Goal: Submit feedback/report problem: Submit feedback/report problem

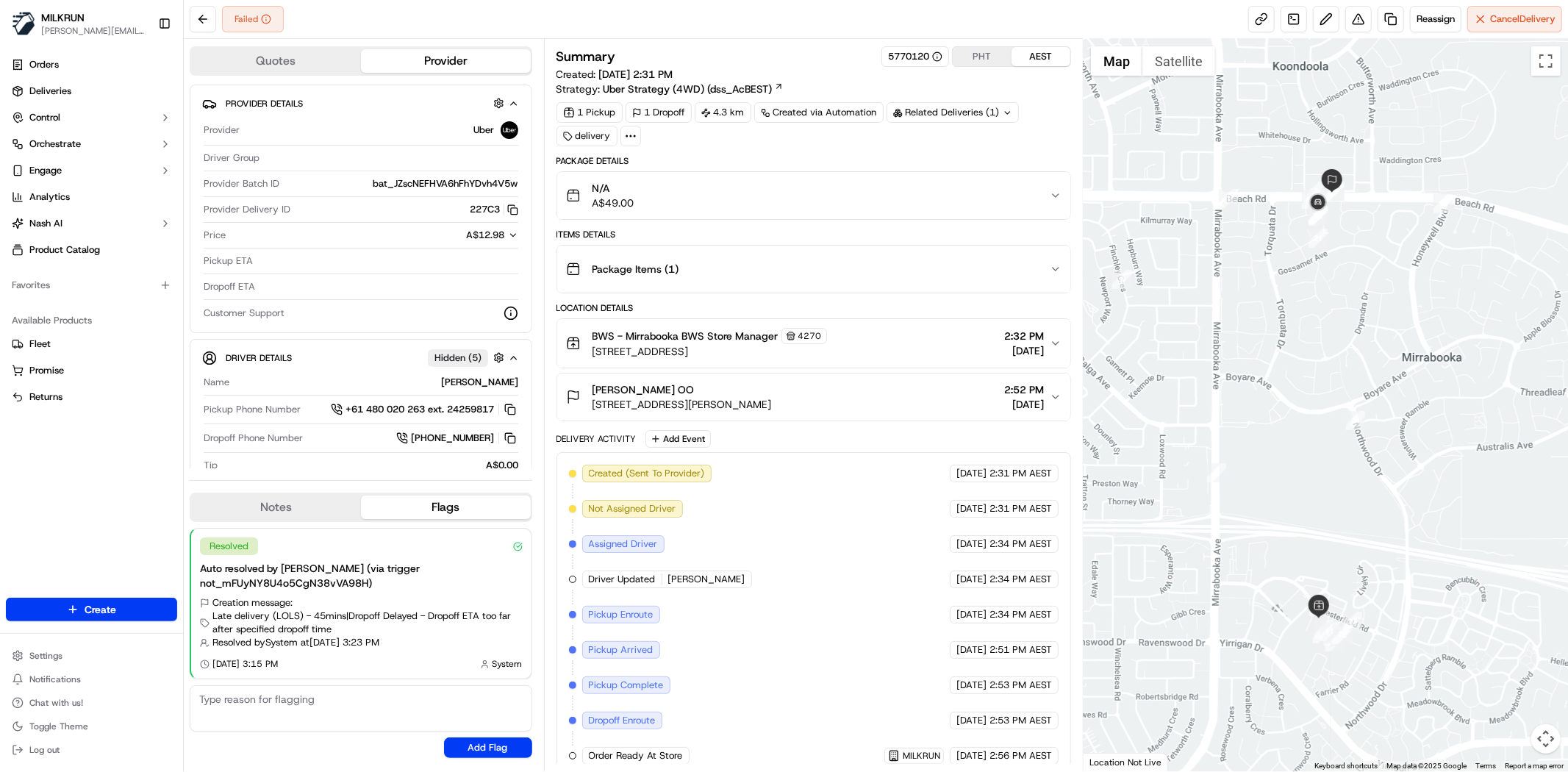
drag, startPoint x: 1279, startPoint y: 207, endPoint x: 1085, endPoint y: 31, distance: 261.9
click at [1263, 208] on div at bounding box center [1325, 405] width 484 height 732
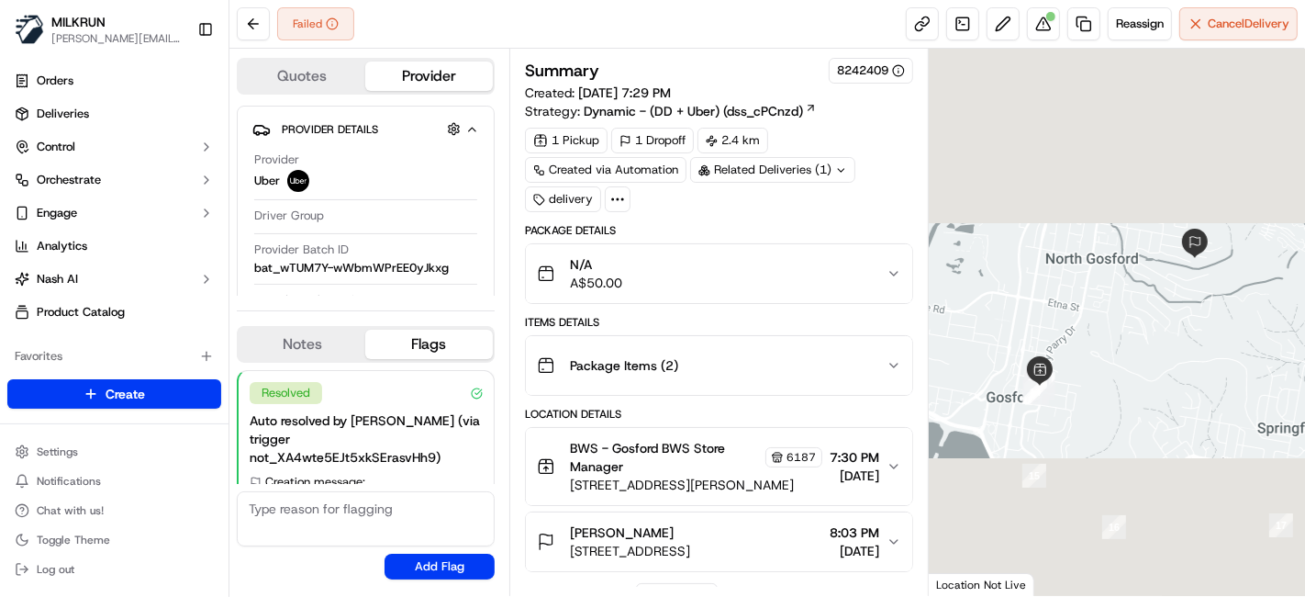
scroll to position [319, 0]
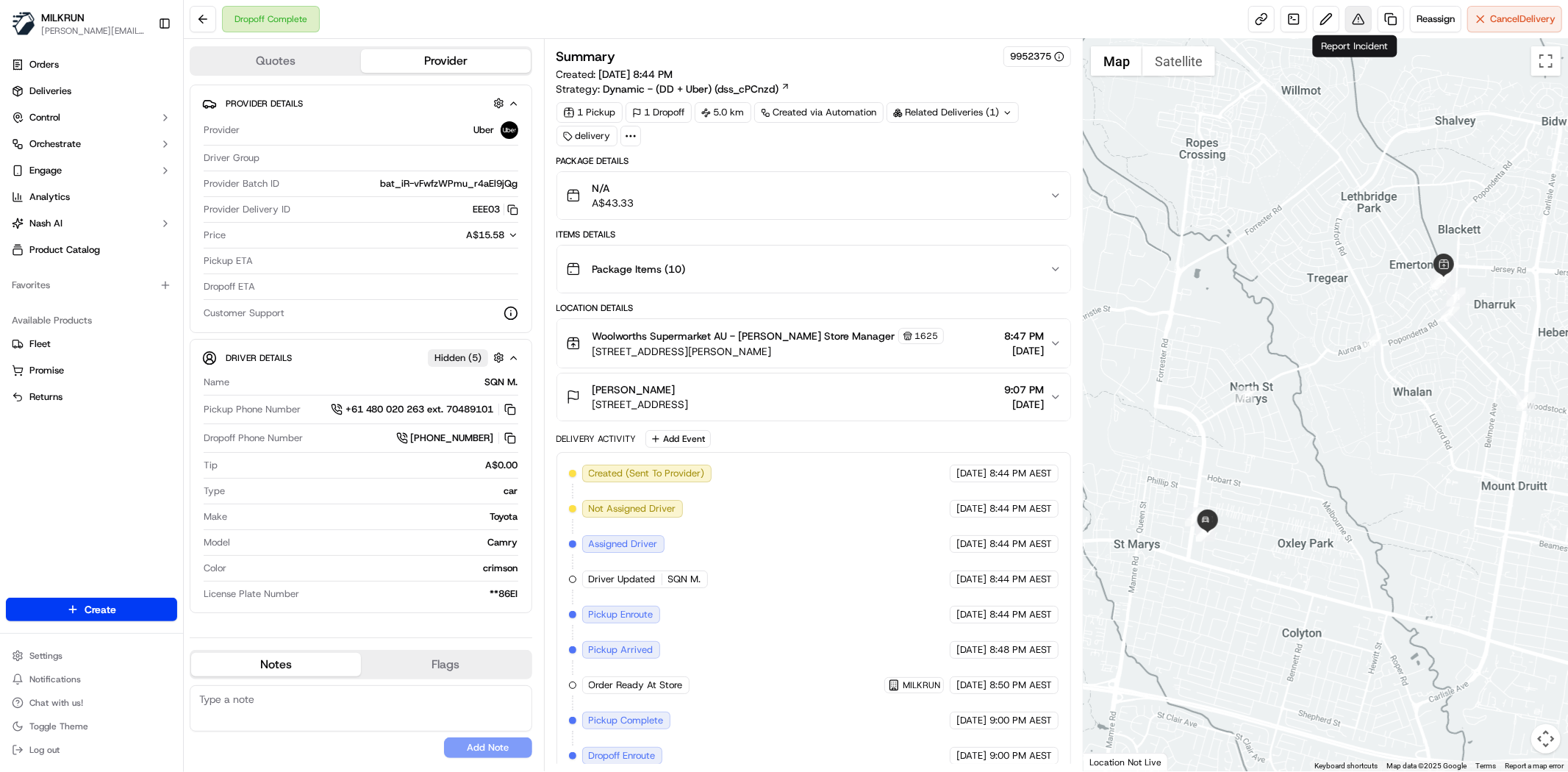
click at [1357, 28] on button at bounding box center [1358, 18] width 26 height 26
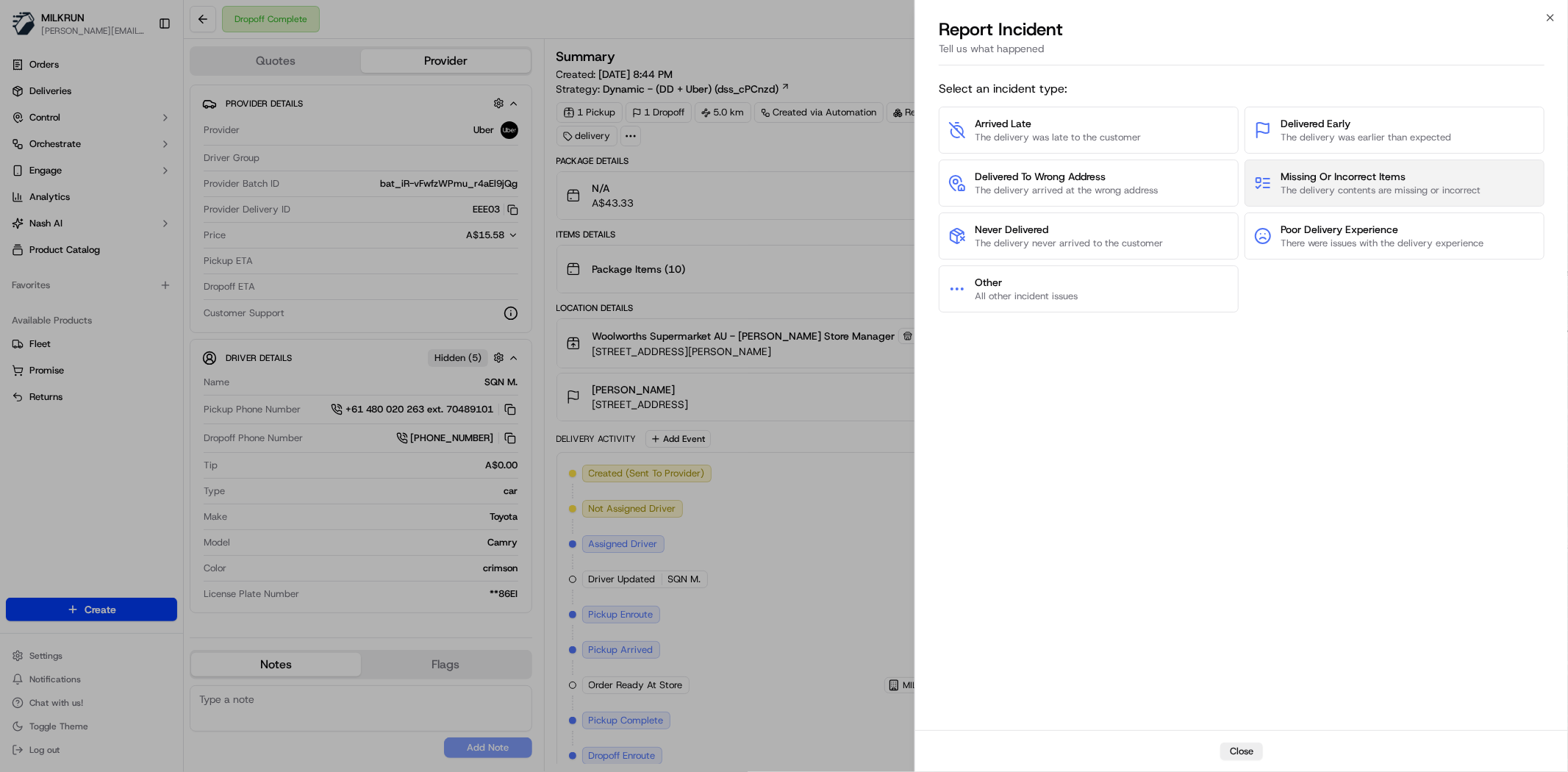
click at [1363, 159] on button "Missing Or Incorrect Items The delivery contents are missing or incorrect" at bounding box center [1394, 183] width 300 height 47
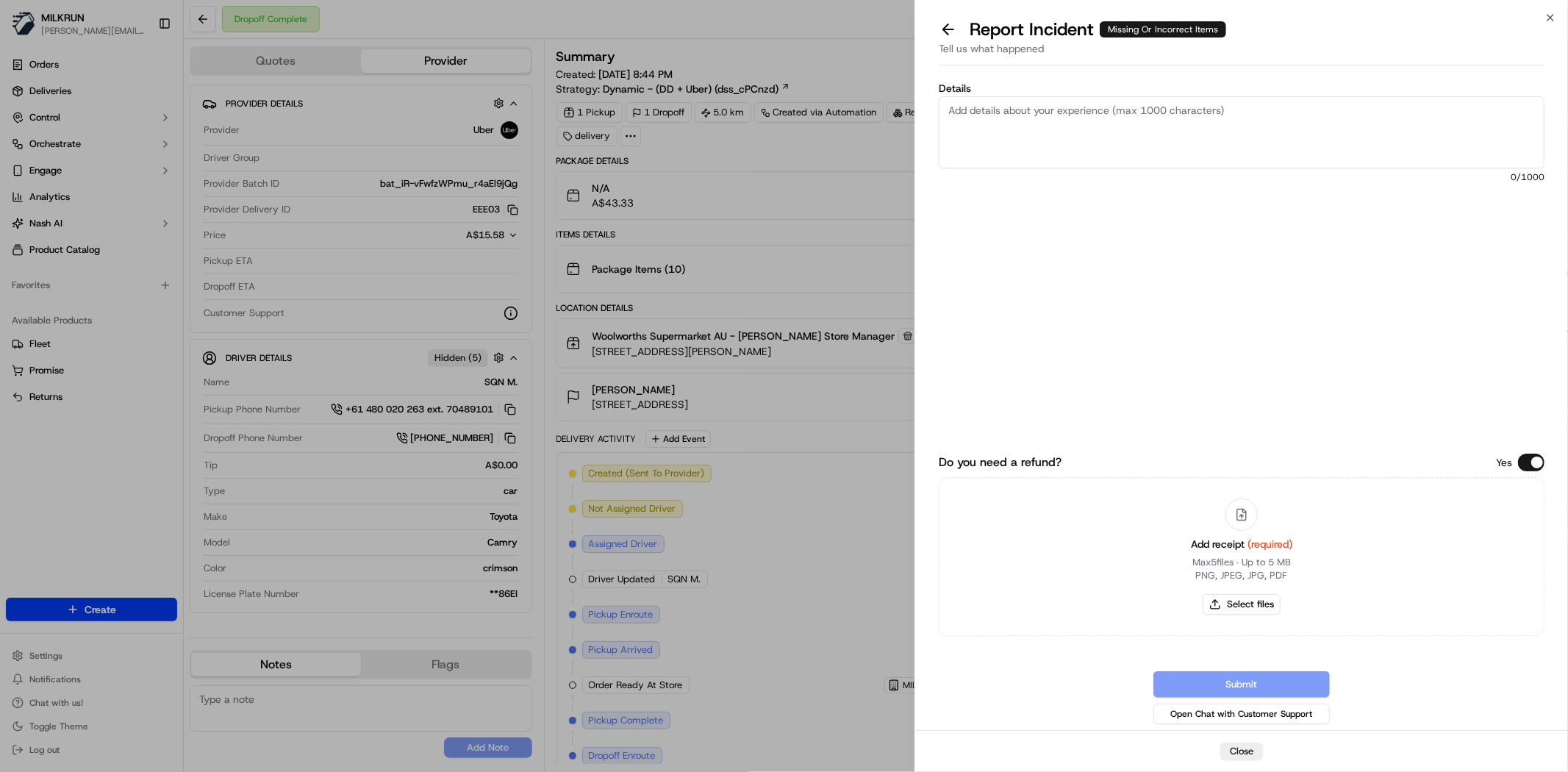
click at [1068, 90] on label "Details" at bounding box center [1241, 88] width 605 height 10
click at [1068, 96] on textarea "Details" at bounding box center [1241, 132] width 605 height 72
paste textarea "Cadbury Marvellous Creations Popping Candy Chocolate Block 190g $4.40 x1 $4.40"
paste textarea "Coca-Cola Classic Soft Drink Bottle 1.25L $2.64 x1 $2.64"
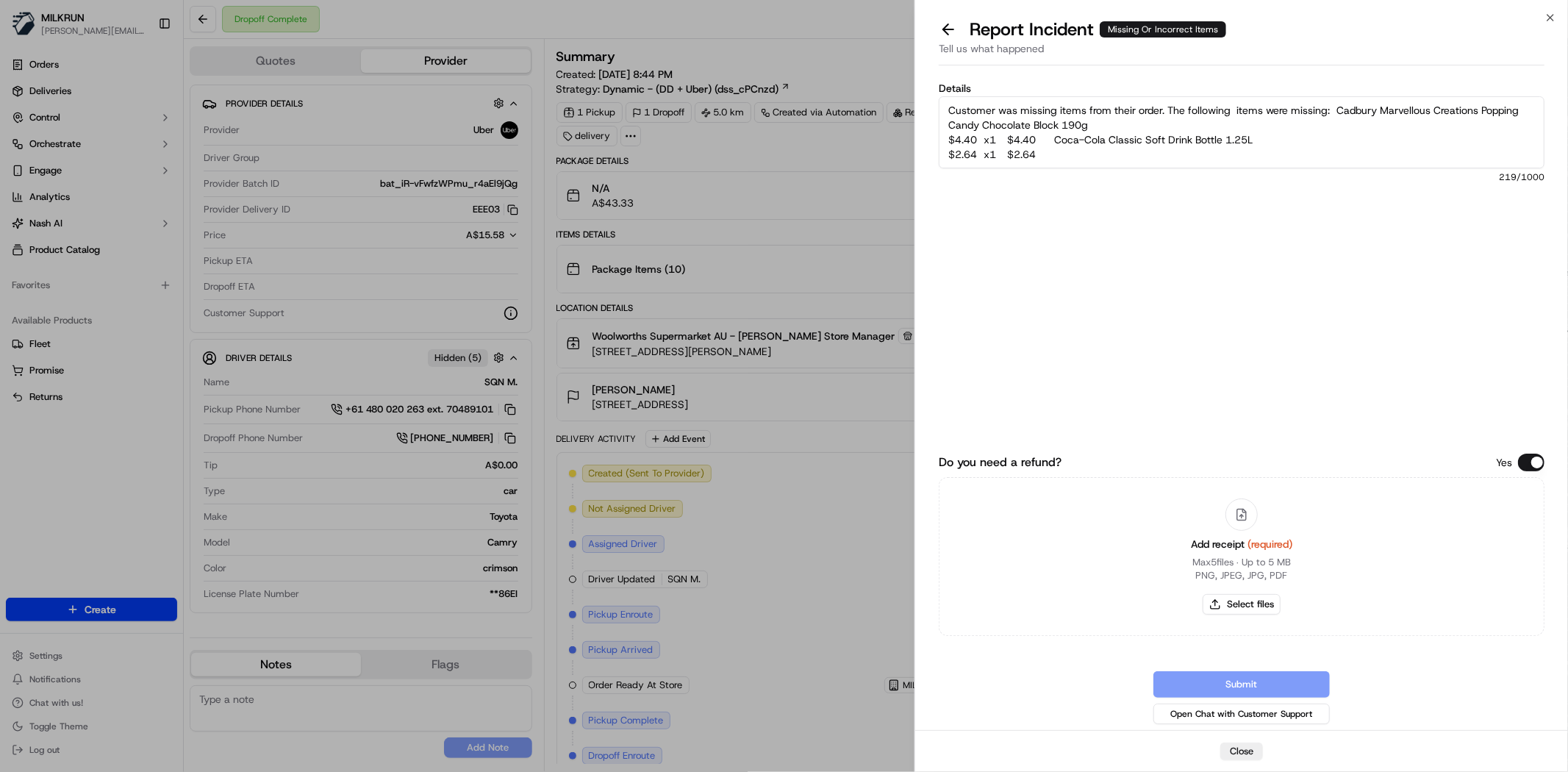
paste textarea "OAK Chocolate Flavoured Milk 2L $7.25 x1 $7.25"
paste textarea "Arnotts Kingston Cream Biscuits 200g $4.40 x1 $4.40"
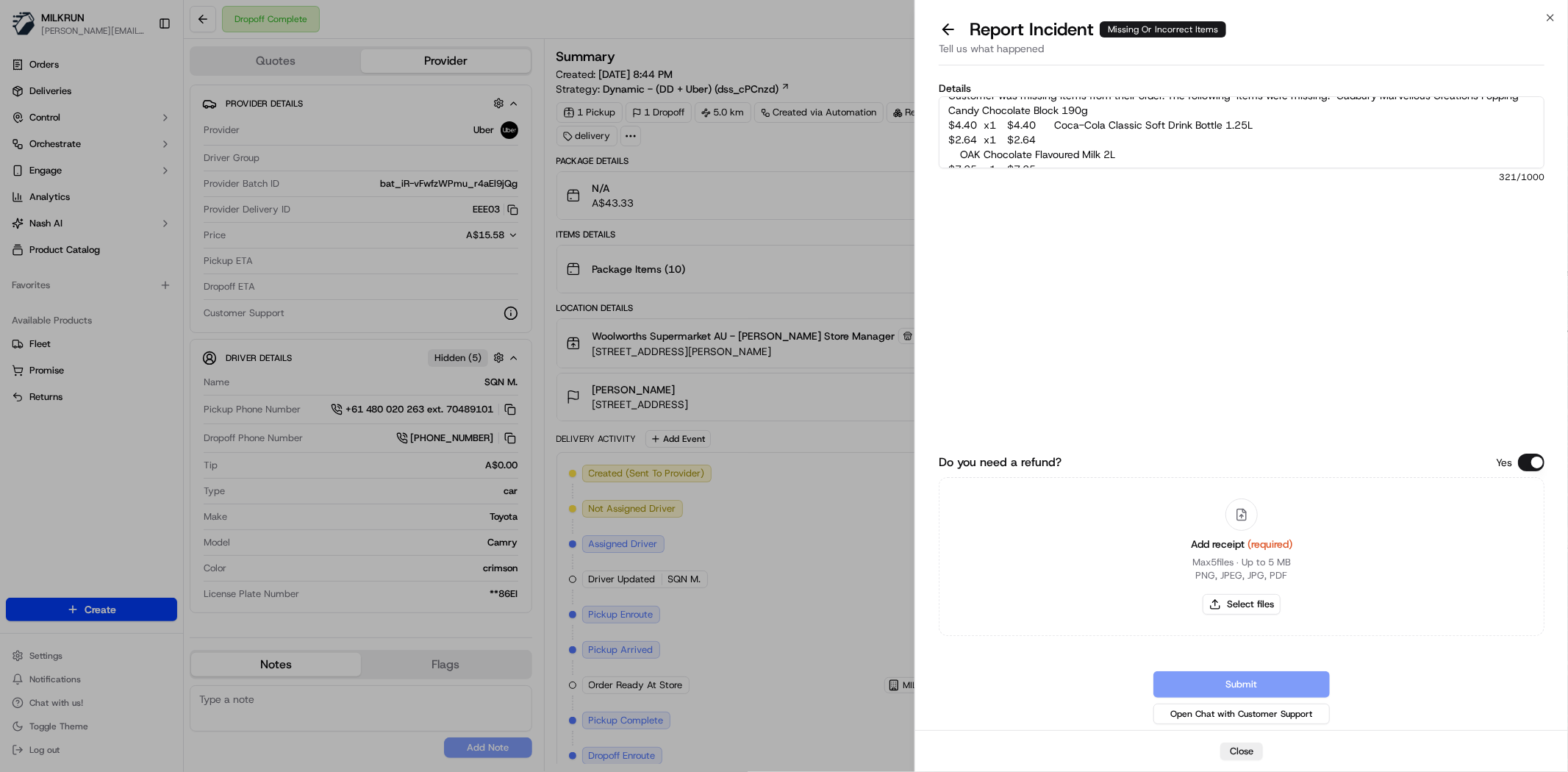
scroll to position [0, 0]
click at [1213, 172] on span "321 /1000" at bounding box center [1241, 177] width 605 height 12
click at [1127, 158] on textarea "Customer was missing items from their order. The following items were missing: …" at bounding box center [1241, 132] width 605 height 72
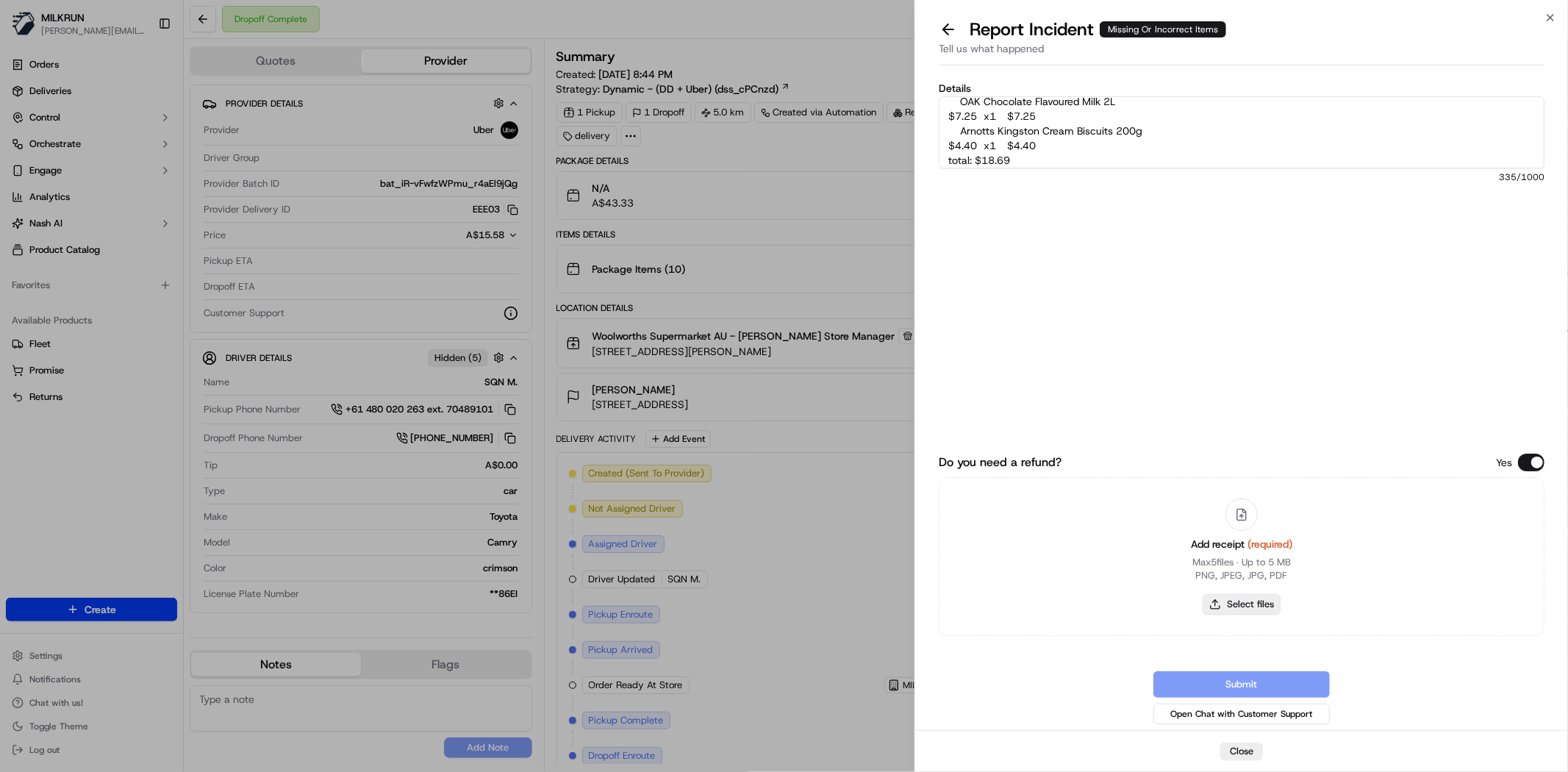
type textarea "Customer was missing items from their order. The following items were missing: …"
click at [1259, 601] on button "Select files" at bounding box center [1241, 605] width 78 height 21
type input "C:\fakepath\jorden 1.png"
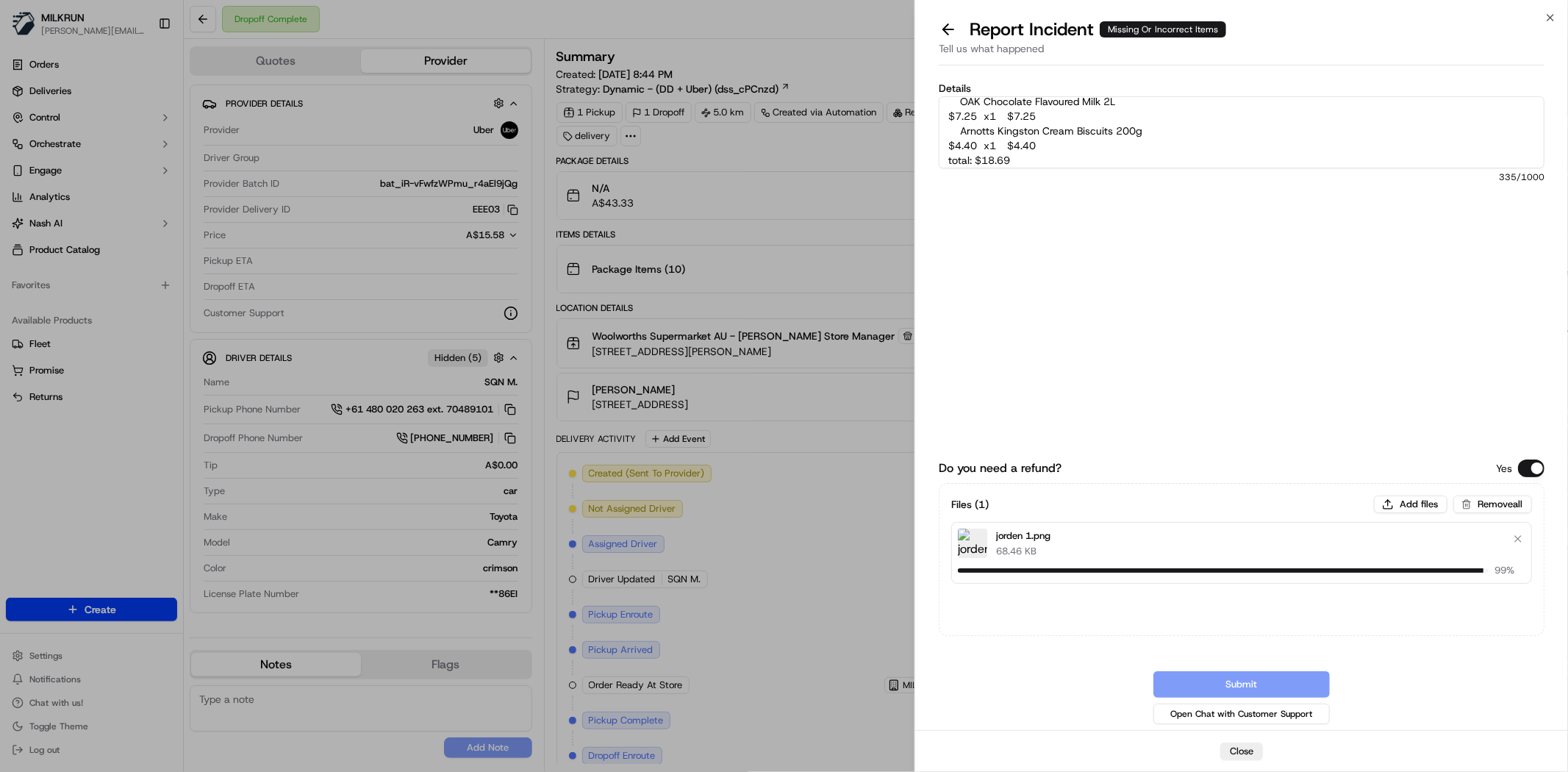
click at [1302, 111] on textarea "Customer was missing items from their order. The following items were missing: …" at bounding box center [1241, 132] width 605 height 72
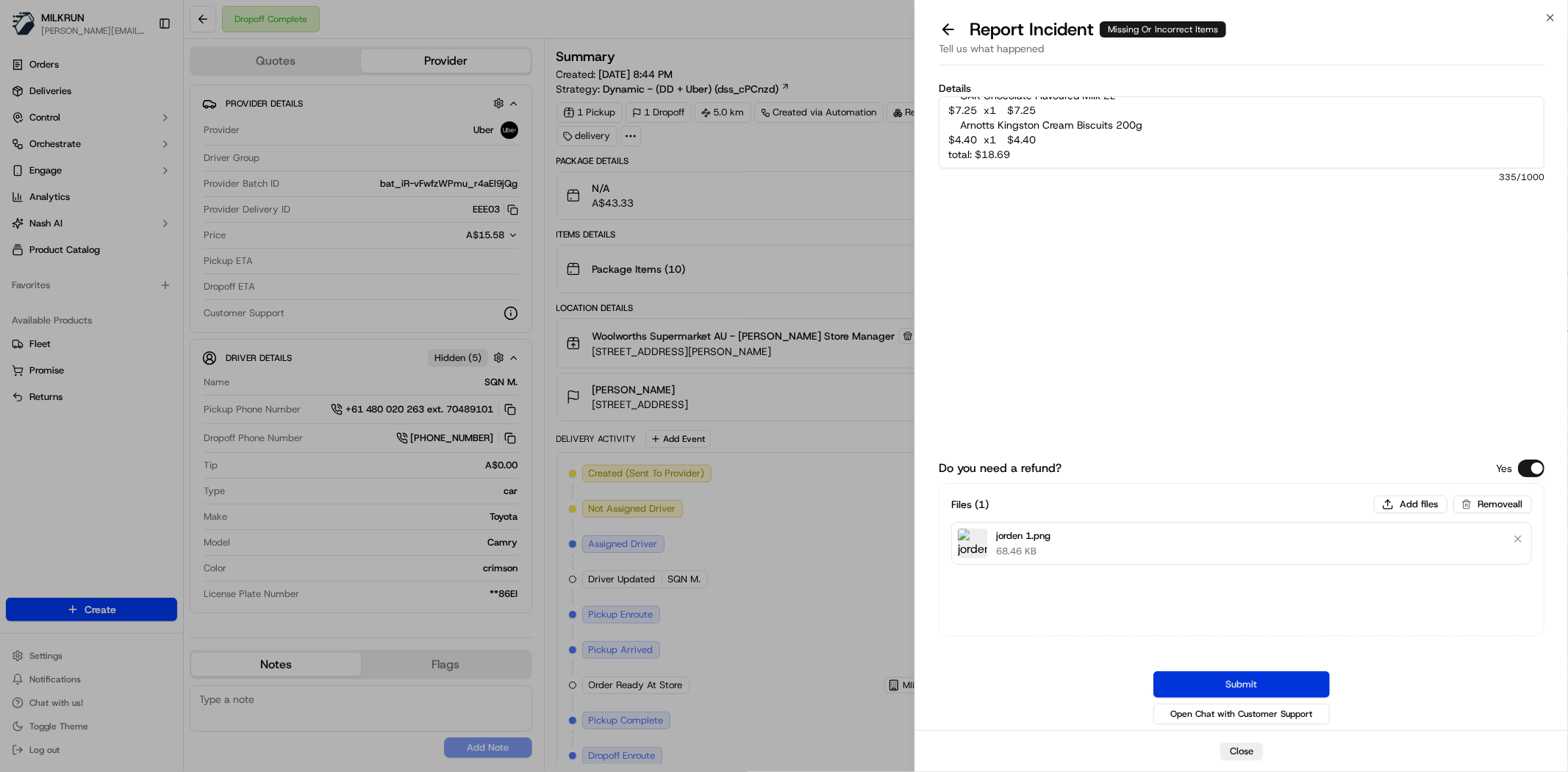
click at [1267, 682] on button "Submit" at bounding box center [1241, 684] width 176 height 26
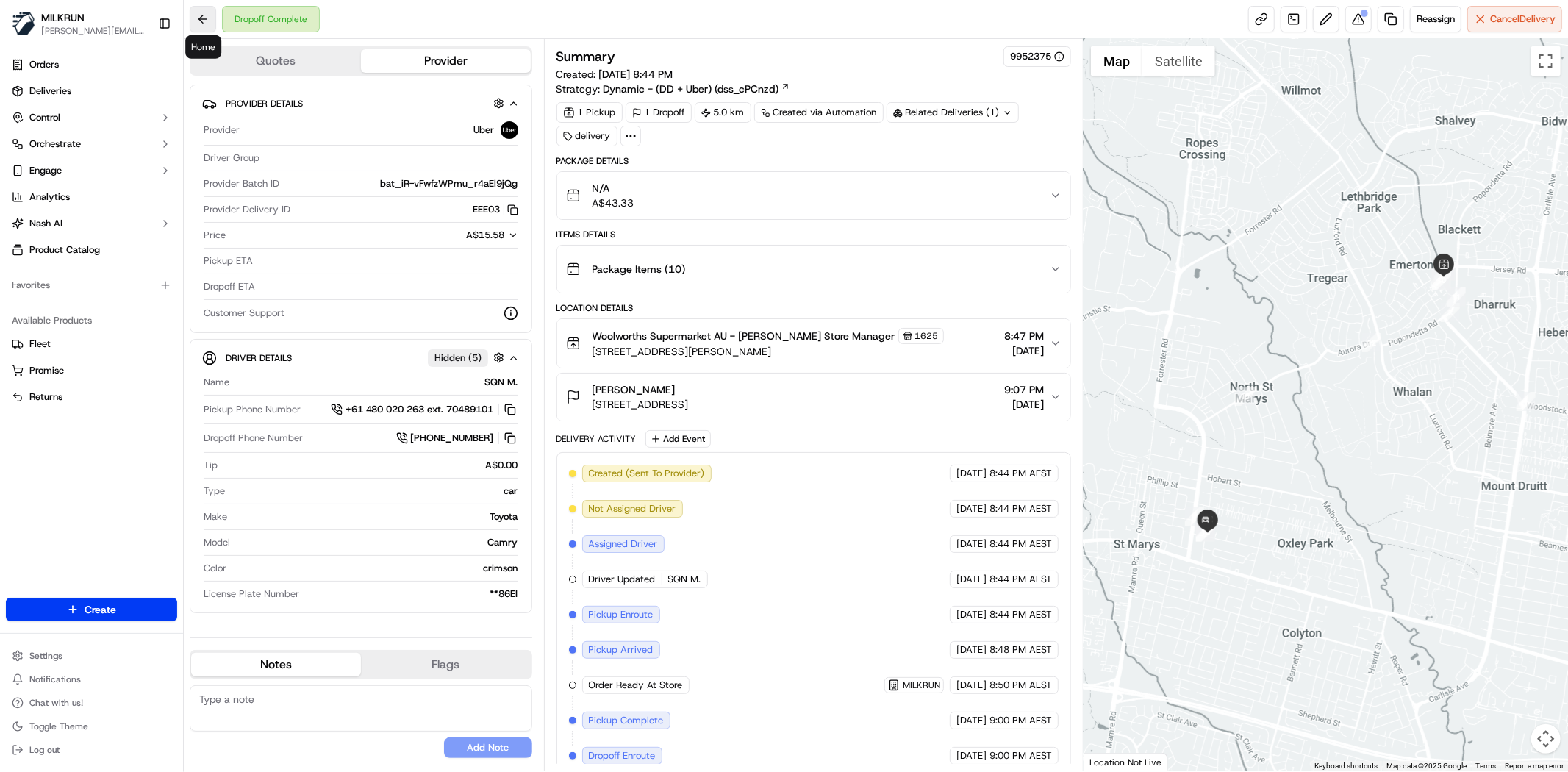
click at [190, 14] on button at bounding box center [203, 18] width 26 height 26
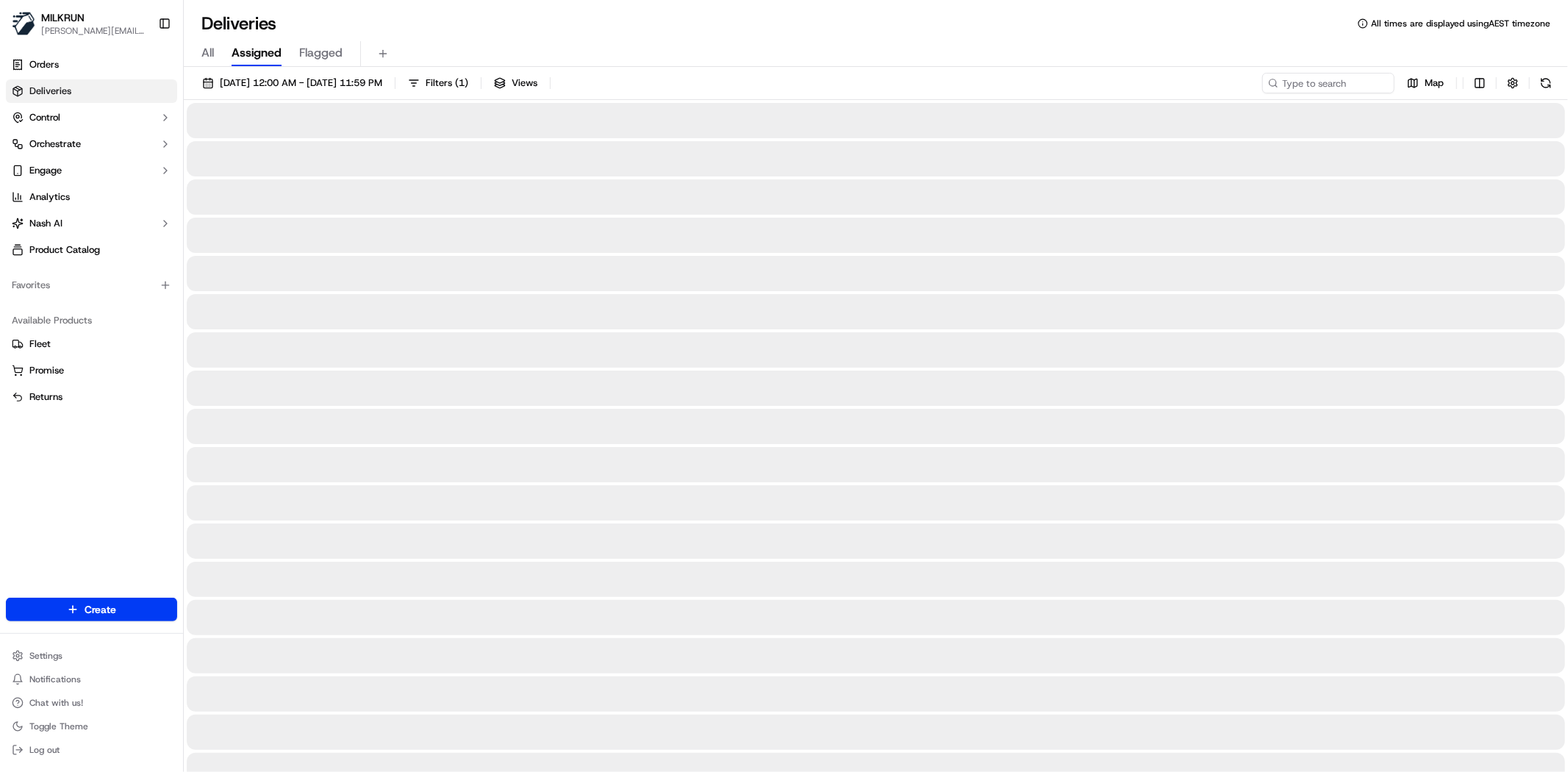
click at [1357, 96] on div "22/09/2025 12:00 AM - 22/09/2025 11:59 PM Filters ( 1 ) Views Map" at bounding box center [875, 86] width 1384 height 27
click at [1375, 82] on input at bounding box center [1306, 83] width 176 height 21
paste input "[PERSON_NAME] [PERSON_NAME]"
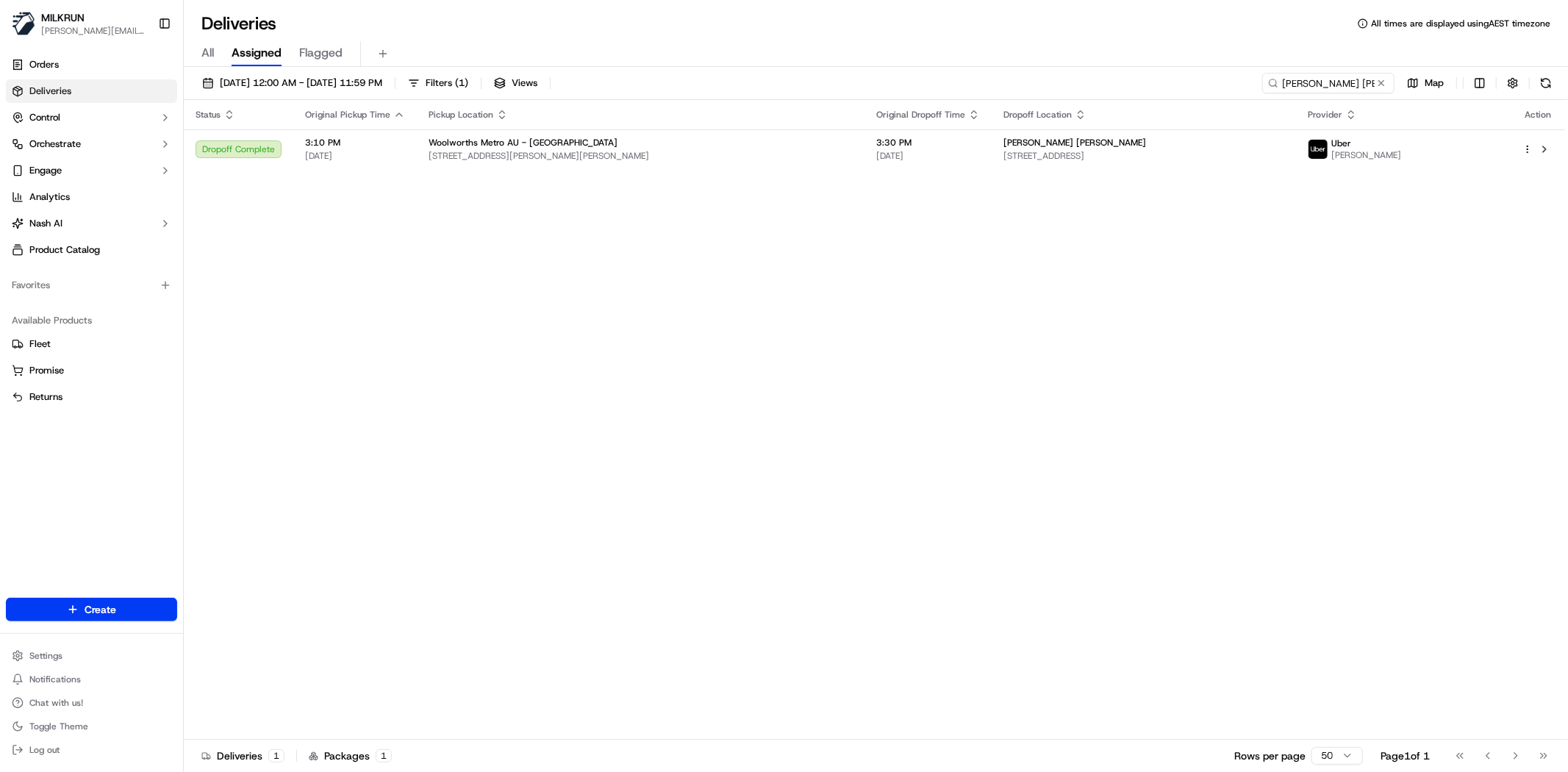
click at [669, 402] on div "Status Original Pickup Time Pickup Location Original Dropoff Time Dropoff Locat…" at bounding box center [874, 420] width 1381 height 640
click at [991, 145] on td "ben wheeler 59 Illawarra St, Everton Park, QLD 4053, AU" at bounding box center [1144, 150] width 304 height 40
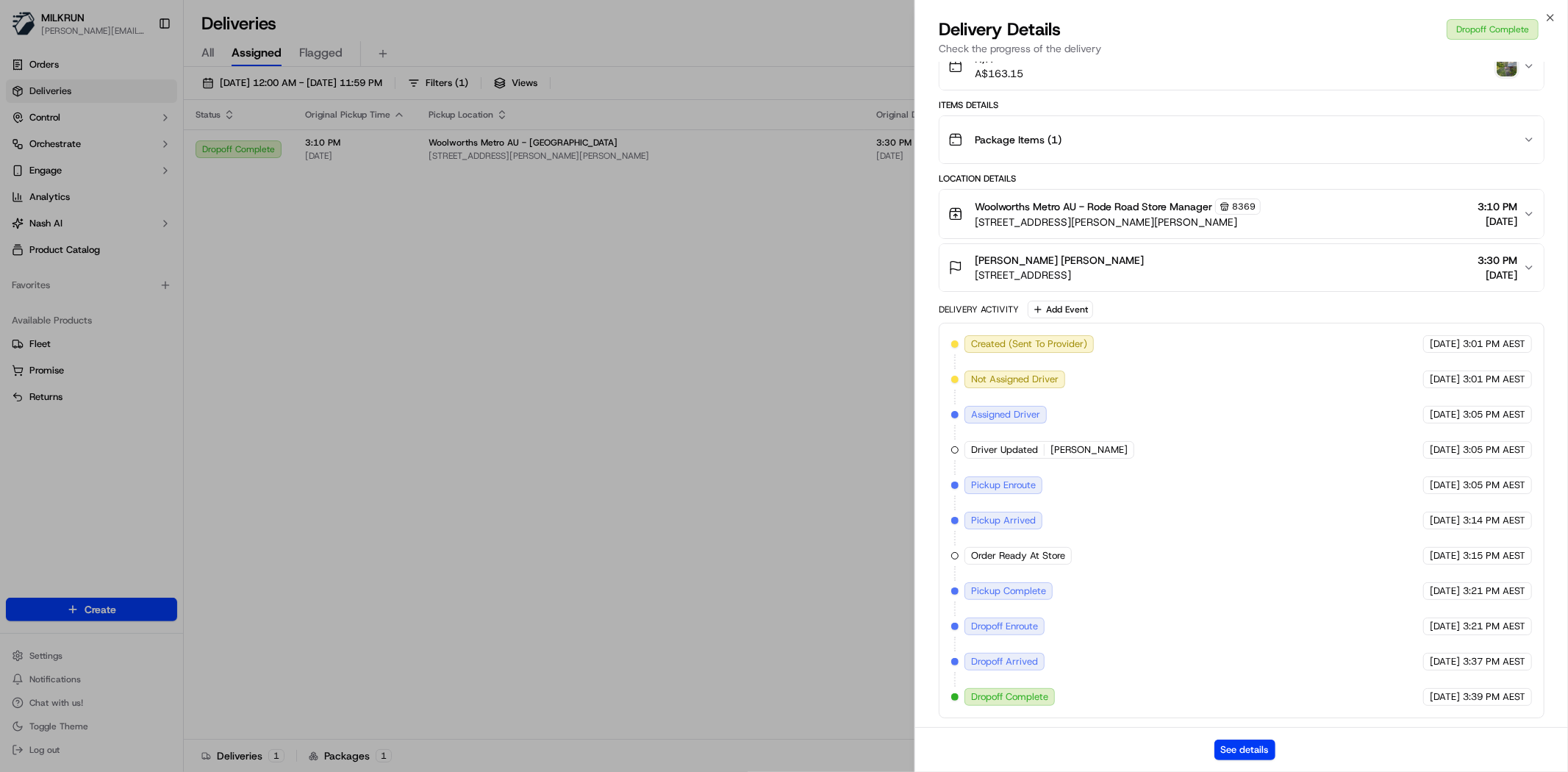
scroll to position [2, 0]
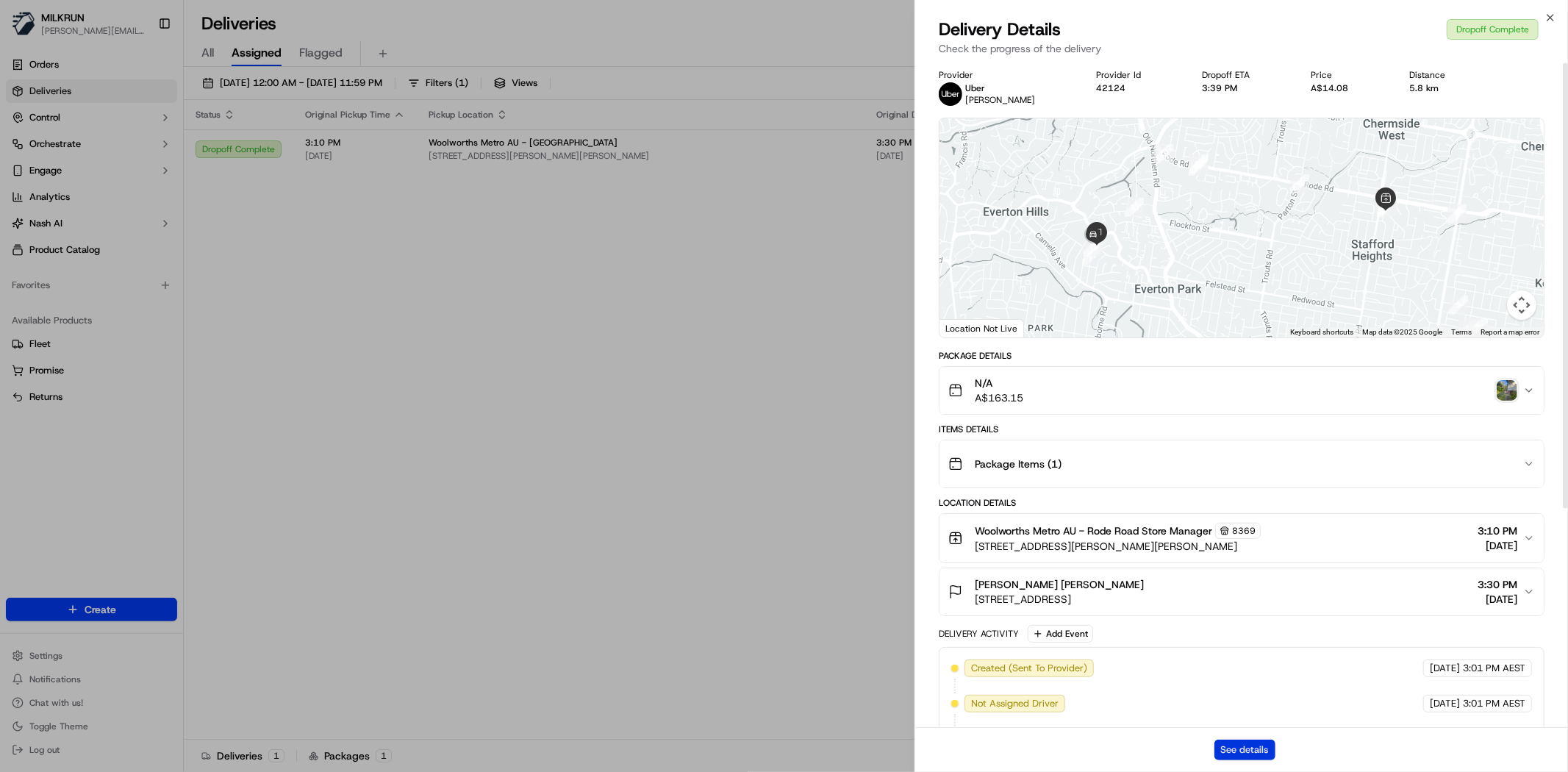
click at [1253, 753] on button "See details" at bounding box center [1244, 750] width 61 height 21
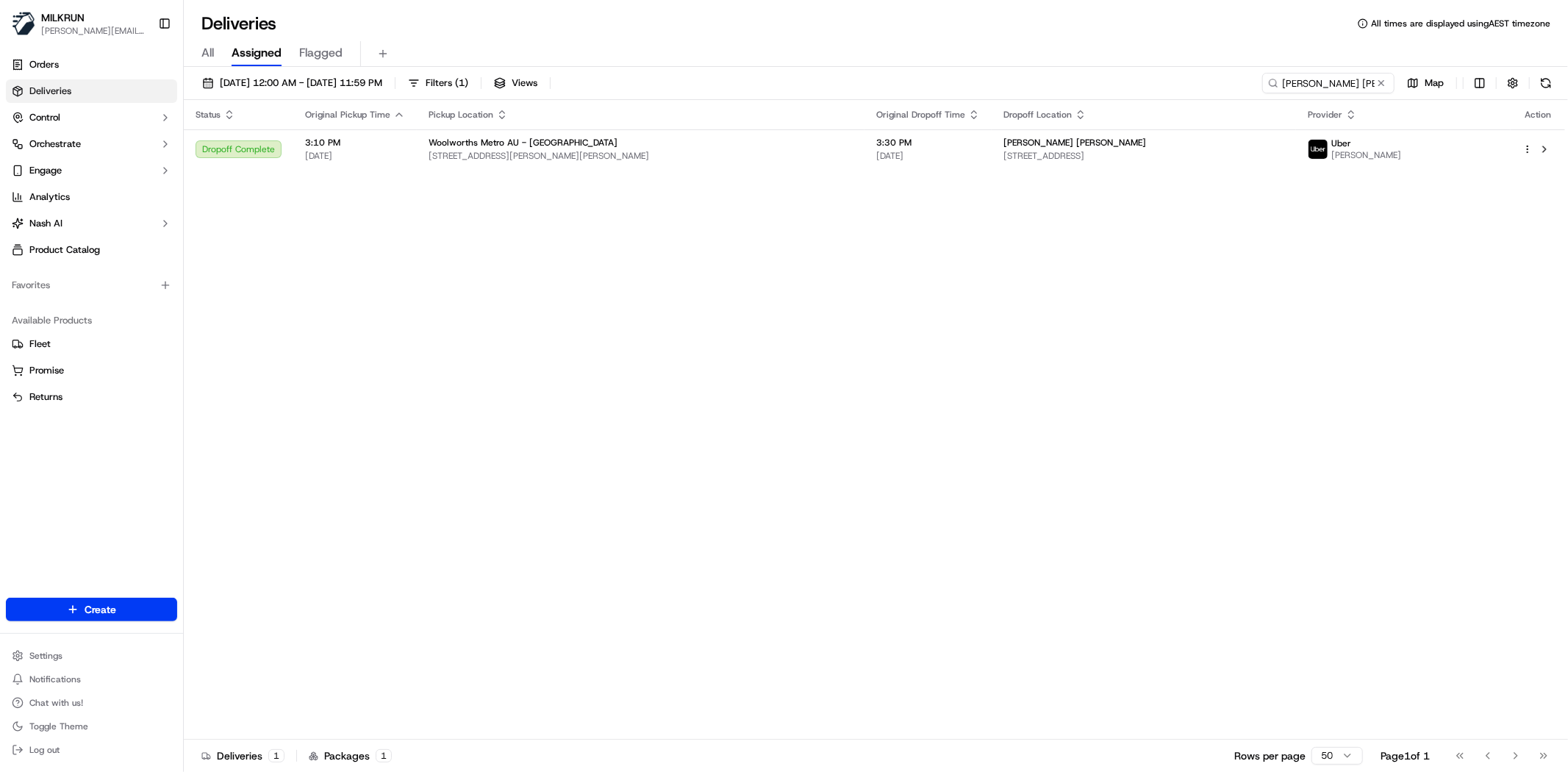
click at [1343, 63] on div "All Assigned Flagged" at bounding box center [875, 54] width 1384 height 26
click at [1339, 84] on input "ben wheeler" at bounding box center [1306, 83] width 176 height 21
paste input "Cindy Mai"
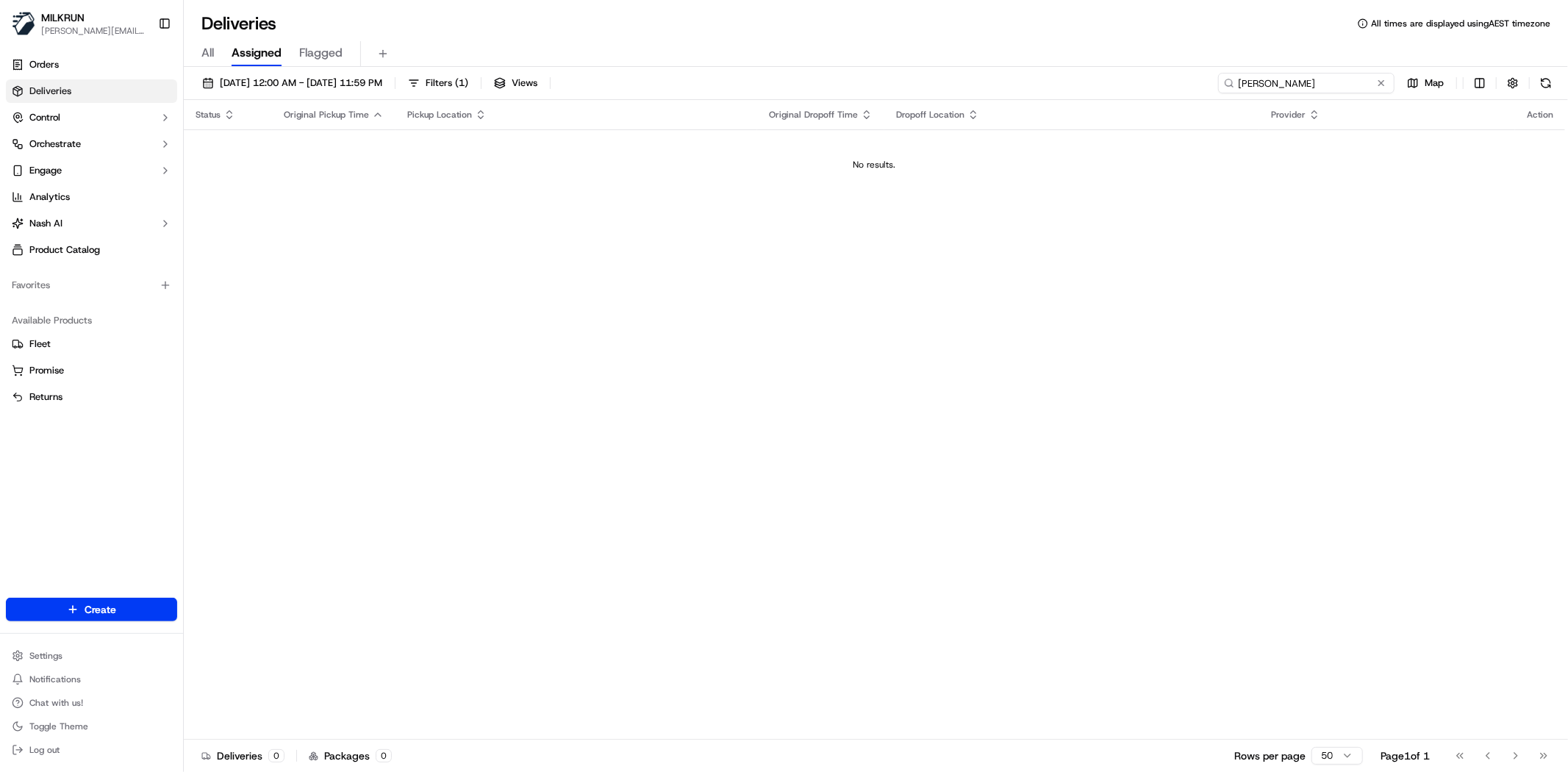
click at [1303, 85] on input "Cindy Mai" at bounding box center [1306, 83] width 176 height 21
drag, startPoint x: 1319, startPoint y: 85, endPoint x: 858, endPoint y: 2, distance: 468.4
click at [858, 2] on div "Deliveries All times are displayed using AEST timezone All Assigned Flagged 22/…" at bounding box center [875, 386] width 1384 height 772
type input "ben wheeler"
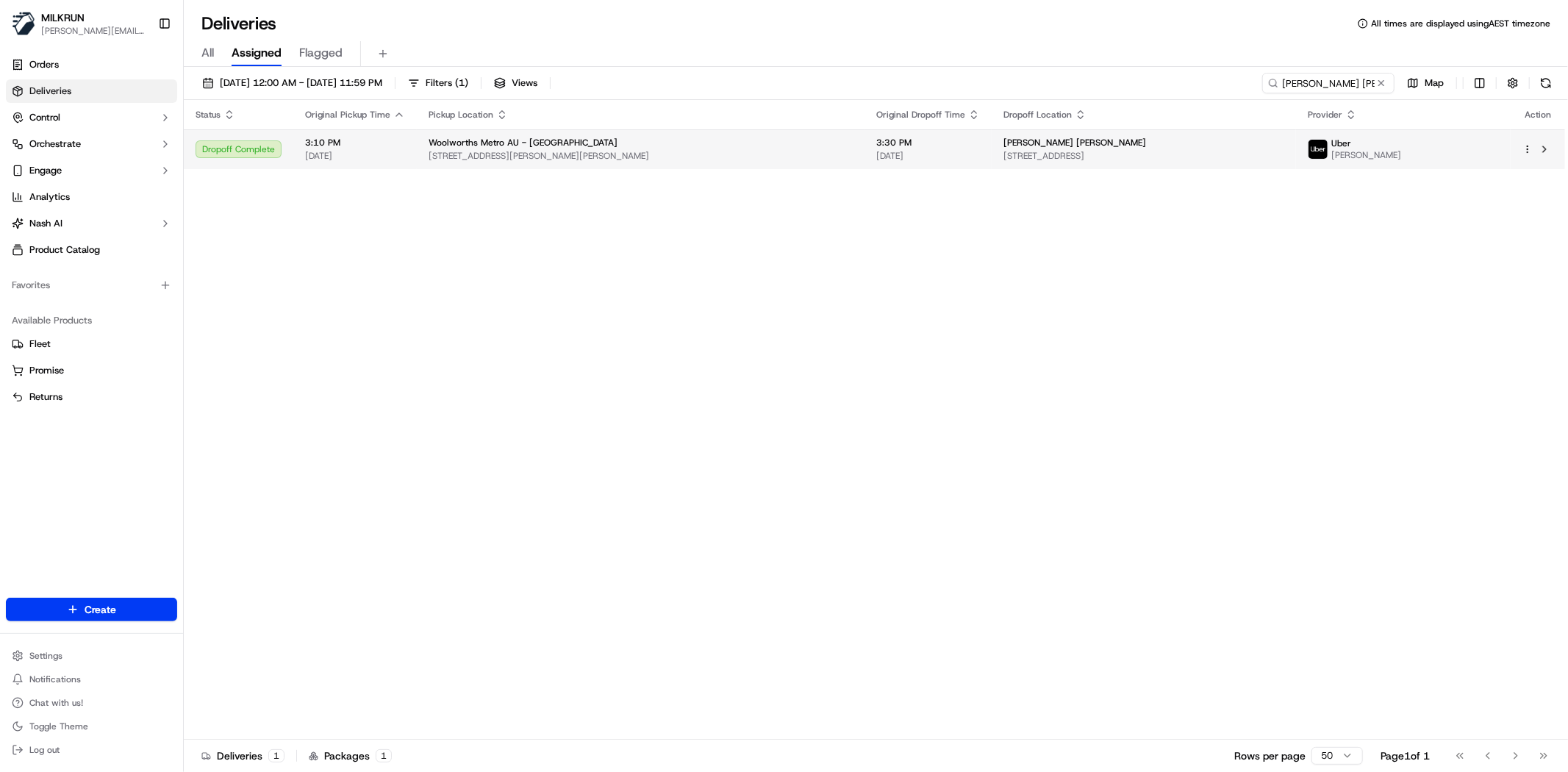
click at [878, 150] on span "[DATE]" at bounding box center [927, 155] width 103 height 12
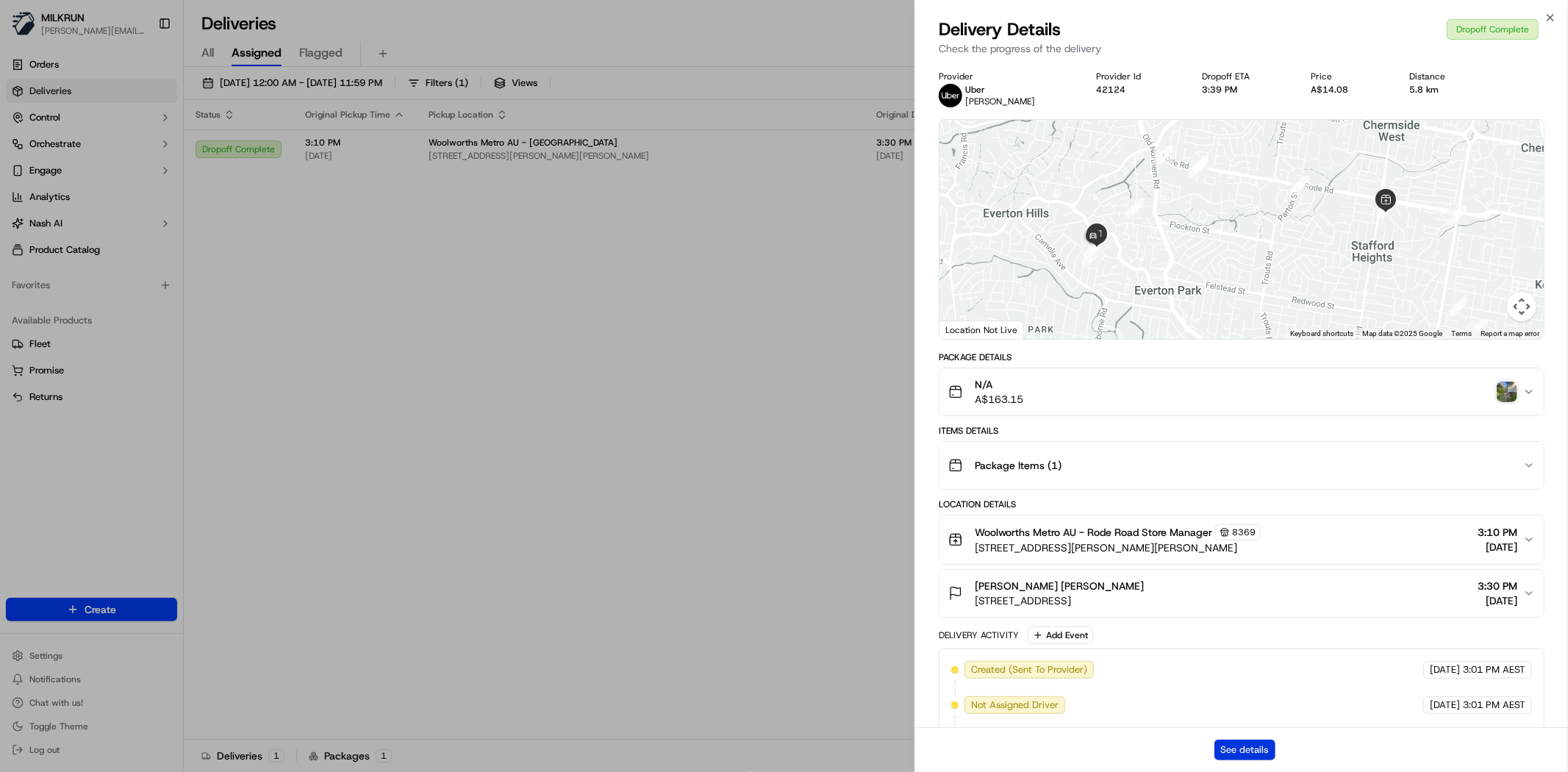
click at [1240, 744] on button "See details" at bounding box center [1244, 750] width 61 height 21
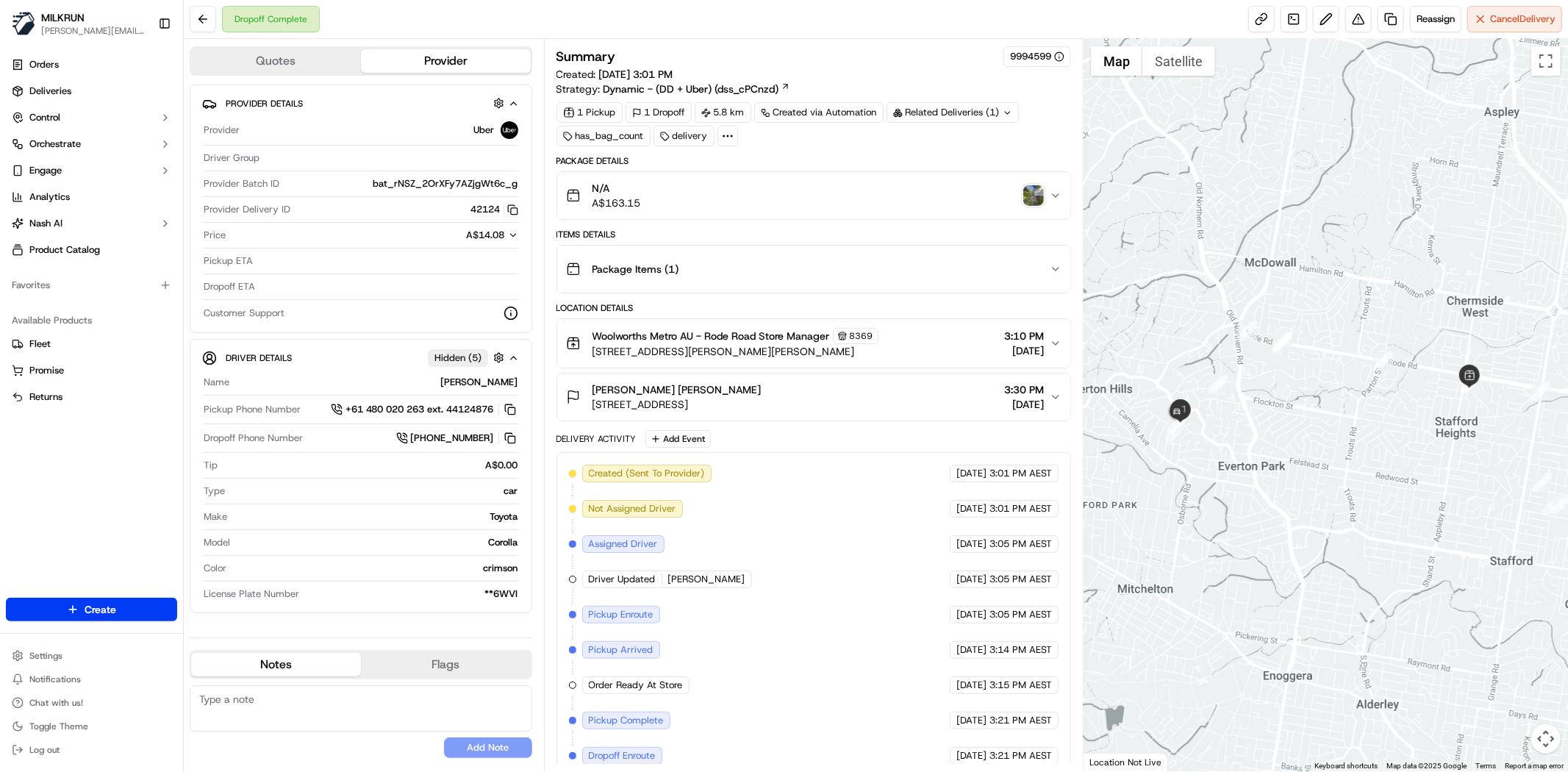
click at [1031, 202] on img "button" at bounding box center [1034, 195] width 21 height 21
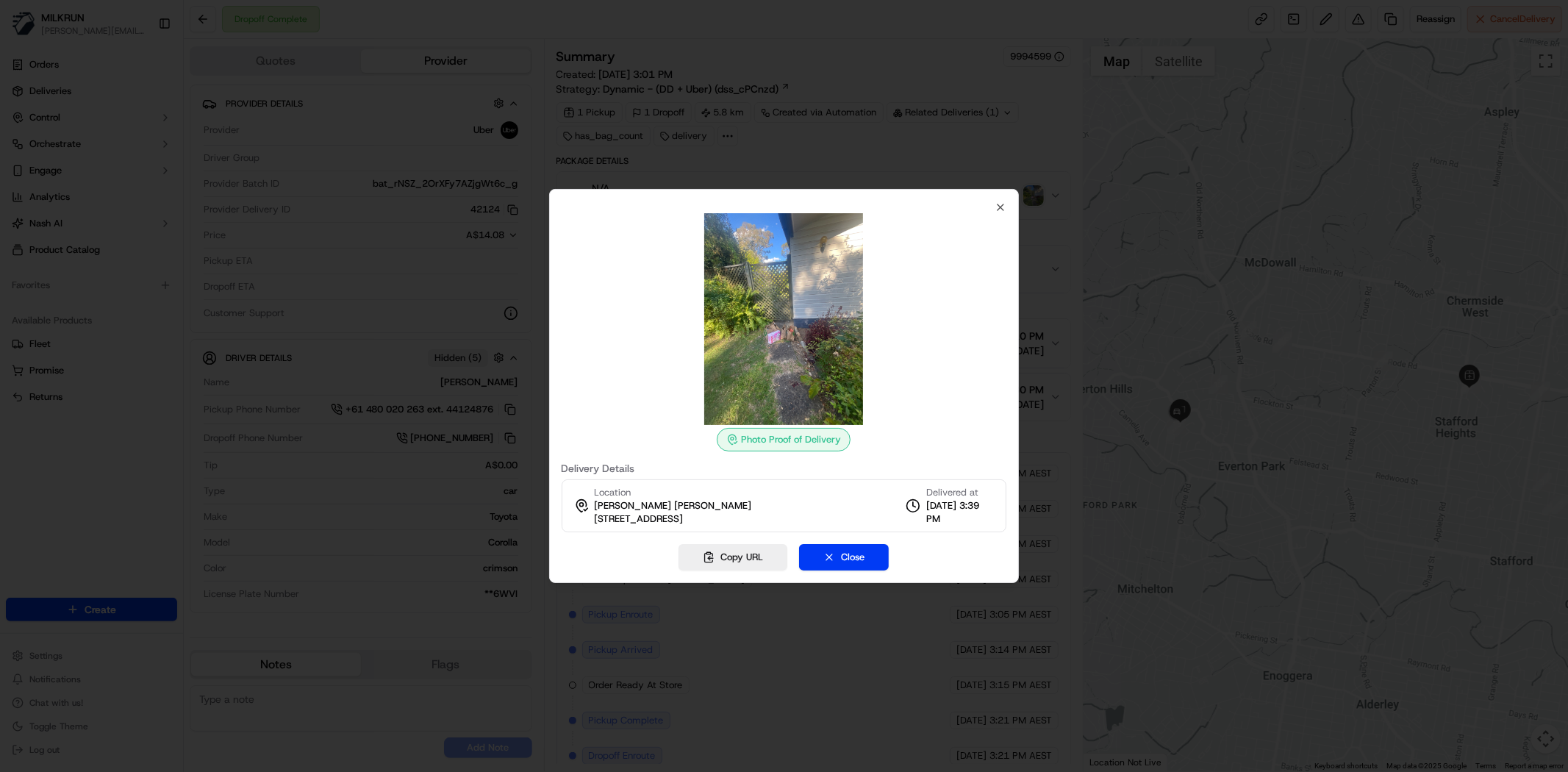
click at [782, 358] on img at bounding box center [783, 319] width 211 height 211
click at [998, 208] on icon "button" at bounding box center [1000, 207] width 12 height 12
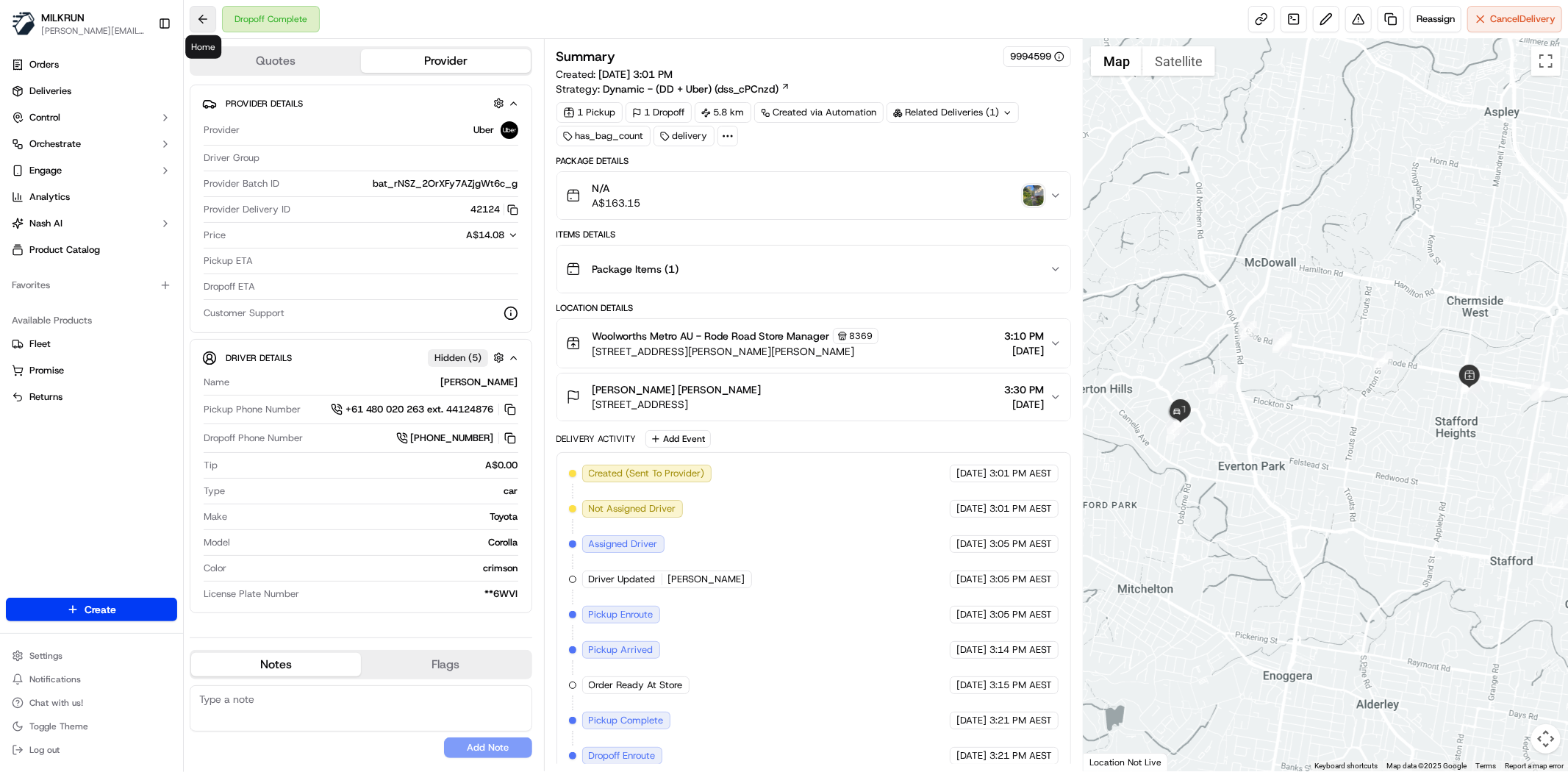
click at [207, 26] on button at bounding box center [203, 18] width 26 height 26
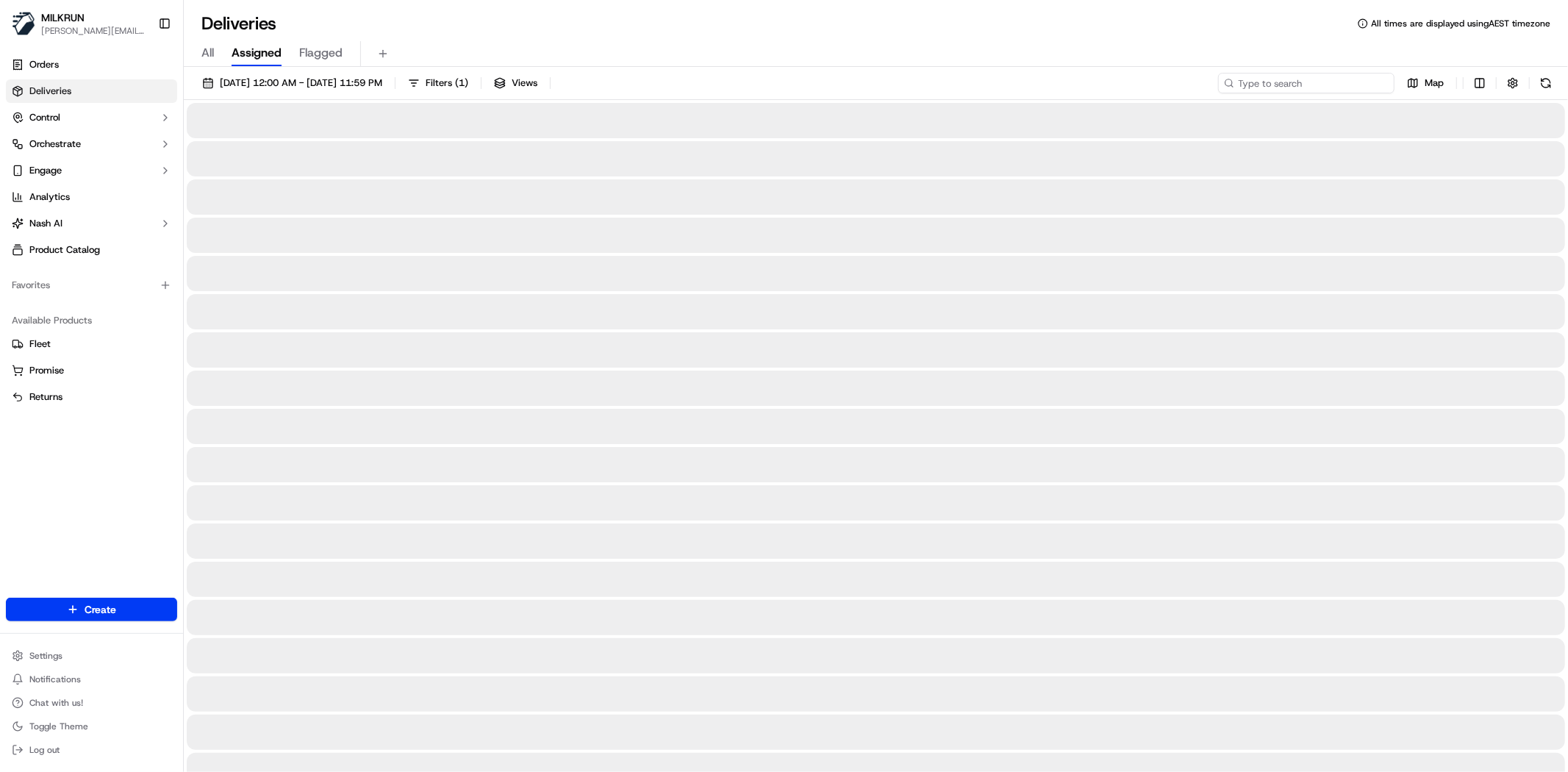
click at [1341, 85] on input at bounding box center [1306, 83] width 176 height 21
paste input "Cindy Mai"
type input "Cindy Mai"
click at [1108, 58] on div "All Assigned Flagged" at bounding box center [875, 54] width 1384 height 26
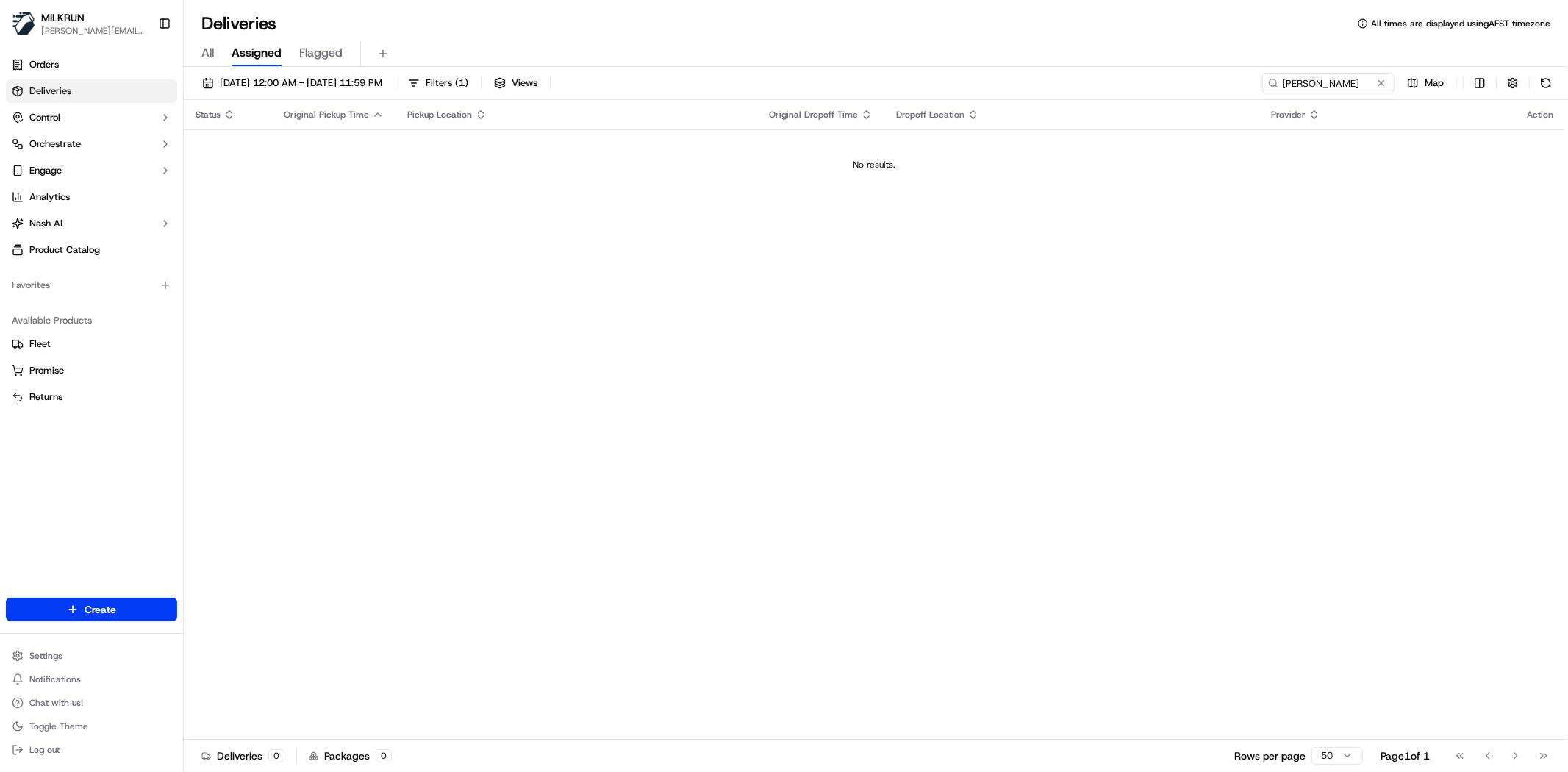
drag, startPoint x: 762, startPoint y: 403, endPoint x: 427, endPoint y: 28, distance: 502.8
click at [750, 392] on div "Status Original Pickup Time Pickup Location Original Dropoff Time Dropoff Locat…" at bounding box center [874, 420] width 1381 height 640
drag, startPoint x: 397, startPoint y: 328, endPoint x: 407, endPoint y: 348, distance: 22.4
click at [396, 328] on div "Status Original Pickup Time Pickup Location Original Dropoff Time Dropoff Locat…" at bounding box center [874, 420] width 1381 height 640
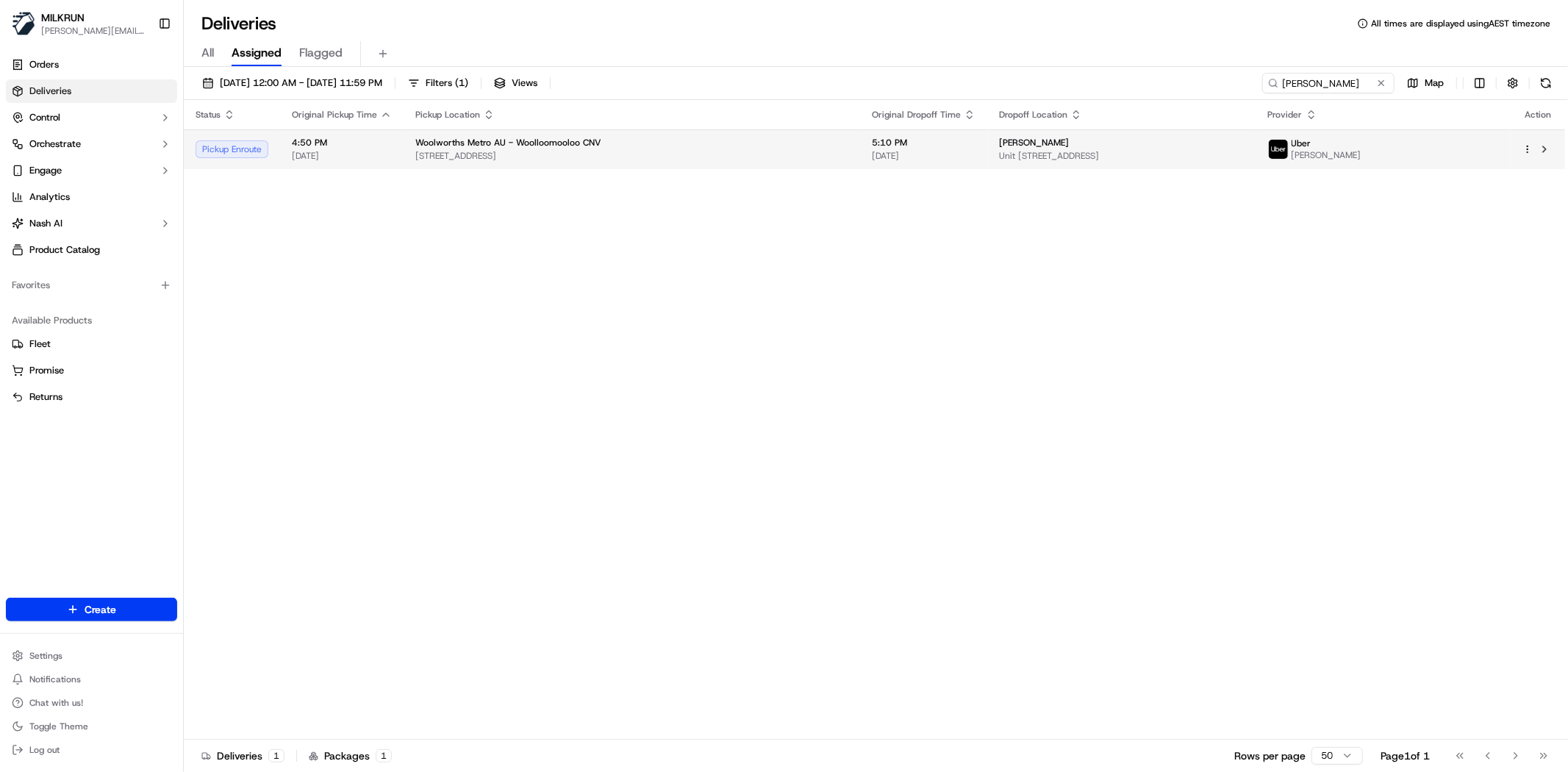
click at [999, 158] on span "Unit 506/320 Liverpool St, Darlinghurst, NSW 2010, AU" at bounding box center [1121, 155] width 246 height 12
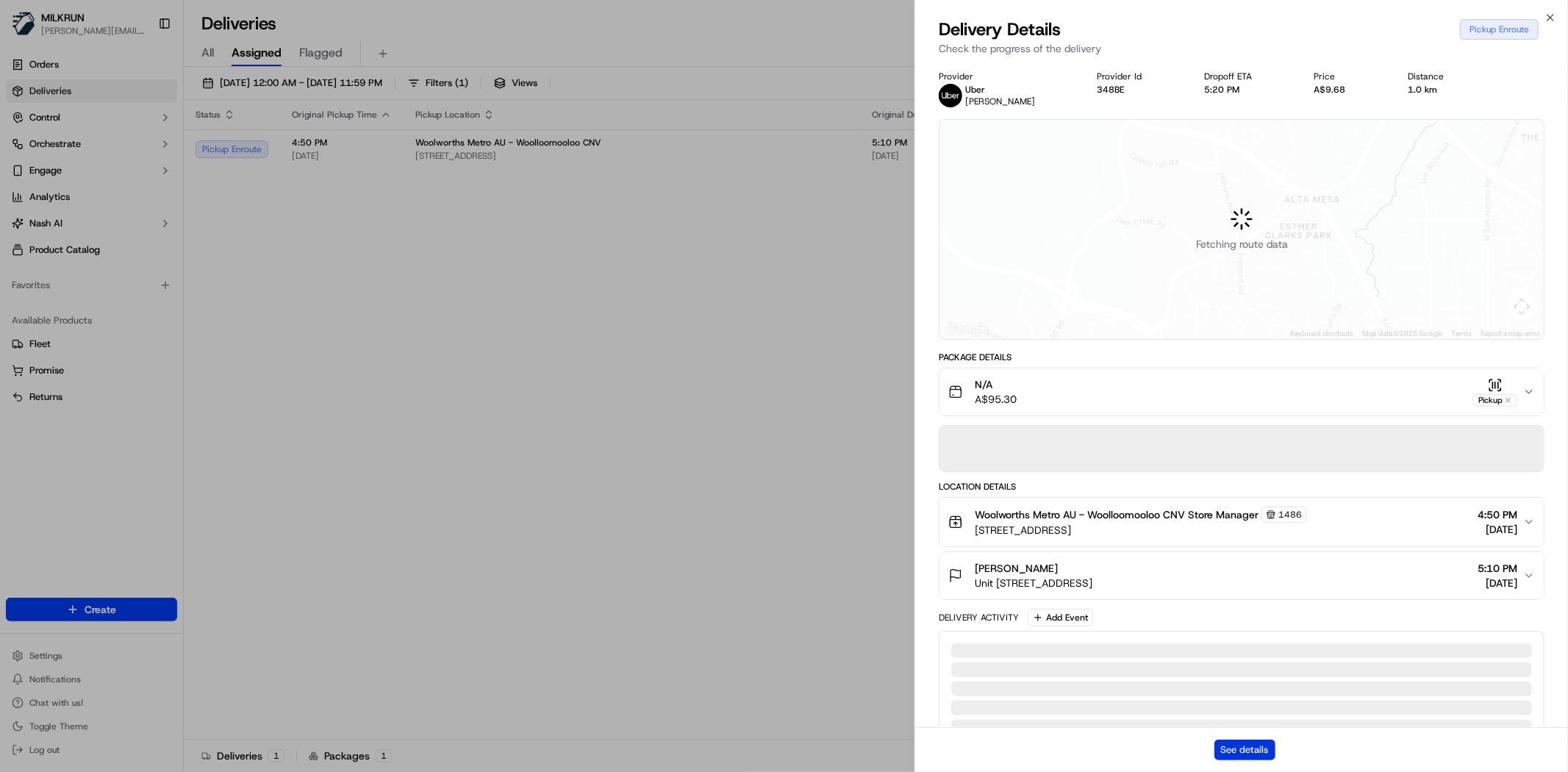
click at [1223, 739] on button "See details" at bounding box center [1244, 750] width 61 height 21
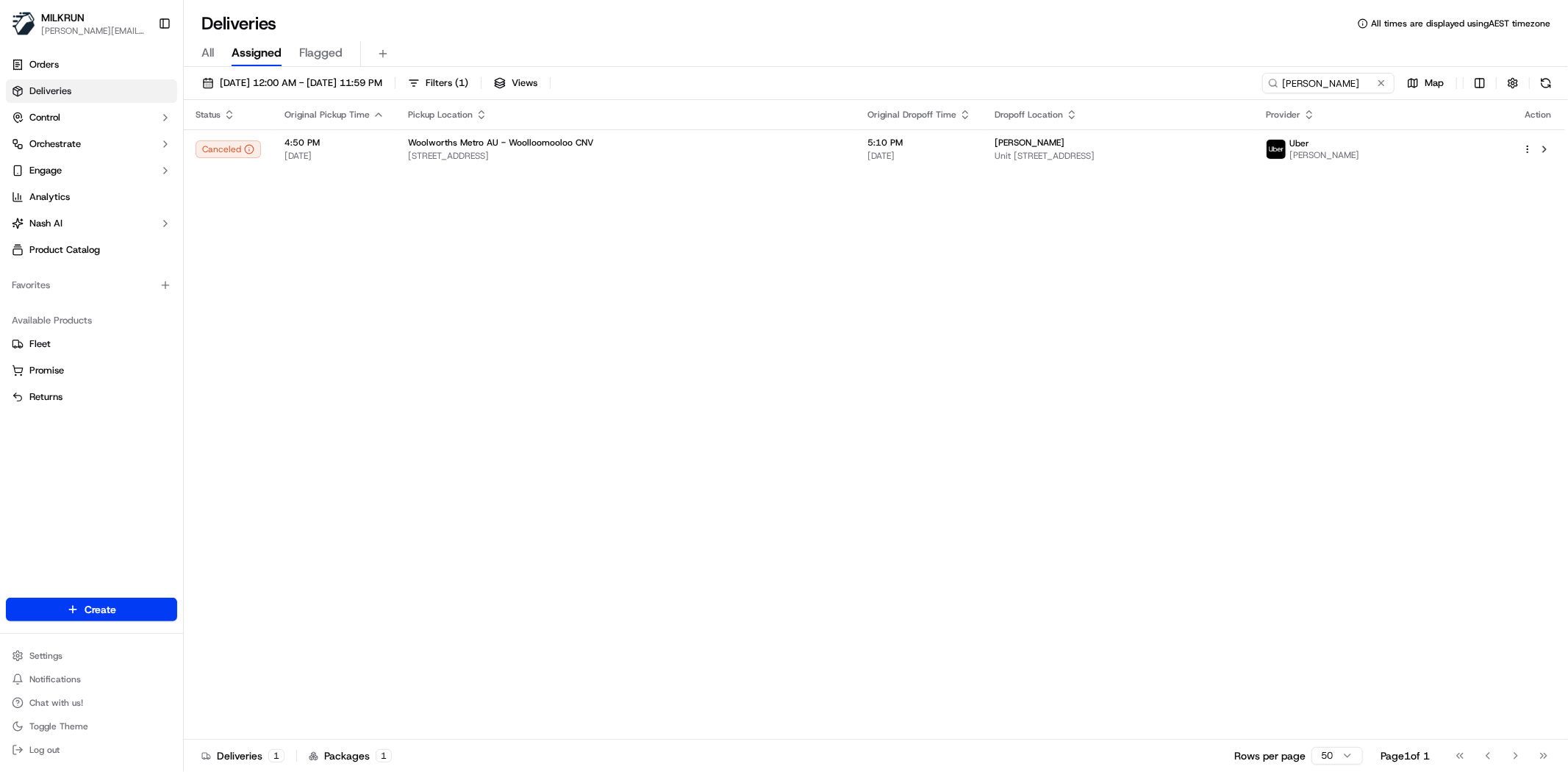
click at [564, 474] on div "Status Original Pickup Time Pickup Location Original Dropoff Time Dropoff Locat…" at bounding box center [874, 420] width 1381 height 640
click at [729, 400] on div "Status Original Pickup Time Pickup Location Original Dropoff Time Dropoff Locat…" at bounding box center [874, 420] width 1381 height 640
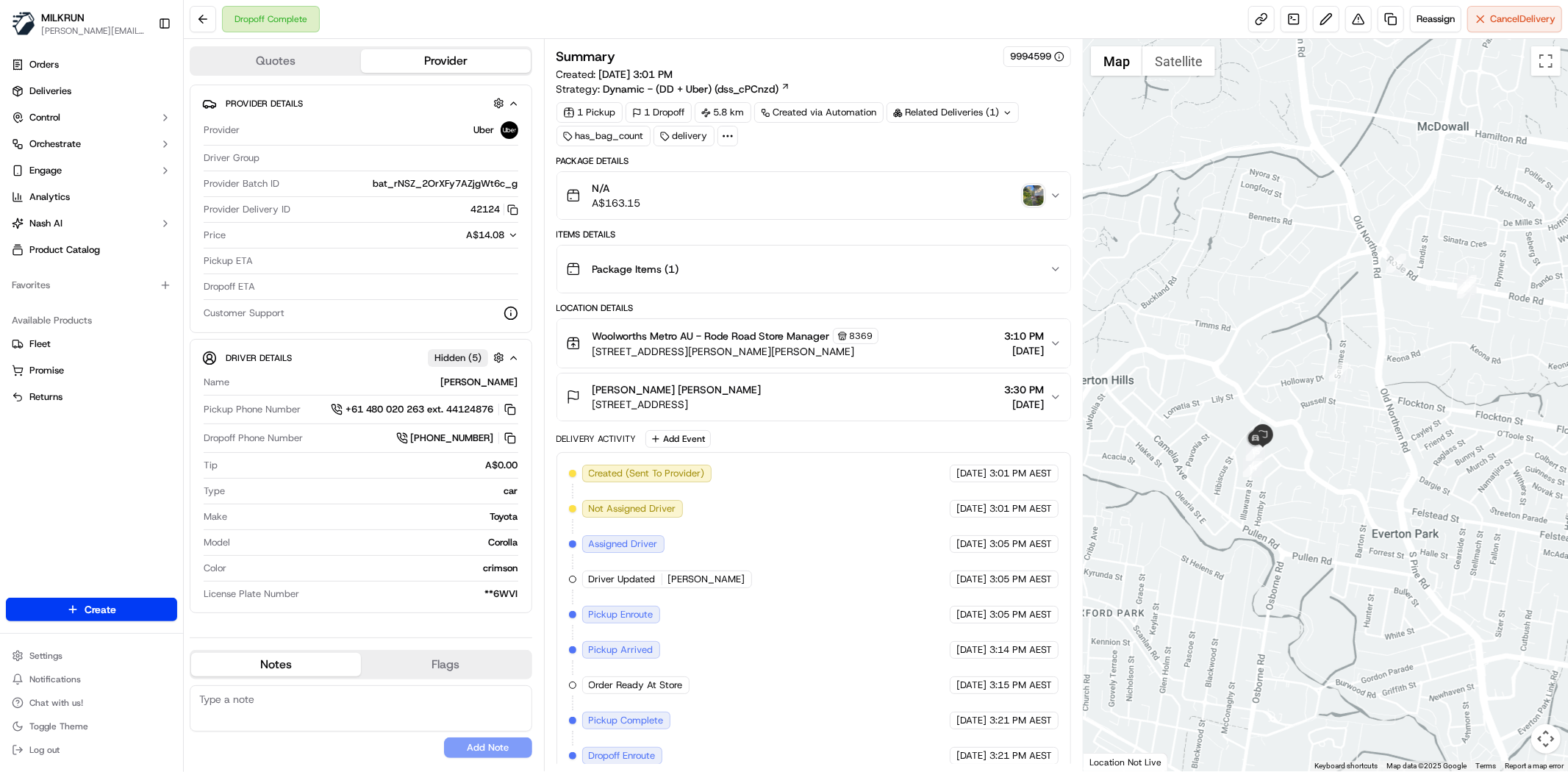
drag, startPoint x: 1309, startPoint y: 438, endPoint x: 1325, endPoint y: 439, distance: 16.0
click at [1325, 439] on div at bounding box center [1325, 405] width 484 height 732
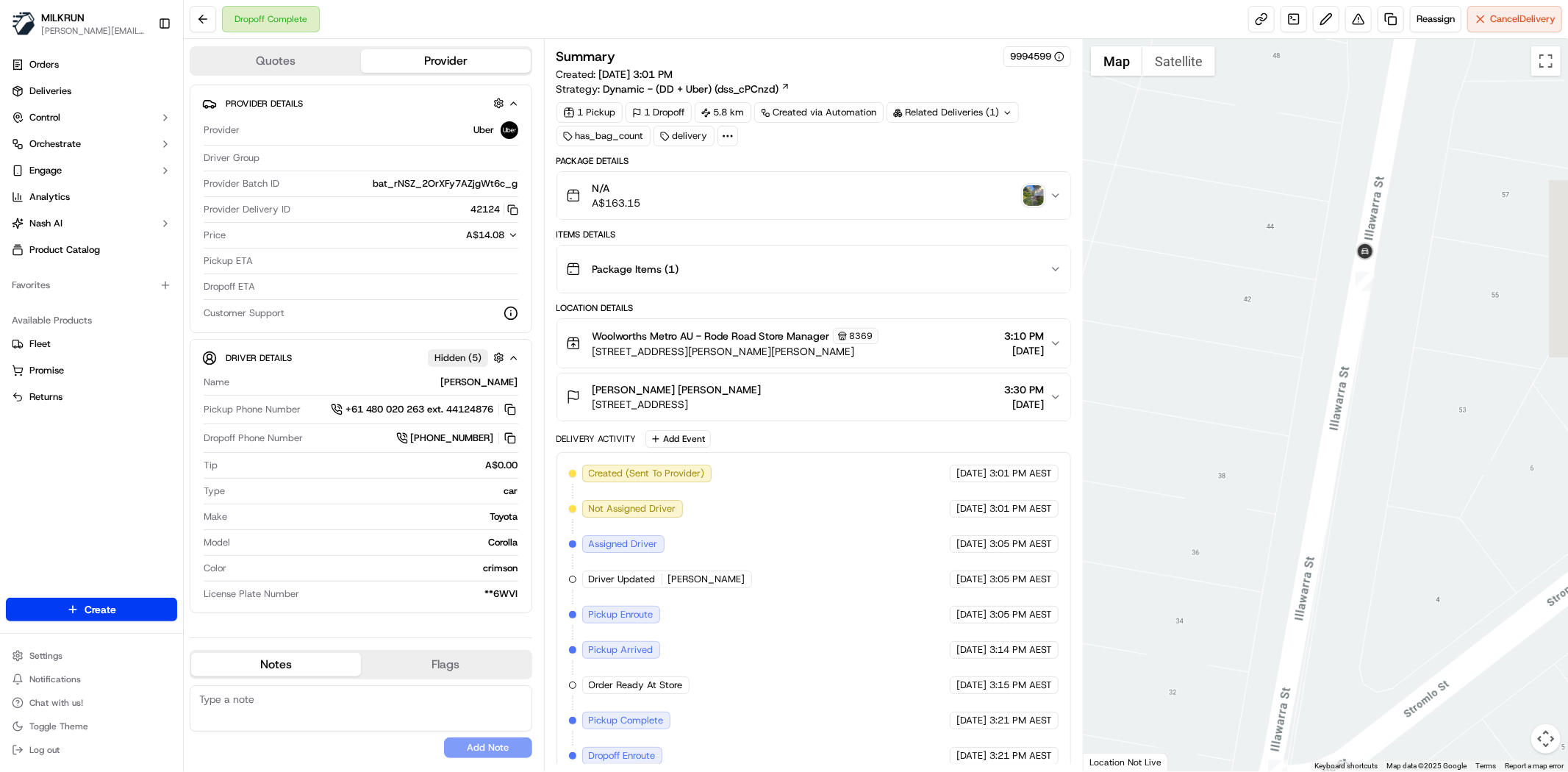
drag, startPoint x: 1474, startPoint y: 515, endPoint x: 1210, endPoint y: 236, distance: 384.1
click at [1210, 236] on div at bounding box center [1325, 405] width 484 height 732
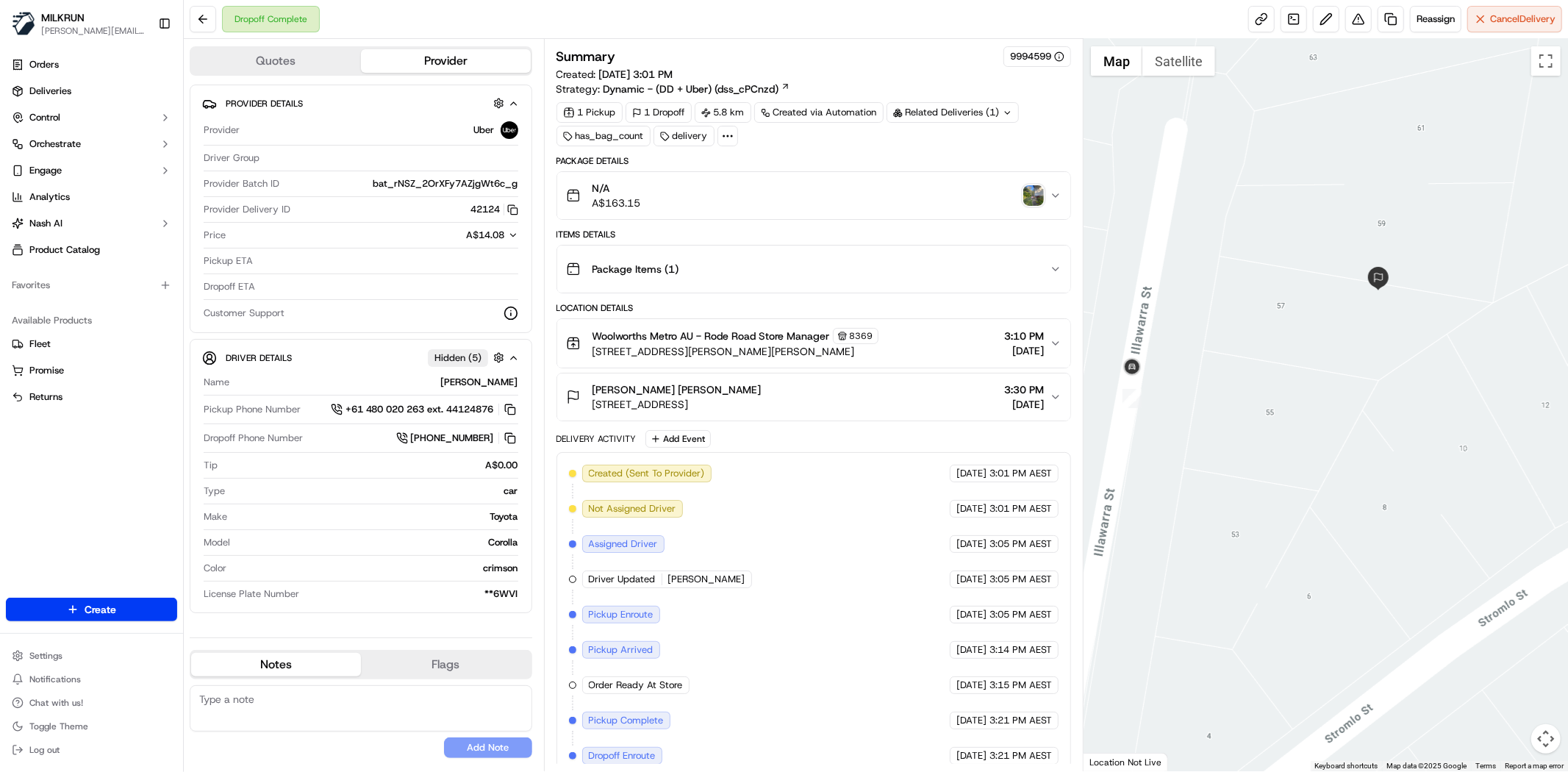
drag, startPoint x: 1461, startPoint y: 204, endPoint x: 1208, endPoint y: 341, distance: 287.7
click at [1208, 341] on div at bounding box center [1325, 405] width 484 height 732
click at [1034, 195] on img "button" at bounding box center [1034, 195] width 21 height 21
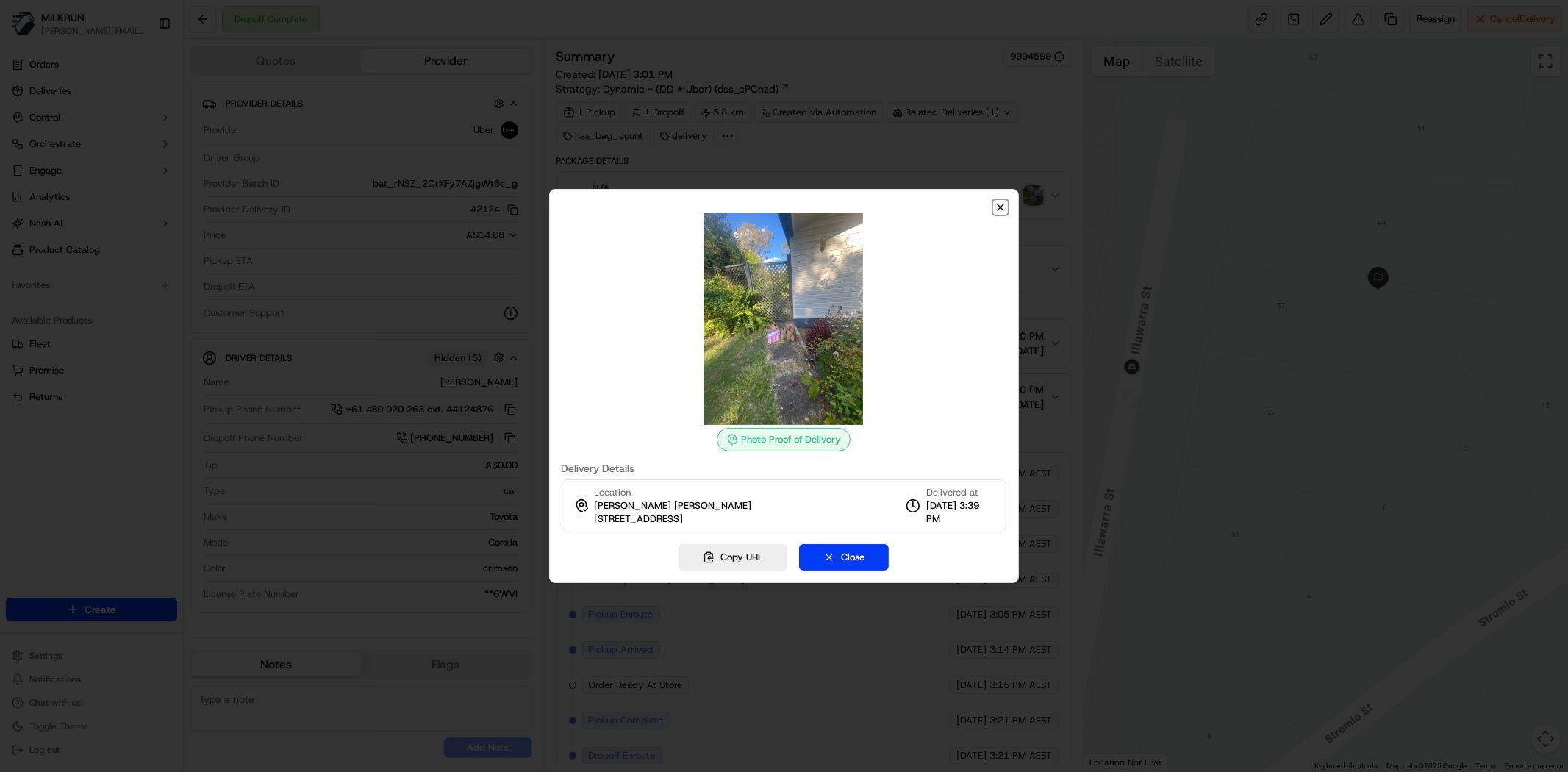
click at [1002, 203] on icon "button" at bounding box center [1000, 207] width 12 height 12
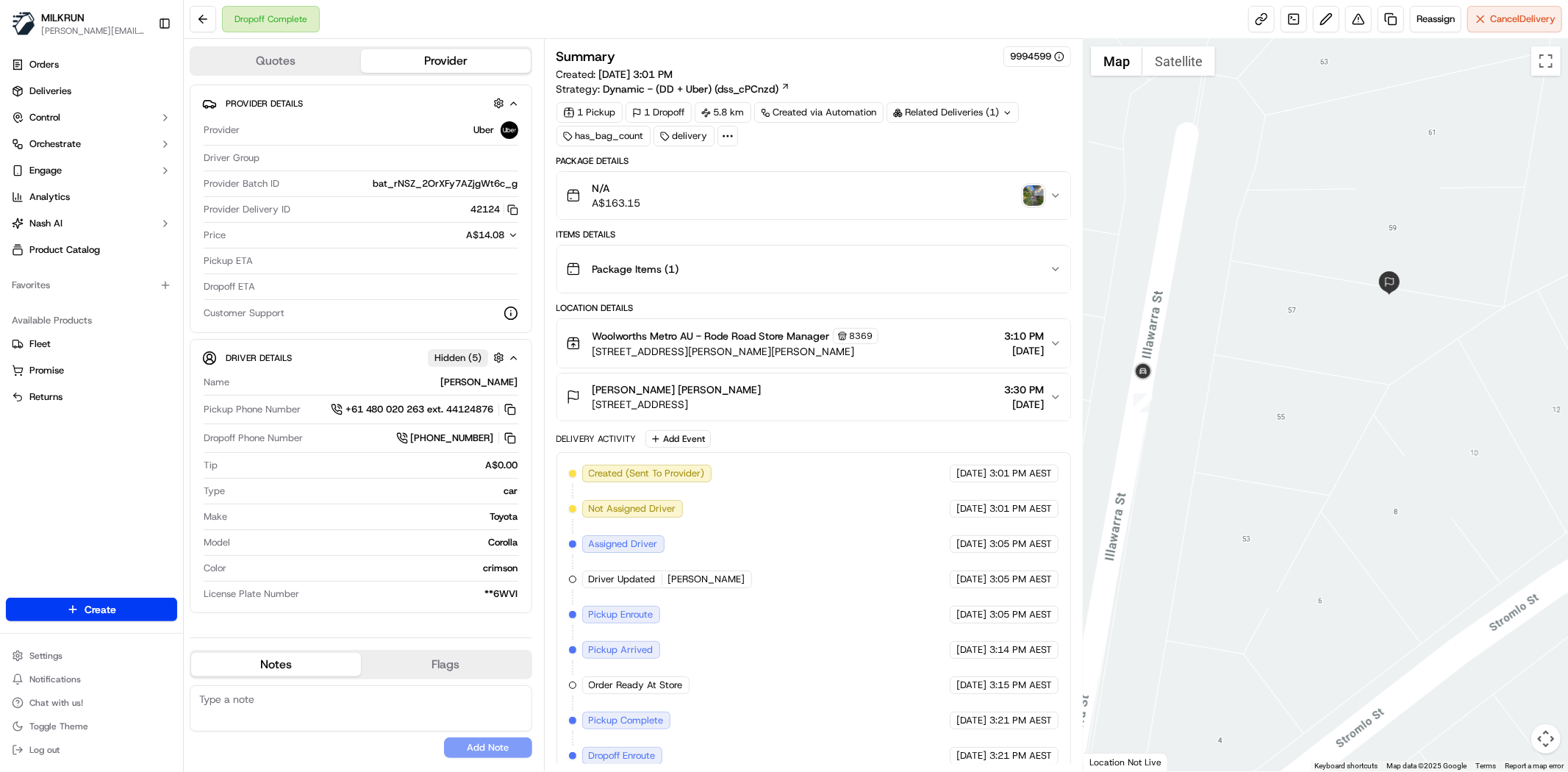
drag, startPoint x: 1290, startPoint y: 310, endPoint x: 1321, endPoint y: 306, distance: 31.3
click at [1321, 306] on div at bounding box center [1325, 405] width 484 height 732
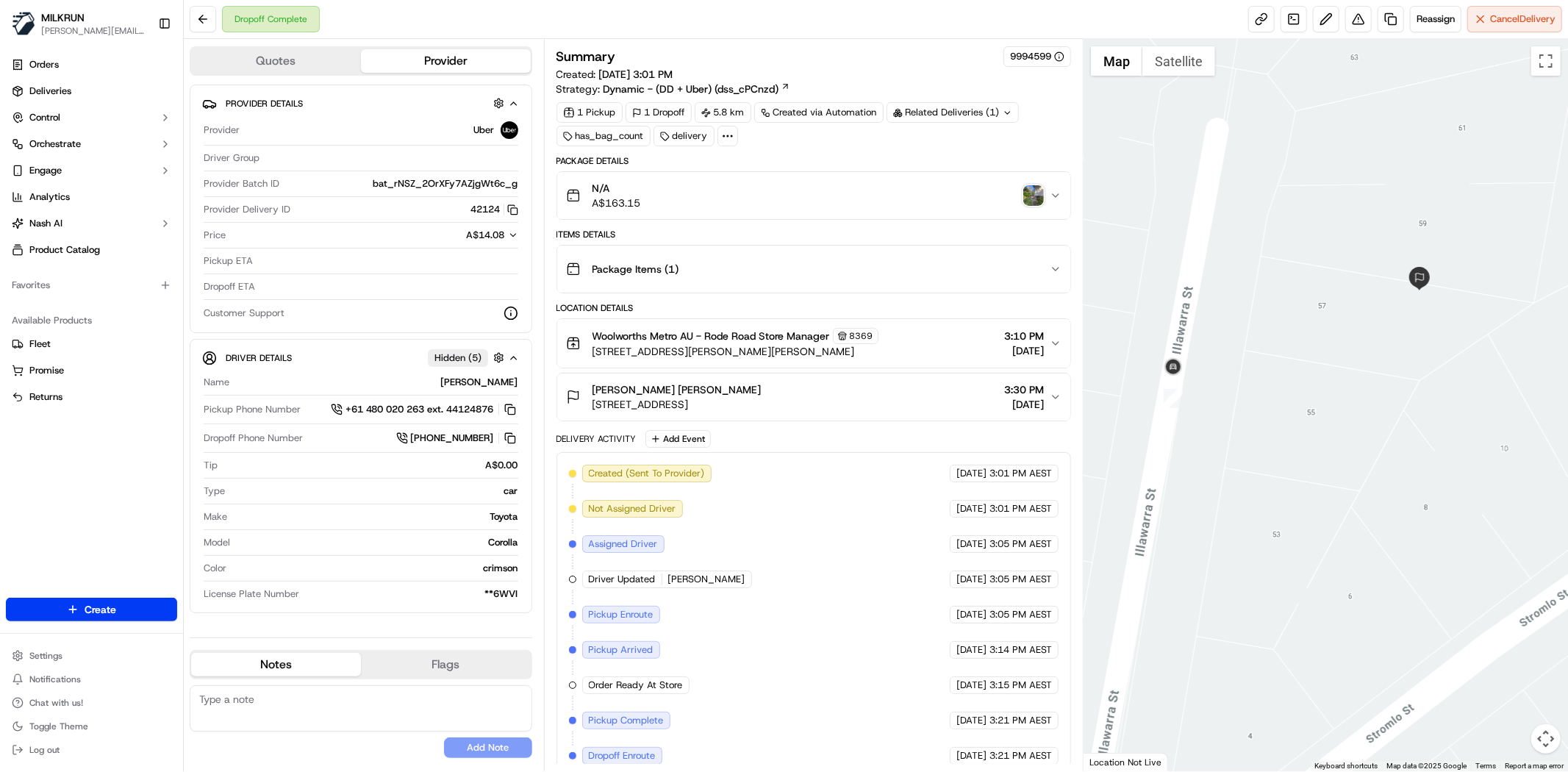
drag, startPoint x: 826, startPoint y: 403, endPoint x: 596, endPoint y: 408, distance: 230.1
click at [596, 408] on div "ben wheeler 59 Illawarra St, Everton Park, QLD 4053, AU 3:30 PM 22/09/2025" at bounding box center [808, 396] width 484 height 30
copy span "59 Illawarra St, Everton Park, QLD 4053, AU"
click at [1035, 197] on img "button" at bounding box center [1034, 195] width 21 height 21
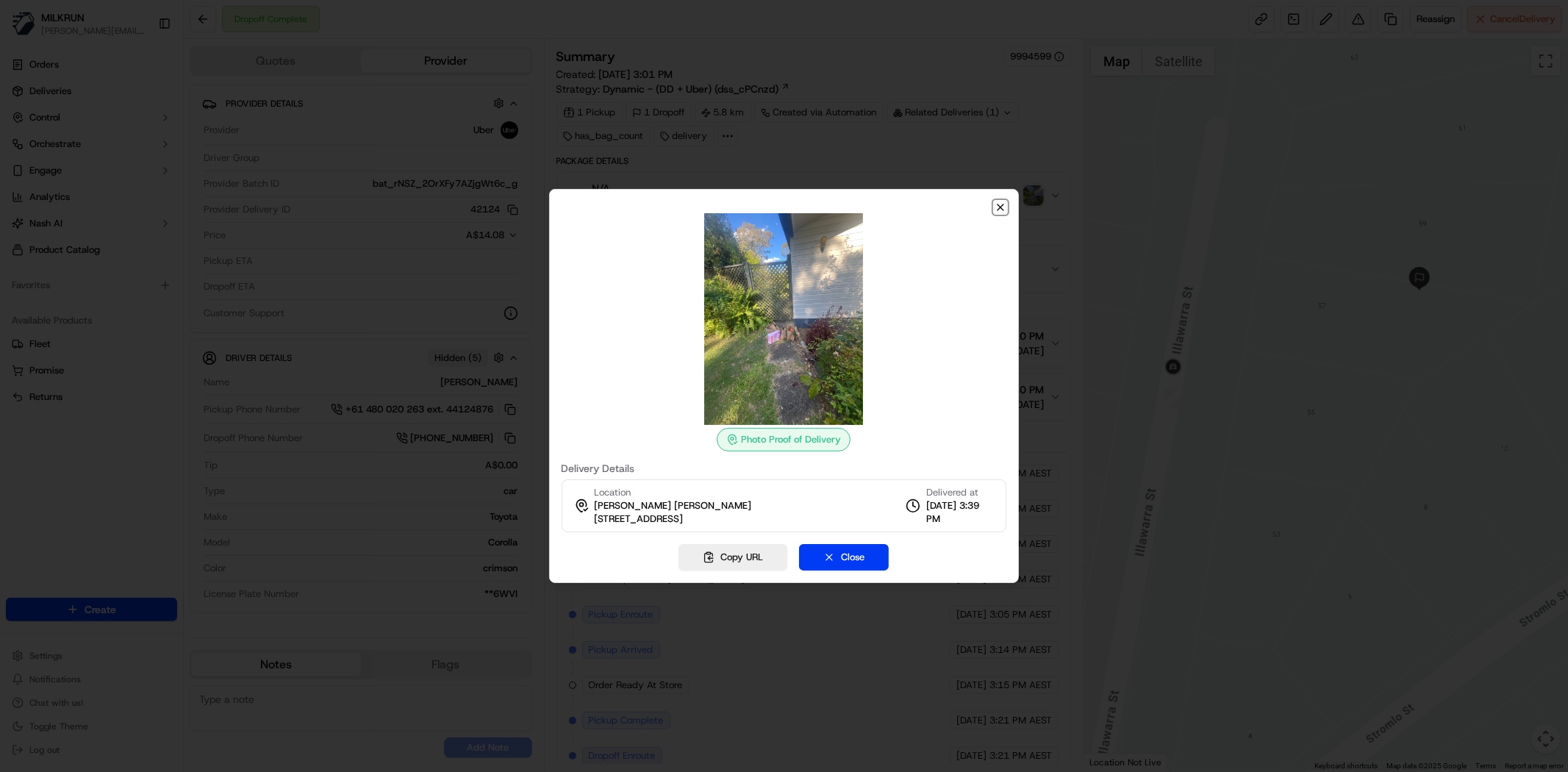
click at [1006, 202] on icon "button" at bounding box center [1000, 207] width 12 height 12
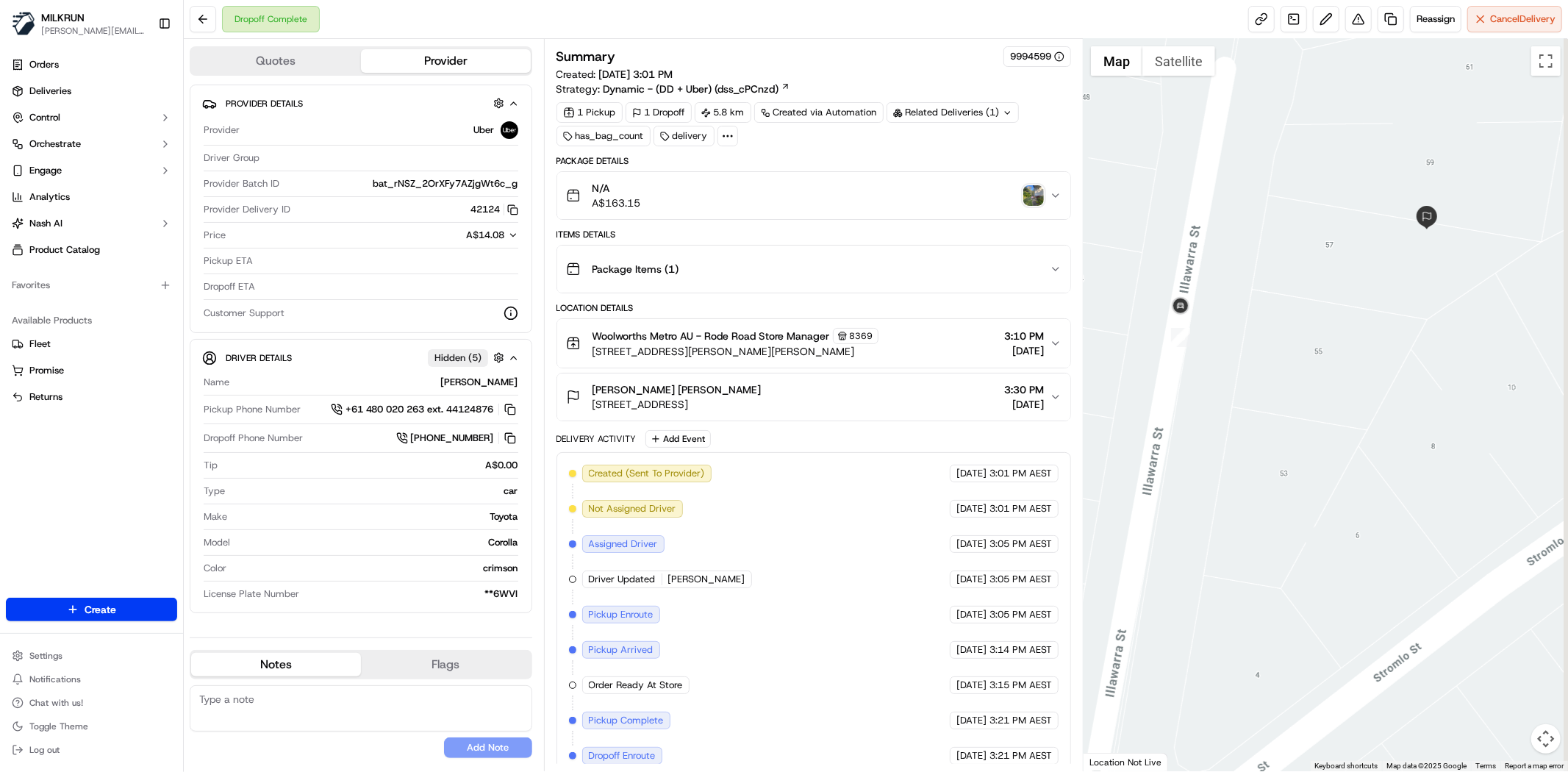
drag, startPoint x: 1283, startPoint y: 376, endPoint x: 1231, endPoint y: 379, distance: 52.1
click at [1231, 379] on div at bounding box center [1325, 405] width 484 height 732
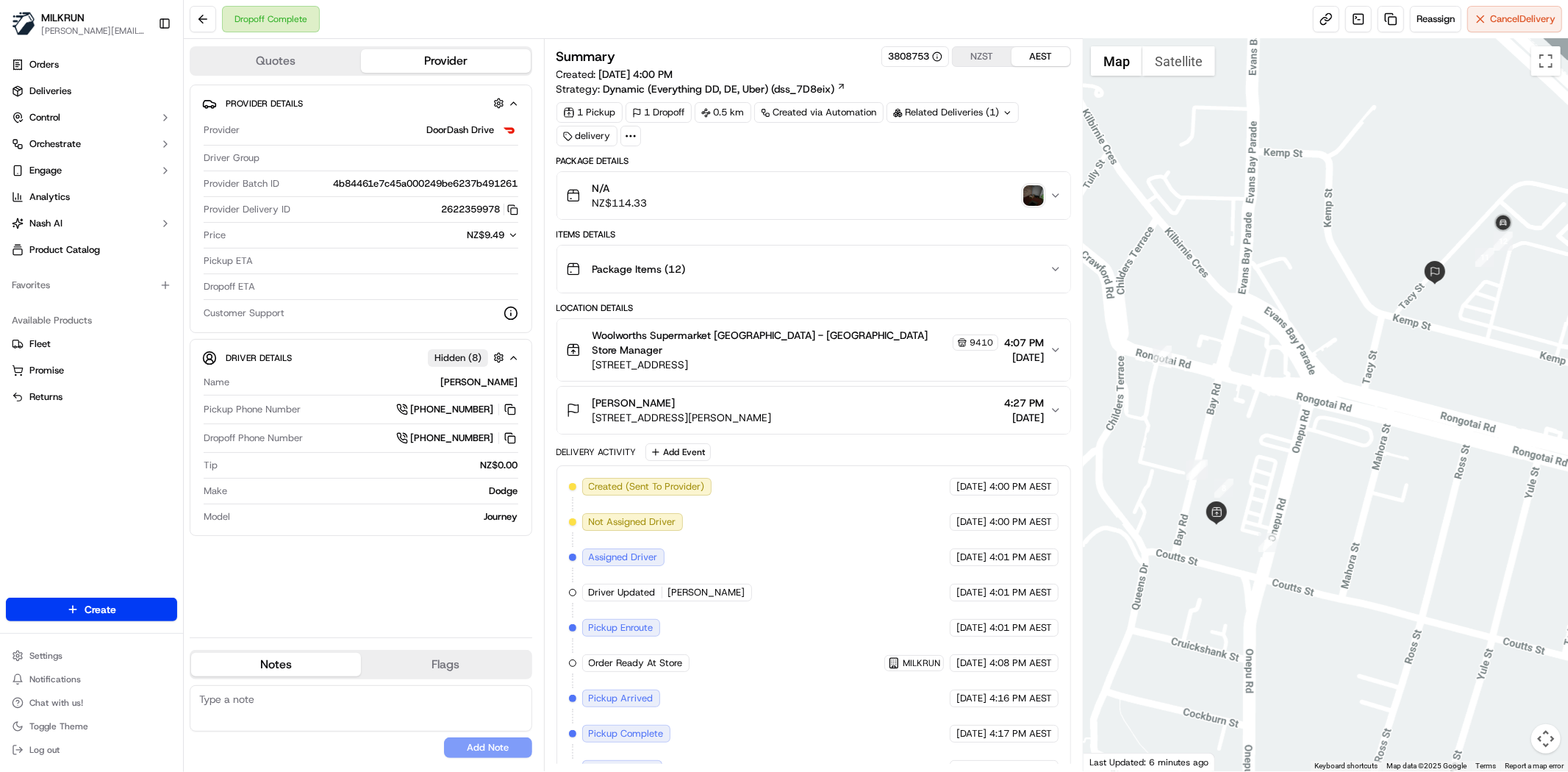
click at [1031, 202] on img "button" at bounding box center [1034, 195] width 21 height 21
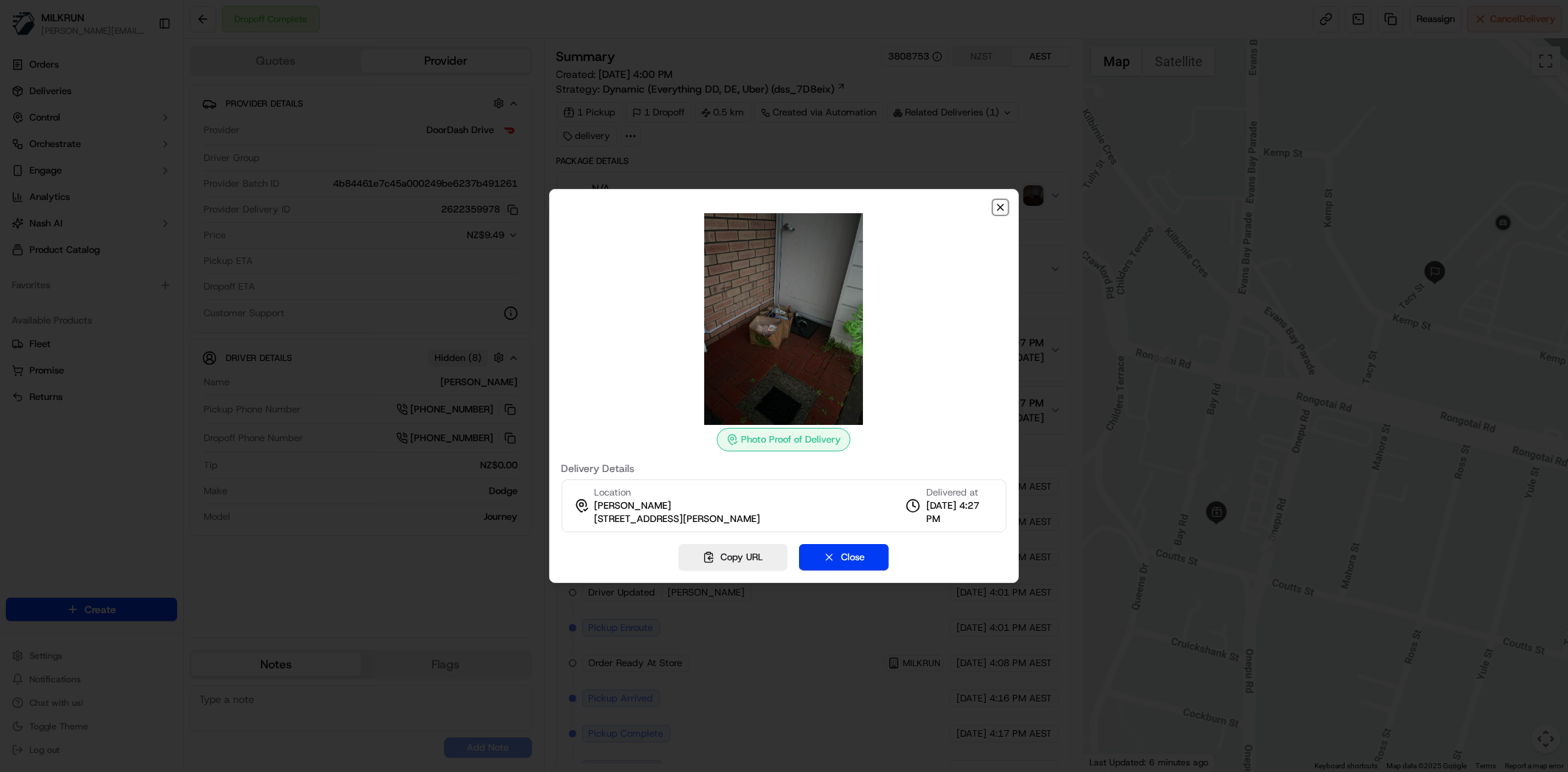
click at [999, 206] on icon "button" at bounding box center [1000, 207] width 6 height 6
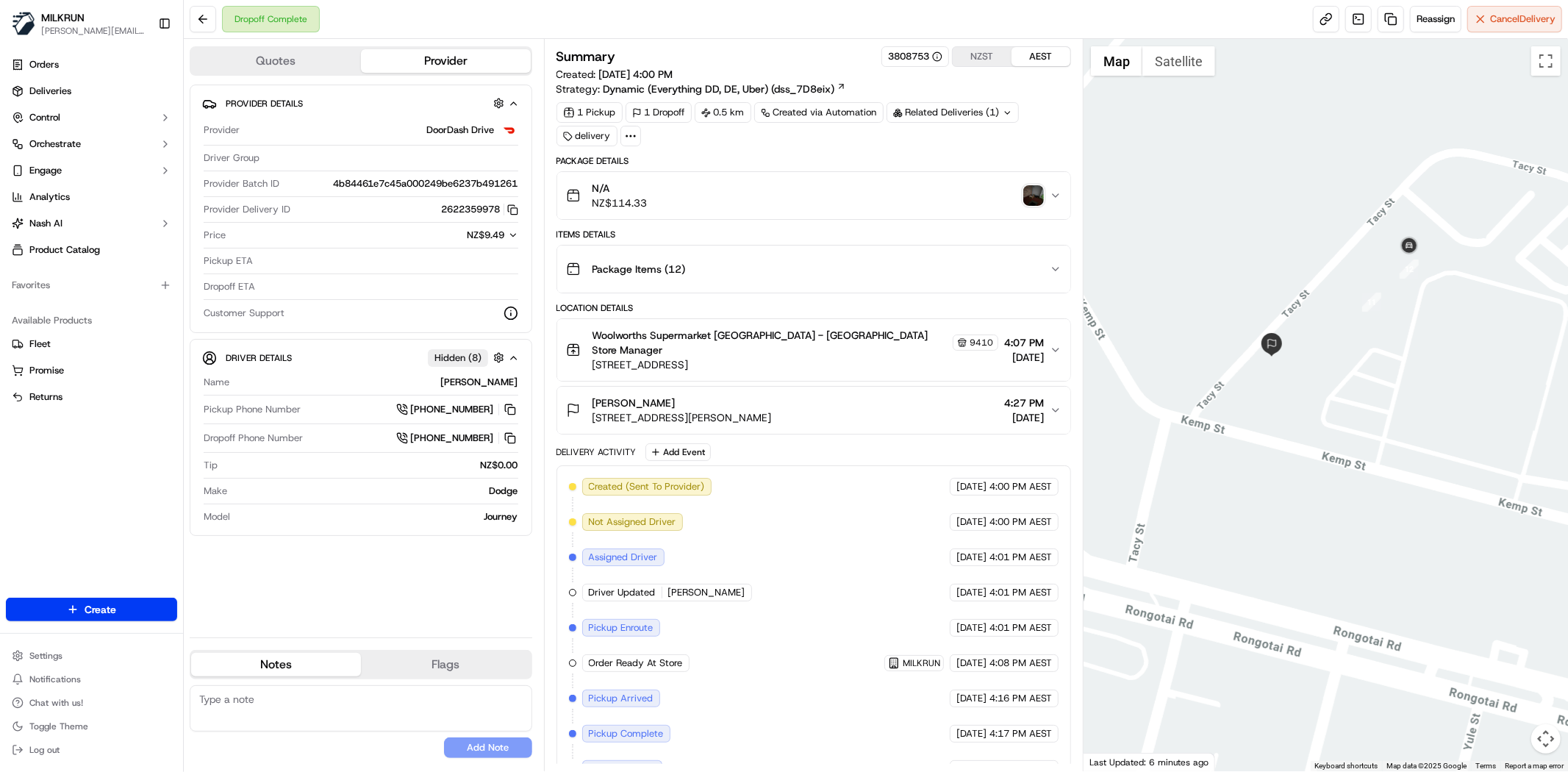
drag, startPoint x: 1461, startPoint y: 283, endPoint x: 1337, endPoint y: 359, distance: 145.4
click at [1337, 359] on div at bounding box center [1325, 405] width 484 height 732
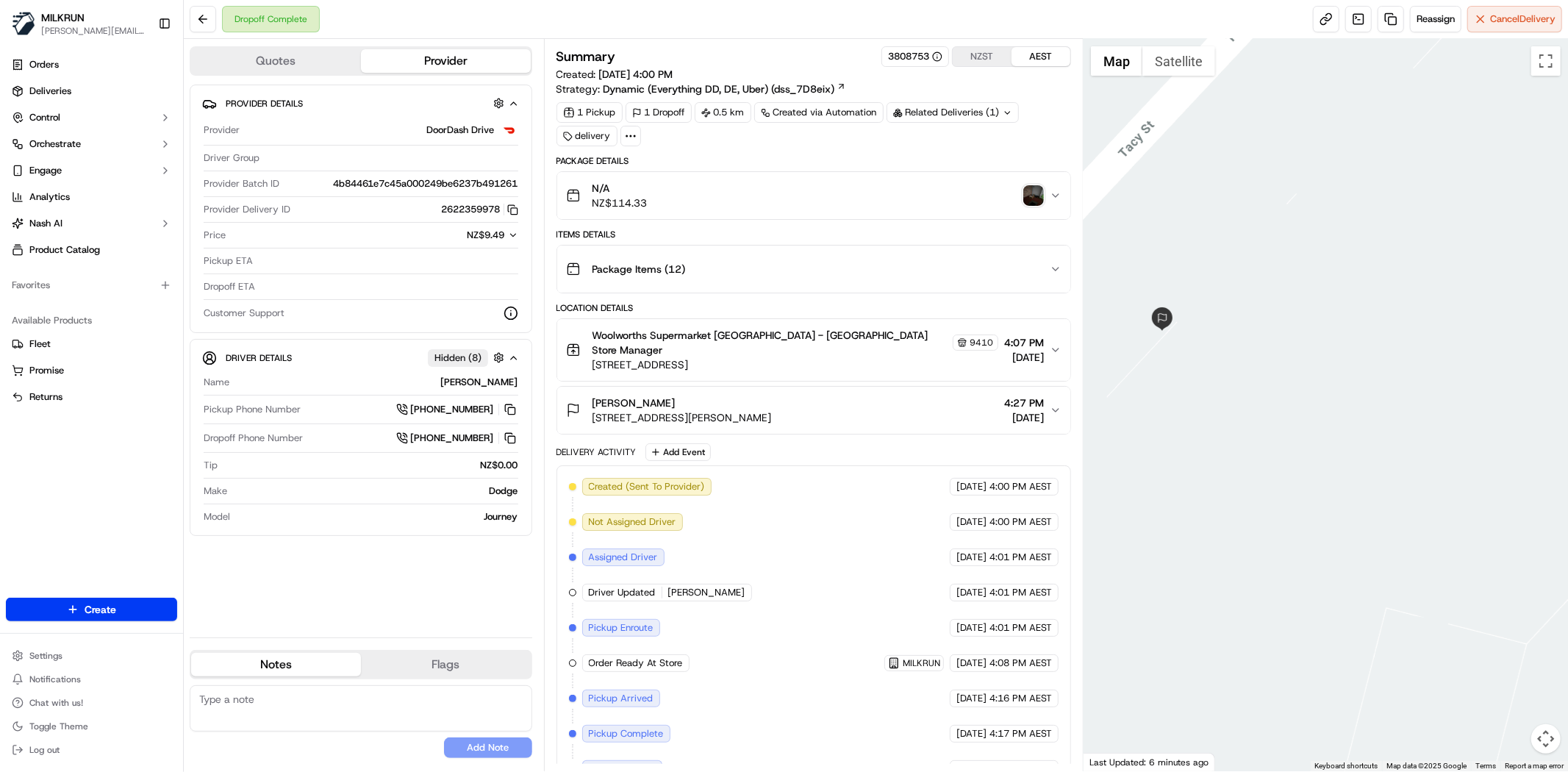
click at [1027, 199] on img "button" at bounding box center [1034, 195] width 21 height 21
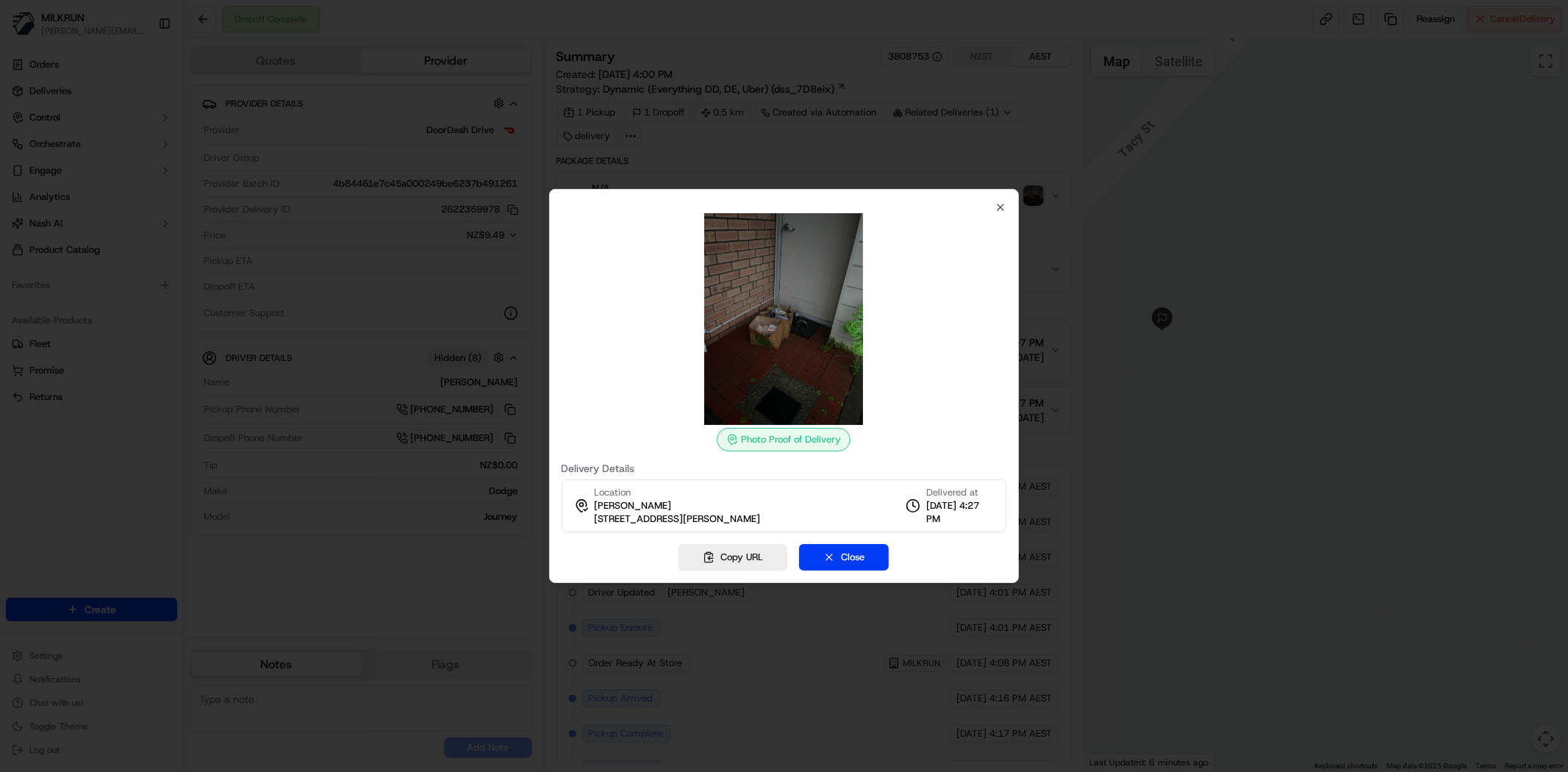
click at [464, 400] on div at bounding box center [784, 386] width 1568 height 772
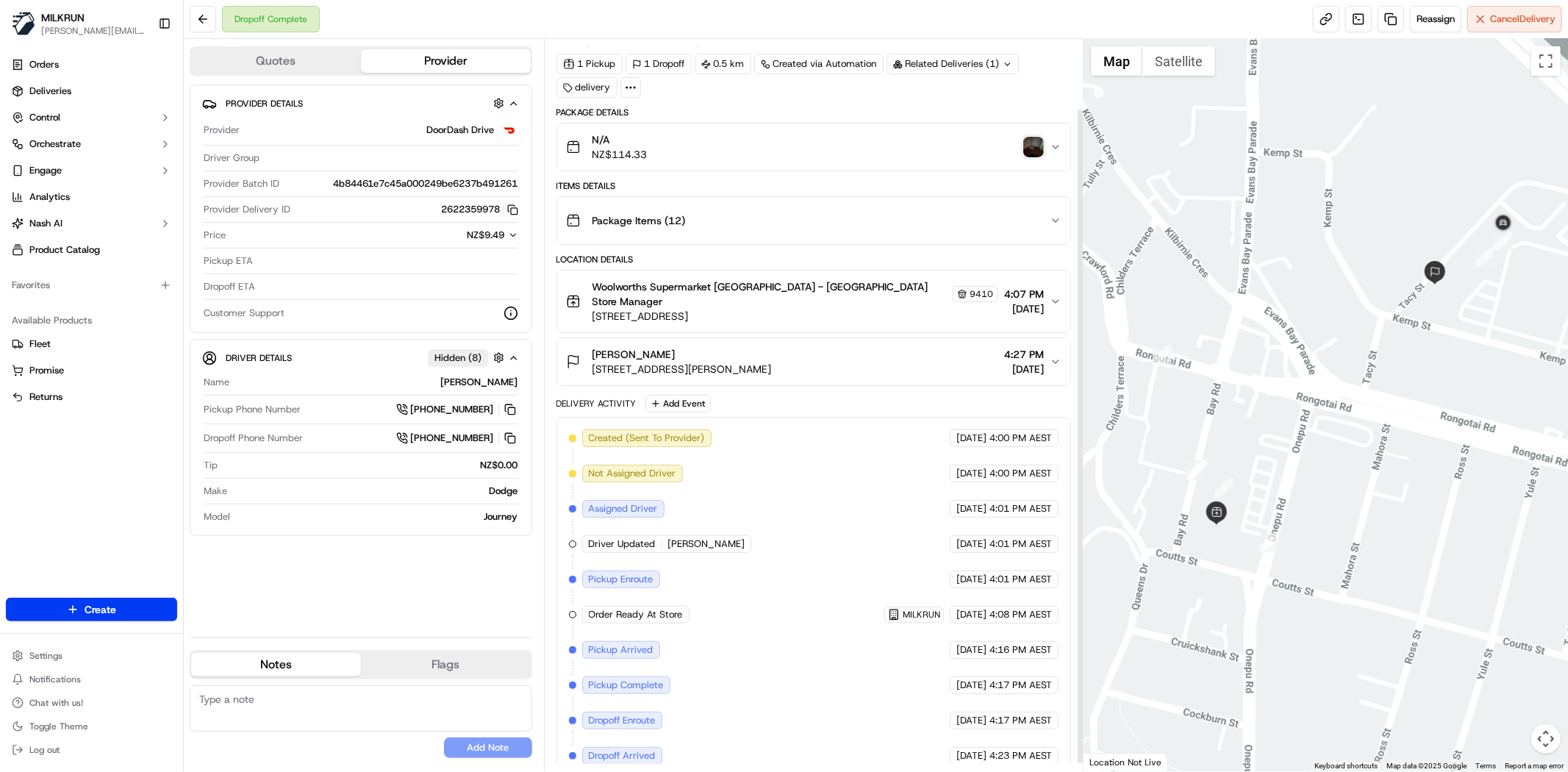
scroll to position [86, 0]
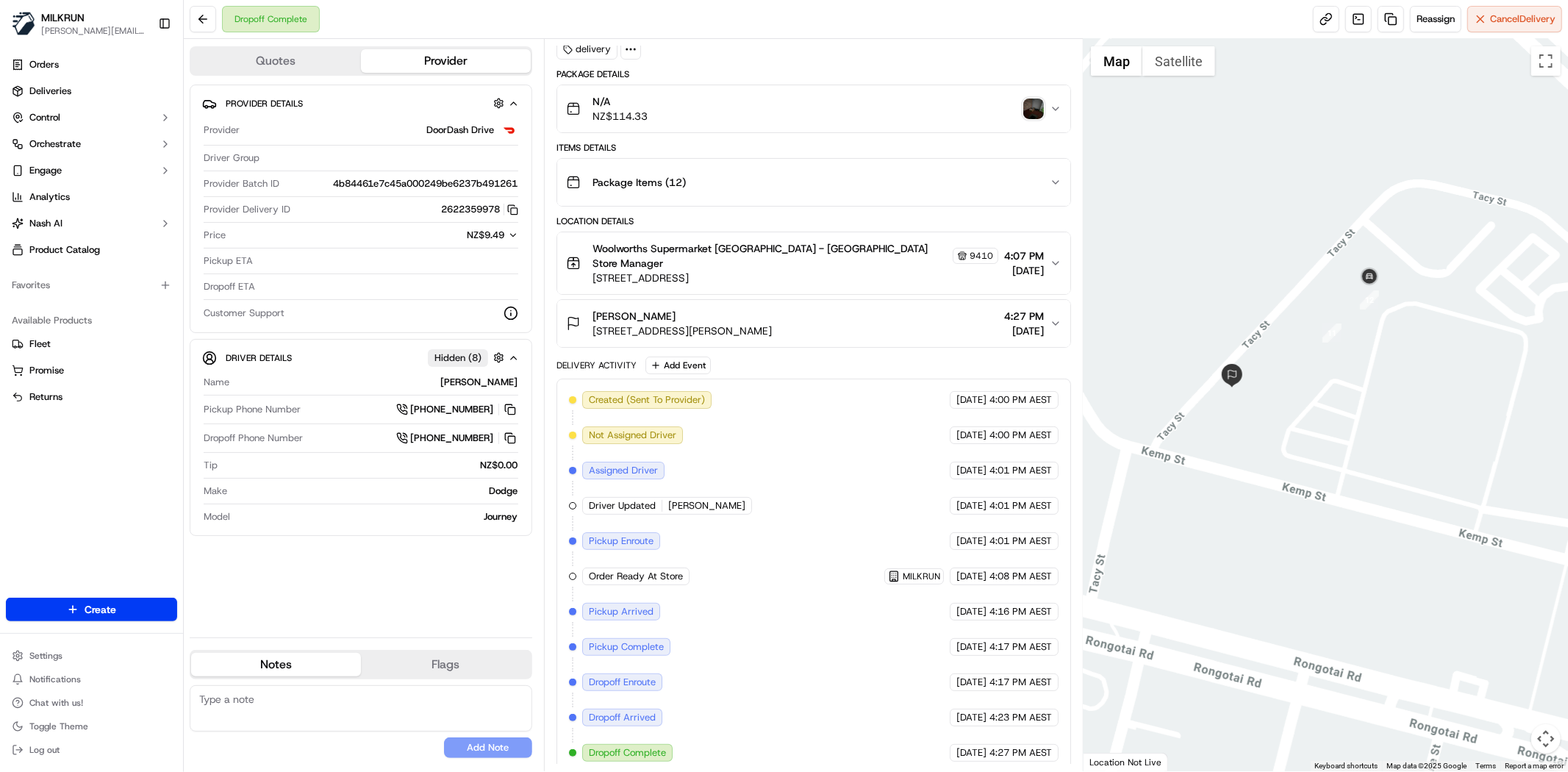
drag, startPoint x: 1223, startPoint y: 410, endPoint x: 1196, endPoint y: 428, distance: 32.4
click at [1196, 428] on div at bounding box center [1325, 405] width 484 height 732
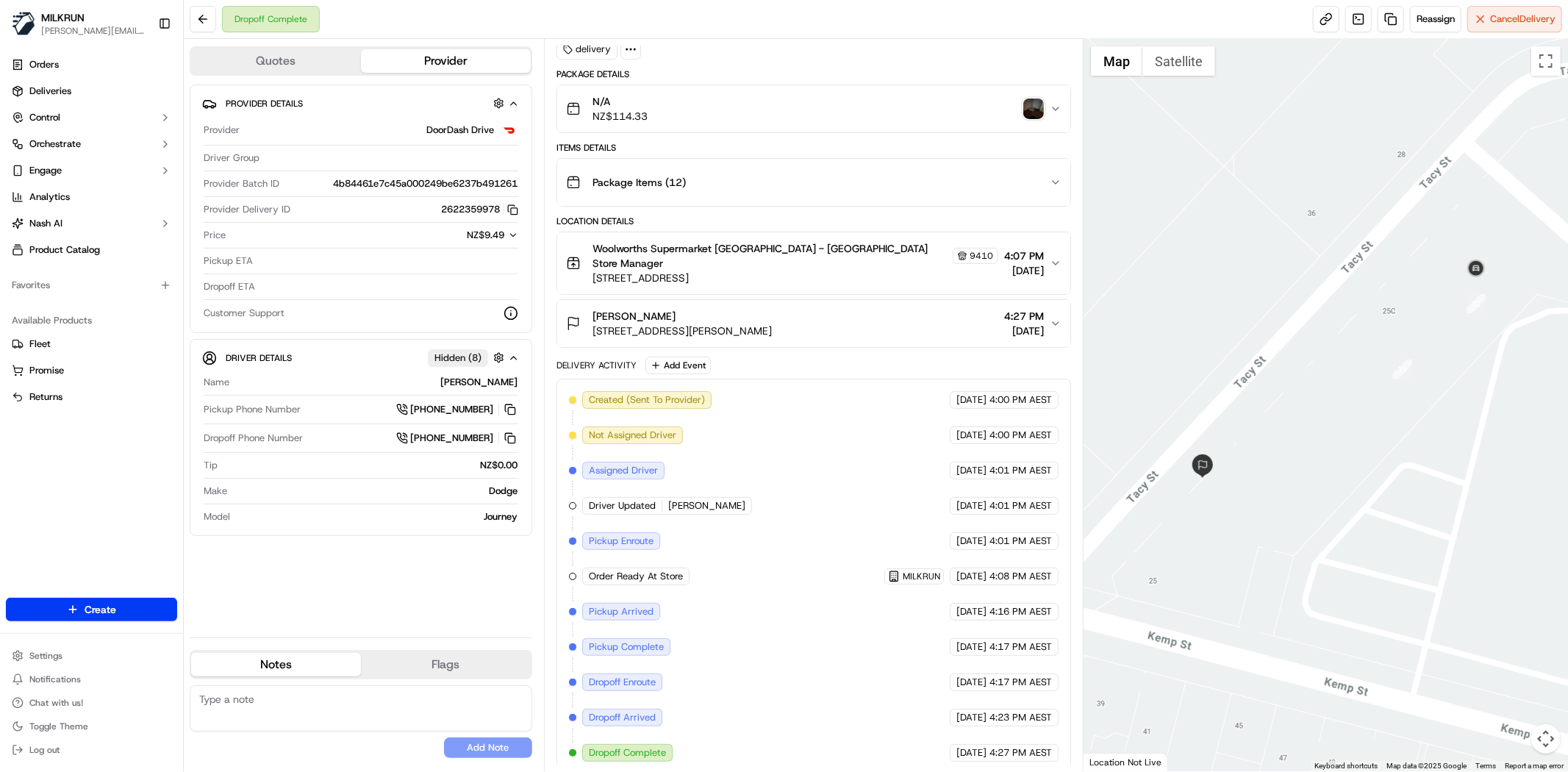
drag, startPoint x: 1395, startPoint y: 444, endPoint x: 1083, endPoint y: 167, distance: 417.2
click at [1566, 566] on div at bounding box center [1325, 405] width 484 height 732
click at [1035, 115] on img "button" at bounding box center [1034, 109] width 21 height 21
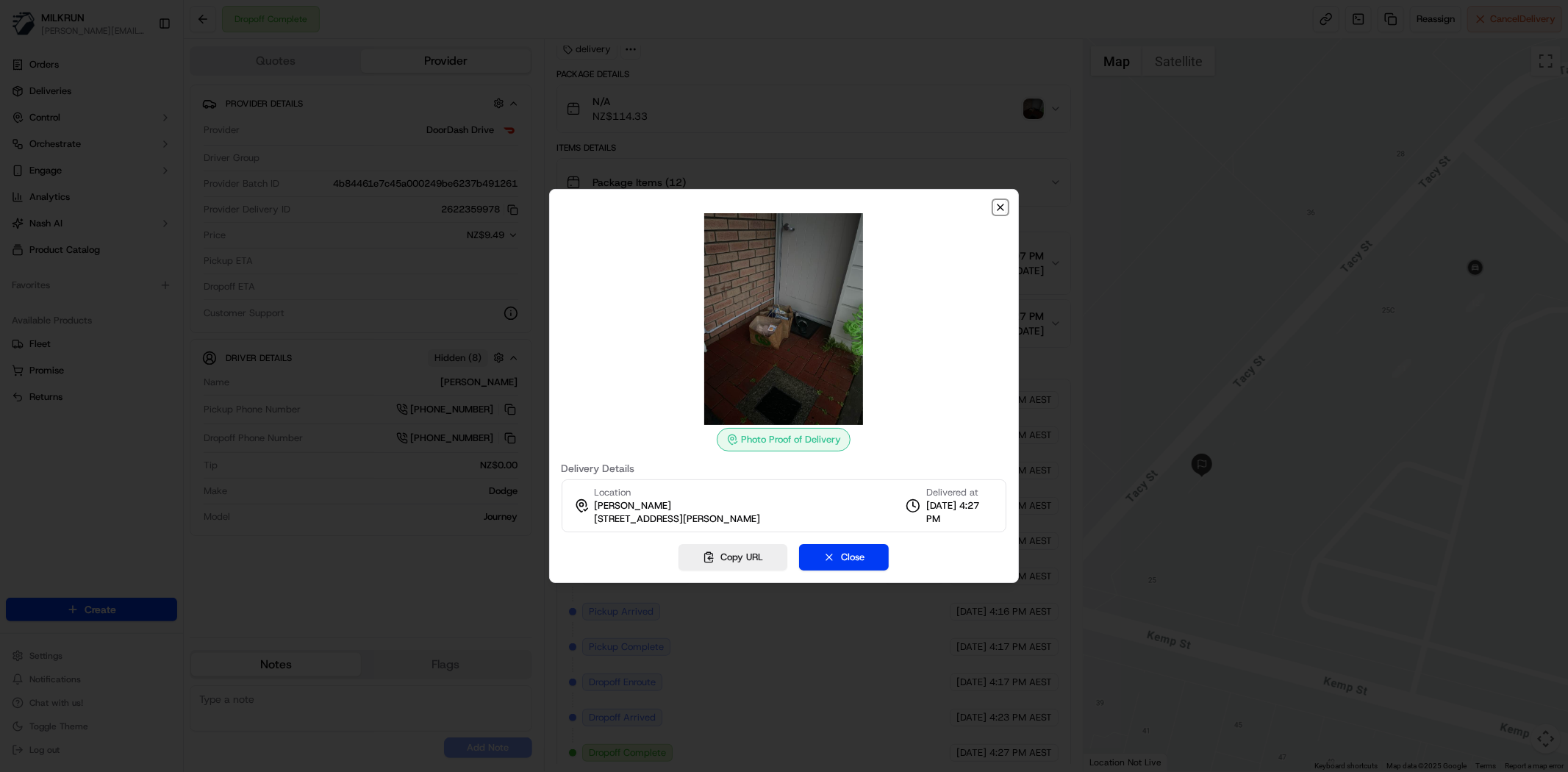
click at [999, 208] on icon "button" at bounding box center [1000, 207] width 12 height 12
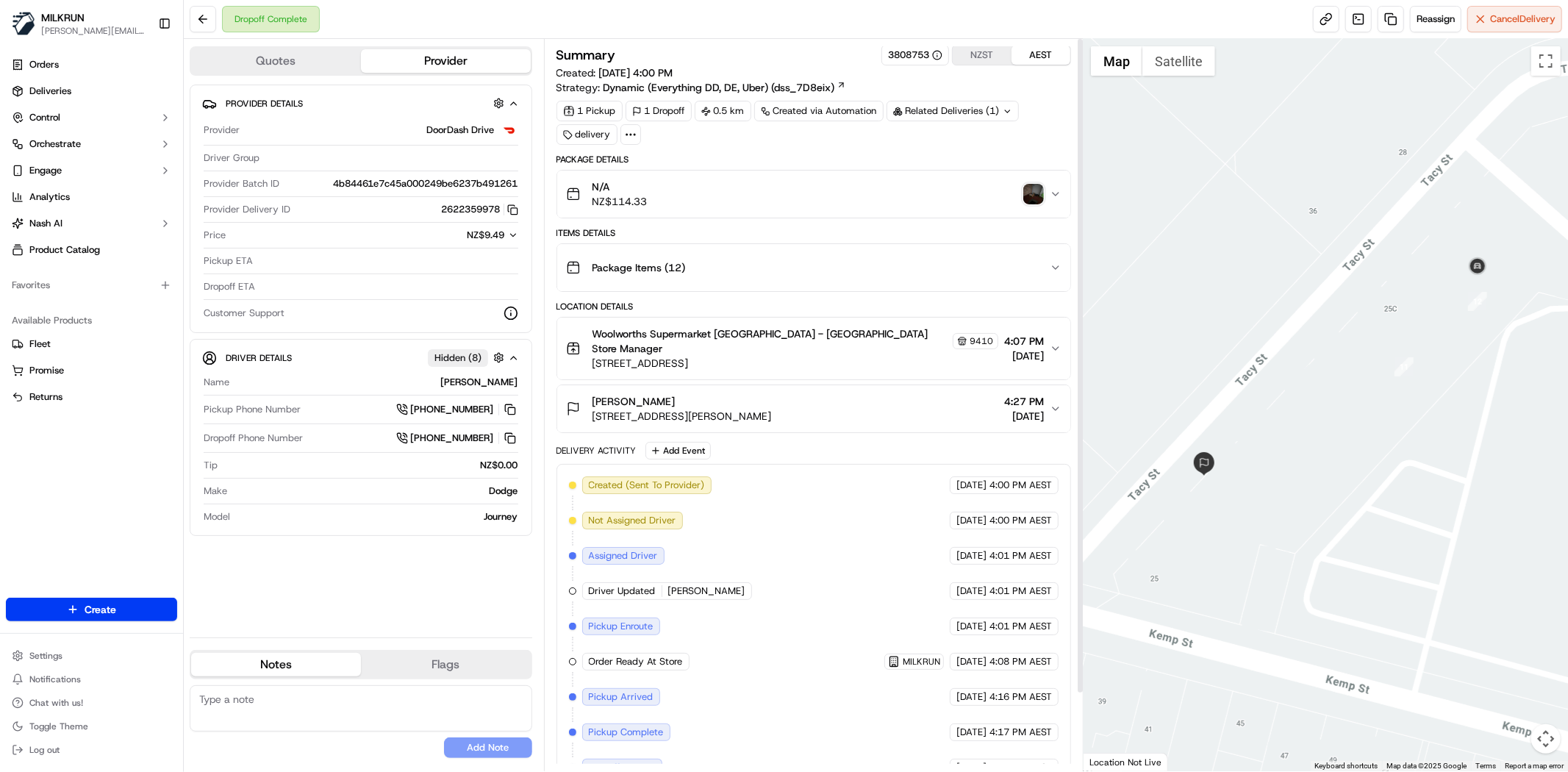
scroll to position [0, 0]
click at [772, 410] on span "9/25 Tacy Street, Kilbirnie, Wellington Region 6022, NZ" at bounding box center [682, 417] width 179 height 14
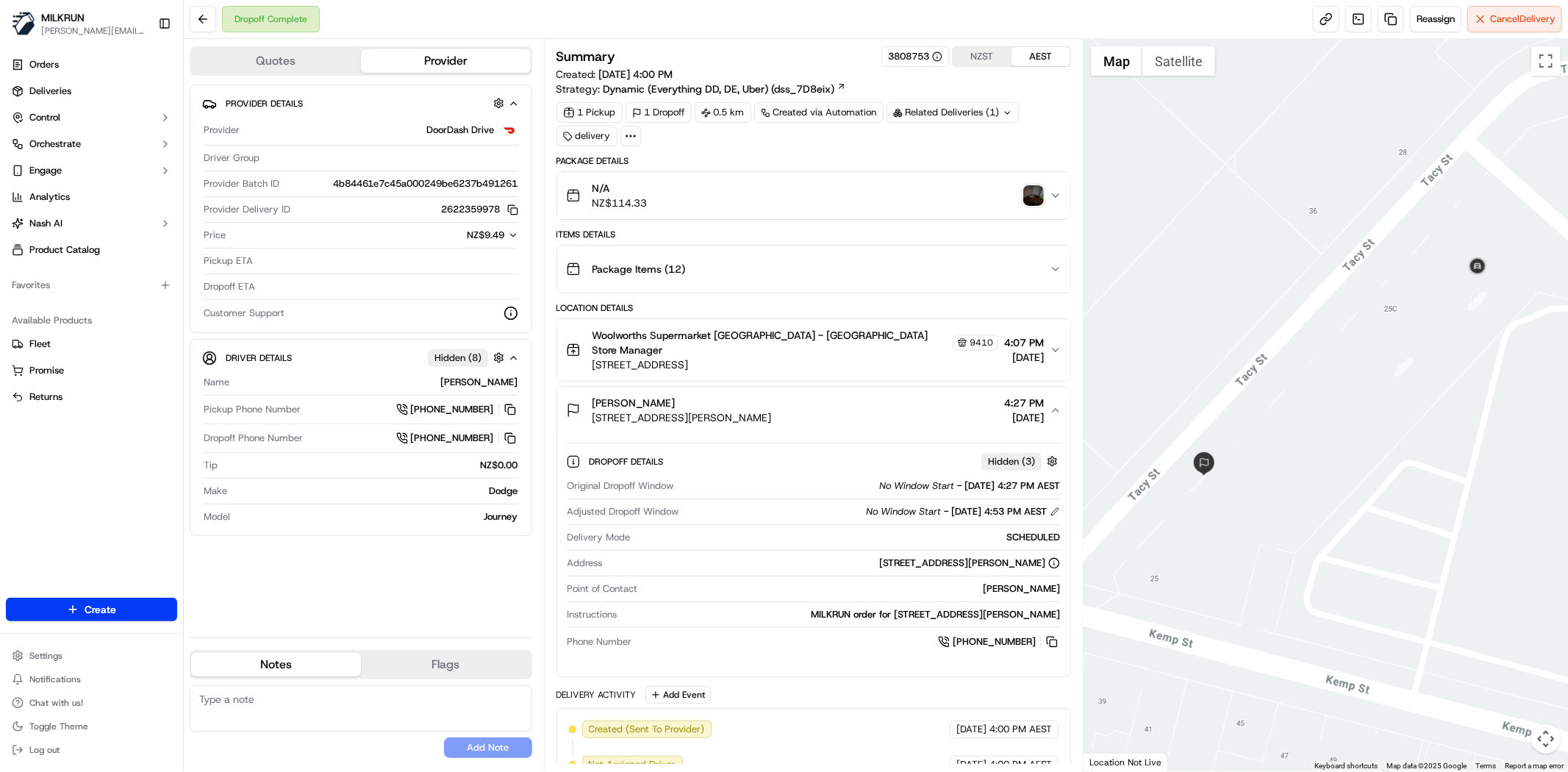
click at [1033, 196] on img "button" at bounding box center [1034, 195] width 21 height 21
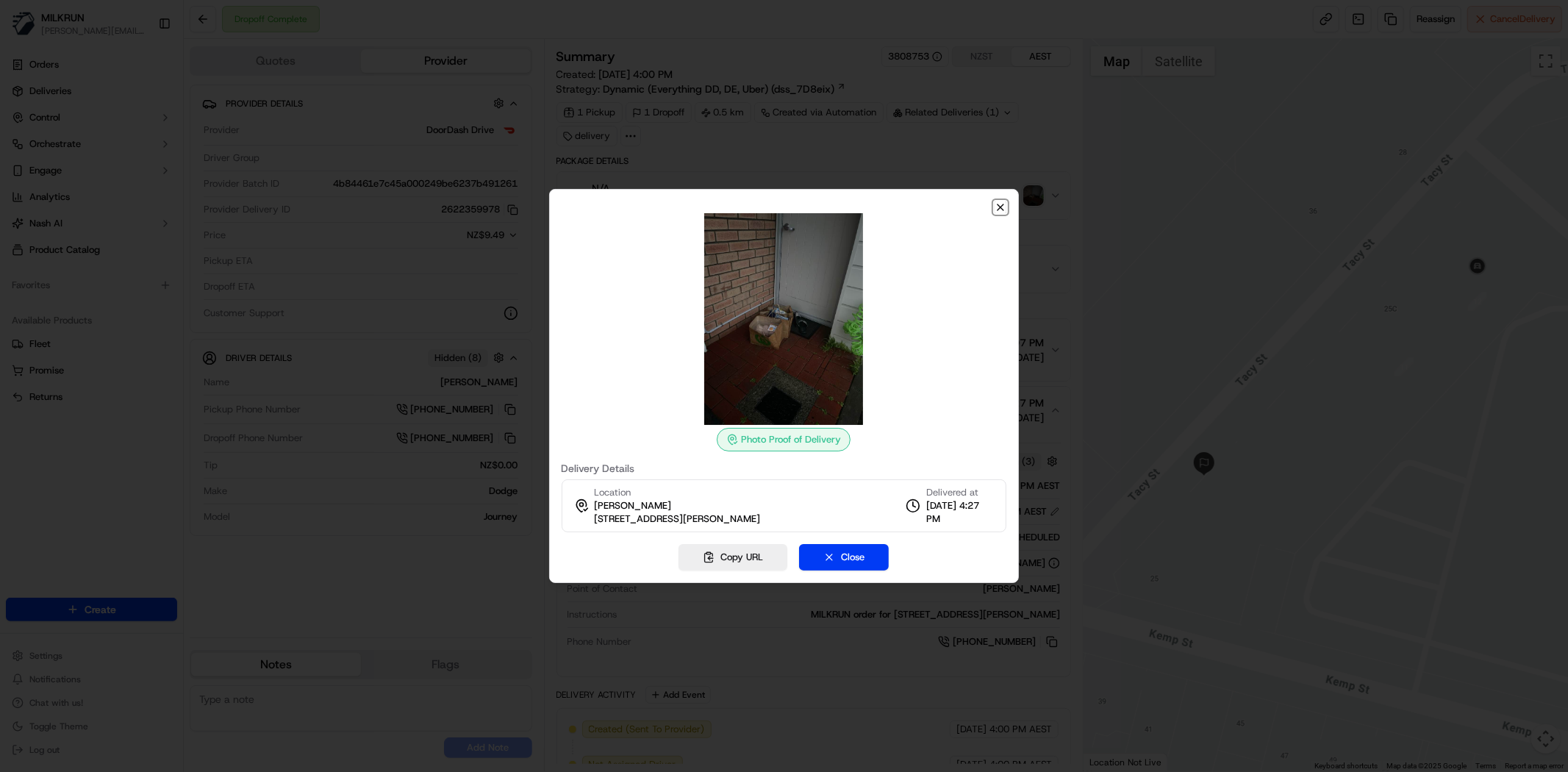
click at [1006, 202] on icon "button" at bounding box center [1000, 207] width 12 height 12
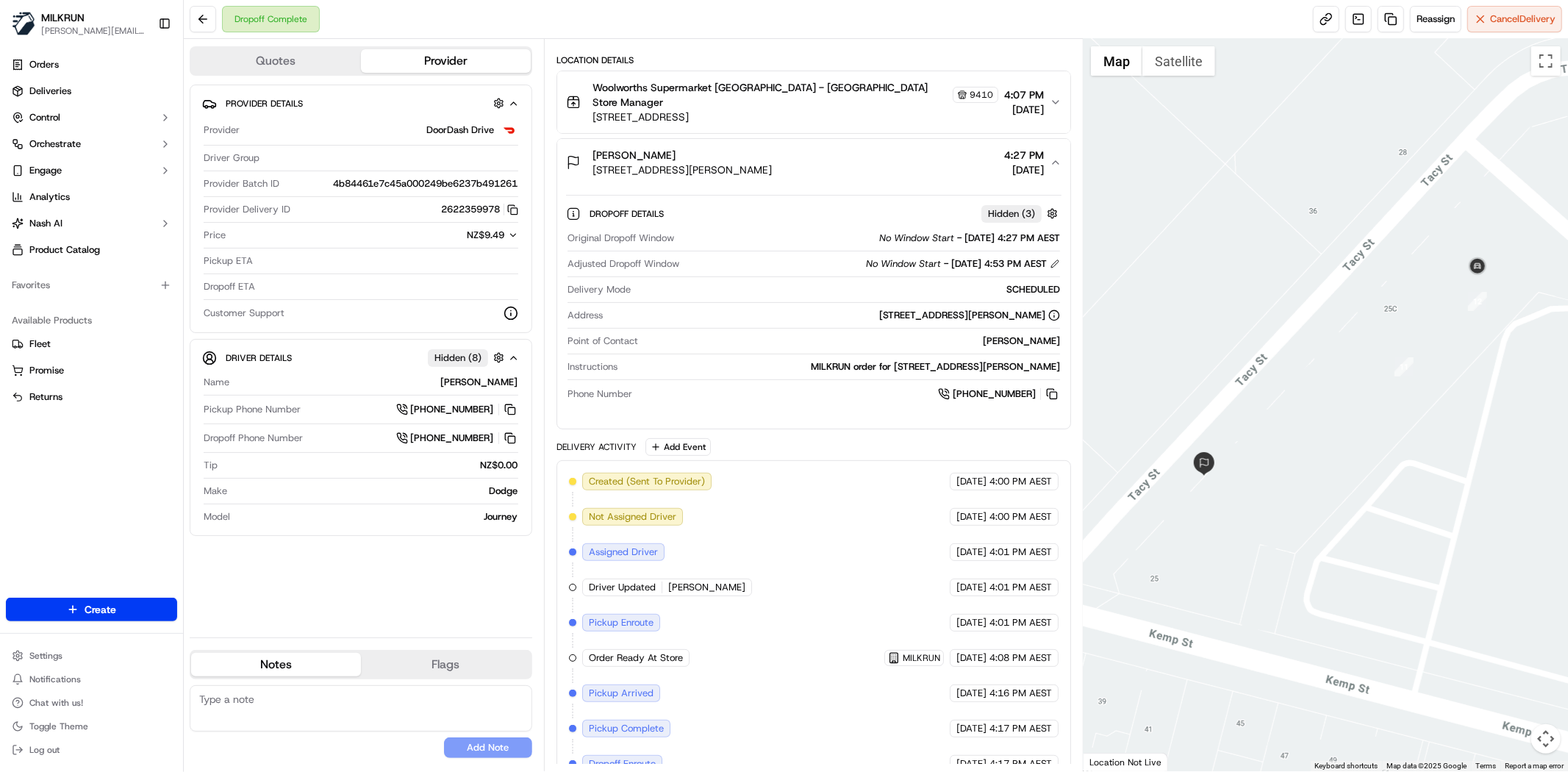
scroll to position [329, 0]
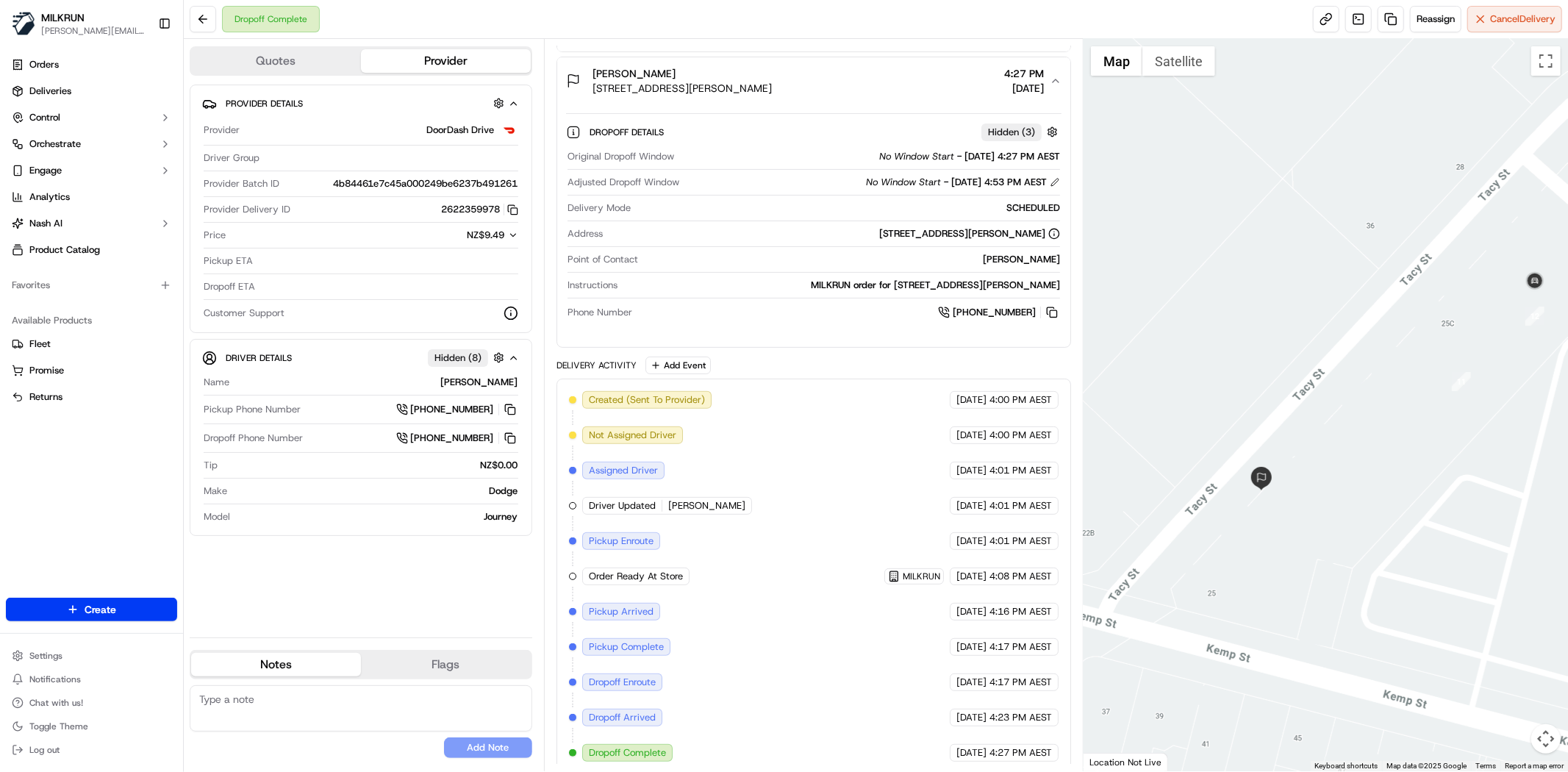
drag, startPoint x: 1274, startPoint y: 496, endPoint x: 1285, endPoint y: 491, distance: 12.1
click at [1285, 491] on div at bounding box center [1325, 405] width 484 height 732
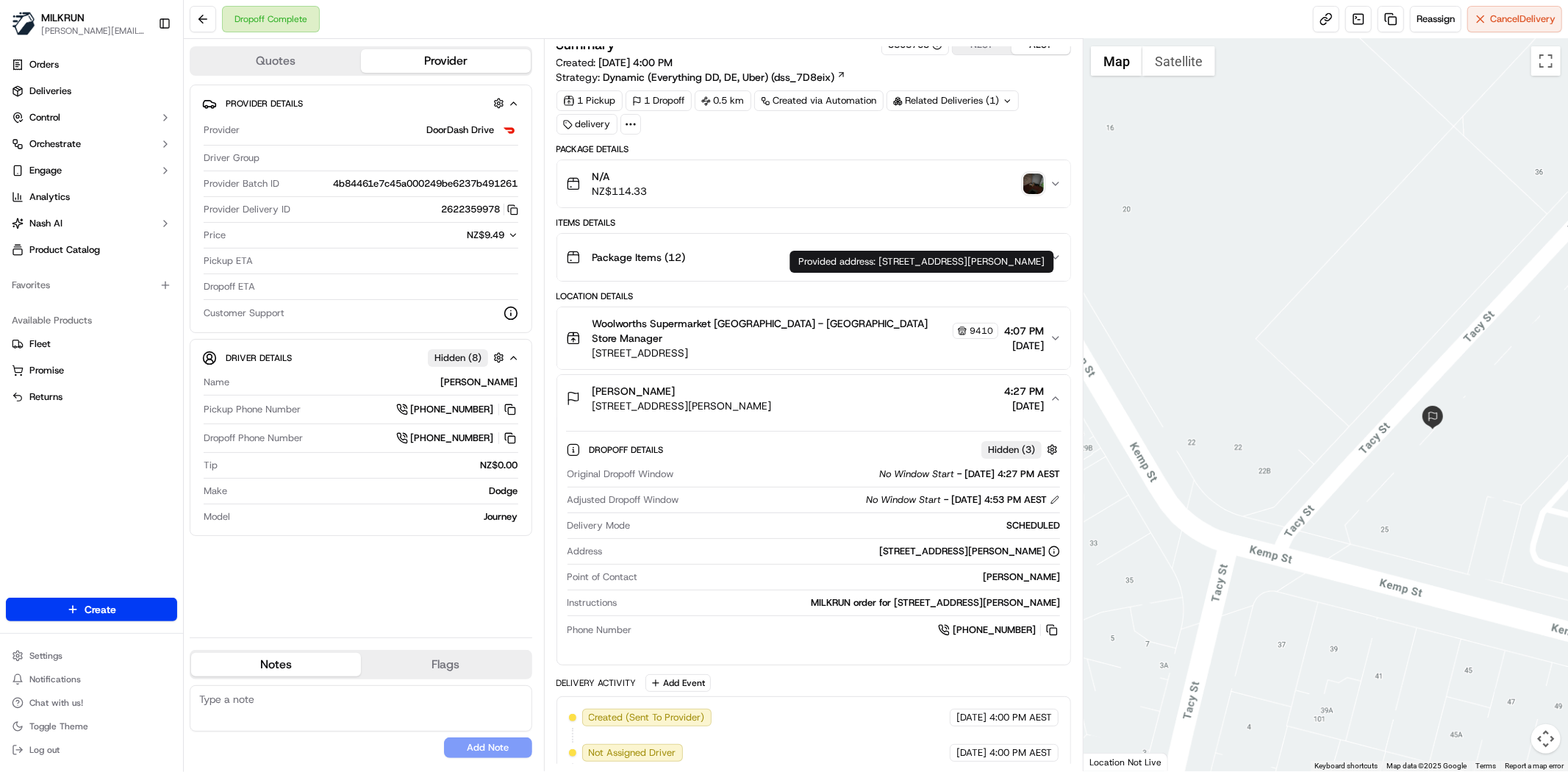
scroll to position [0, 0]
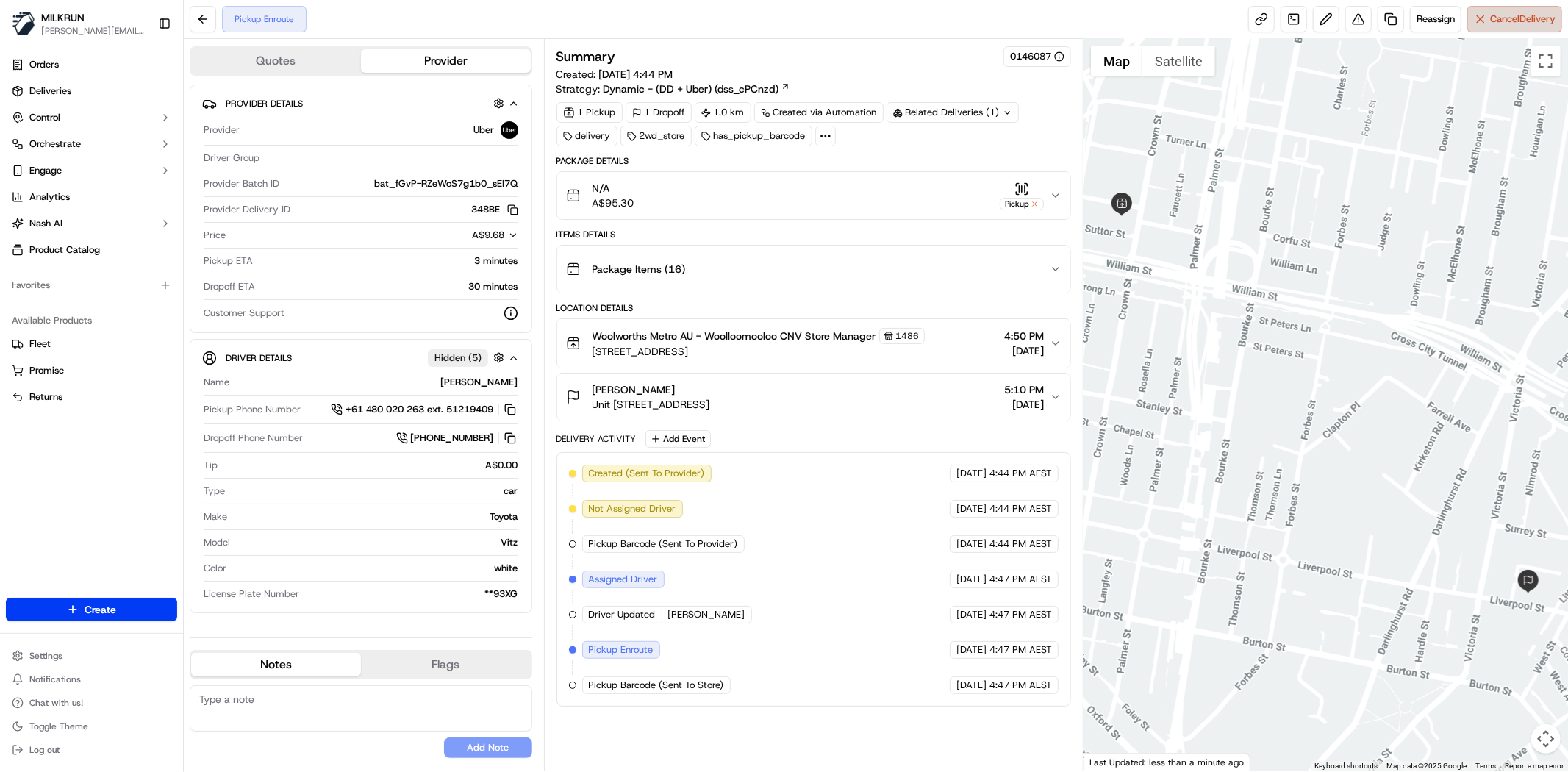
click at [1518, 24] on span "Cancel Delivery" at bounding box center [1523, 19] width 66 height 14
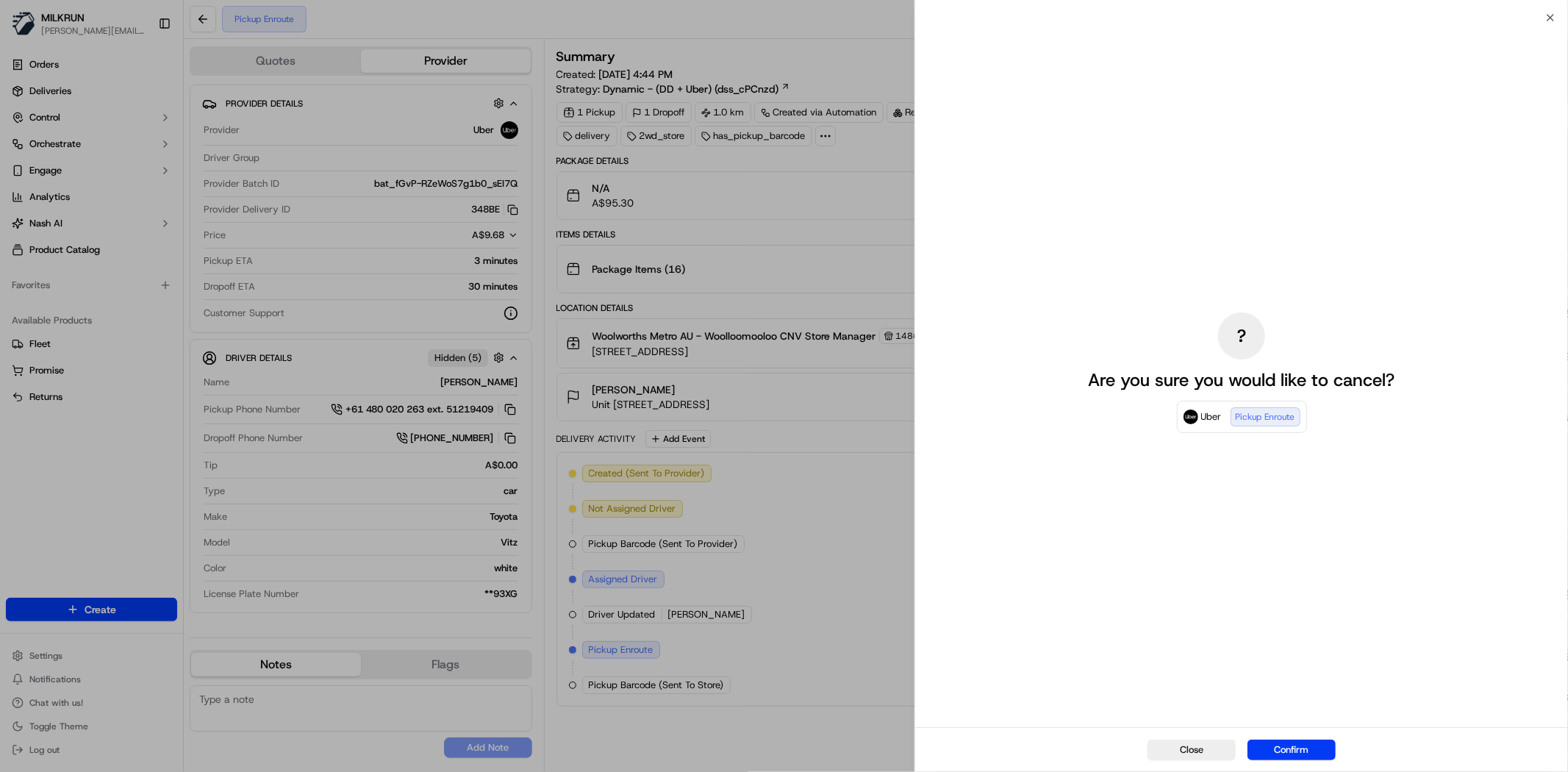
click at [1285, 754] on button "Confirm" at bounding box center [1292, 750] width 88 height 21
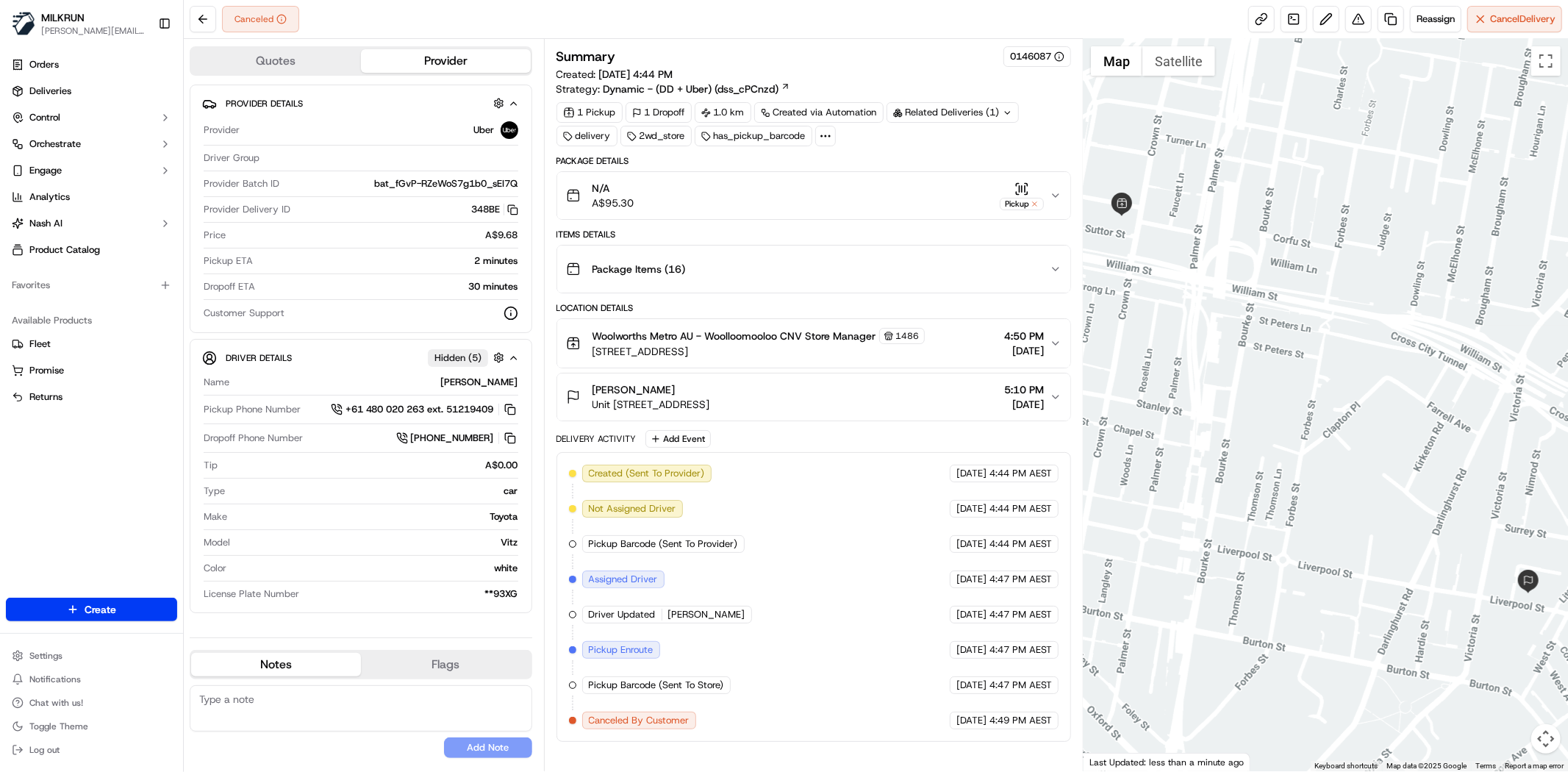
drag, startPoint x: 259, startPoint y: 328, endPoint x: 277, endPoint y: 115, distance: 213.8
click at [259, 328] on div "Provider Details Provider Uber Driver Group Provider Batch ID bat_fGvP-RZeWoS7g…" at bounding box center [361, 209] width 343 height 248
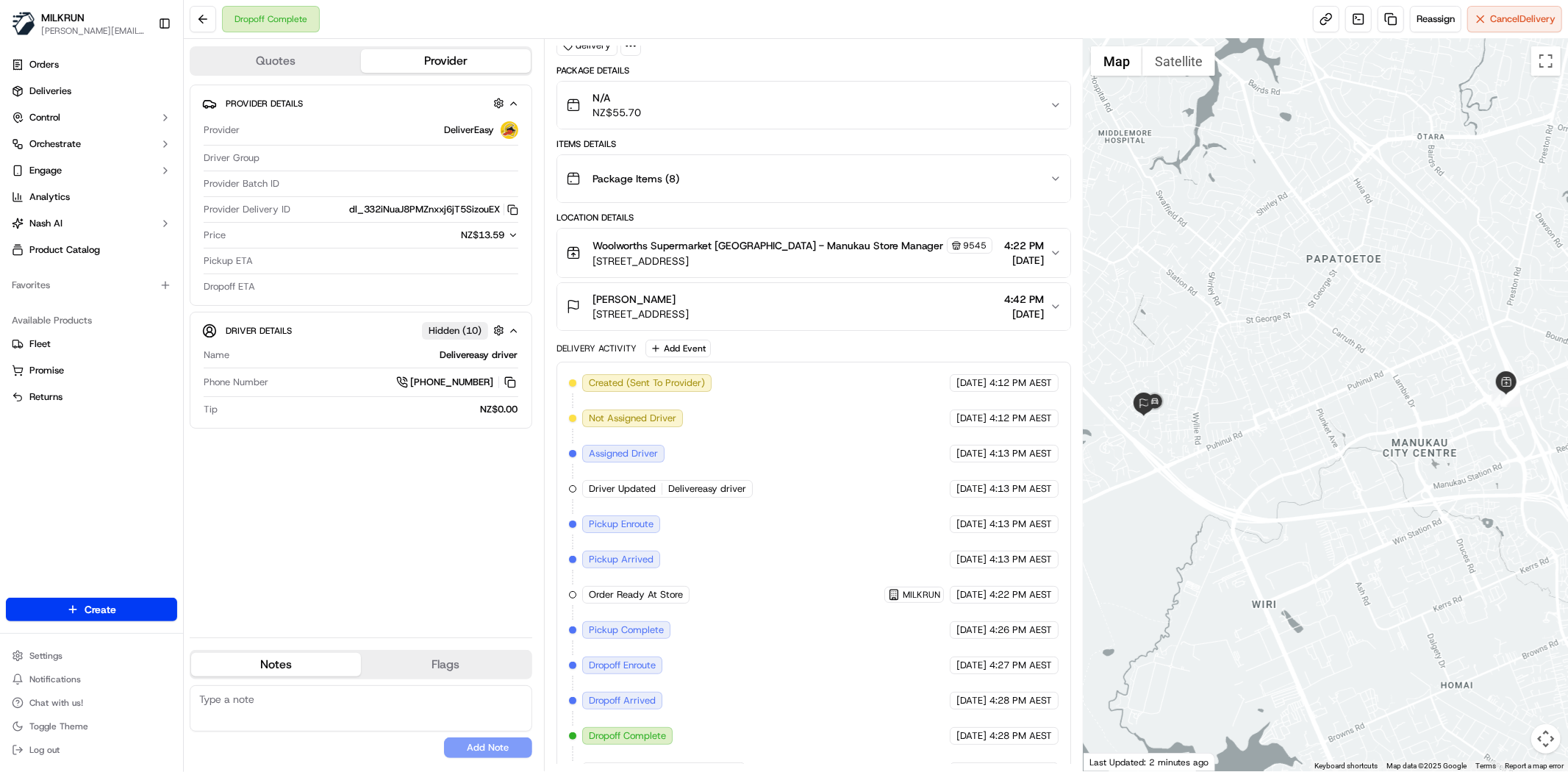
scroll to position [122, 0]
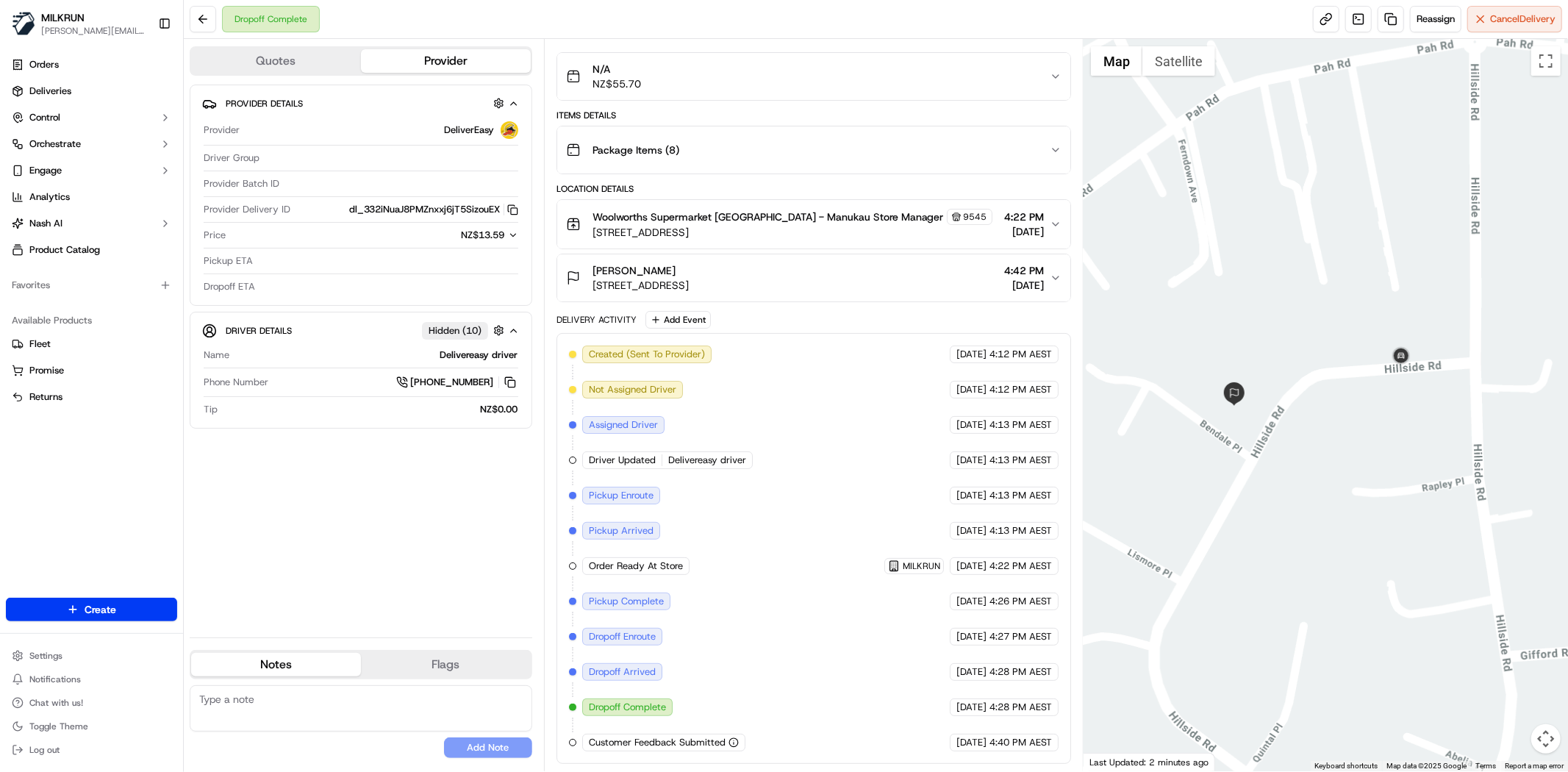
drag, startPoint x: 1210, startPoint y: 457, endPoint x: 1567, endPoint y: 463, distance: 357.1
click at [1567, 463] on div at bounding box center [1325, 405] width 484 height 732
drag, startPoint x: 1317, startPoint y: 376, endPoint x: 1291, endPoint y: 391, distance: 30.0
click at [1291, 391] on div at bounding box center [1325, 405] width 484 height 732
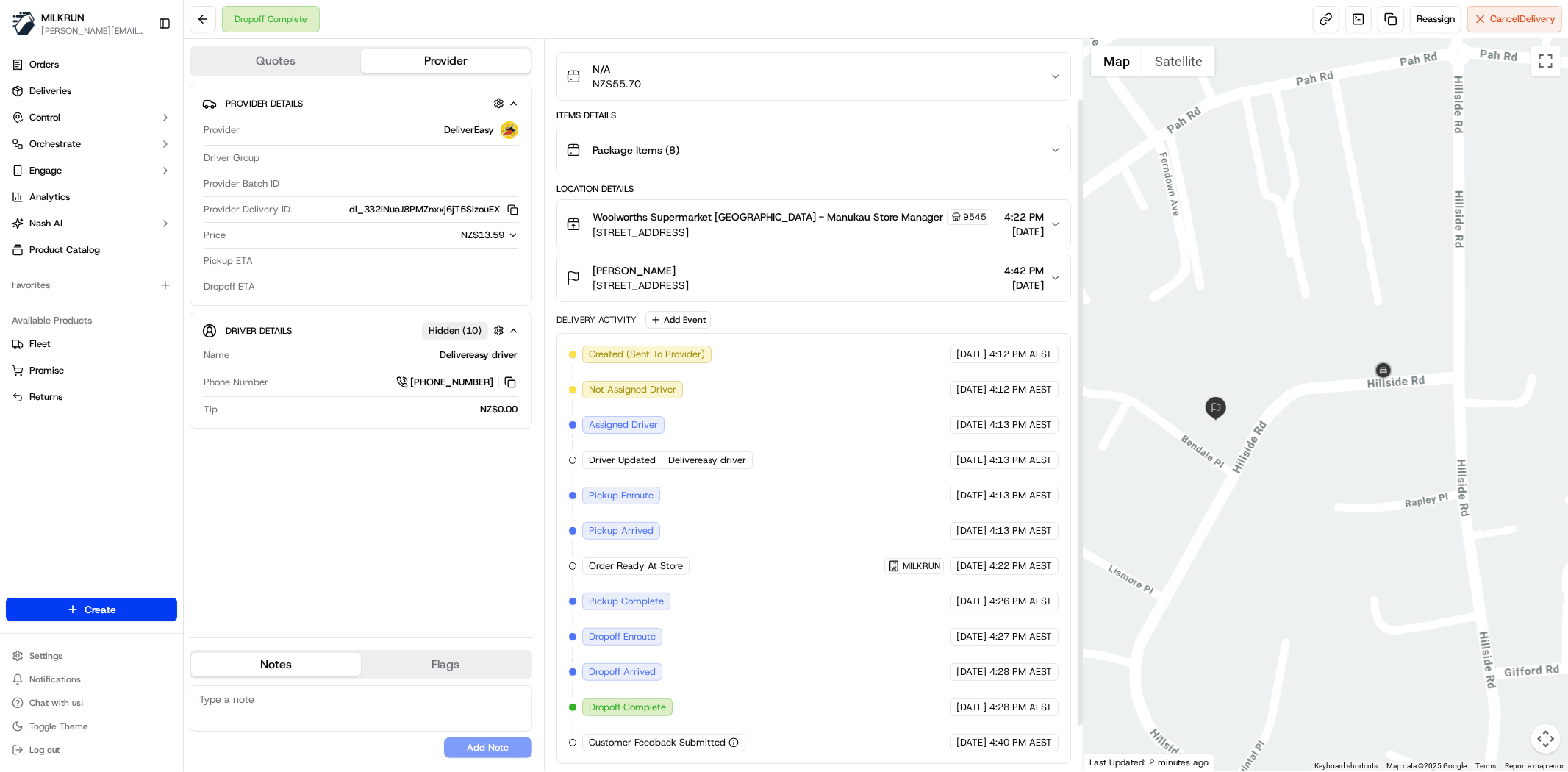
scroll to position [0, 0]
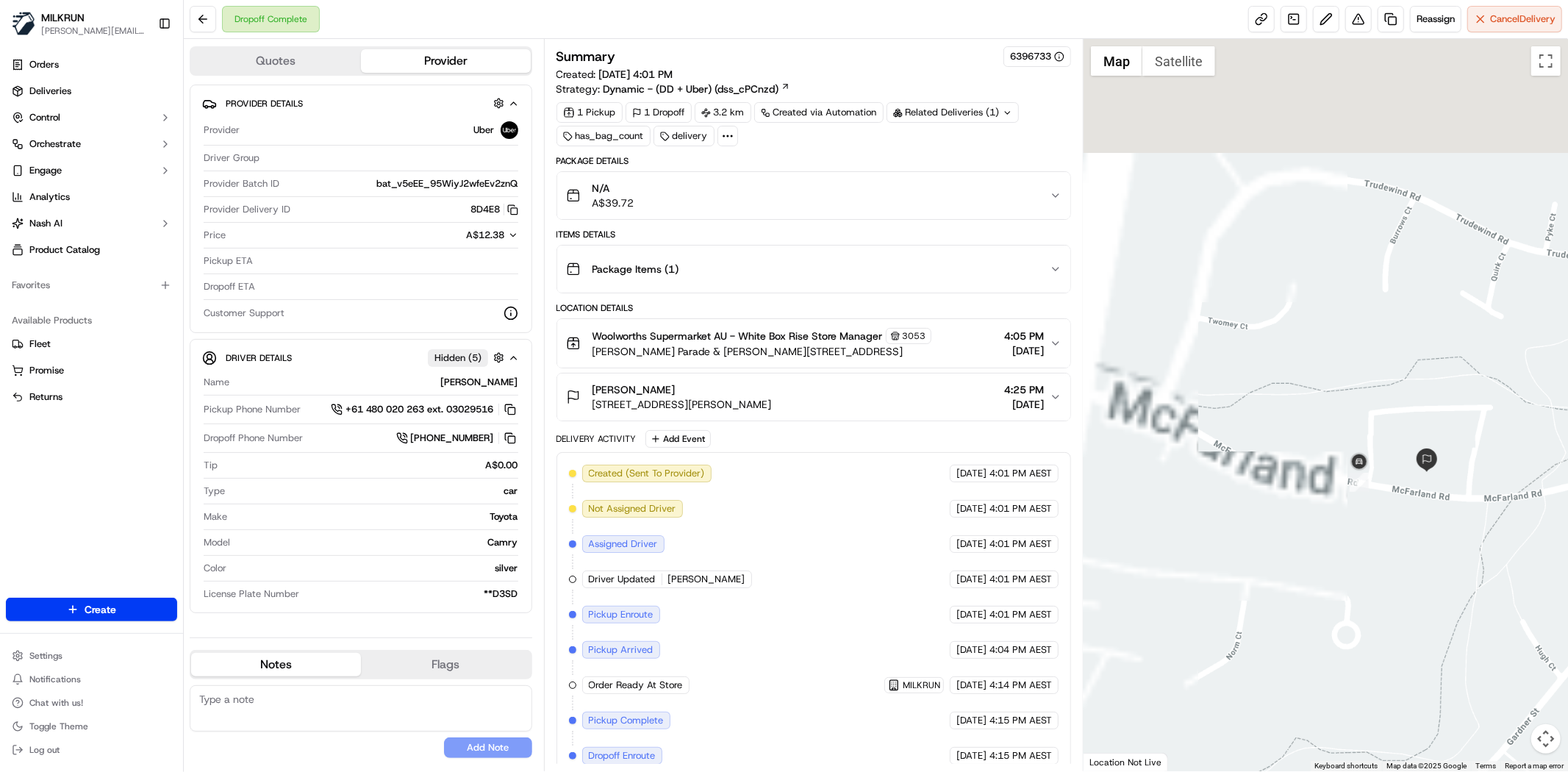
drag, startPoint x: 1108, startPoint y: 254, endPoint x: 1544, endPoint y: 427, distance: 469.1
click at [1544, 427] on div at bounding box center [1325, 405] width 484 height 732
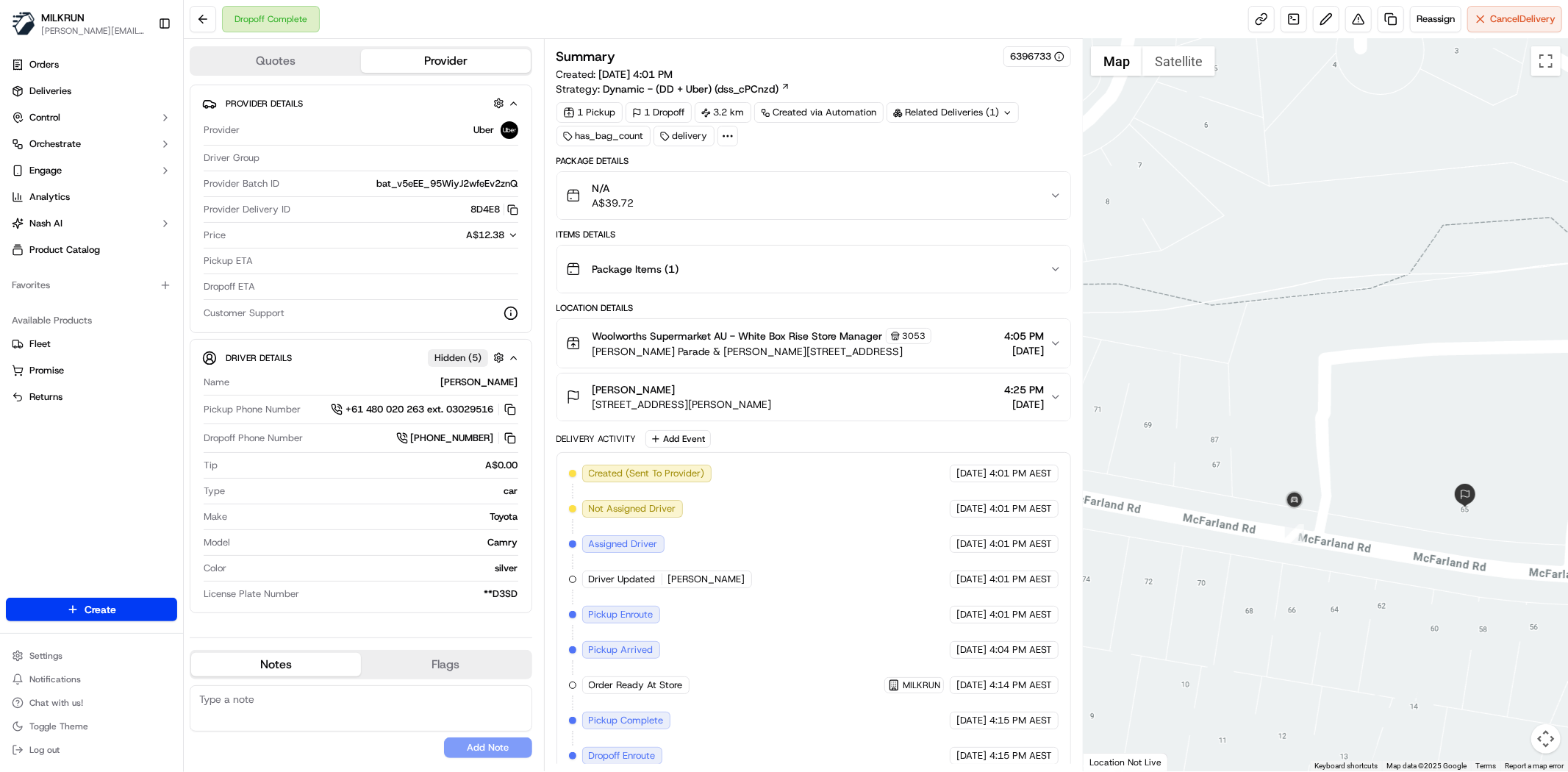
drag, startPoint x: 1417, startPoint y: 629, endPoint x: 1361, endPoint y: 525, distance: 118.1
click at [1361, 525] on div at bounding box center [1325, 405] width 484 height 732
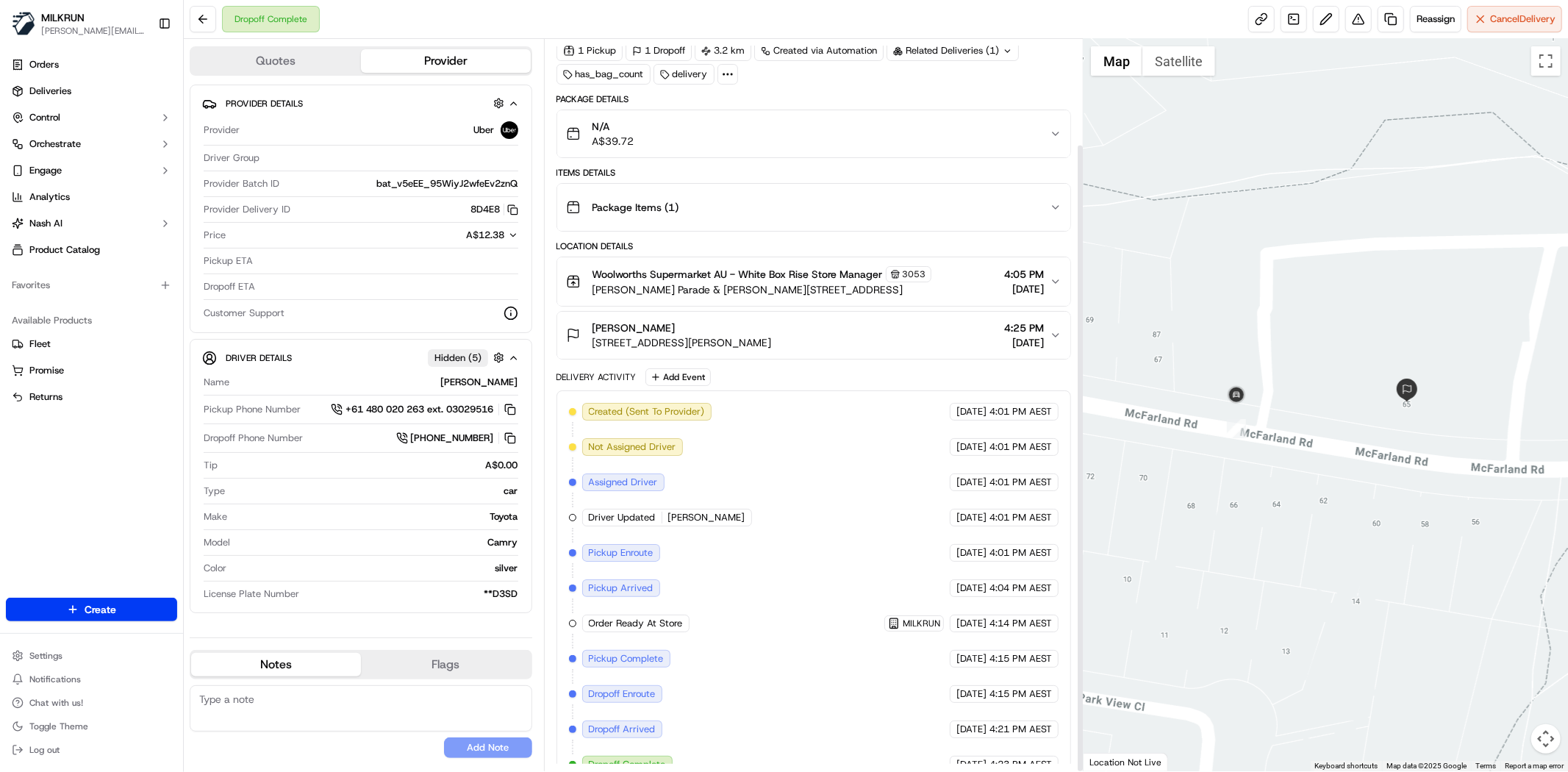
scroll to position [122, 0]
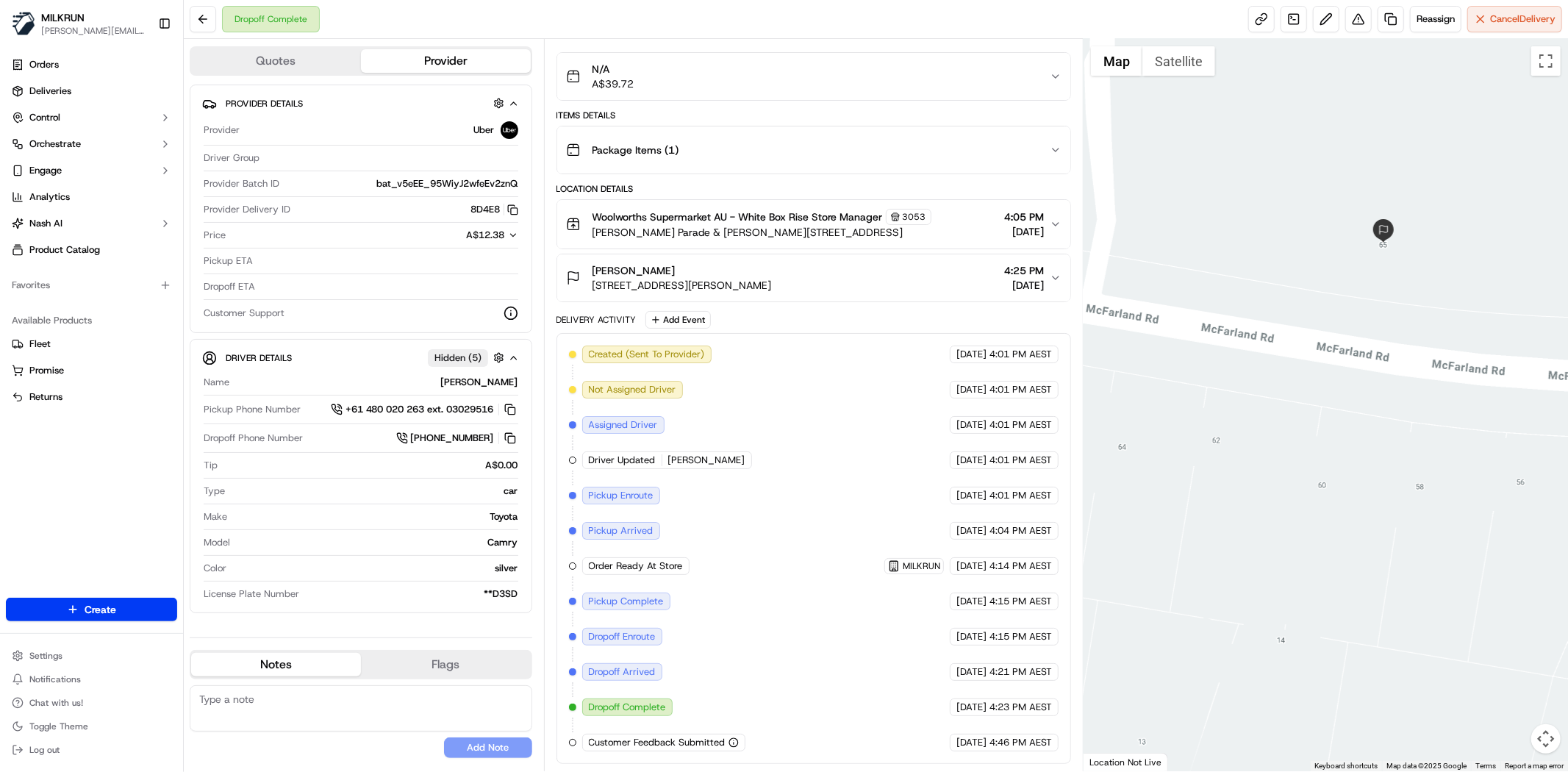
drag, startPoint x: 1393, startPoint y: 501, endPoint x: 1504, endPoint y: 587, distance: 140.4
click at [1504, 587] on div at bounding box center [1325, 405] width 484 height 732
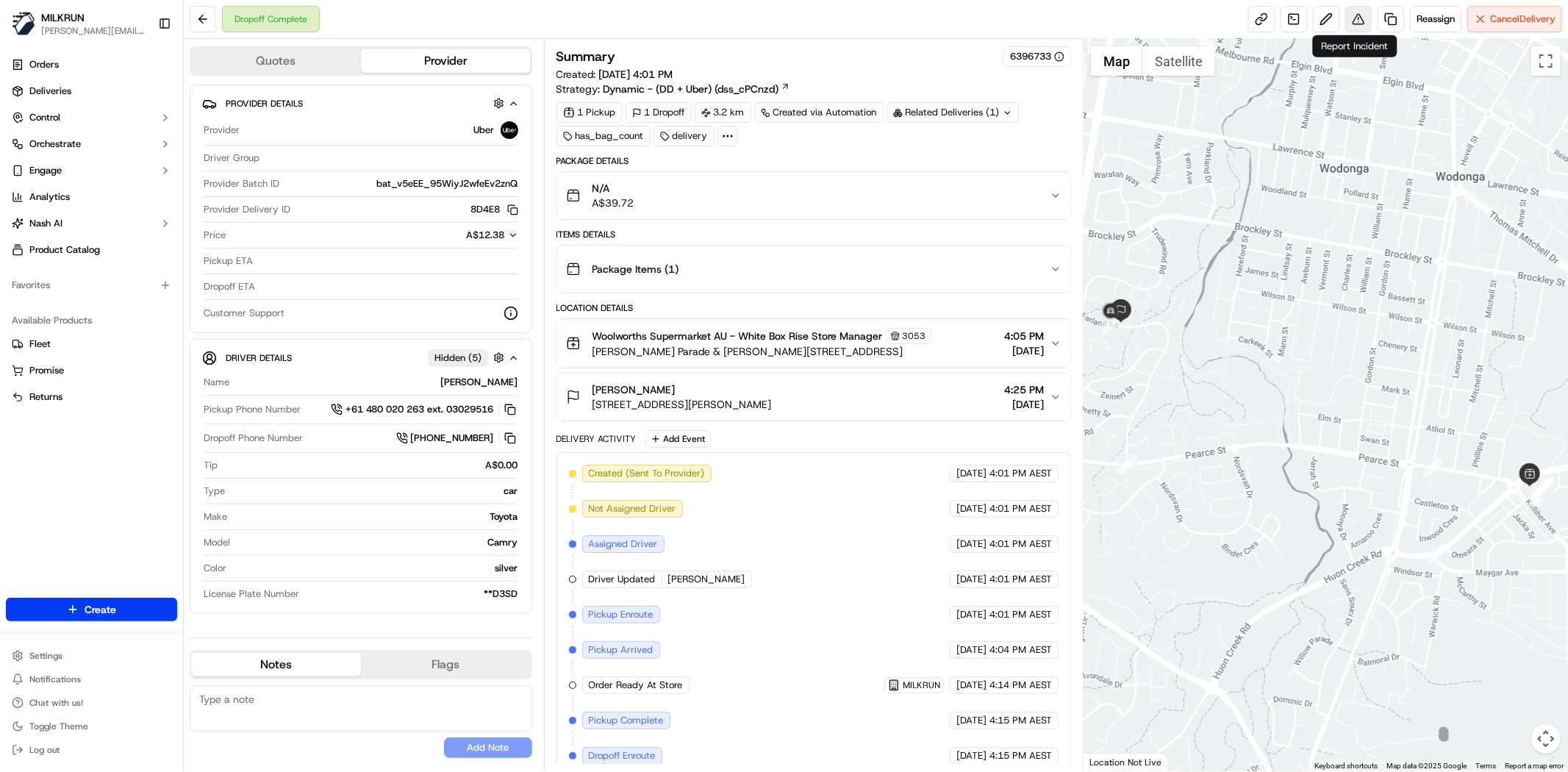
click at [1355, 18] on button at bounding box center [1358, 18] width 26 height 26
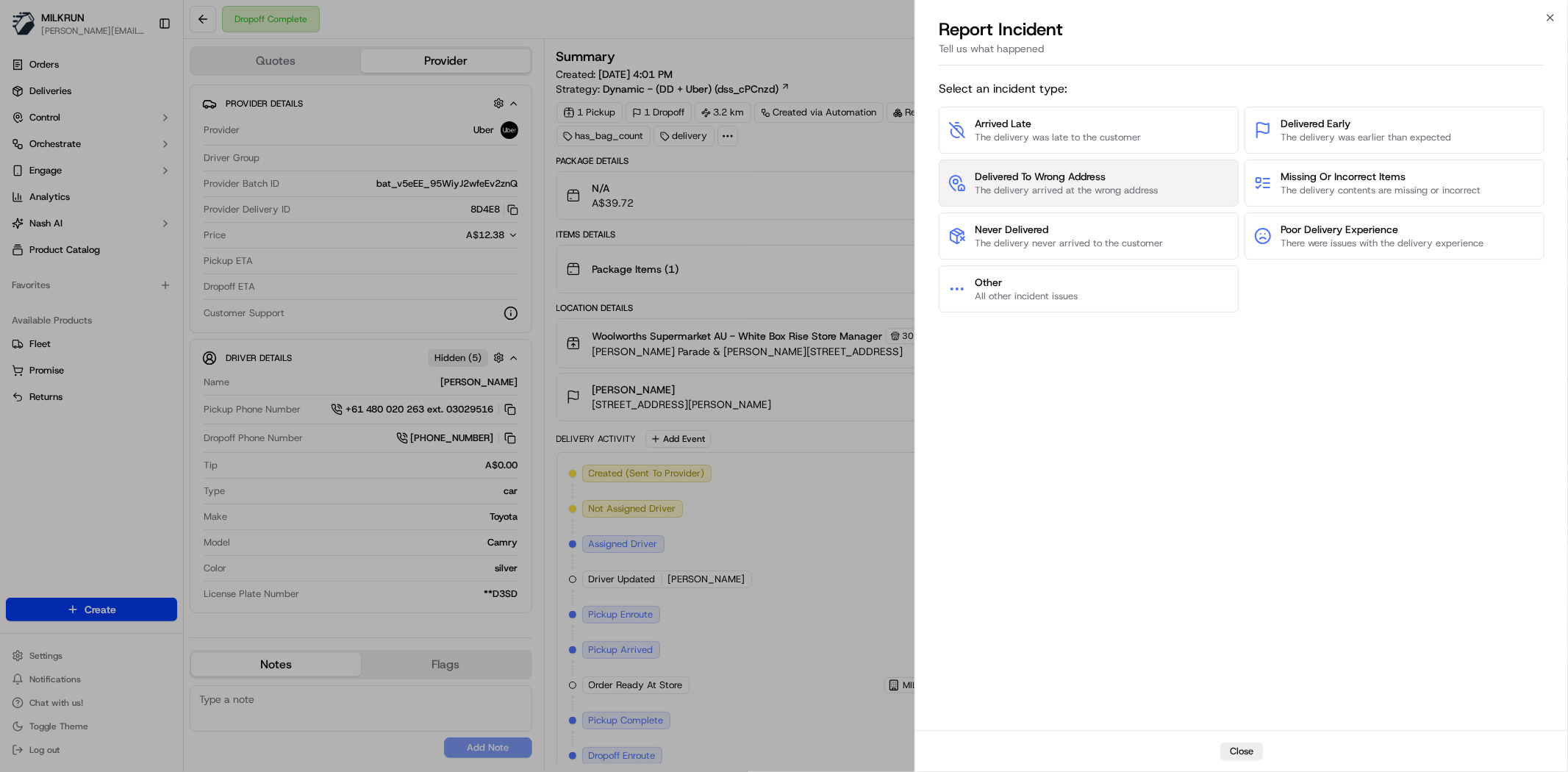
click at [1056, 176] on span "Delivered To Wrong Address" at bounding box center [1066, 176] width 183 height 14
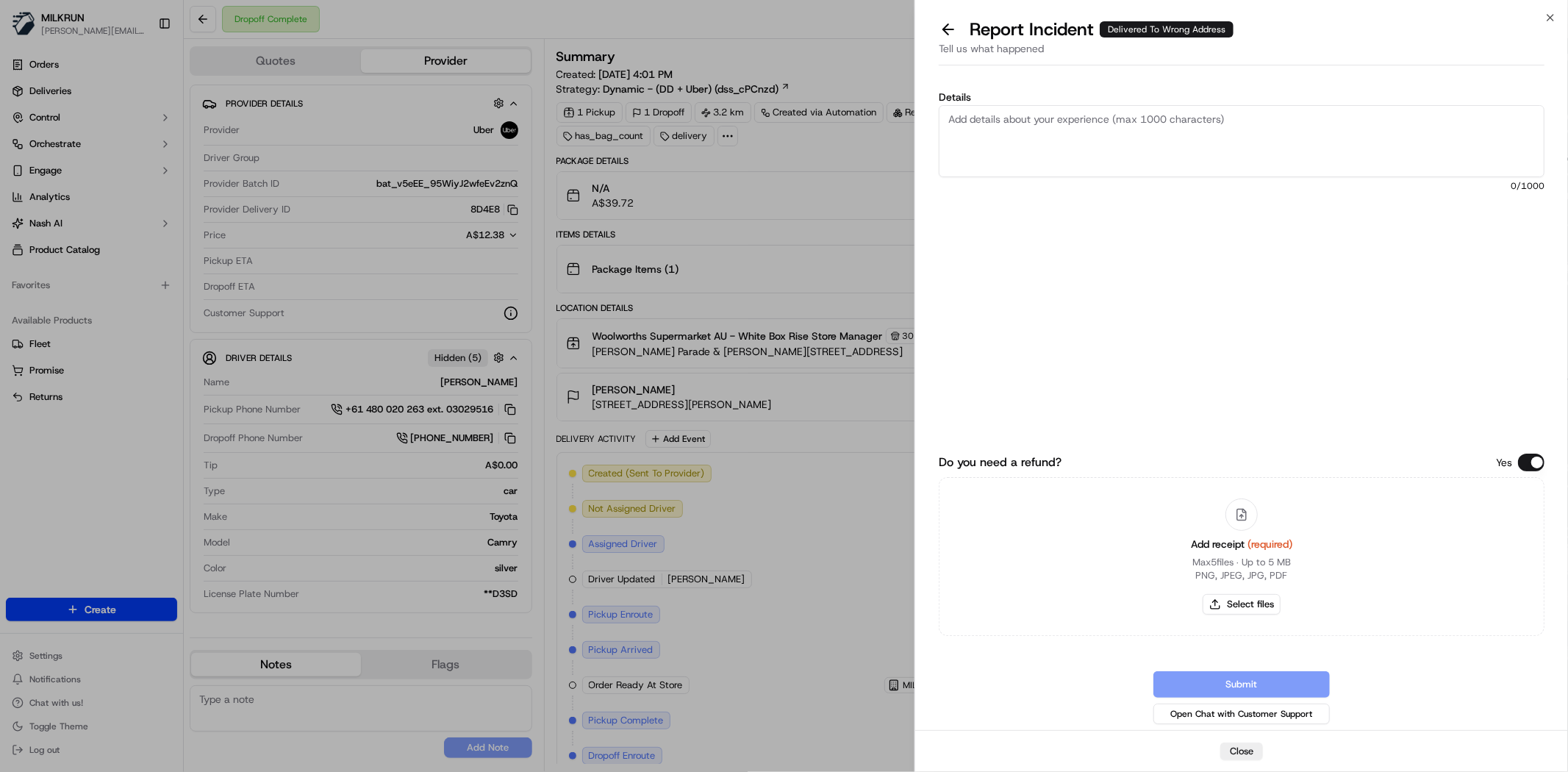
click at [1090, 163] on textarea "Details" at bounding box center [1241, 141] width 605 height 72
type textarea "Order delivered to the wrong address. Customer did not receive the order."
click at [1233, 610] on button "Select files" at bounding box center [1241, 605] width 78 height 21
type input "C:\fakepath\shannon.png"
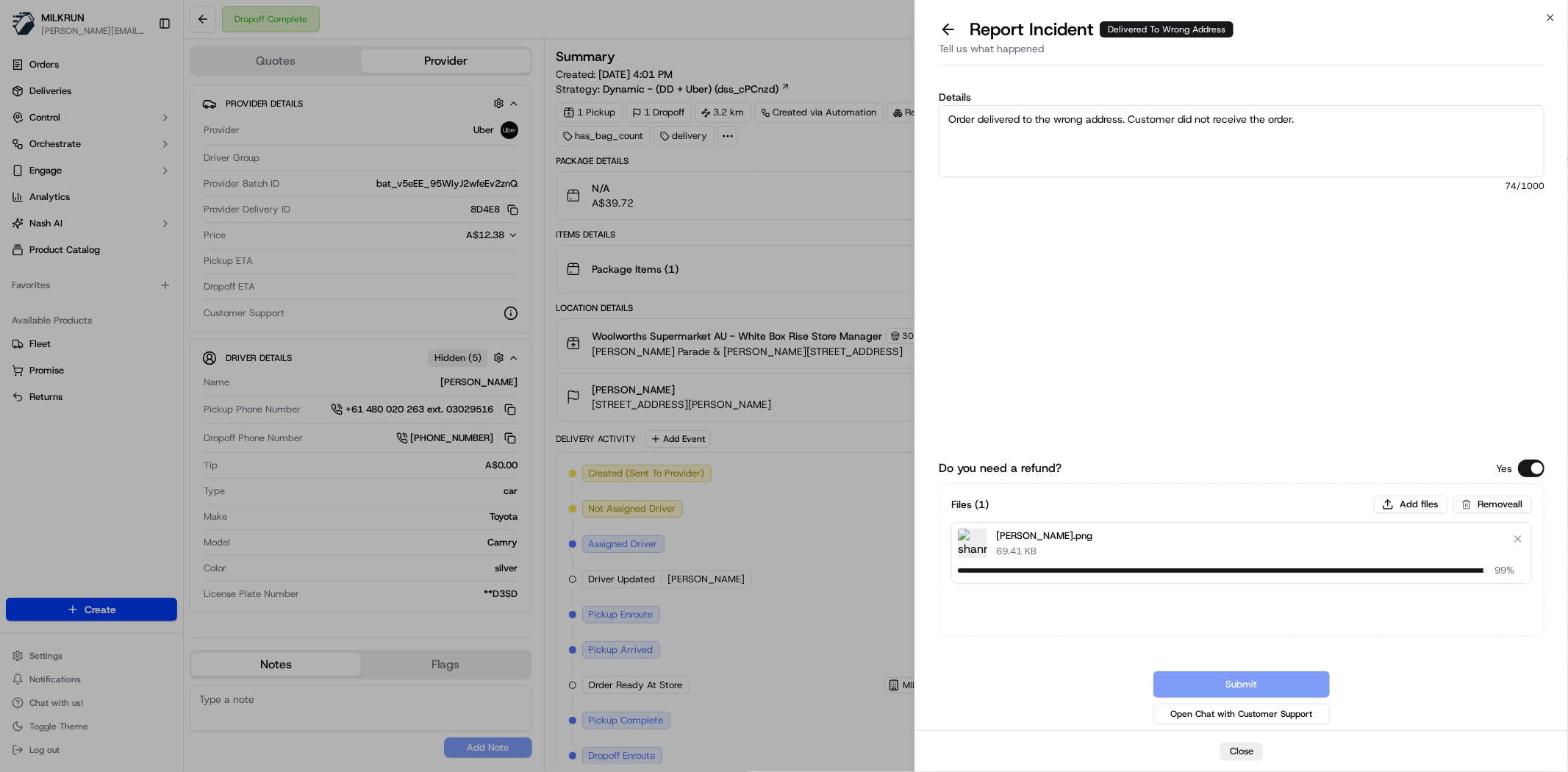
click at [1330, 123] on textarea "Order delivered to the wrong address. Customer did not receive the order." at bounding box center [1241, 141] width 605 height 72
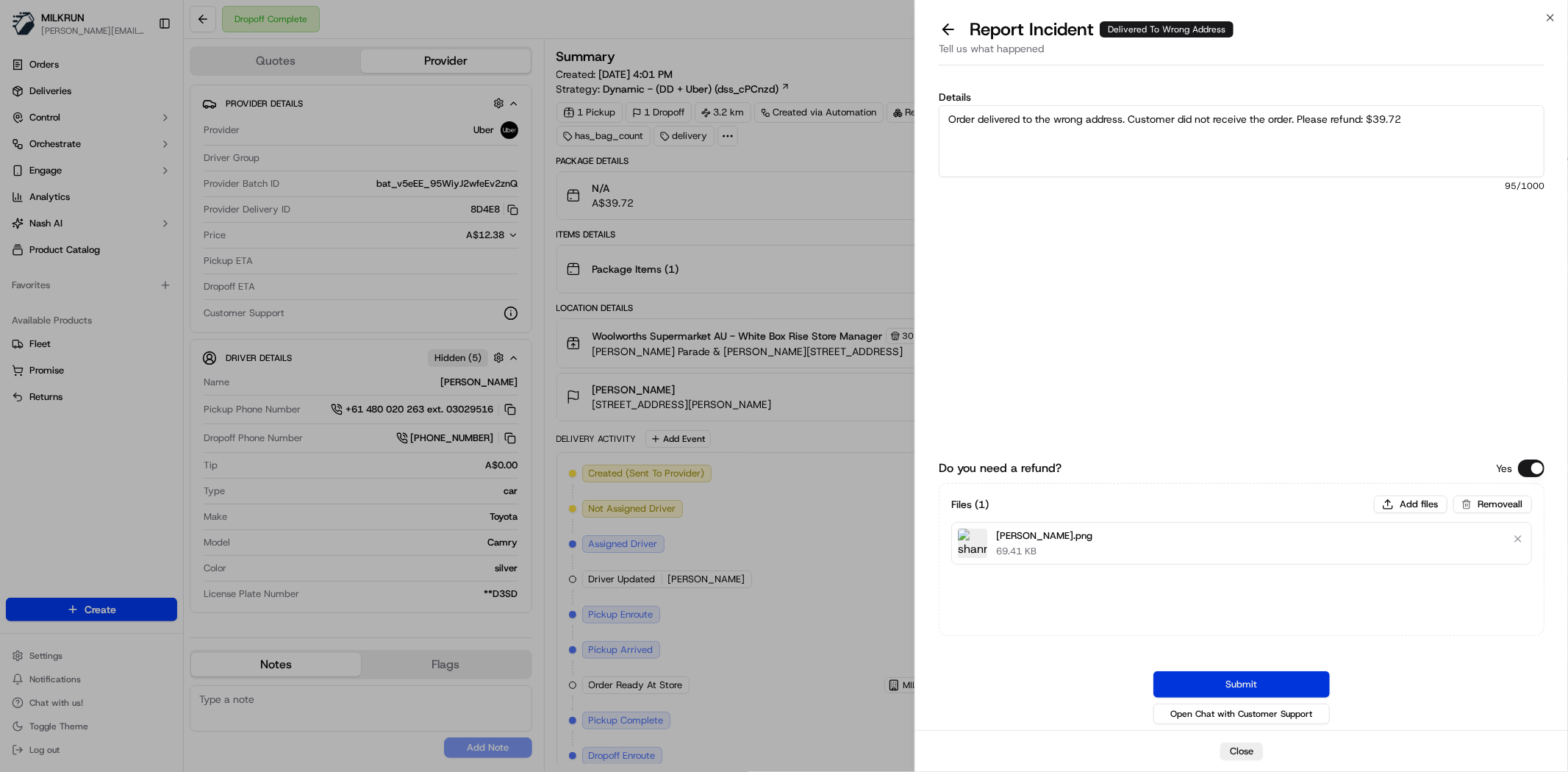
type textarea "Order delivered to the wrong address. Customer did not receive the order. Pleas…"
click at [1252, 682] on button "Submit" at bounding box center [1241, 684] width 176 height 26
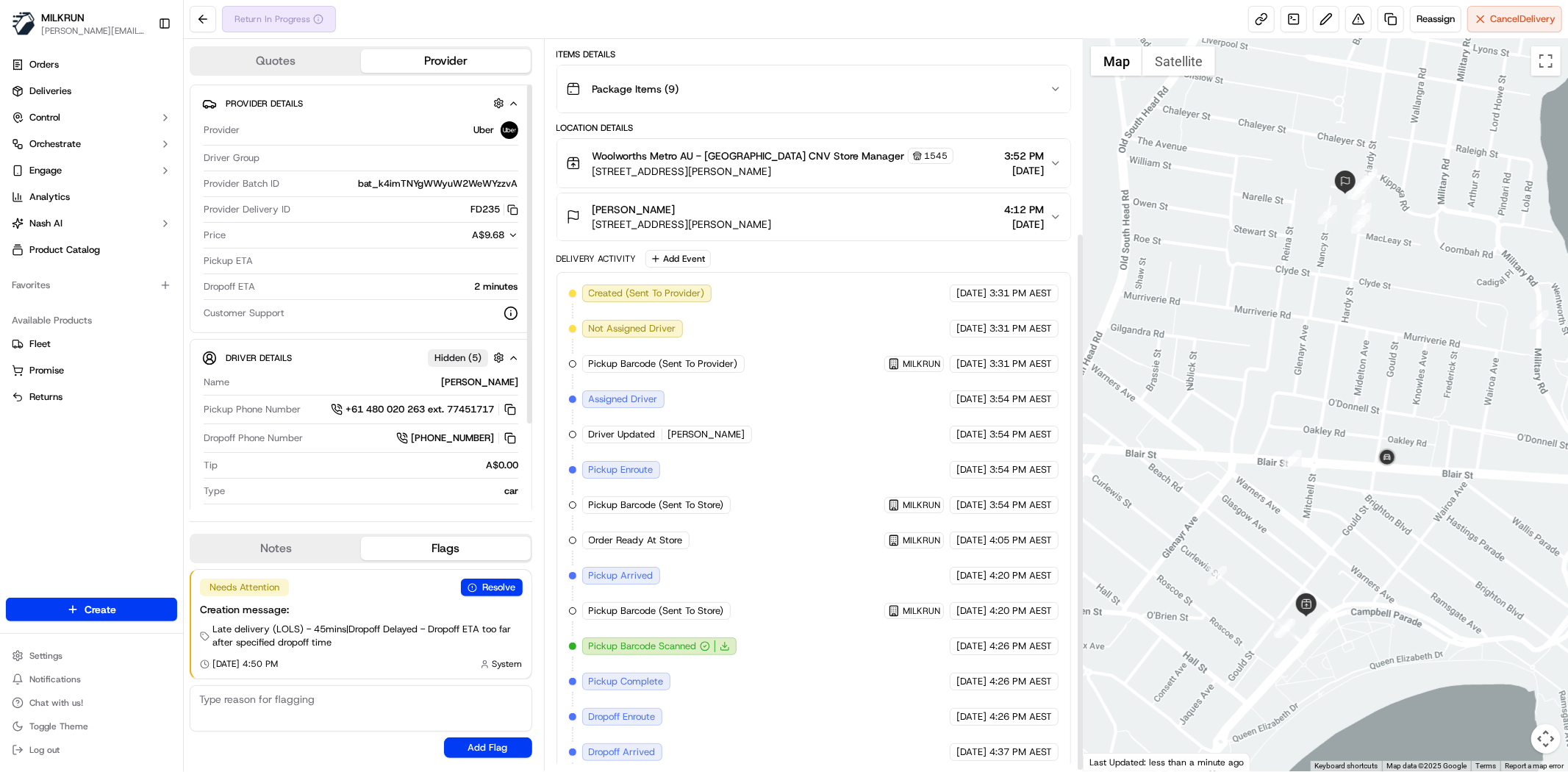
scroll to position [264, 0]
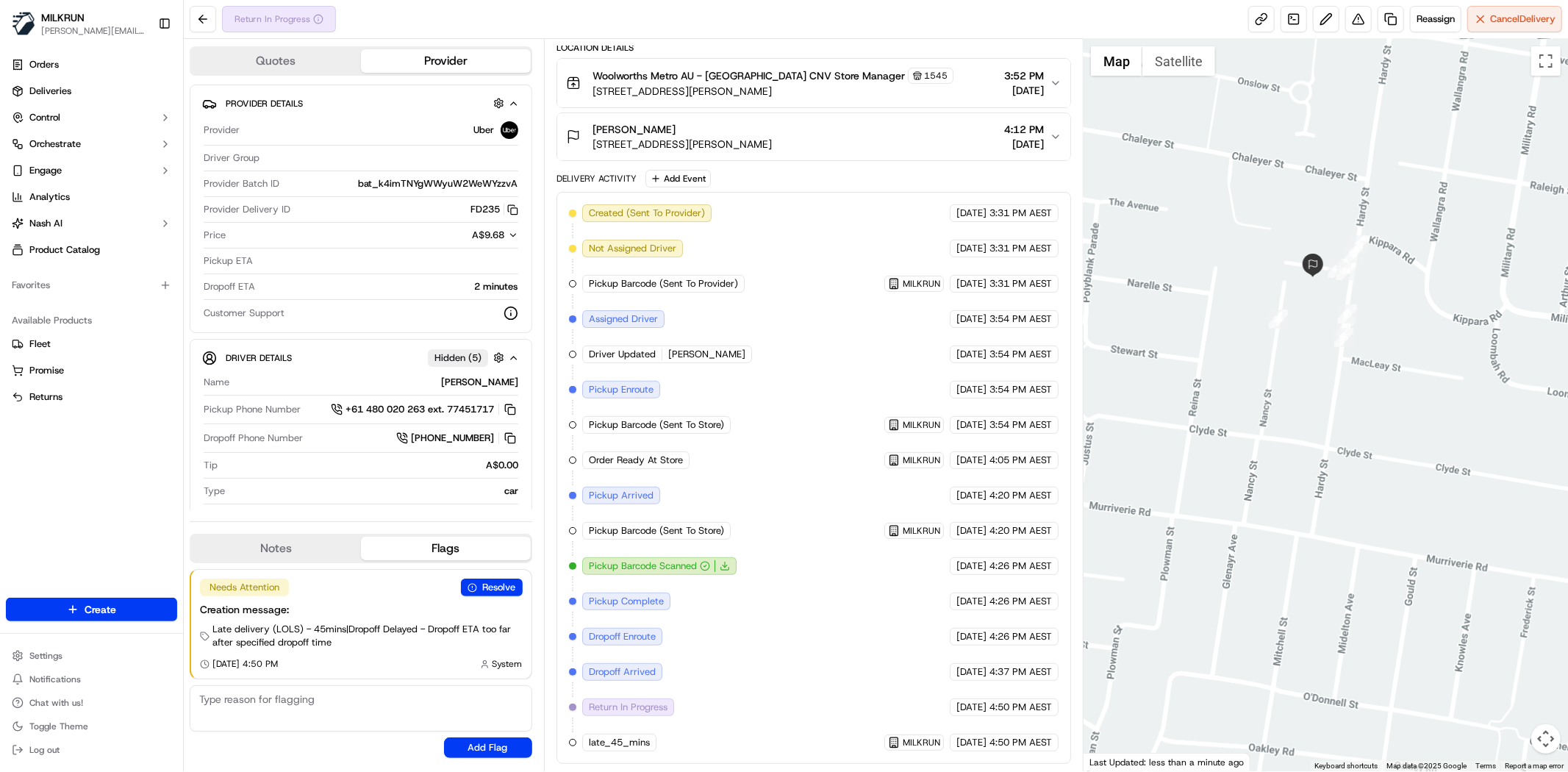
drag, startPoint x: 1327, startPoint y: 239, endPoint x: 1305, endPoint y: 353, distance: 116.1
click at [1305, 353] on div at bounding box center [1325, 405] width 484 height 732
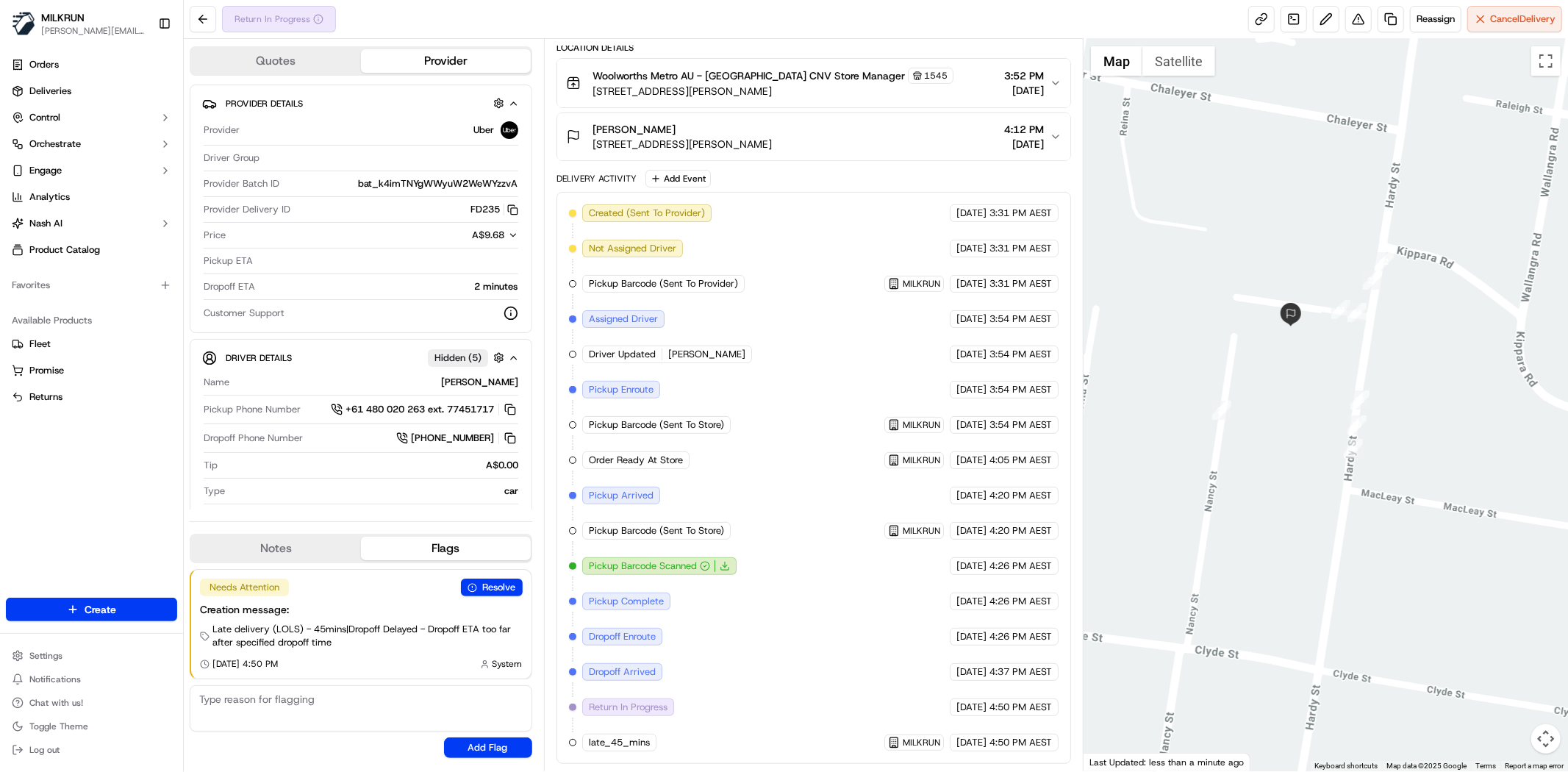
drag, startPoint x: 1435, startPoint y: 546, endPoint x: 1429, endPoint y: 535, distance: 12.5
click at [1429, 535] on div at bounding box center [1325, 405] width 484 height 732
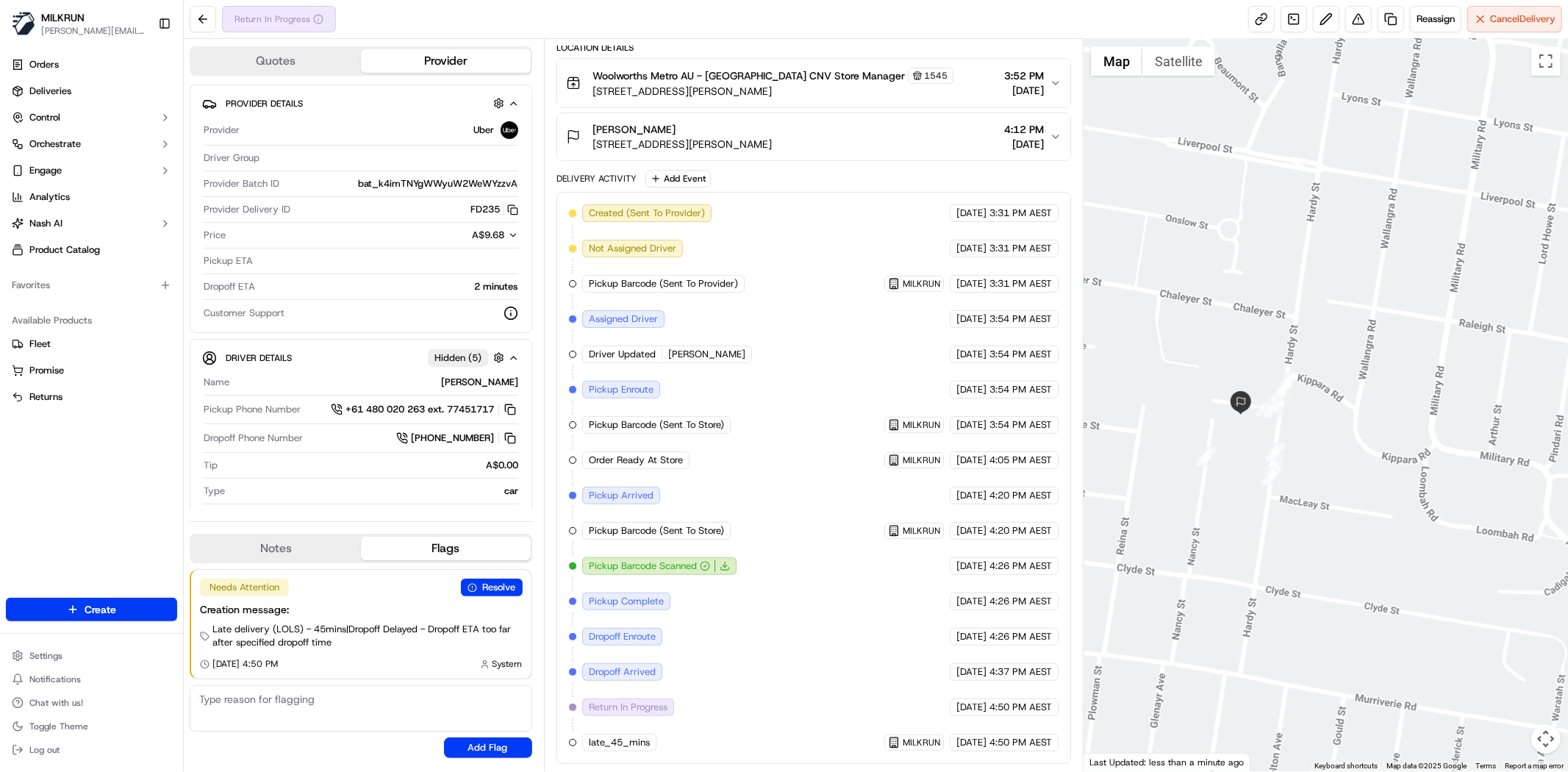
drag, startPoint x: 1321, startPoint y: 605, endPoint x: 1020, endPoint y: 507, distance: 316.6
click at [1320, 598] on div at bounding box center [1325, 405] width 484 height 732
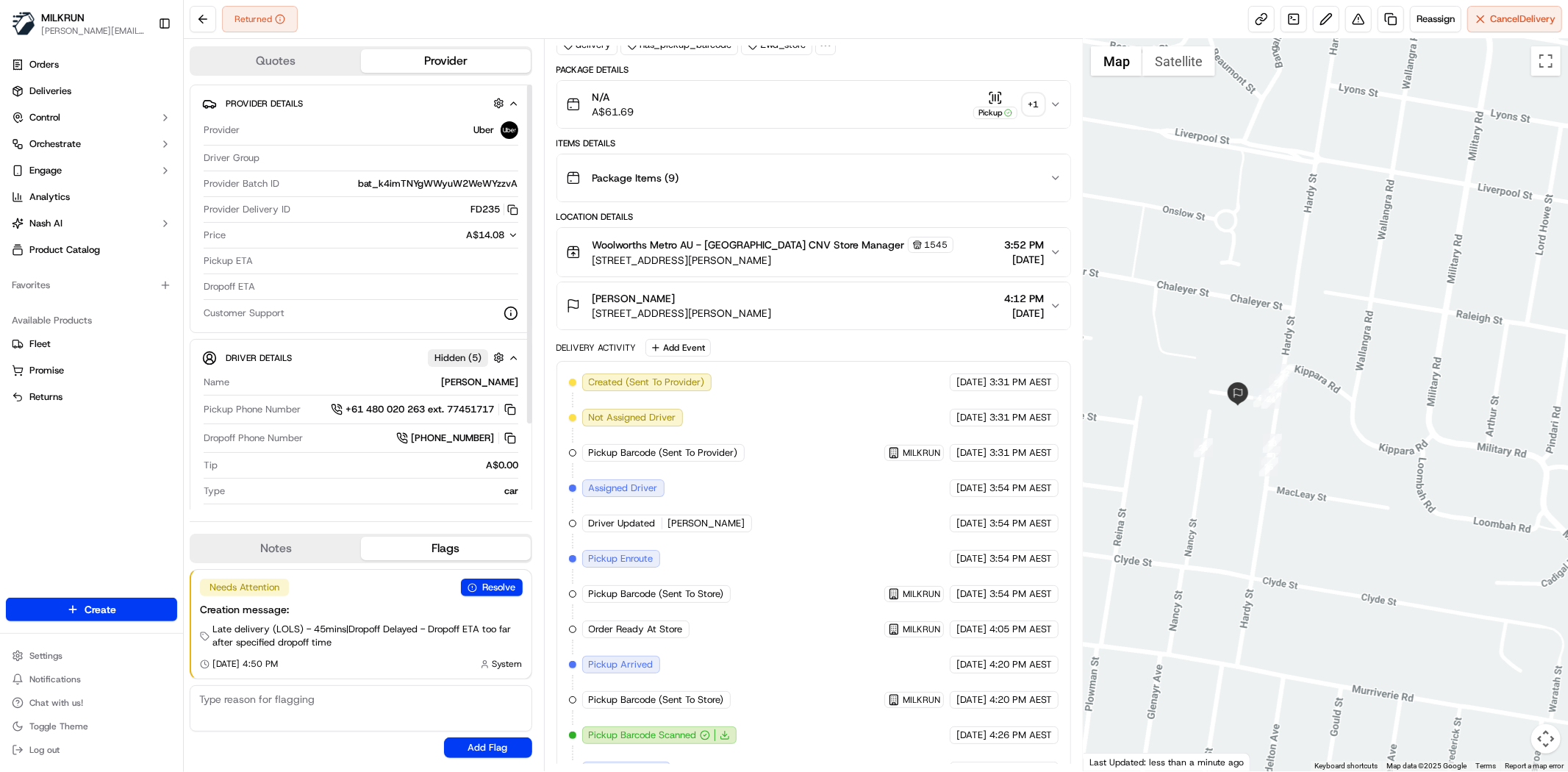
scroll to position [54, 0]
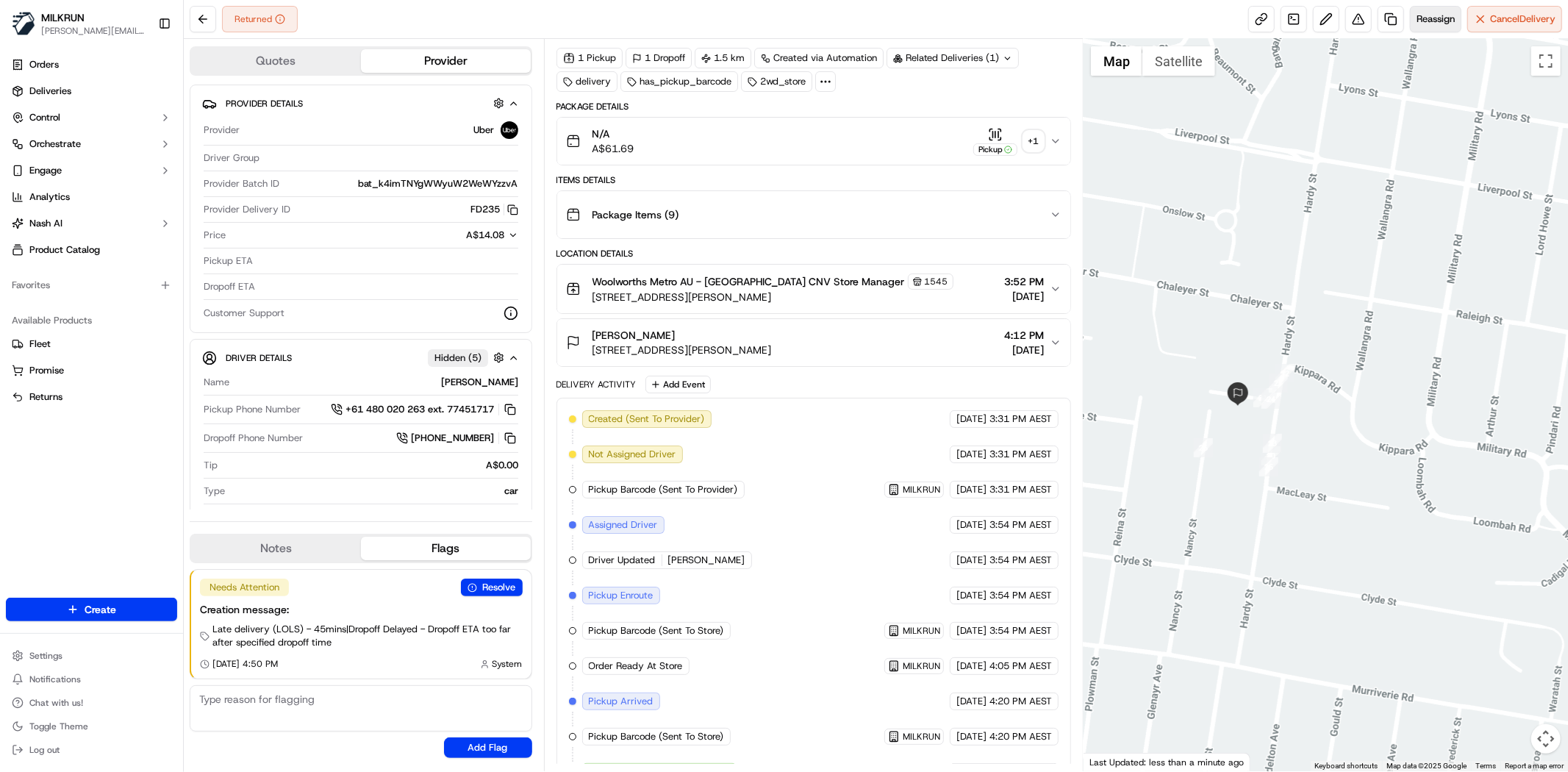
click at [1420, 15] on span "Reassign" at bounding box center [1436, 19] width 38 height 14
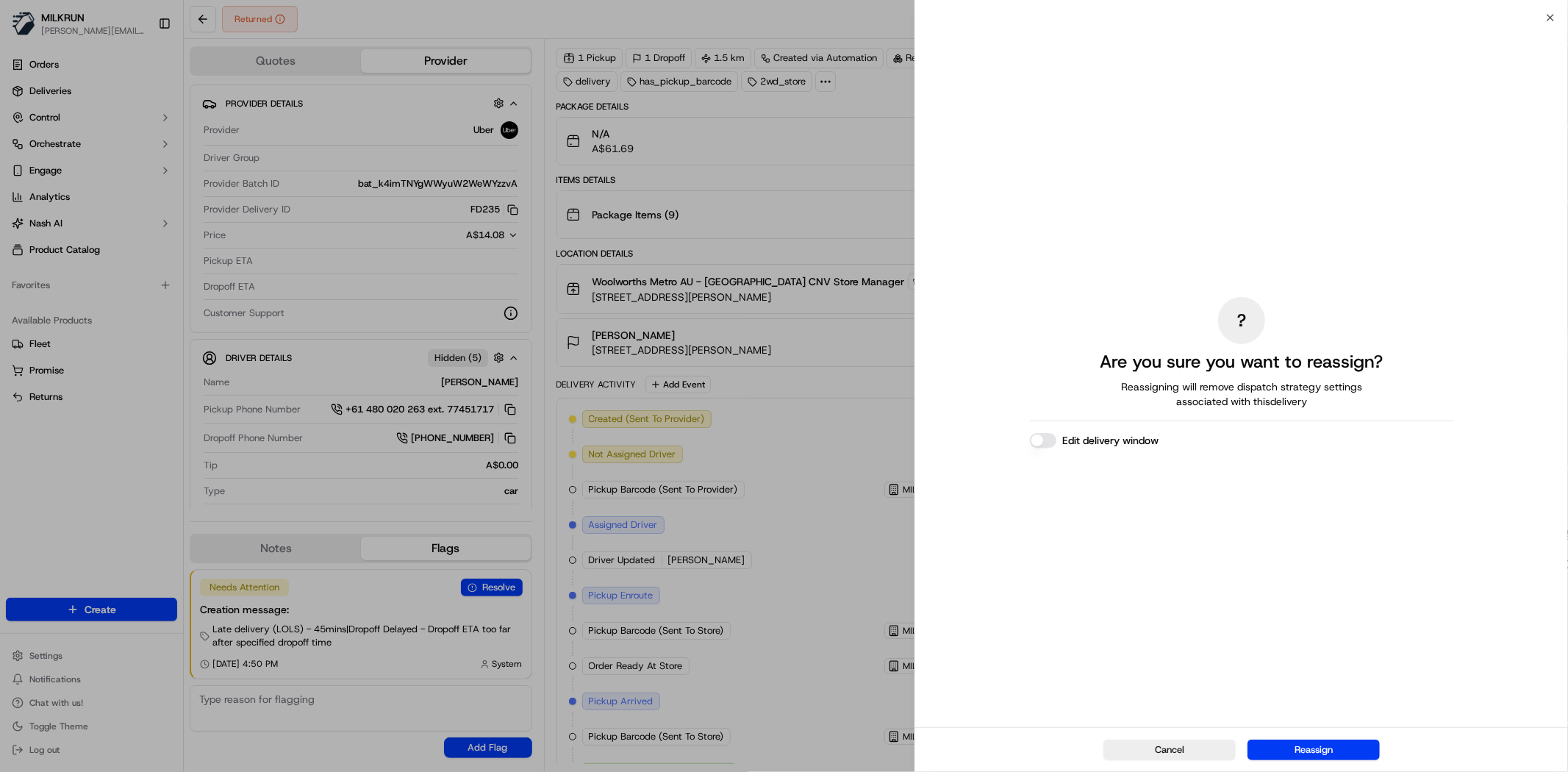
click at [1393, 746] on div "Cancel Reassign" at bounding box center [1241, 750] width 653 height 45
click at [1356, 748] on button "Reassign" at bounding box center [1313, 750] width 132 height 21
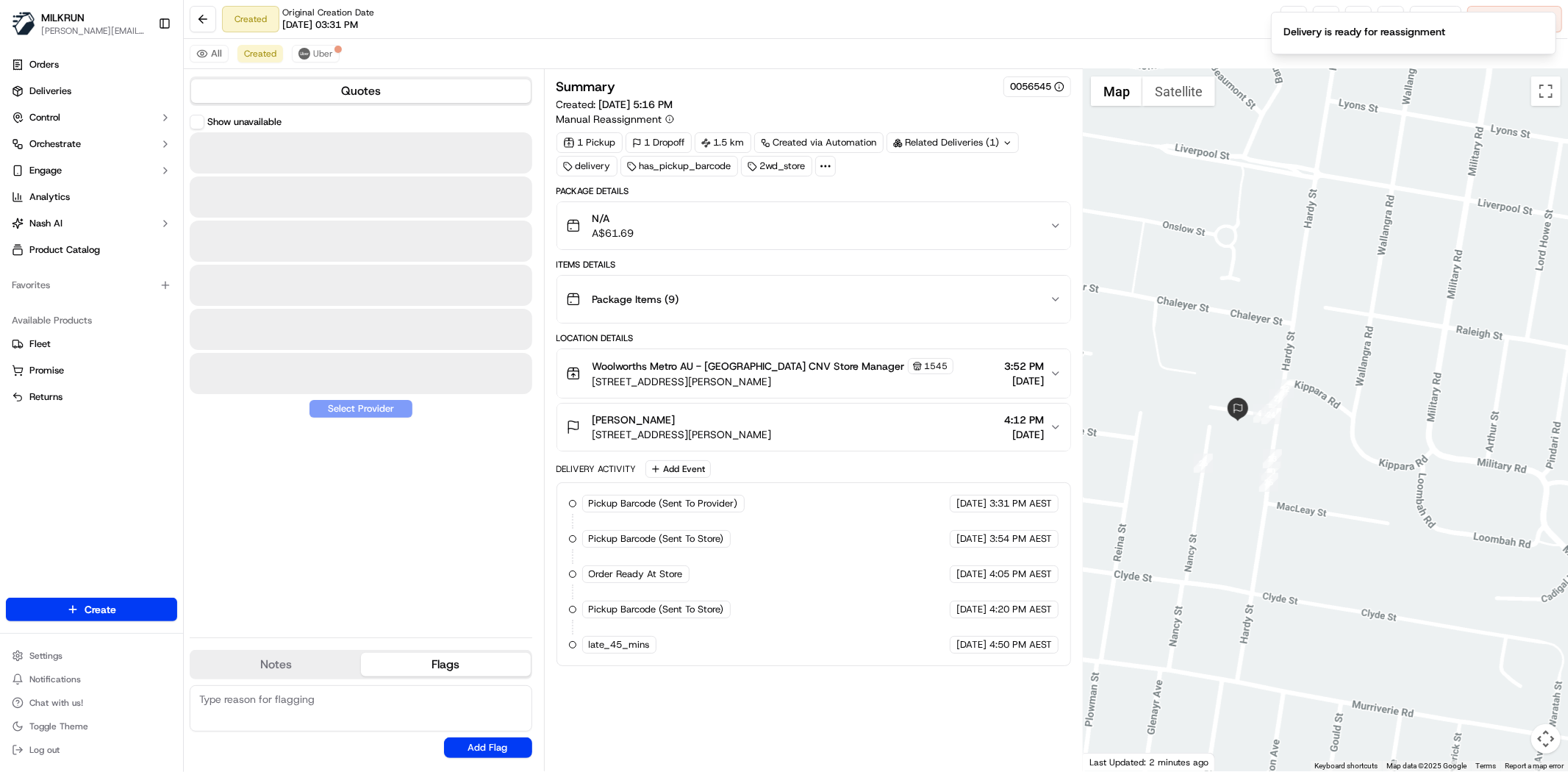
scroll to position [0, 0]
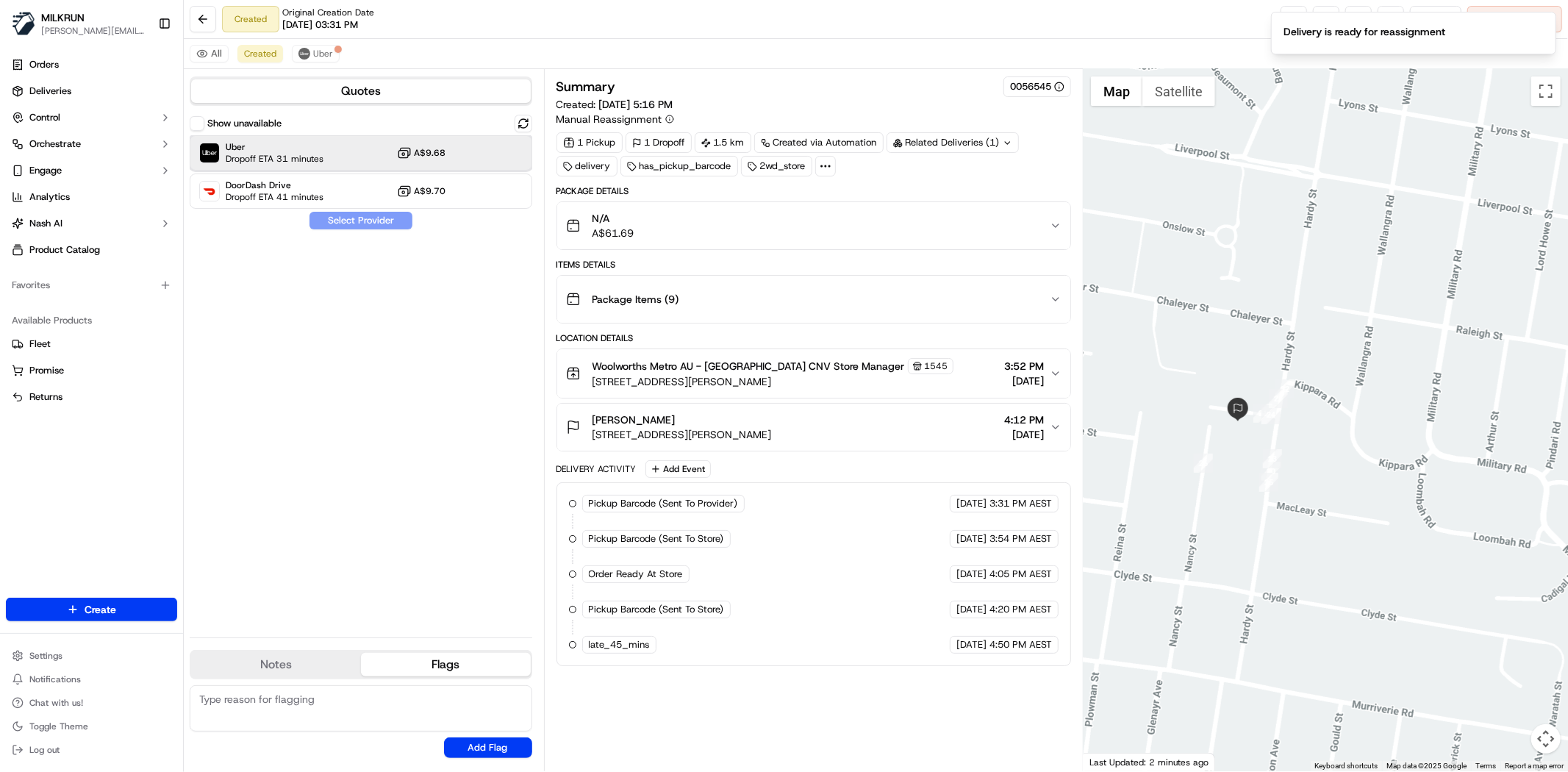
click at [359, 156] on div "Uber Dropoff ETA 31 minutes A$9.68" at bounding box center [361, 153] width 343 height 35
click at [380, 211] on button "Assign Provider" at bounding box center [361, 220] width 104 height 18
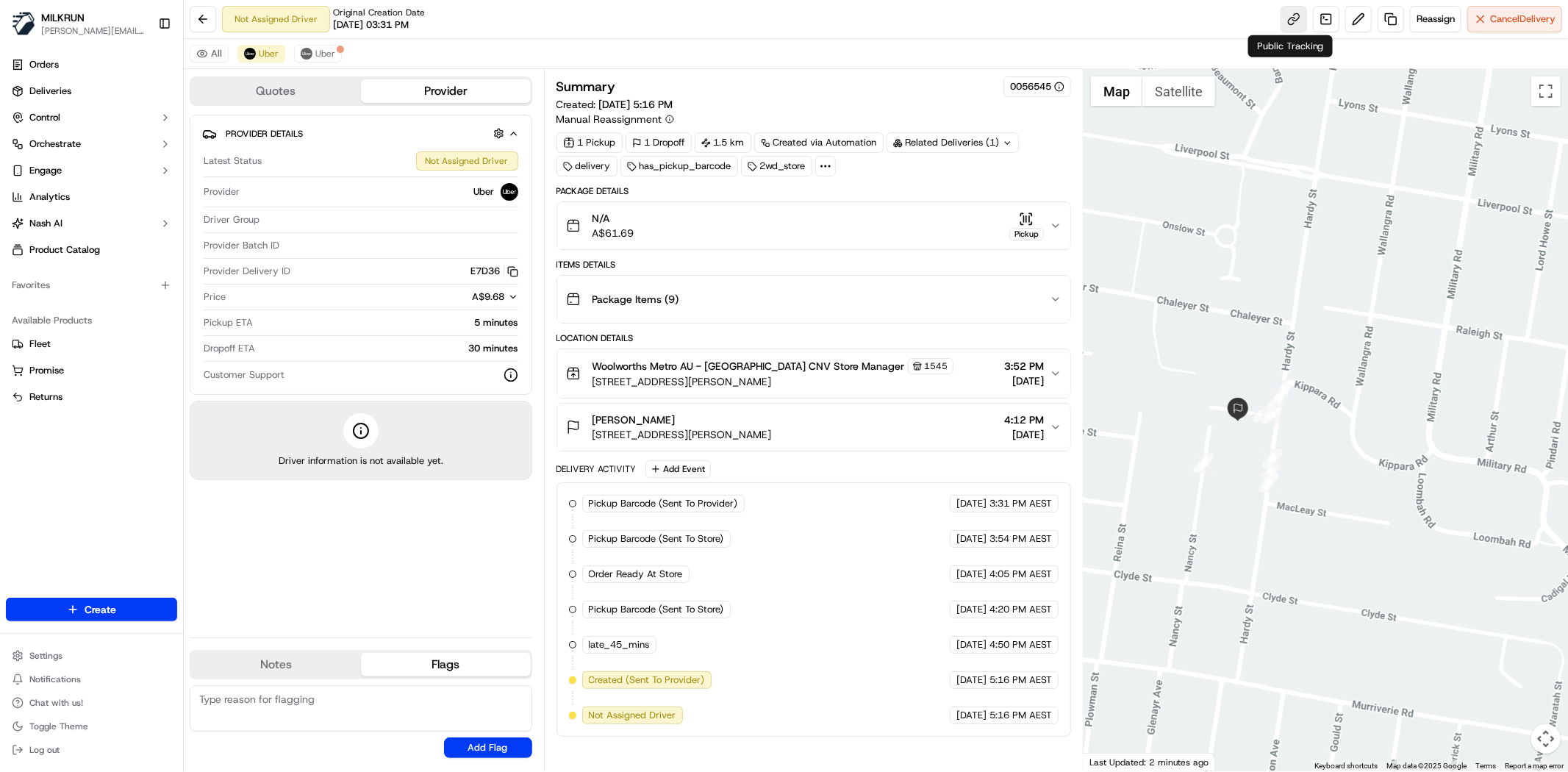
click at [1288, 9] on link at bounding box center [1293, 18] width 26 height 26
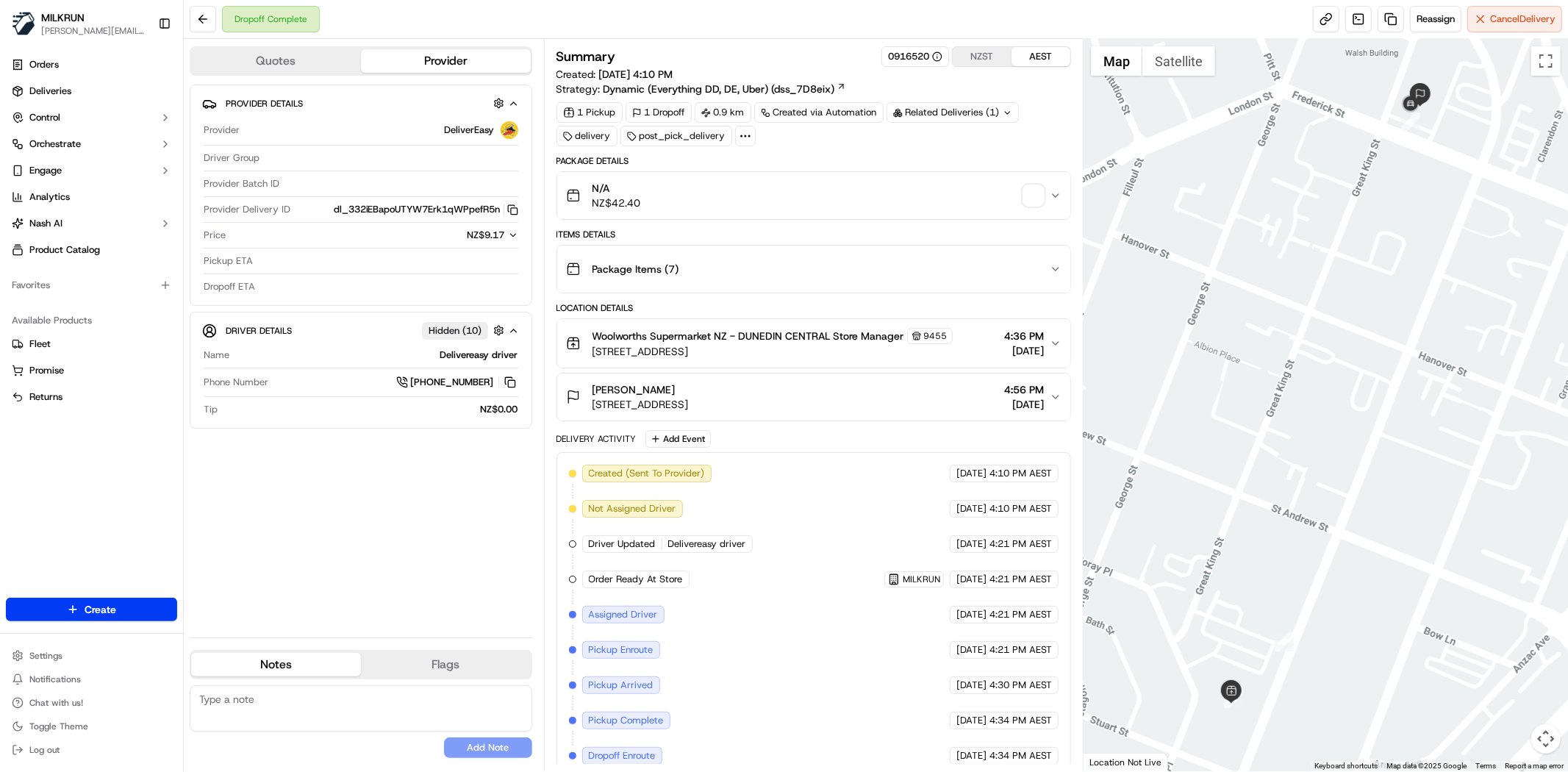
click at [1034, 200] on span "button" at bounding box center [1034, 195] width 21 height 21
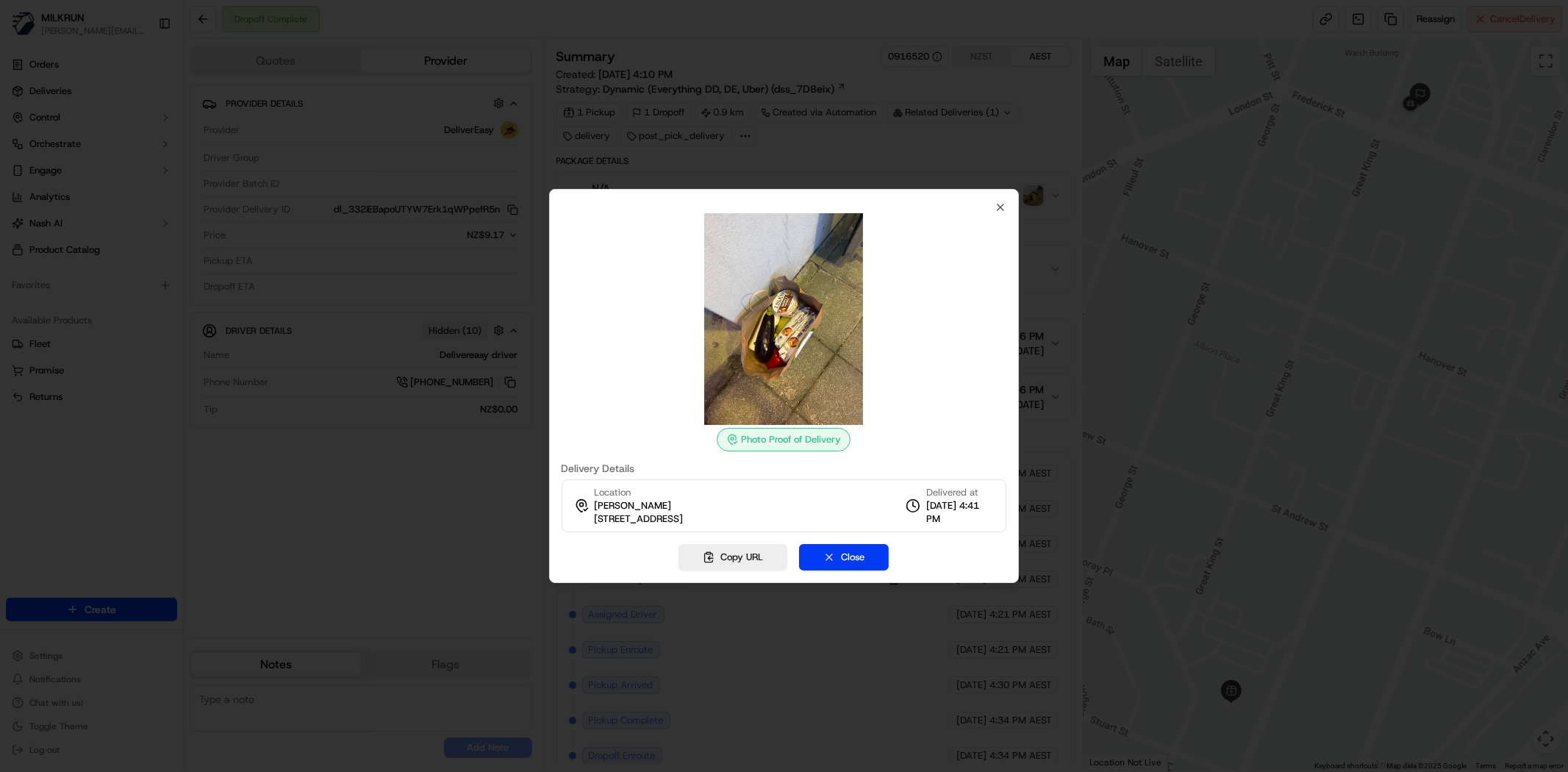
click at [765, 287] on img at bounding box center [783, 319] width 211 height 211
click at [1000, 207] on icon "button" at bounding box center [1000, 207] width 6 height 6
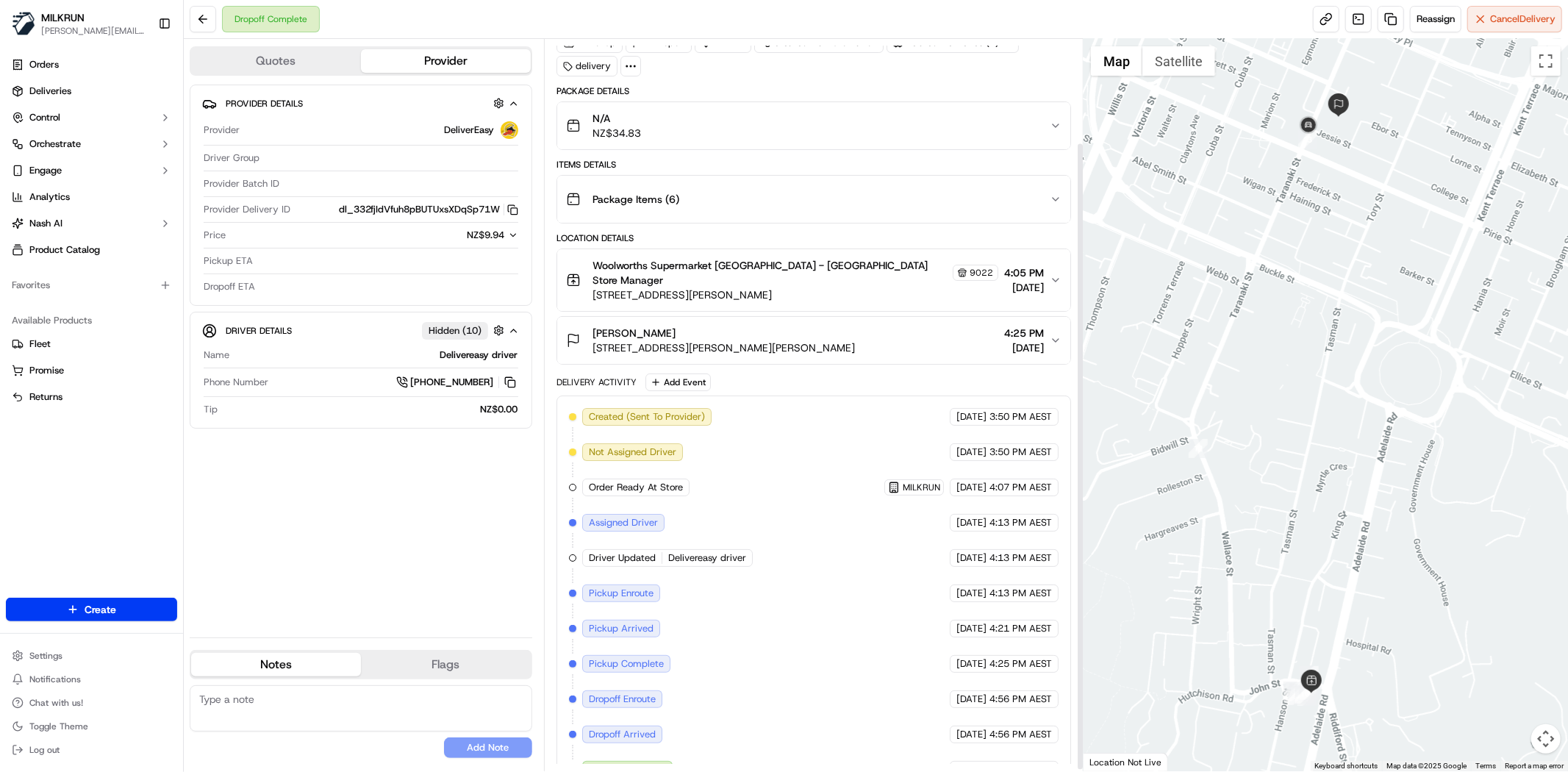
scroll to position [122, 0]
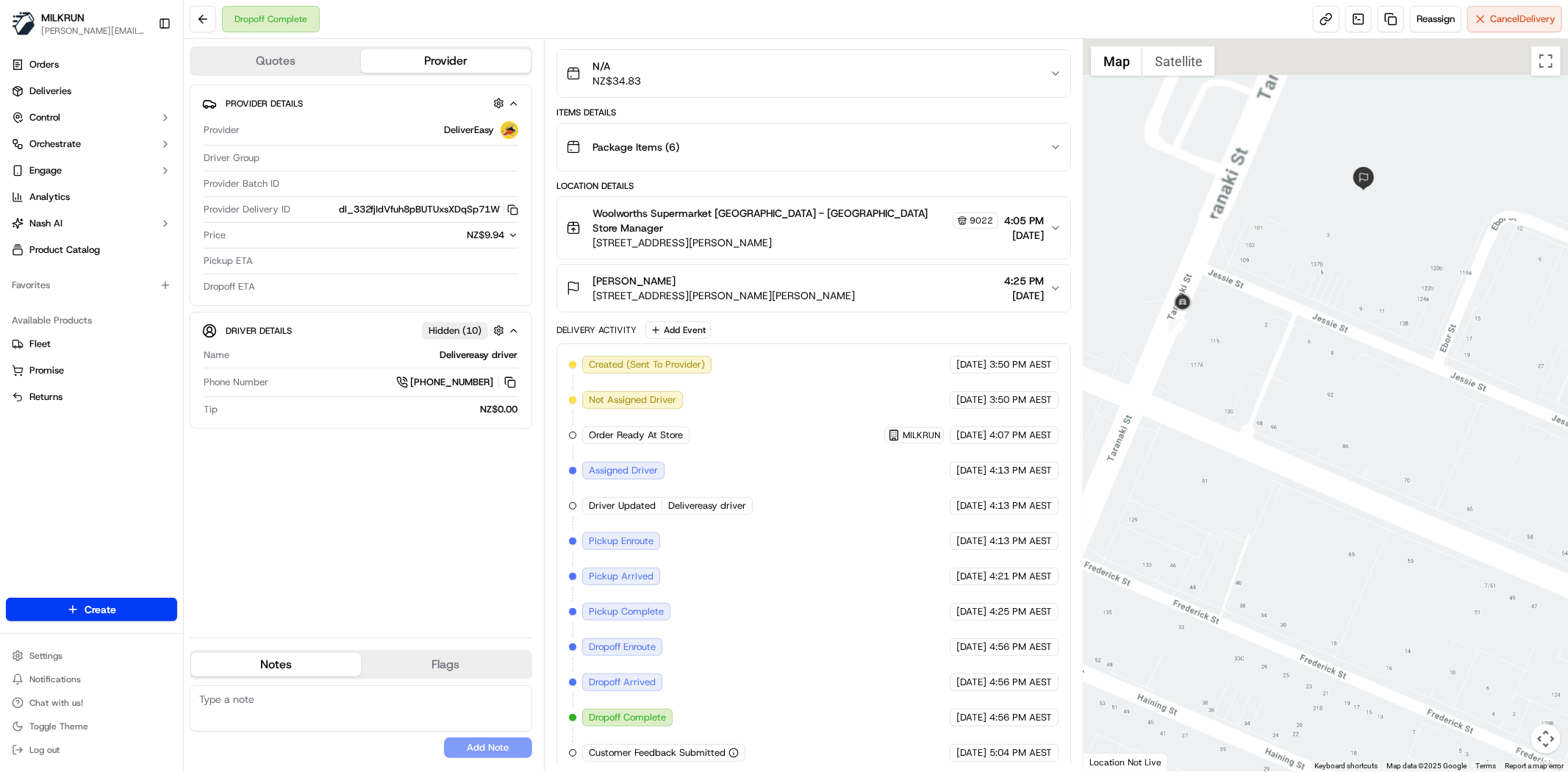
drag, startPoint x: 1401, startPoint y: 361, endPoint x: 1410, endPoint y: 461, distance: 100.4
click at [1410, 461] on div at bounding box center [1325, 405] width 484 height 732
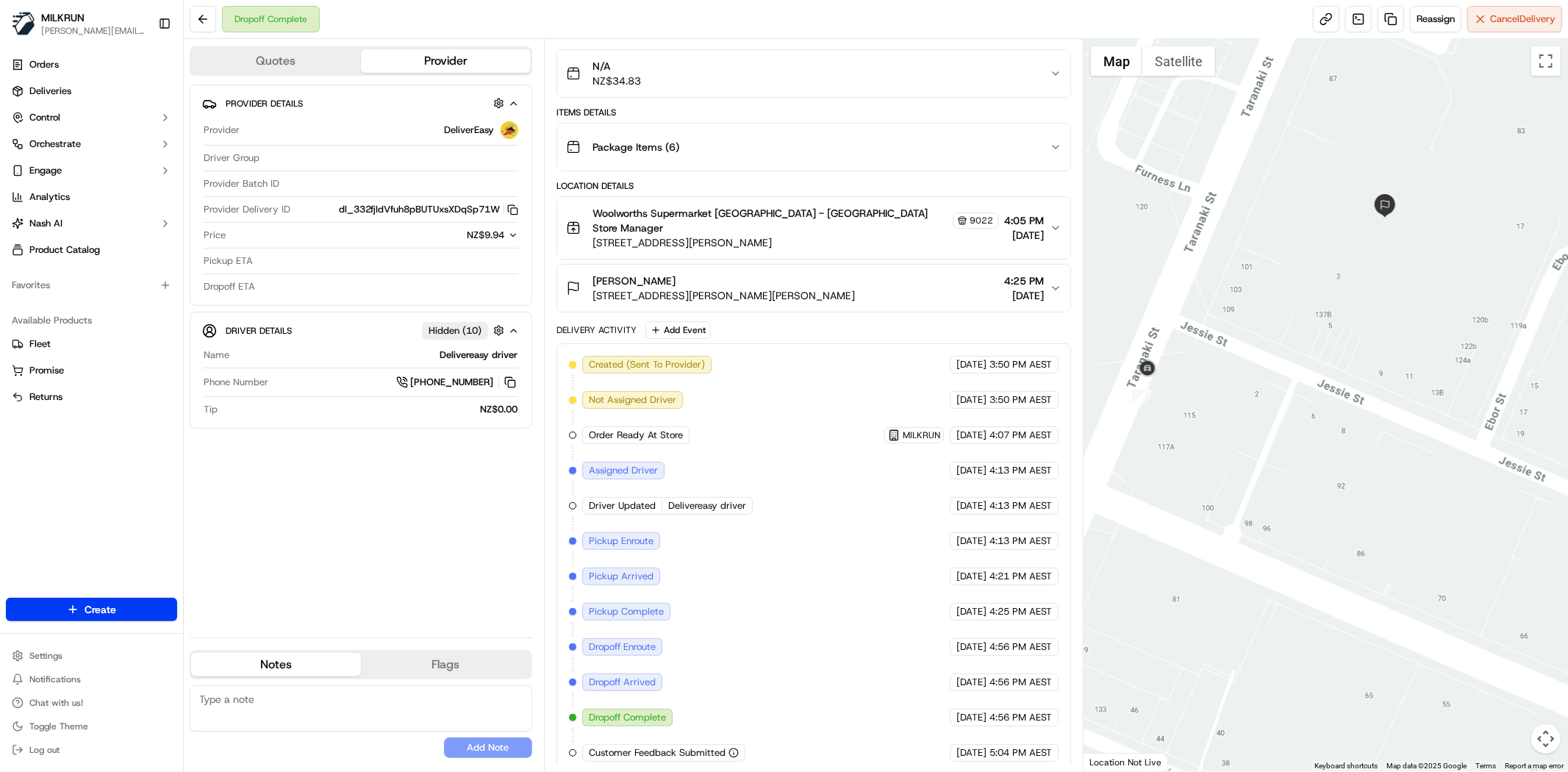
click at [1182, 412] on div at bounding box center [1325, 405] width 484 height 732
click at [1272, 320] on div at bounding box center [1325, 405] width 484 height 732
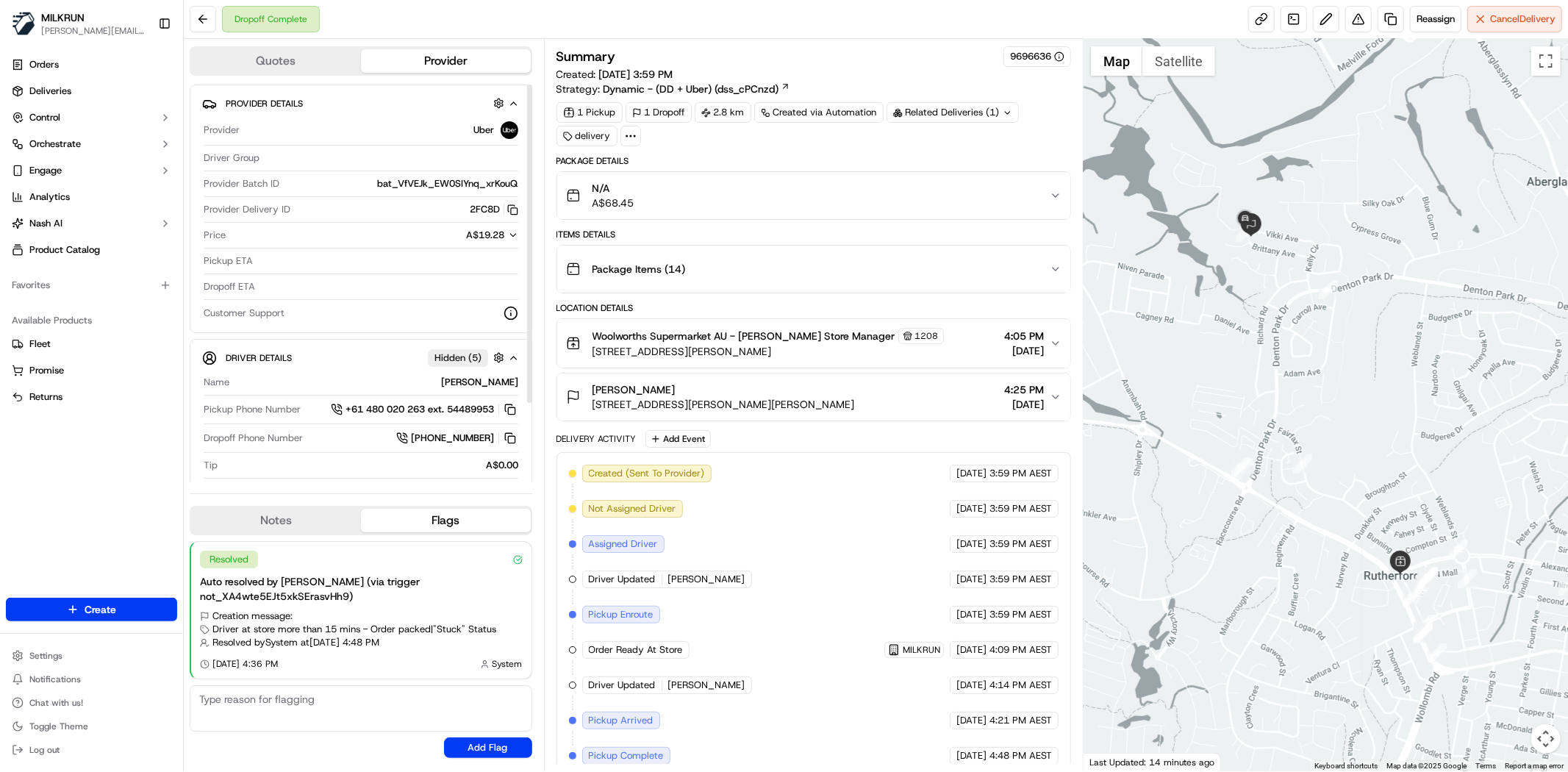
scroll to position [120, 0]
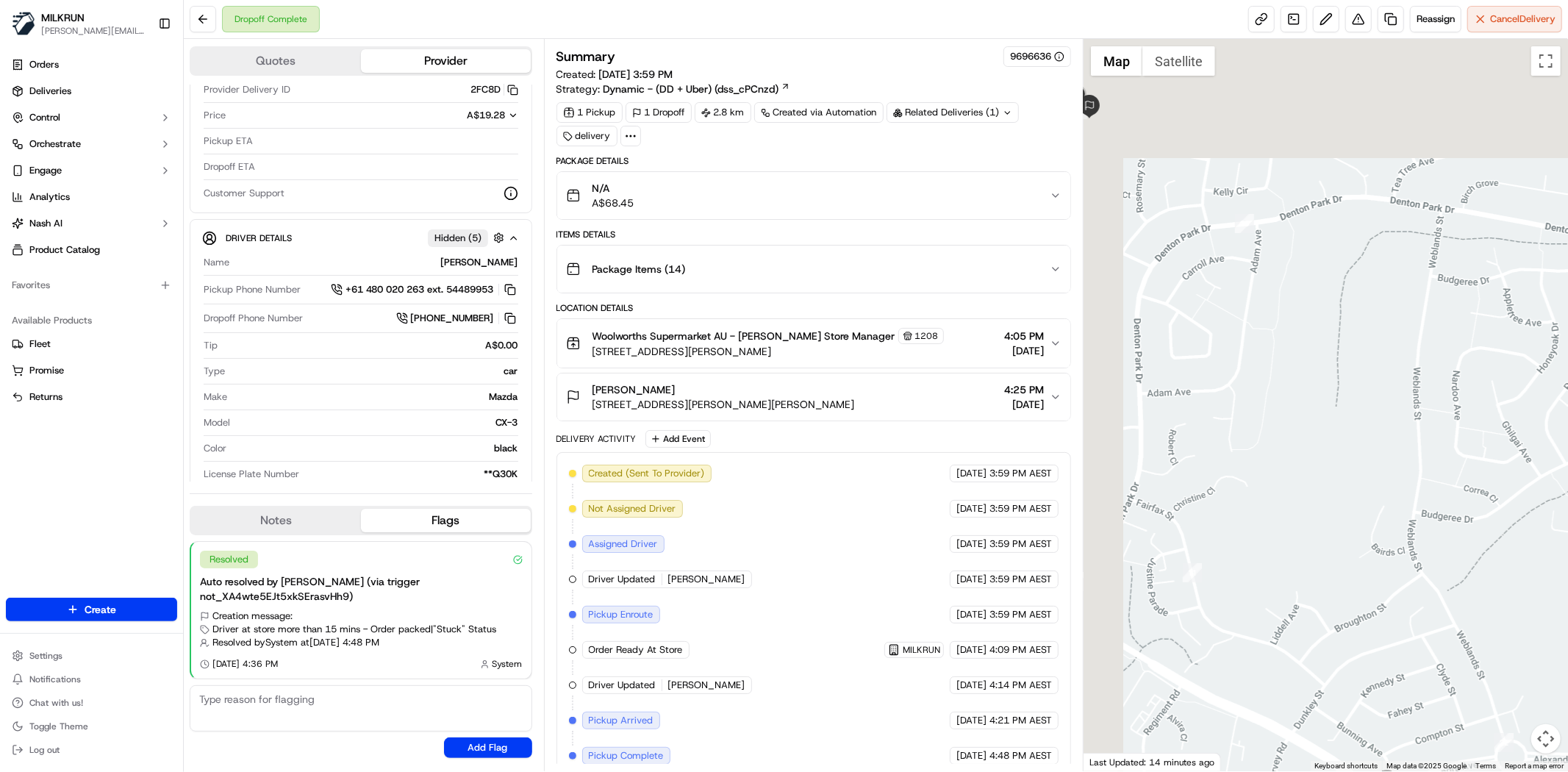
drag, startPoint x: 1530, startPoint y: 555, endPoint x: 1567, endPoint y: 658, distance: 109.4
click at [1567, 658] on div at bounding box center [1325, 405] width 484 height 732
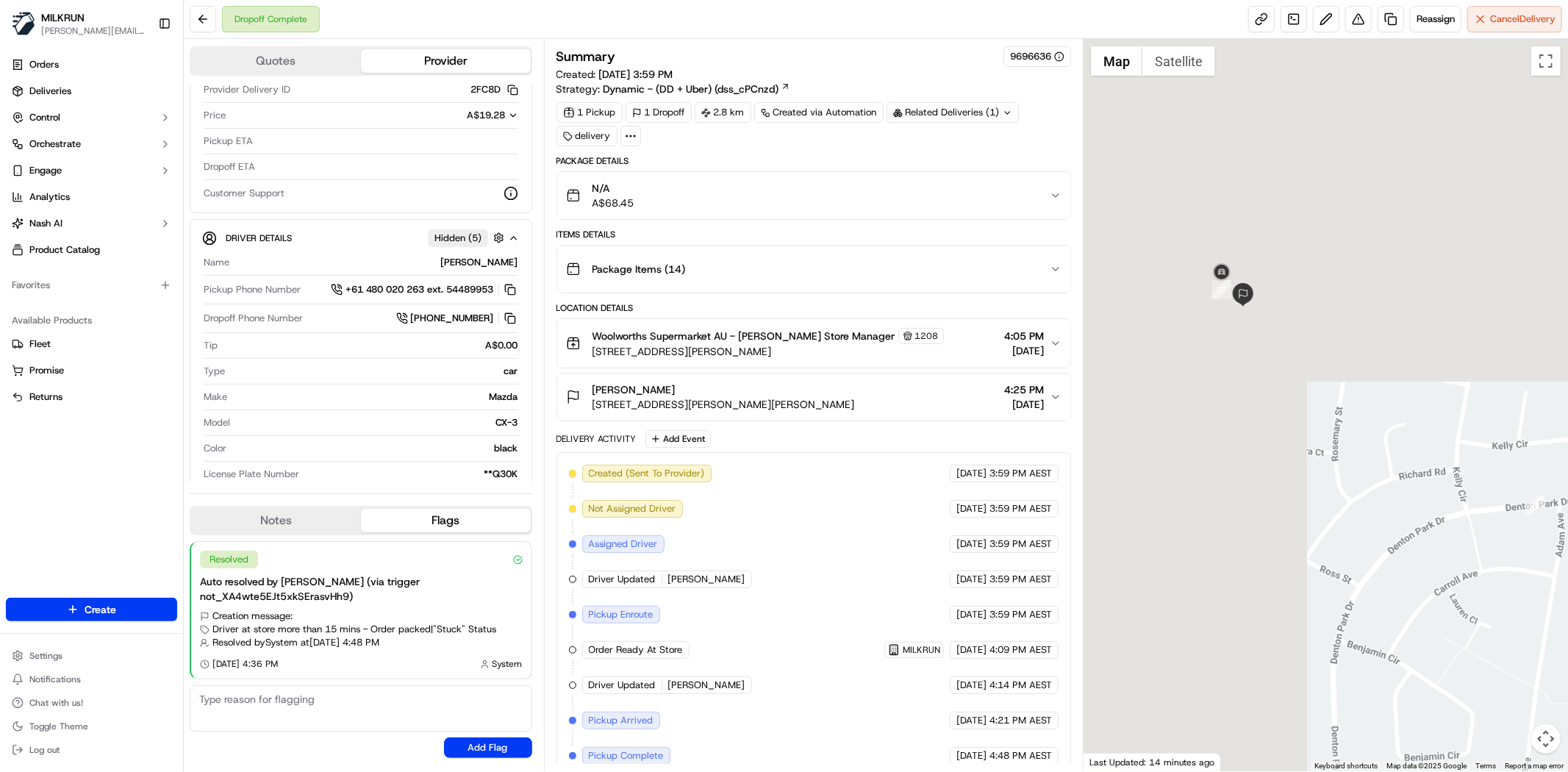
drag, startPoint x: 1448, startPoint y: 517, endPoint x: 1567, endPoint y: 782, distance: 290.5
click at [1567, 771] on html "MILKRUN toman@woolworths.com.au Toggle Sidebar Orders Deliveries Control Orches…" at bounding box center [784, 386] width 1568 height 772
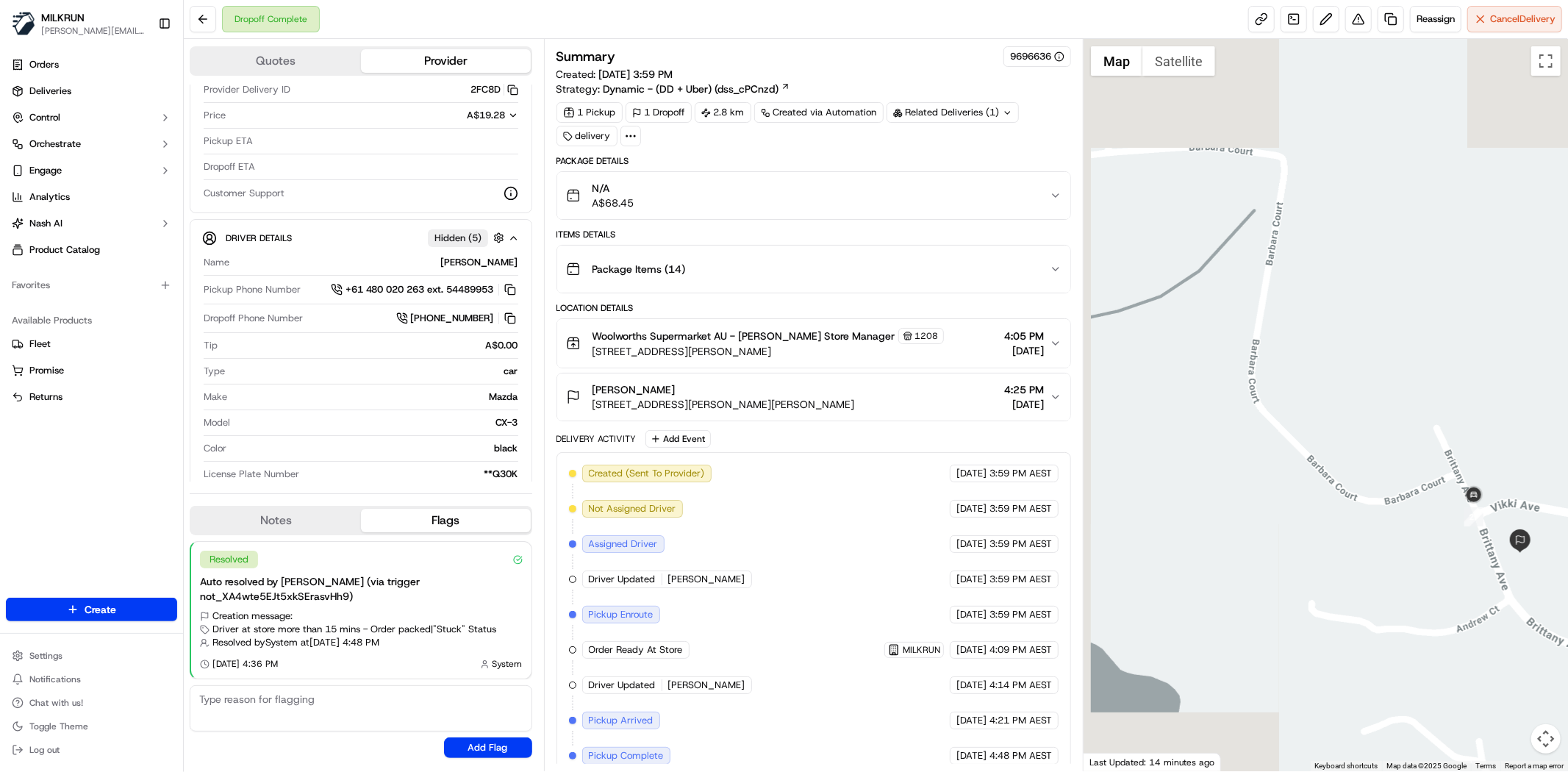
drag, startPoint x: 1213, startPoint y: 348, endPoint x: 1530, endPoint y: 550, distance: 375.9
click at [1530, 550] on img at bounding box center [1520, 541] width 23 height 23
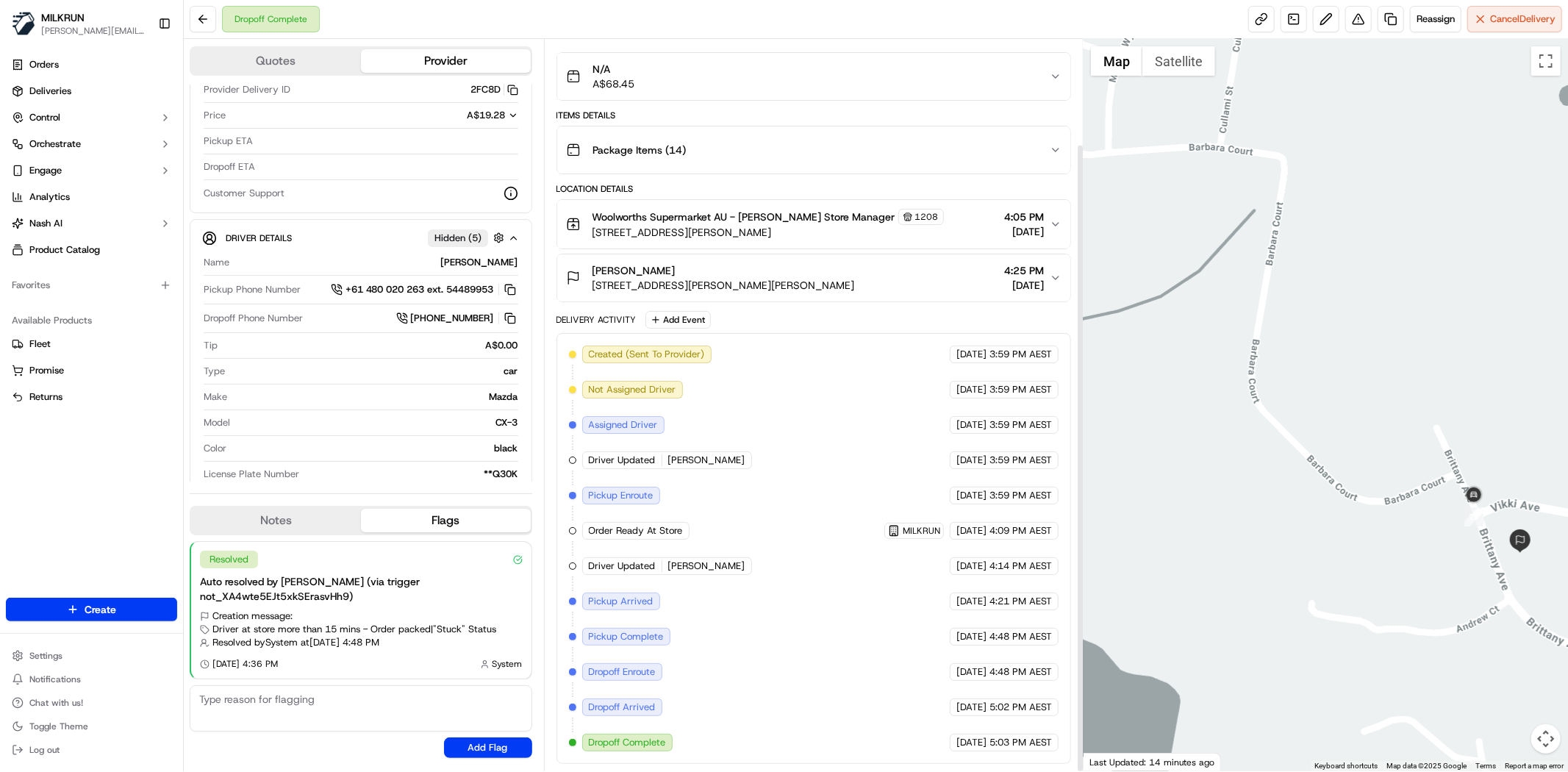
scroll to position [122, 0]
drag, startPoint x: 1389, startPoint y: 391, endPoint x: 1174, endPoint y: 234, distance: 266.2
click at [1167, 229] on div "To navigate, press the arrow keys." at bounding box center [1325, 405] width 484 height 732
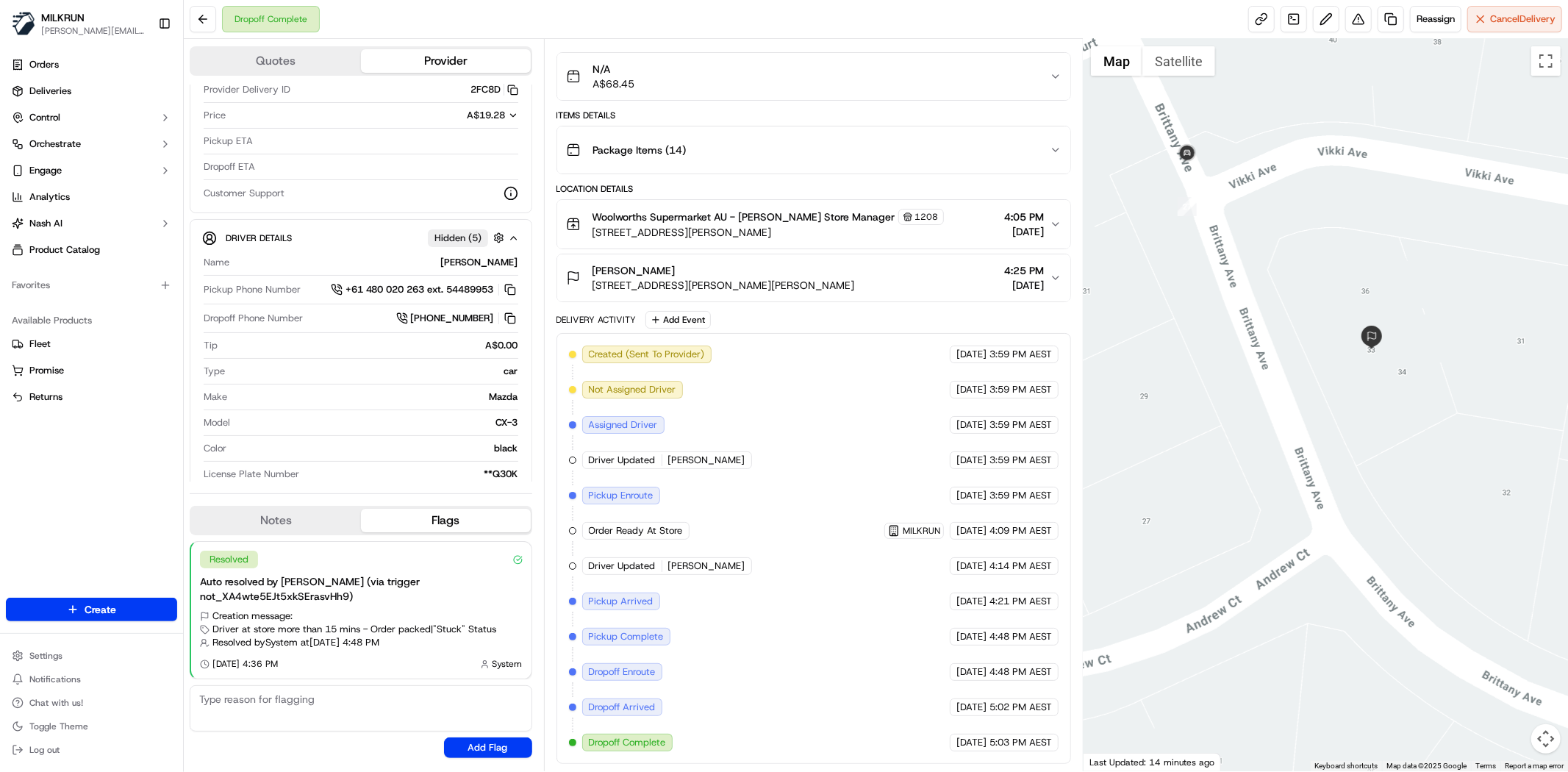
click at [1376, 438] on div at bounding box center [1325, 405] width 484 height 732
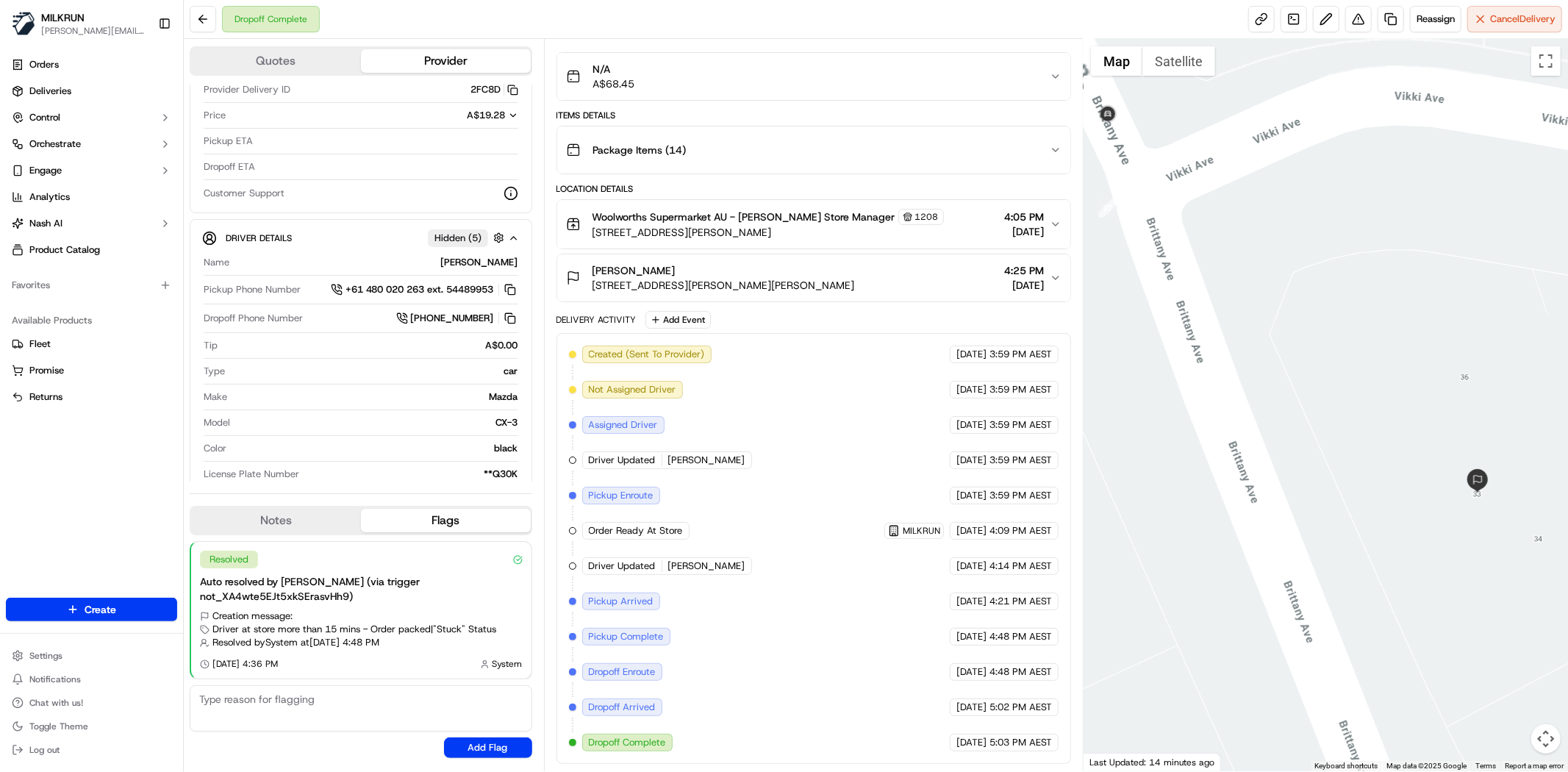
drag, startPoint x: 1466, startPoint y: 324, endPoint x: 1341, endPoint y: 406, distance: 149.5
click at [1341, 406] on div at bounding box center [1325, 405] width 484 height 732
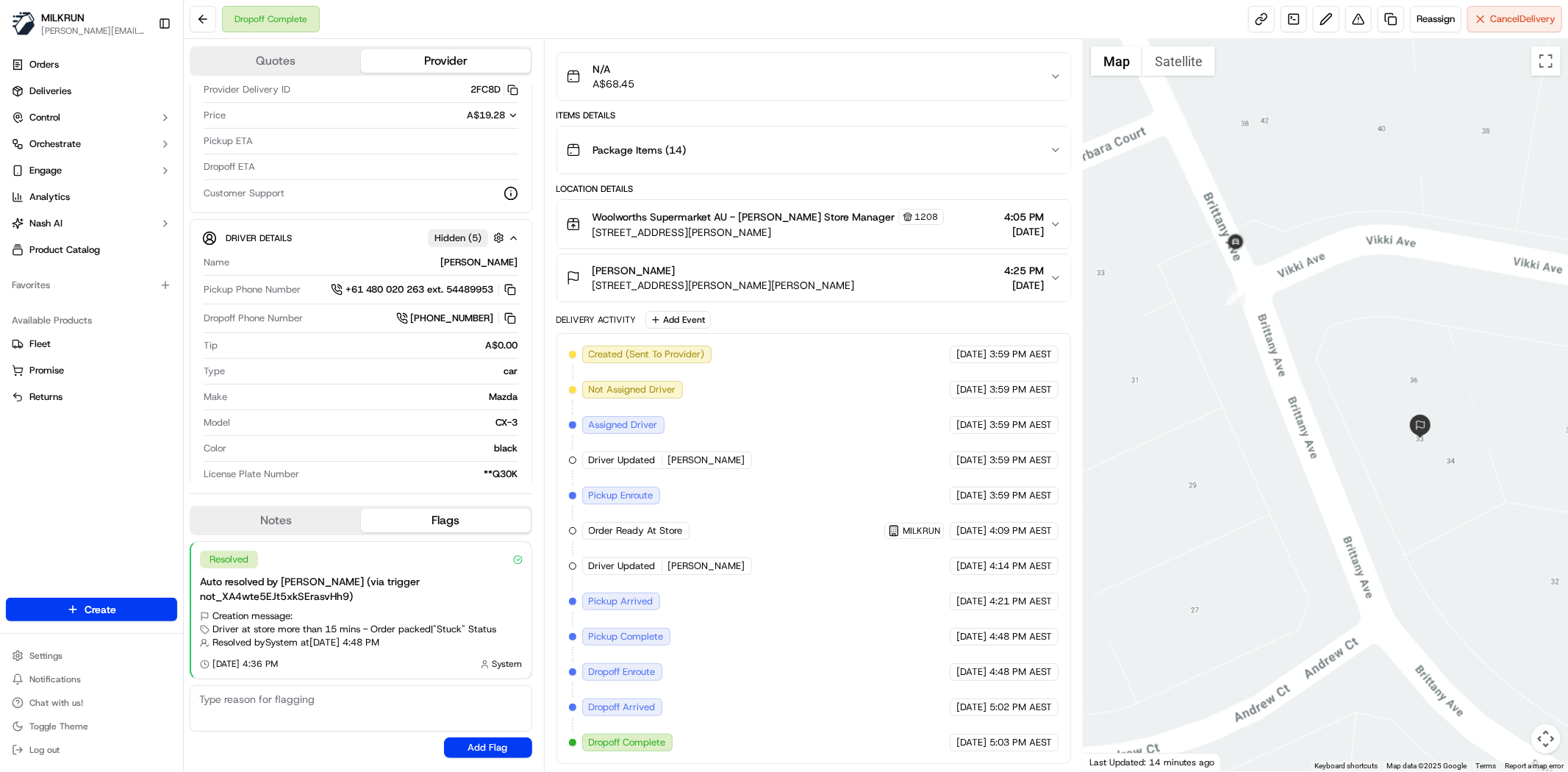
drag, startPoint x: 1559, startPoint y: 505, endPoint x: 1482, endPoint y: 515, distance: 77.6
click at [1482, 515] on div at bounding box center [1325, 405] width 484 height 732
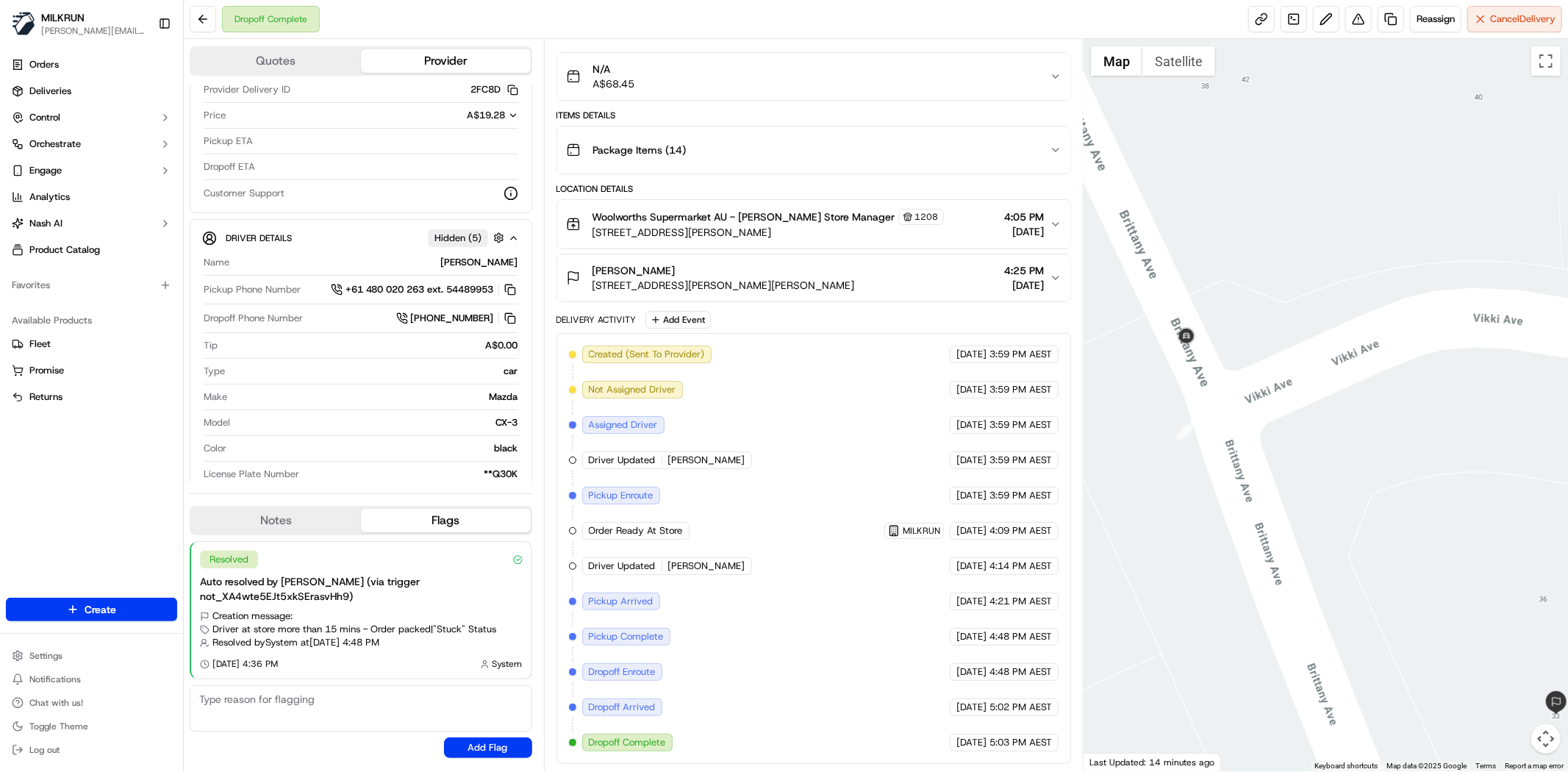
click at [1449, 645] on div at bounding box center [1325, 405] width 484 height 732
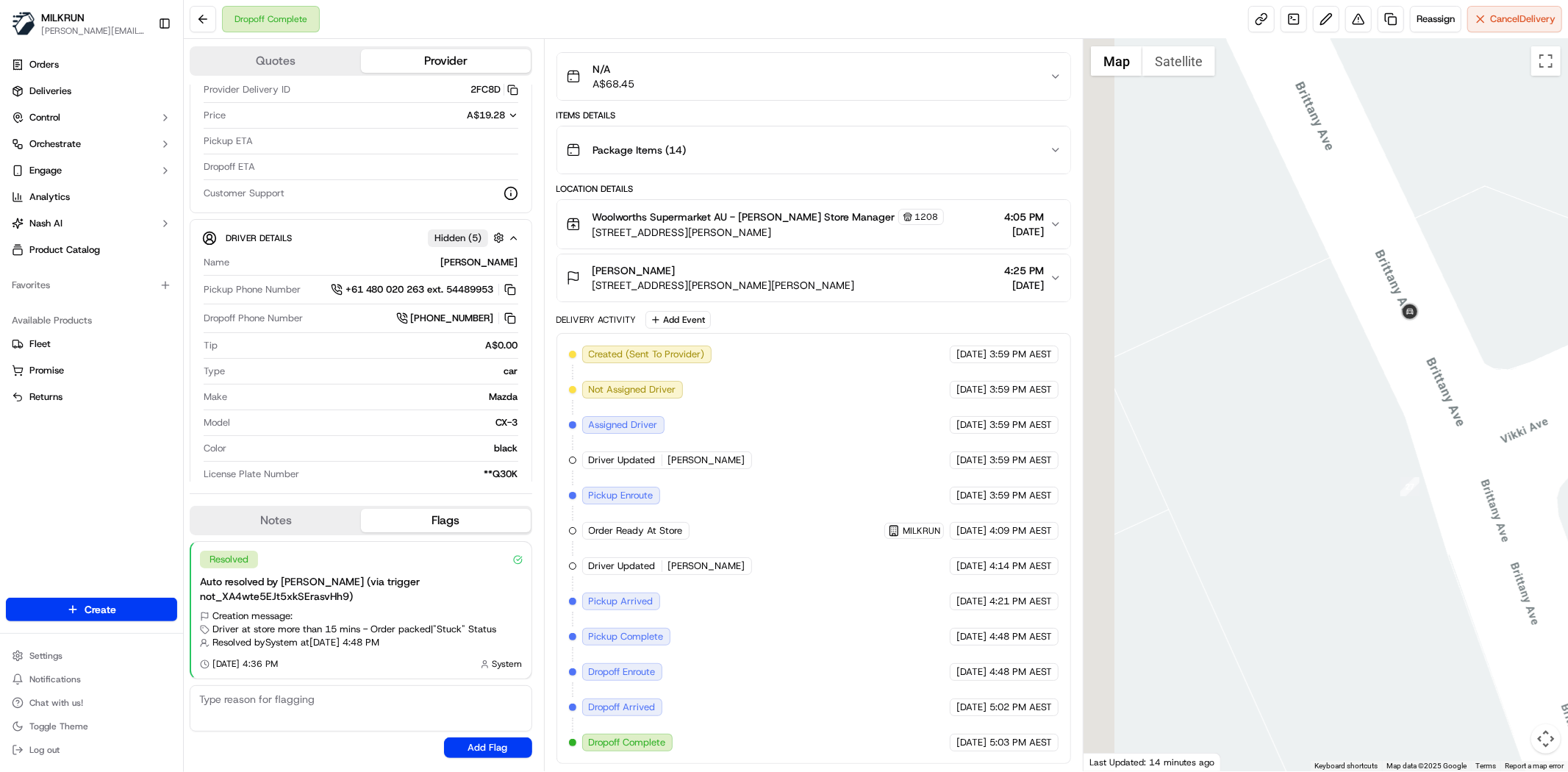
drag, startPoint x: 1387, startPoint y: 355, endPoint x: 1406, endPoint y: 349, distance: 19.9
click at [1406, 349] on div at bounding box center [1325, 405] width 484 height 732
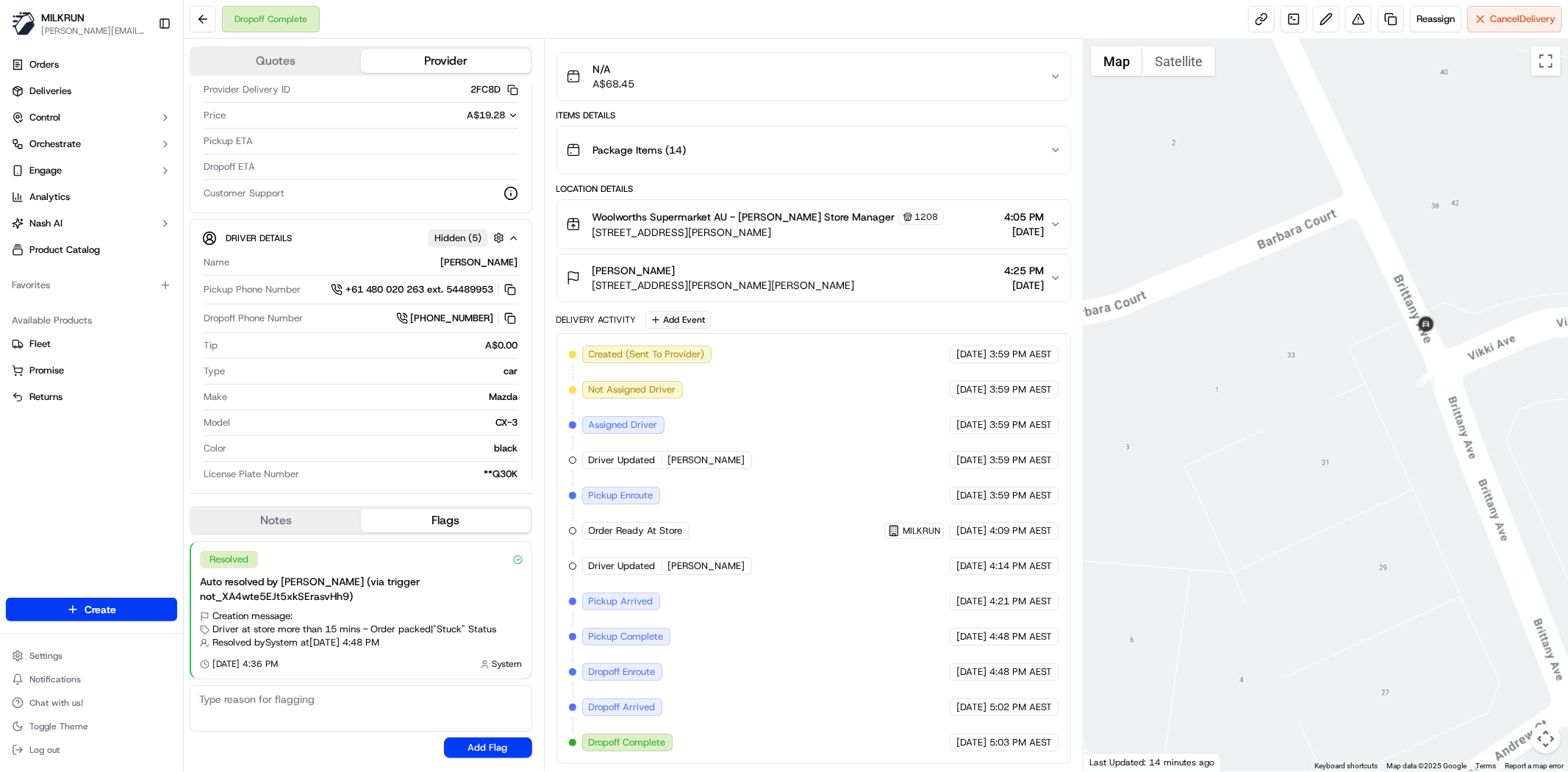
drag, startPoint x: 1451, startPoint y: 468, endPoint x: 1130, endPoint y: 382, distance: 332.3
click at [1178, 375] on div at bounding box center [1325, 405] width 484 height 732
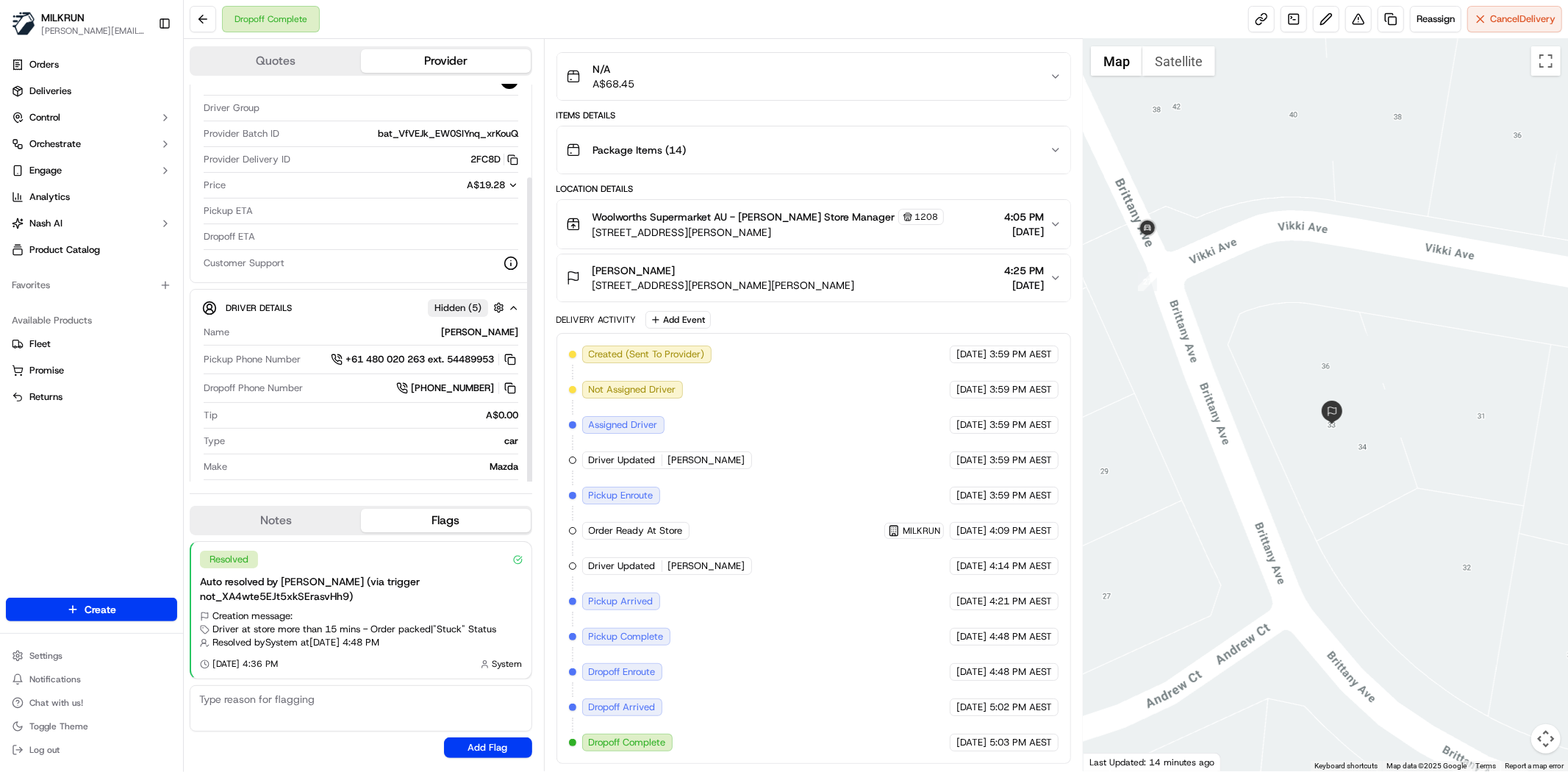
scroll to position [0, 0]
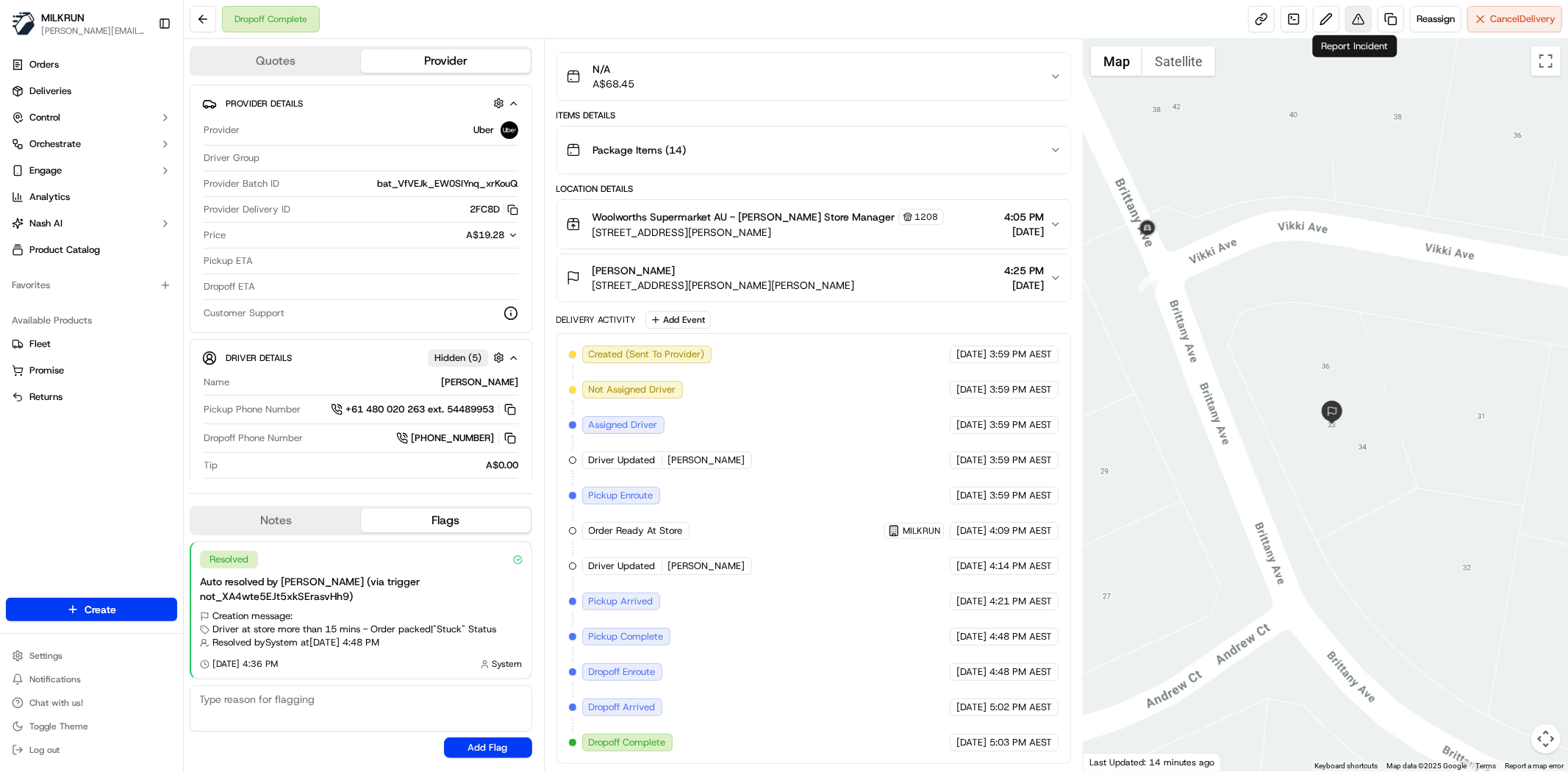
click at [1348, 20] on button at bounding box center [1358, 18] width 26 height 26
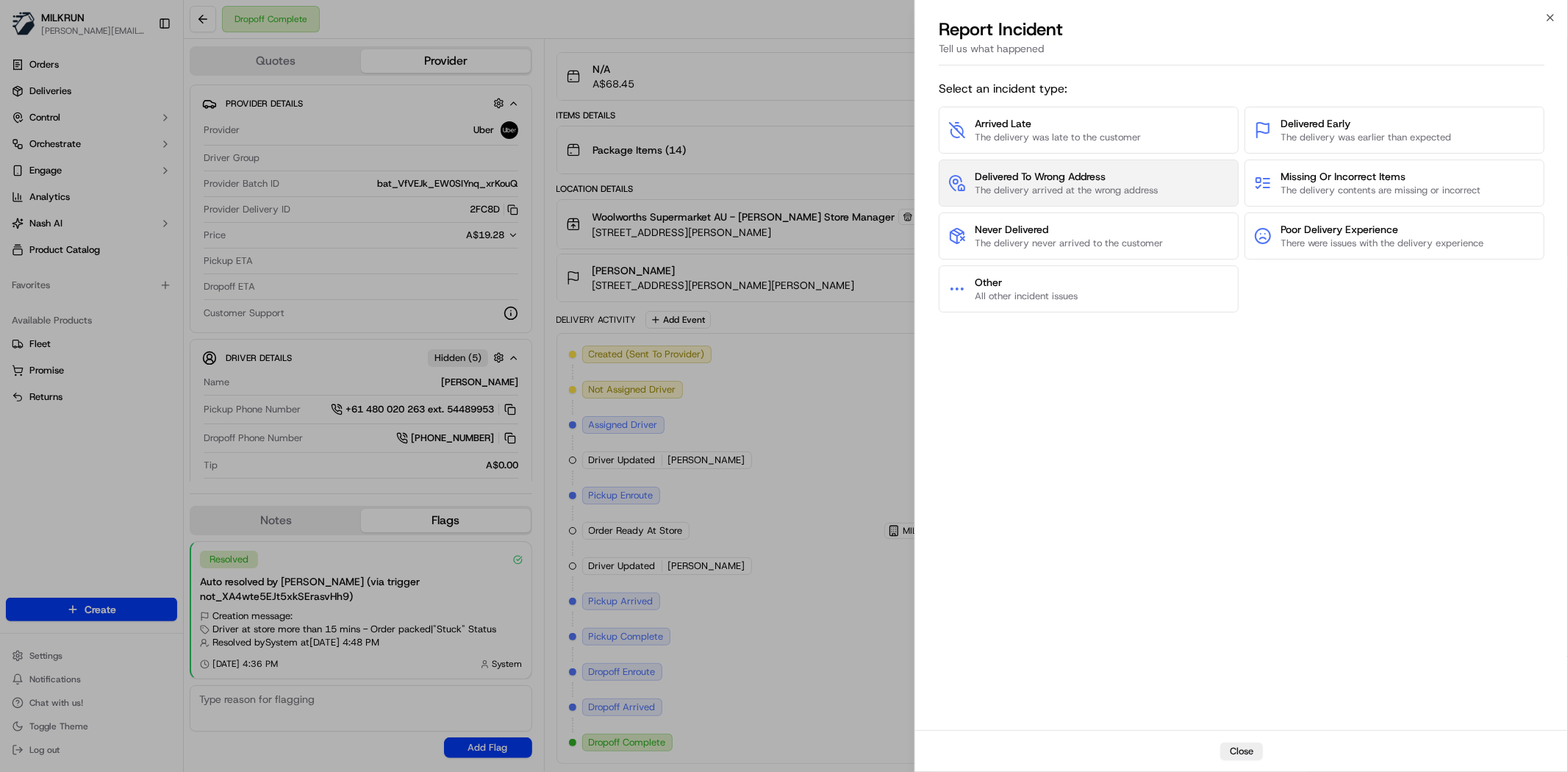
click at [1077, 177] on span "Delivered To Wrong Address" at bounding box center [1066, 176] width 183 height 14
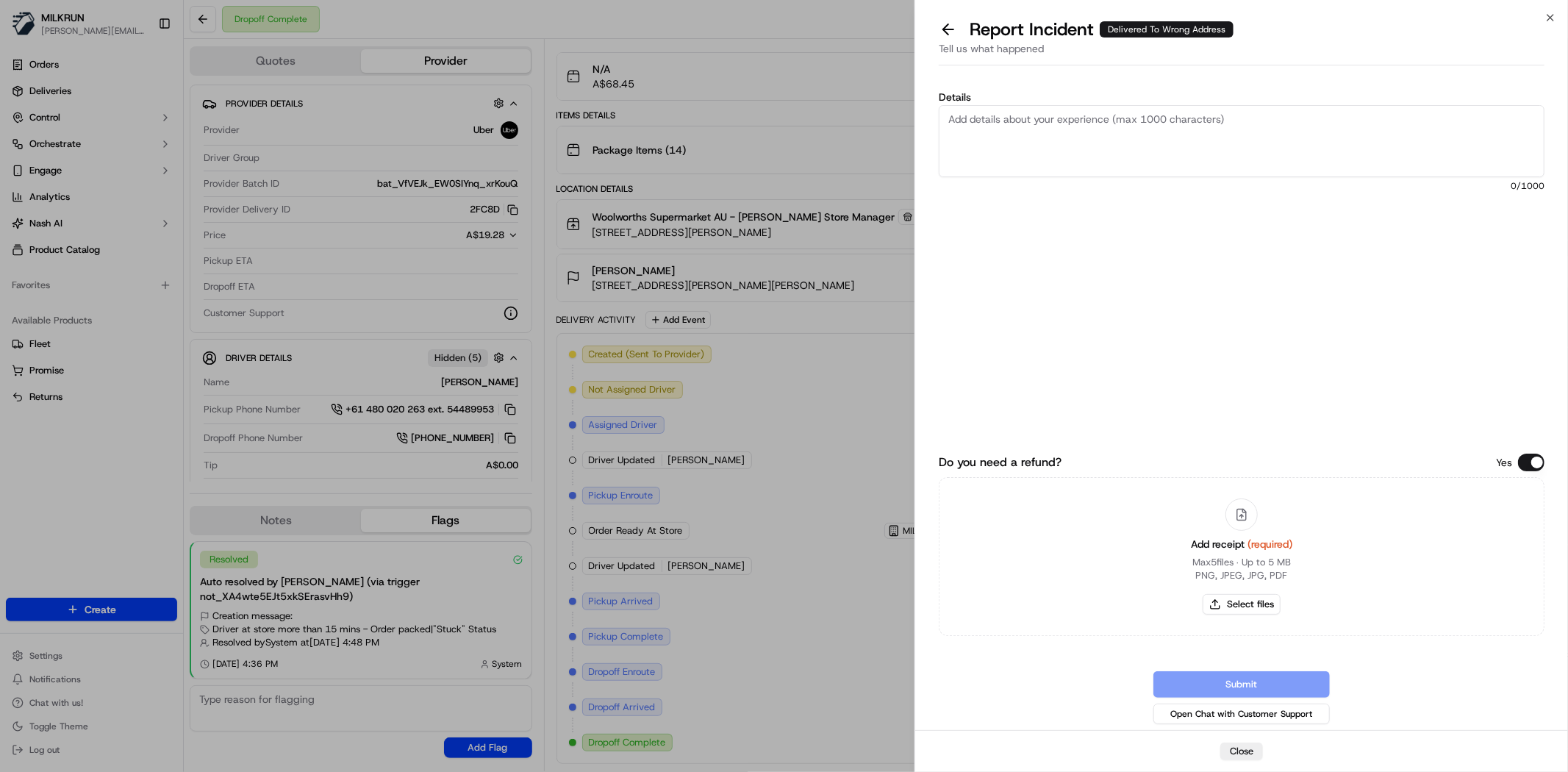
click at [1080, 151] on textarea "Details" at bounding box center [1241, 141] width 605 height 72
paste textarea
drag, startPoint x: 1530, startPoint y: 123, endPoint x: 1500, endPoint y: 123, distance: 30.0
click at [1526, 123] on textarea "Order delivered to incorrect address as per tracking. Customer did not receive …" at bounding box center [1241, 141] width 605 height 72
click at [1500, 123] on textarea "Order delivered to incorrect address as per tracking. Customer did not receive …" at bounding box center [1241, 141] width 605 height 72
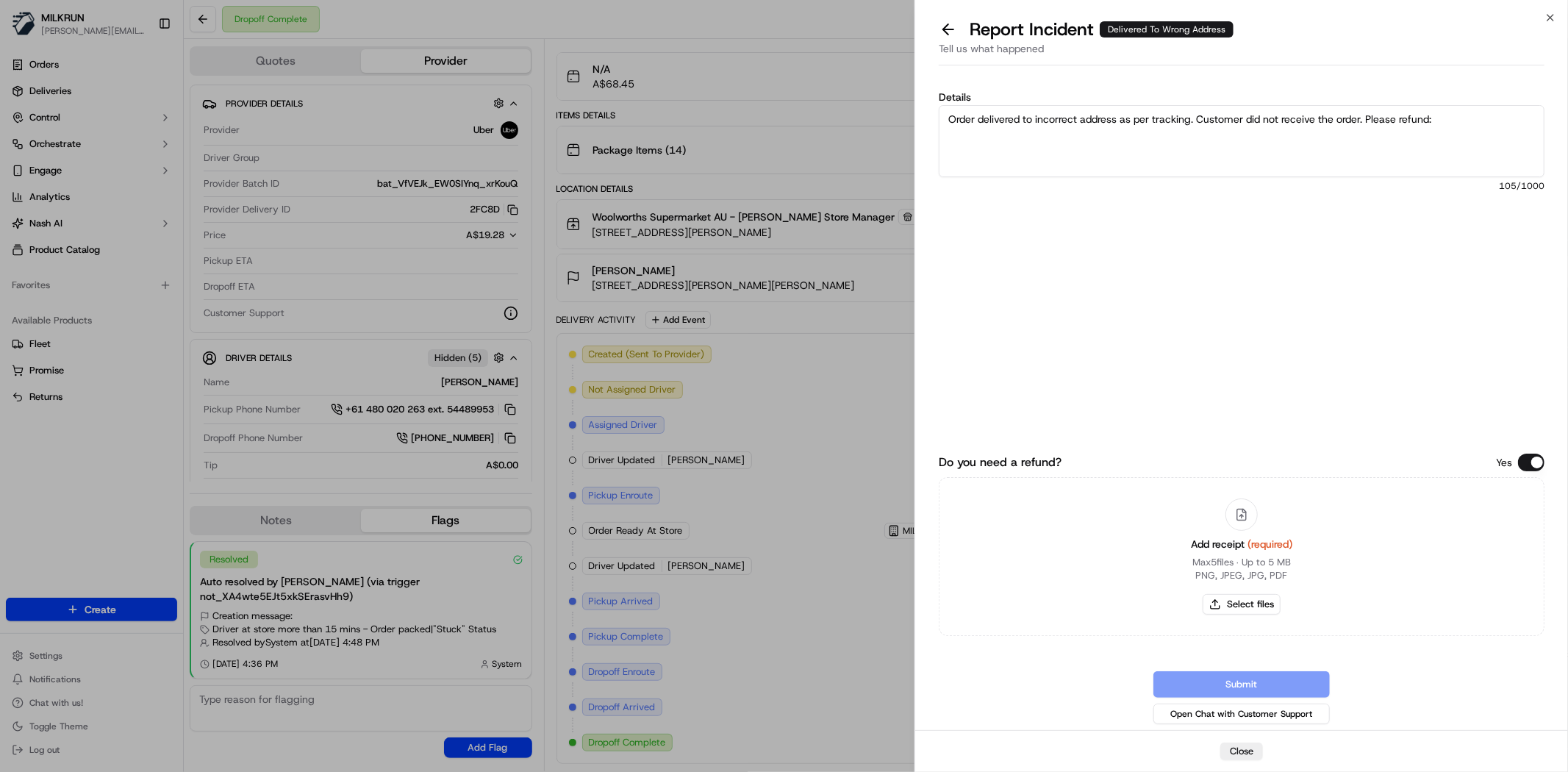
paste textarea "$66.43"
type textarea "Order delivered to incorrect address as per tracking. Customer did not receive …"
click at [1265, 597] on button "Select files" at bounding box center [1241, 605] width 78 height 21
type input "C:\fakepath\samantha.png"
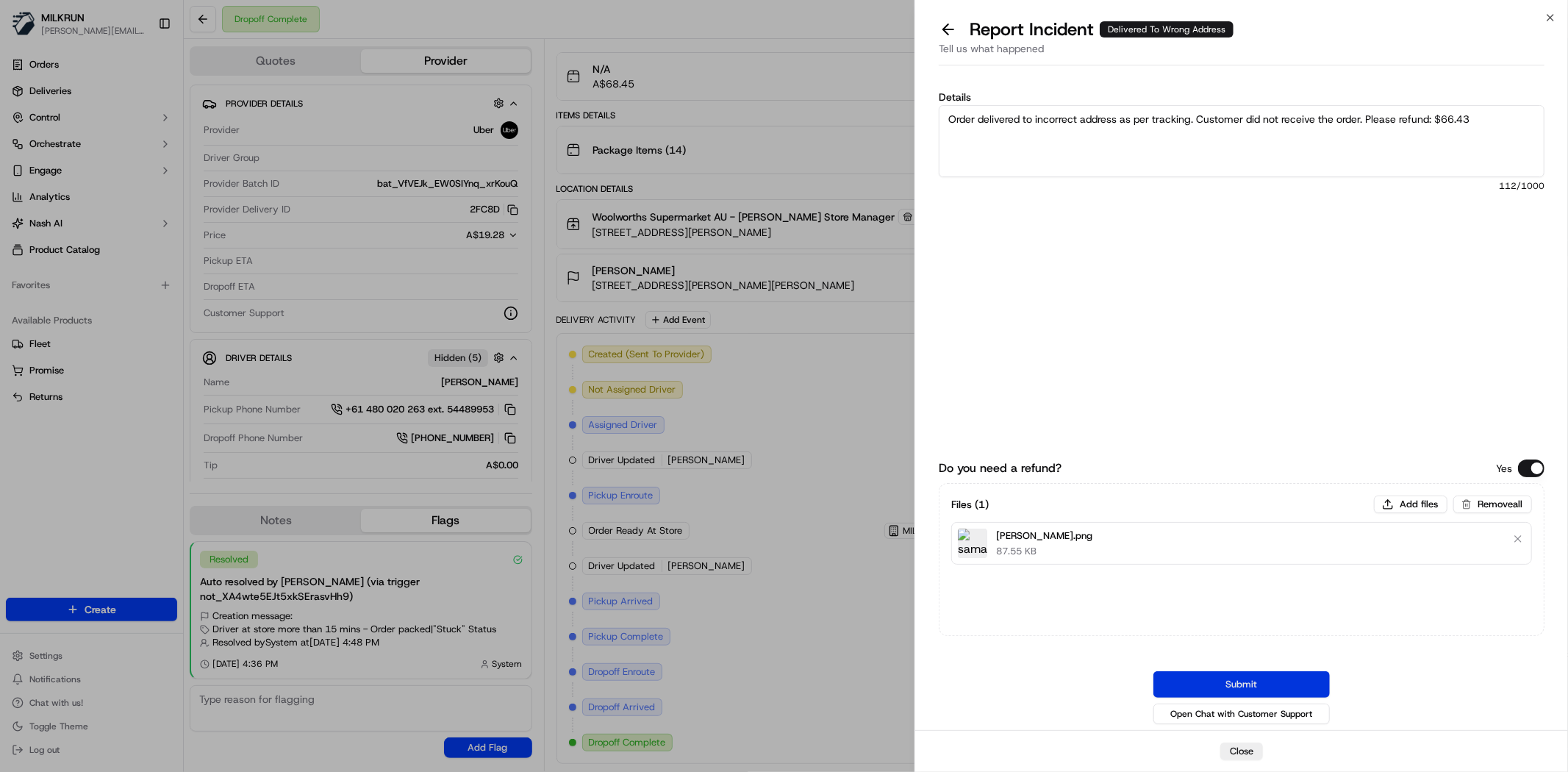
click at [1279, 678] on button "Submit" at bounding box center [1241, 684] width 176 height 26
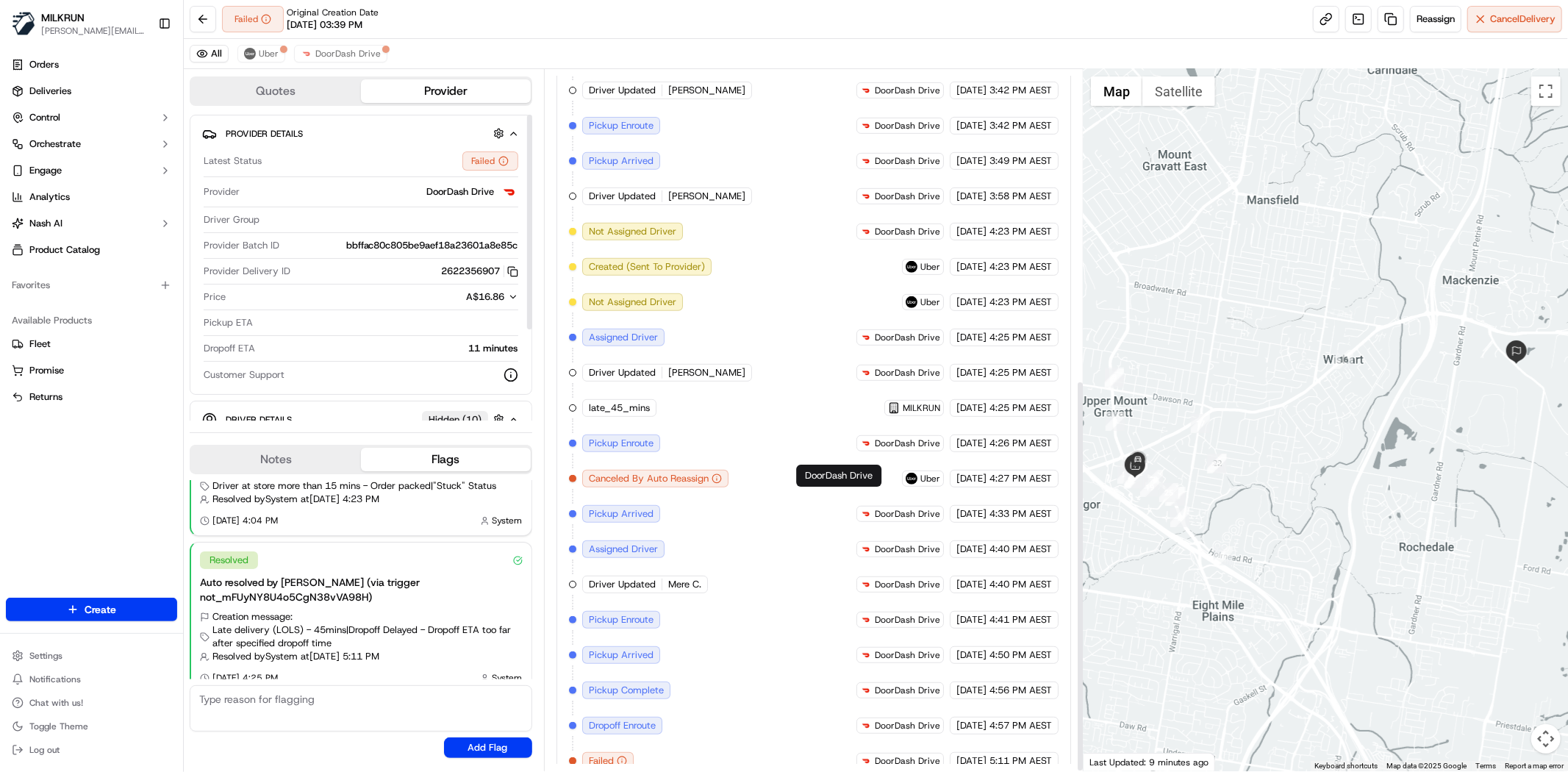
scroll to position [554, 0]
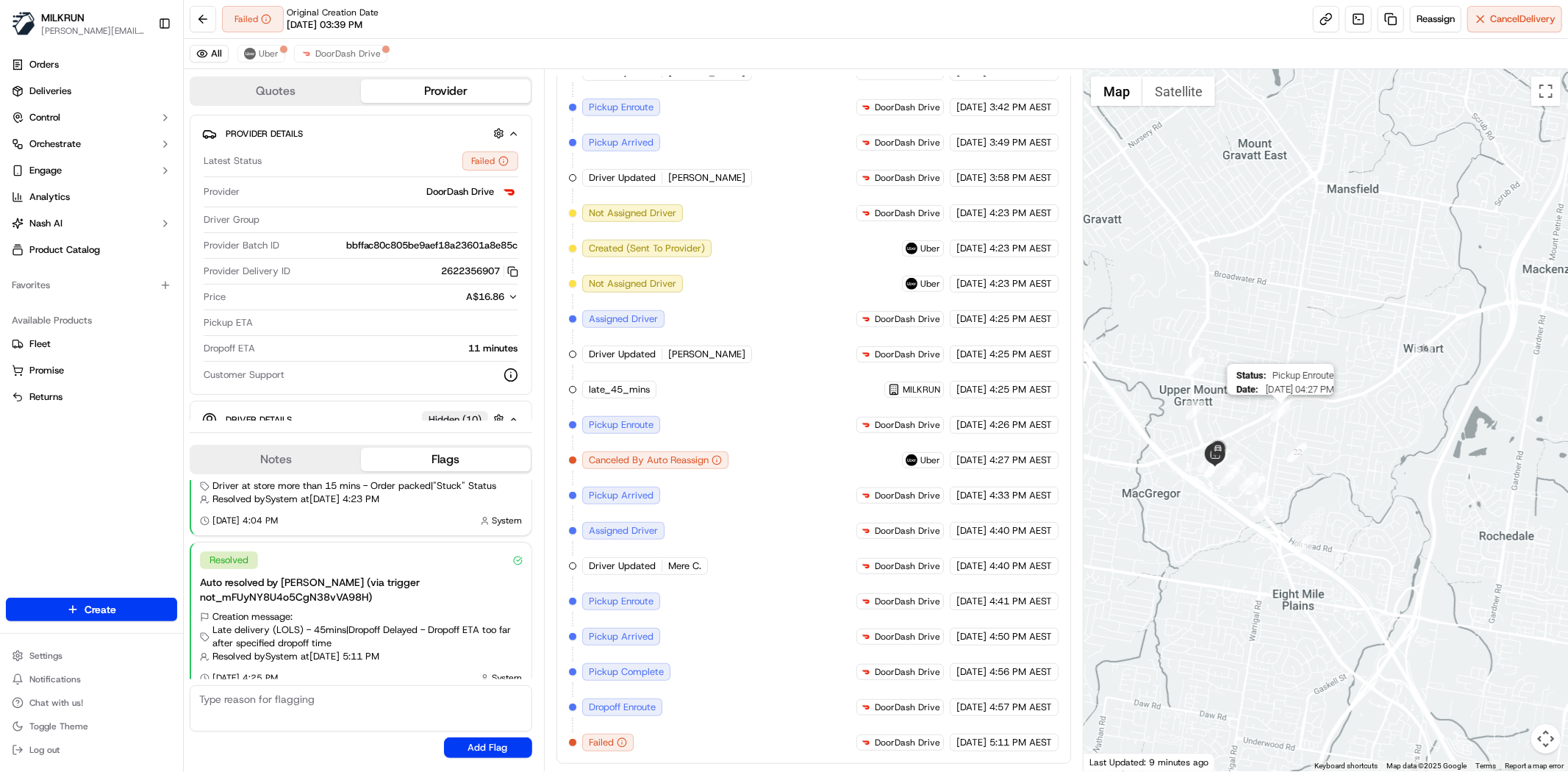
click at [1273, 412] on div "Status : Pickup Enroute Date : 09/22/2025 04:27 PM" at bounding box center [1325, 420] width 484 height 702
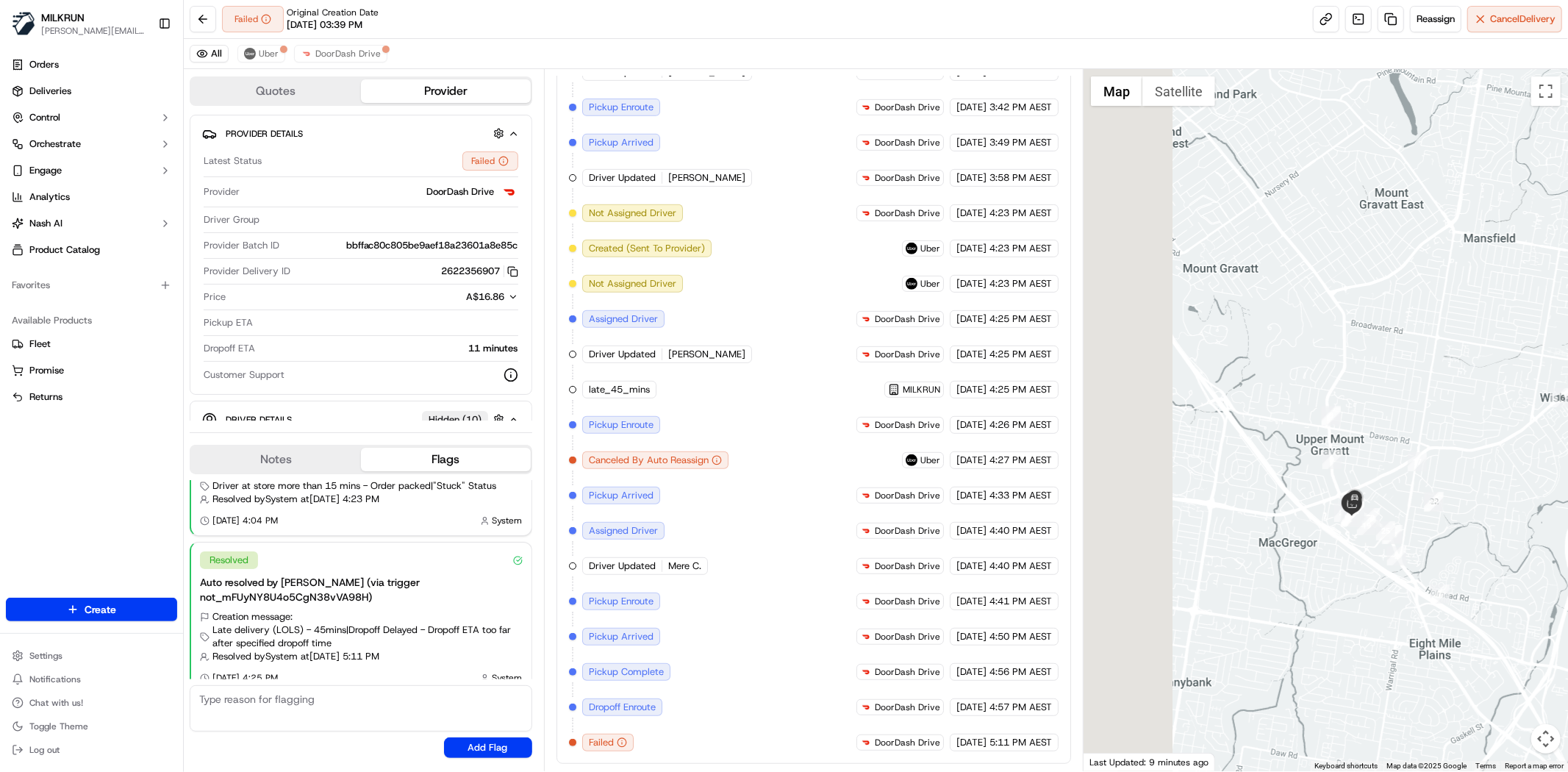
drag, startPoint x: 1412, startPoint y: 423, endPoint x: 1545, endPoint y: 472, distance: 141.7
click at [1545, 472] on div at bounding box center [1325, 420] width 484 height 702
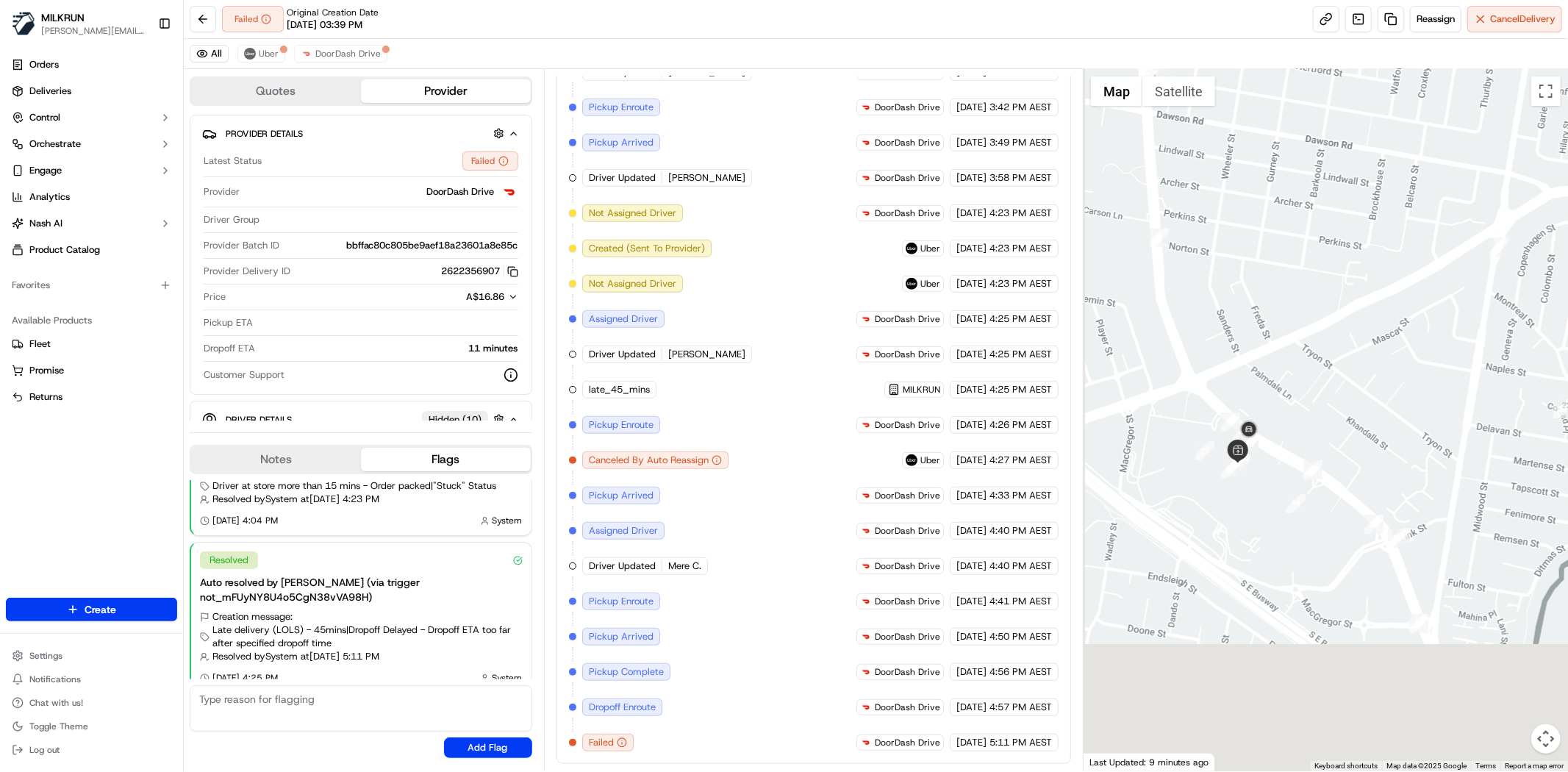
drag, startPoint x: 1305, startPoint y: 544, endPoint x: 1334, endPoint y: 278, distance: 267.6
click at [1334, 278] on div at bounding box center [1325, 420] width 484 height 702
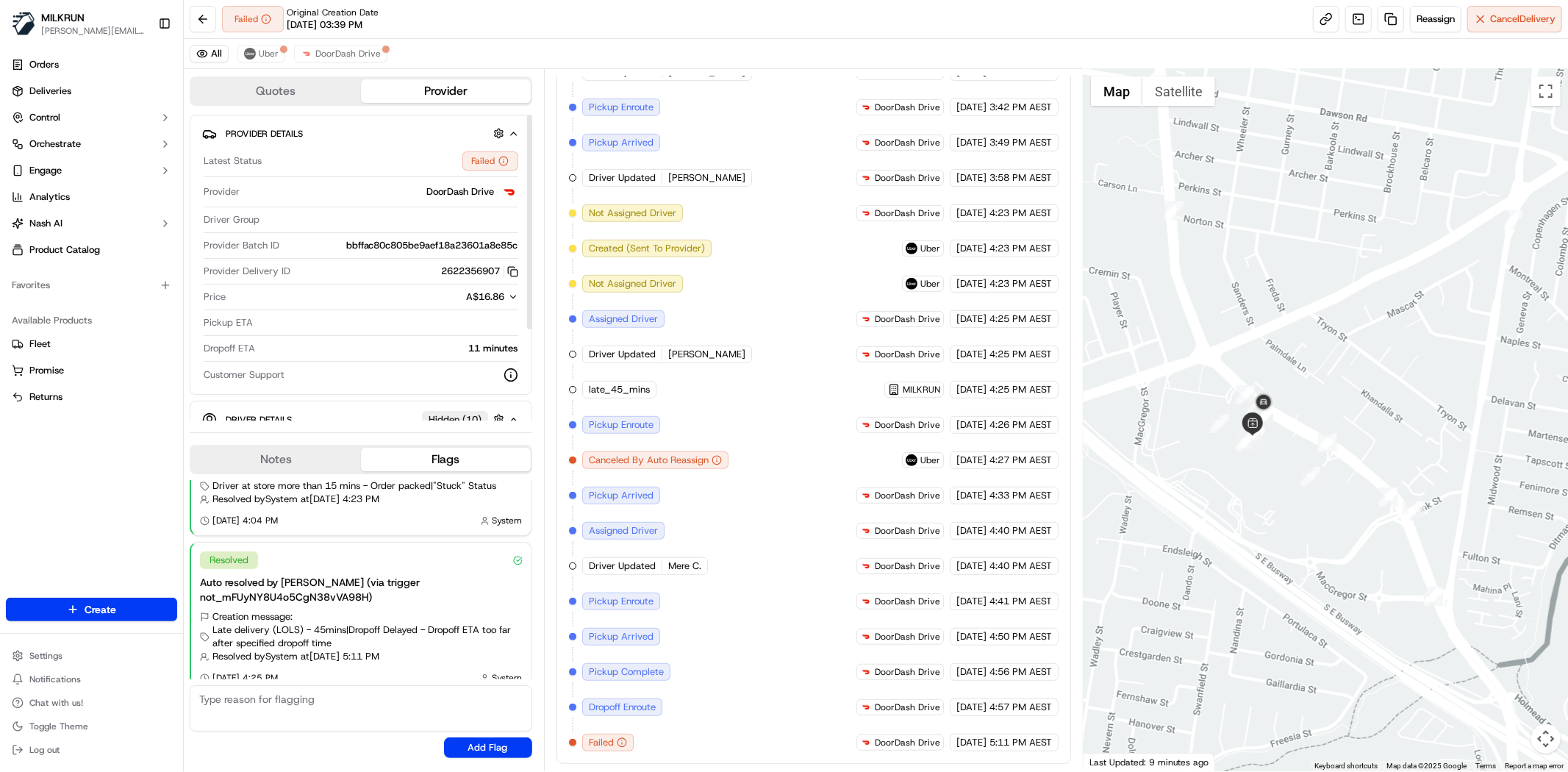
click at [332, 63] on div "All Uber DoorDash Drive" at bounding box center [875, 54] width 1384 height 30
click at [340, 54] on span "DoorDash Drive" at bounding box center [348, 54] width 66 height 12
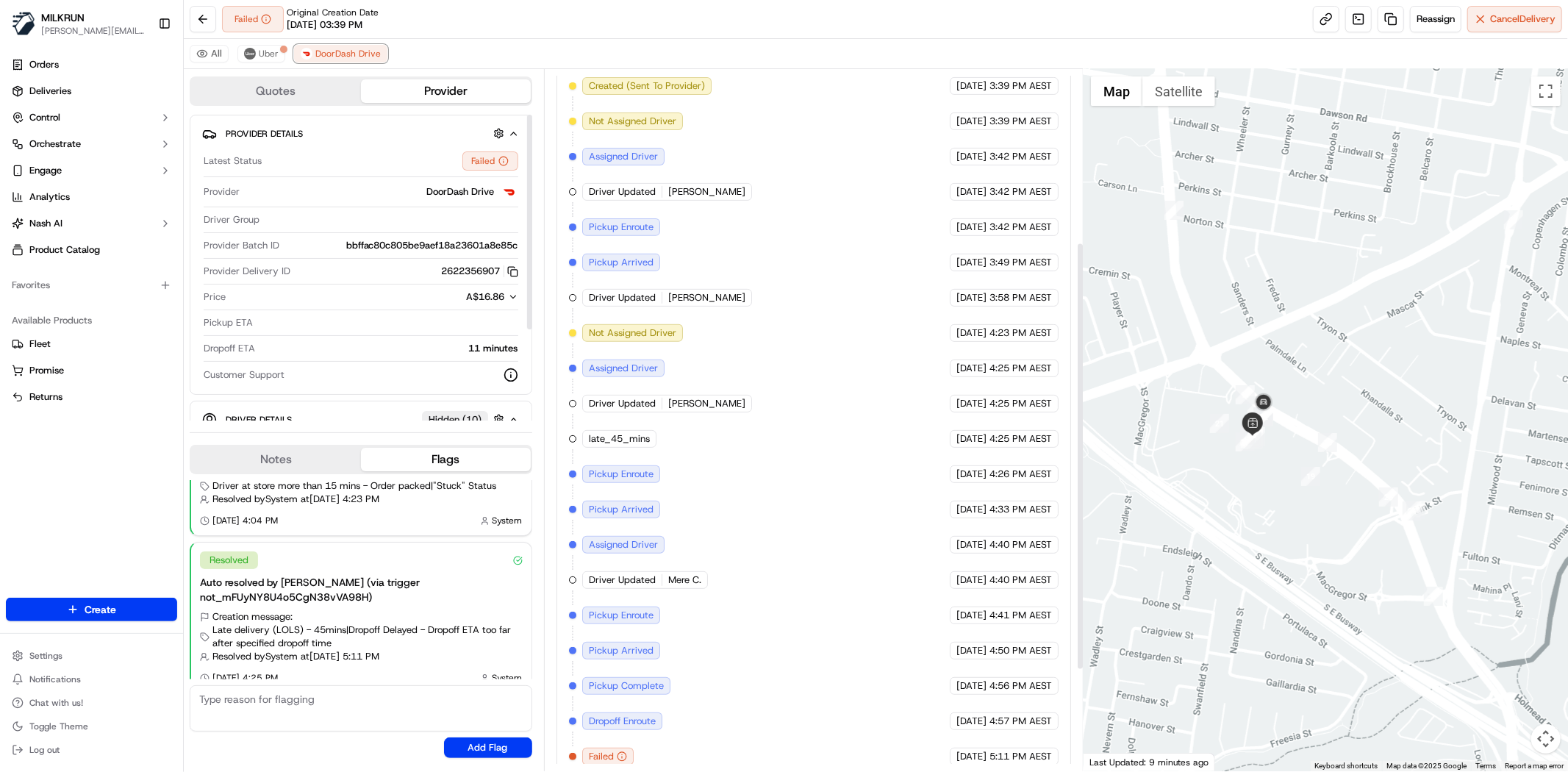
scroll to position [448, 0]
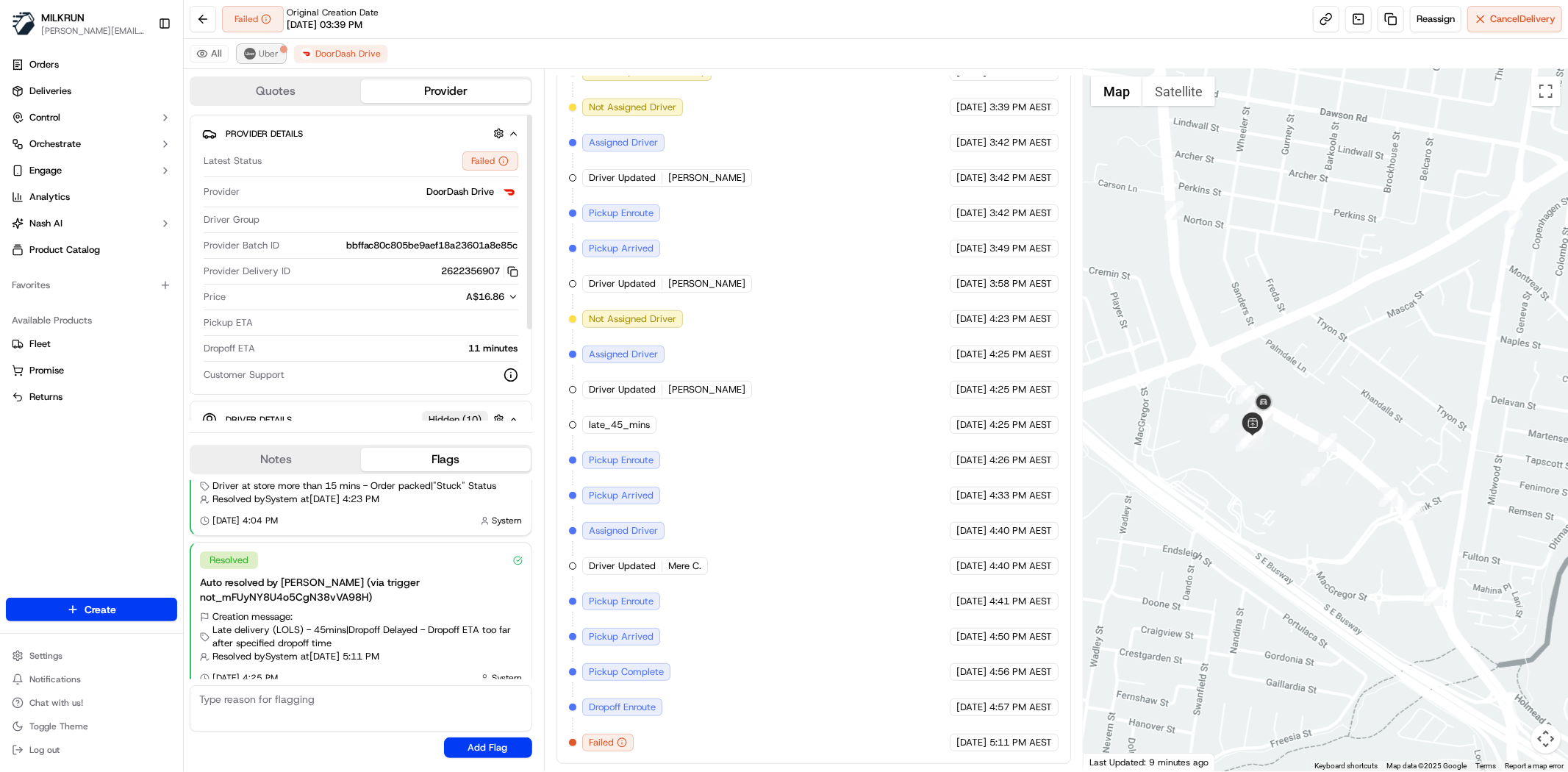
click at [254, 52] on img at bounding box center [250, 54] width 12 height 12
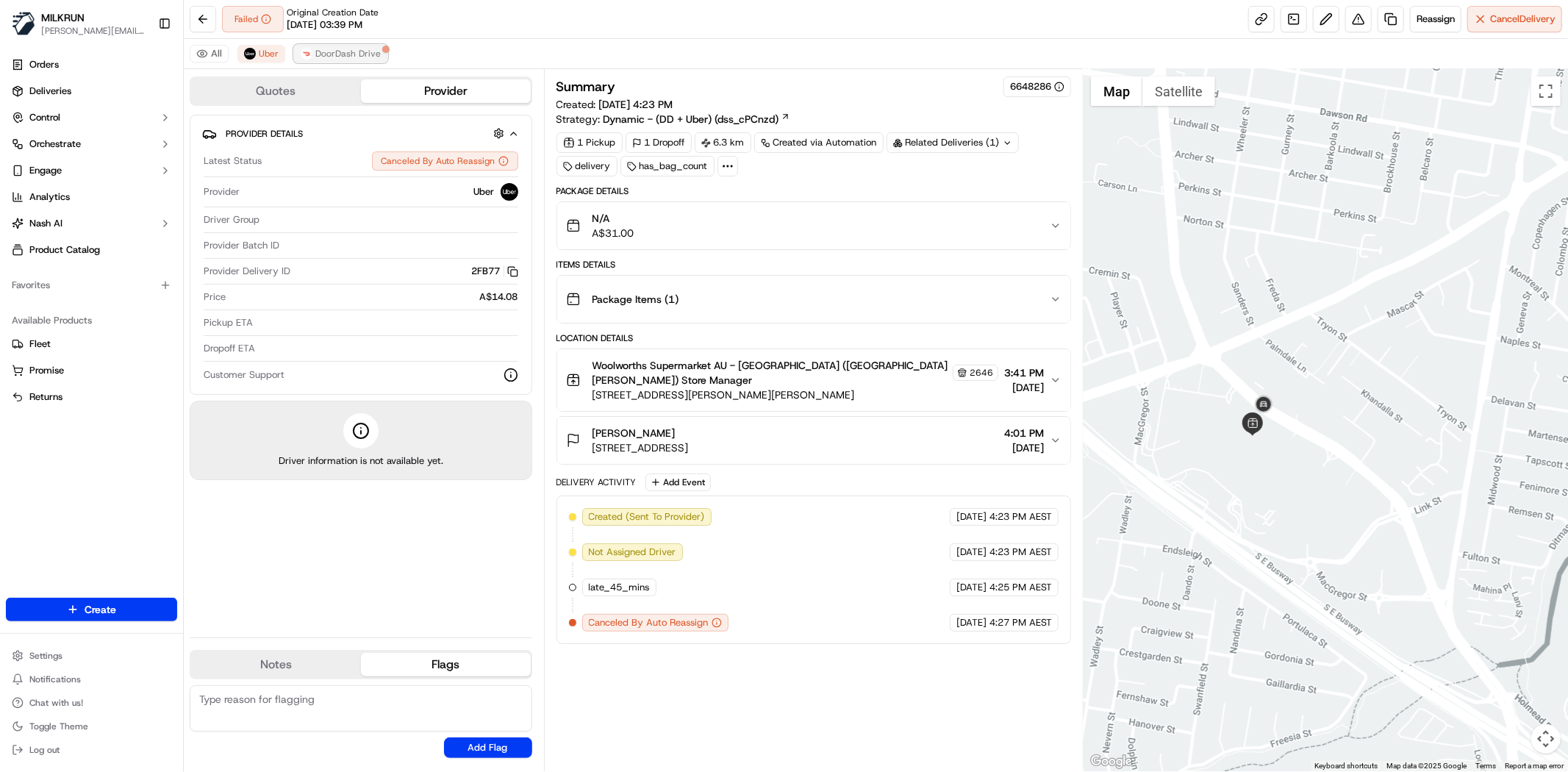
click at [340, 56] on span "DoorDash Drive" at bounding box center [348, 54] width 66 height 12
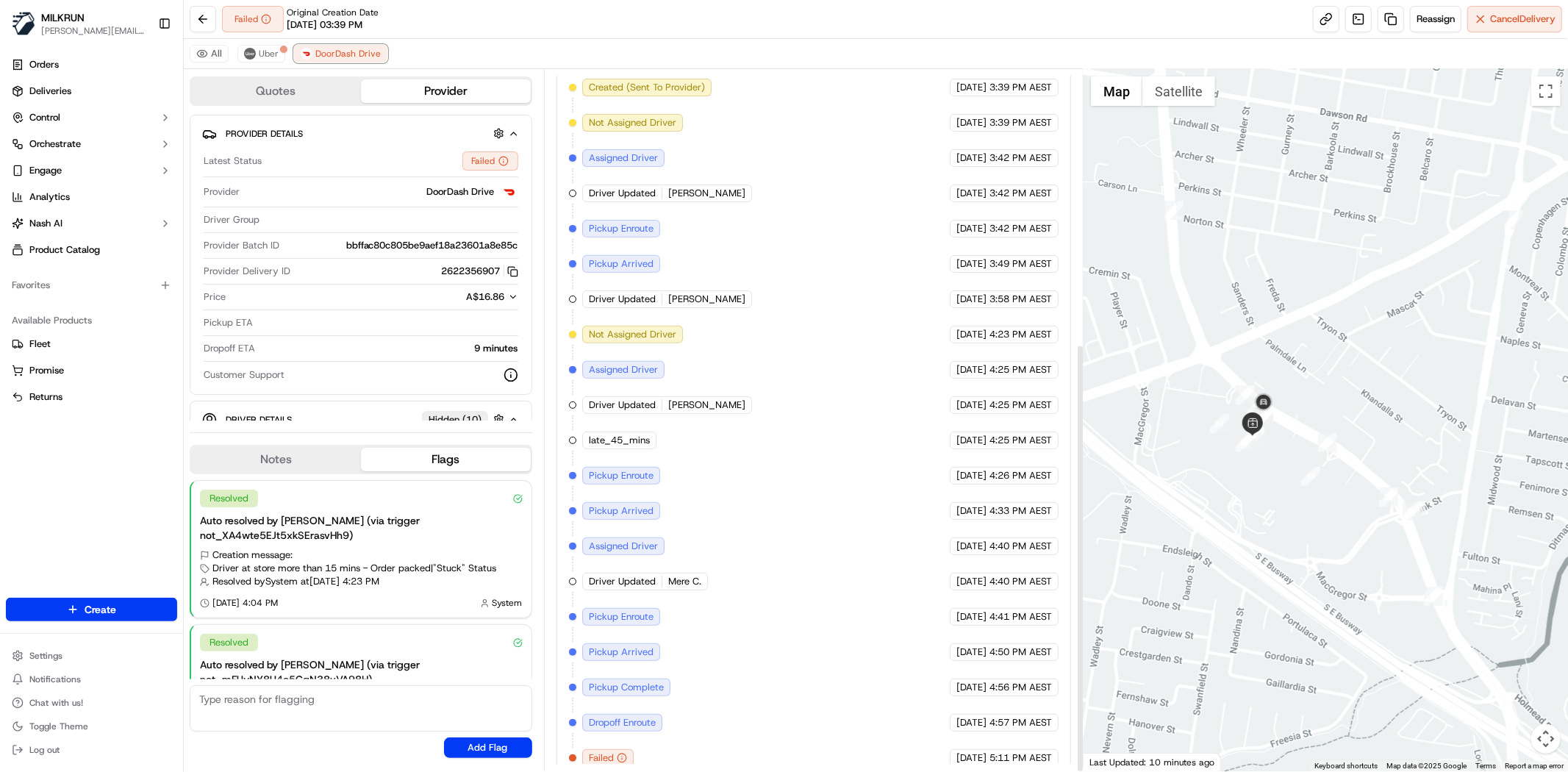
scroll to position [448, 0]
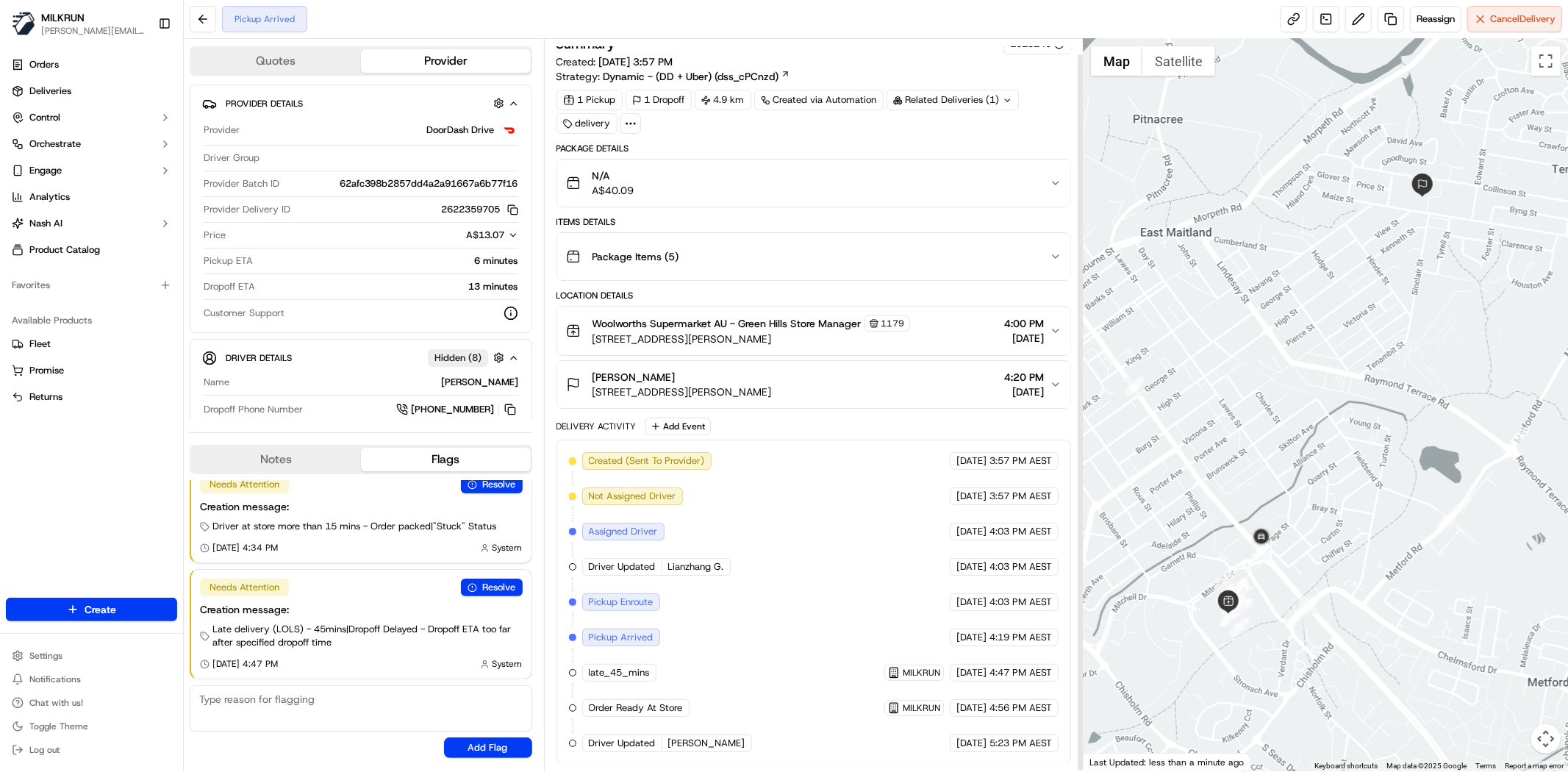
scroll to position [16, 0]
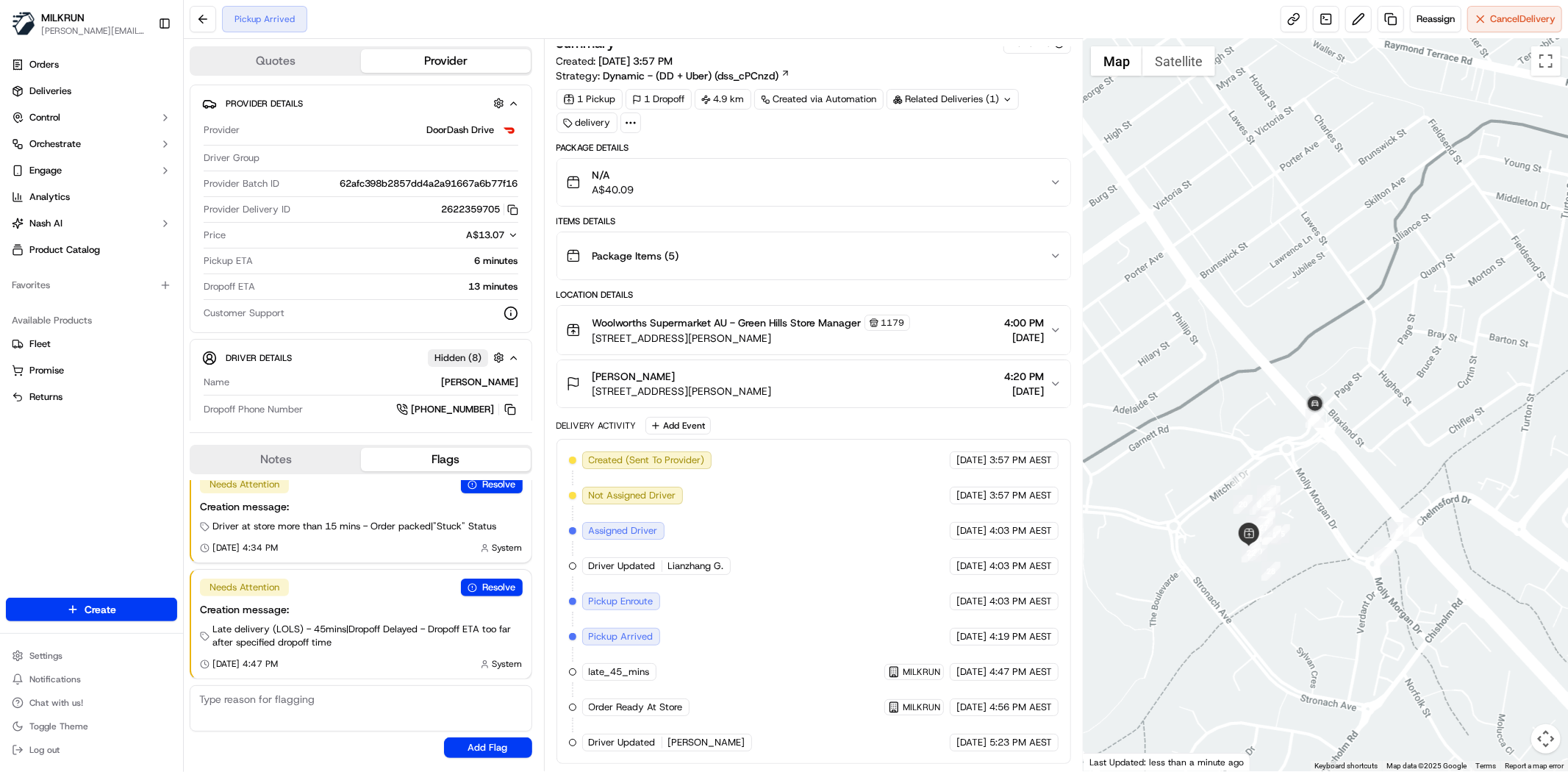
drag, startPoint x: 1341, startPoint y: 504, endPoint x: 1357, endPoint y: 504, distance: 16.0
click at [1357, 504] on div at bounding box center [1325, 405] width 484 height 732
click at [184, 5] on div "Pickup Arrived Reassign Cancel Delivery" at bounding box center [875, 19] width 1384 height 39
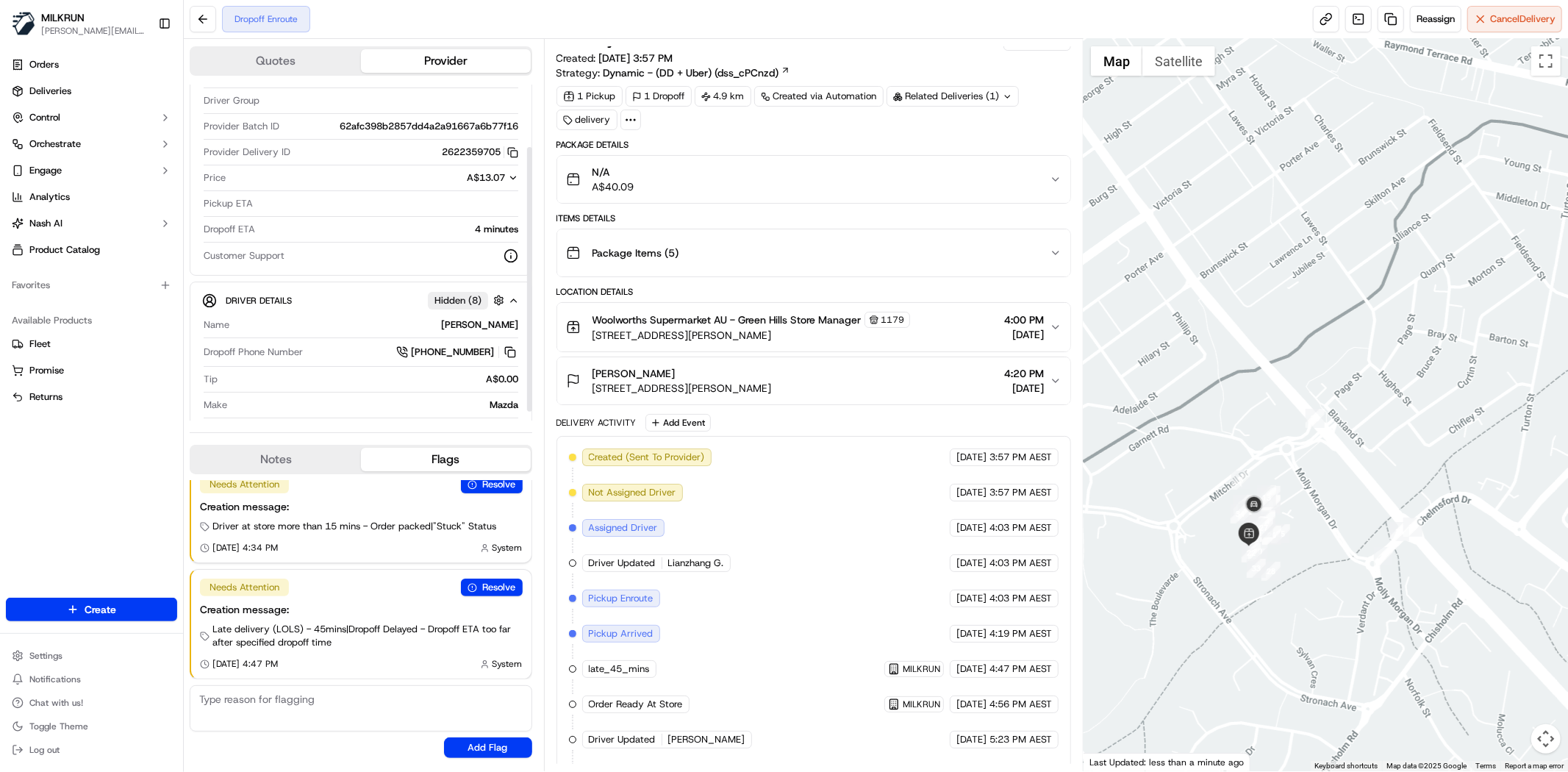
scroll to position [90, 0]
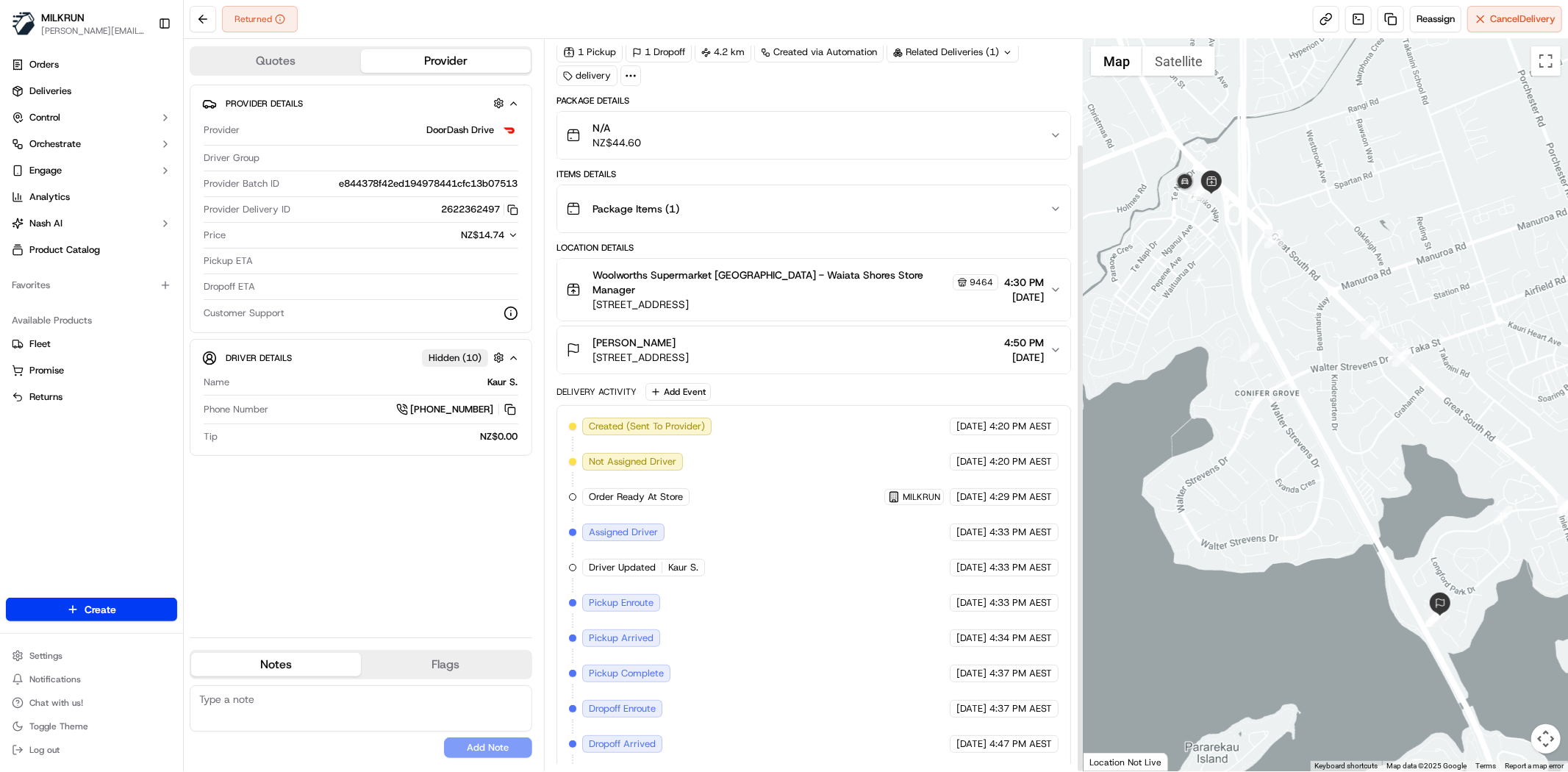
scroll to position [122, 0]
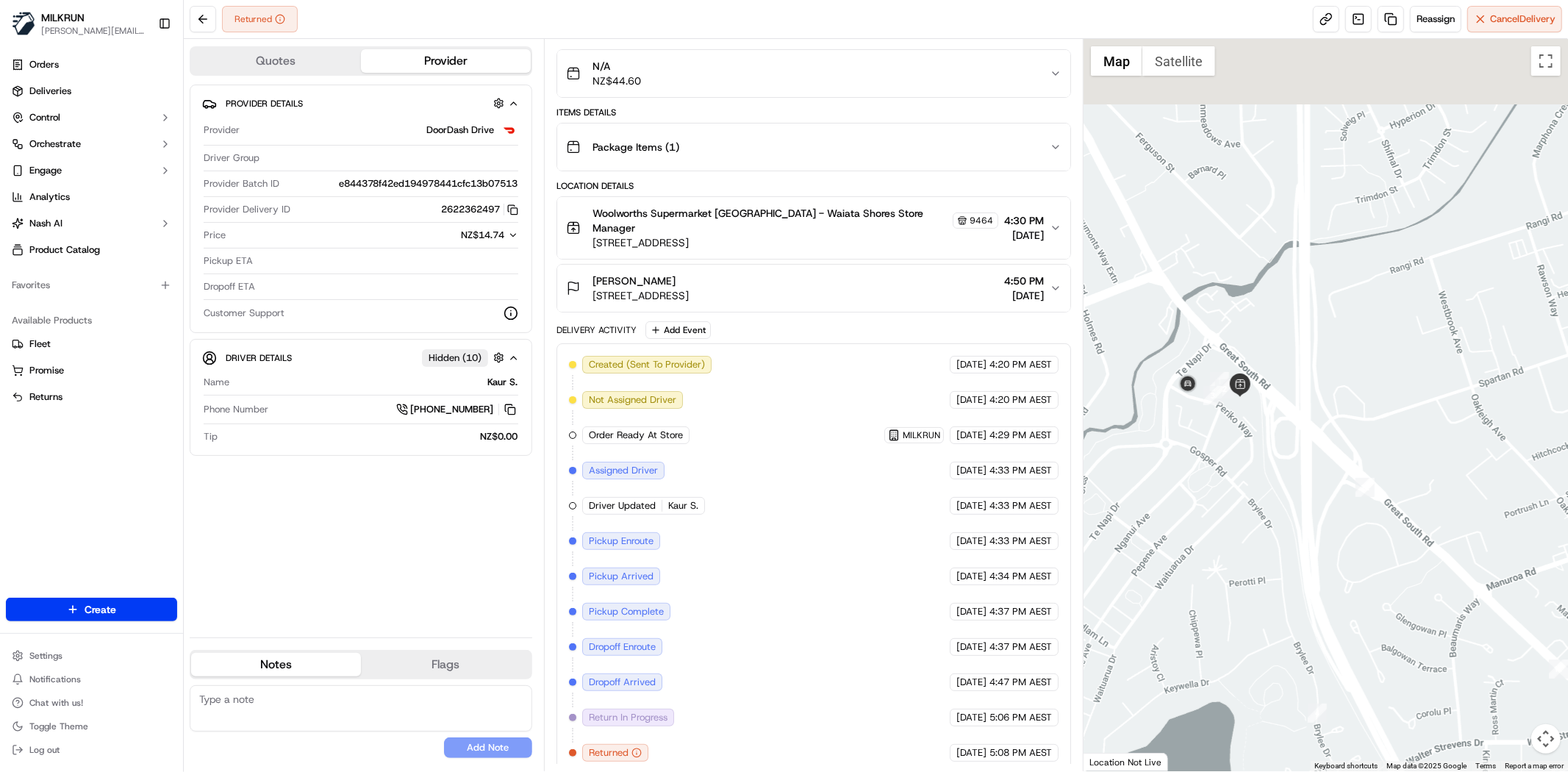
drag, startPoint x: 1184, startPoint y: 200, endPoint x: 1187, endPoint y: 464, distance: 264.0
click at [1187, 464] on div at bounding box center [1325, 405] width 484 height 732
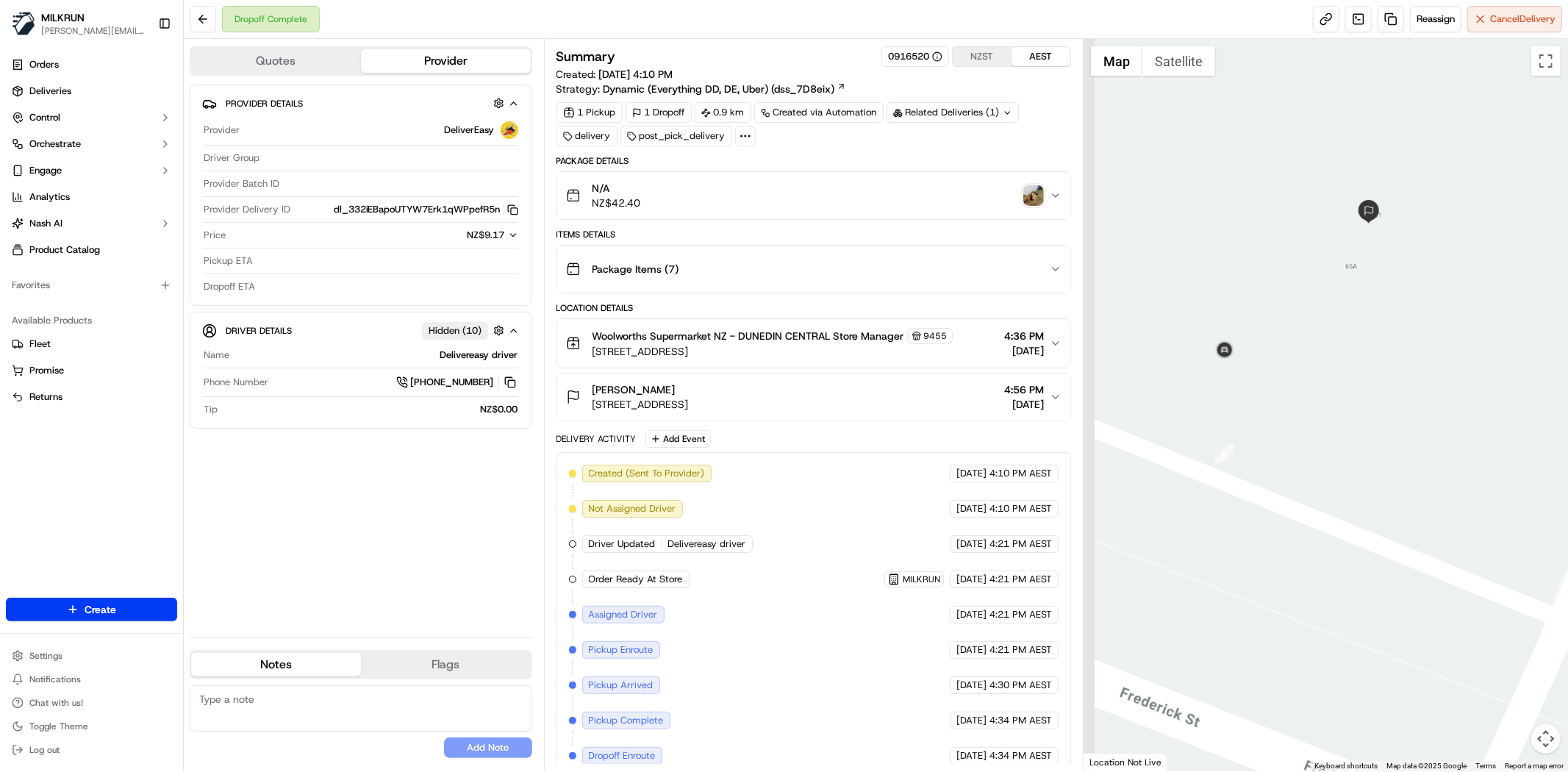
drag, startPoint x: 1276, startPoint y: 200, endPoint x: 1349, endPoint y: 313, distance: 134.5
click at [1349, 313] on div at bounding box center [1325, 405] width 484 height 732
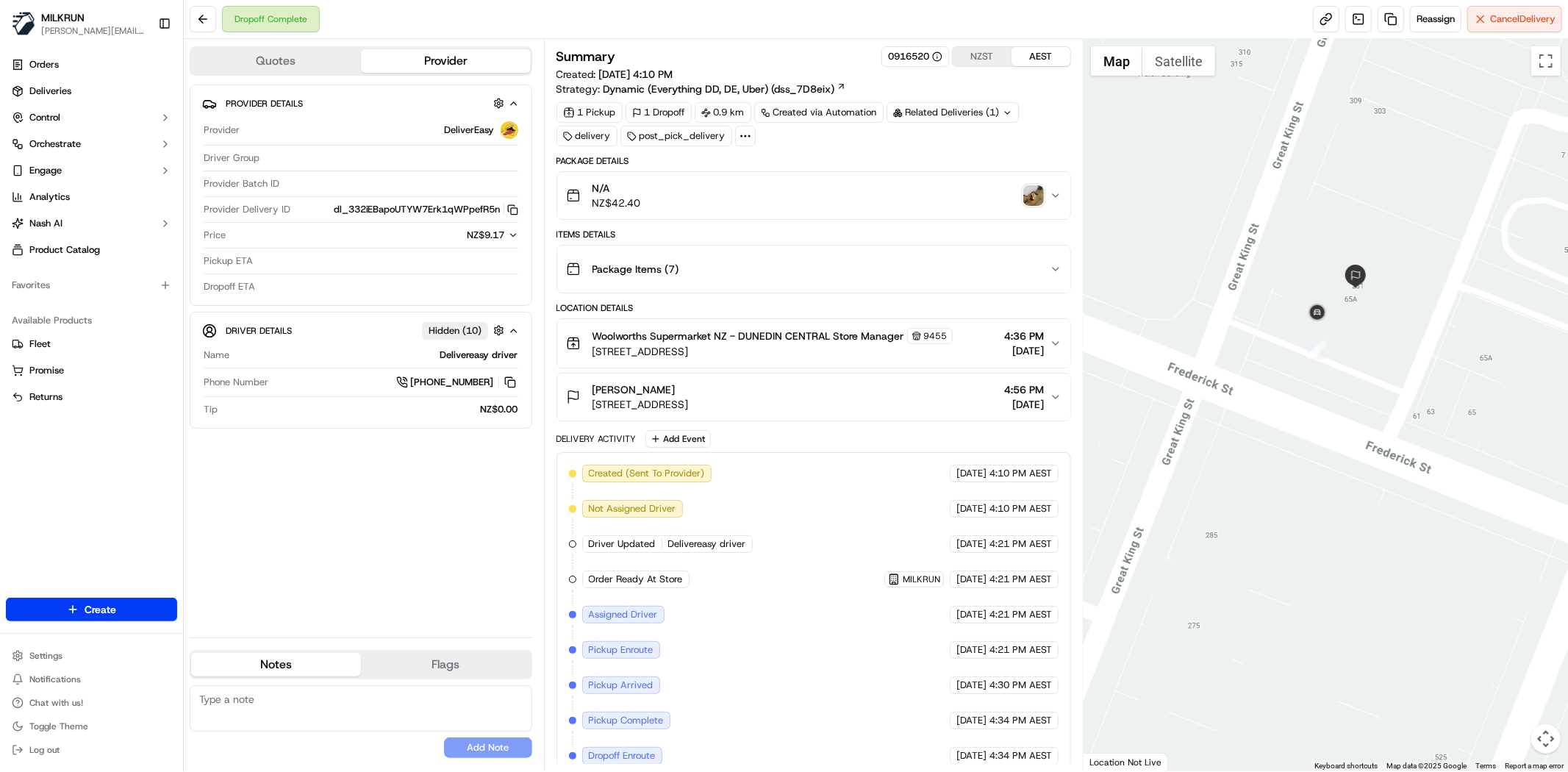
click at [1393, 315] on div at bounding box center [1325, 405] width 484 height 732
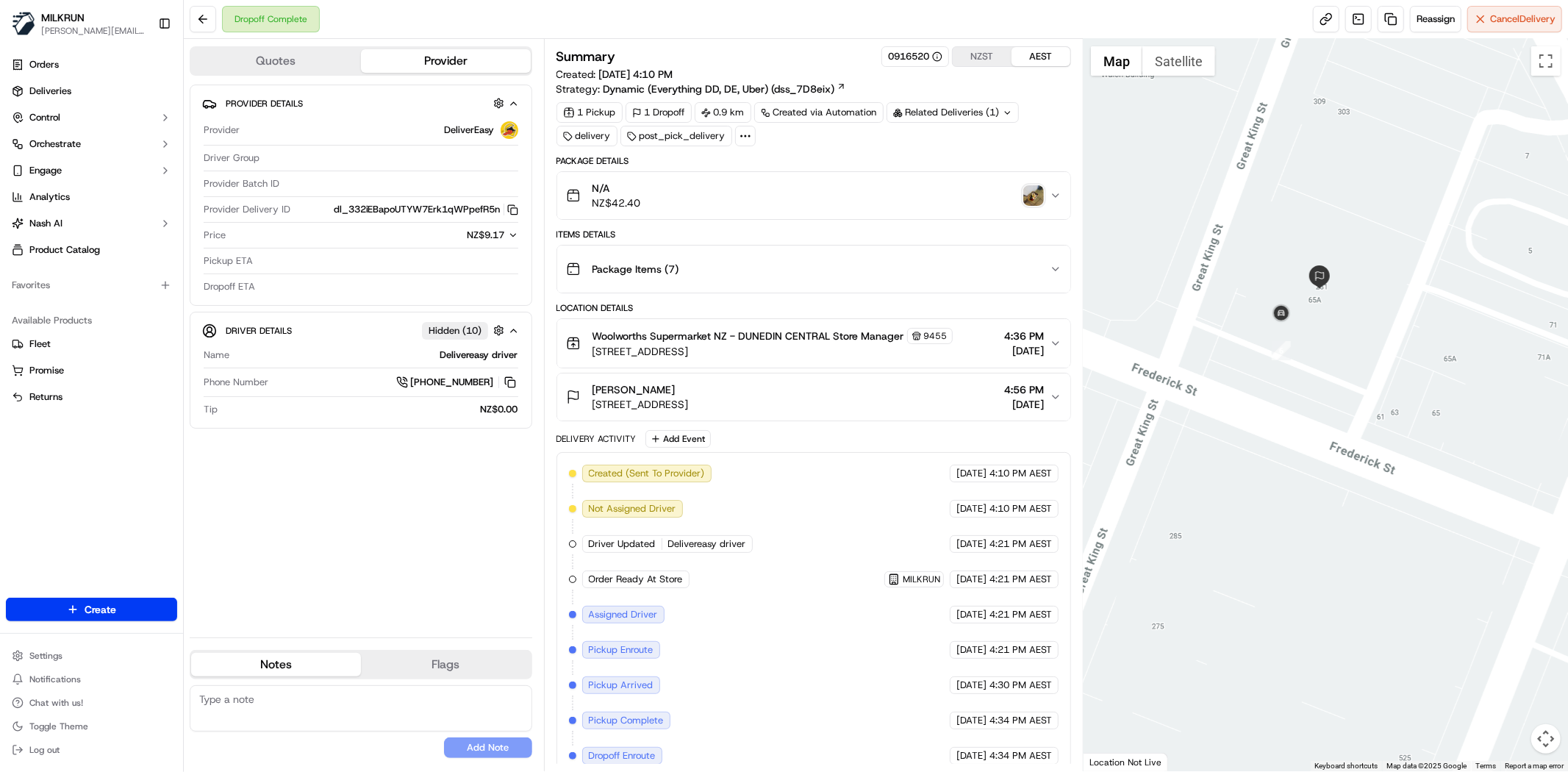
click at [1029, 194] on img "button" at bounding box center [1034, 195] width 21 height 21
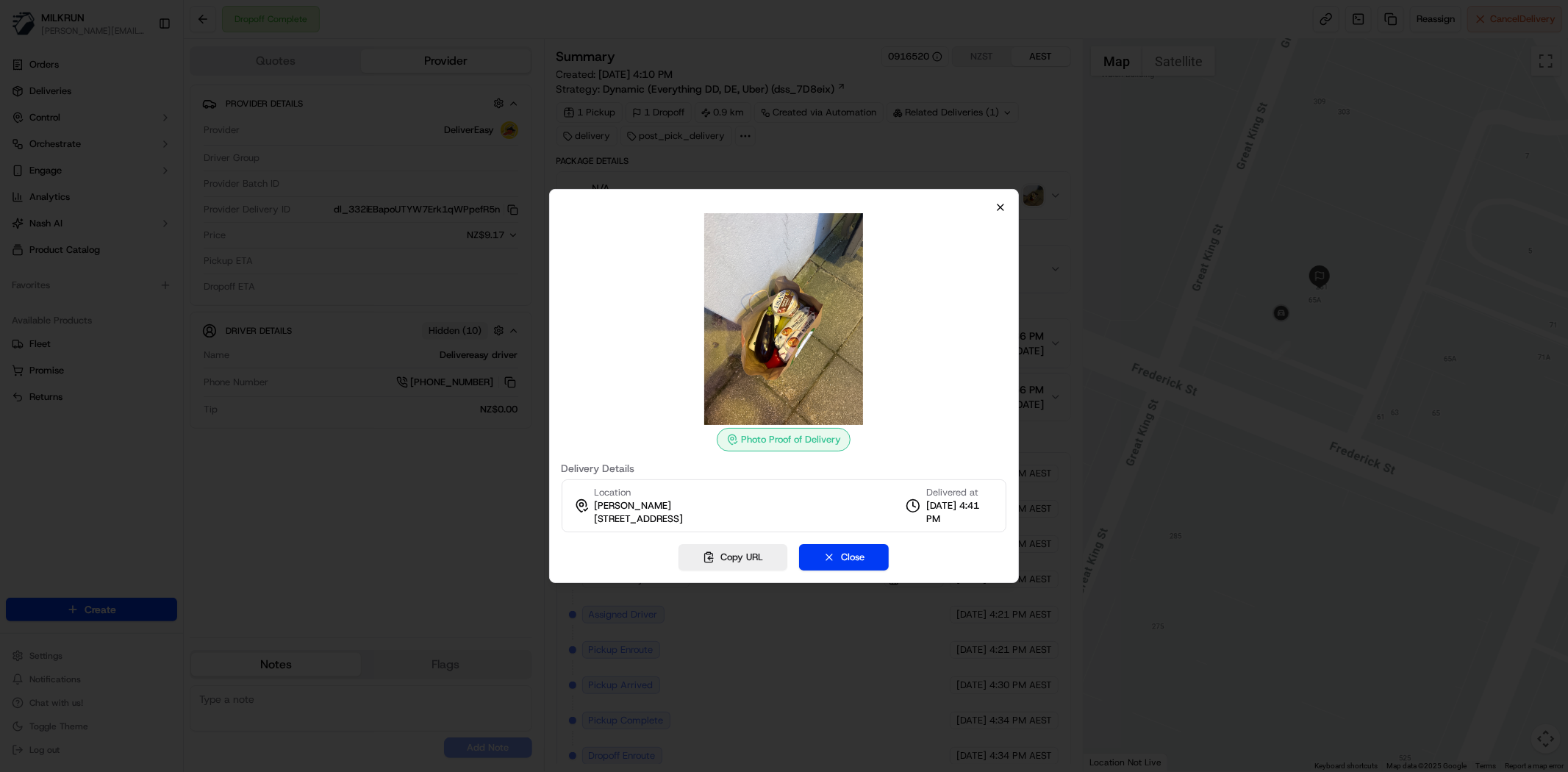
click at [1006, 202] on div "Photo Proof of Delivery Delivery Details Location [GEOGRAPHIC_DATA][PERSON_NAME…" at bounding box center [784, 386] width 470 height 394
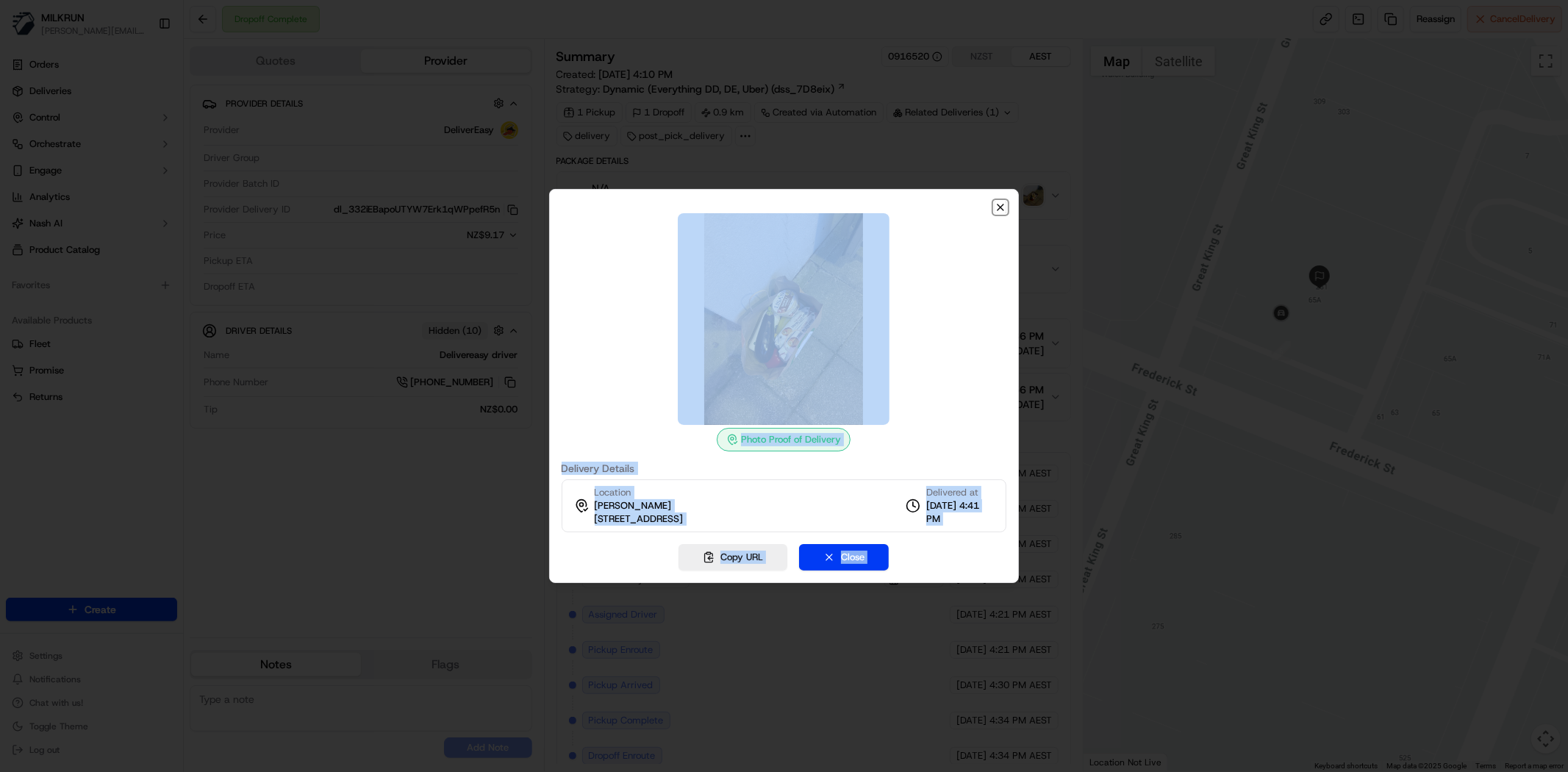
click at [1003, 202] on icon "button" at bounding box center [1000, 207] width 12 height 12
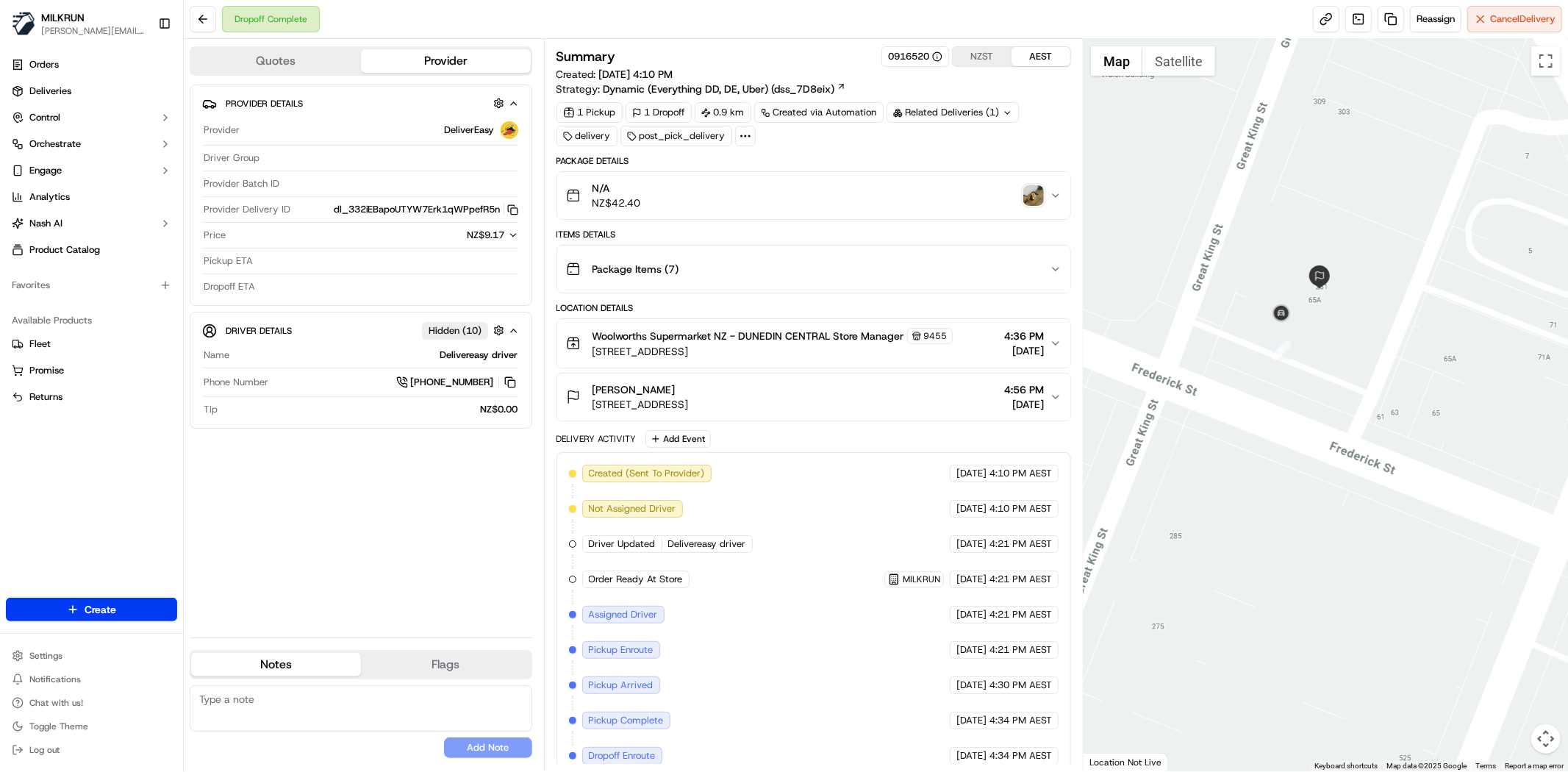
click at [689, 398] on span "[STREET_ADDRESS]" at bounding box center [641, 404] width 96 height 14
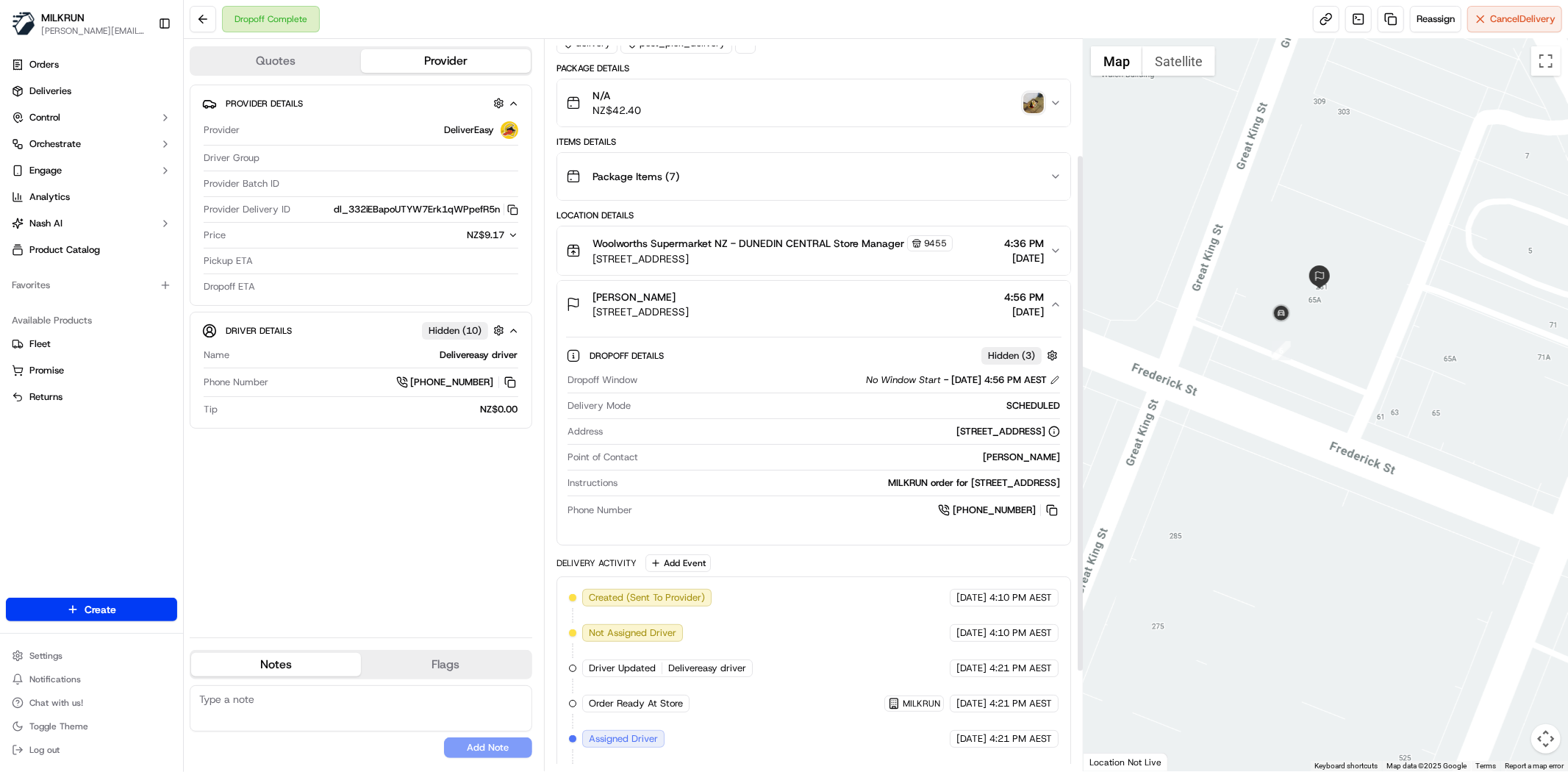
scroll to position [163, 0]
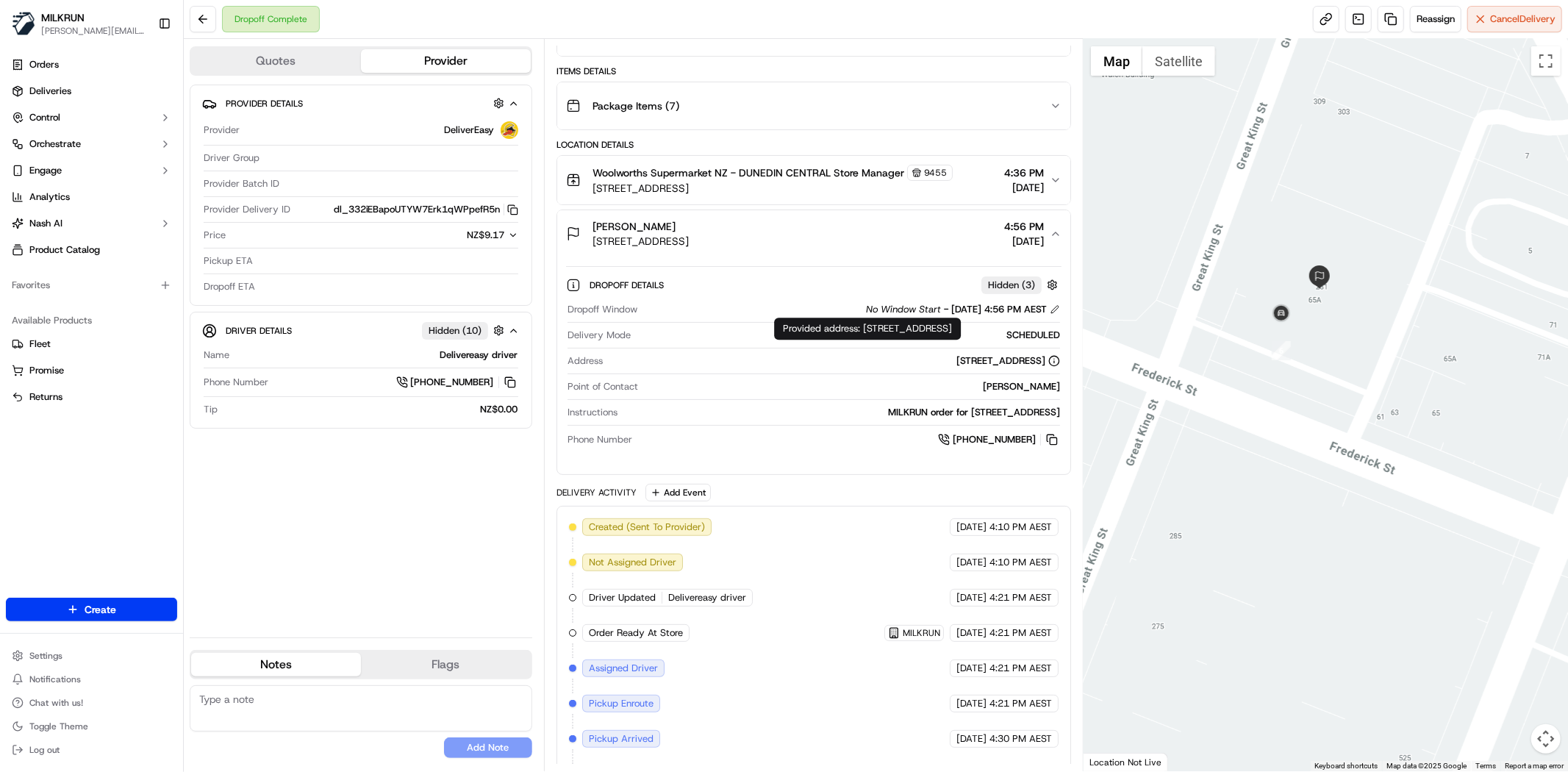
drag, startPoint x: 754, startPoint y: 359, endPoint x: 1061, endPoint y: 363, distance: 307.0
click at [1061, 363] on div "Dropoff Window No Window Start - [DATE] 4:56 PM AEST Delivery Mode SCHEDULED Ad…" at bounding box center [814, 376] width 496 height 157
copy div "279 Great King Street, Dunedin North, Otago Region 9016, NZ"
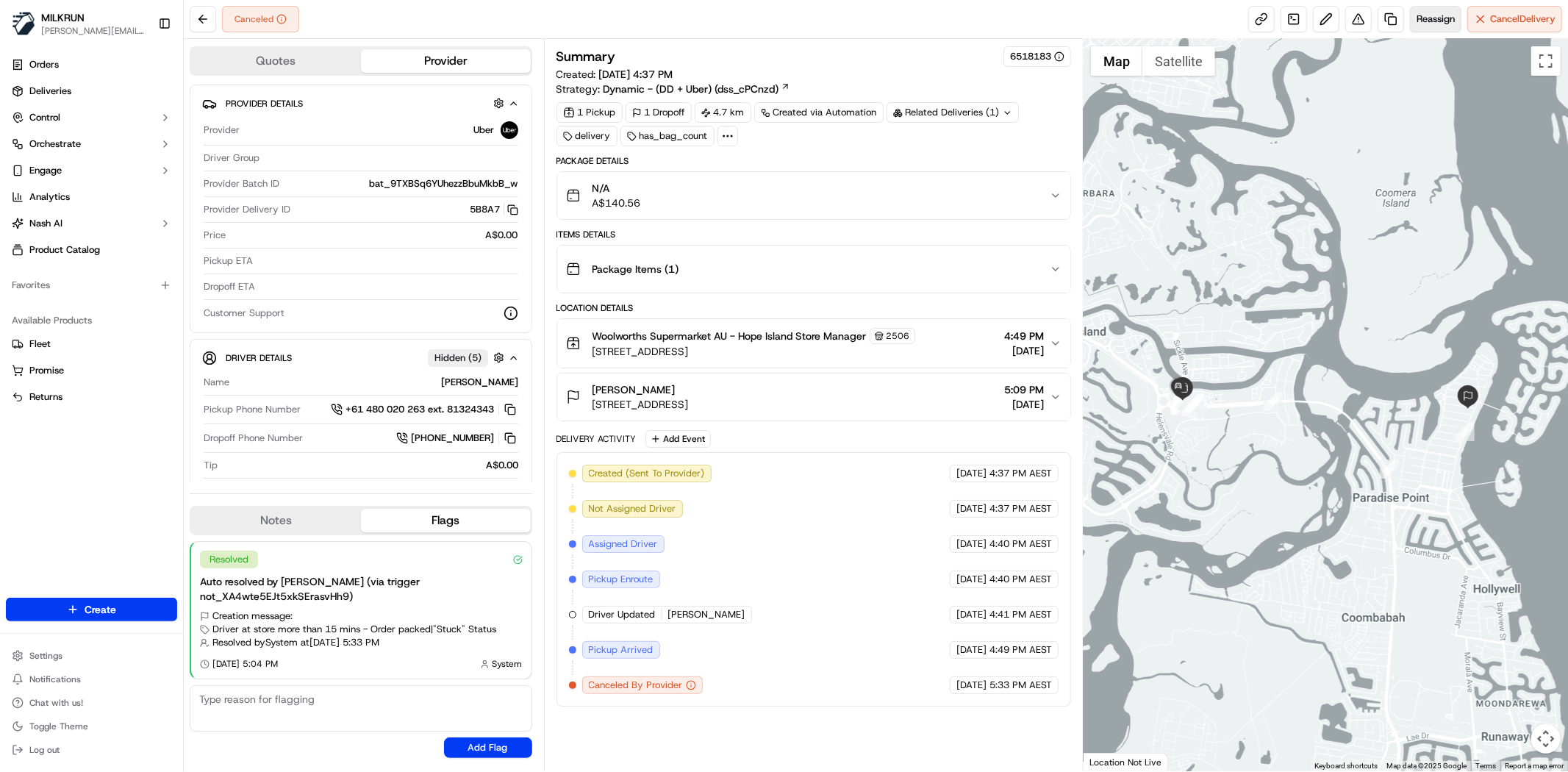
click at [1437, 15] on span "Reassign" at bounding box center [1436, 19] width 38 height 14
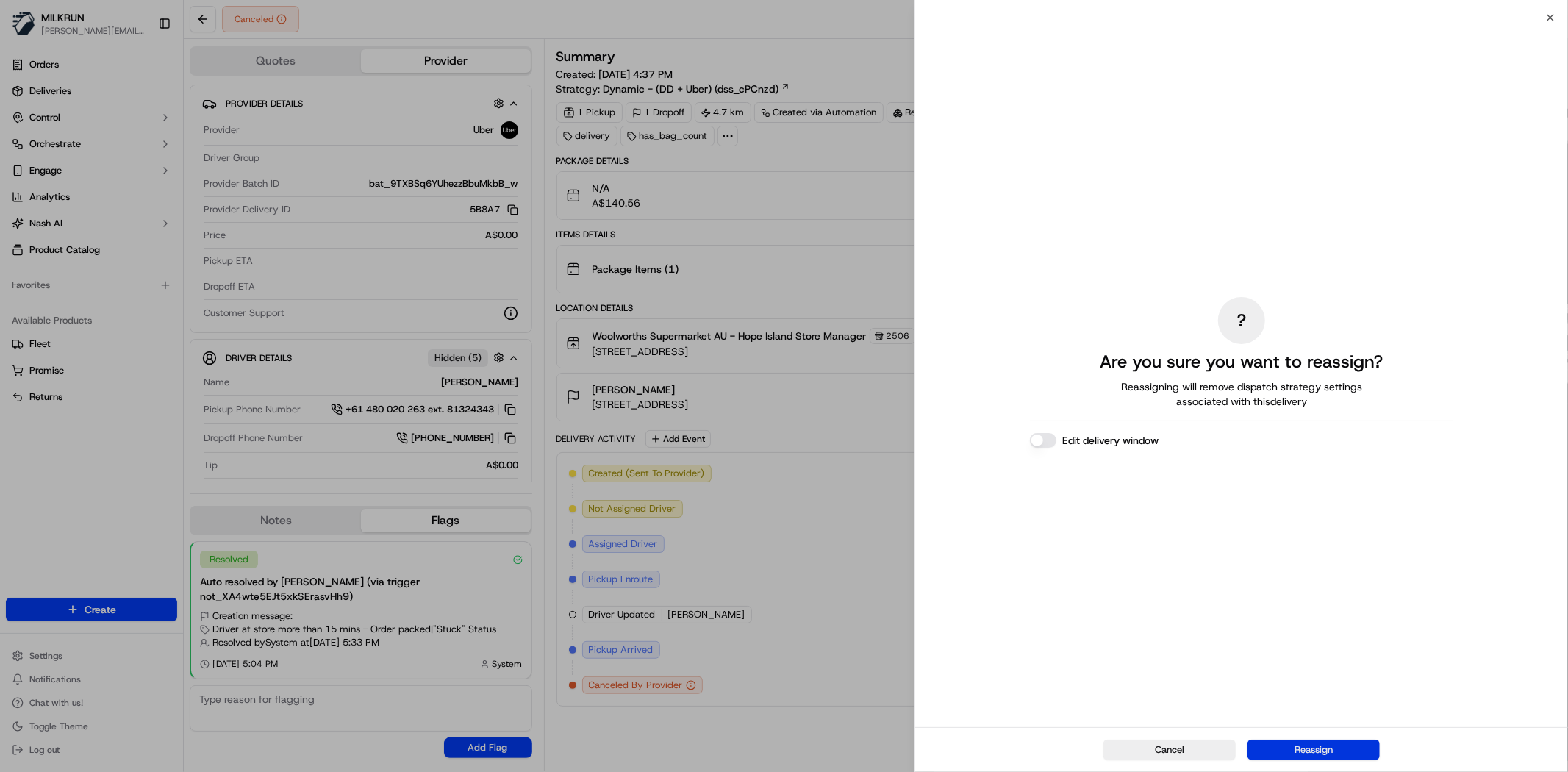
click at [1317, 740] on button "Reassign" at bounding box center [1313, 750] width 132 height 21
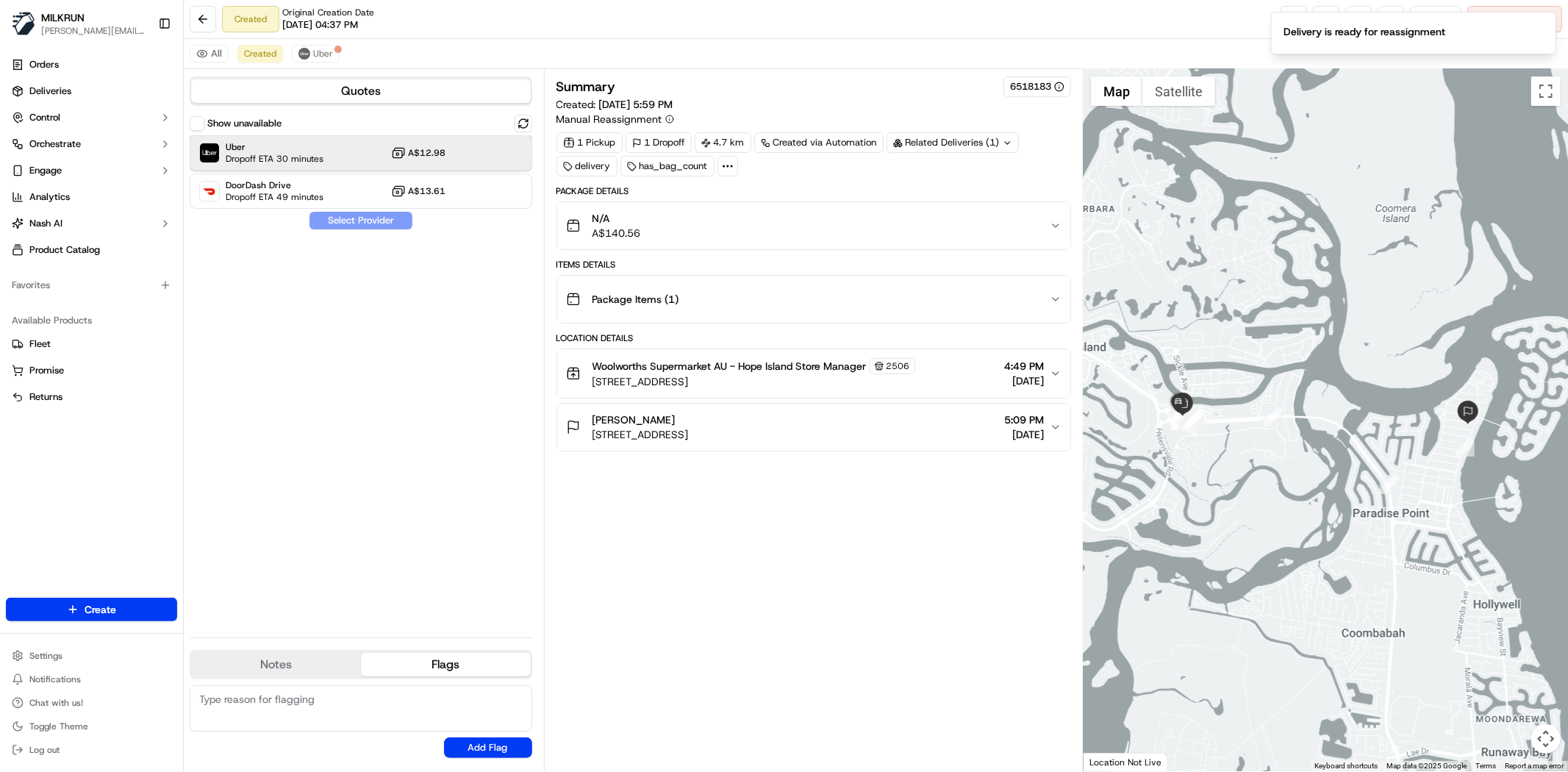
click at [375, 159] on div "Uber Dropoff ETA 30 minutes A$12.98" at bounding box center [361, 153] width 343 height 35
click at [384, 219] on button "Assign Provider" at bounding box center [361, 220] width 104 height 18
click at [809, 645] on div "Summary 6518183 Created: 22/09/2025 5:59 PM Manual Reassignment 1 Pickup 1 Drop…" at bounding box center [814, 420] width 515 height 687
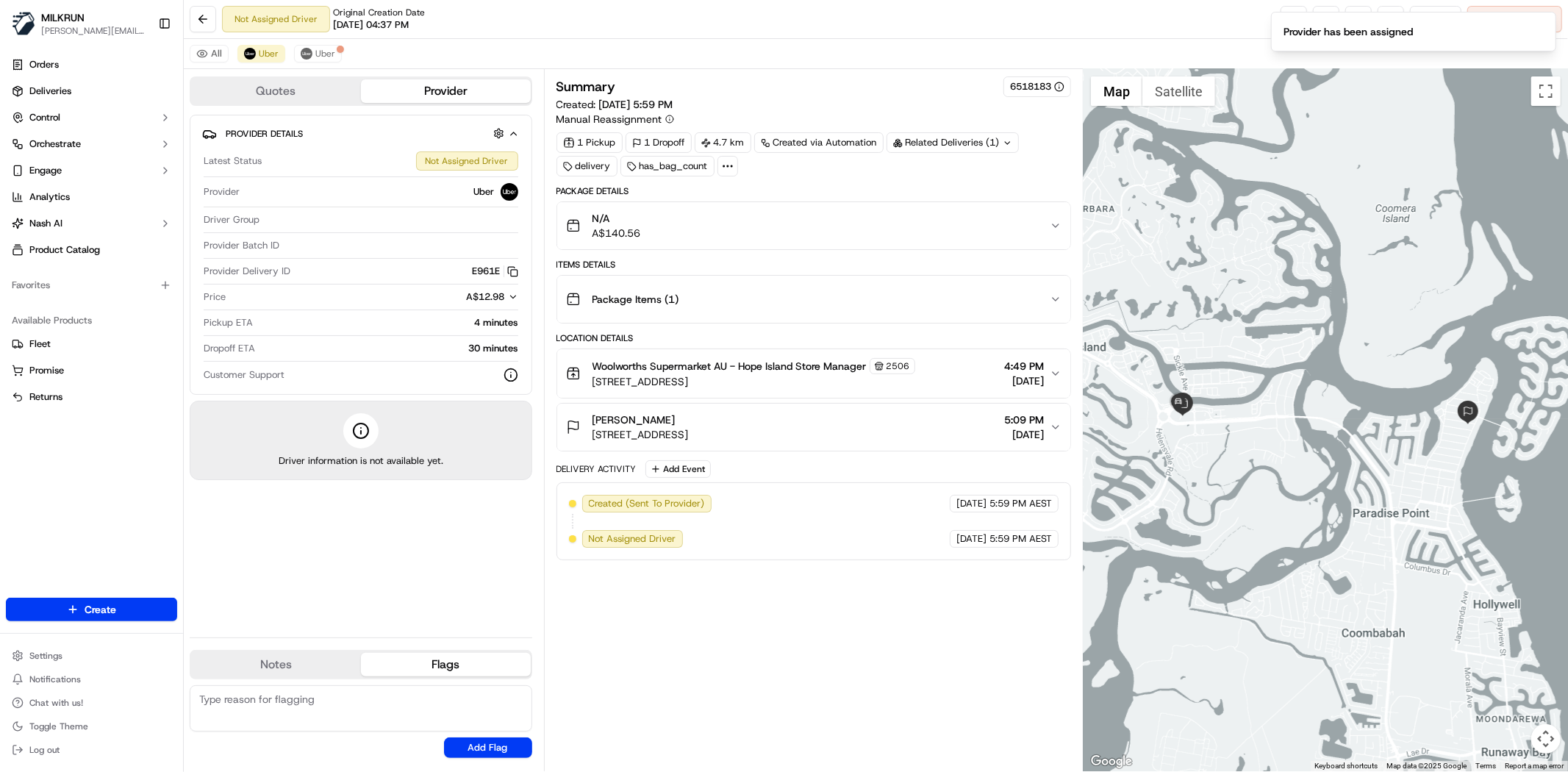
click at [723, 601] on div "Summary 6518183 Created: 22/09/2025 5:59 PM Manual Reassignment 1 Pickup 1 Drop…" at bounding box center [814, 420] width 515 height 687
click at [328, 48] on span "Uber" at bounding box center [325, 54] width 20 height 12
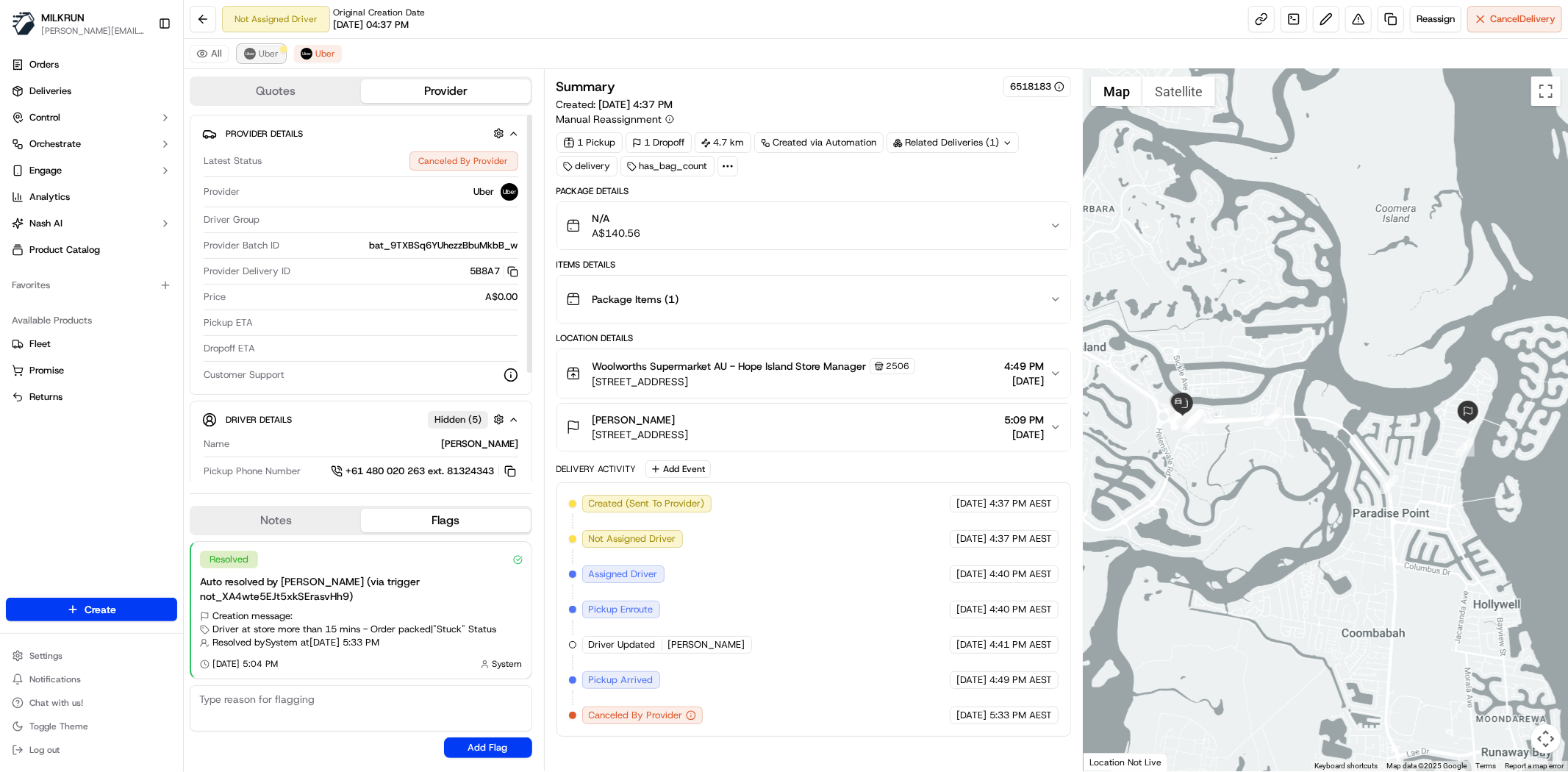
click at [282, 58] on button "Uber" at bounding box center [261, 54] width 48 height 18
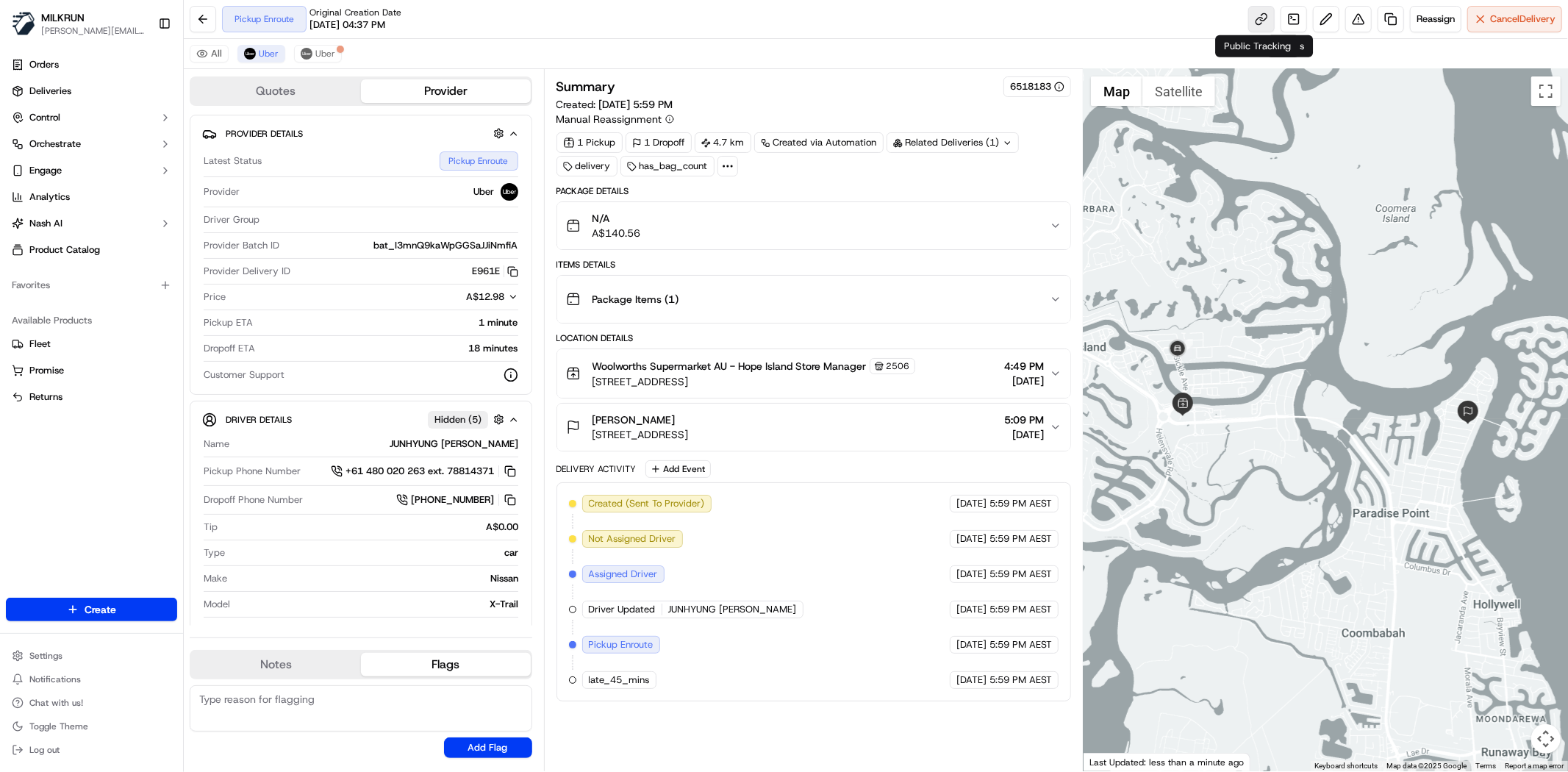
click at [1262, 19] on link at bounding box center [1261, 18] width 26 height 26
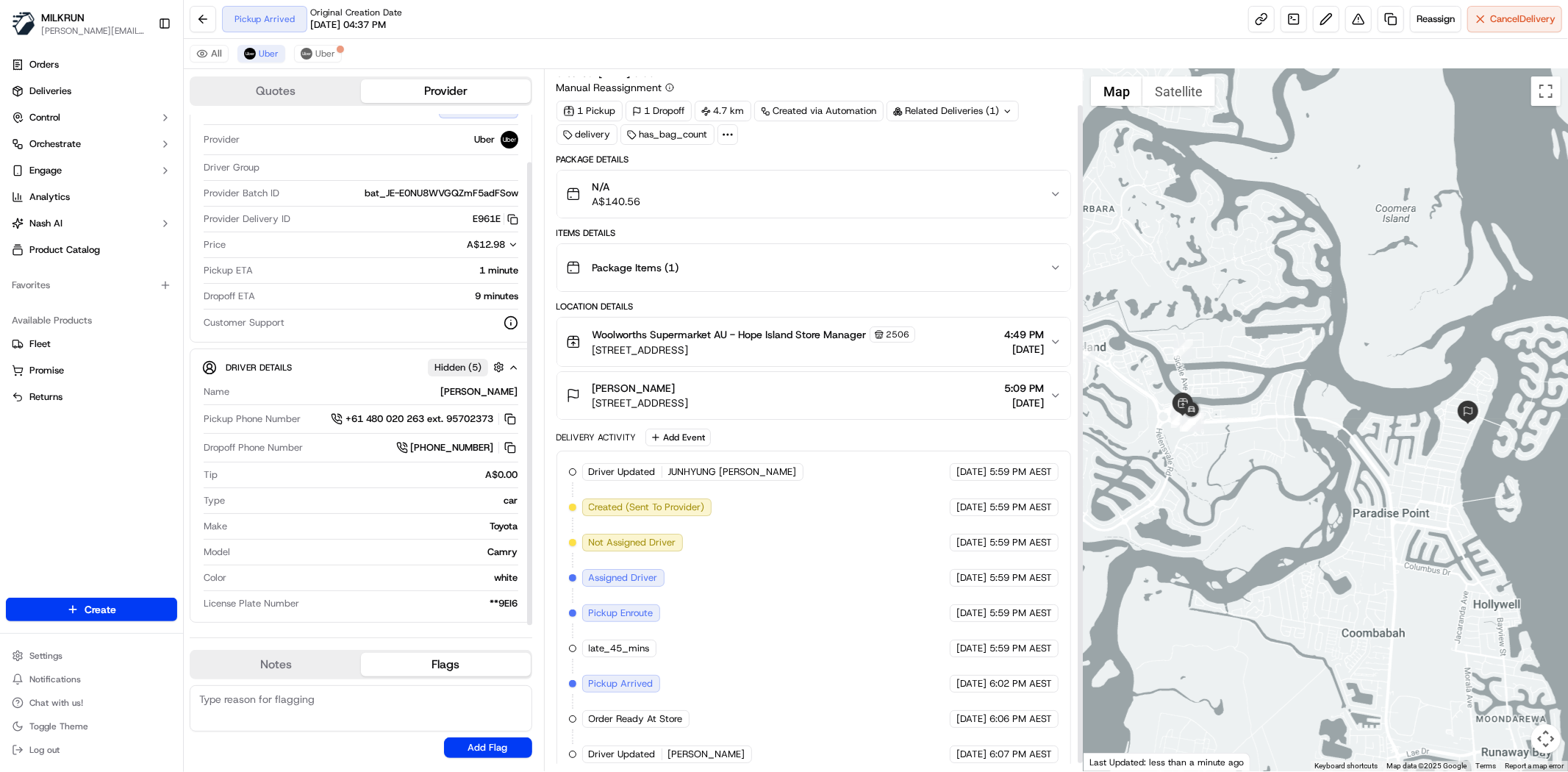
scroll to position [46, 0]
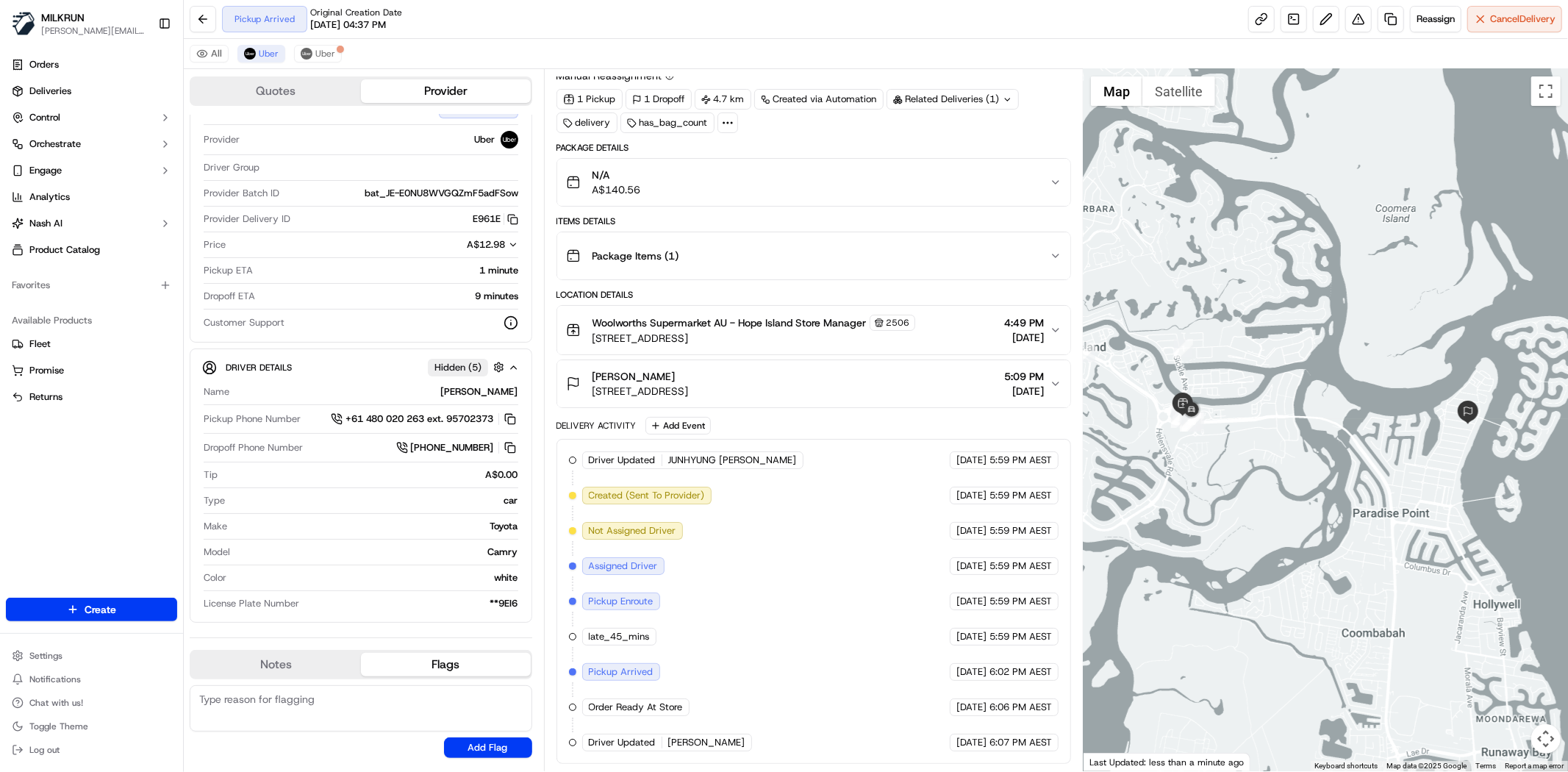
click at [754, 730] on div "Driver Updated JUNHYUNG K. Uber 22/09/2025 5:59 PM AEST Created (Sent To Provid…" at bounding box center [813, 601] width 489 height 300
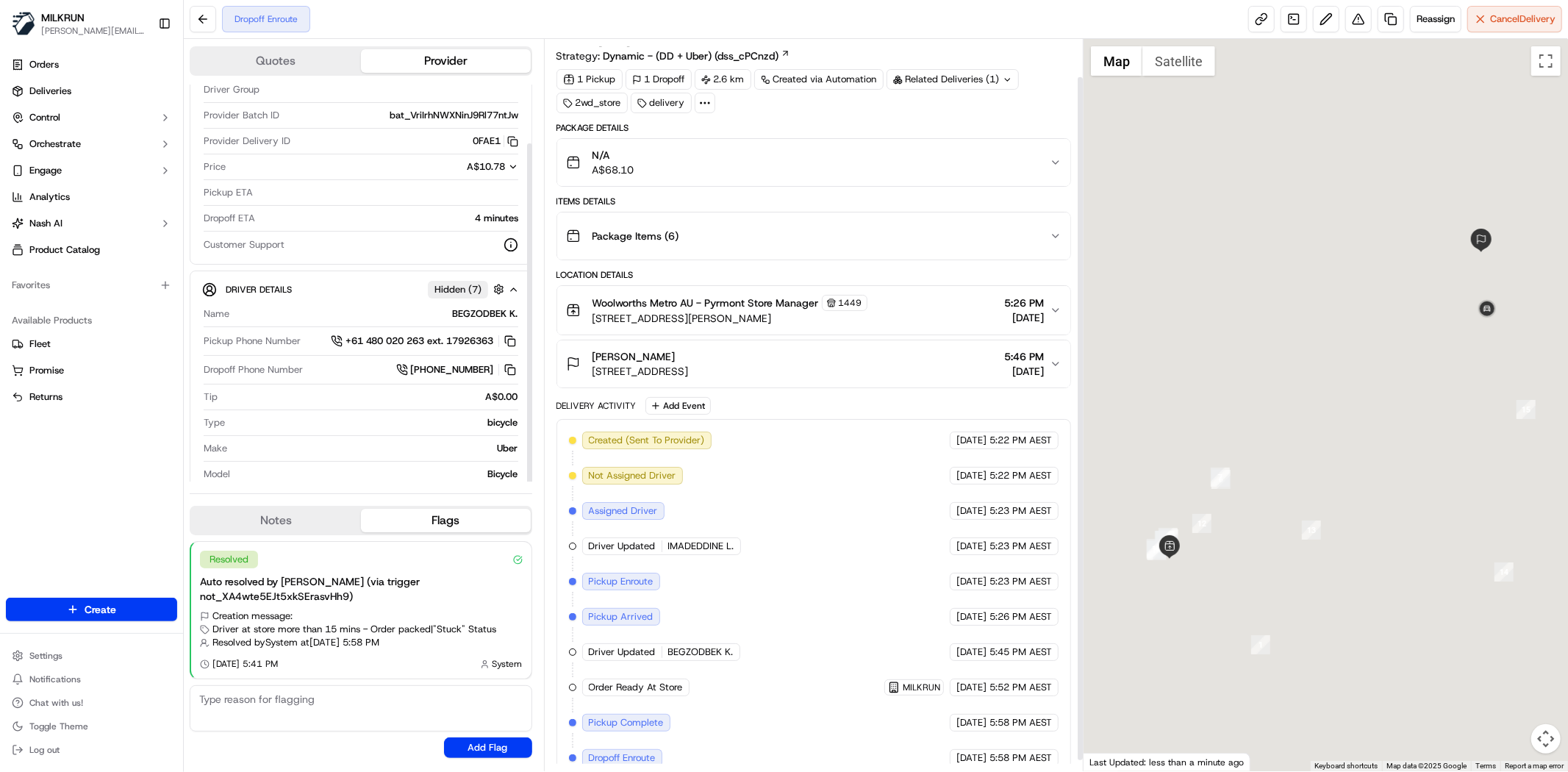
scroll to position [51, 0]
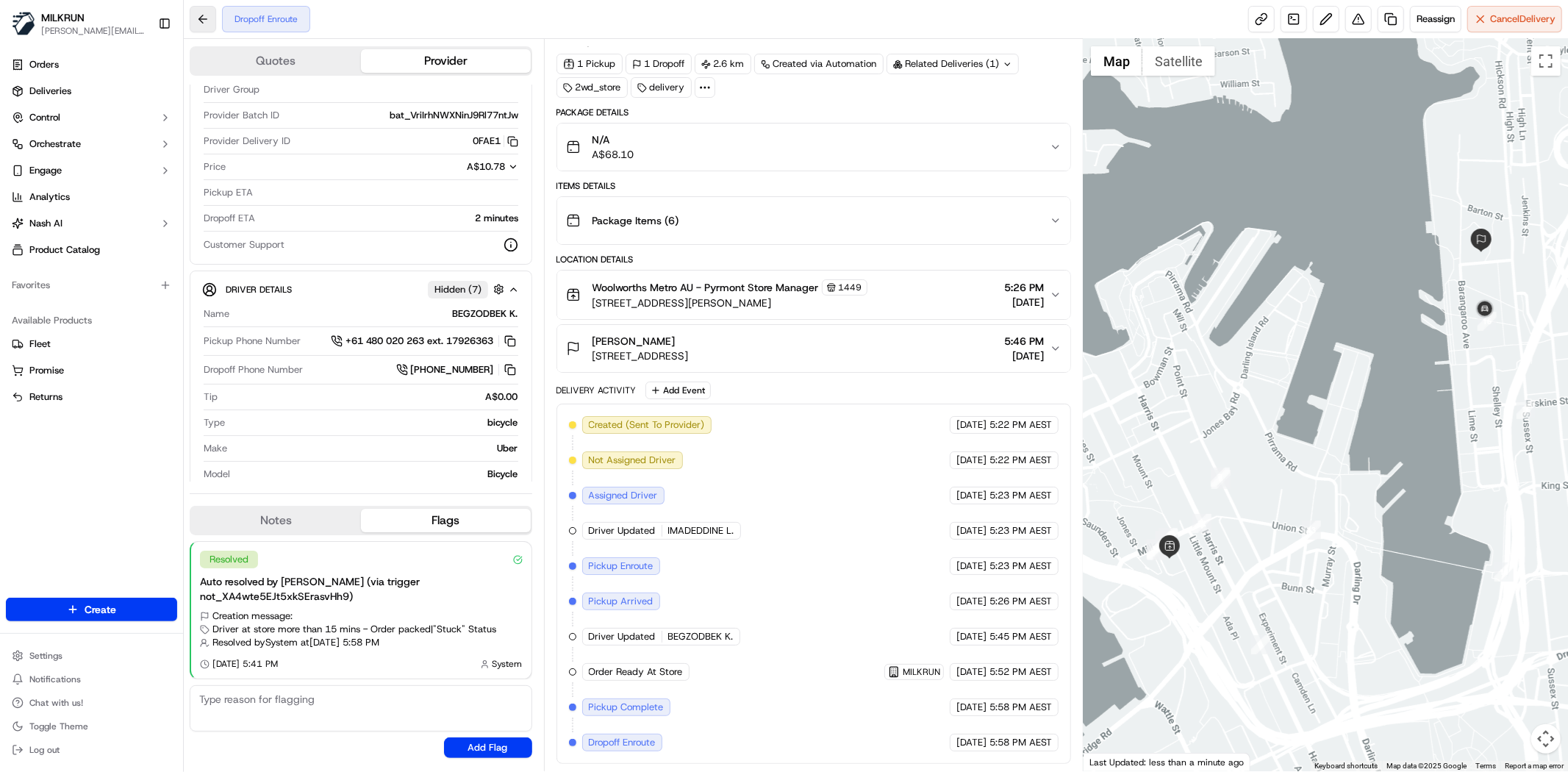
click at [210, 22] on button at bounding box center [203, 18] width 26 height 26
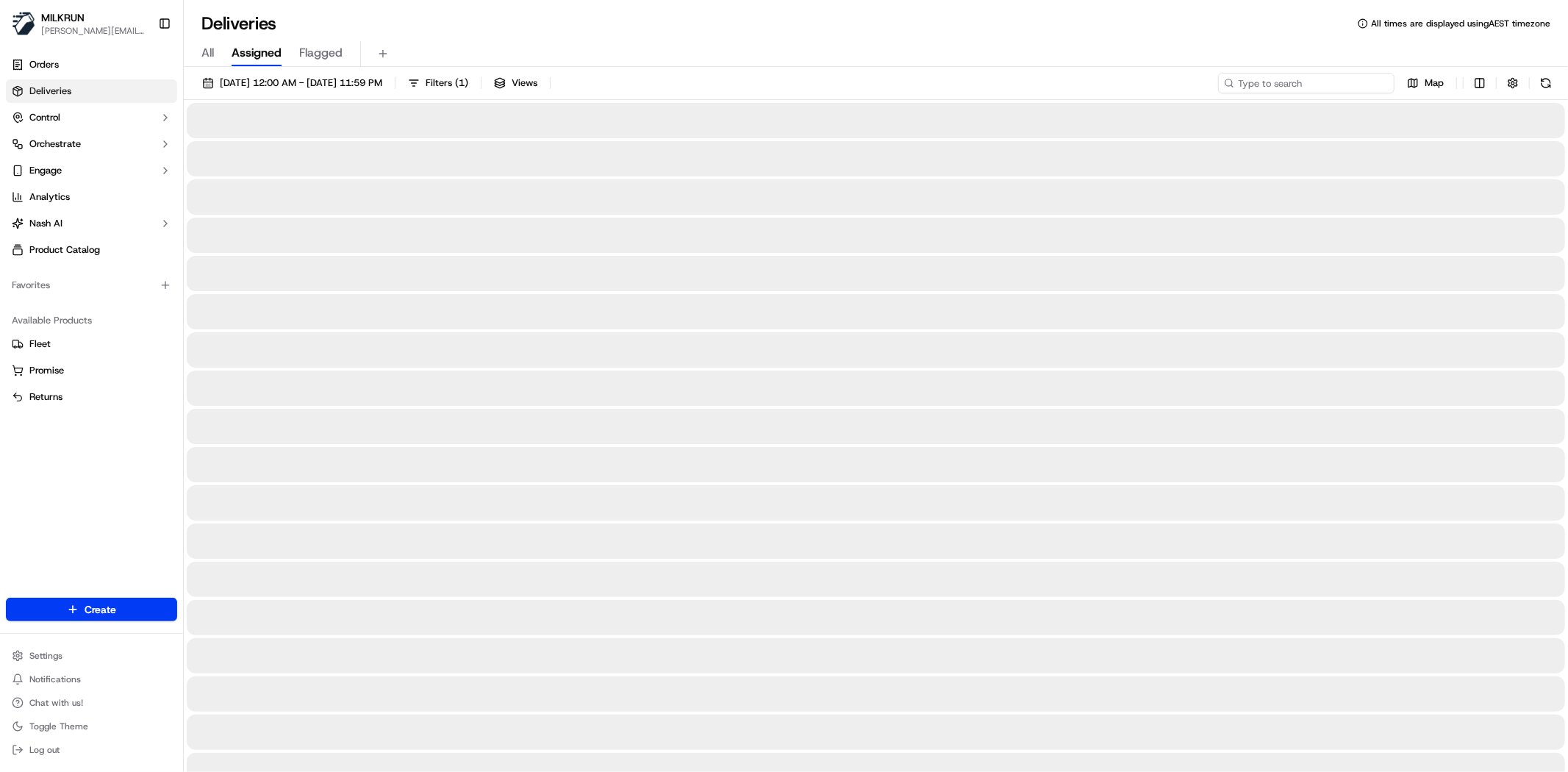
click at [1334, 85] on input at bounding box center [1306, 83] width 176 height 21
paste input "ben wheeler"
type input "ben wheeler"
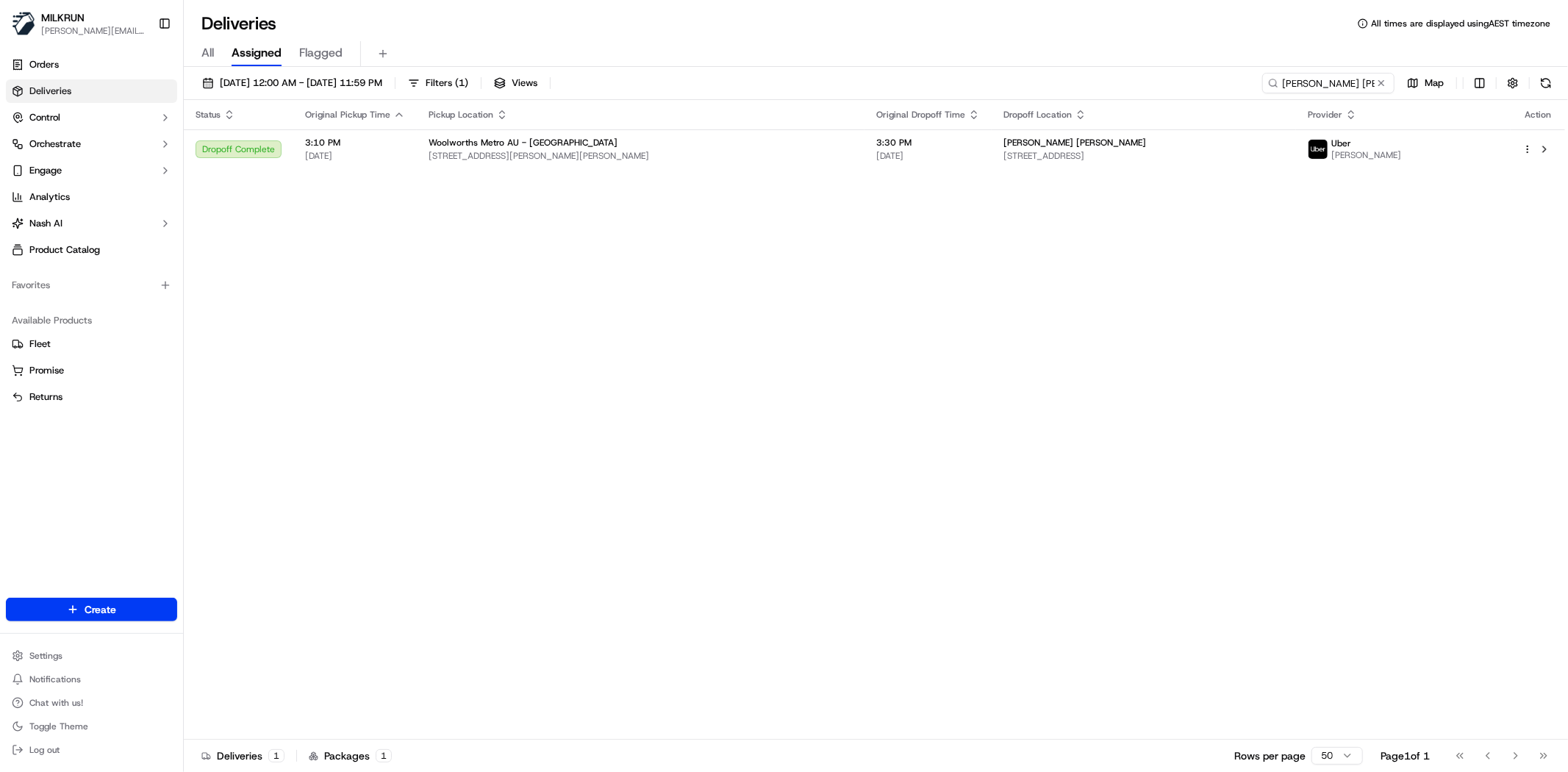
click at [928, 414] on div "Status Original Pickup Time Pickup Location Original Dropoff Time Dropoff Locat…" at bounding box center [874, 420] width 1381 height 640
click at [955, 155] on span "[DATE]" at bounding box center [927, 155] width 103 height 12
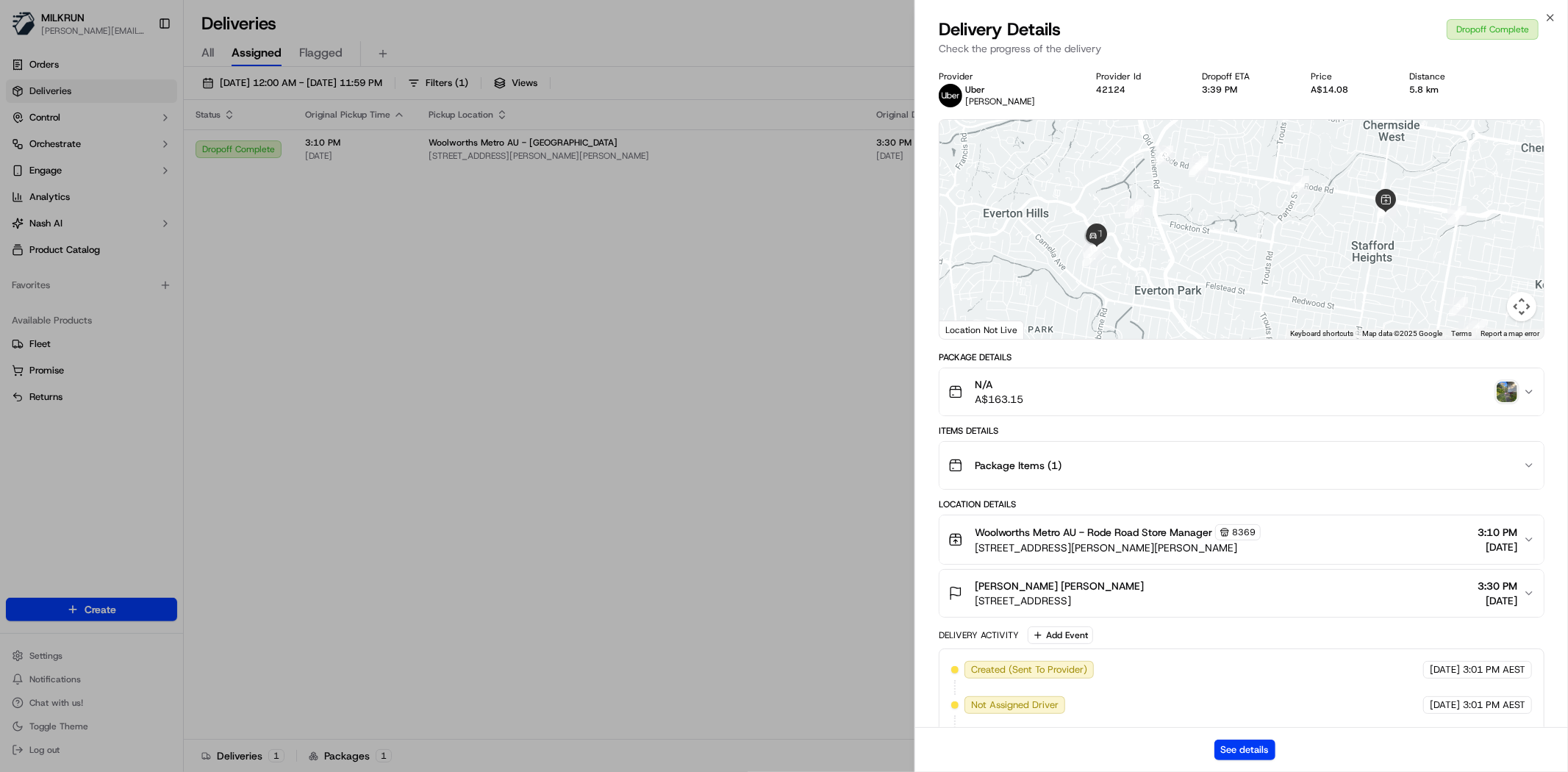
click at [1516, 380] on div "N/A A$163.15" at bounding box center [1236, 392] width 575 height 30
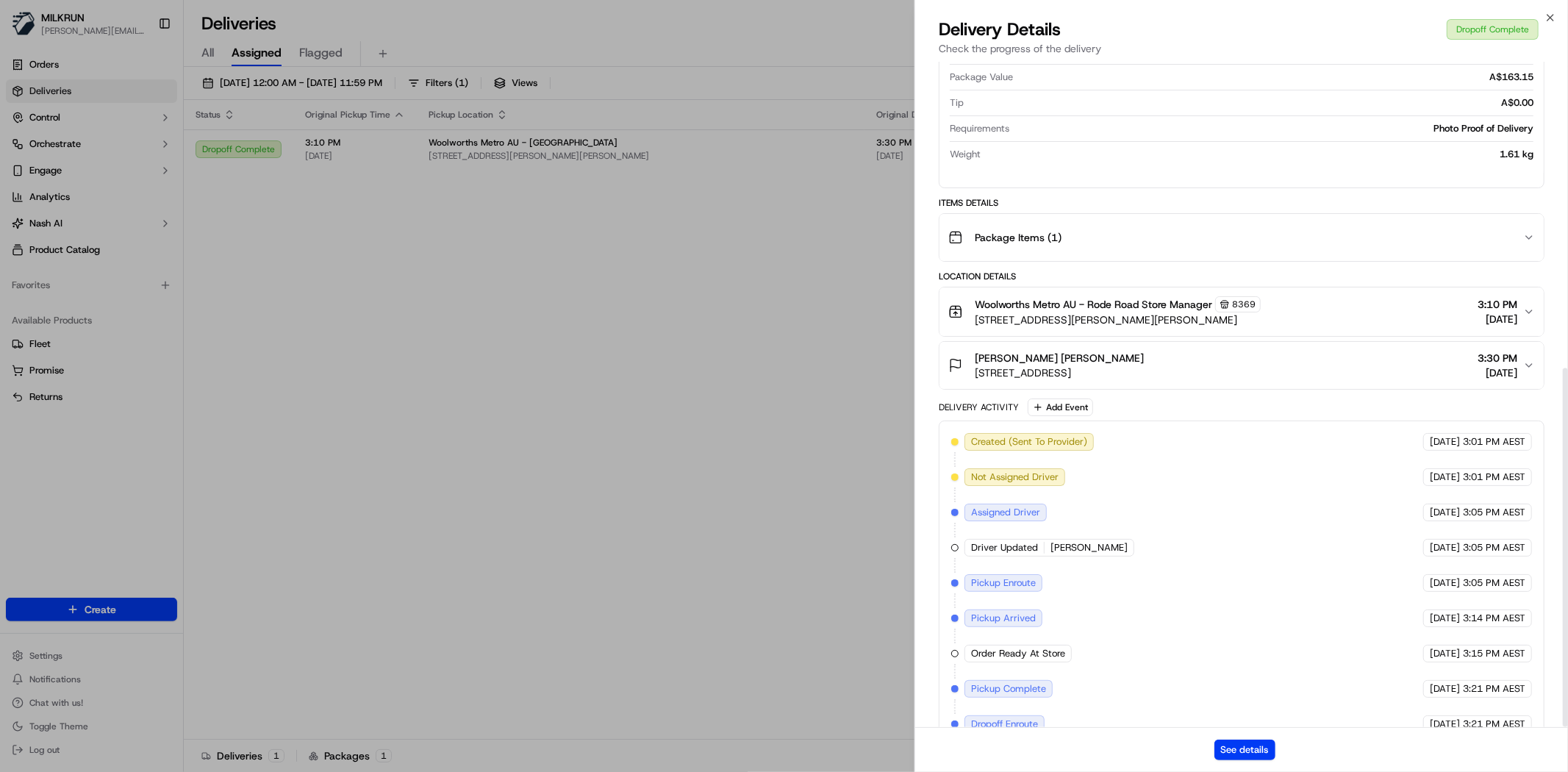
scroll to position [568, 0]
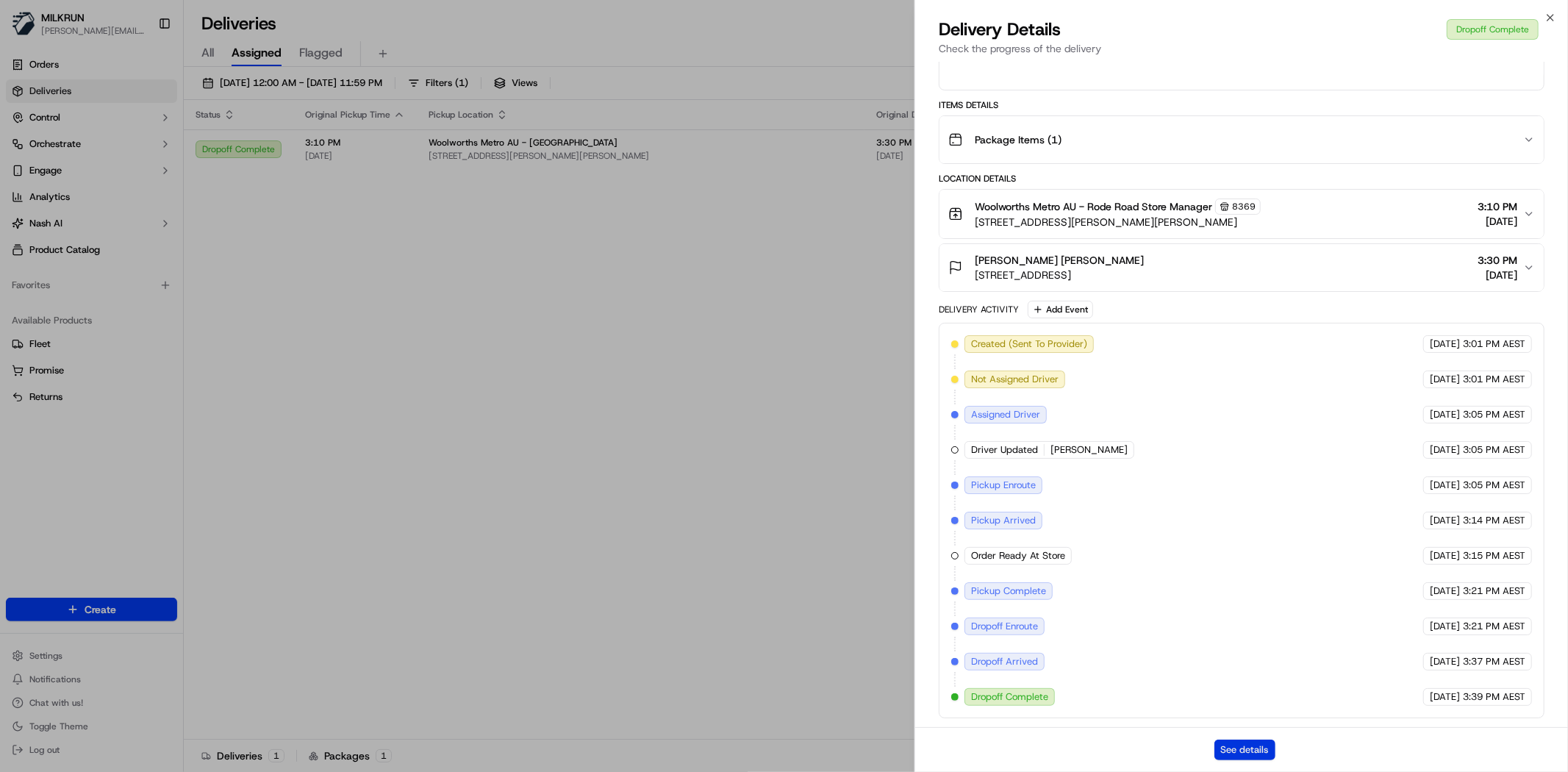
click at [1248, 751] on button "See details" at bounding box center [1244, 750] width 61 height 21
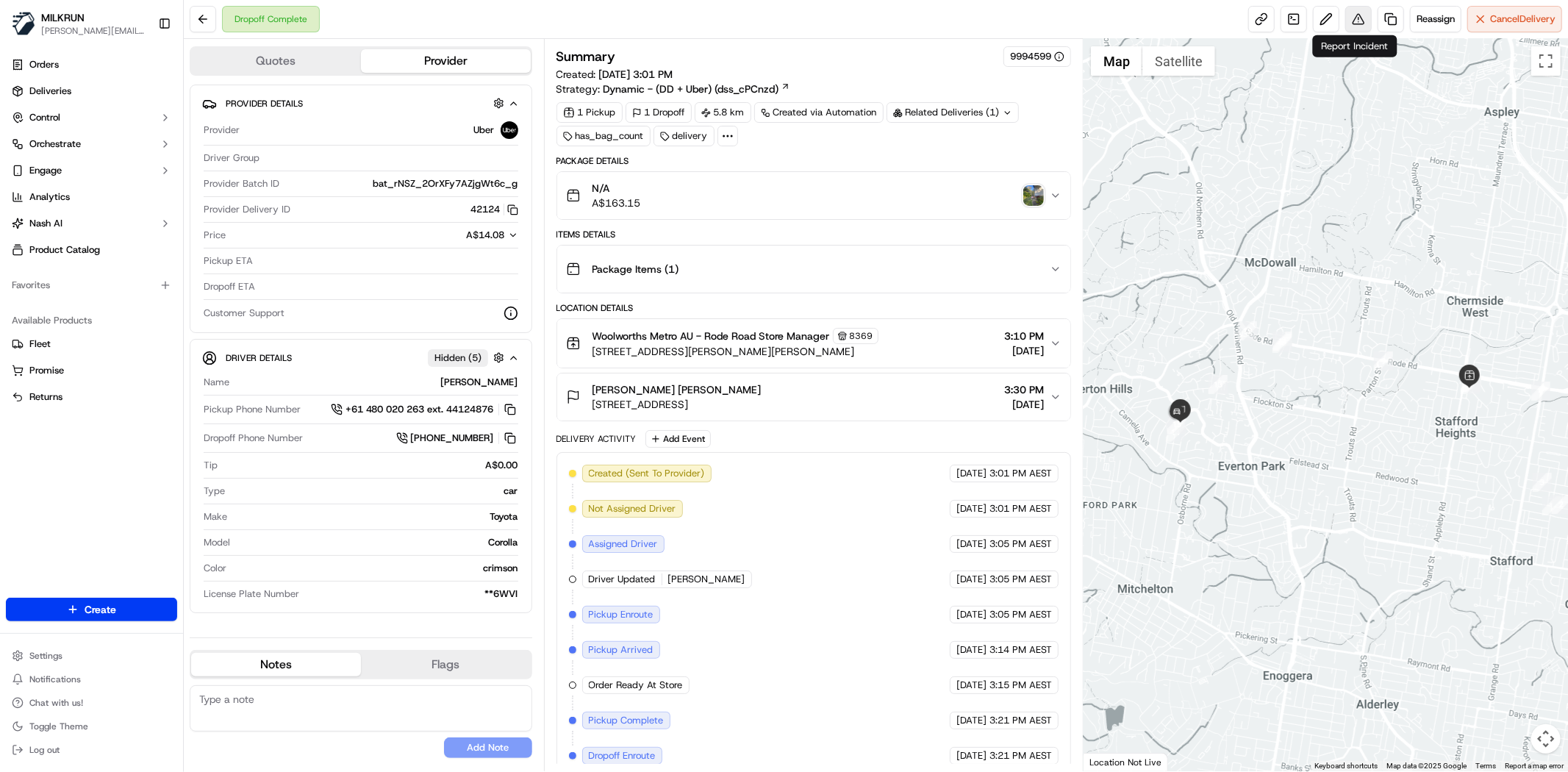
click at [1348, 16] on button at bounding box center [1358, 18] width 26 height 26
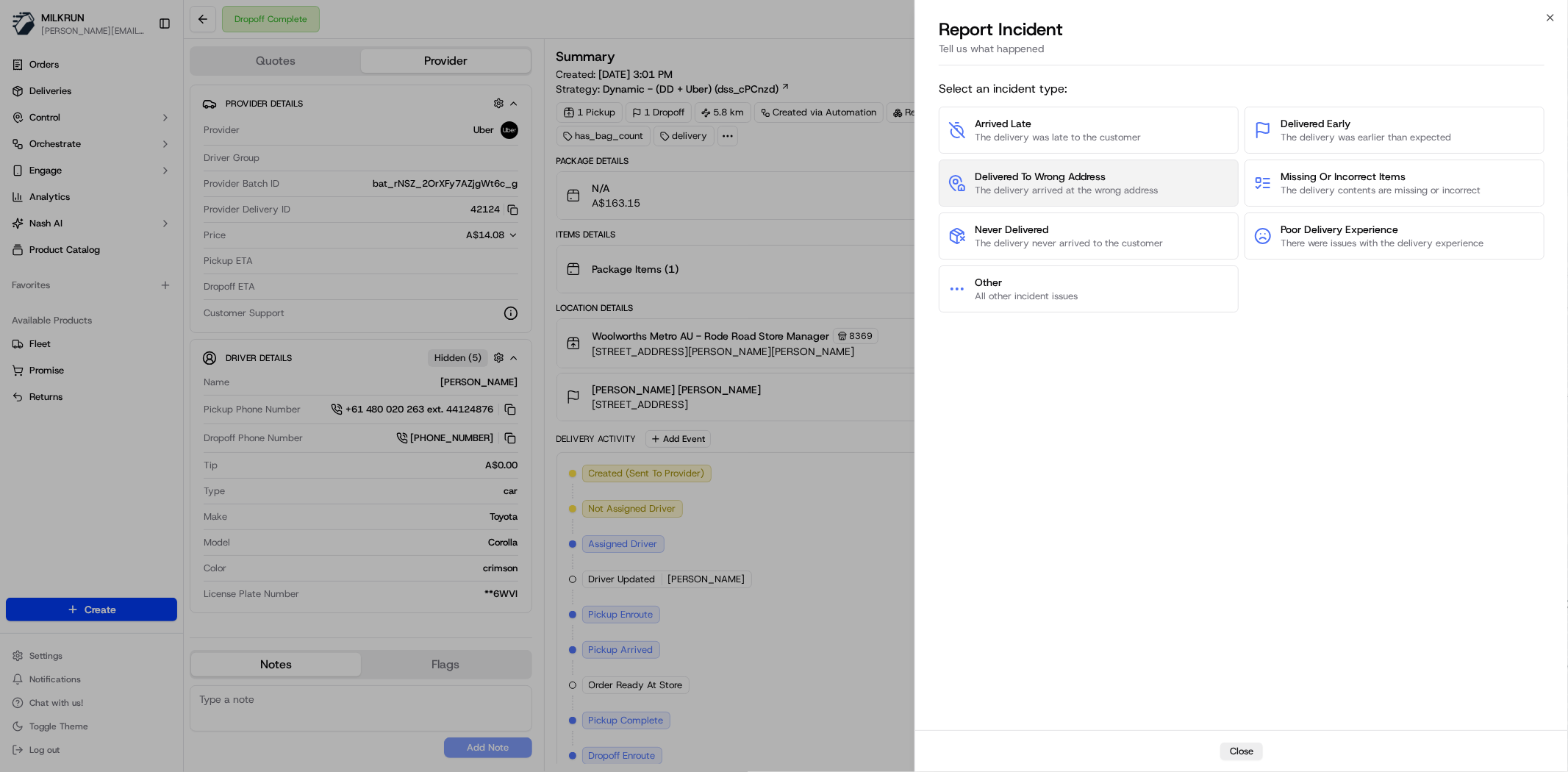
click at [1044, 187] on span "The delivery arrived at the wrong address" at bounding box center [1066, 190] width 183 height 14
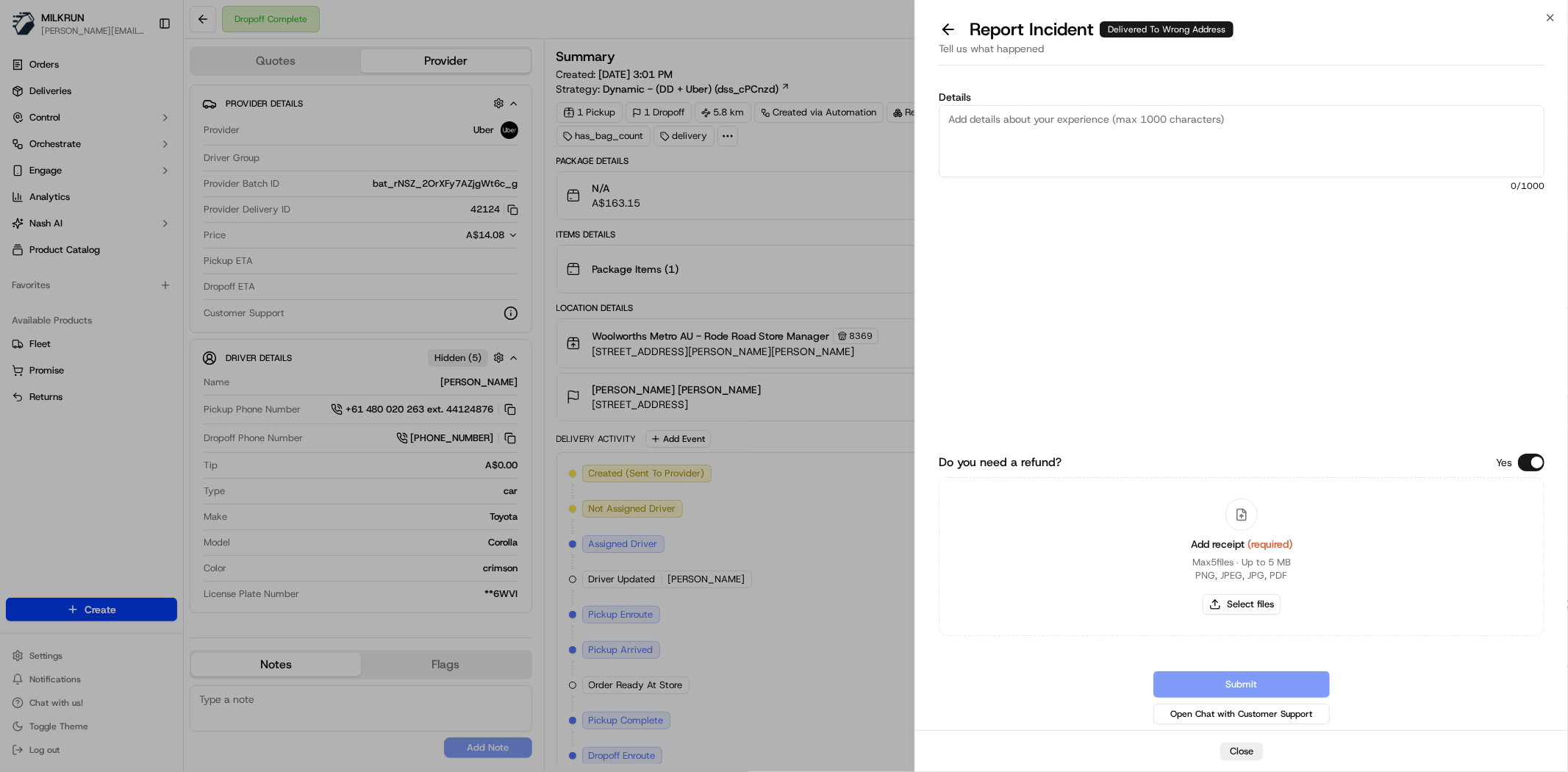
click at [1063, 160] on textarea "Details" at bounding box center [1241, 141] width 605 height 72
paste textarea "$163.15"
type textarea "Order delivered to incorrect address as per tracking and incorrect proof of del…"
click at [1164, 274] on div "Details Order delivered to incorrect address as per tracking and incorrect proo…" at bounding box center [1241, 219] width 605 height 255
click at [1232, 607] on button "Select files" at bounding box center [1241, 605] width 78 height 21
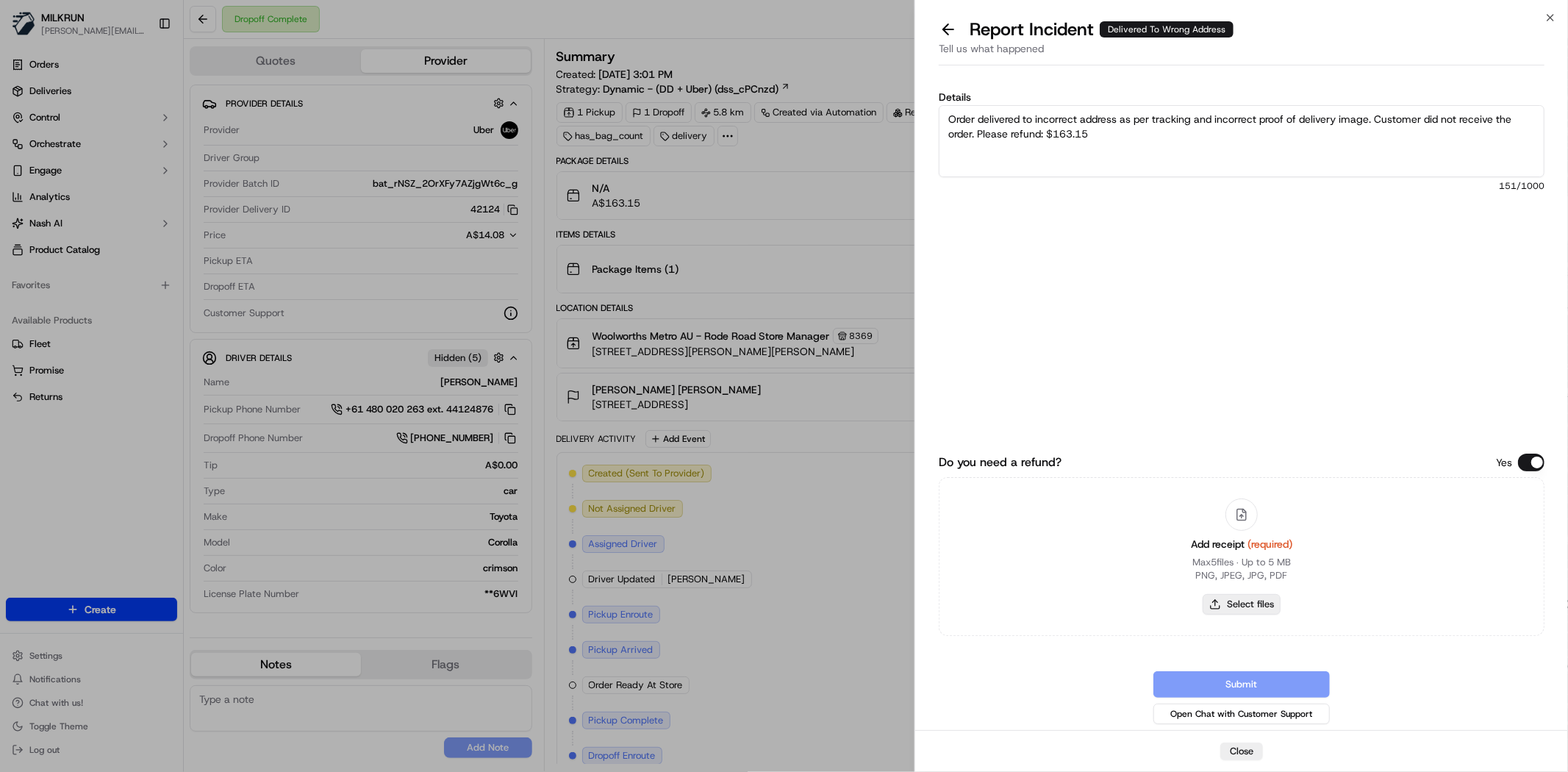
type input "C:\fakepath\ben inv 1.png"
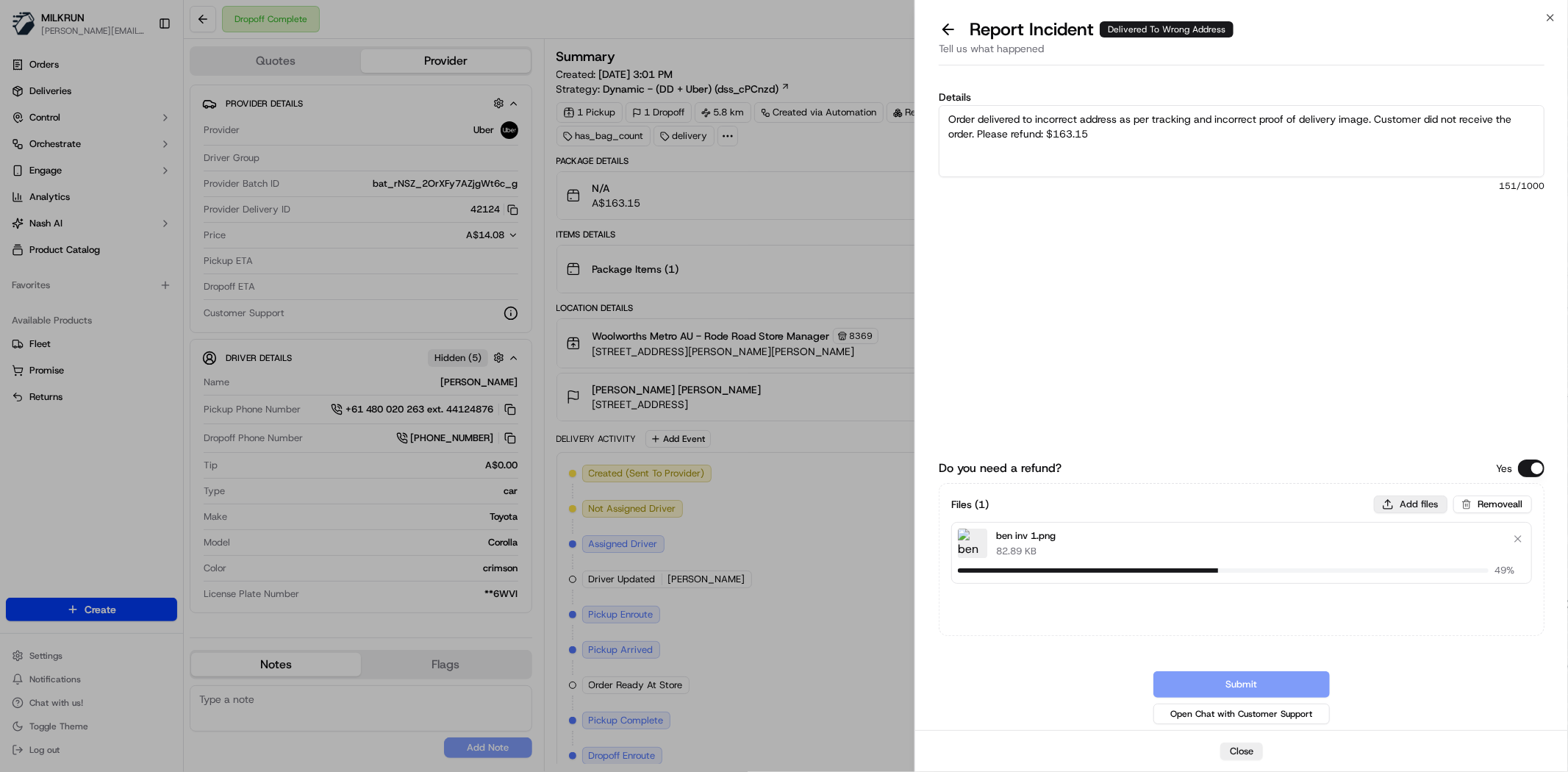
click at [1401, 497] on button "Add files" at bounding box center [1411, 505] width 74 height 18
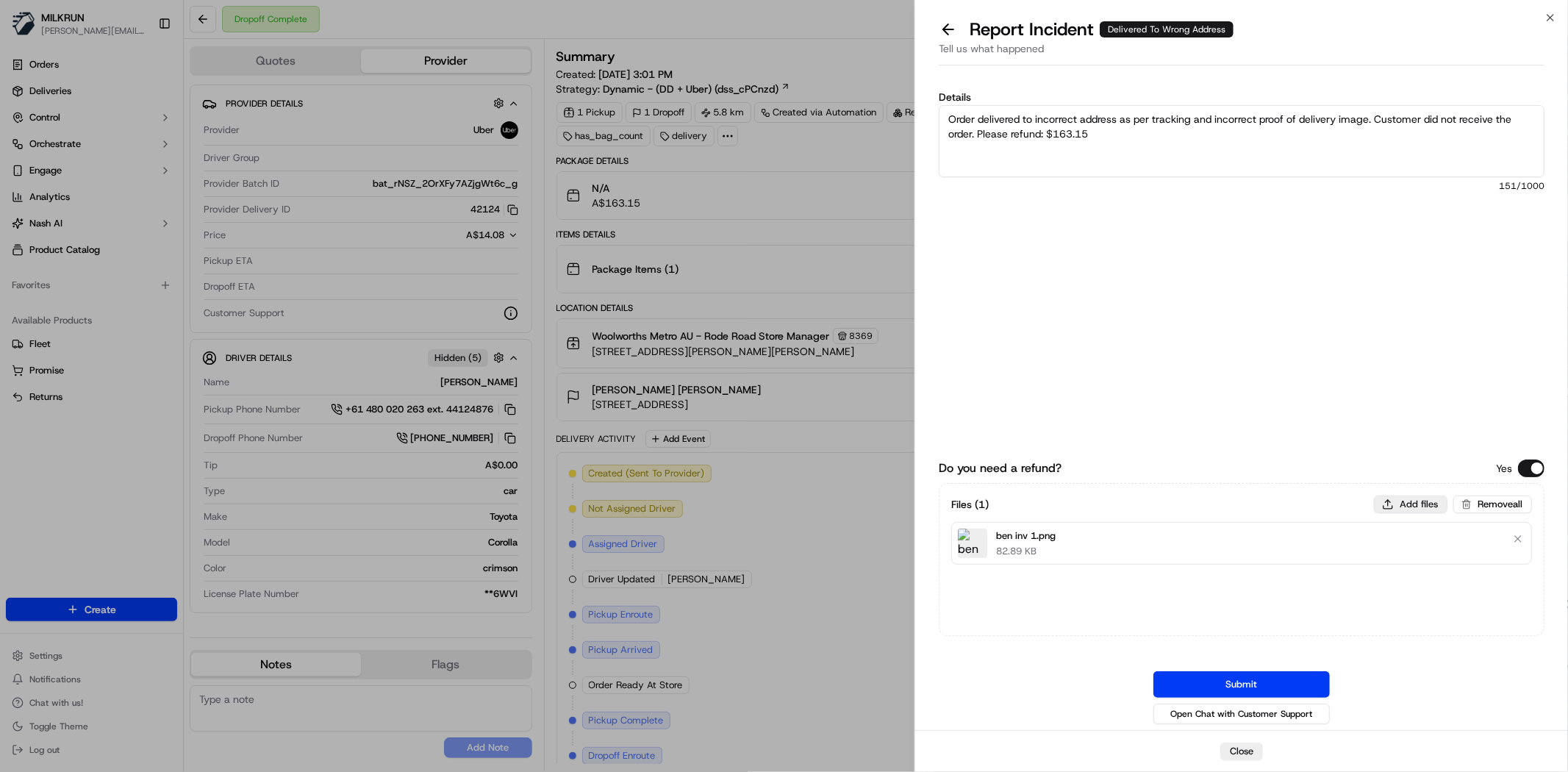
type input "C:\fakepath\ben inv 2.png"
click at [1096, 163] on textarea "Order delivered to incorrect address as per tracking and incorrect proof of del…" at bounding box center [1241, 141] width 605 height 72
click at [1188, 669] on div "Do you need a refund? Yes Files ( 2 ) Add files Remove all ben inv 1.png 82.89 …" at bounding box center [1241, 544] width 605 height 366
click at [1196, 681] on button "Submit" at bounding box center [1241, 684] width 176 height 26
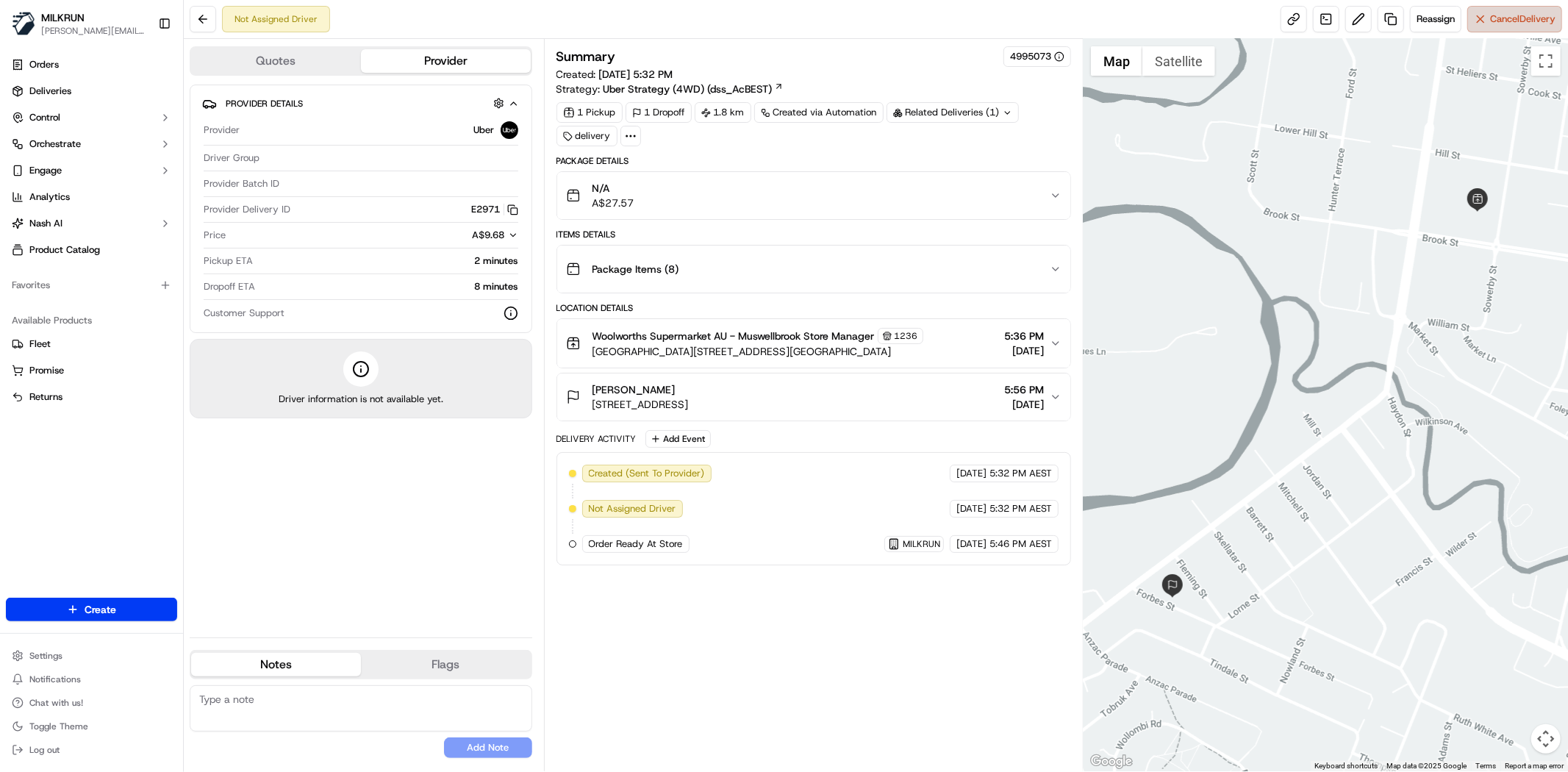
click at [1526, 10] on button "Cancel Delivery" at bounding box center [1514, 18] width 94 height 26
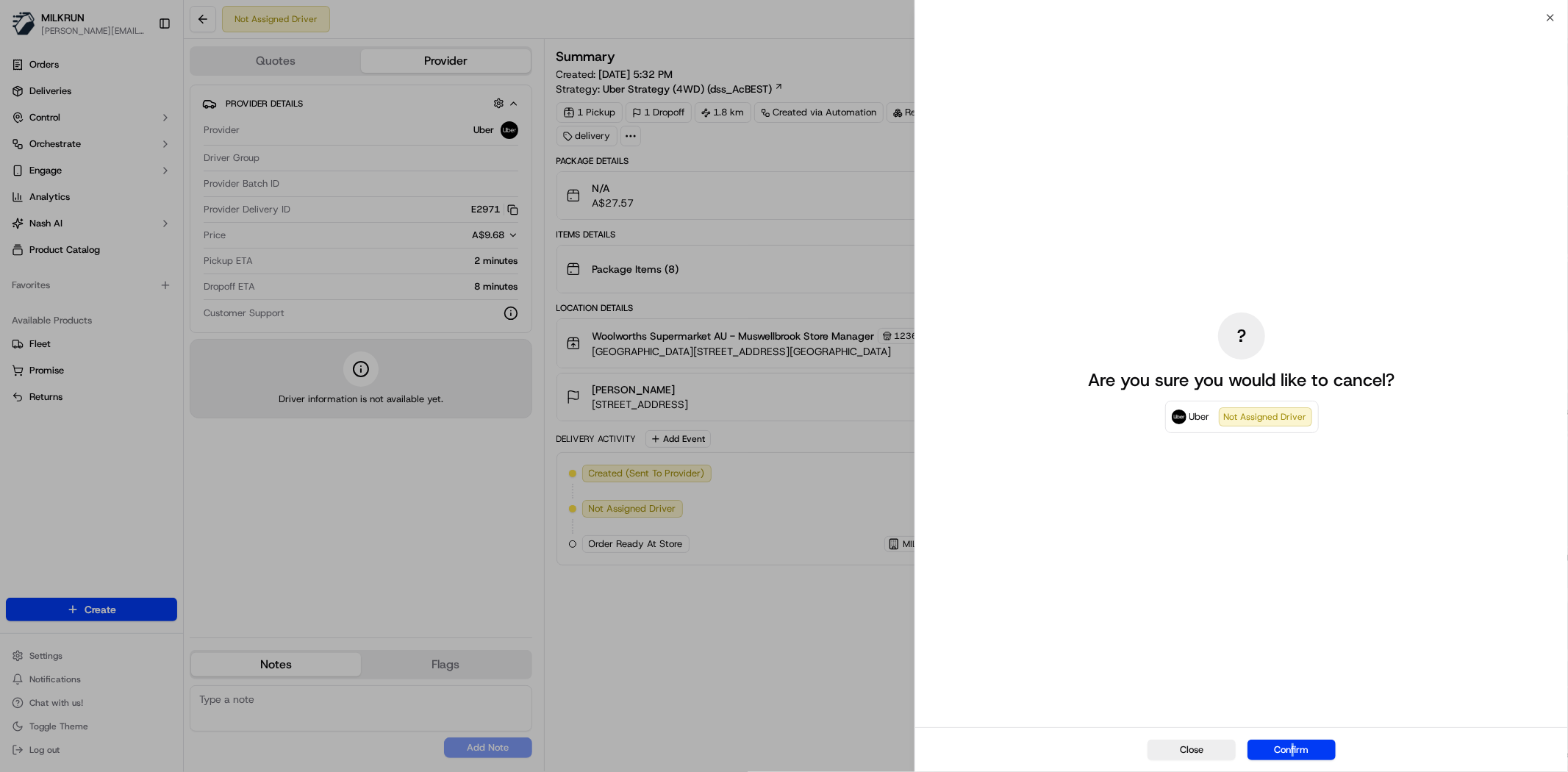
click at [1293, 733] on div "Close Confirm" at bounding box center [1241, 750] width 653 height 45
click at [1286, 751] on button "Confirm" at bounding box center [1292, 750] width 88 height 21
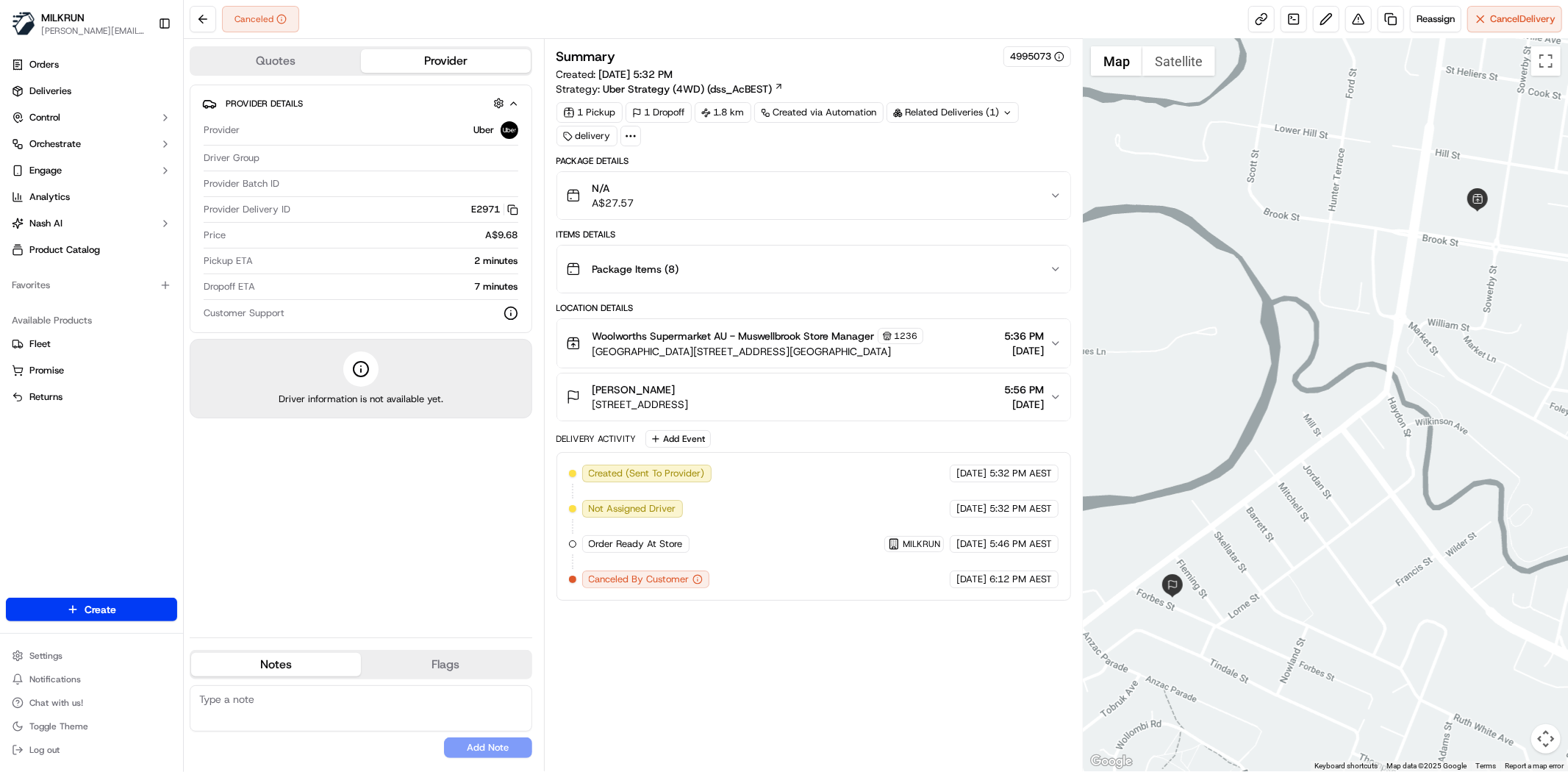
drag, startPoint x: 768, startPoint y: 691, endPoint x: 430, endPoint y: 281, distance: 531.4
click at [767, 694] on div "Summary 4995073 Created: [DATE] 5:32 PM Strategy: Uber Strategy (4WD) (dss_AcBE…" at bounding box center [814, 405] width 515 height 718
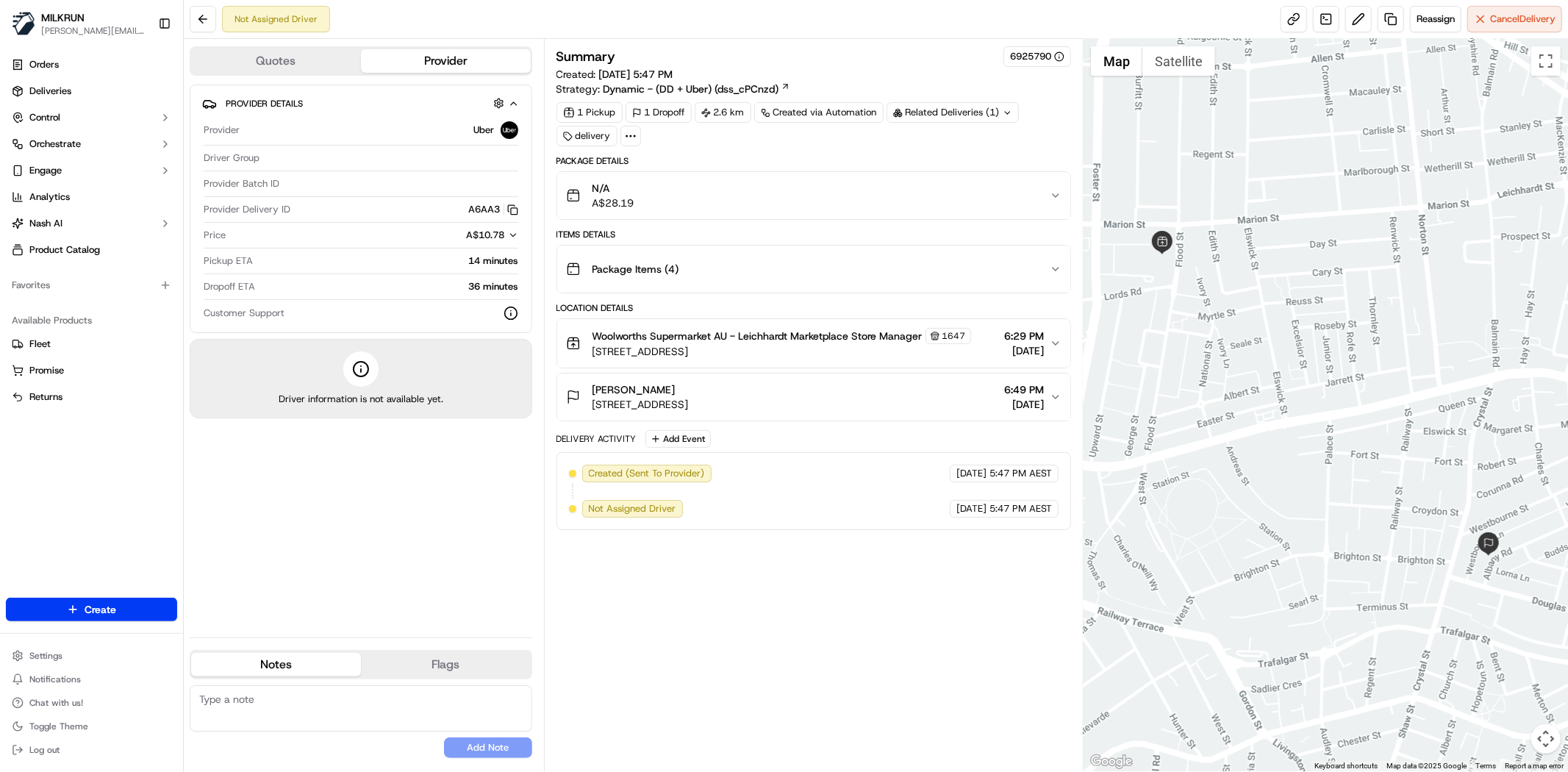
click at [843, 599] on div "Summary 6925790 Created: [DATE] 5:47 PM Strategy: Dynamic - (DD + Uber) (dss_cP…" at bounding box center [814, 405] width 515 height 718
click at [1420, 20] on span "Reassign" at bounding box center [1436, 19] width 38 height 14
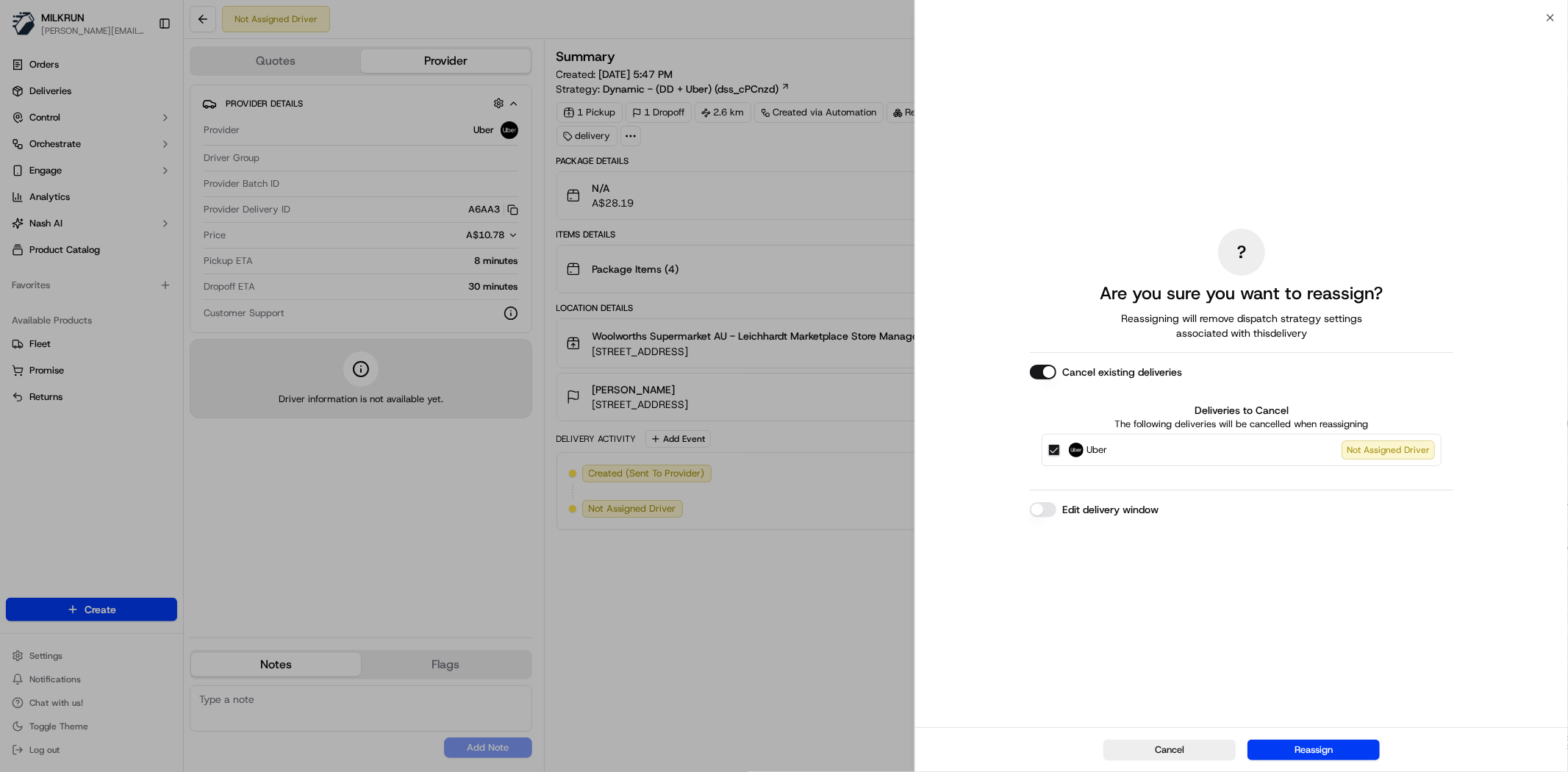
click at [1097, 451] on span "Uber" at bounding box center [1097, 450] width 21 height 14
click at [1060, 451] on button "Uber Not Assigned Driver" at bounding box center [1054, 449] width 12 height 12
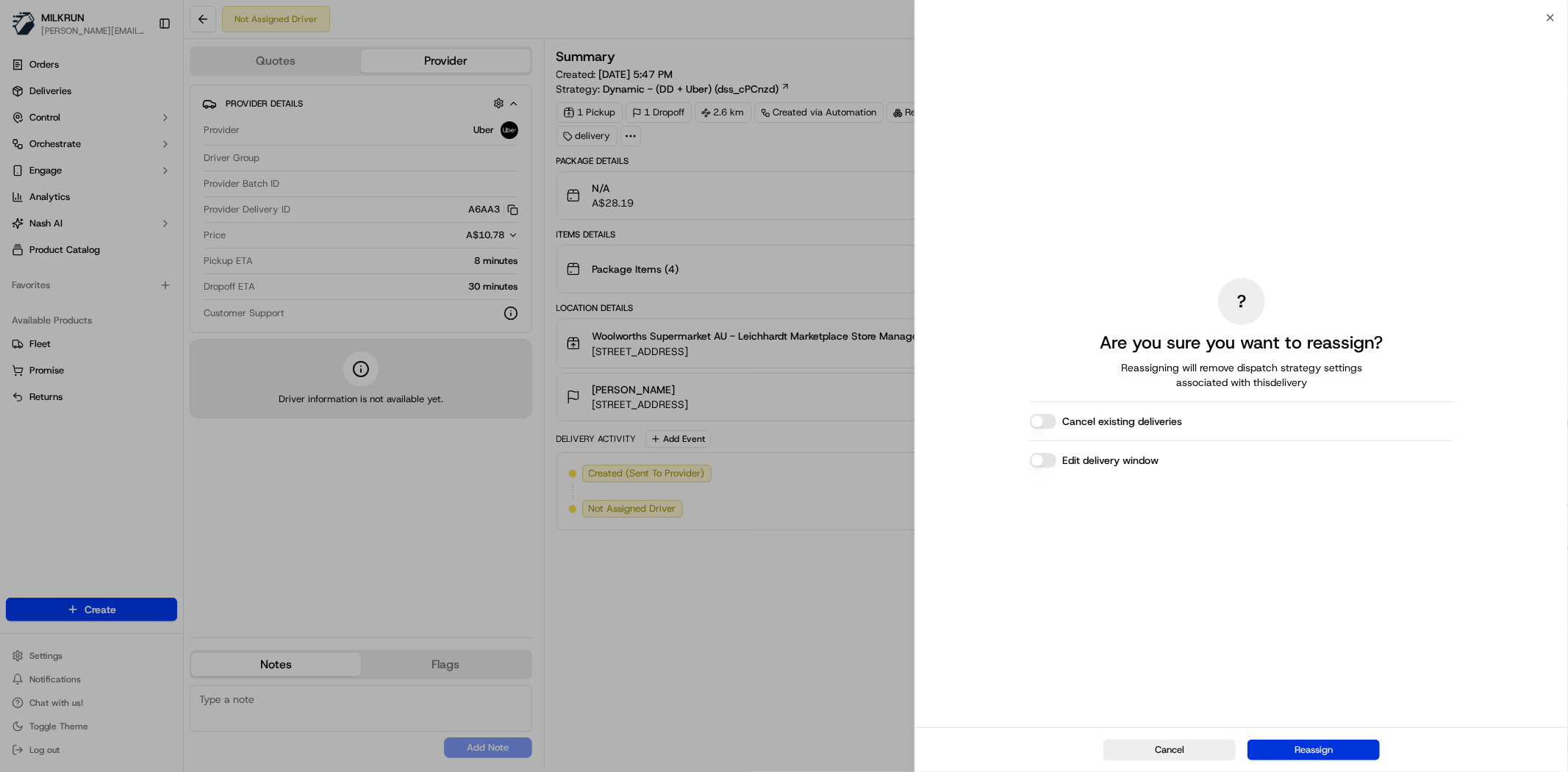
click at [1305, 754] on button "Reassign" at bounding box center [1313, 750] width 132 height 21
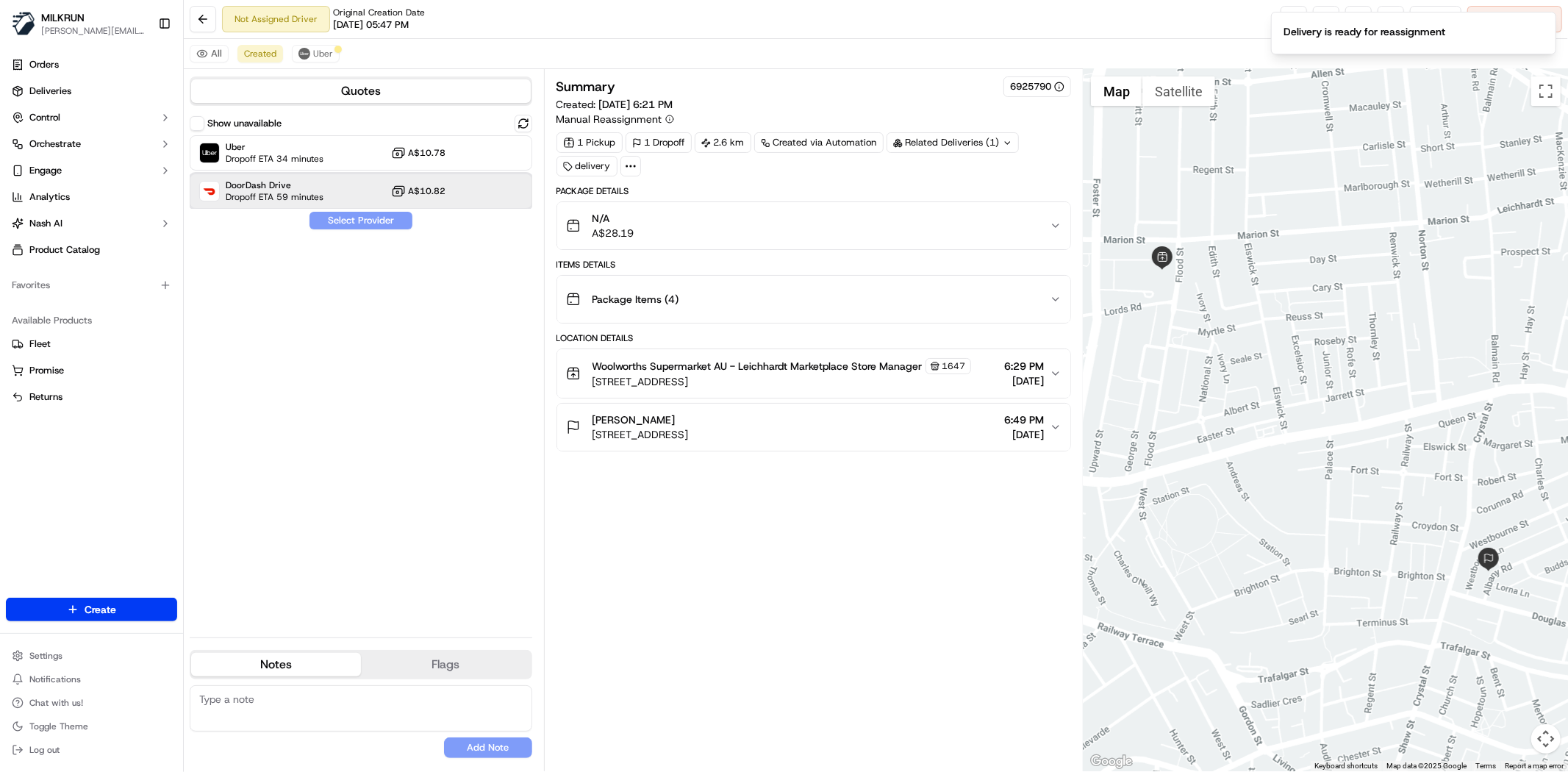
click at [351, 187] on div "DoorDash Drive Dropoff ETA 59 minutes A$10.82" at bounding box center [361, 191] width 343 height 35
click at [351, 208] on div "DoorDash Drive Dropoff ETA 59 minutes A$10.82" at bounding box center [361, 191] width 343 height 35
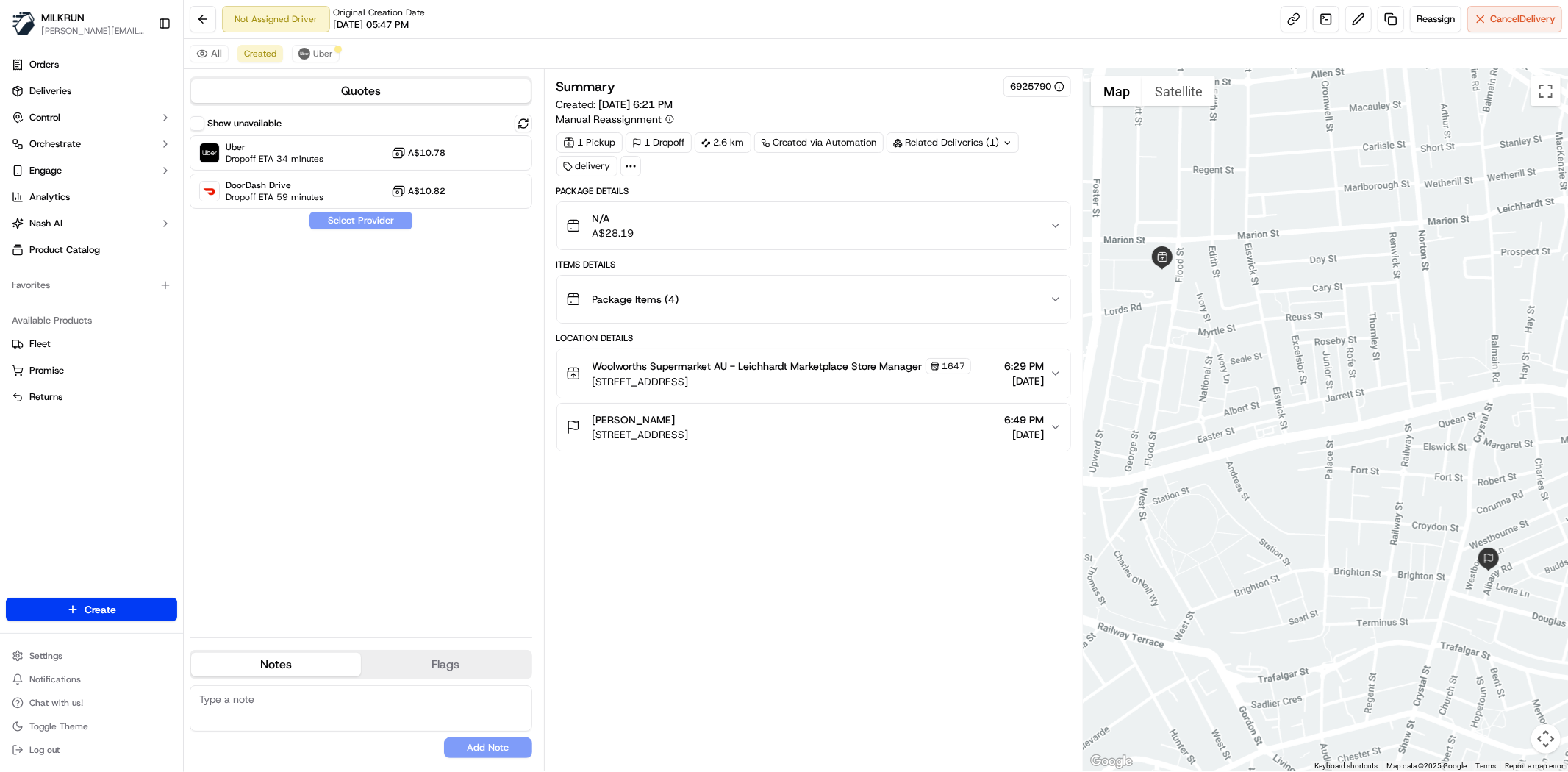
click at [376, 224] on div "Show unavailable Uber Dropoff ETA 34 minutes A$10.78 DoorDash Drive Dropoff ETA…" at bounding box center [361, 370] width 343 height 511
drag, startPoint x: 371, startPoint y: 213, endPoint x: 257, endPoint y: 177, distance: 119.5
click at [371, 213] on div "Show unavailable Uber Dropoff ETA 34 minutes A$10.78 DoorDash Drive Dropoff ETA…" at bounding box center [361, 370] width 343 height 511
drag, startPoint x: 382, startPoint y: 292, endPoint x: 380, endPoint y: 218, distance: 74.0
click at [382, 294] on div "Show unavailable Uber Dropoff ETA 33 minutes A$10.78 DoorDash Drive Dropoff ETA…" at bounding box center [361, 370] width 343 height 511
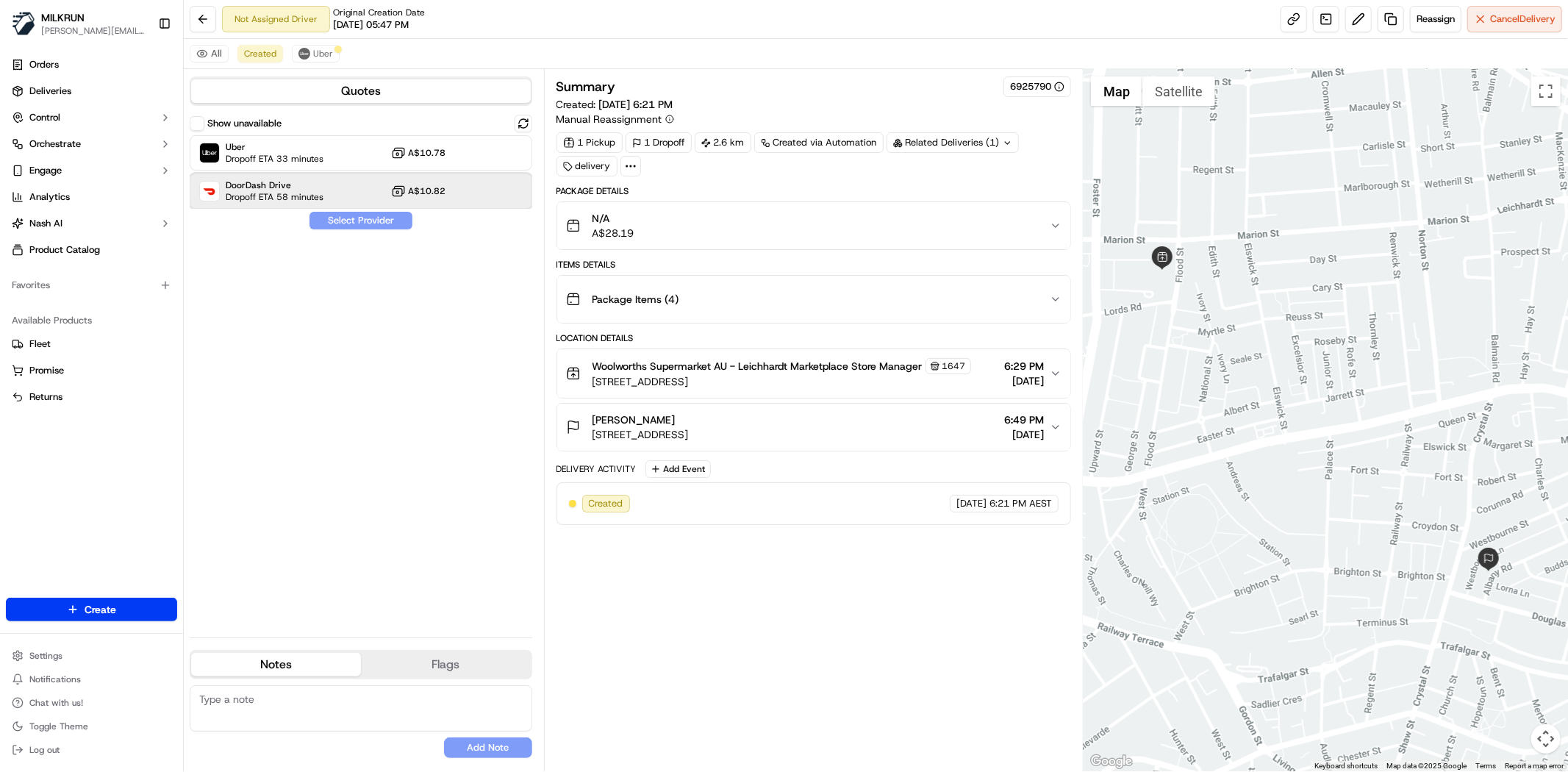
click at [375, 187] on div "DoorDash Drive Dropoff ETA 58 minutes A$10.82" at bounding box center [361, 191] width 343 height 35
click at [376, 209] on div "Show unavailable Uber Dropoff ETA 33 minutes A$10.78 DoorDash Drive Dropoff ETA…" at bounding box center [361, 370] width 343 height 511
click at [363, 225] on button "Assign Provider" at bounding box center [361, 220] width 104 height 18
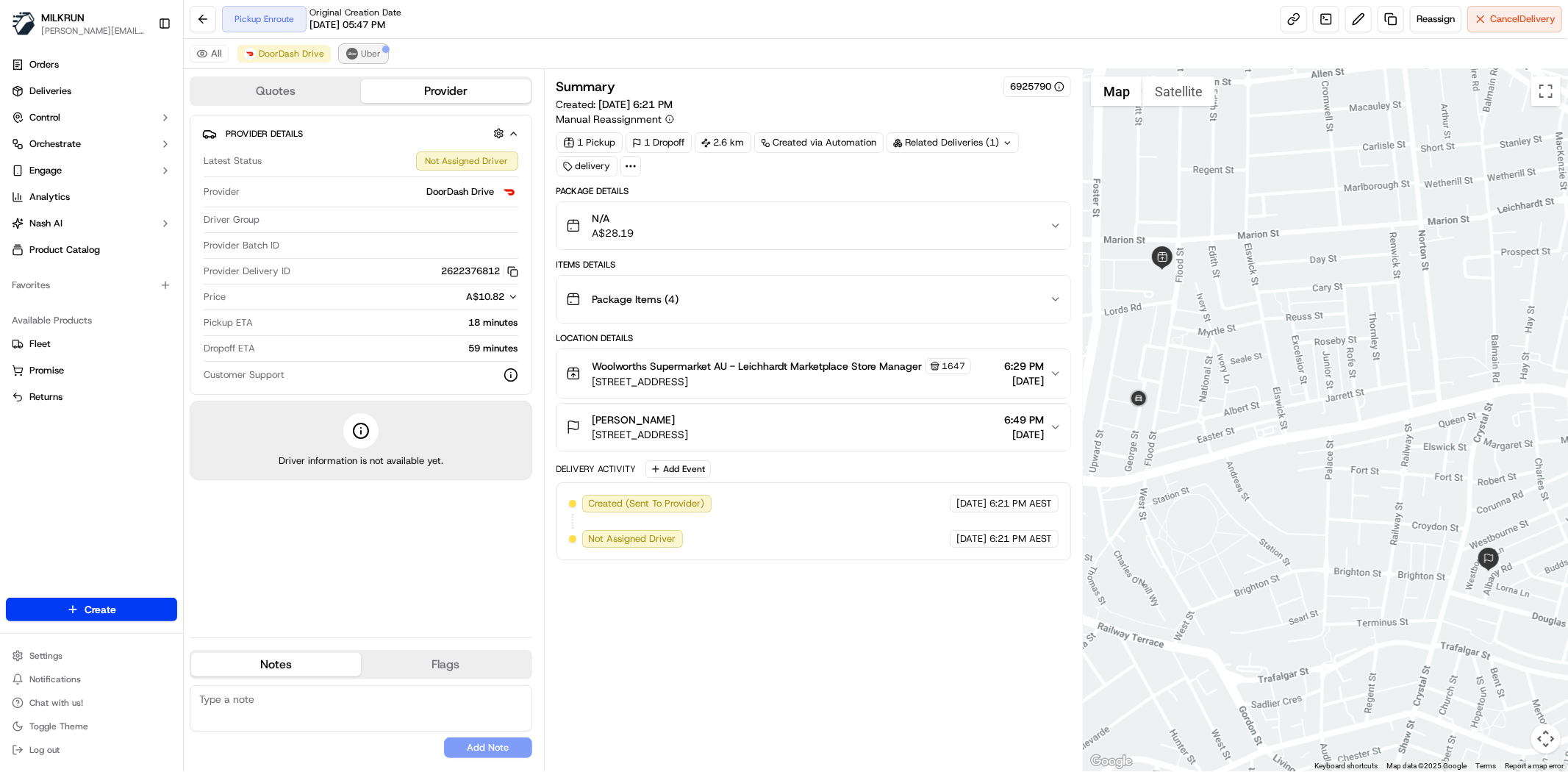
click at [352, 60] on button "Uber" at bounding box center [364, 54] width 48 height 18
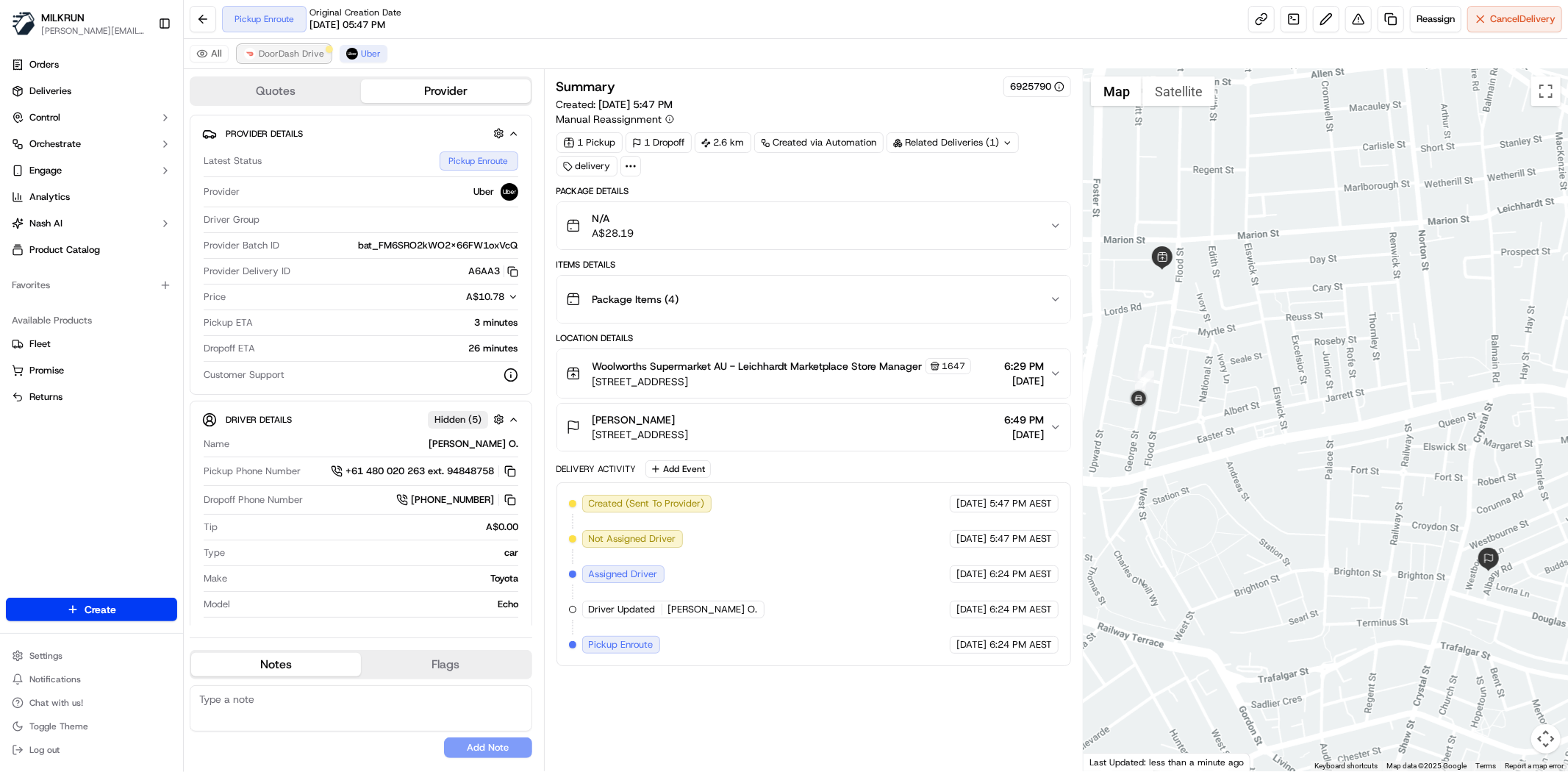
click at [248, 51] on img at bounding box center [250, 54] width 12 height 12
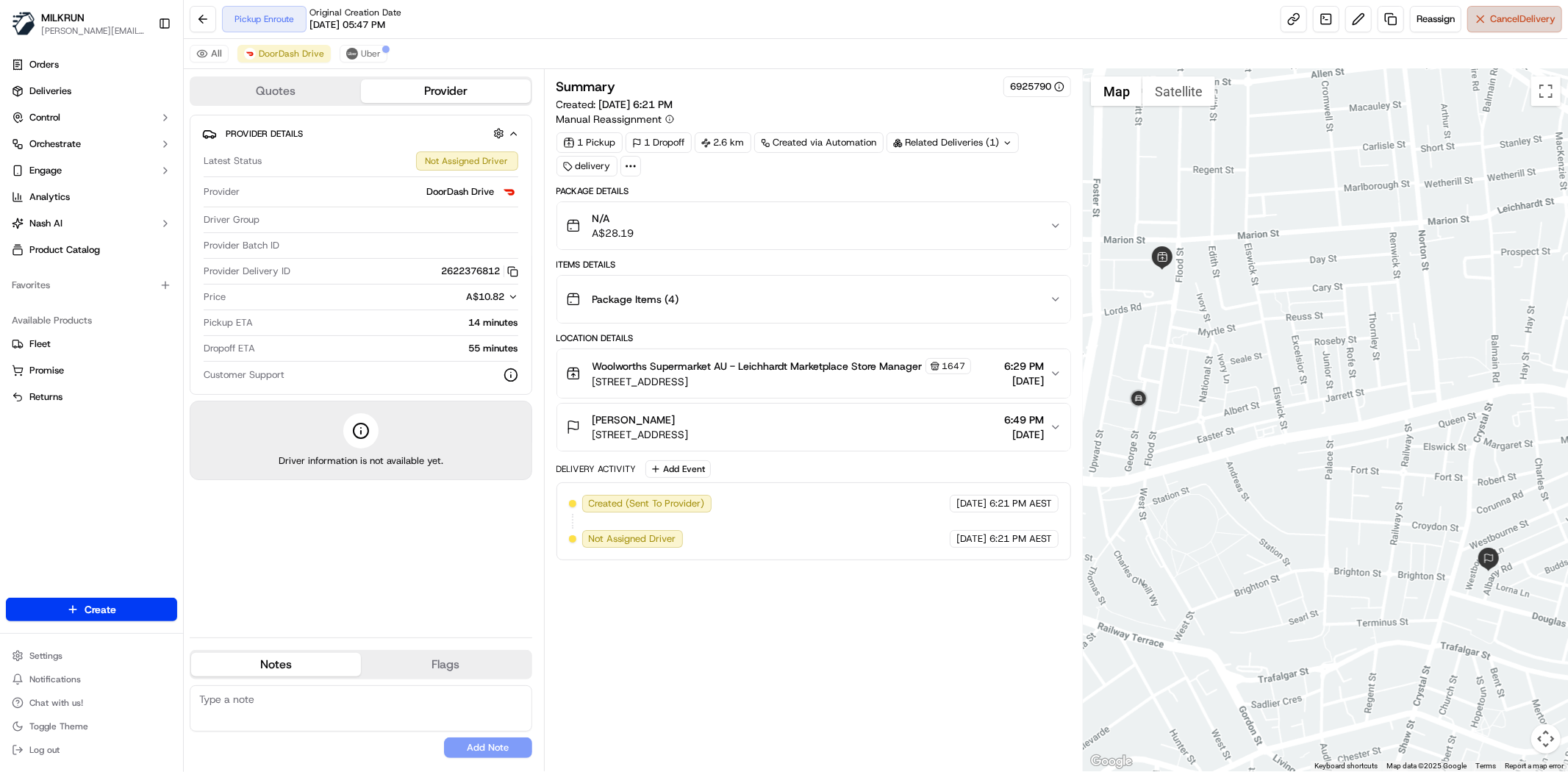
click at [1518, 18] on span "Cancel Delivery" at bounding box center [1523, 19] width 66 height 14
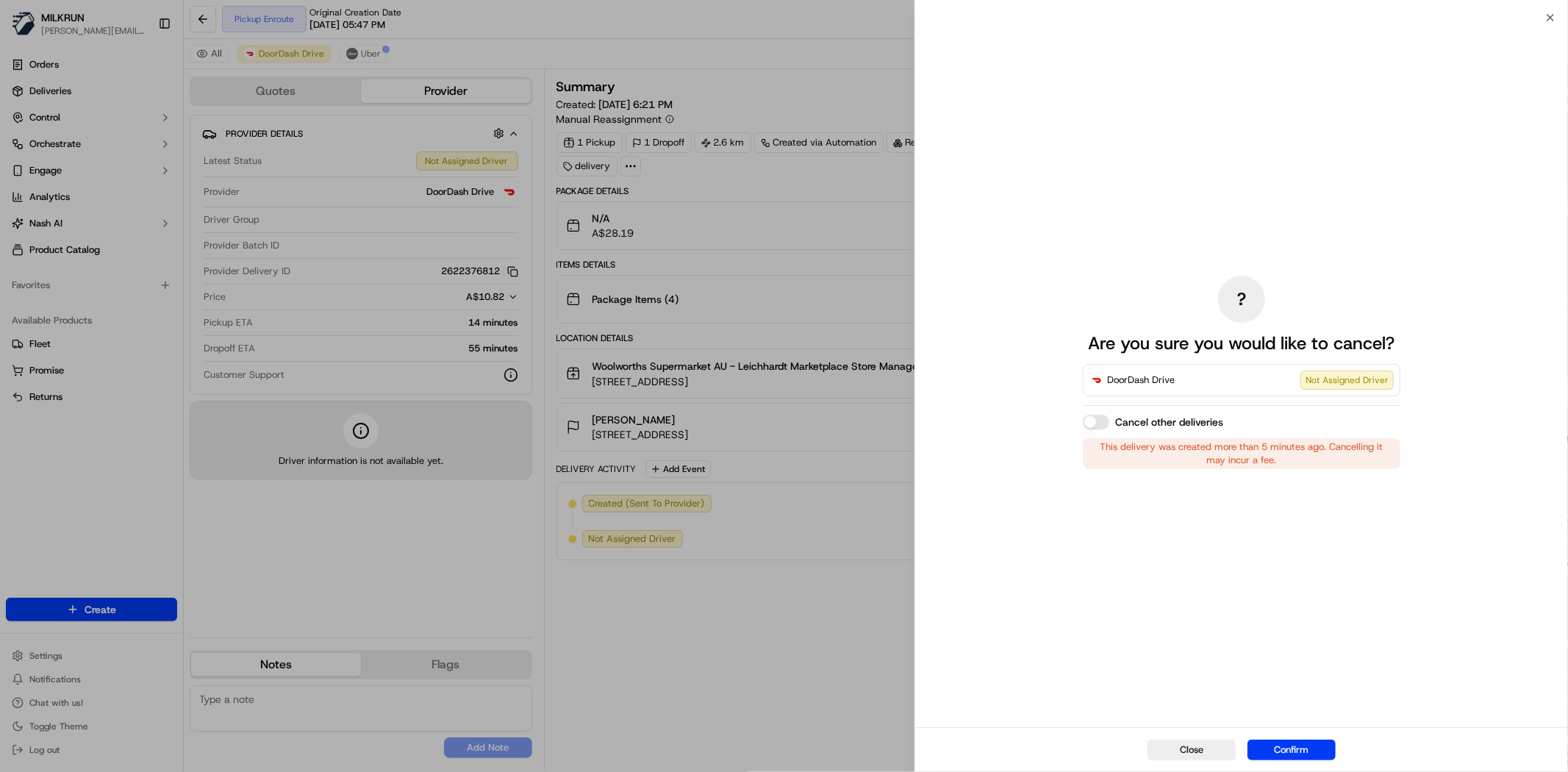
click at [1299, 755] on button "Confirm" at bounding box center [1292, 750] width 88 height 21
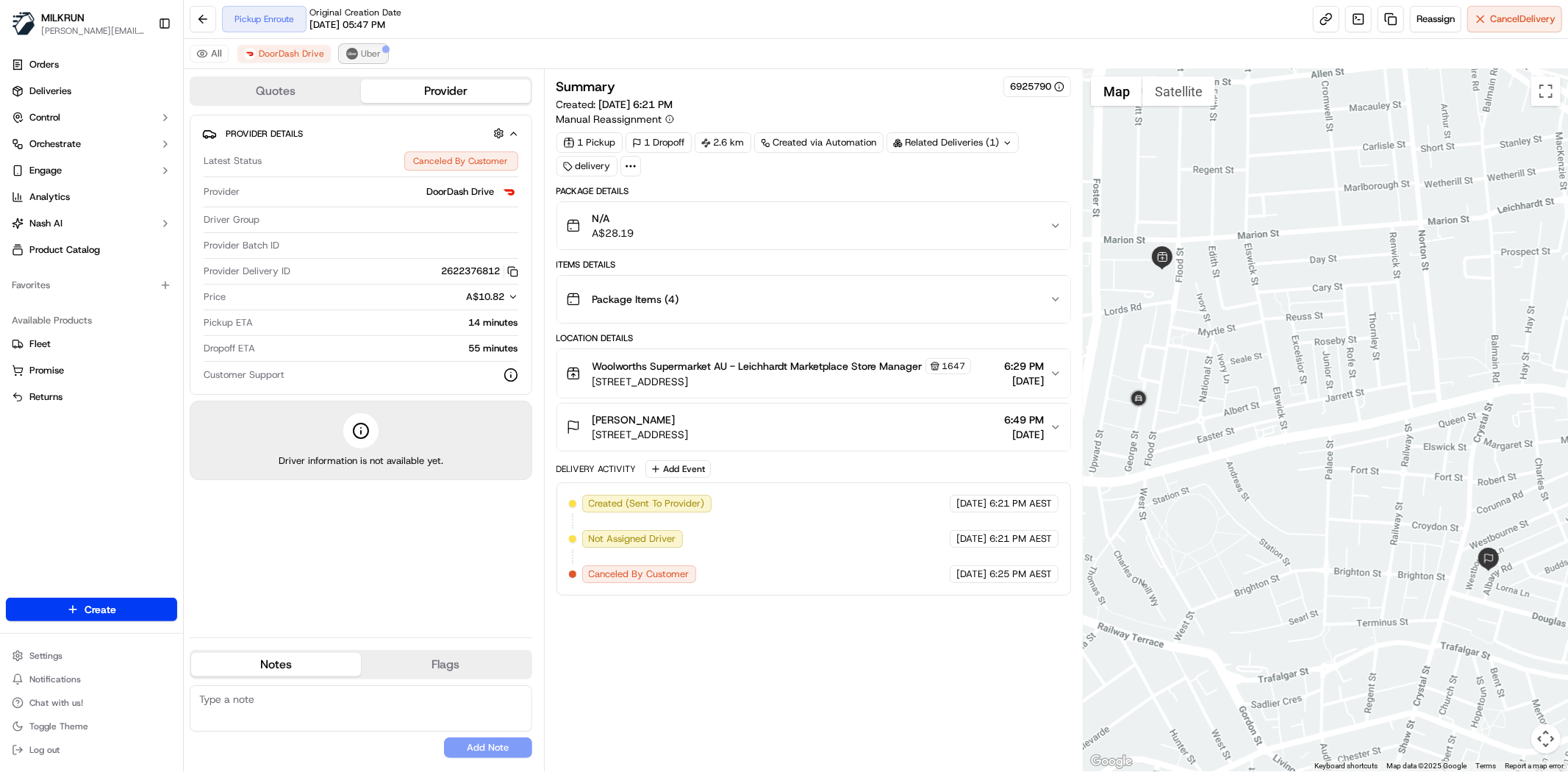
drag, startPoint x: 356, startPoint y: 56, endPoint x: 361, endPoint y: 67, distance: 12.1
click at [354, 54] on button "Uber" at bounding box center [364, 54] width 48 height 18
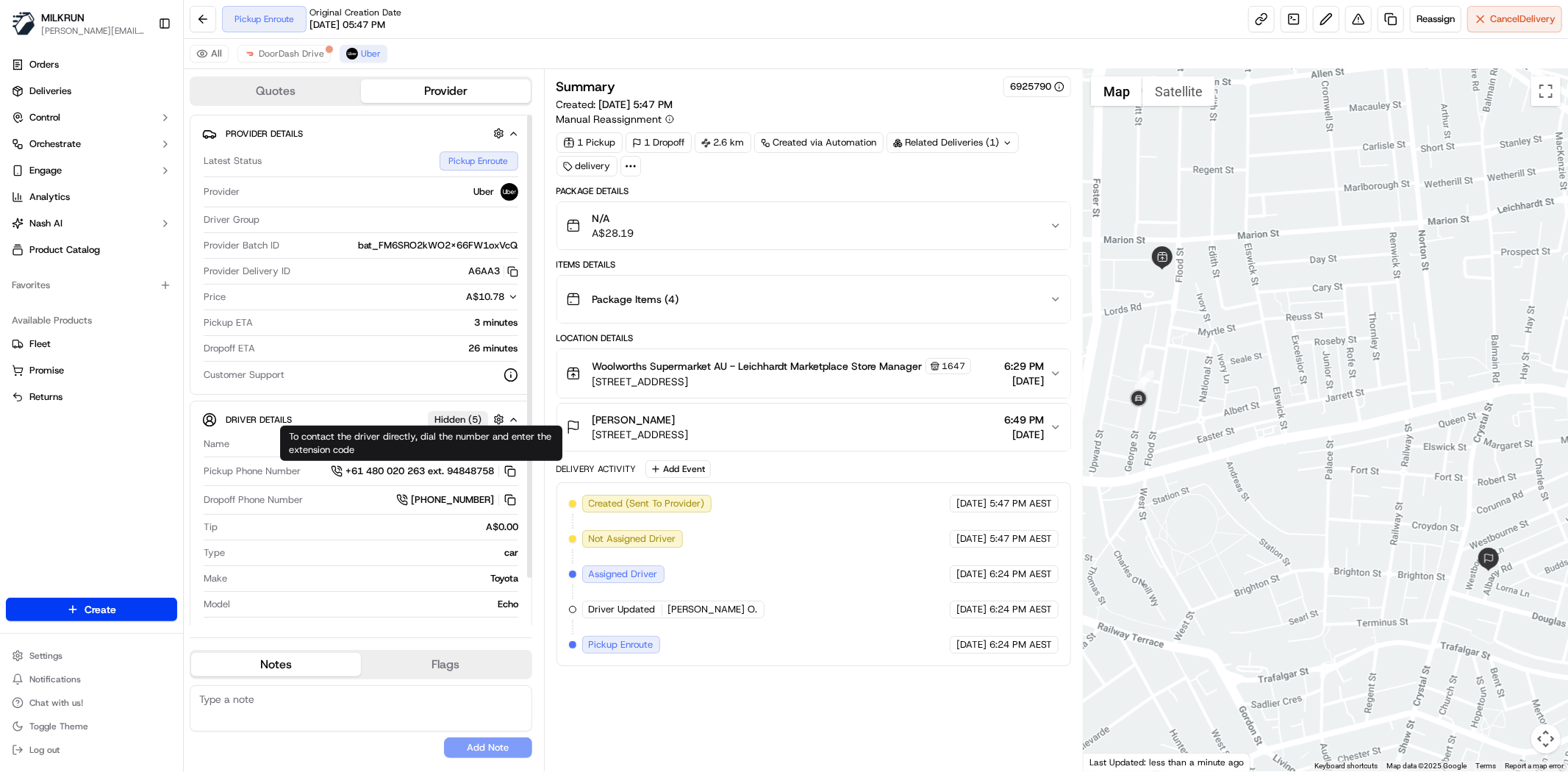
click at [793, 638] on div "Created (Sent To Provider) Uber 22/09/2025 5:47 PM AEST Not Assigned Driver Ube…" at bounding box center [813, 574] width 489 height 159
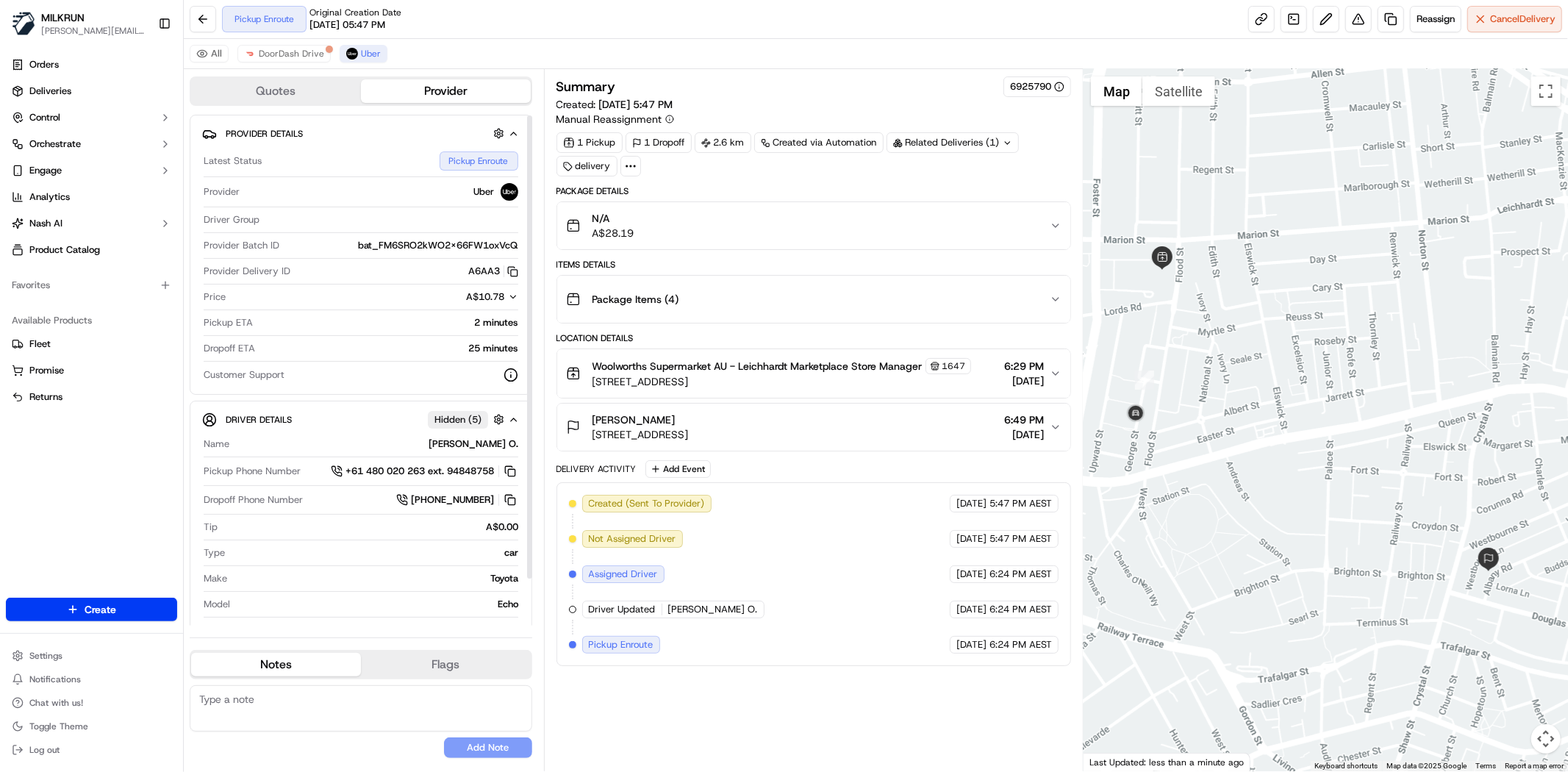
scroll to position [52, 0]
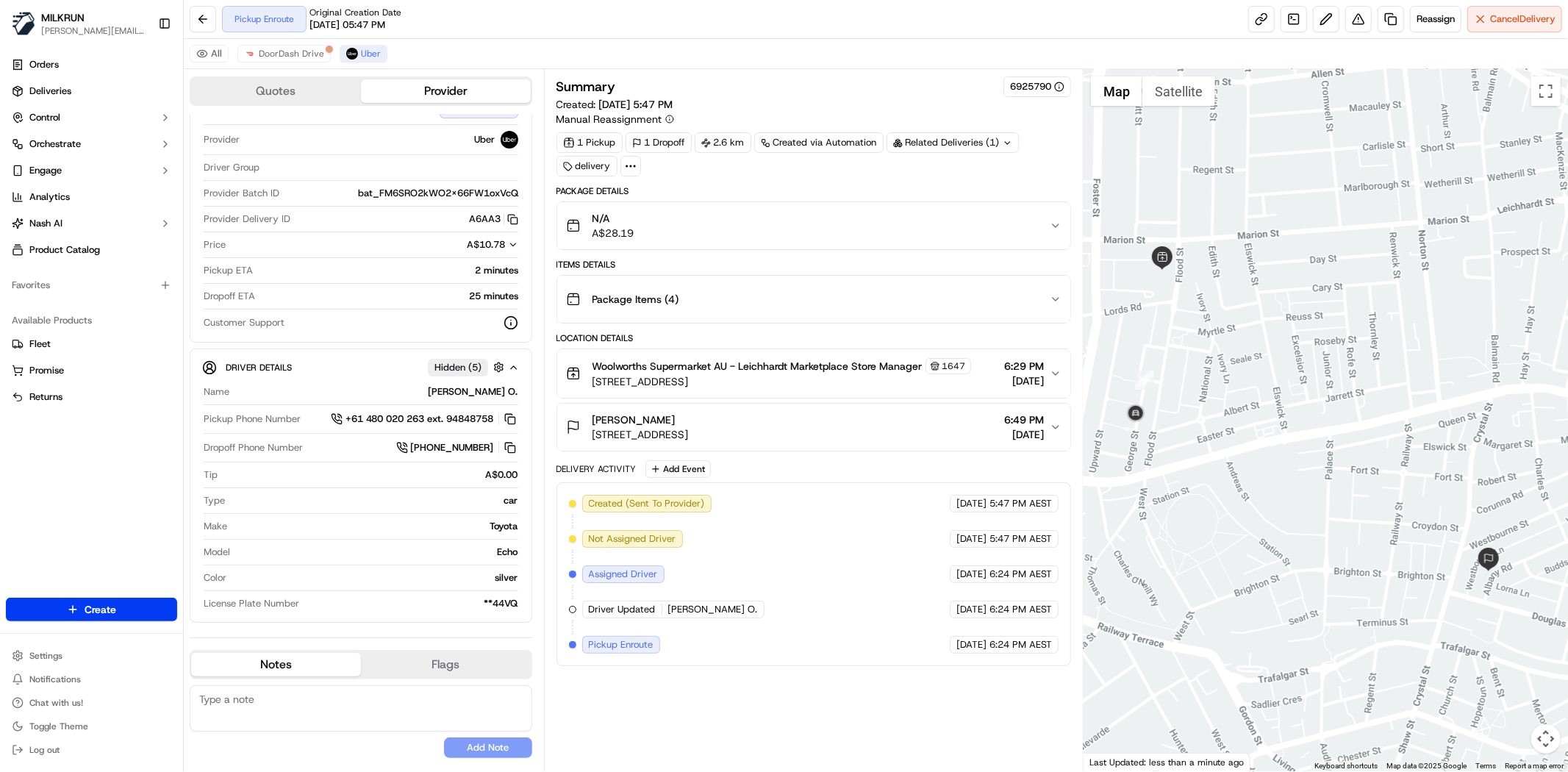
click at [641, 729] on div "Summary 6925790 Created: 22/09/2025 5:47 PM Manual Reassignment 1 Pickup 1 Drop…" at bounding box center [814, 420] width 515 height 687
drag, startPoint x: 187, startPoint y: 382, endPoint x: 213, endPoint y: 167, distance: 216.6
click at [188, 382] on div "Quotes Provider Provider Details Latest Status Pickup Enroute Provider Uber Dri…" at bounding box center [364, 420] width 360 height 702
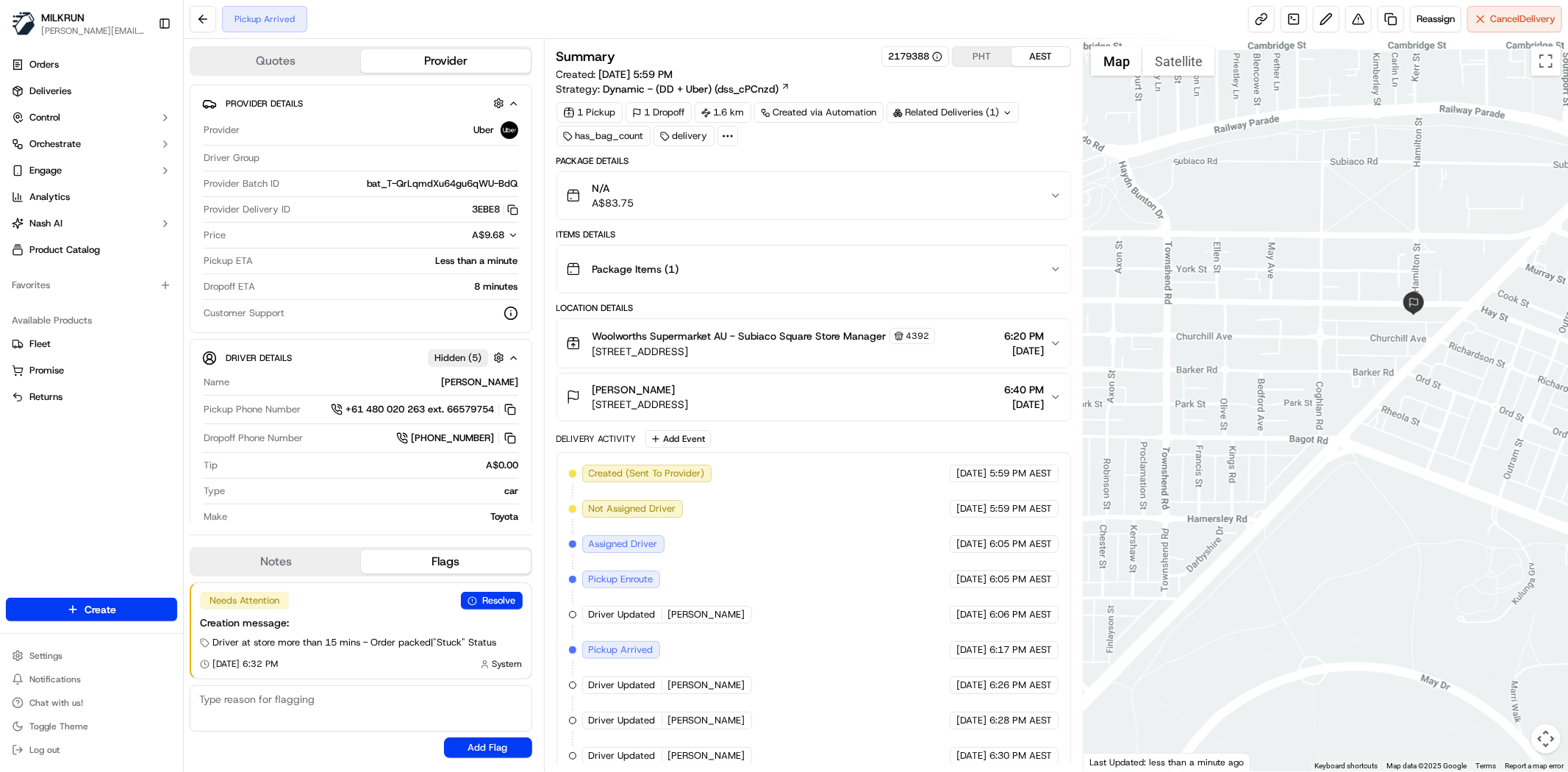
drag, startPoint x: 1483, startPoint y: 377, endPoint x: 1357, endPoint y: 202, distance: 215.6
click at [1357, 202] on div at bounding box center [1325, 405] width 484 height 732
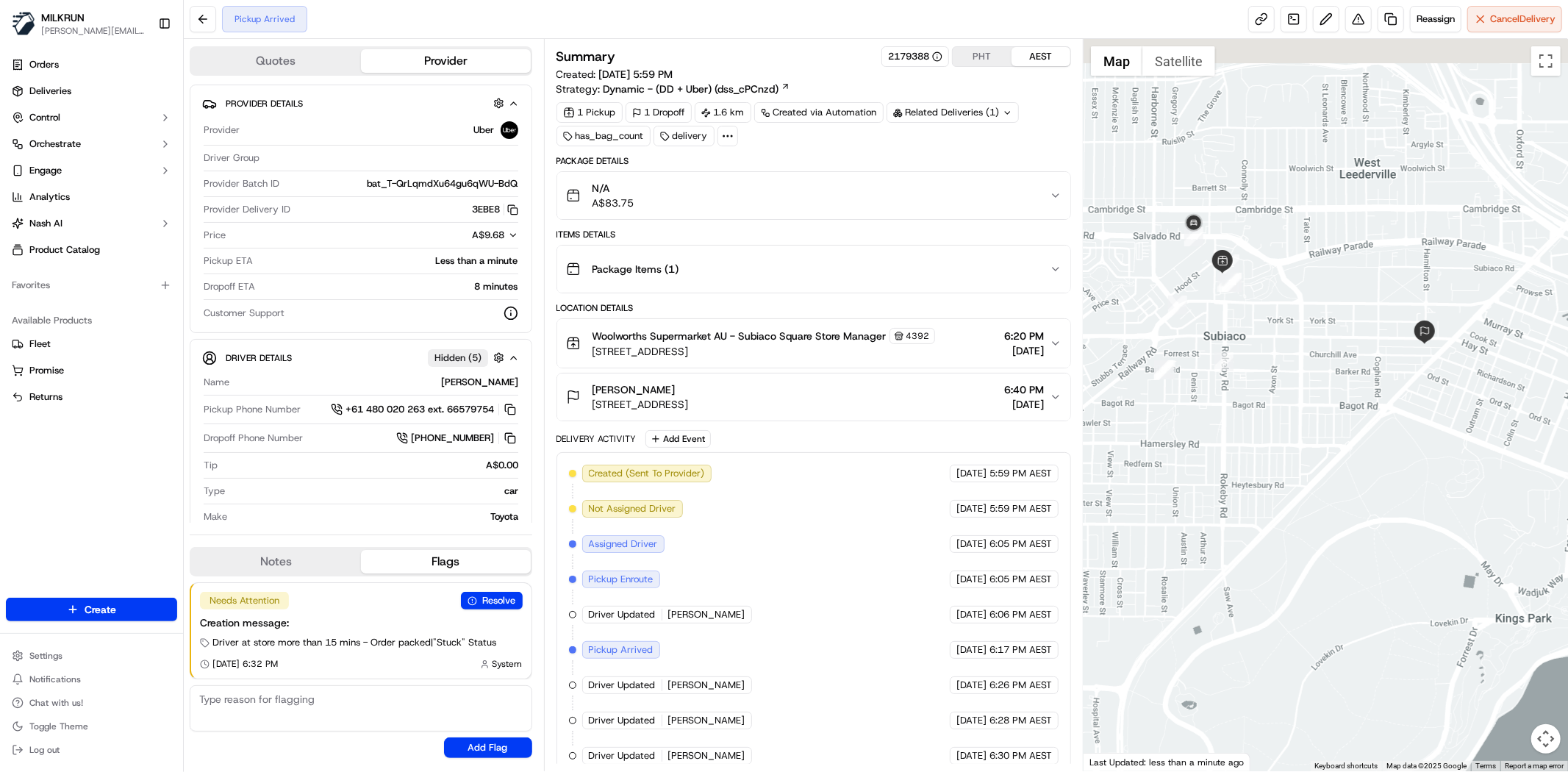
drag, startPoint x: 1249, startPoint y: 384, endPoint x: 1277, endPoint y: 429, distance: 53.0
click at [1277, 429] on div at bounding box center [1325, 405] width 484 height 732
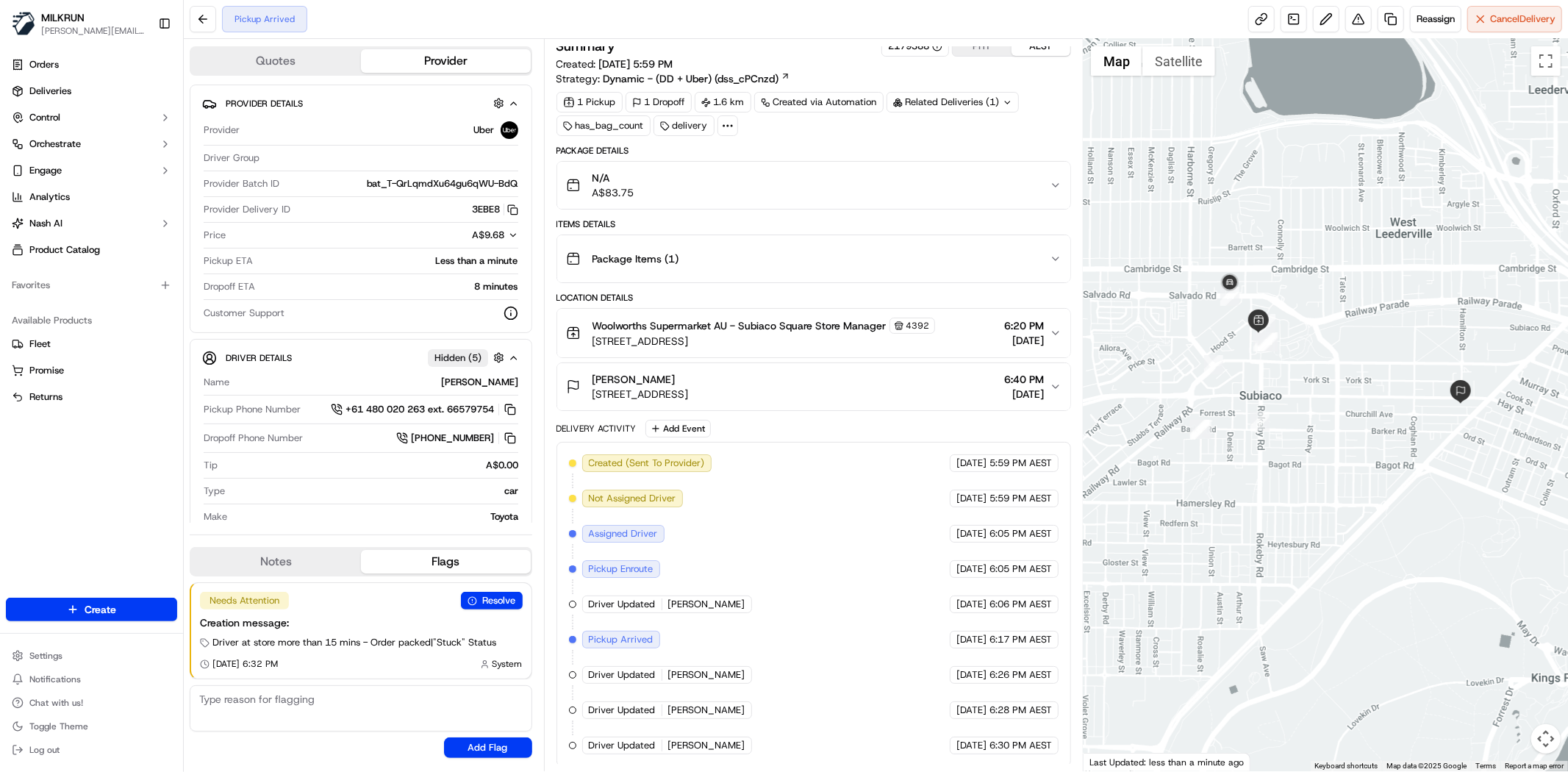
scroll to position [16, 0]
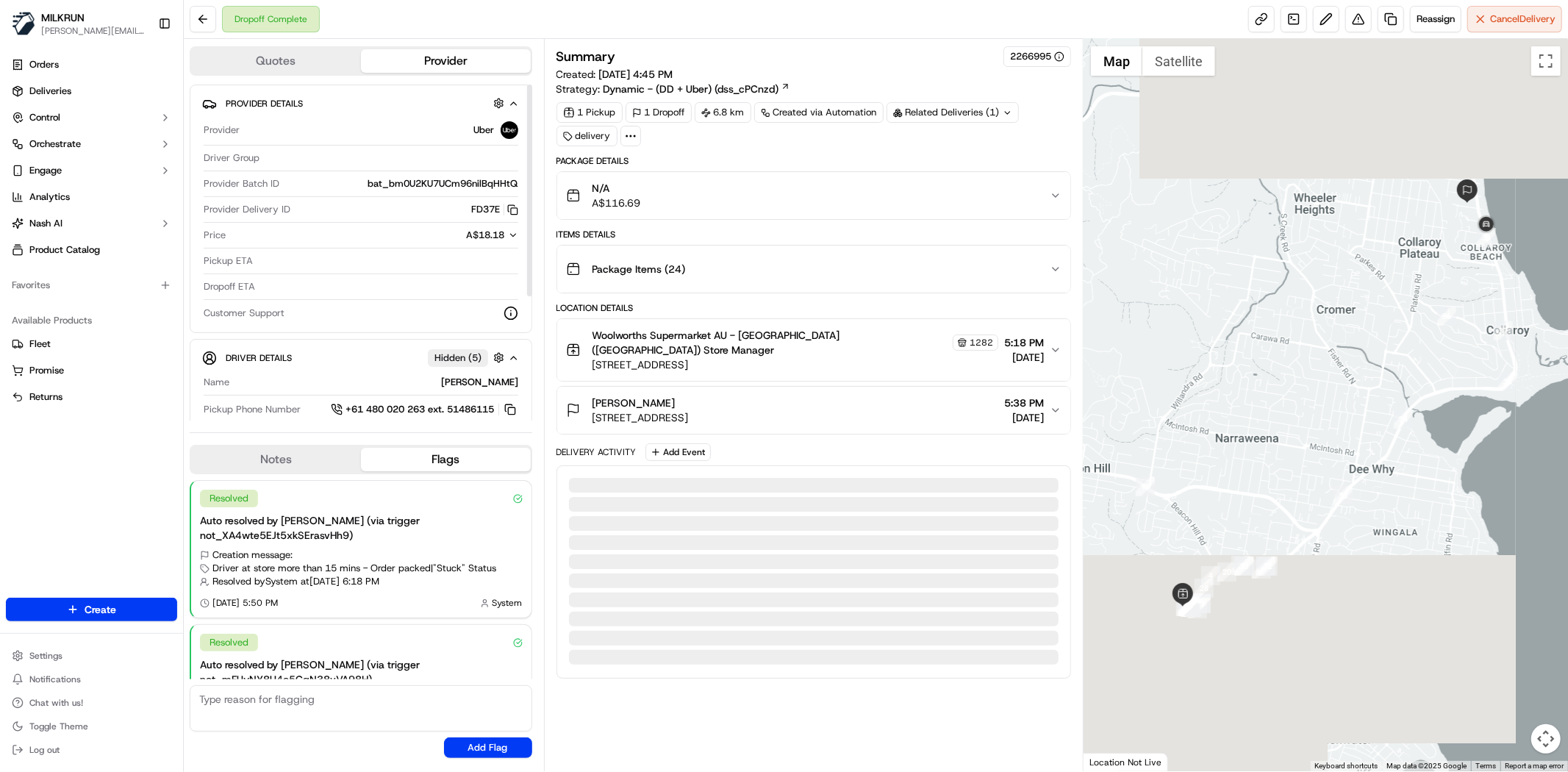
scroll to position [82, 0]
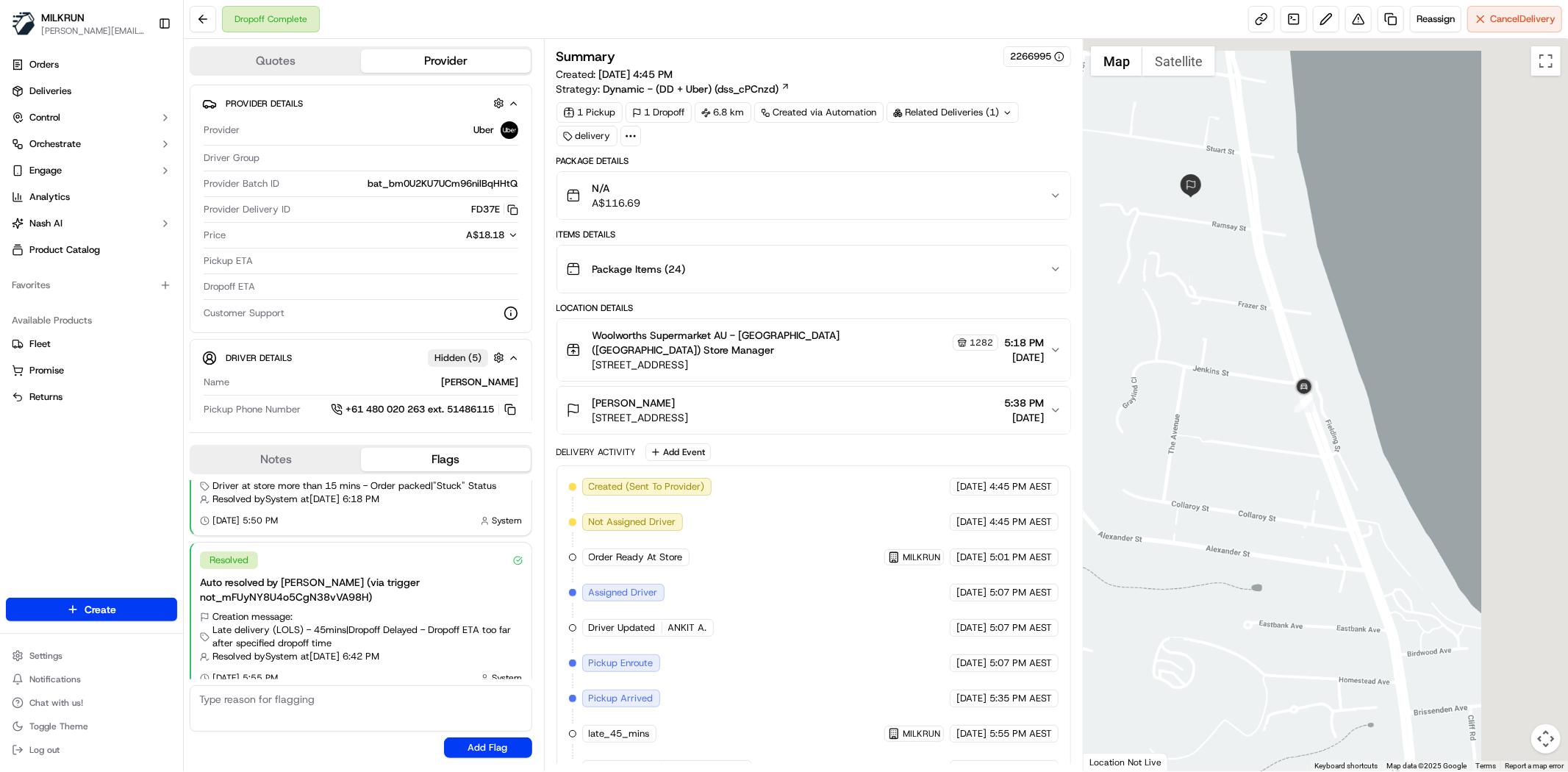
drag, startPoint x: 1380, startPoint y: 275, endPoint x: 1280, endPoint y: 289, distance: 101.0
click at [1280, 289] on div at bounding box center [1325, 405] width 484 height 732
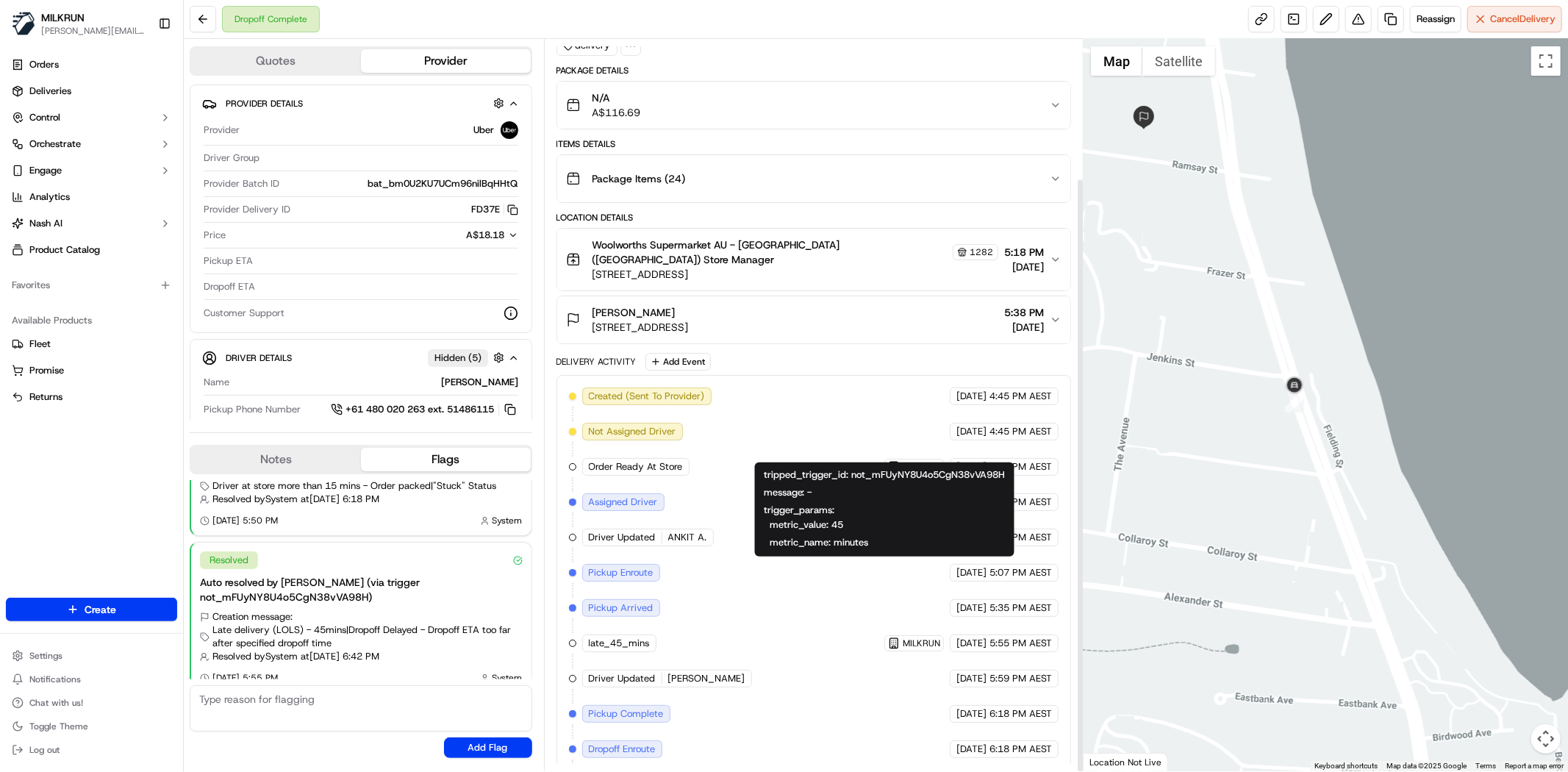
scroll to position [171, 0]
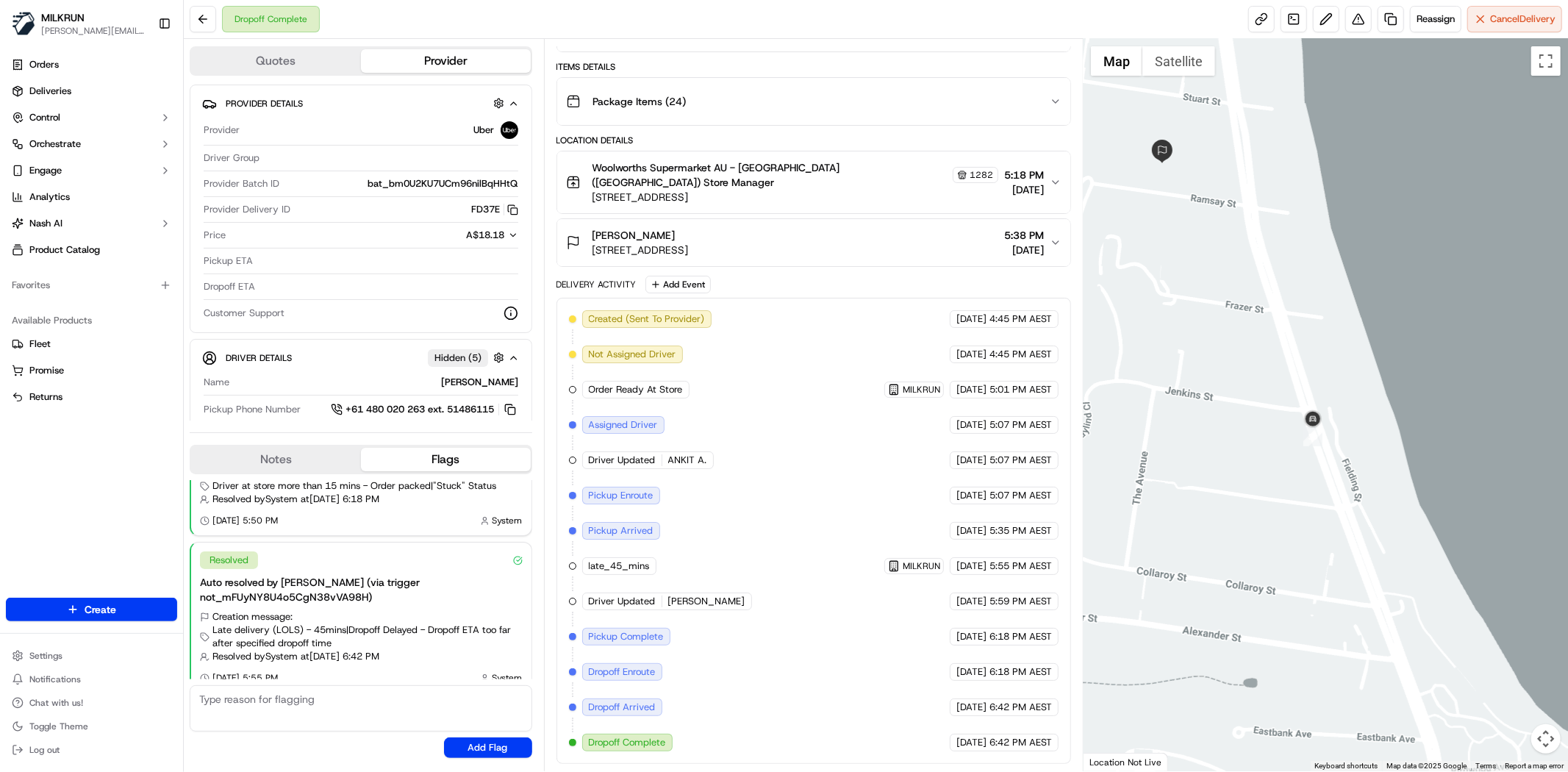
drag, startPoint x: 1349, startPoint y: 361, endPoint x: 1397, endPoint y: 443, distance: 95.0
click at [1397, 443] on div at bounding box center [1325, 405] width 484 height 732
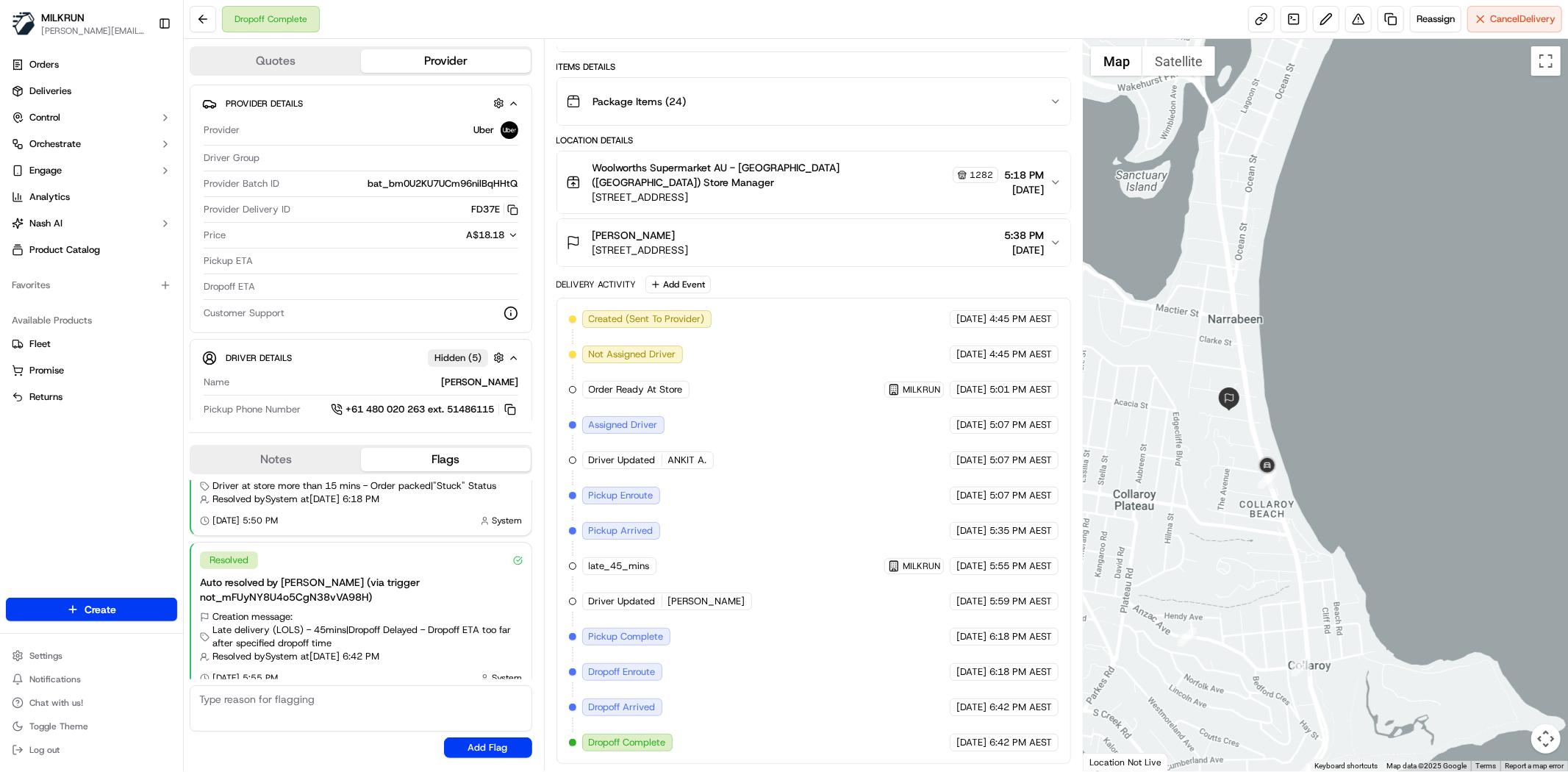
drag, startPoint x: 1214, startPoint y: 629, endPoint x: 1248, endPoint y: 621, distance: 34.9
click at [1248, 621] on div at bounding box center [1325, 405] width 484 height 732
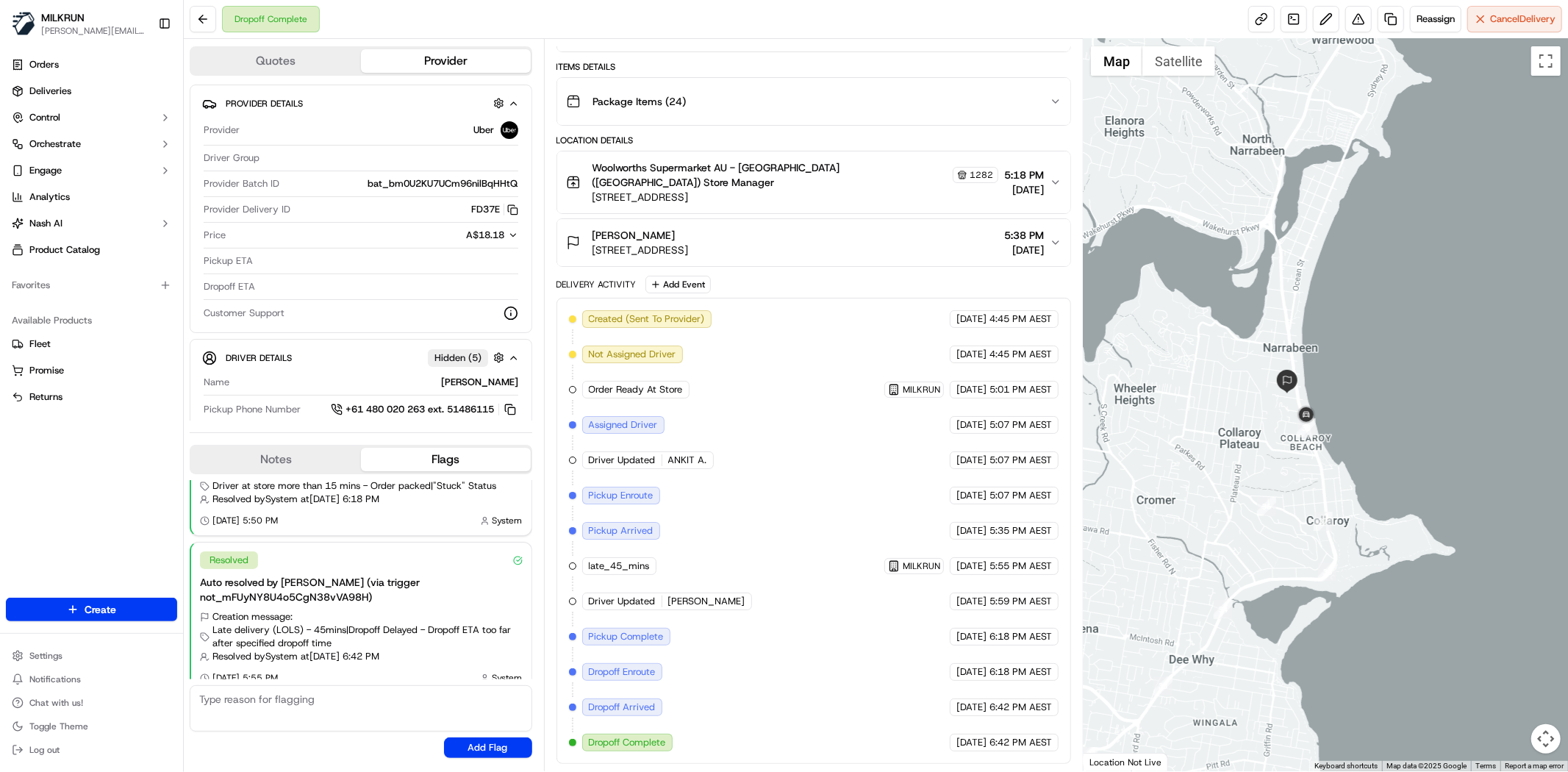
drag, startPoint x: 1219, startPoint y: 632, endPoint x: 1272, endPoint y: 569, distance: 82.3
click at [1272, 569] on div at bounding box center [1325, 405] width 484 height 732
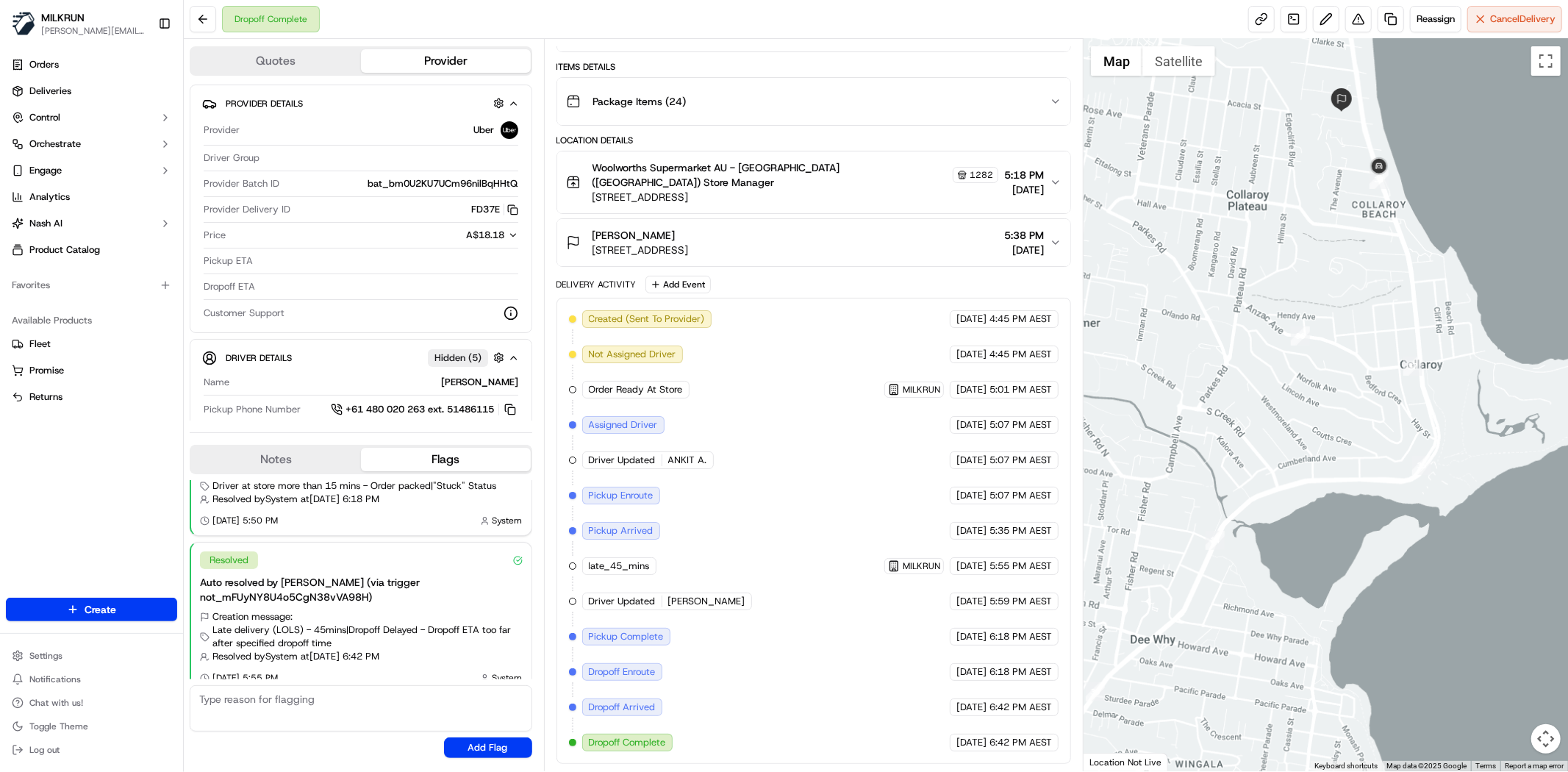
drag, startPoint x: 1272, startPoint y: 569, endPoint x: 1377, endPoint y: 292, distance: 296.2
click at [1376, 292] on div at bounding box center [1325, 405] width 484 height 732
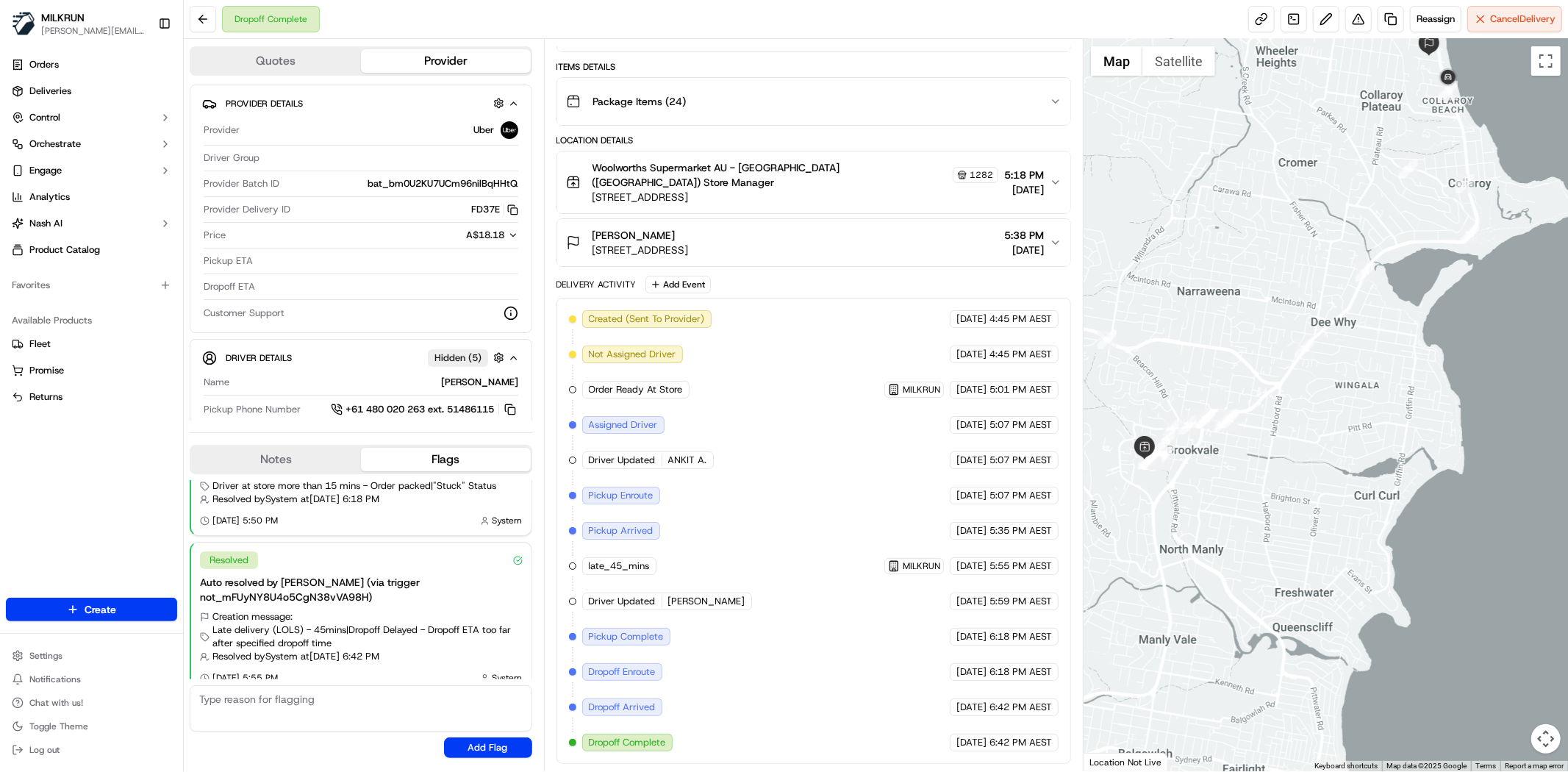
drag, startPoint x: 1301, startPoint y: 505, endPoint x: 1309, endPoint y: 501, distance: 8.9
click at [1309, 501] on div at bounding box center [1325, 405] width 484 height 732
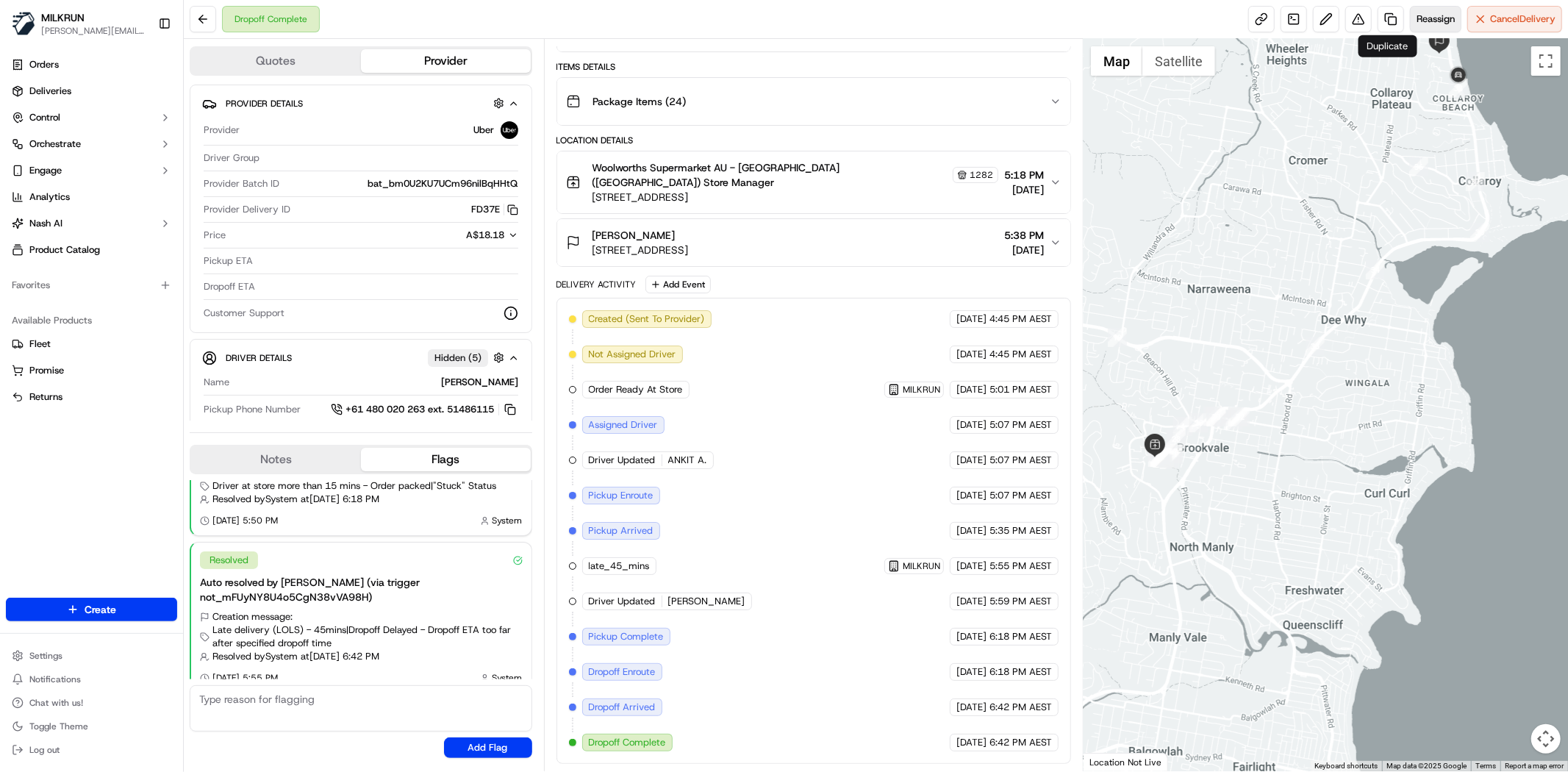
click at [1417, 13] on span "Reassign" at bounding box center [1436, 19] width 38 height 14
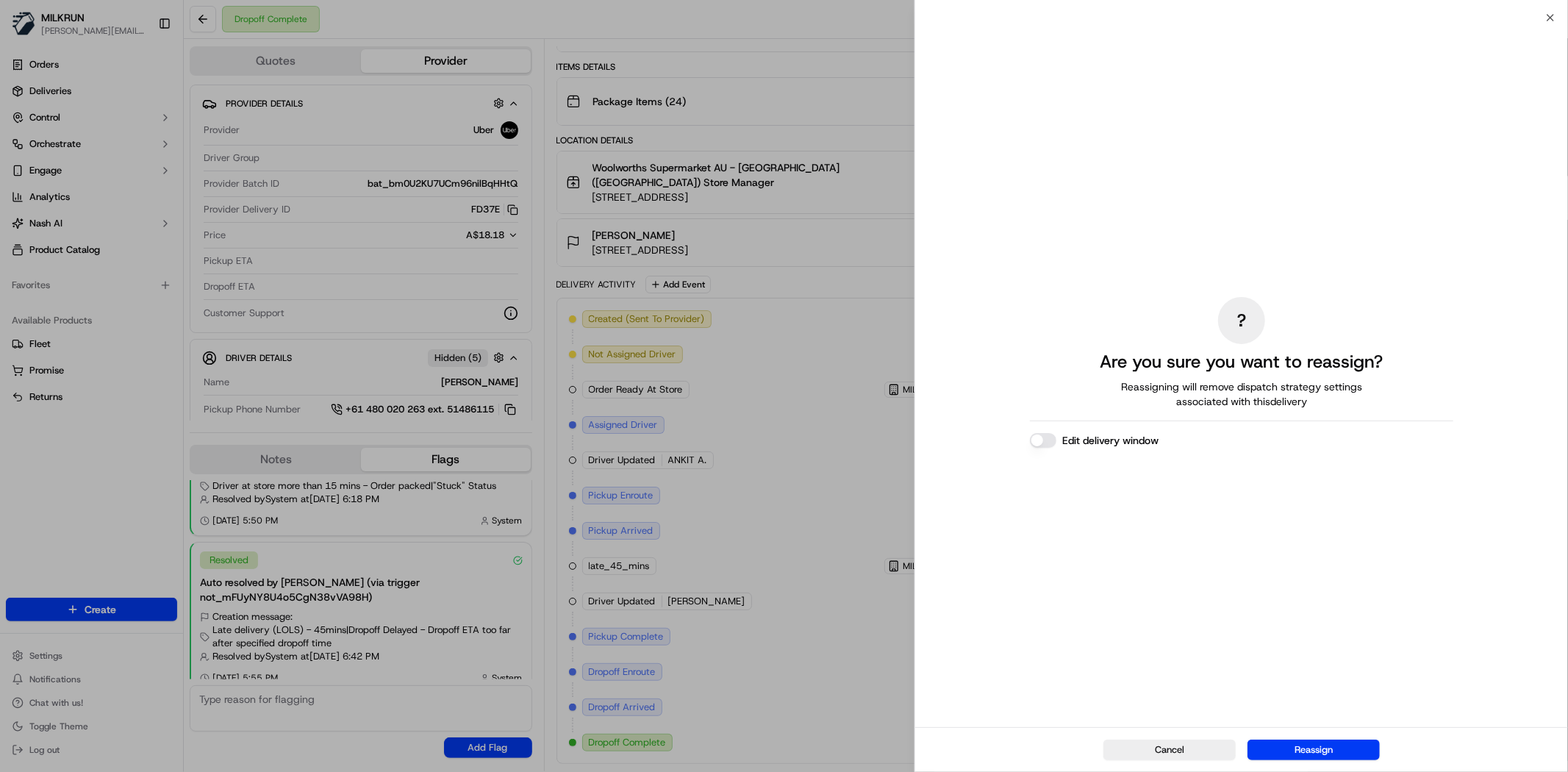
click at [1295, 730] on div "Cancel Reassign" at bounding box center [1241, 750] width 653 height 45
click at [1303, 746] on button "Reassign" at bounding box center [1313, 750] width 132 height 21
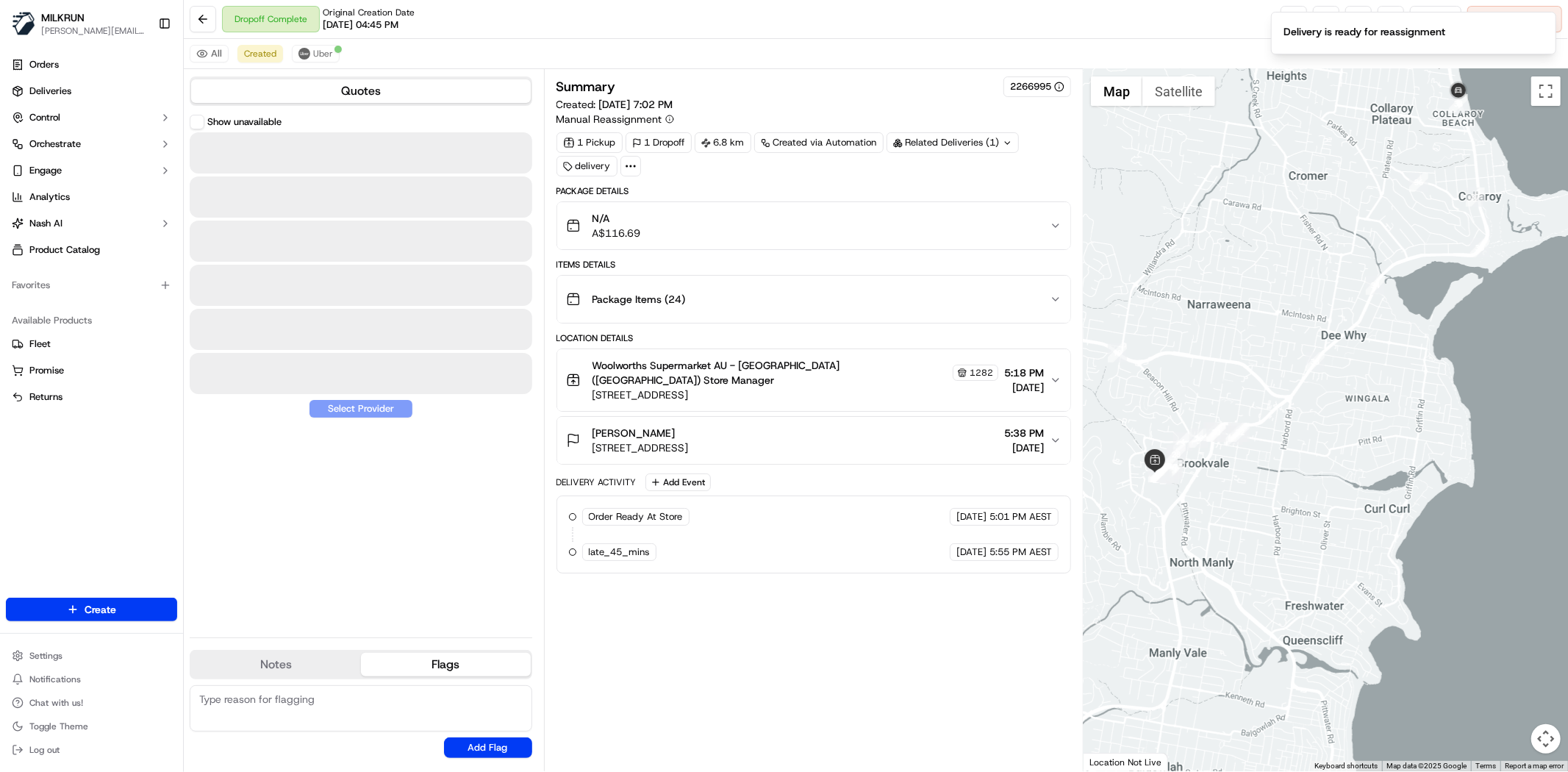
scroll to position [0, 0]
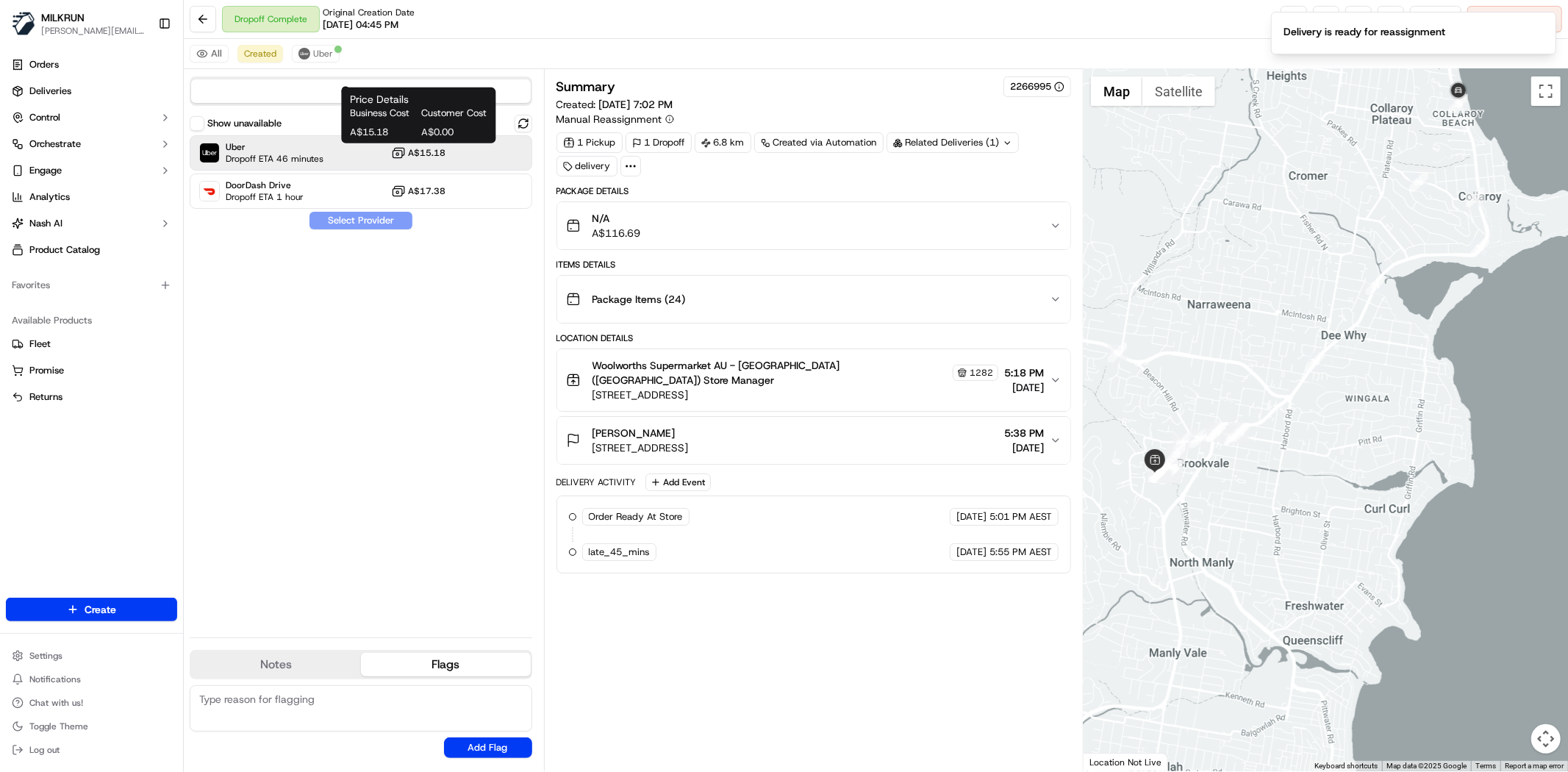
click at [398, 151] on rect at bounding box center [397, 154] width 10 height 7
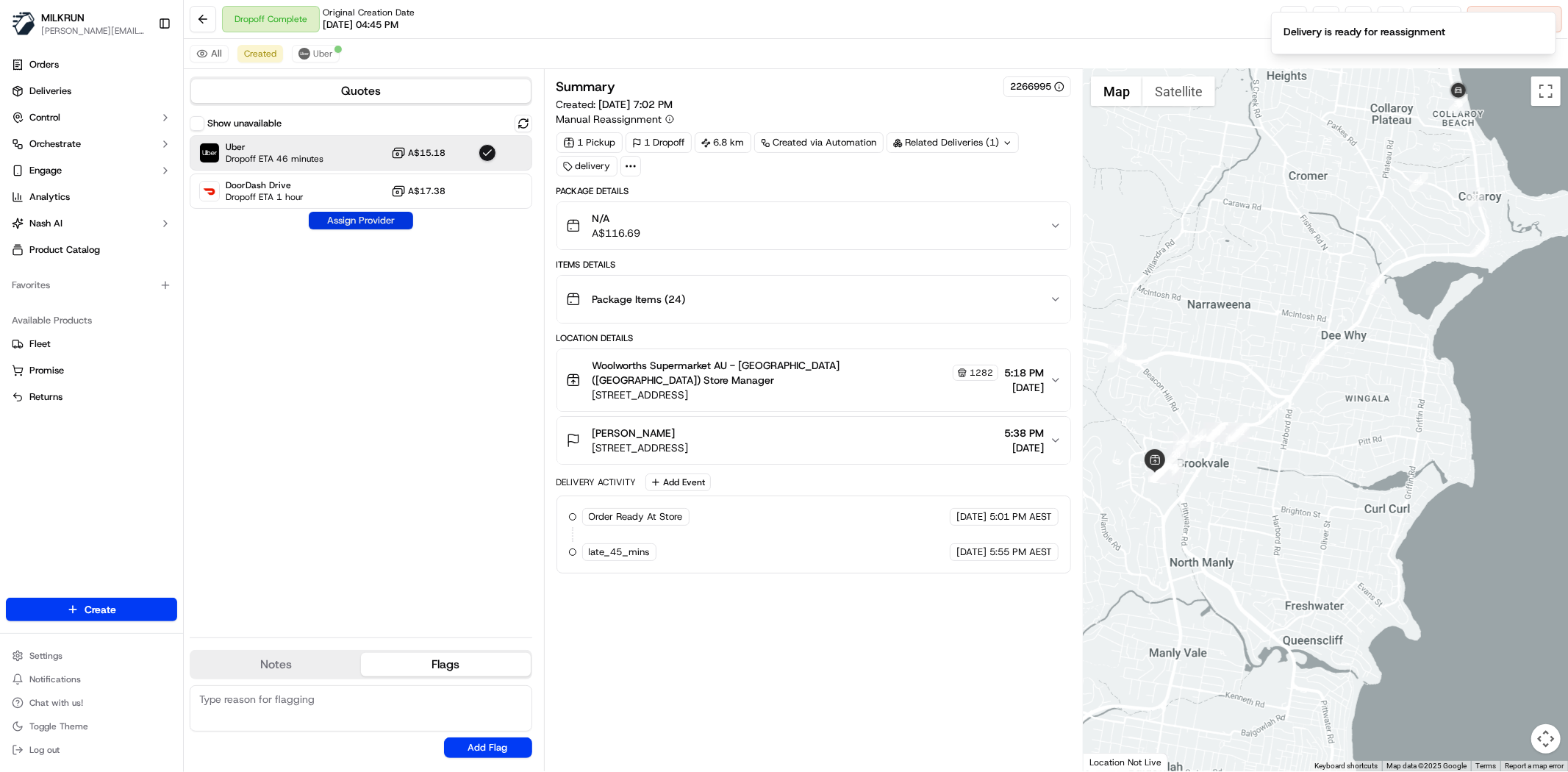
click at [380, 219] on button "Assign Provider" at bounding box center [361, 220] width 104 height 18
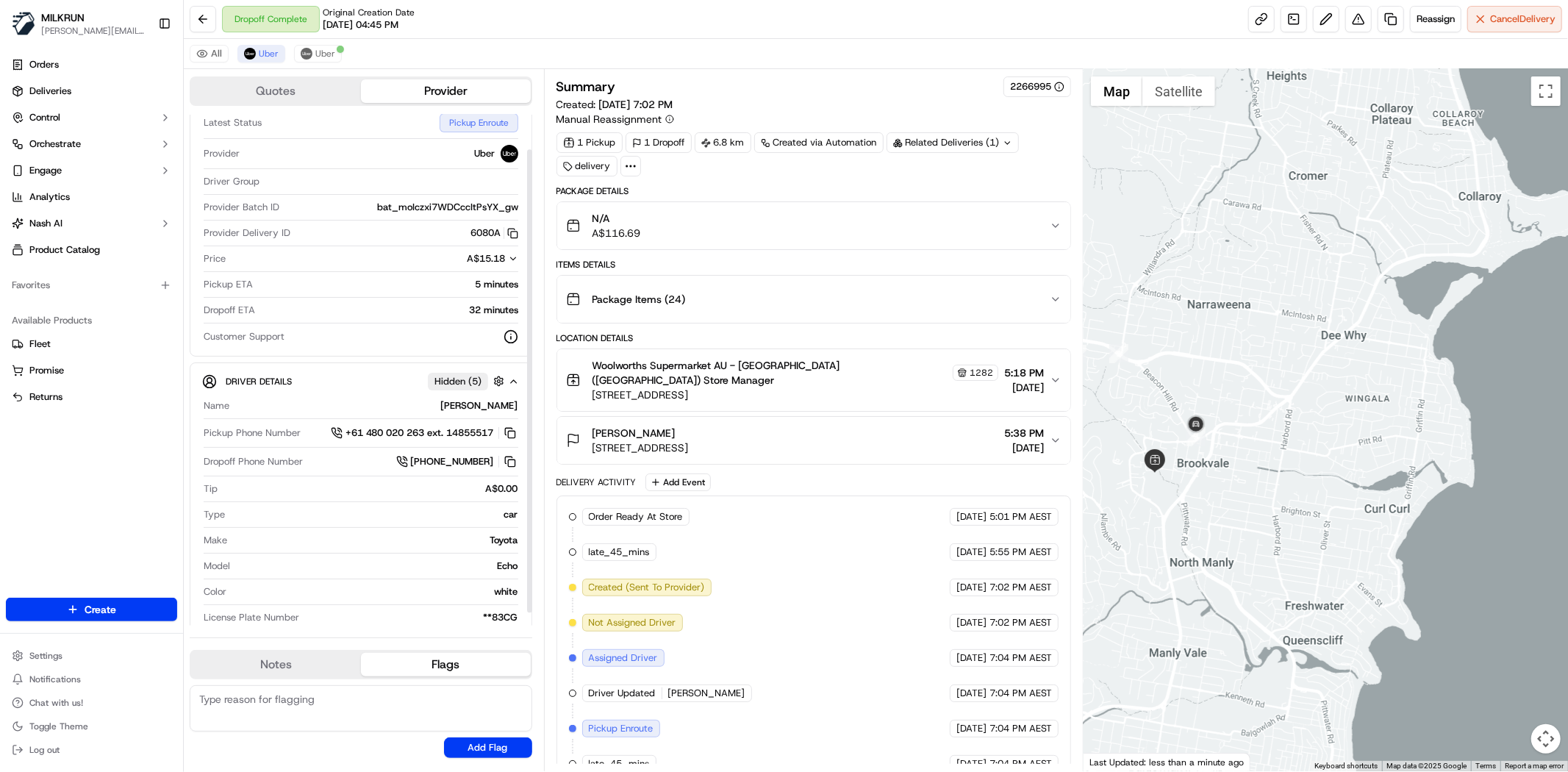
scroll to position [52, 0]
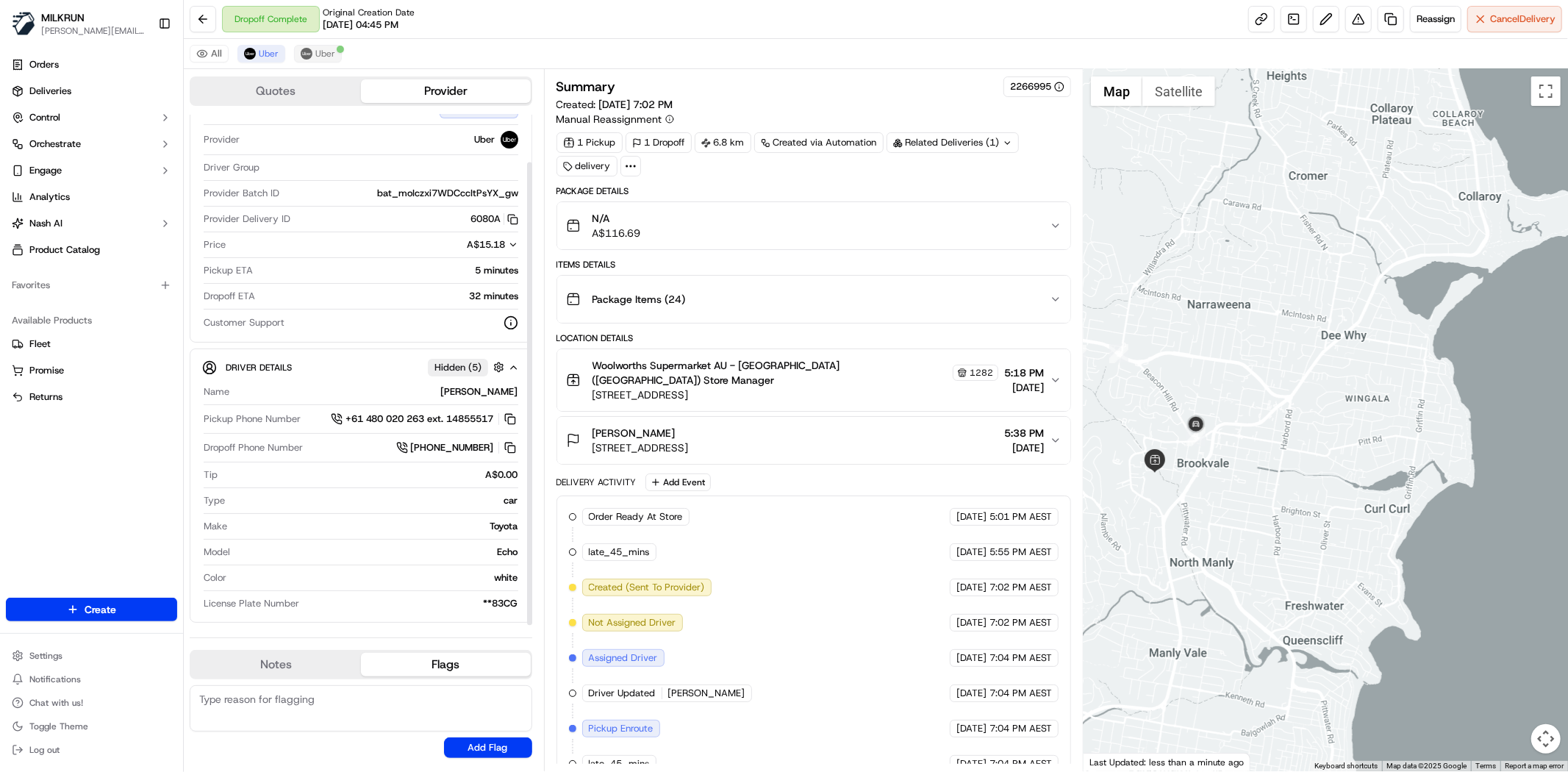
click at [324, 62] on div "All Uber Uber" at bounding box center [875, 54] width 1384 height 30
click at [322, 59] on span "Uber" at bounding box center [325, 54] width 20 height 12
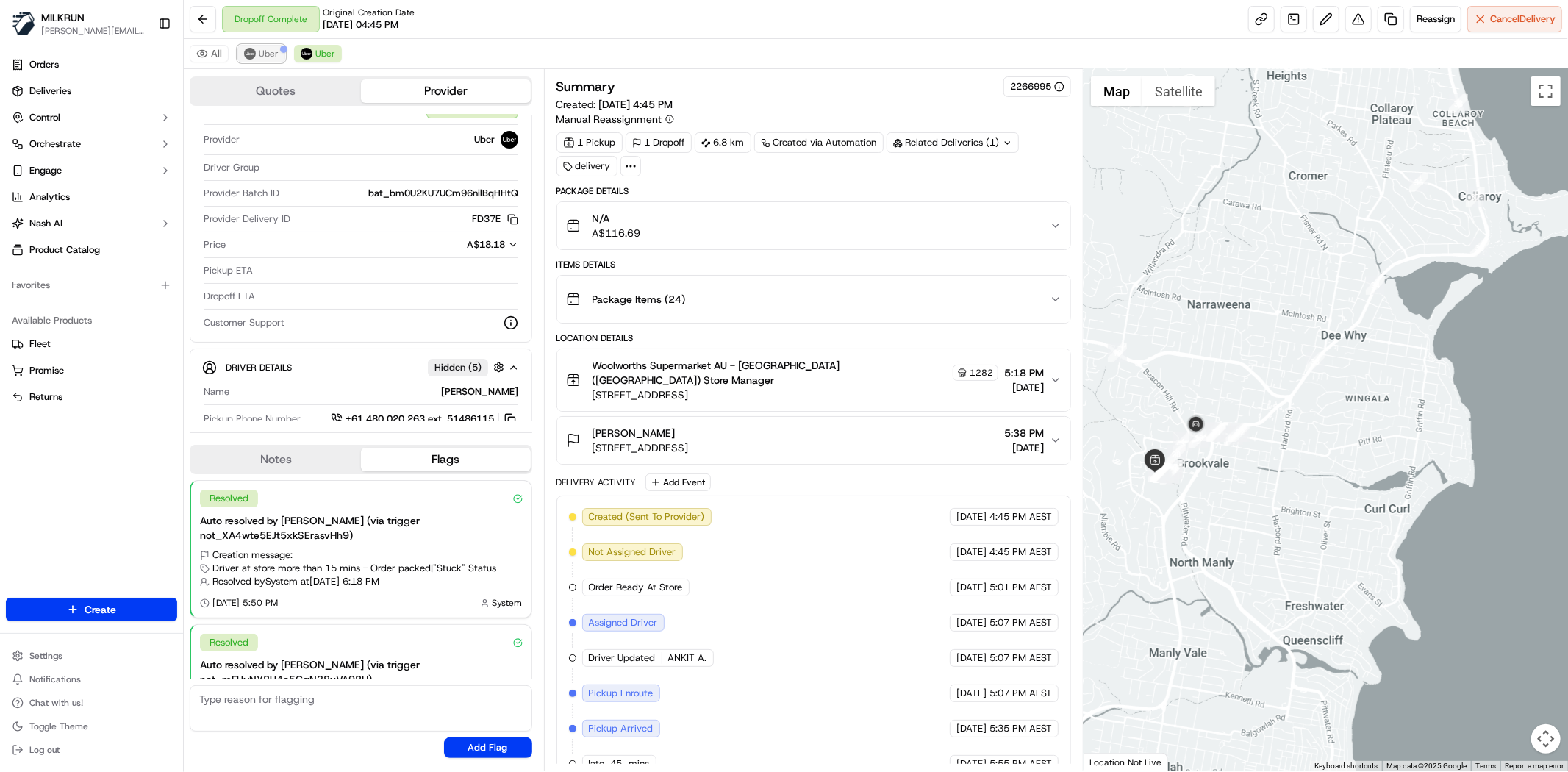
click at [257, 51] on button "Uber" at bounding box center [261, 54] width 48 height 18
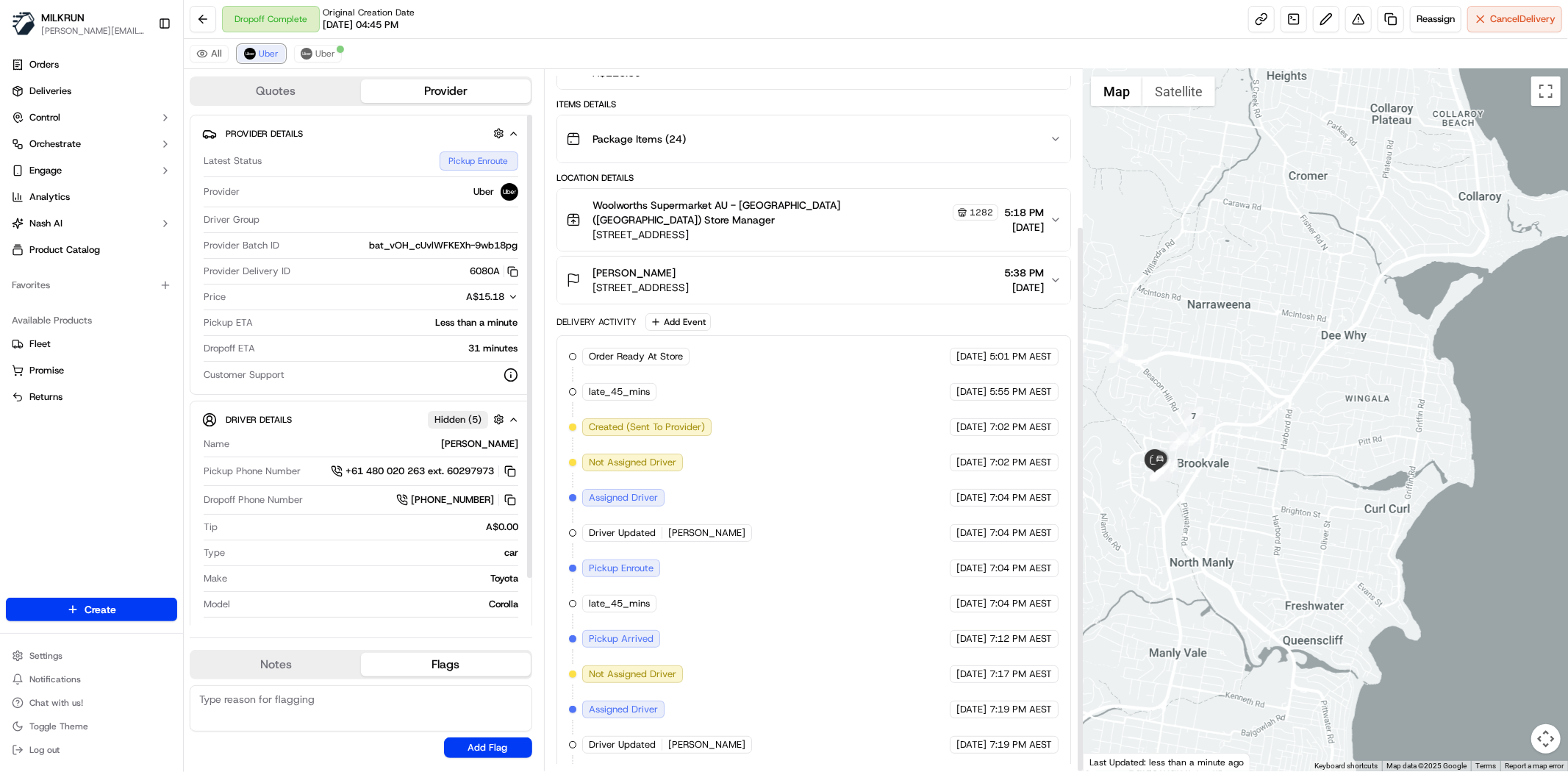
scroll to position [201, 0]
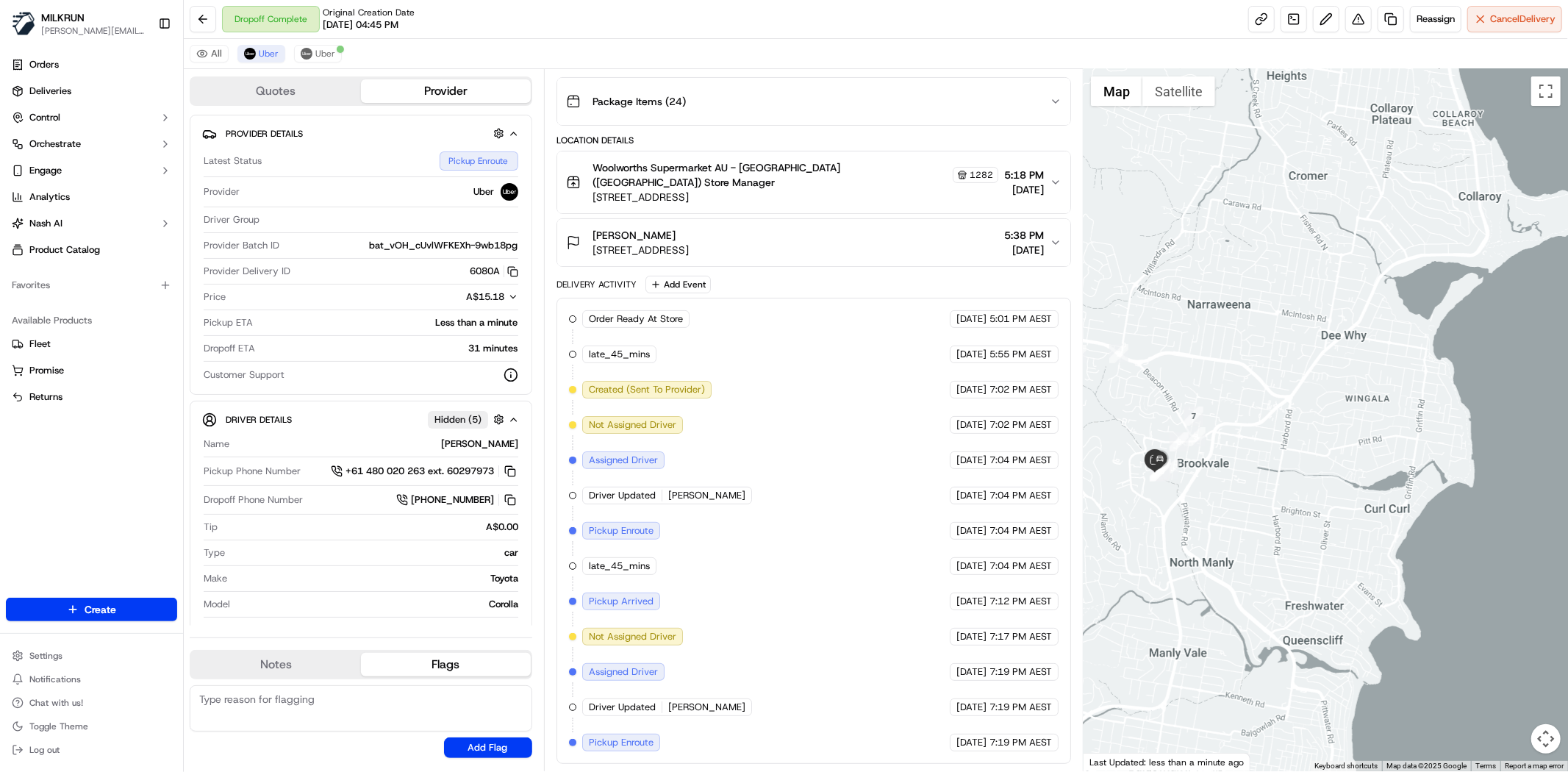
click at [621, 696] on div "Order Ready At Store MILKRUN 22/09/2025 5:01 PM AEST late_45_mins MILKRUN 22/09…" at bounding box center [813, 530] width 489 height 441
click at [658, 651] on div "Order Ready At Store MILKRUN 22/09/2025 5:01 PM AEST late_45_mins MILKRUN 22/09…" at bounding box center [813, 530] width 489 height 441
click at [730, 685] on div "Order Ready At Store MILKRUN 22/09/2025 5:01 PM AEST late_45_mins MILKRUN 22/09…" at bounding box center [813, 530] width 489 height 441
click at [1502, 19] on span "Cancel Delivery" at bounding box center [1523, 19] width 66 height 14
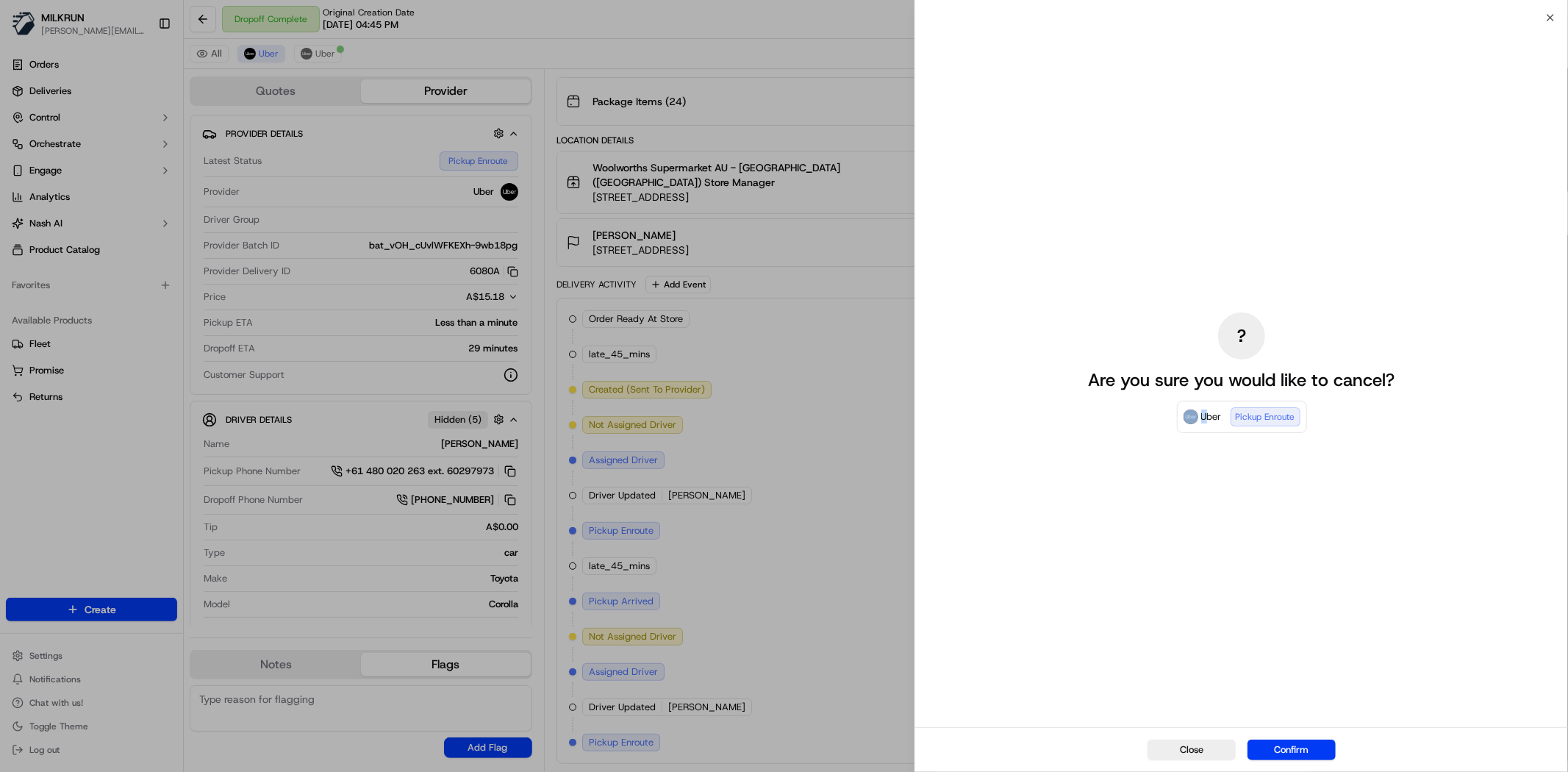
click at [1160, 547] on div "? Are you sure you would like to cancel? Uber Pickup Enroute" at bounding box center [1241, 372] width 329 height 703
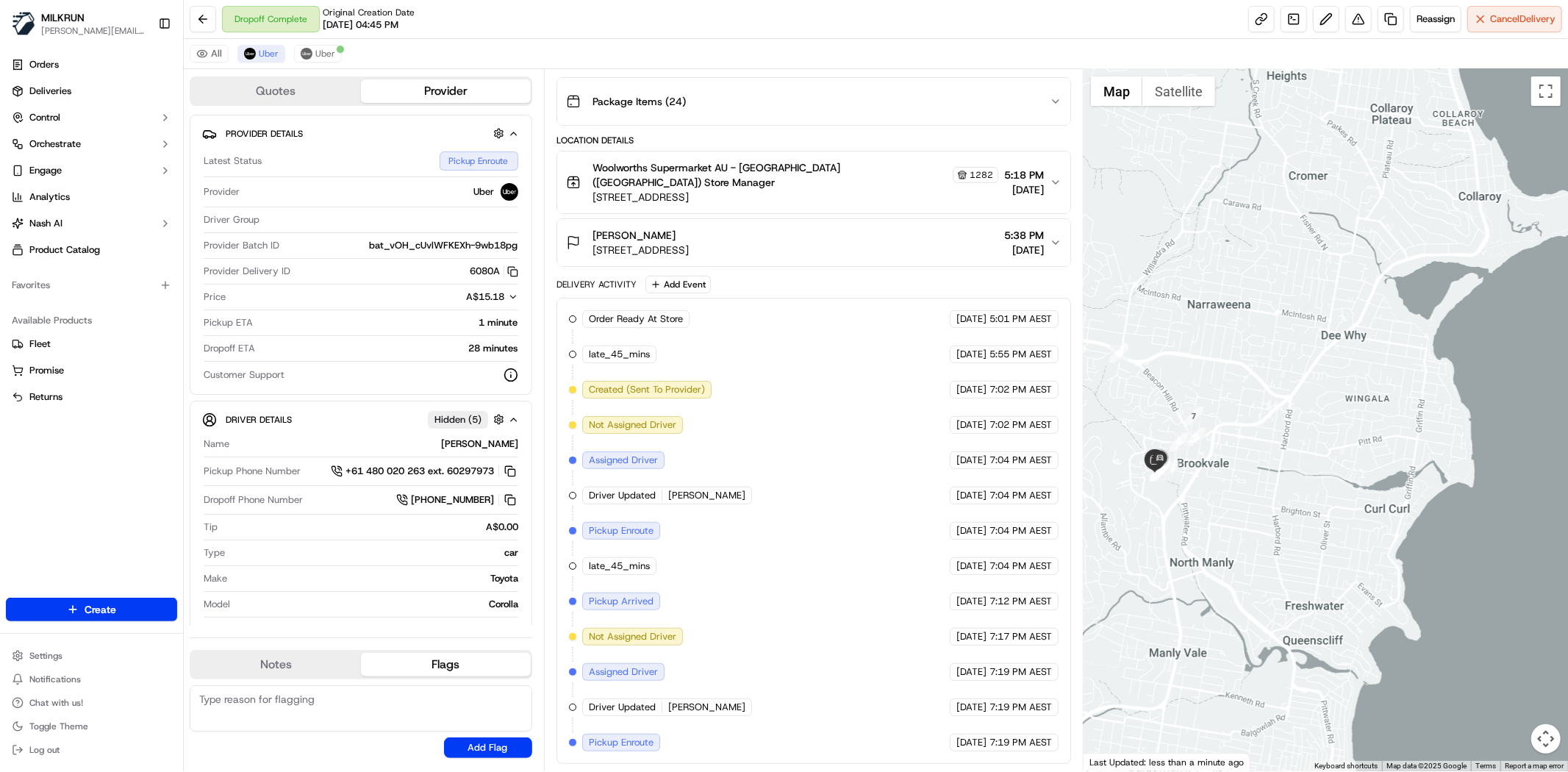
click at [255, 74] on div "Quotes Provider Provider Details Latest Status Pickup Enroute Provider Uber Dri…" at bounding box center [364, 420] width 360 height 702
click at [320, 53] on span "Uber" at bounding box center [325, 54] width 20 height 12
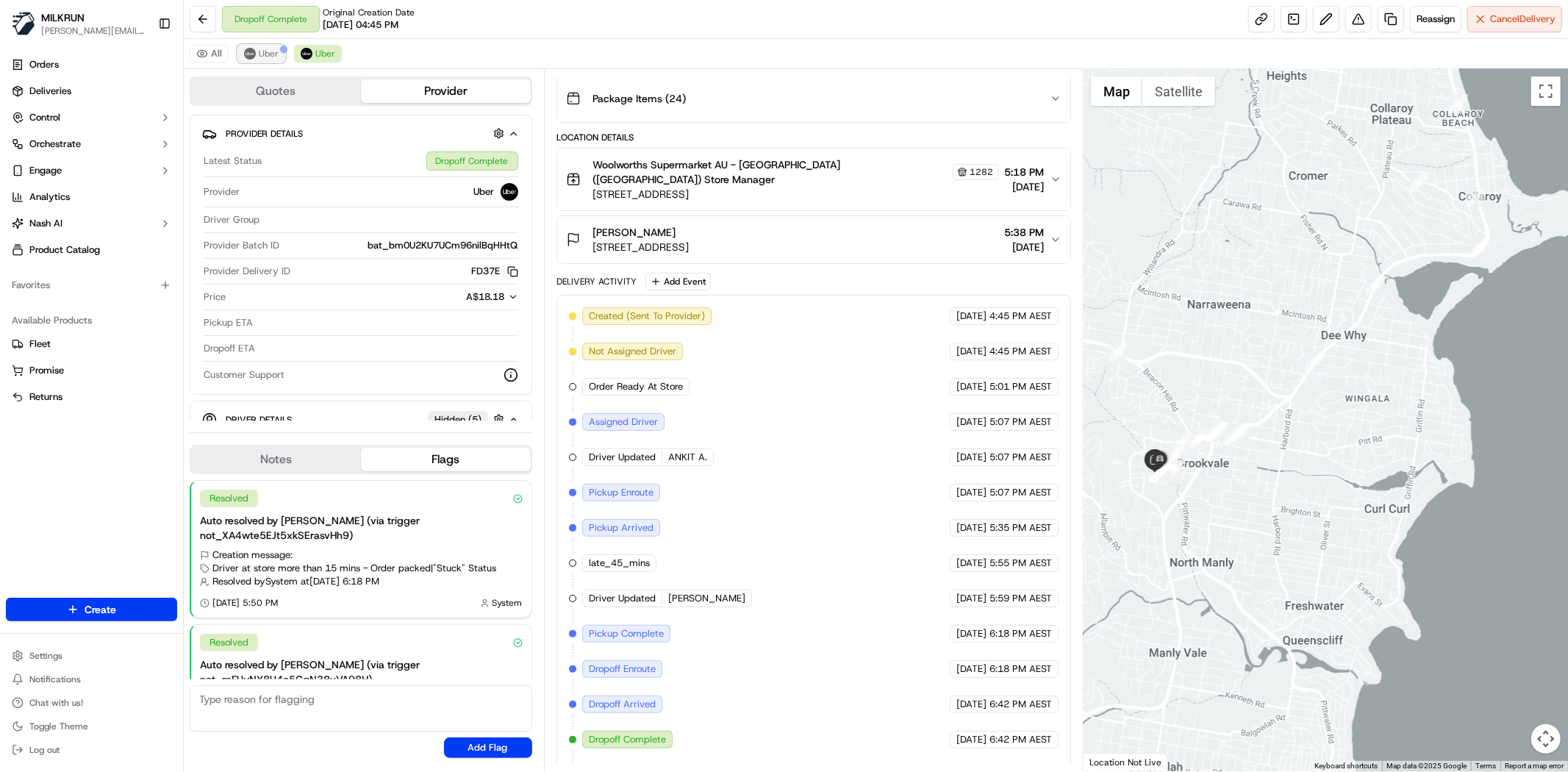
click at [275, 59] on span "Uber" at bounding box center [268, 54] width 20 height 12
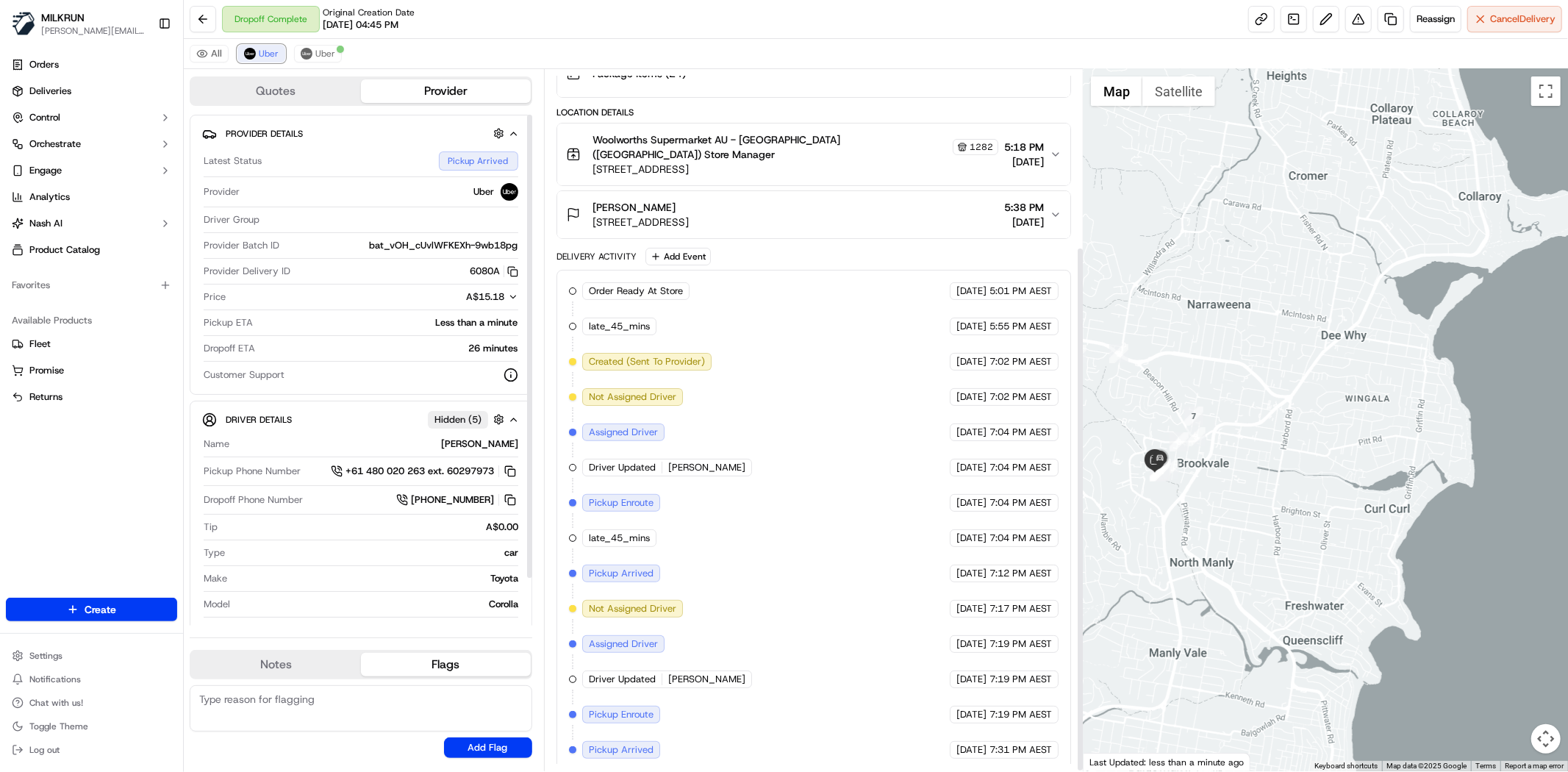
scroll to position [236, 0]
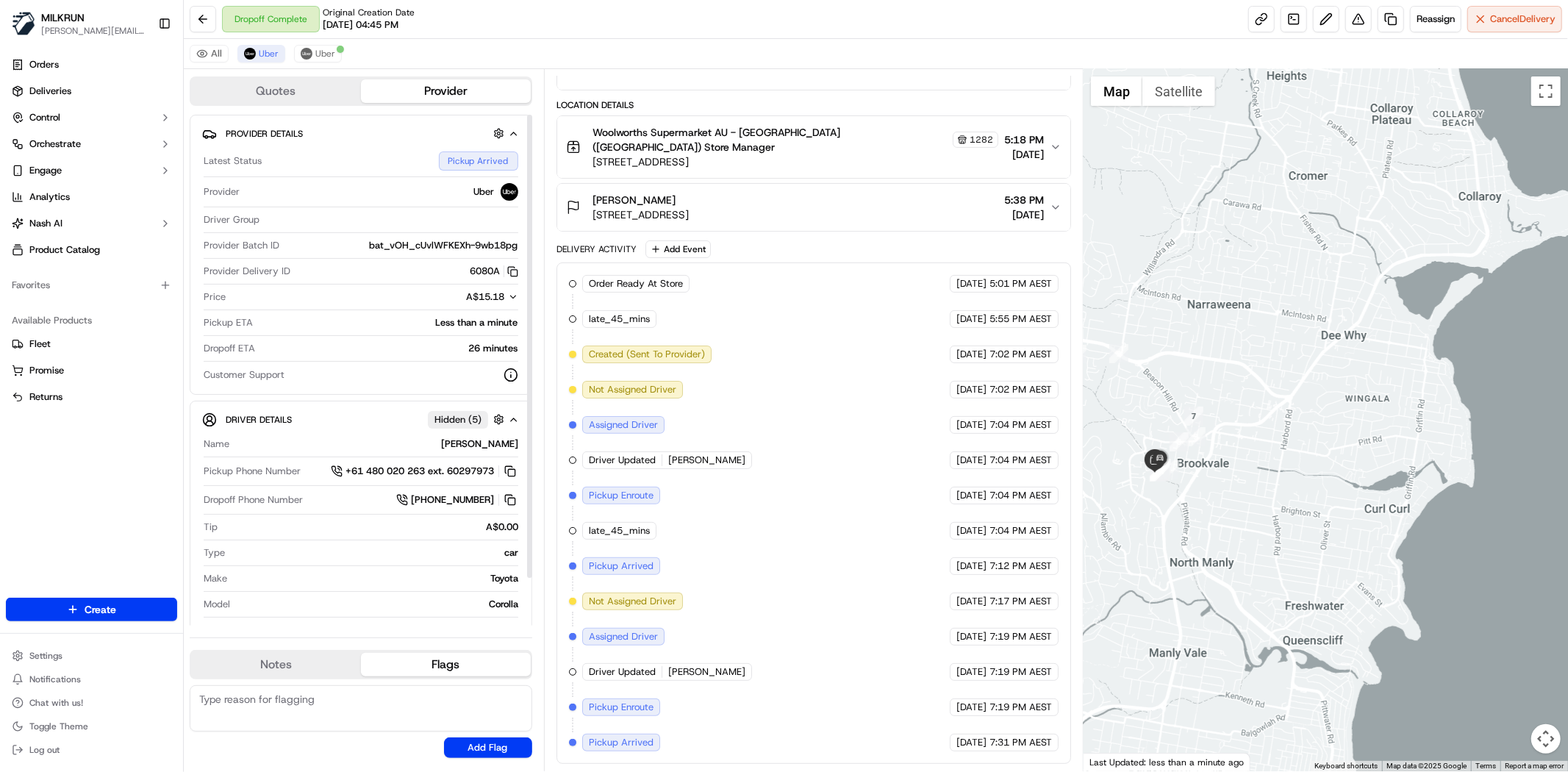
click at [328, 40] on div "All Uber Uber" at bounding box center [875, 54] width 1384 height 30
click at [327, 48] on span "Uber" at bounding box center [325, 54] width 20 height 12
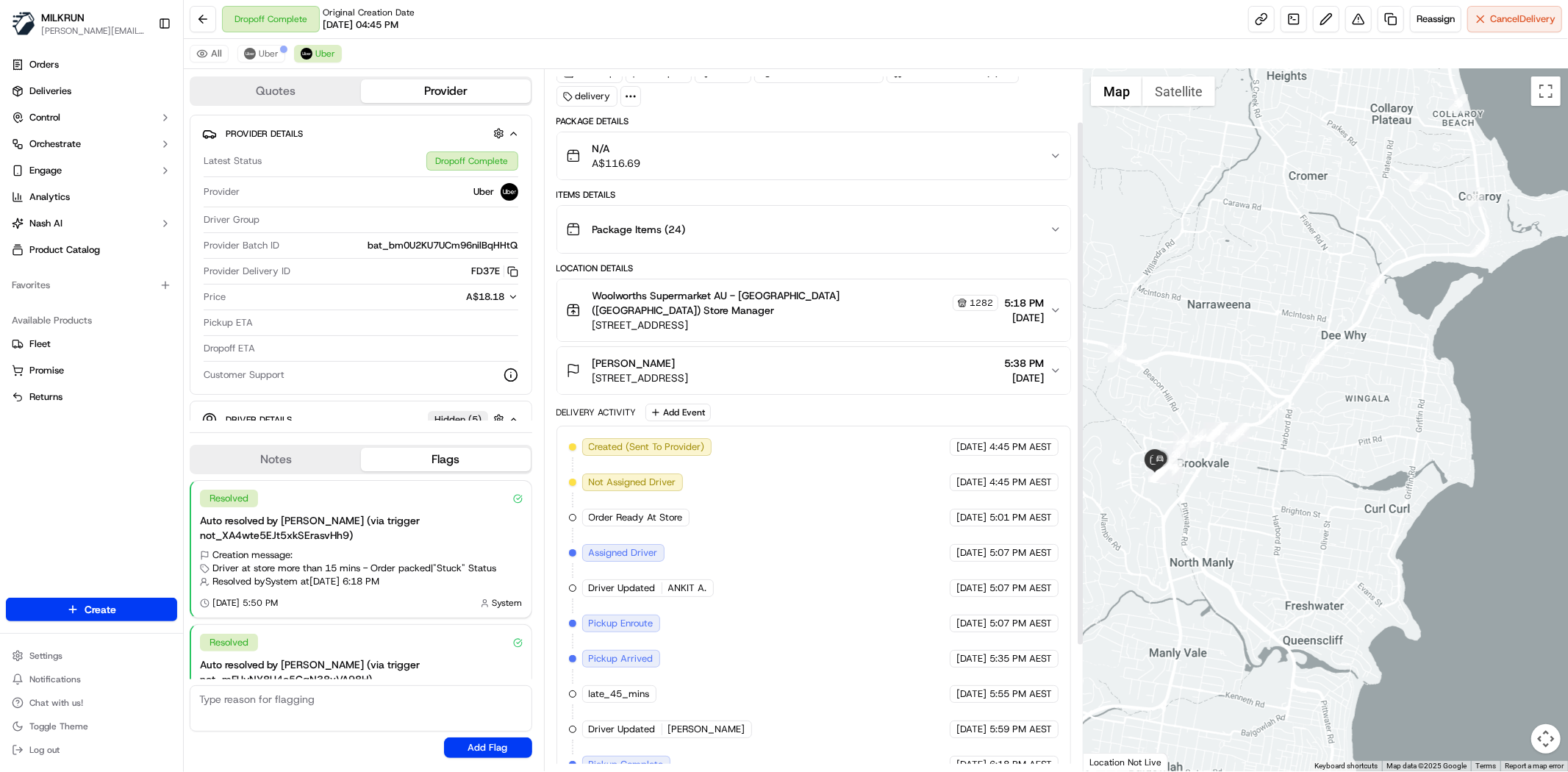
scroll to position [0, 0]
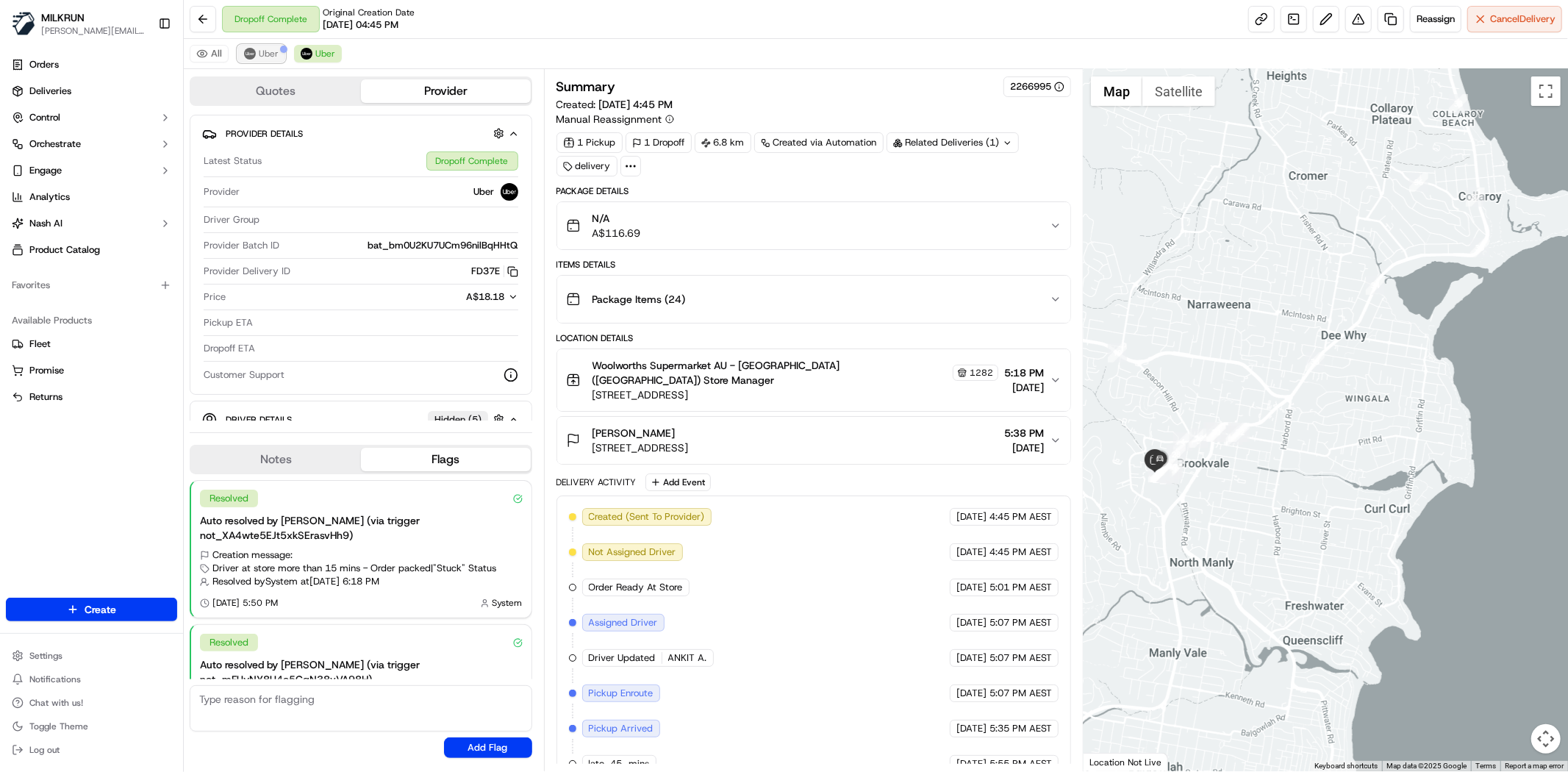
click at [262, 45] on button "Uber" at bounding box center [261, 54] width 48 height 18
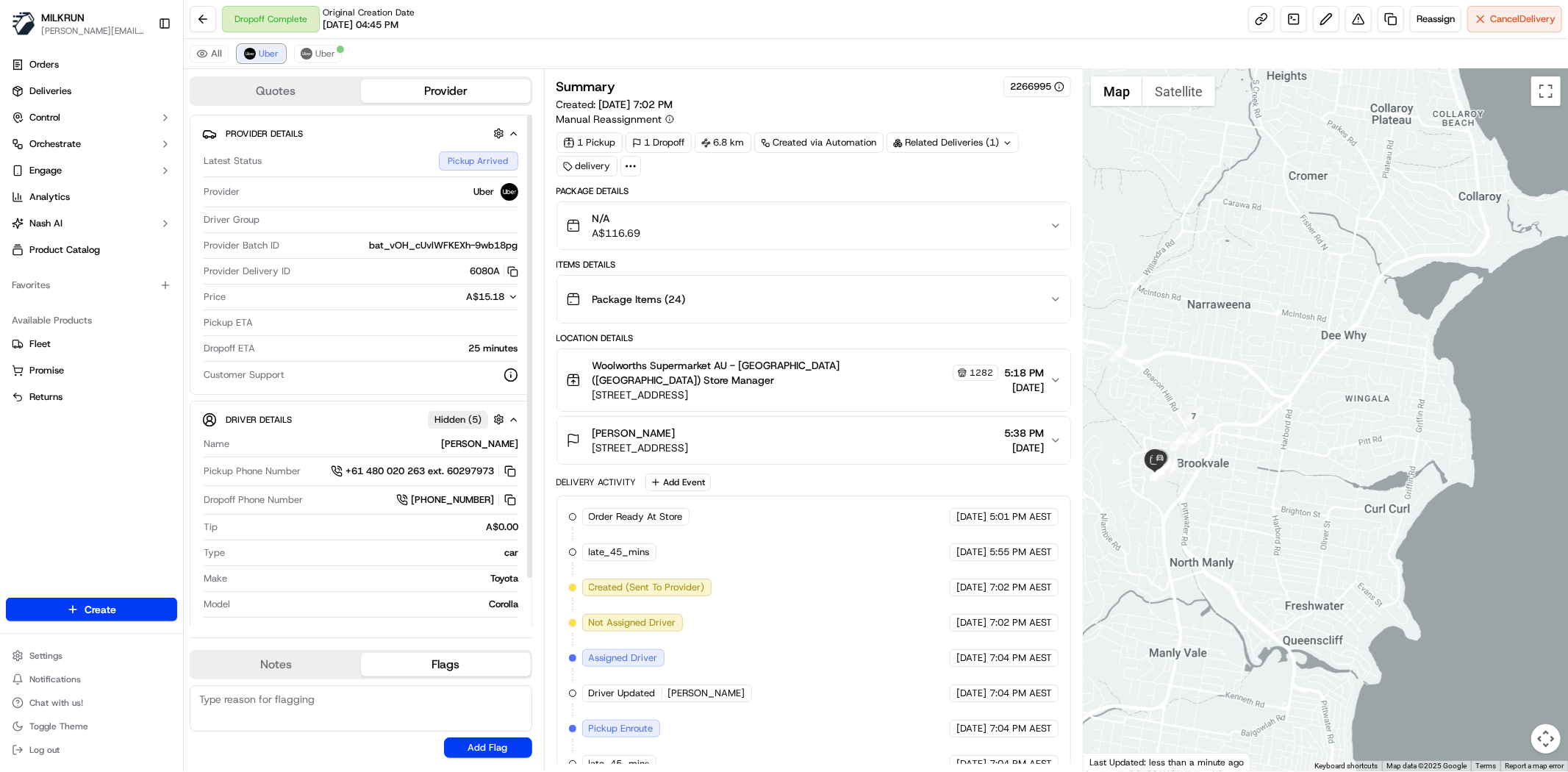
scroll to position [236, 0]
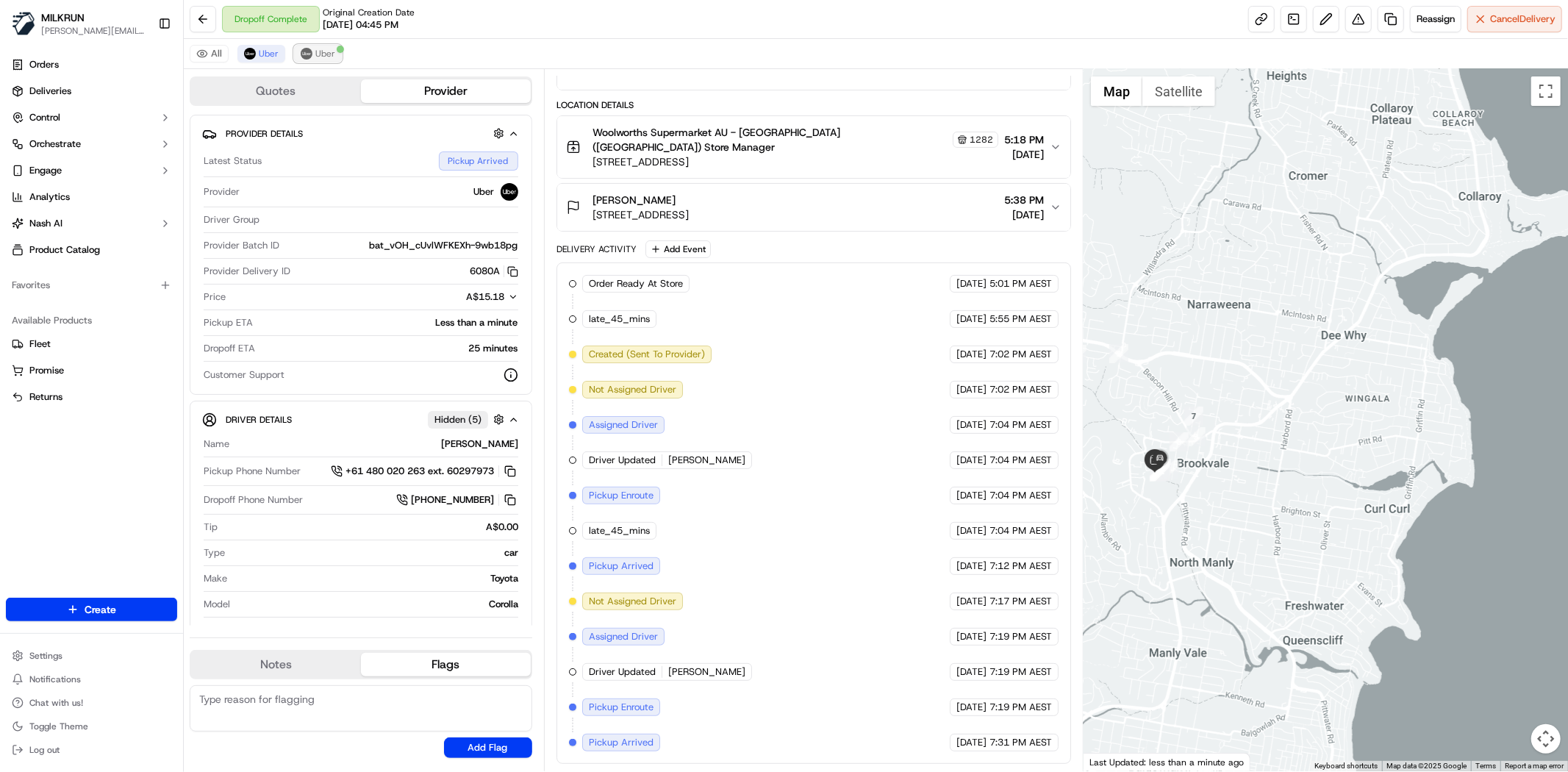
click at [317, 58] on span "Uber" at bounding box center [325, 54] width 20 height 12
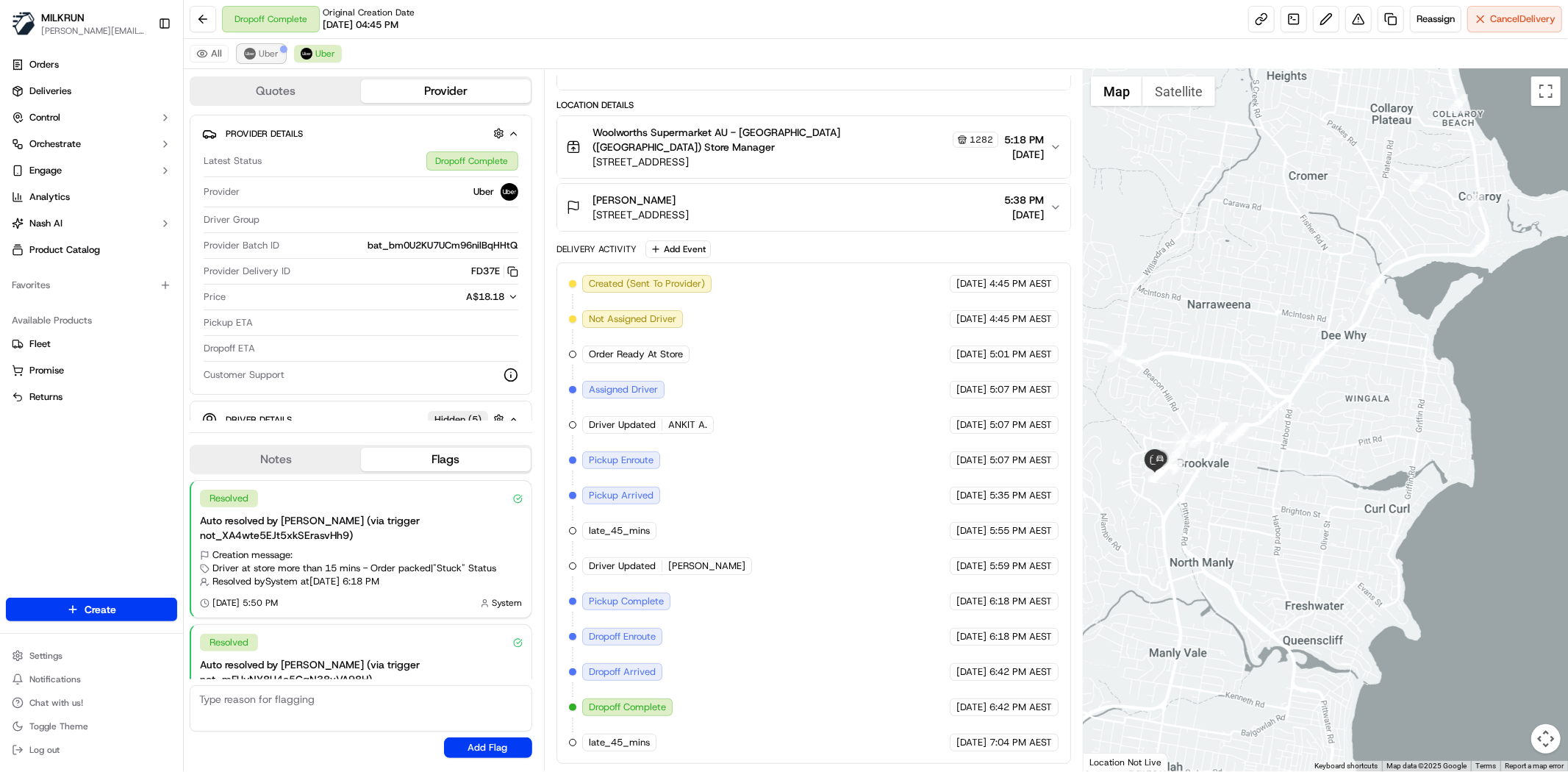
click at [259, 55] on span "Uber" at bounding box center [268, 54] width 20 height 12
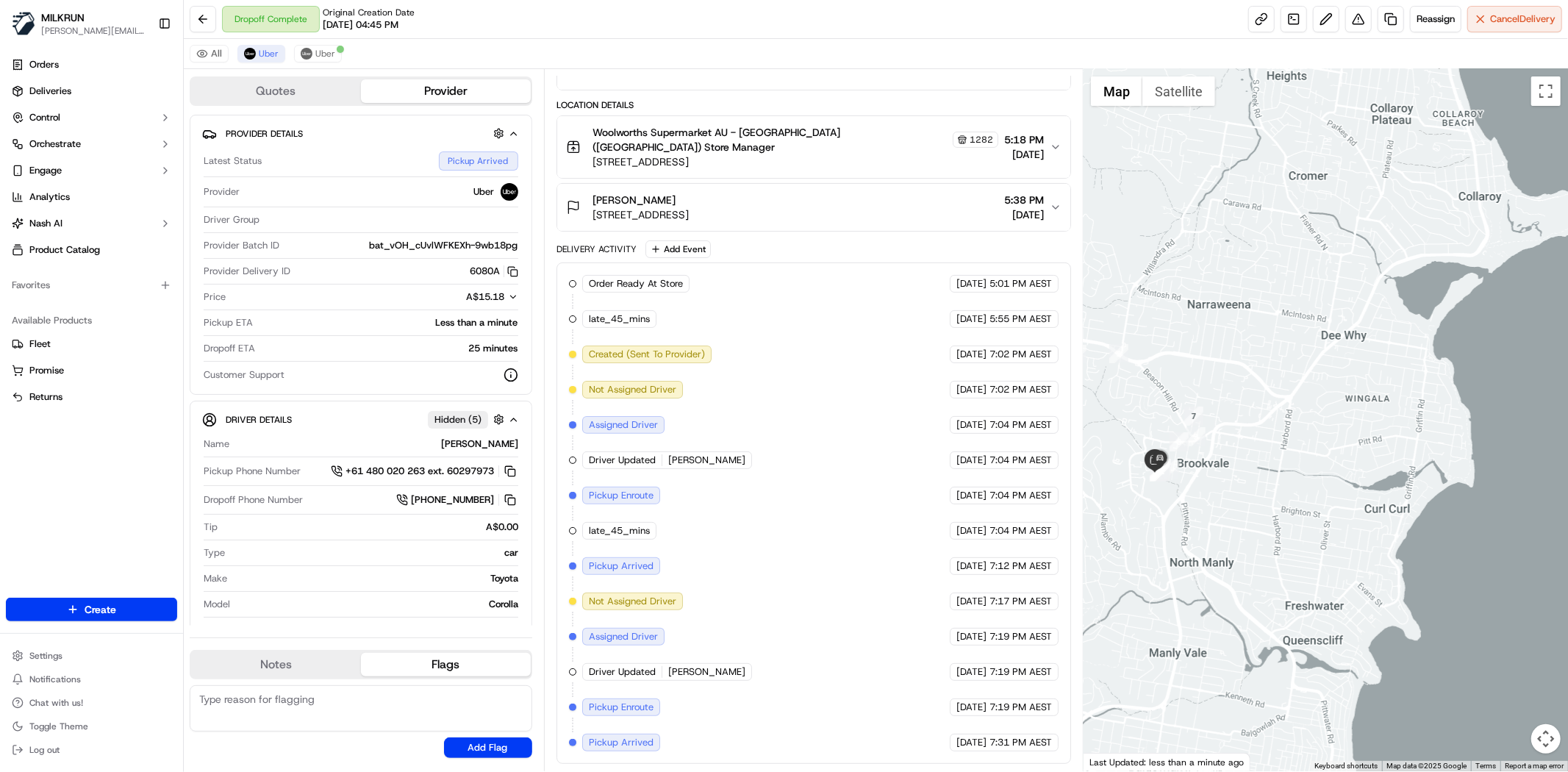
click at [314, 65] on div "All Uber Uber" at bounding box center [875, 54] width 1384 height 30
click at [325, 54] on span "Uber" at bounding box center [325, 54] width 20 height 12
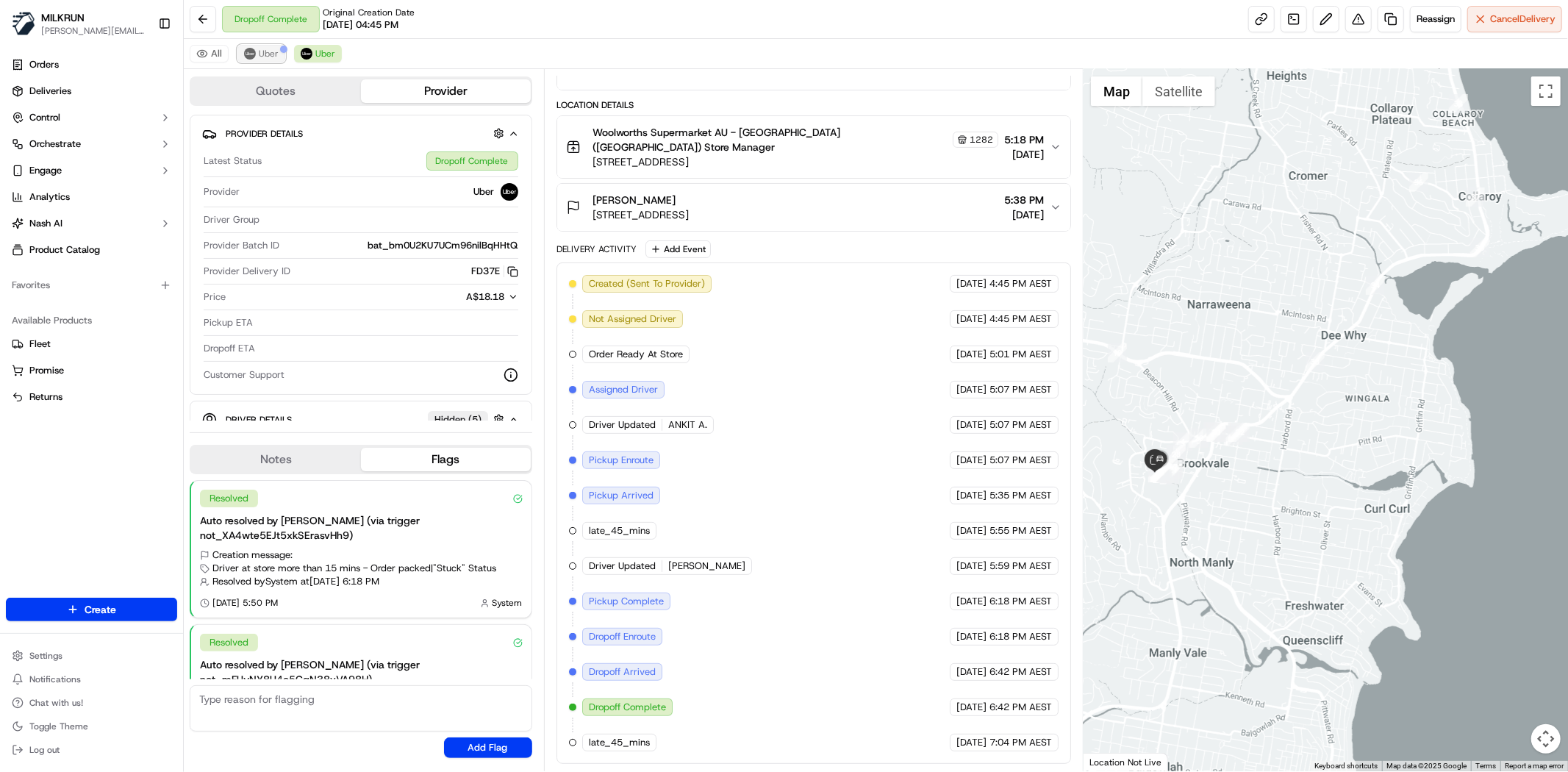
click at [259, 54] on span "Uber" at bounding box center [268, 54] width 20 height 12
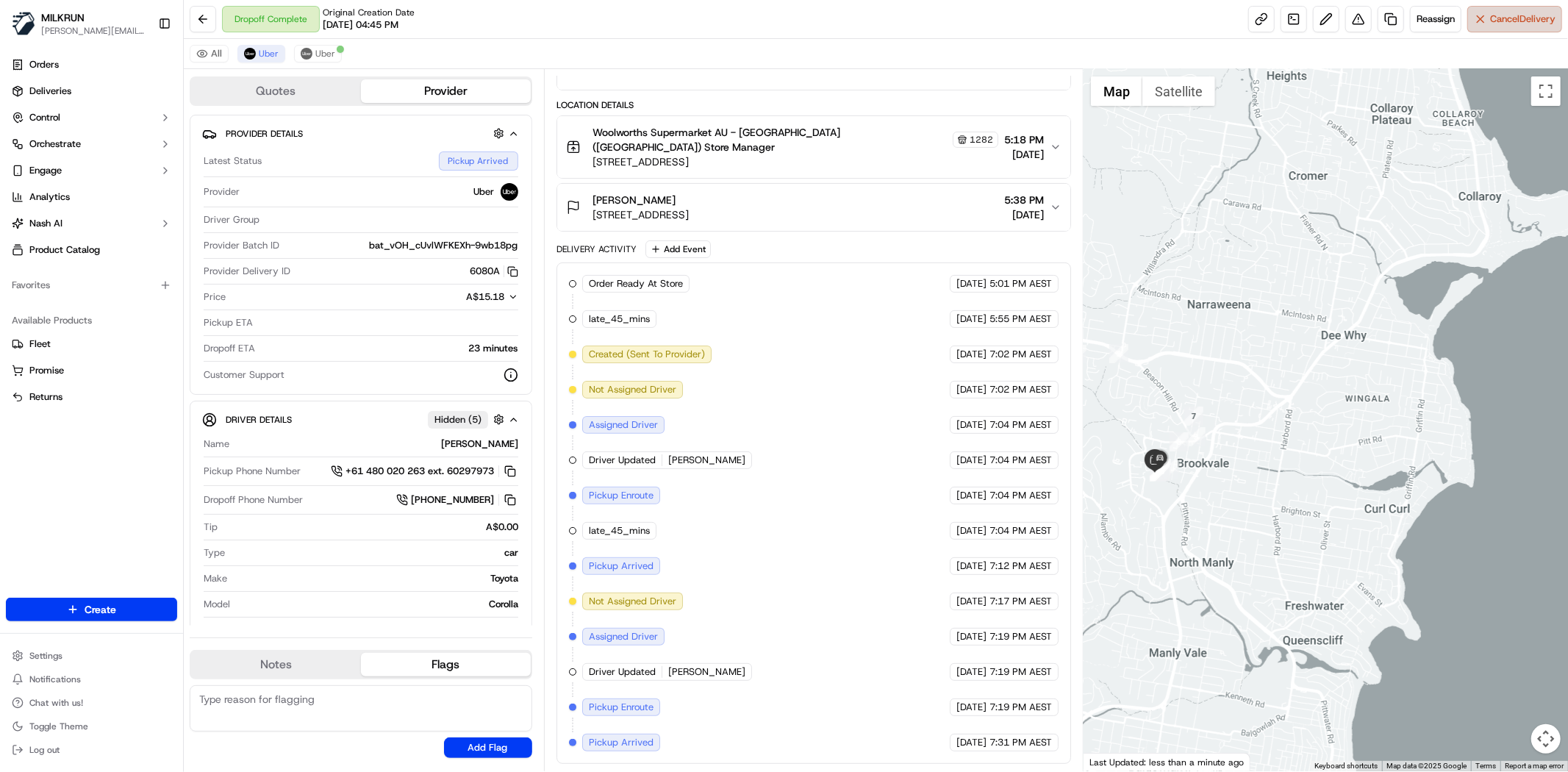
click at [1517, 18] on span "Cancel Delivery" at bounding box center [1523, 19] width 66 height 14
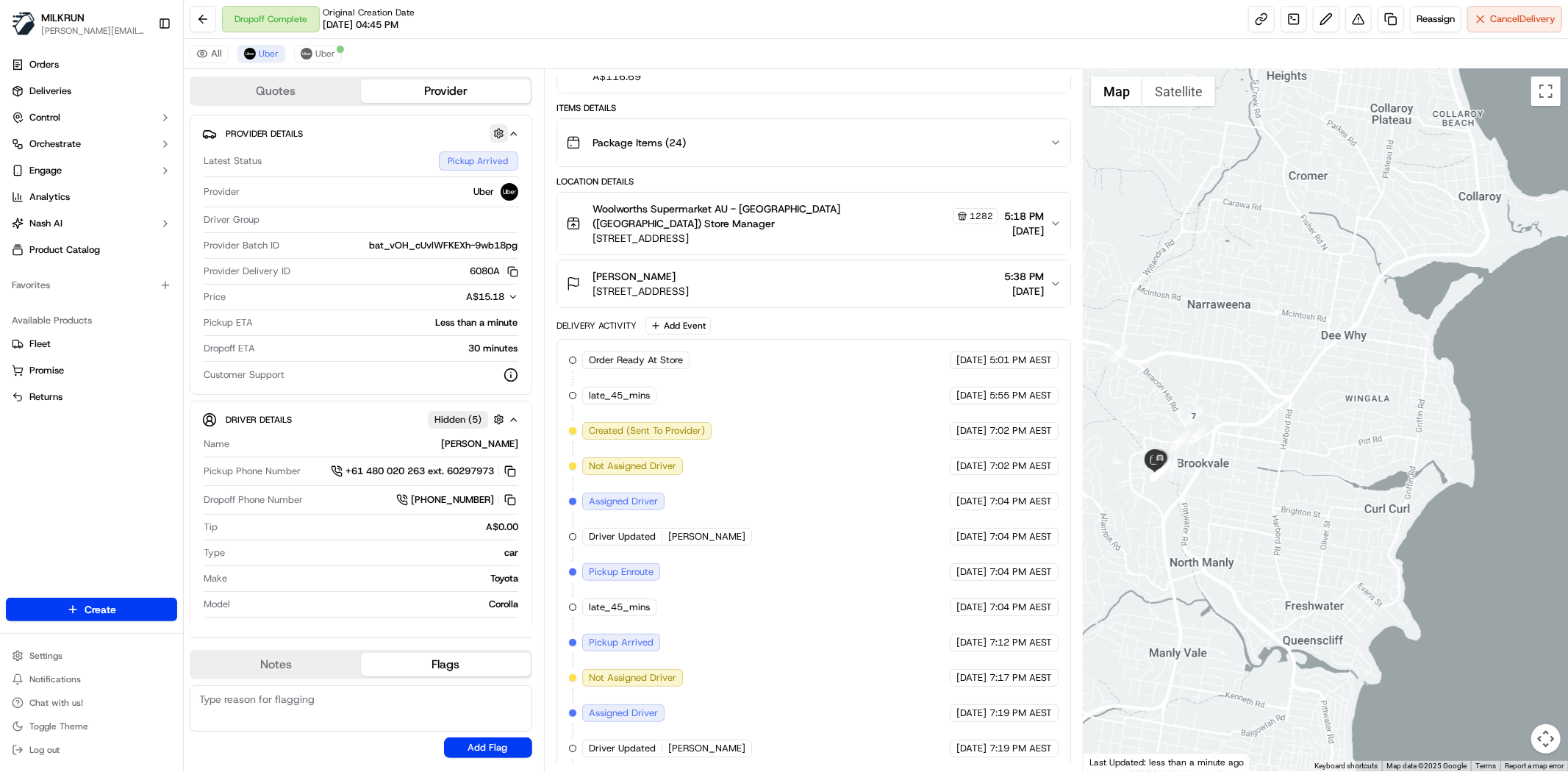
scroll to position [0, 0]
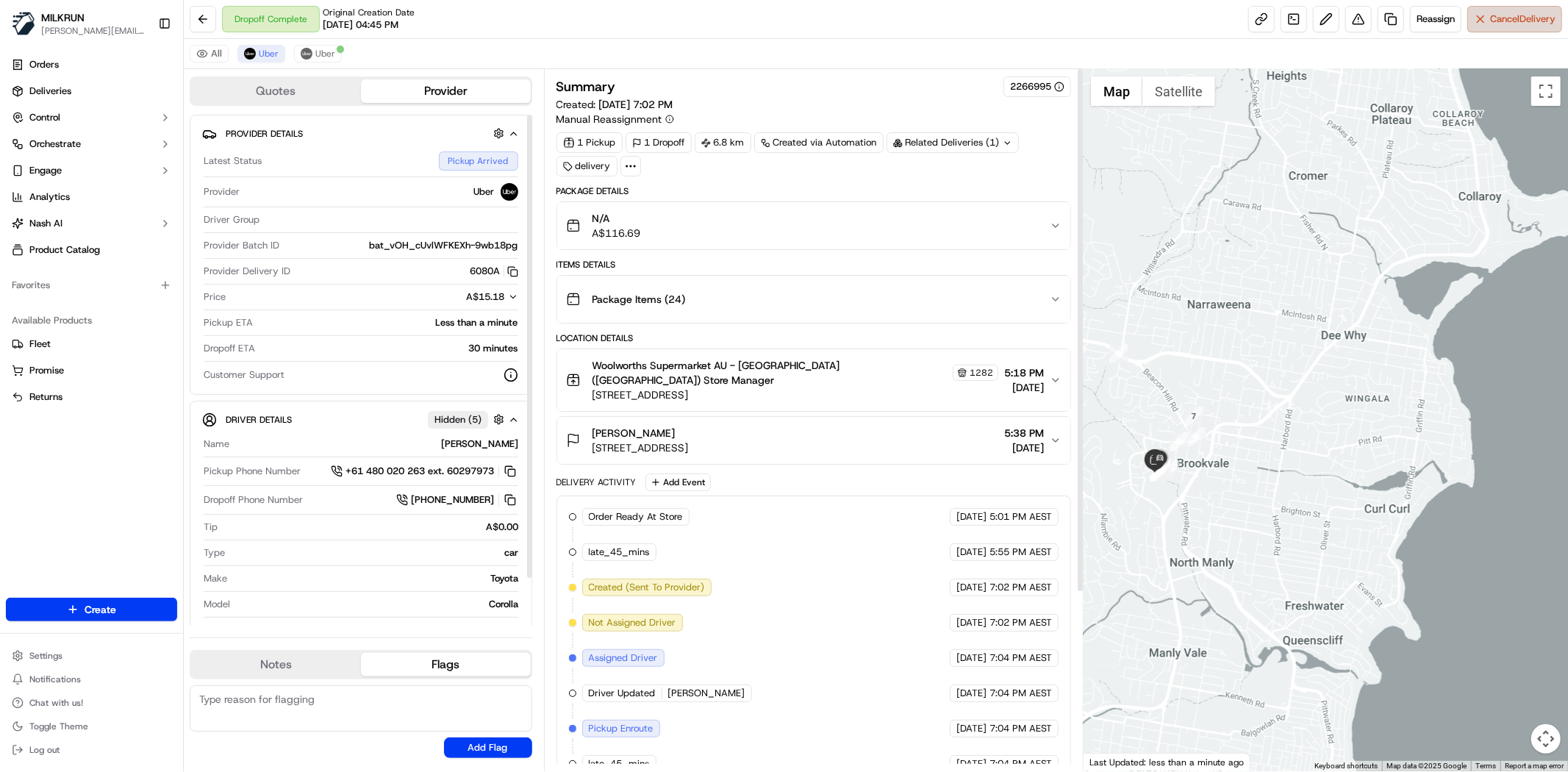
click at [1518, 15] on span "Cancel Delivery" at bounding box center [1523, 19] width 66 height 14
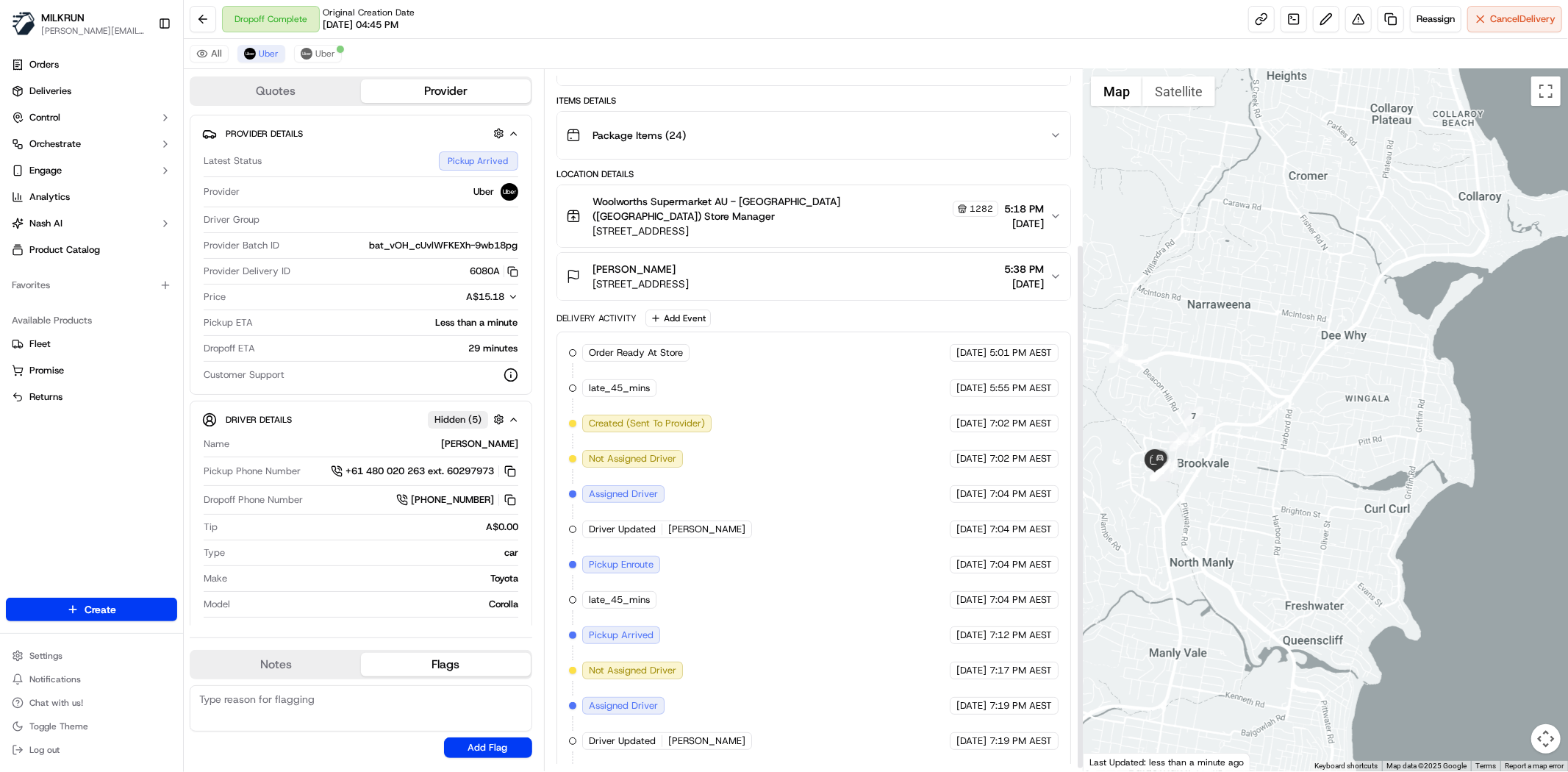
scroll to position [236, 0]
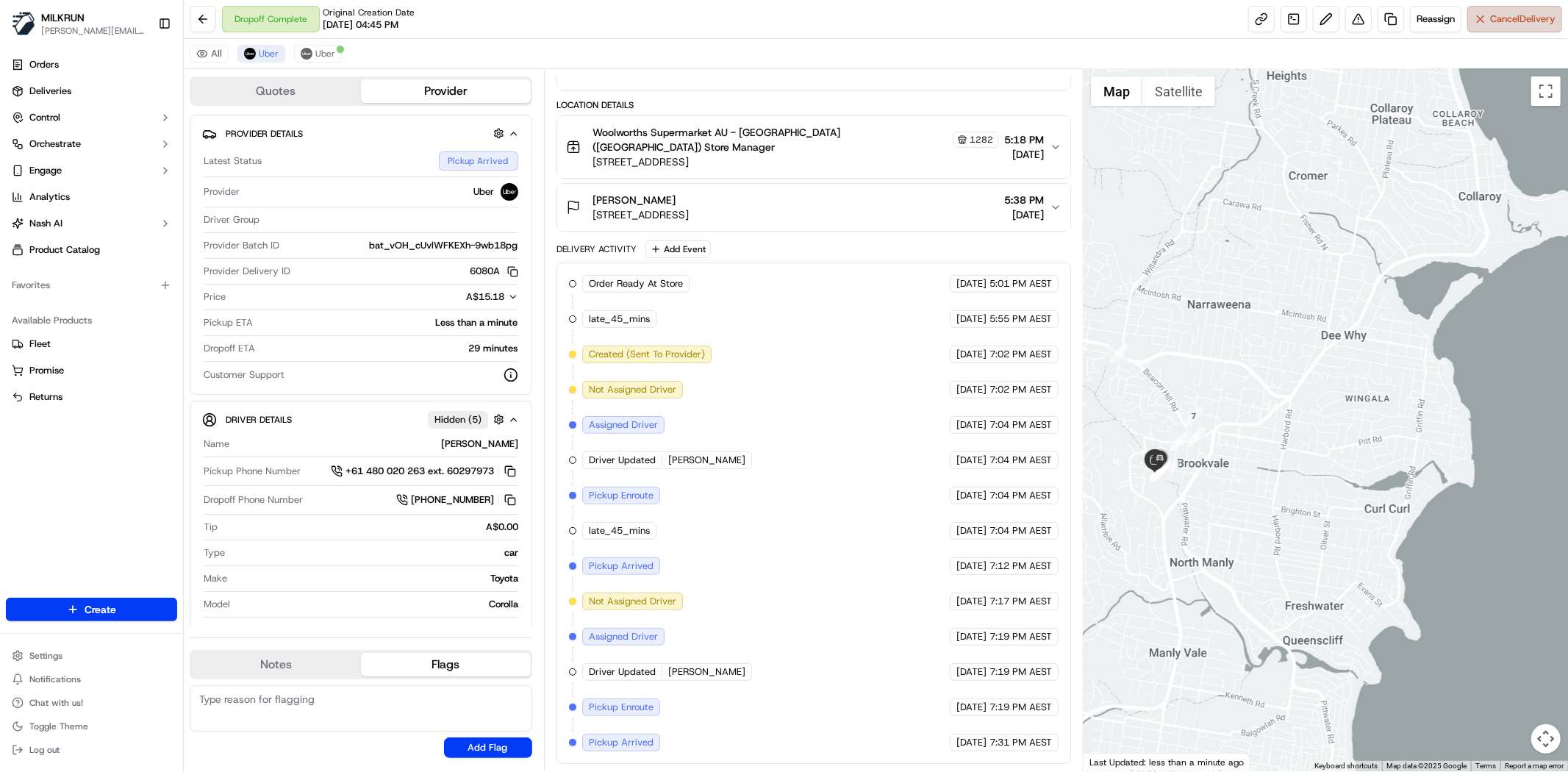
click at [1506, 6] on button "Cancel Delivery" at bounding box center [1514, 18] width 94 height 26
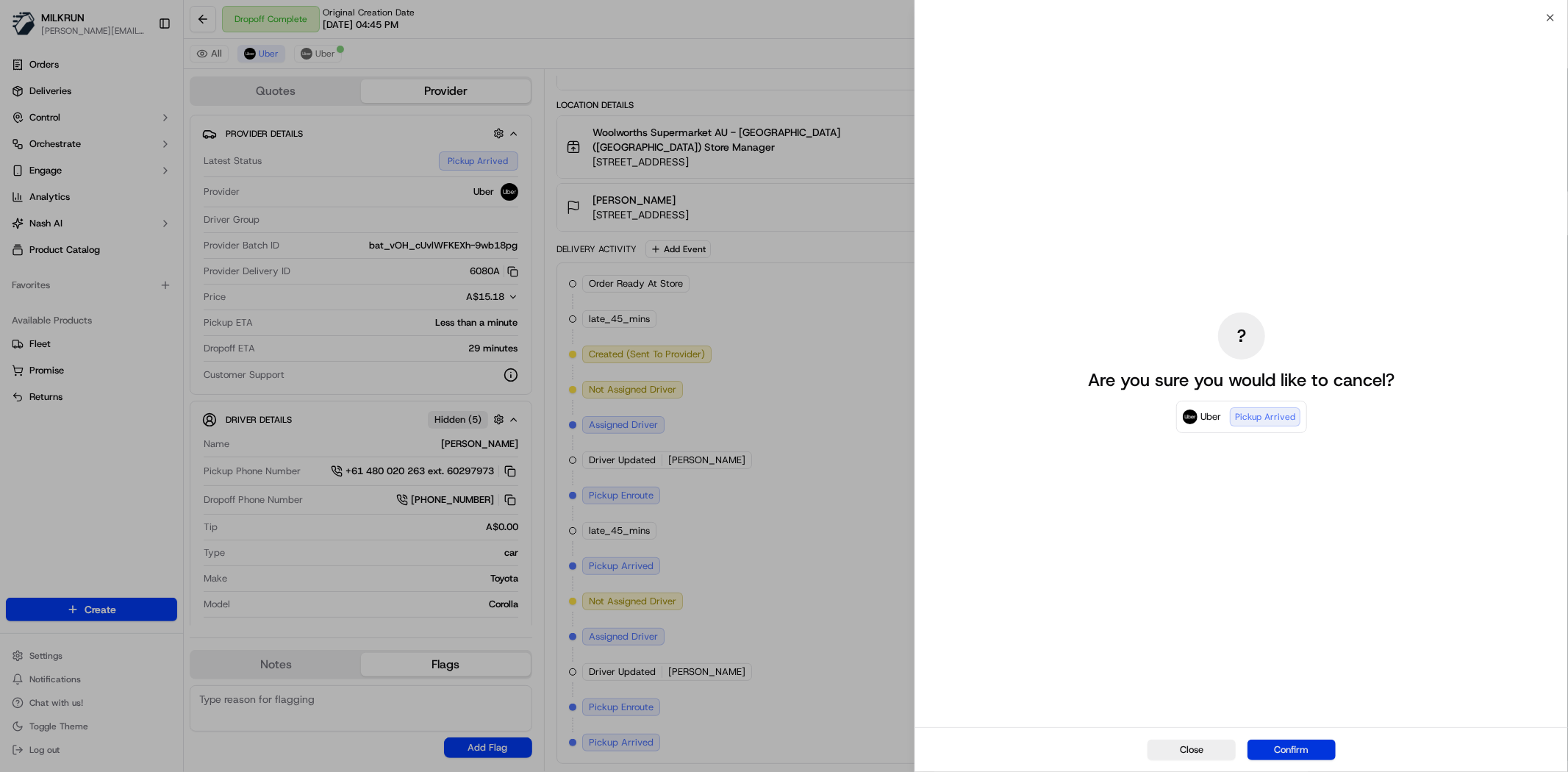
click at [1268, 754] on button "Confirm" at bounding box center [1292, 750] width 88 height 21
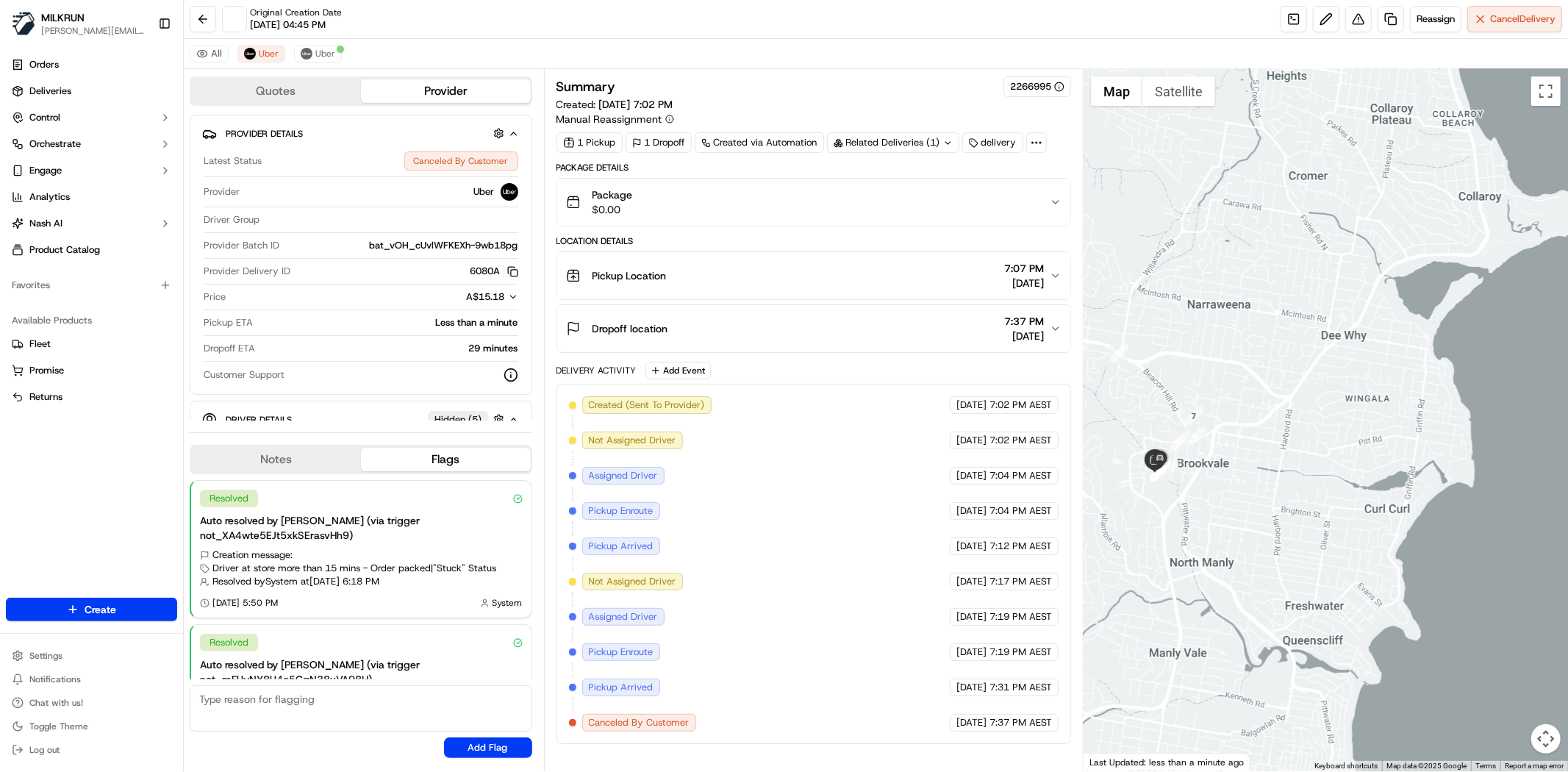
scroll to position [0, 0]
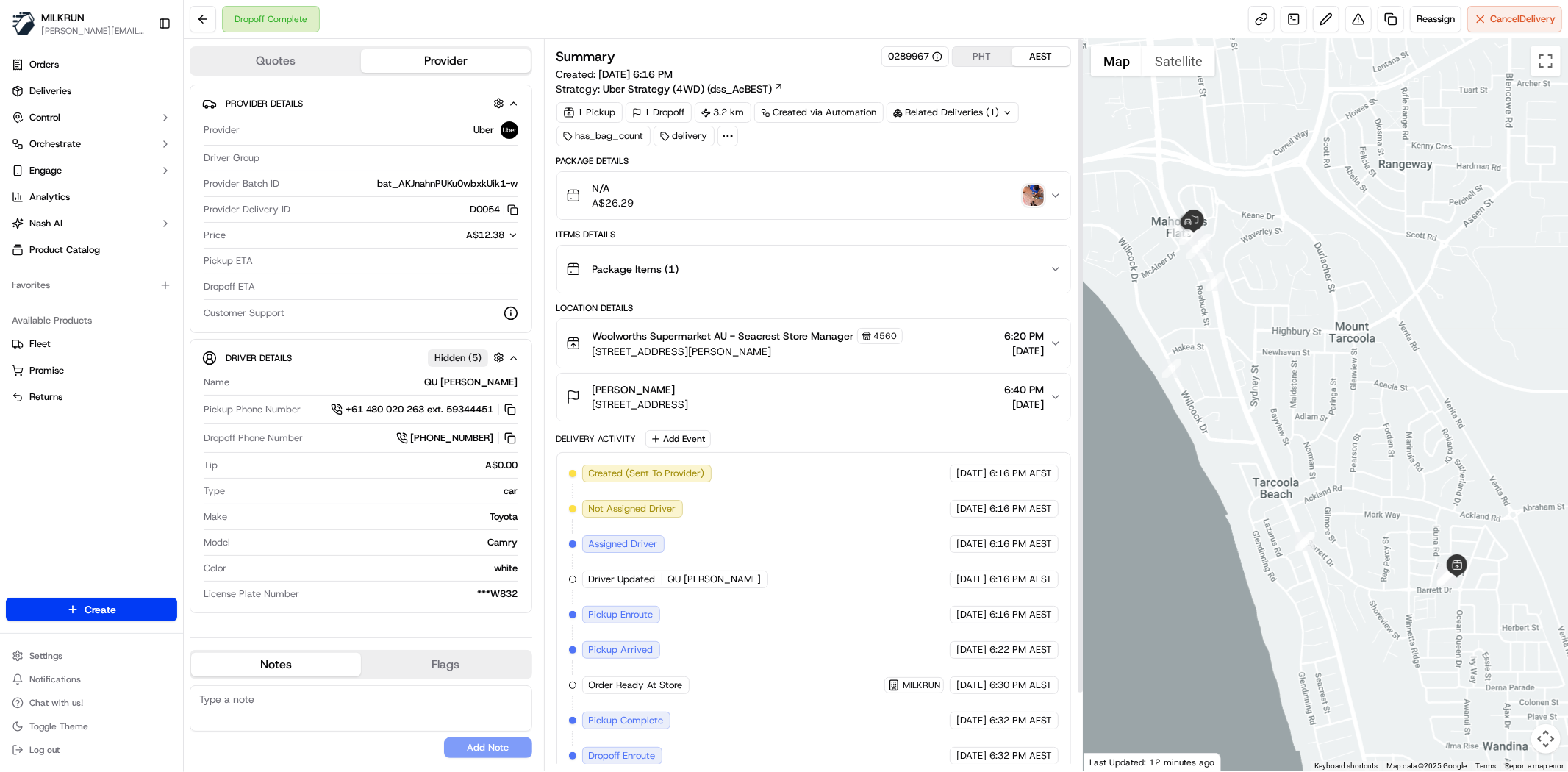
click at [938, 107] on div "Related Deliveries (1)" at bounding box center [952, 113] width 132 height 21
click at [960, 79] on div "Summary 0289967 PHT AEST Created: 22/09/2025 6:16 PM Strategy: Uber Strategy (4…" at bounding box center [814, 71] width 515 height 50
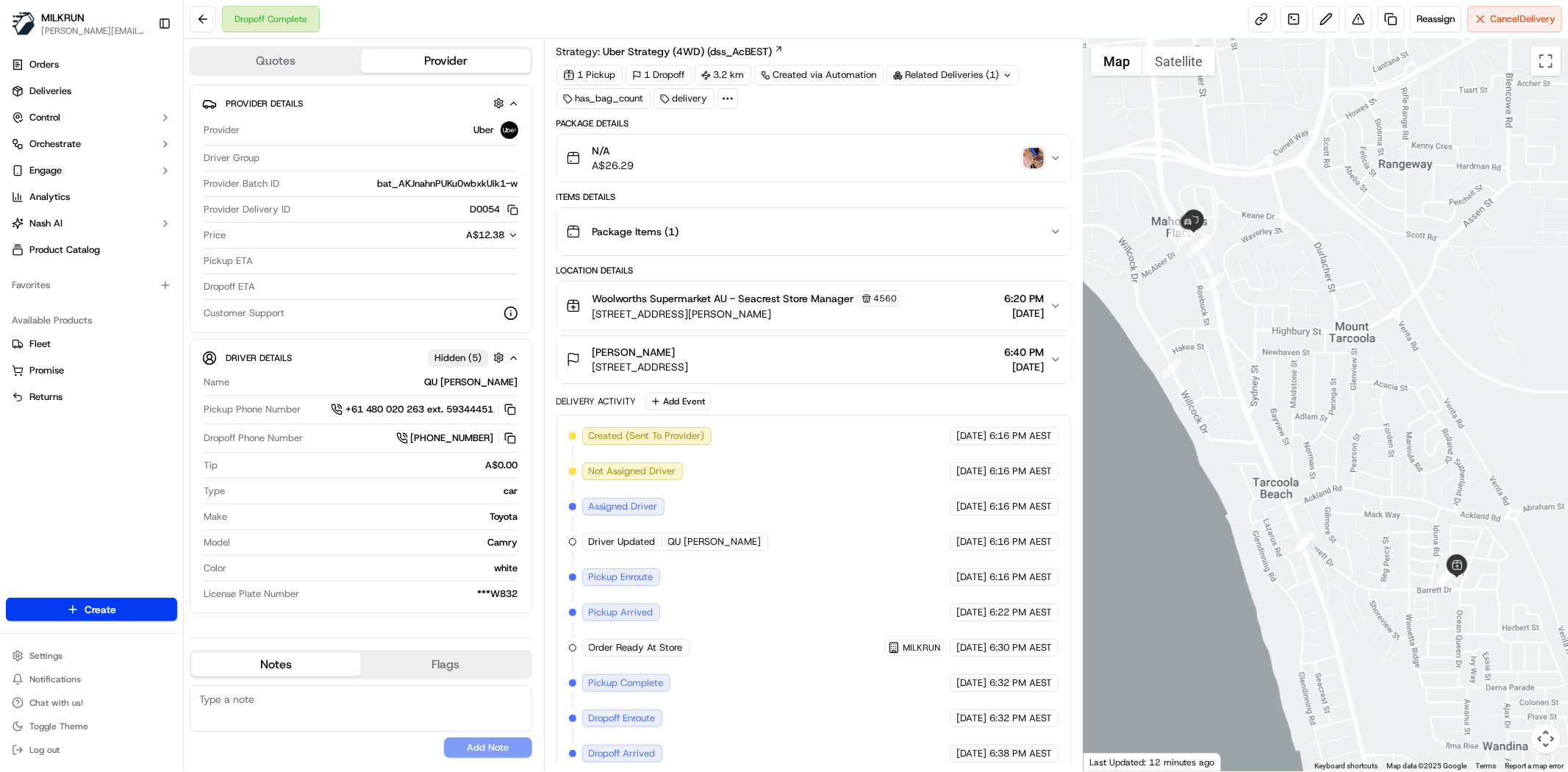
scroll to position [86, 0]
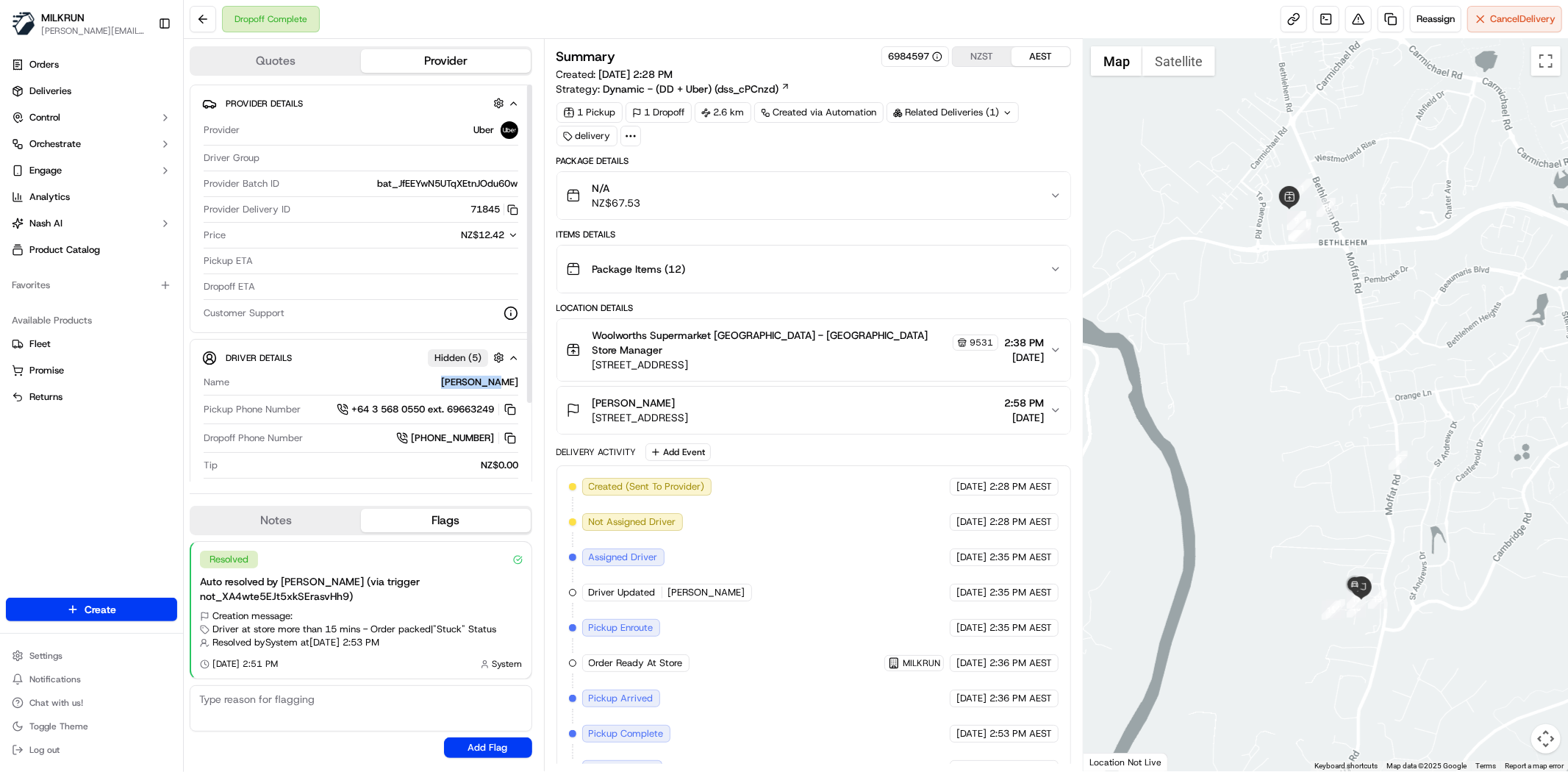
drag, startPoint x: 463, startPoint y: 376, endPoint x: 518, endPoint y: 380, distance: 55.1
click at [518, 380] on div "Name [PERSON_NAME] Pickup Phone Number +64 3 568 0550 ext. 69663249 Dropoff Pho…" at bounding box center [360, 489] width 318 height 237
copy div "[PERSON_NAME]"
click at [211, 24] on button at bounding box center [203, 18] width 26 height 26
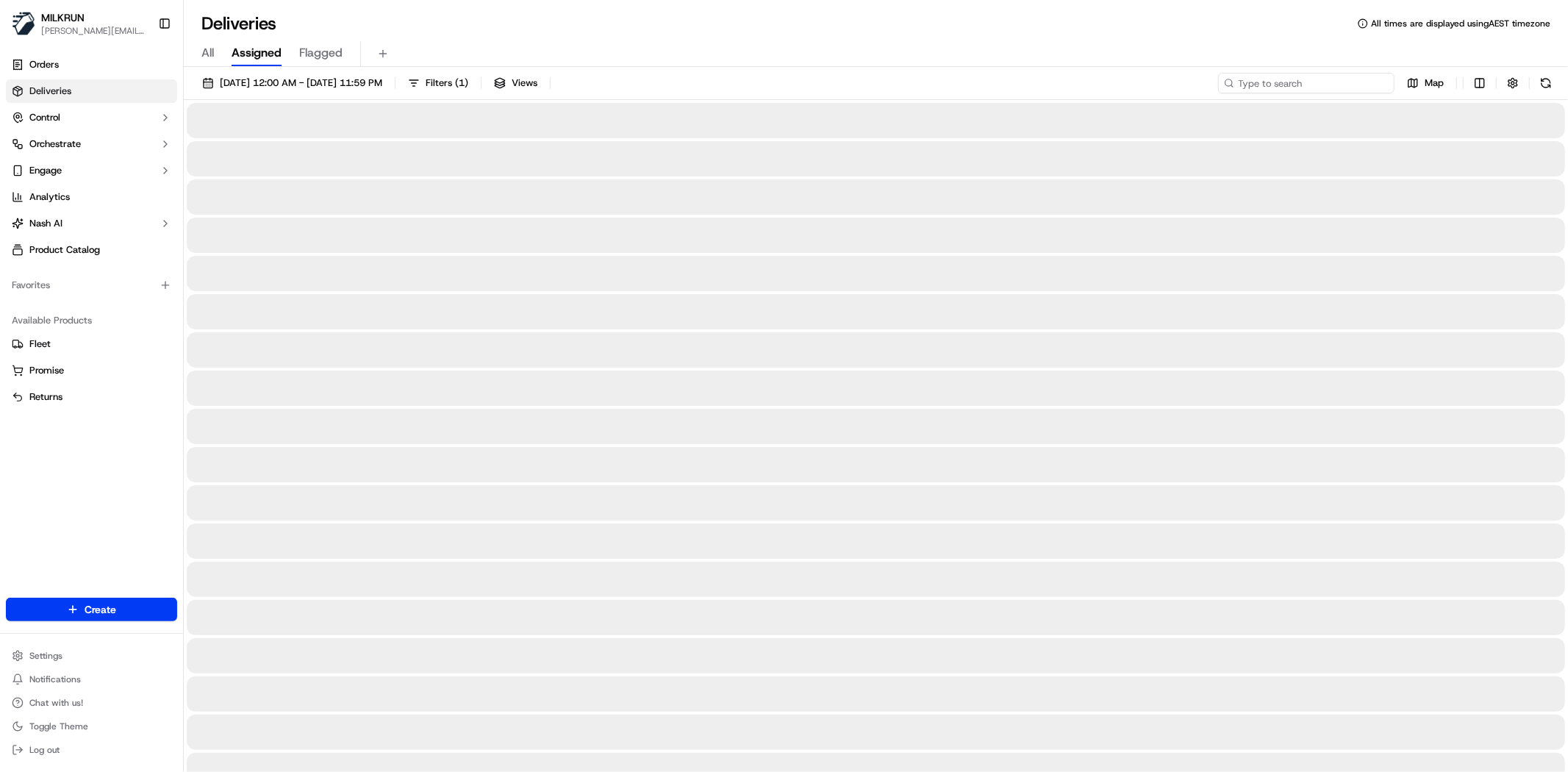
click at [1361, 77] on input at bounding box center [1306, 83] width 176 height 21
paste input "[PERSON_NAME]"
type input "[PERSON_NAME]"
click at [26, 479] on div "Orders Deliveries Control Orchestrate Engage Analytics Nash AI Product Catalog …" at bounding box center [91, 316] width 183 height 539
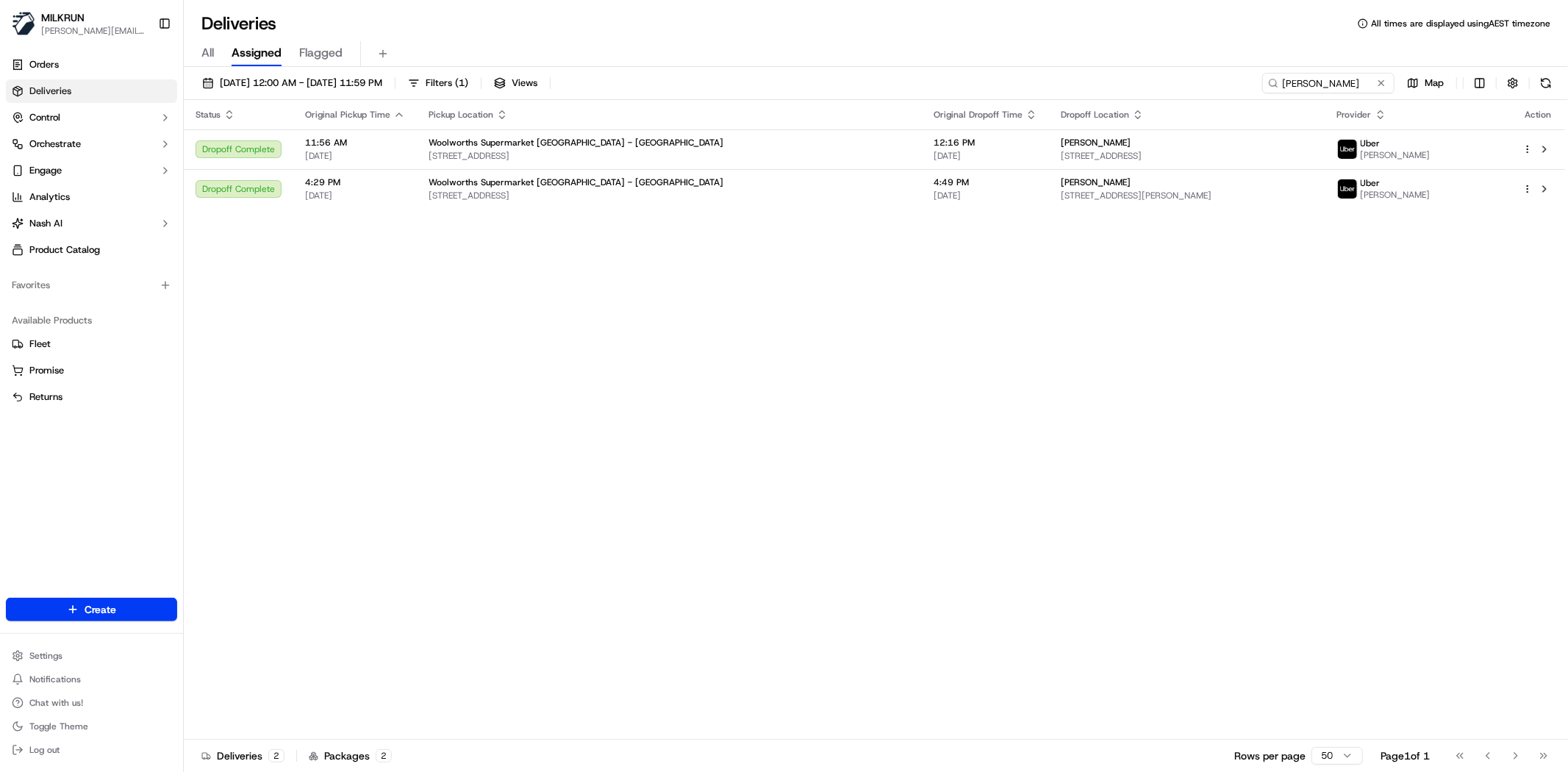
drag, startPoint x: 849, startPoint y: 556, endPoint x: 824, endPoint y: 489, distance: 71.5
click at [850, 532] on div "Status Original Pickup Time Pickup Location Original Dropoff Time Dropoff Locat…" at bounding box center [874, 420] width 1381 height 640
click at [884, 416] on div "Status Original Pickup Time Pickup Location Original Dropoff Time Dropoff Locat…" at bounding box center [874, 420] width 1381 height 640
drag, startPoint x: 665, startPoint y: 538, endPoint x: 226, endPoint y: 3, distance: 692.1
click at [658, 524] on div "Status Original Pickup Time Pickup Location Original Dropoff Time Dropoff Locat…" at bounding box center [874, 420] width 1381 height 640
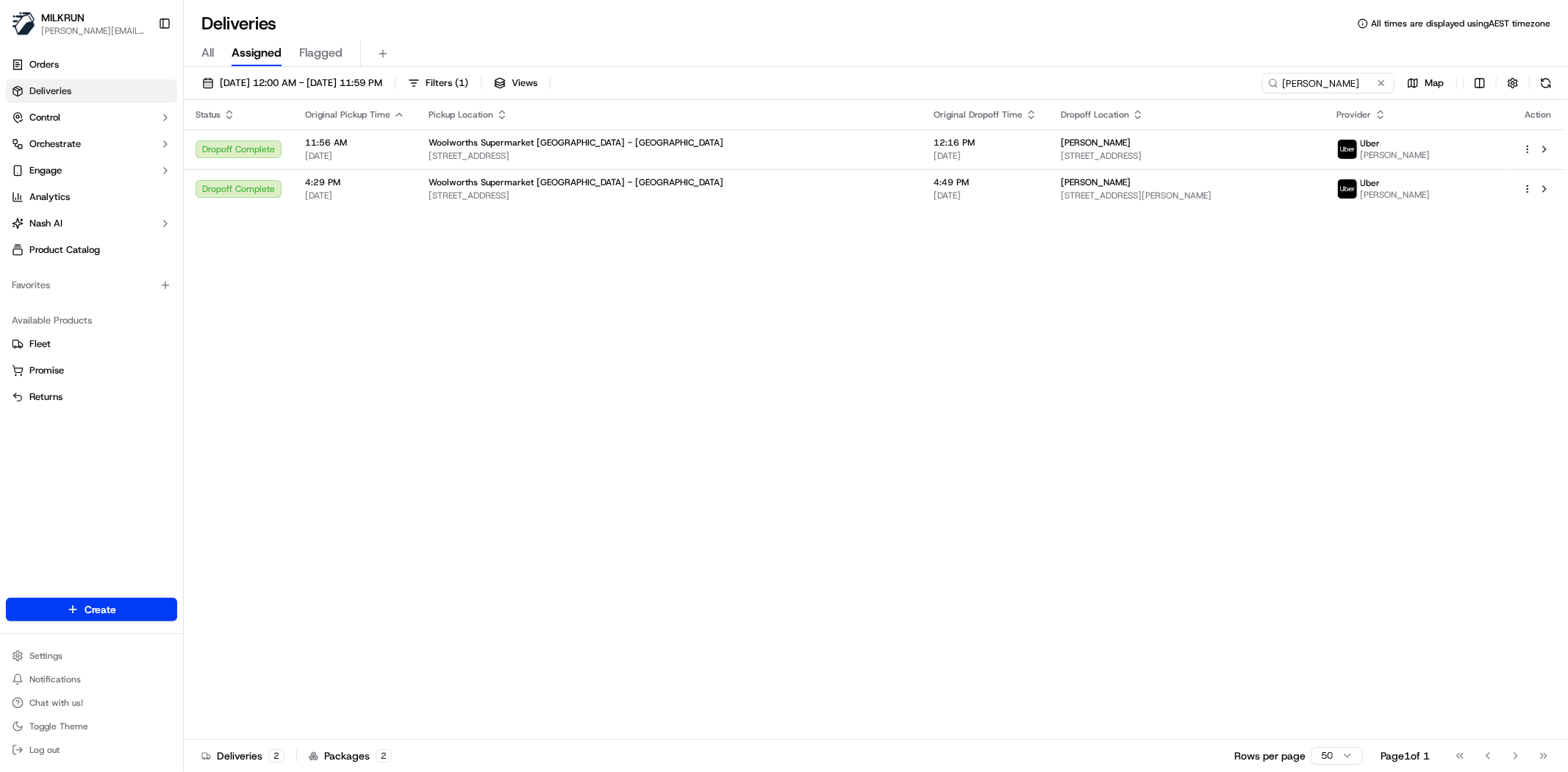
click at [373, 443] on div "Status Original Pickup Time Pickup Location Original Dropoff Time Dropoff Locat…" at bounding box center [874, 420] width 1381 height 640
click at [506, 461] on div "Status Original Pickup Time Pickup Location Original Dropoff Time Dropoff Locat…" at bounding box center [874, 420] width 1381 height 640
drag, startPoint x: 663, startPoint y: 577, endPoint x: 644, endPoint y: 557, distance: 27.6
click at [665, 582] on div "Status Original Pickup Time Pickup Location Original Dropoff Time Dropoff Locat…" at bounding box center [874, 420] width 1381 height 640
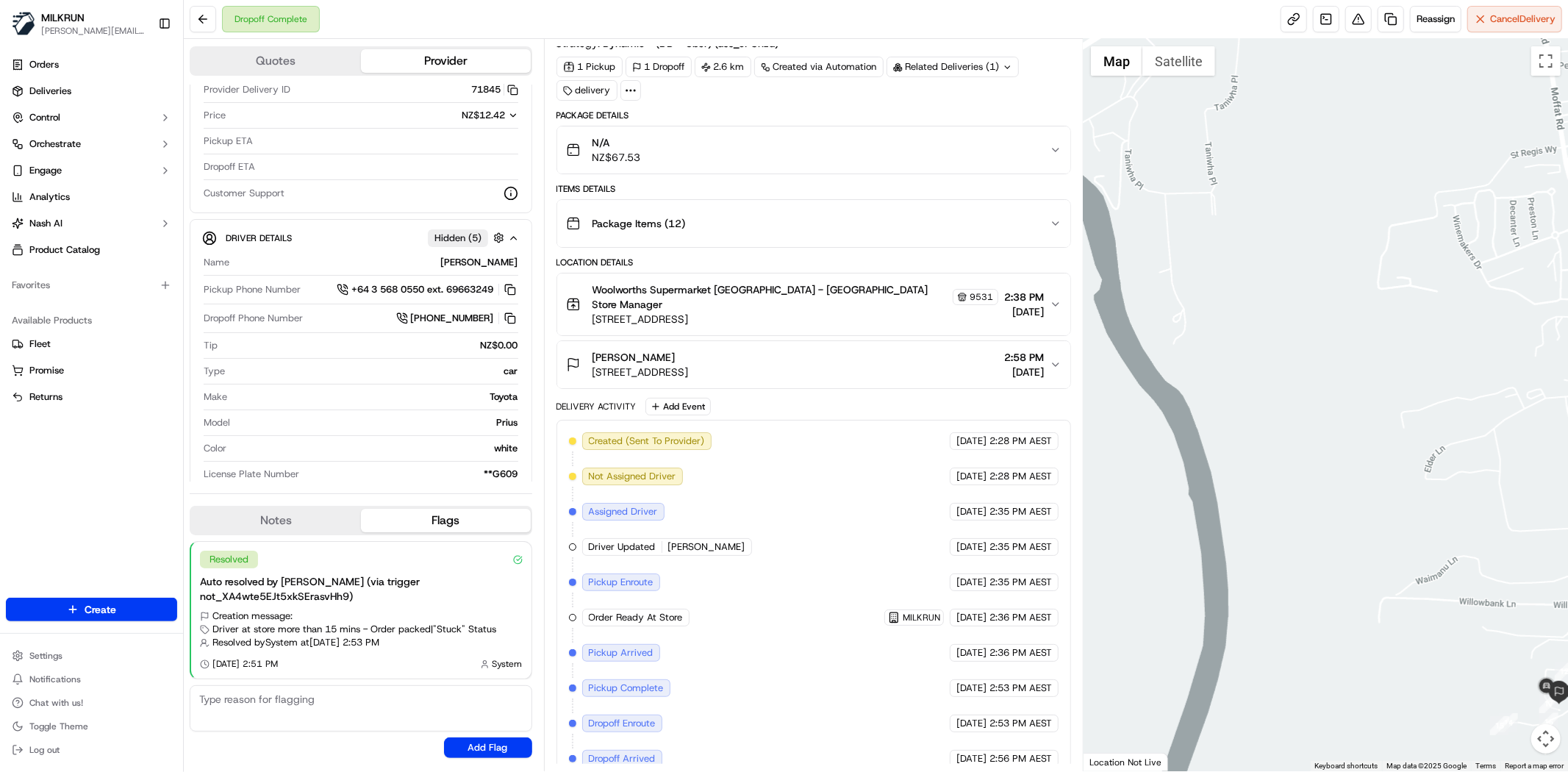
scroll to position [86, 0]
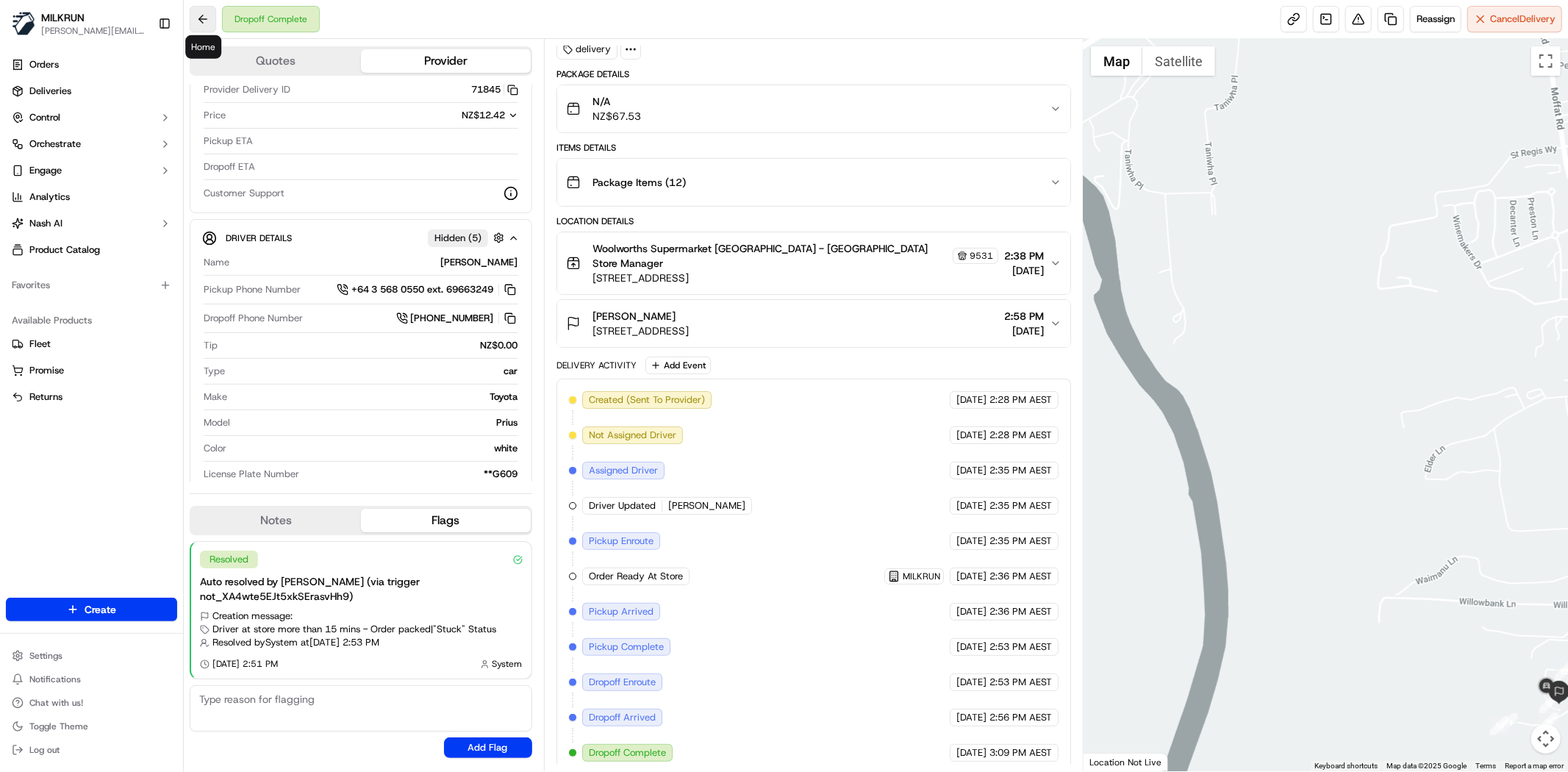
click at [208, 15] on button at bounding box center [203, 18] width 26 height 26
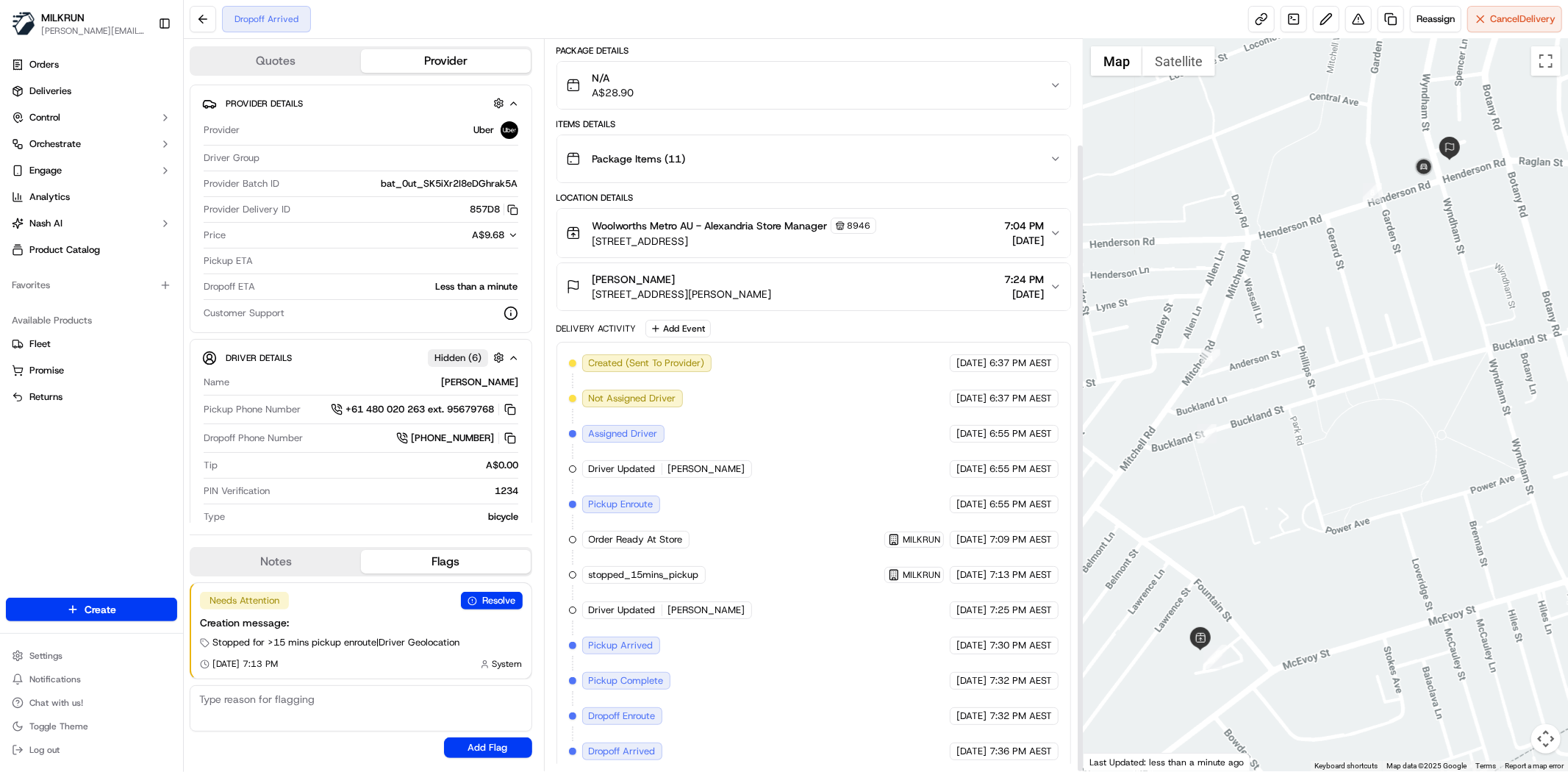
scroll to position [122, 0]
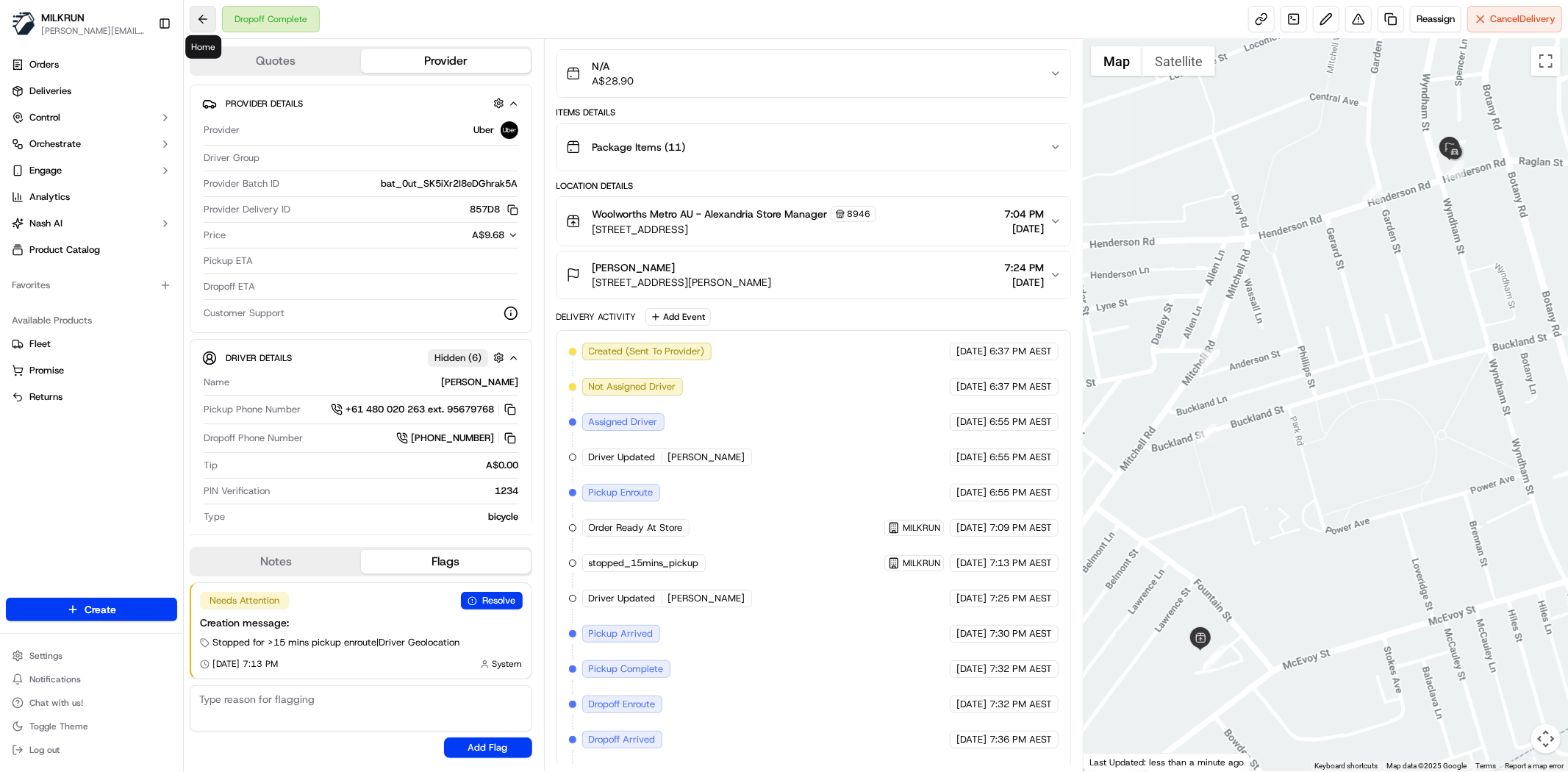
click at [203, 16] on button at bounding box center [203, 18] width 26 height 26
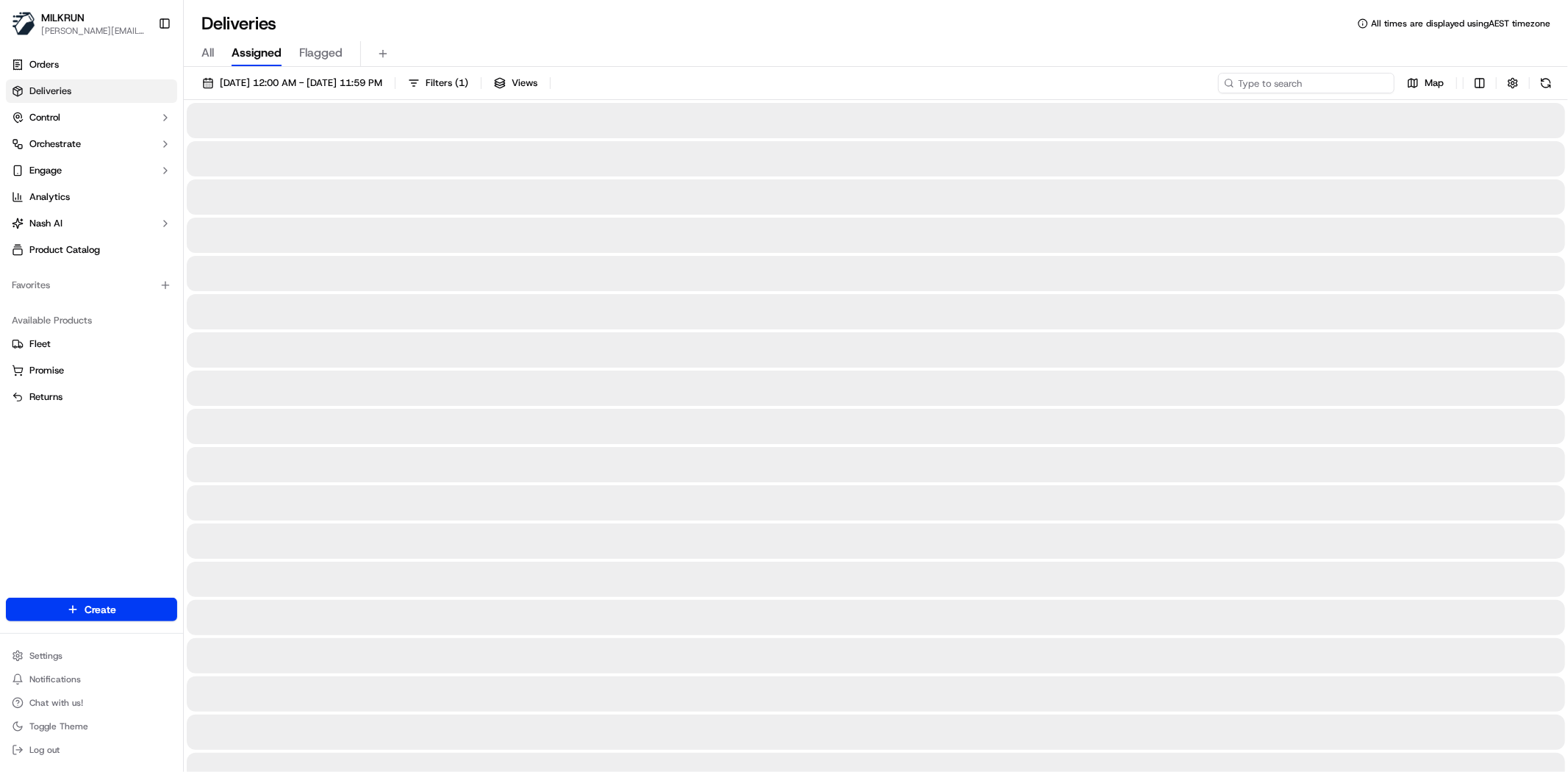
click at [1349, 93] on input at bounding box center [1306, 83] width 176 height 21
paste input "Kylie Jones"
type input "Kylie Jones"
click at [594, 299] on div at bounding box center [875, 312] width 1378 height 35
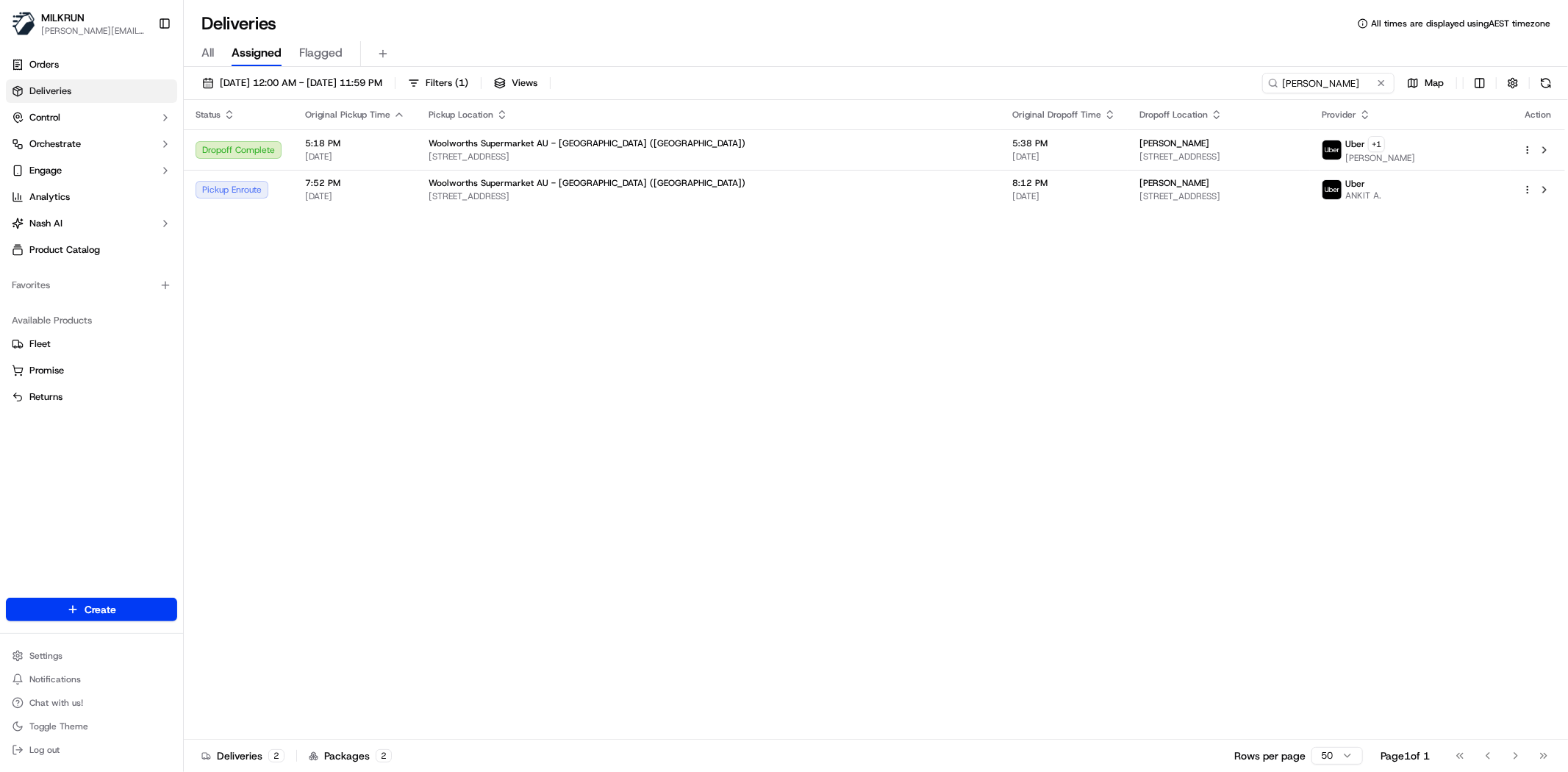
click at [794, 368] on div "Status Original Pickup Time Pickup Location Original Dropoff Time Dropoff Locat…" at bounding box center [874, 420] width 1381 height 640
click at [1000, 202] on td "8:12 PM 22/09/2025" at bounding box center [1063, 190] width 127 height 40
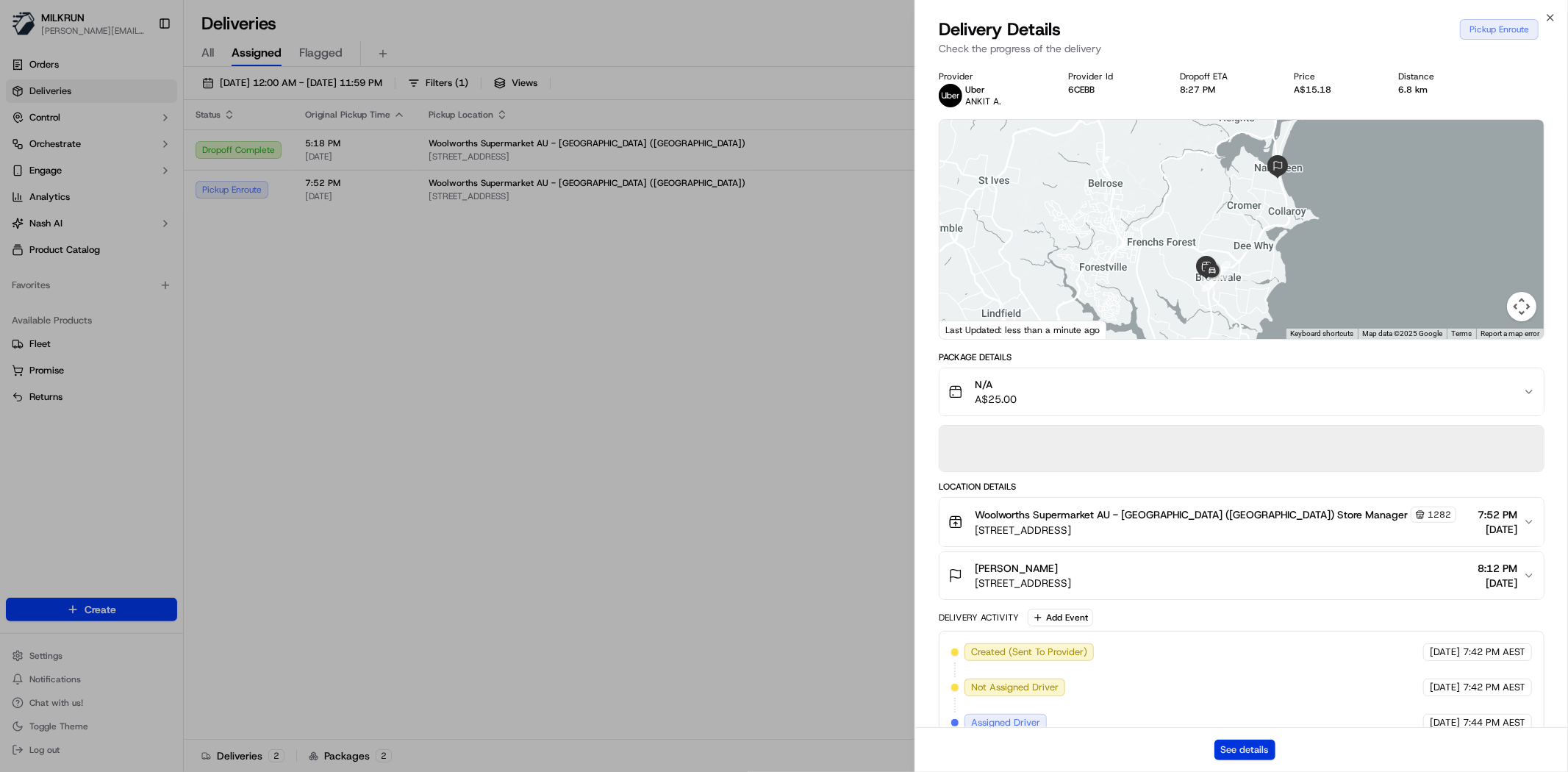
click at [1254, 743] on button "See details" at bounding box center [1244, 750] width 61 height 21
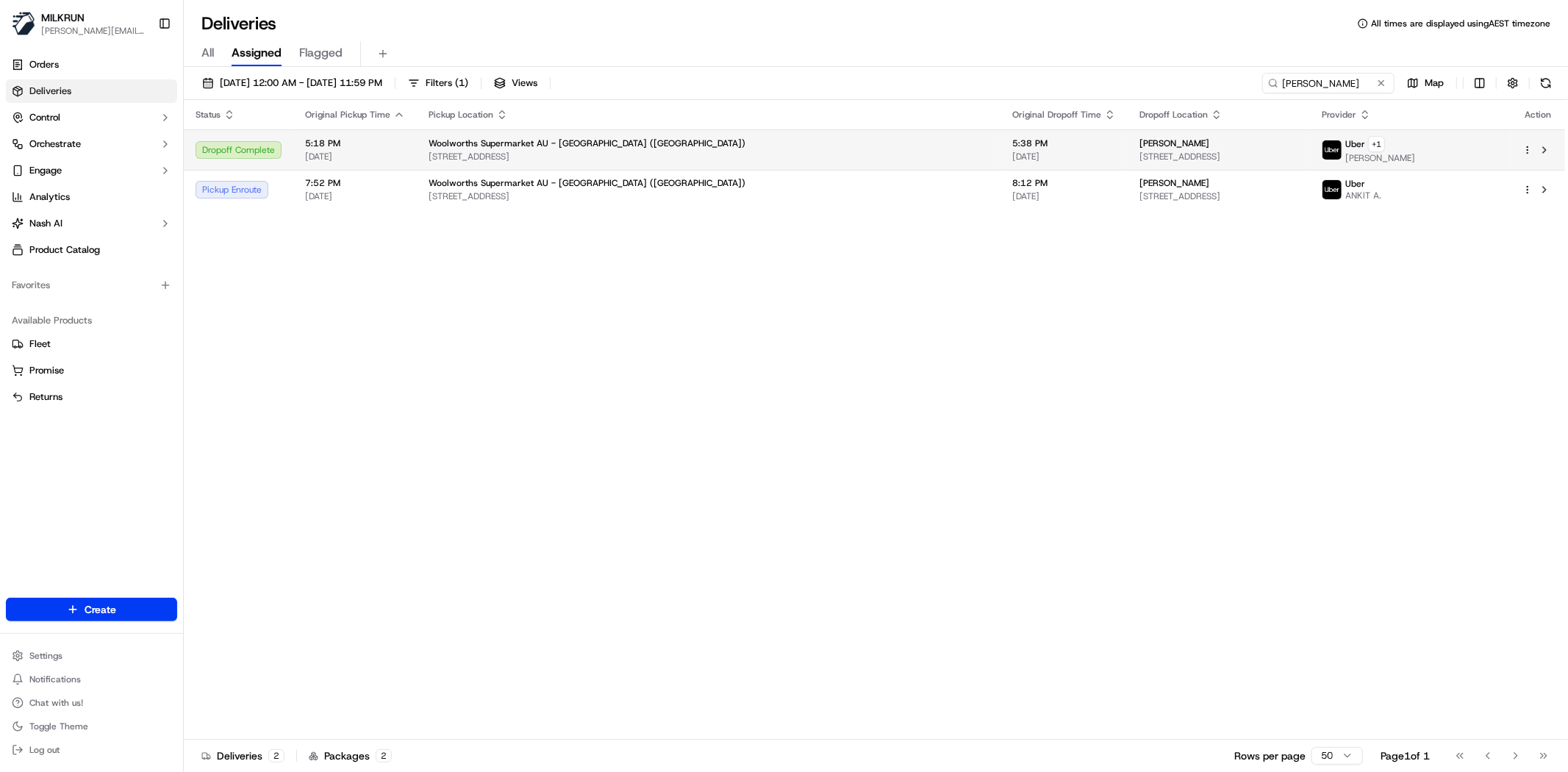
click at [640, 159] on span "145 Old Pittwater Rd, Brookvale, NSW 2100, AU" at bounding box center [708, 156] width 560 height 12
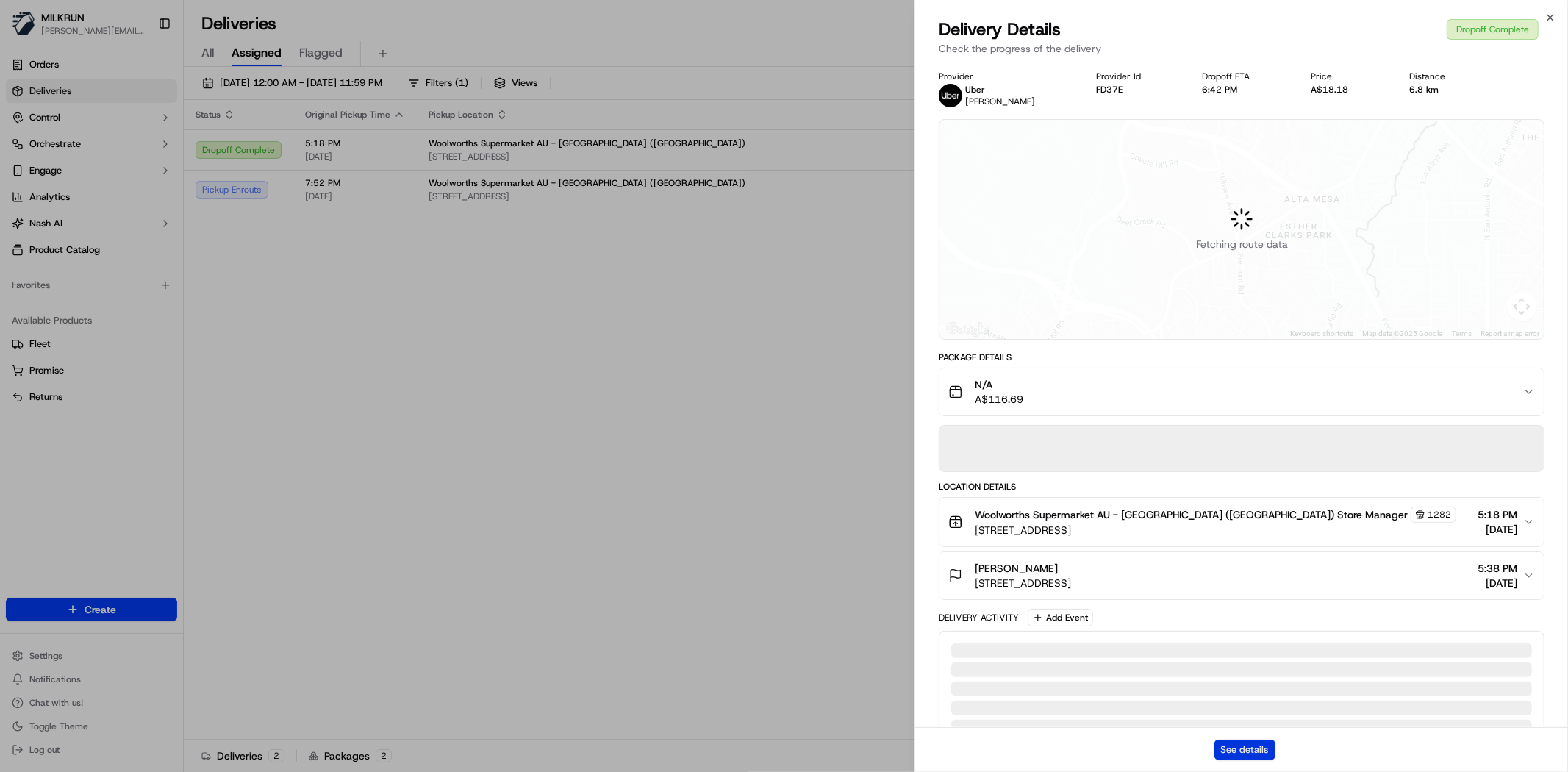
click at [1252, 755] on button "See details" at bounding box center [1244, 750] width 61 height 21
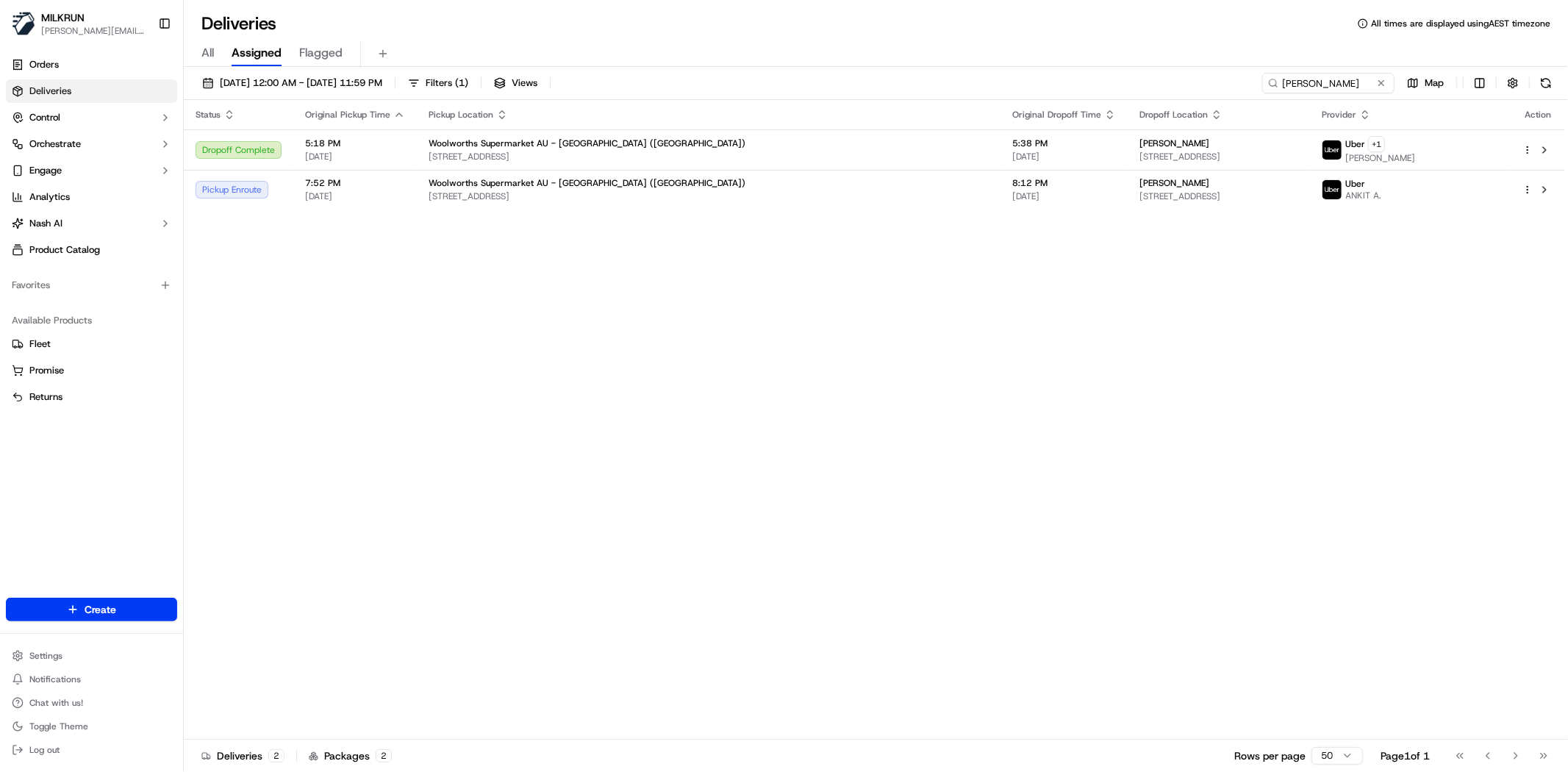
drag, startPoint x: 348, startPoint y: 406, endPoint x: 289, endPoint y: 11, distance: 399.4
click at [350, 390] on div "Status Original Pickup Time Pickup Location Original Dropoff Time Dropoff Locat…" at bounding box center [874, 420] width 1381 height 640
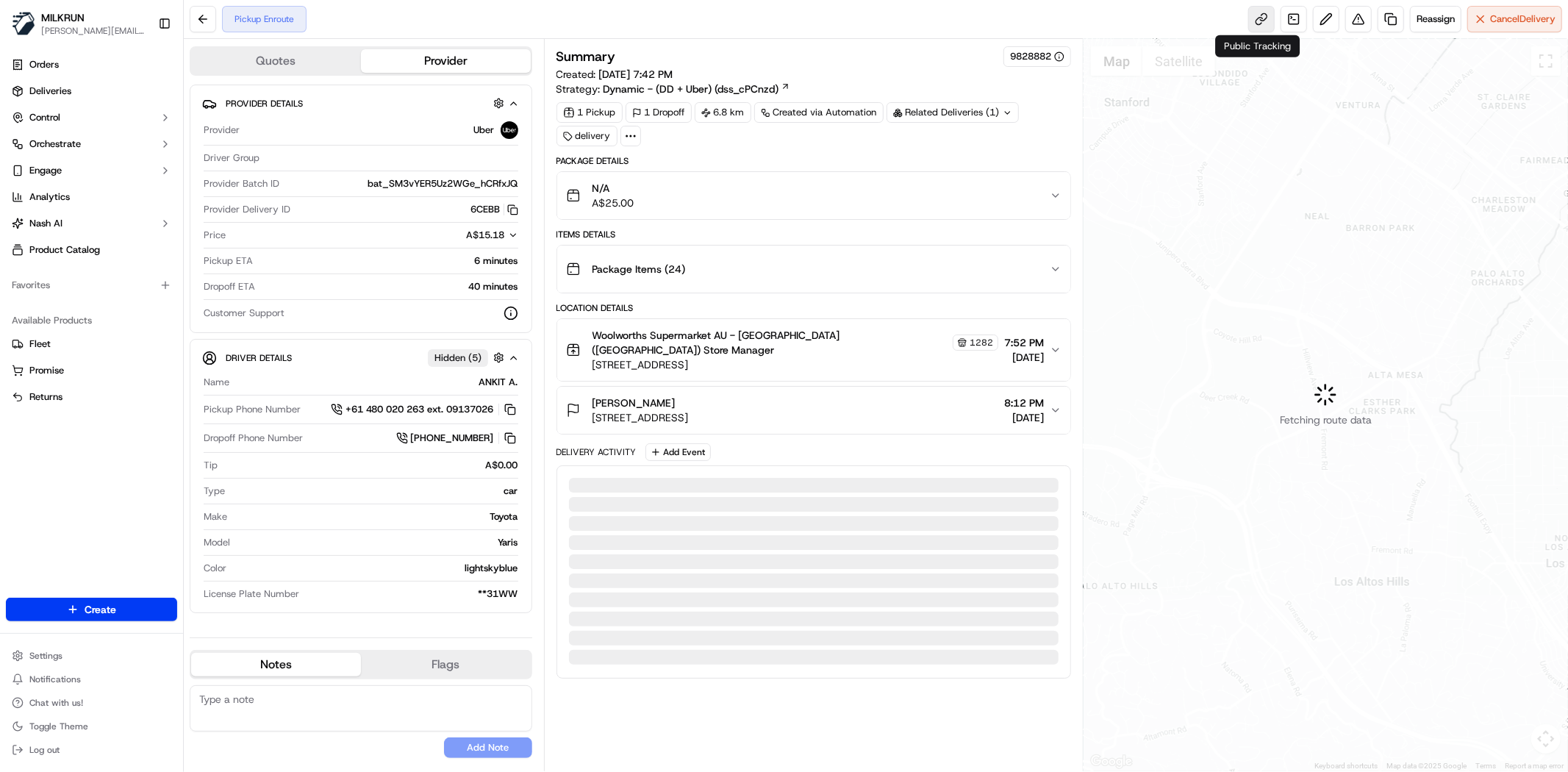
click at [1259, 22] on link at bounding box center [1261, 18] width 26 height 26
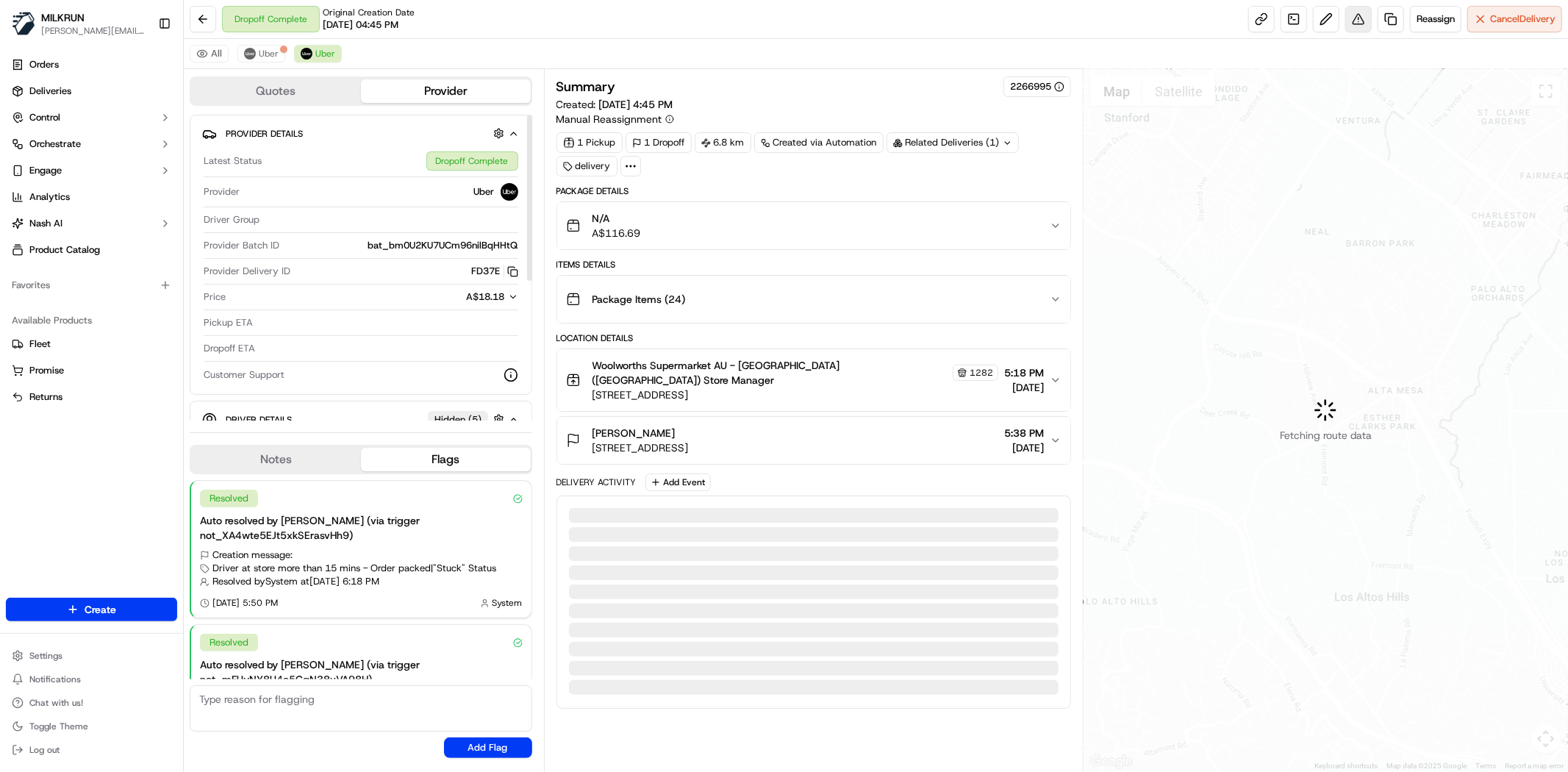
scroll to position [82, 0]
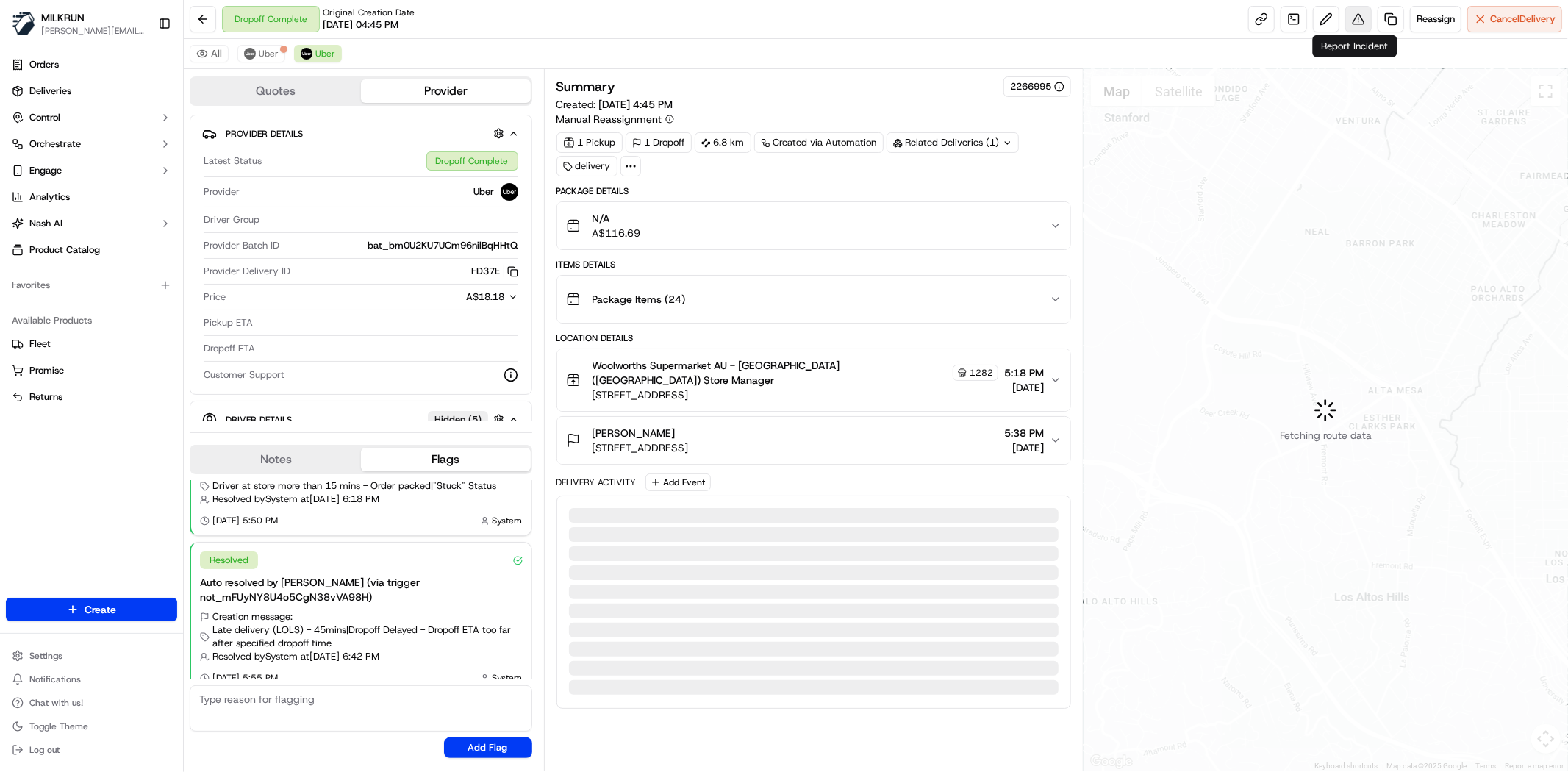
click at [1356, 16] on button at bounding box center [1358, 18] width 26 height 26
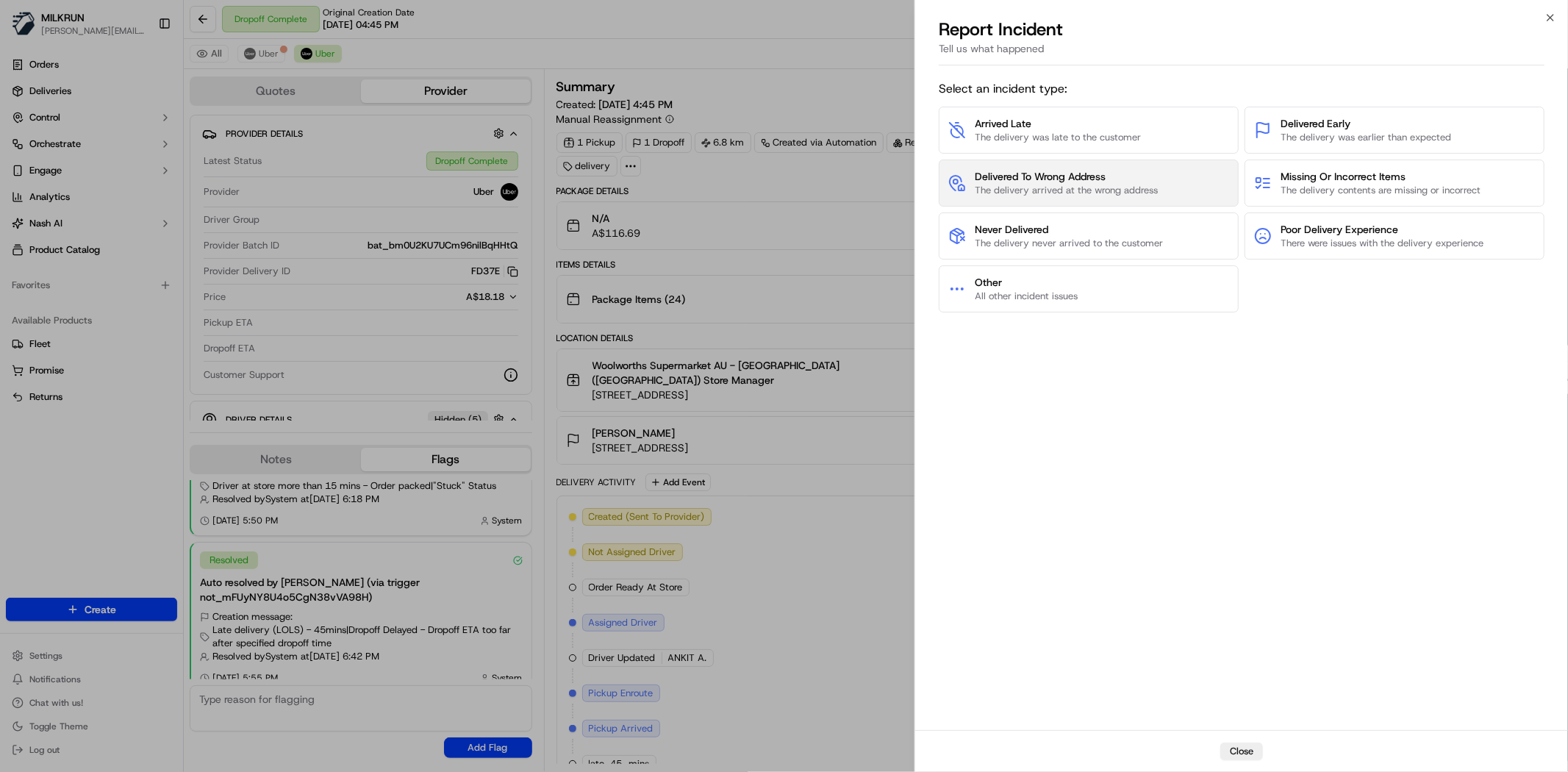
click at [1082, 176] on span "Delivered To Wrong Address" at bounding box center [1066, 176] width 183 height 14
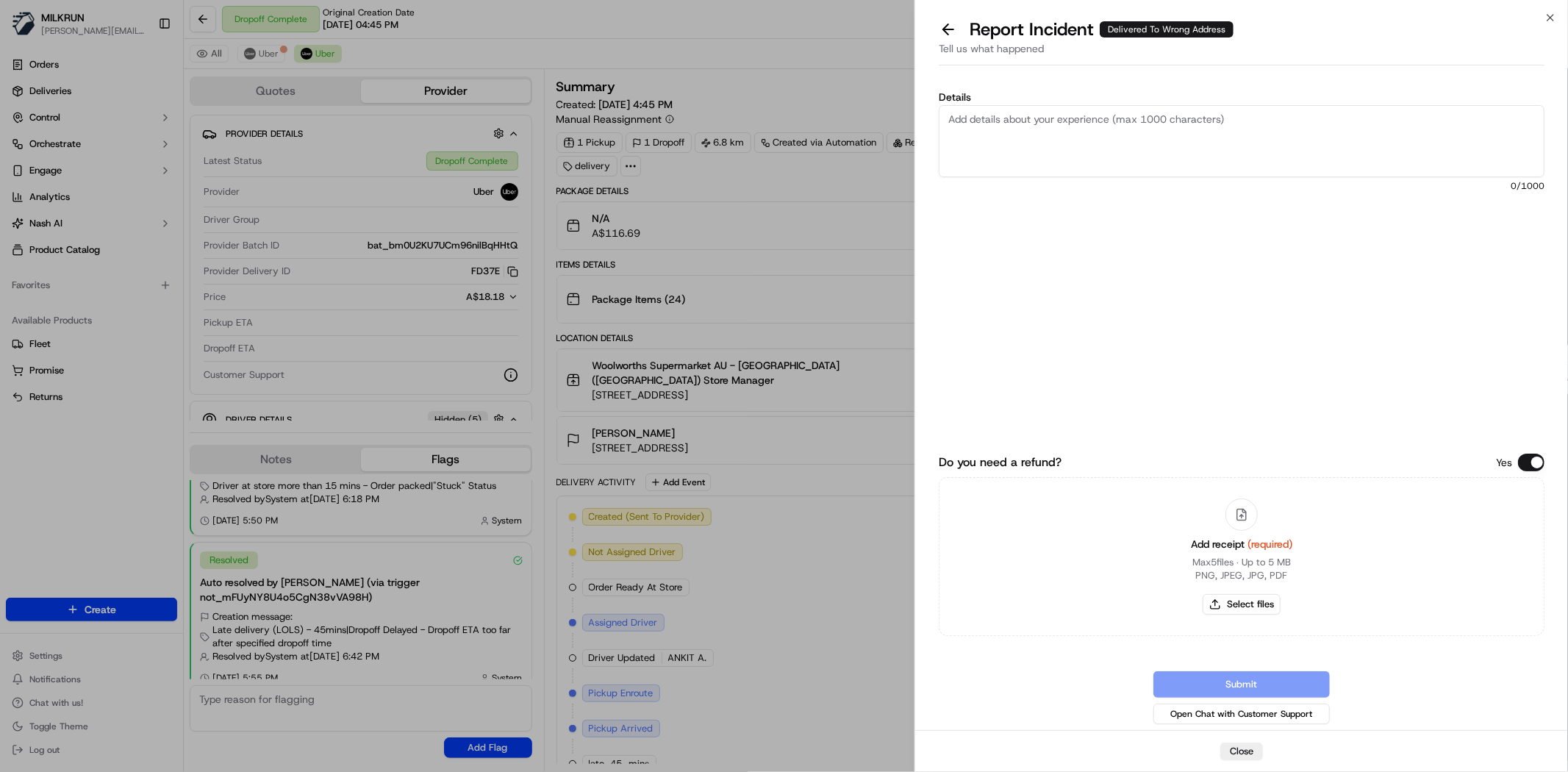
click at [1084, 145] on textarea "Details" at bounding box center [1241, 141] width 605 height 72
type textarea "C"
paste textarea "$116.69"
type textarea "Order was delivered to the wrong address. Customer never received the order. Pl…"
click at [1210, 603] on button "Select files" at bounding box center [1241, 605] width 78 height 21
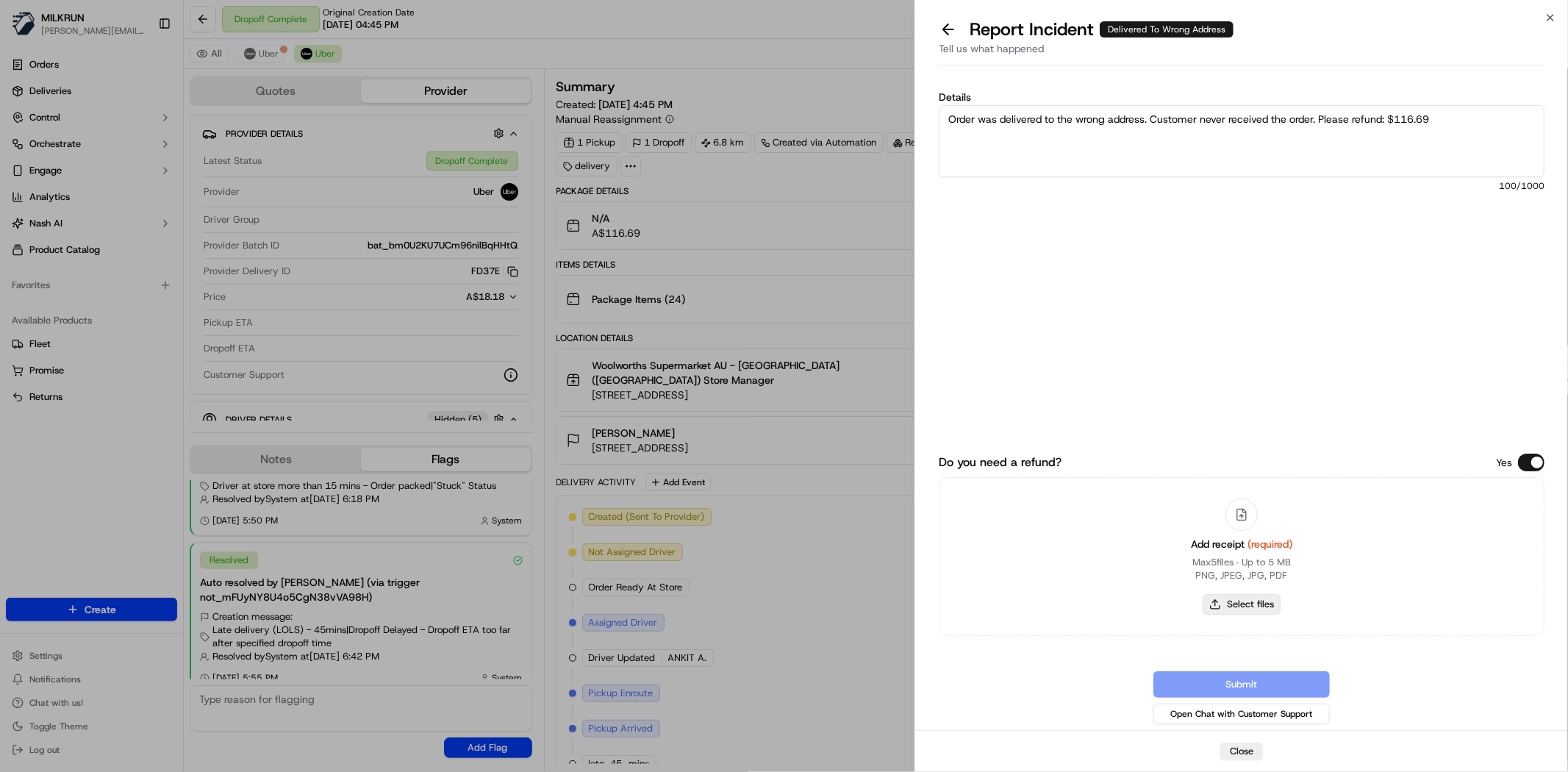
type input "C:\fakepath\[PERSON_NAME] 2.png"
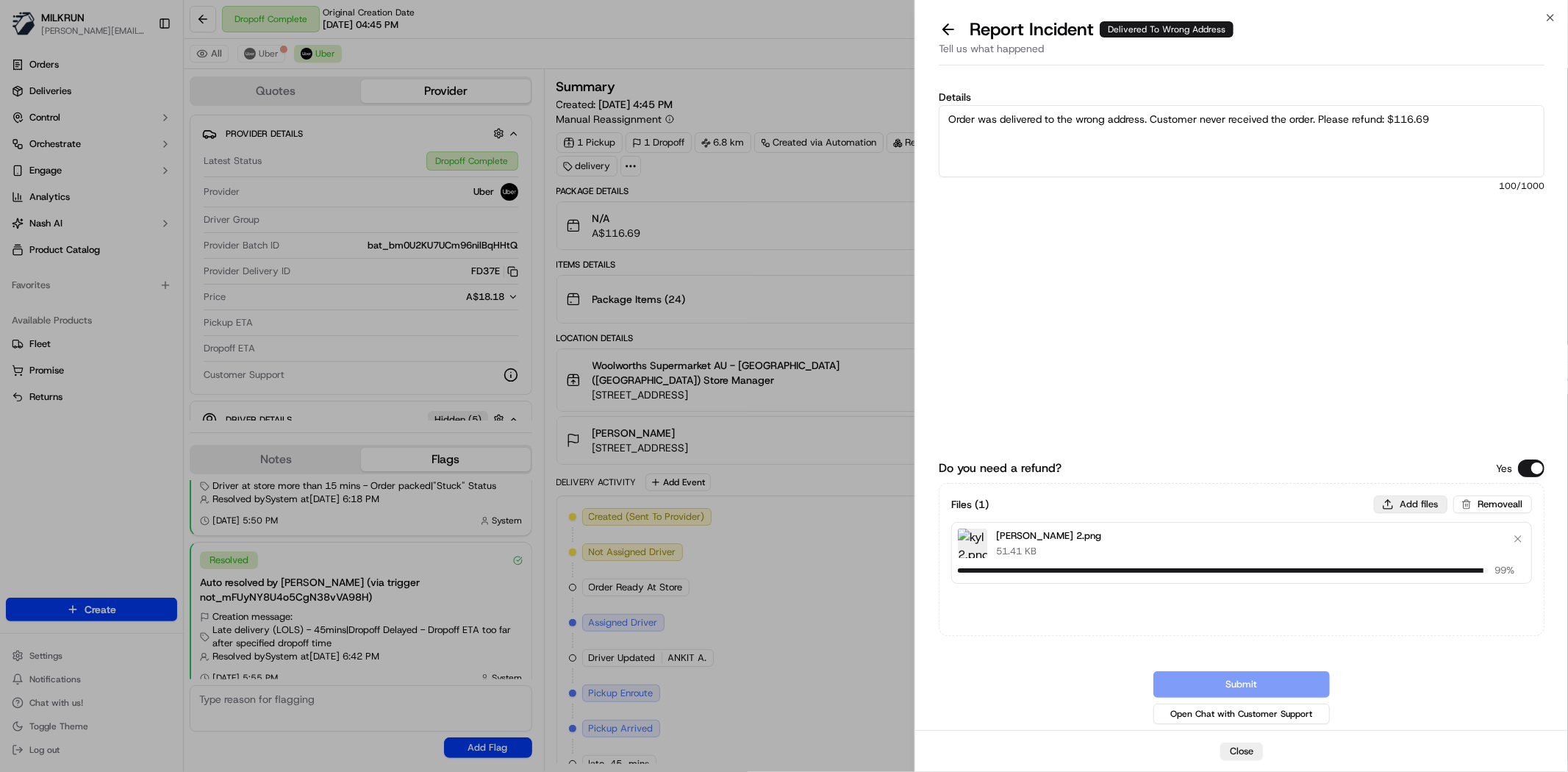
click at [1412, 510] on button "Add files" at bounding box center [1411, 505] width 74 height 18
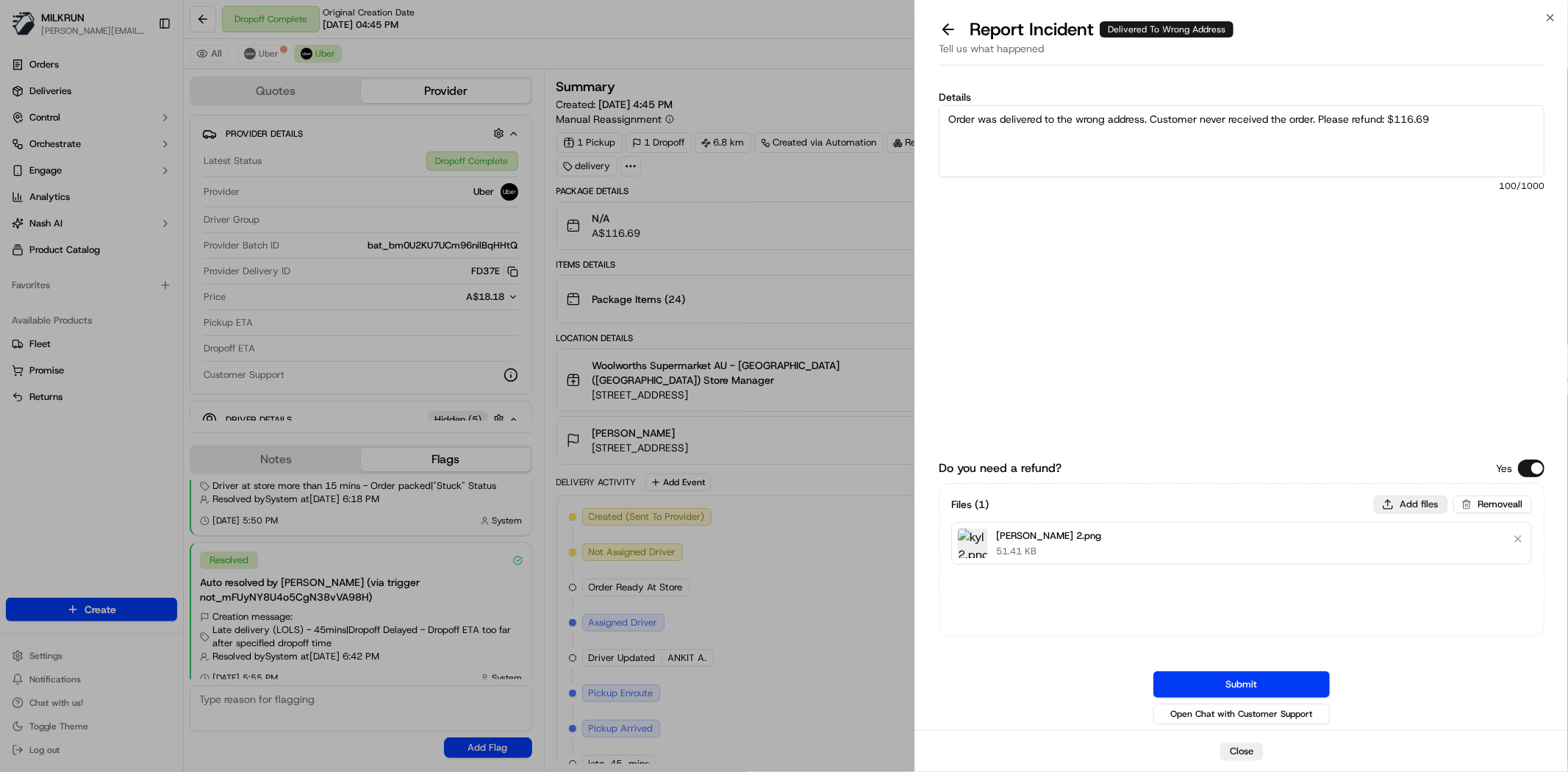
type input "C:\fakepath\kyl1.png"
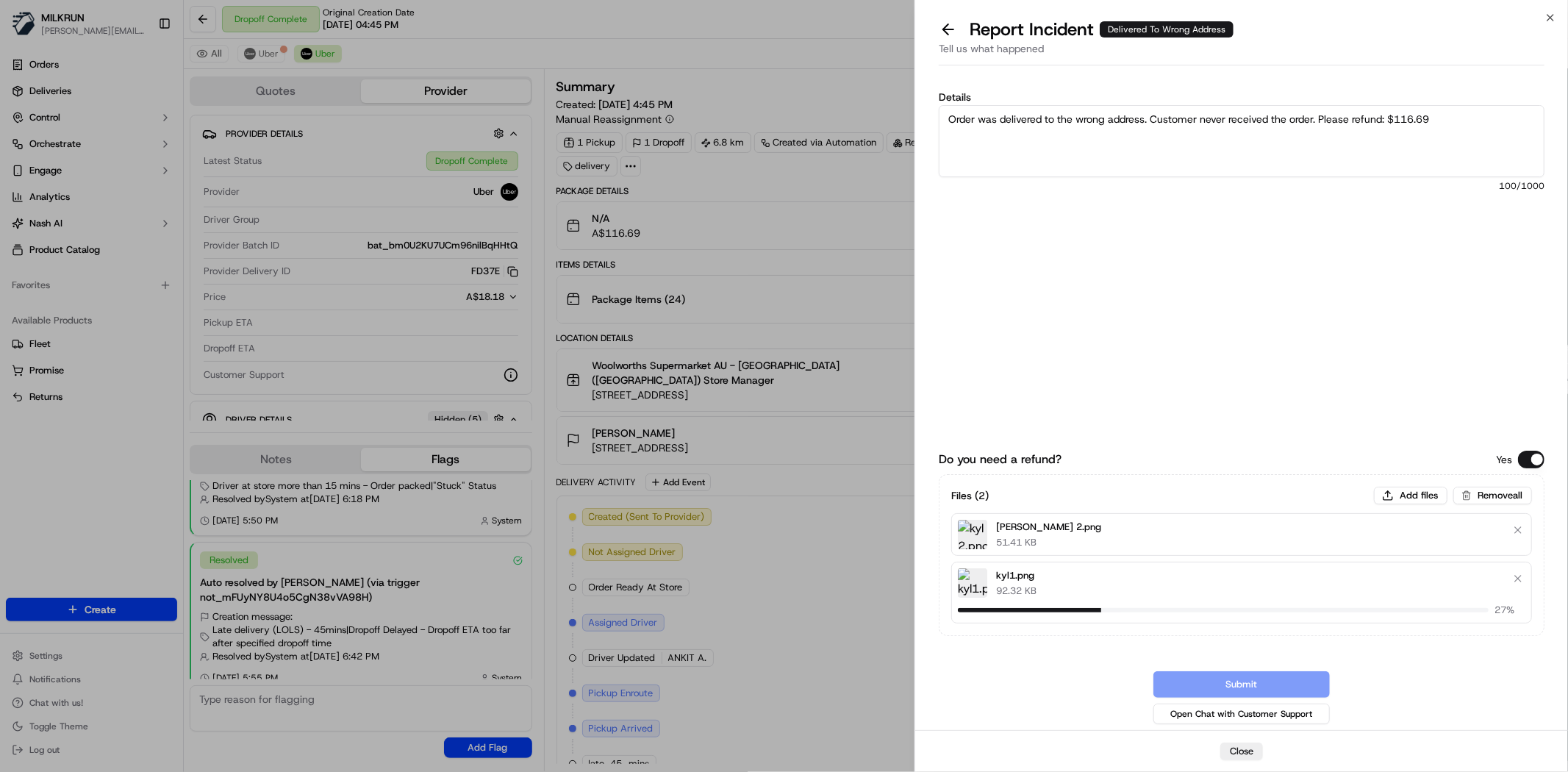
click at [1212, 158] on textarea "Order was delivered to the wrong address. Customer never received the order. Pl…" at bounding box center [1241, 141] width 605 height 72
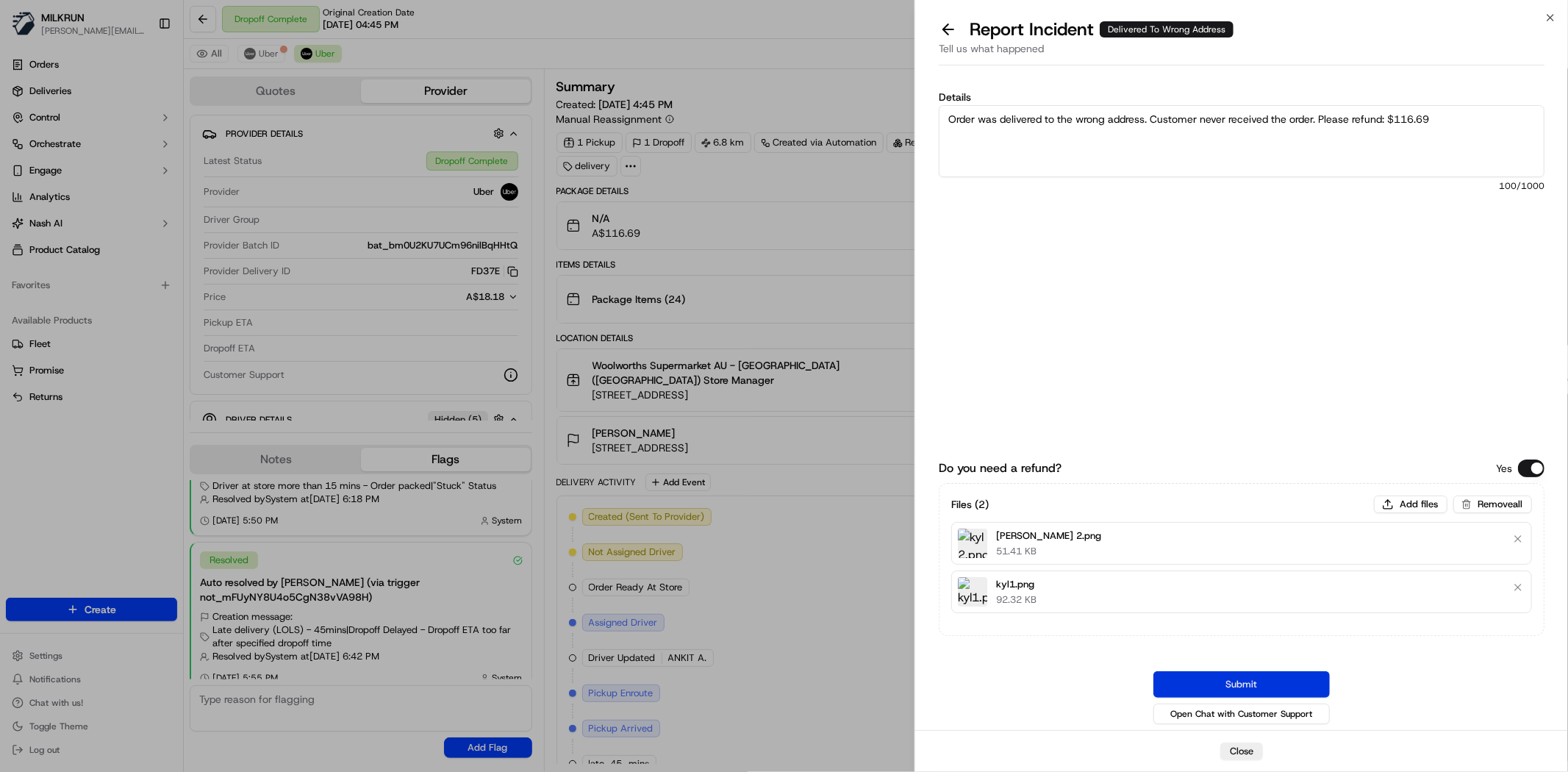
click at [1204, 686] on button "Submit" at bounding box center [1241, 684] width 176 height 26
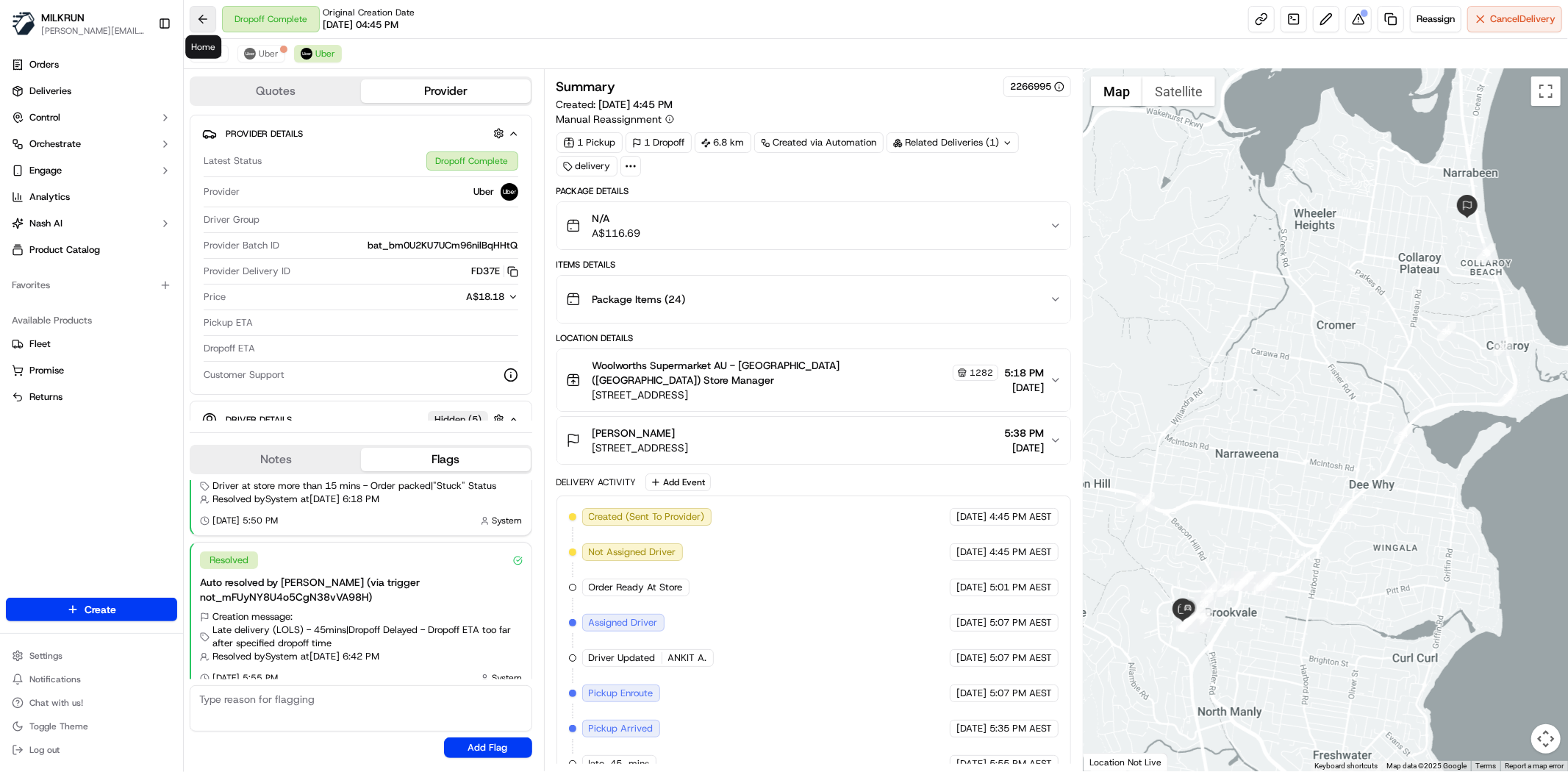
click at [202, 20] on button at bounding box center [203, 18] width 26 height 26
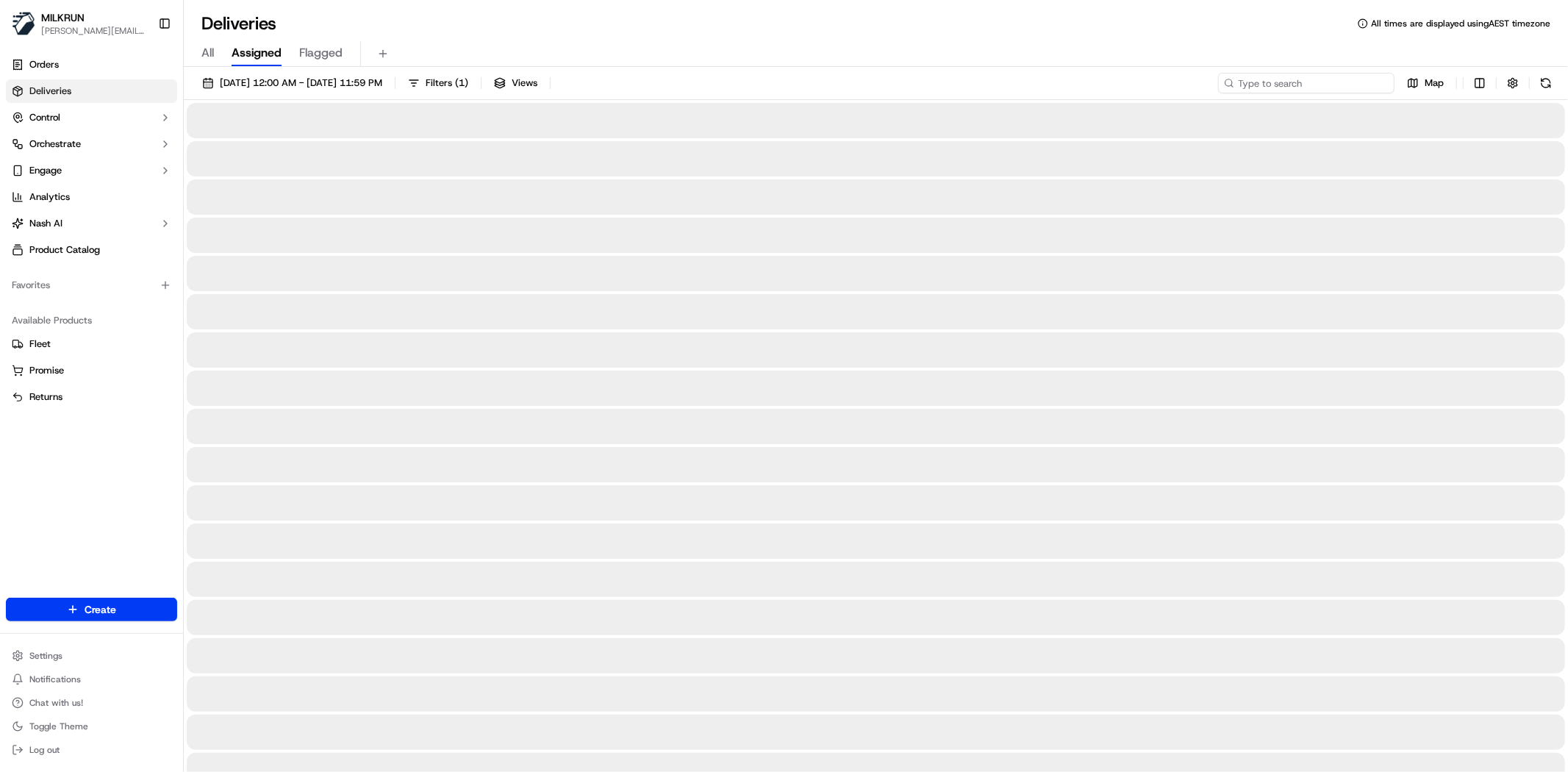
click at [1353, 88] on input at bounding box center [1306, 83] width 176 height 21
paste input "ravinya pelpola"
type input "ravinya pelpola"
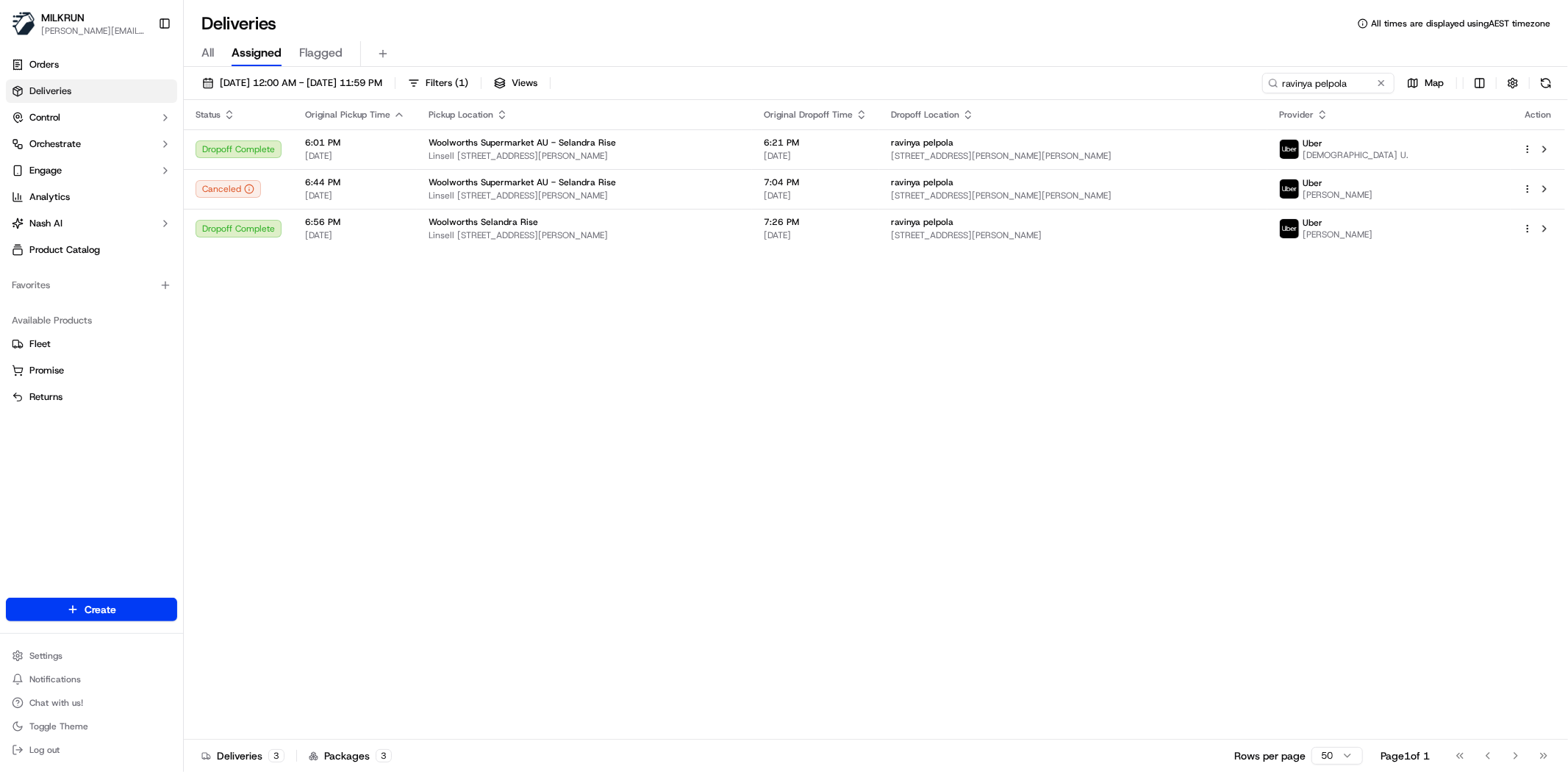
click at [687, 309] on div "Status Original Pickup Time Pickup Location Original Dropoff Time Dropoff Locat…" at bounding box center [874, 420] width 1381 height 640
click at [434, 532] on div "Status Original Pickup Time Pickup Location Original Dropoff Time Dropoff Locat…" at bounding box center [874, 420] width 1381 height 640
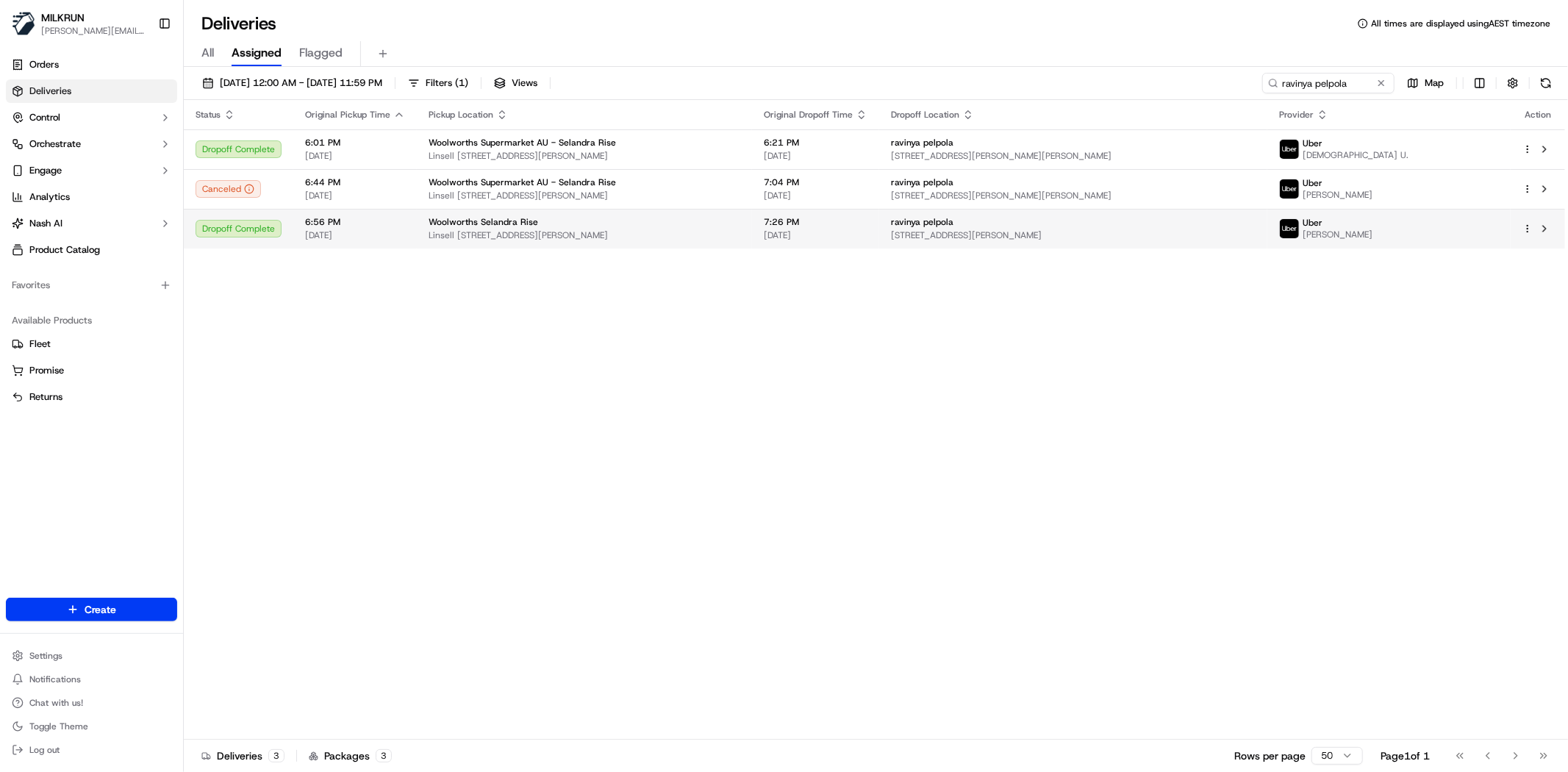
click at [1209, 239] on span "[STREET_ADDRESS][PERSON_NAME]" at bounding box center [1073, 235] width 364 height 12
click at [553, 238] on span "Linsell [STREET_ADDRESS][PERSON_NAME]" at bounding box center [584, 235] width 312 height 12
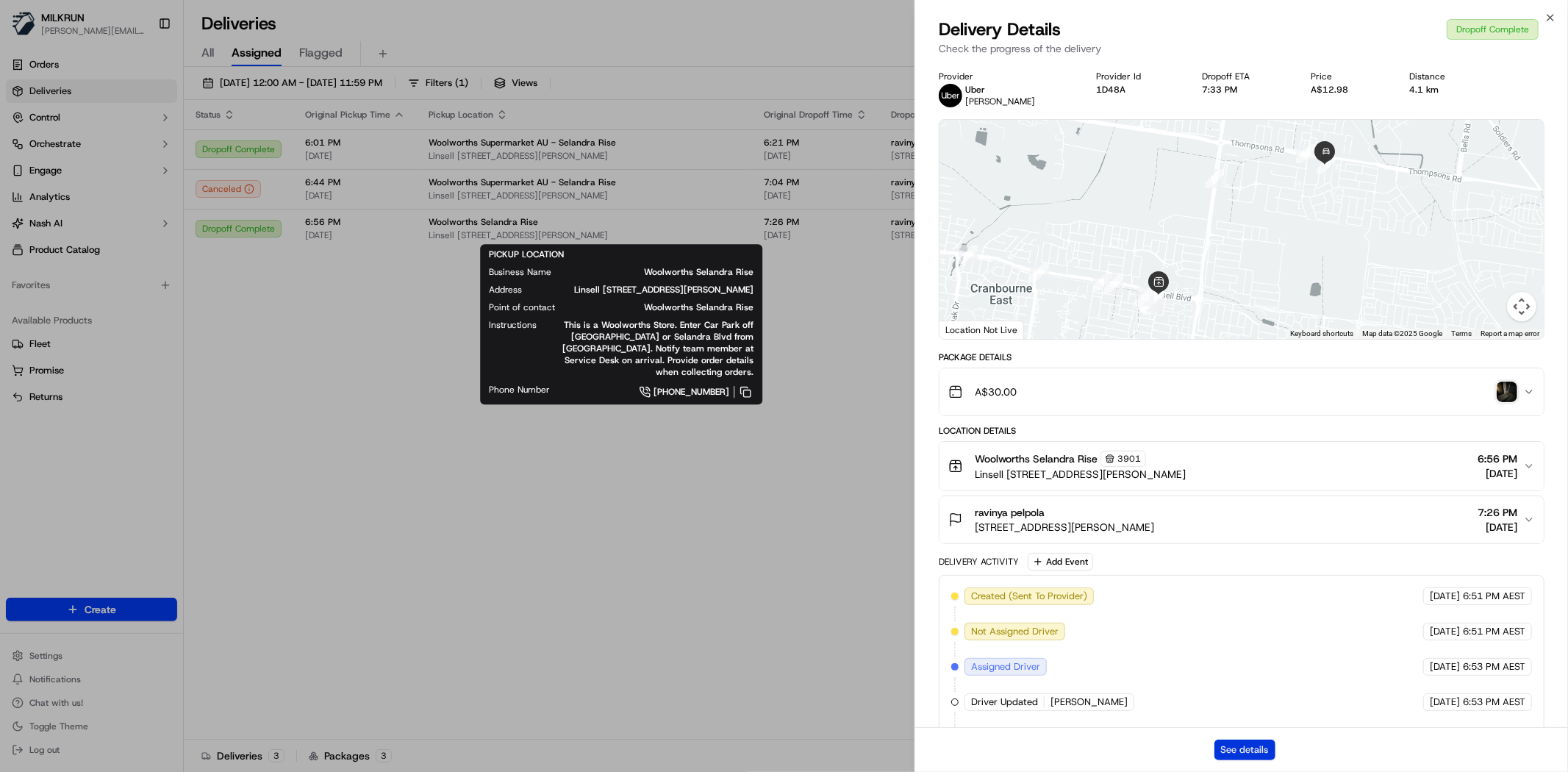
click at [1263, 755] on button "See details" at bounding box center [1244, 750] width 61 height 21
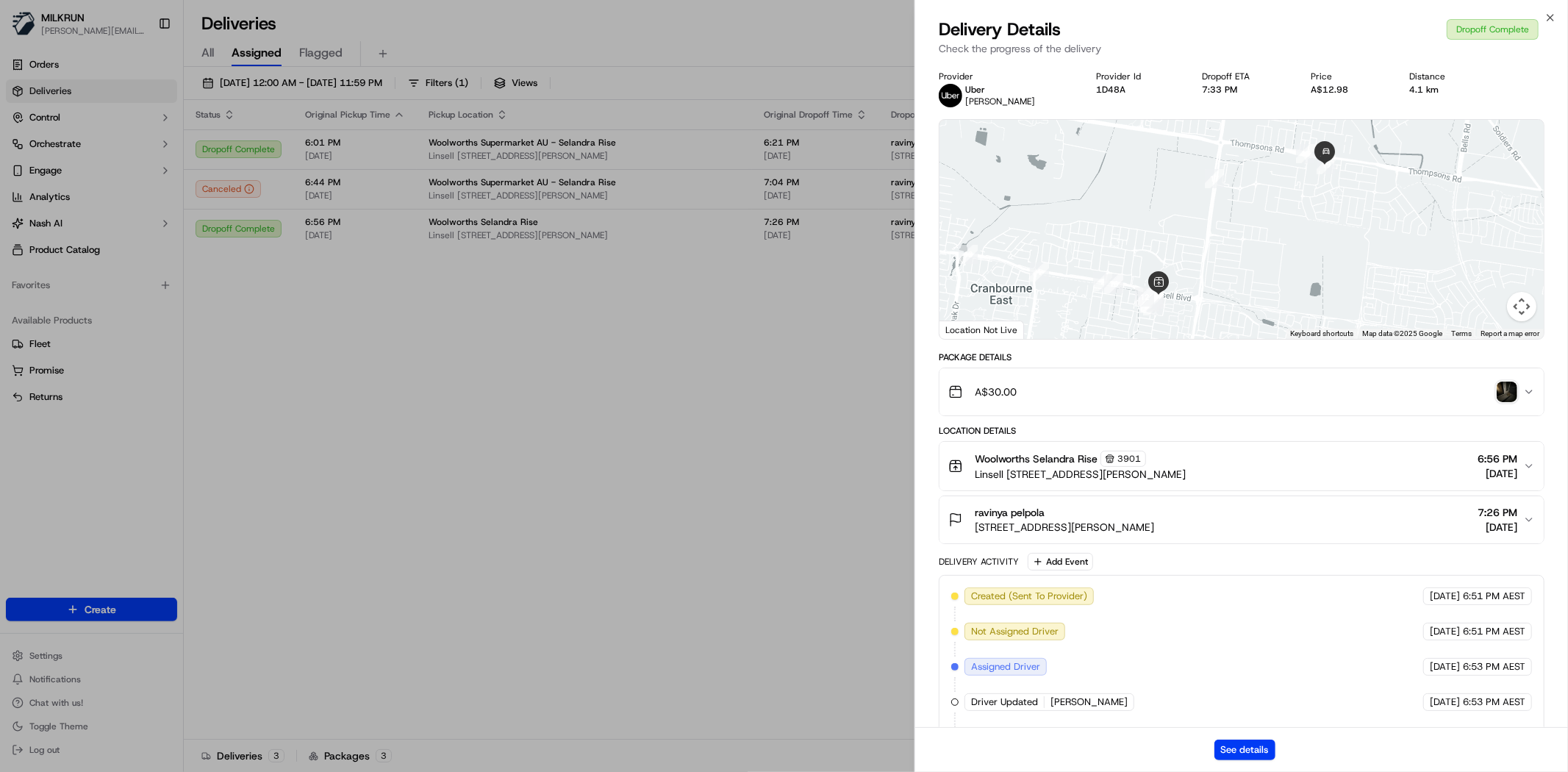
click at [948, 649] on div "Created (Sent To Provider) Uber 22/09/2025 6:51 PM AEST Not Assigned Driver Ube…" at bounding box center [1241, 773] width 605 height 396
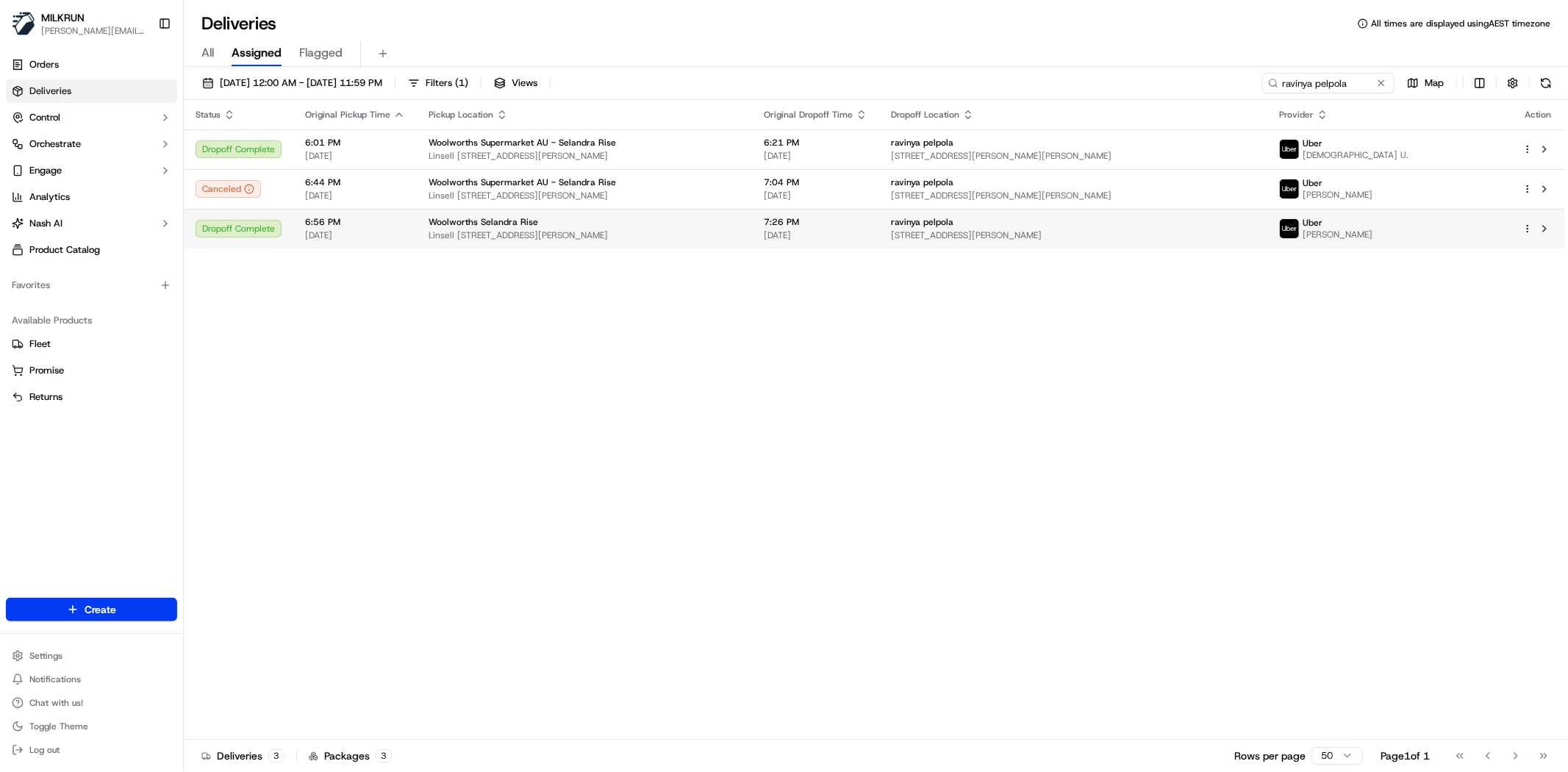
click at [724, 233] on span "Linsell [STREET_ADDRESS][PERSON_NAME]" at bounding box center [584, 235] width 312 height 12
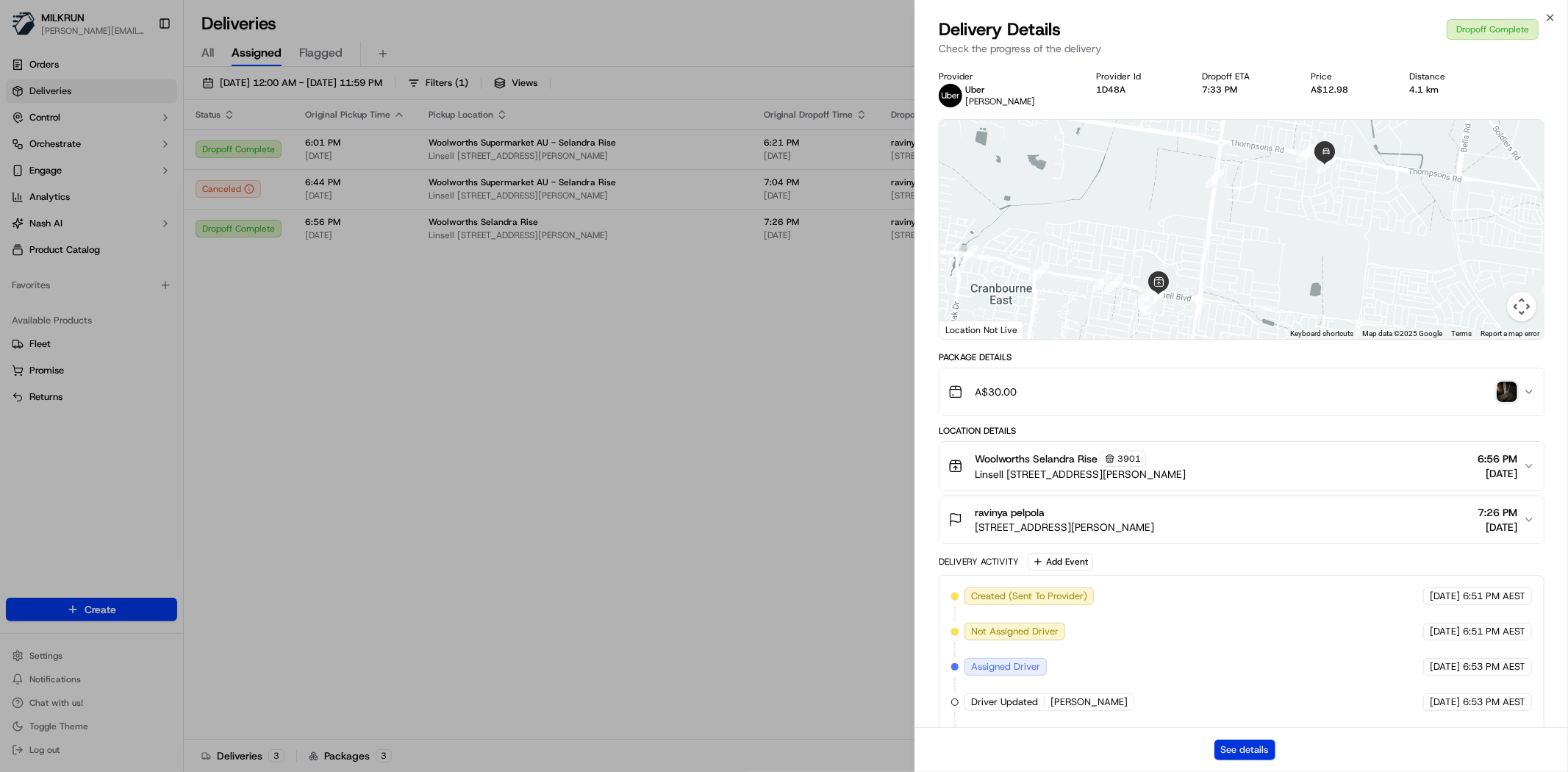
click at [1232, 743] on button "See details" at bounding box center [1244, 750] width 61 height 21
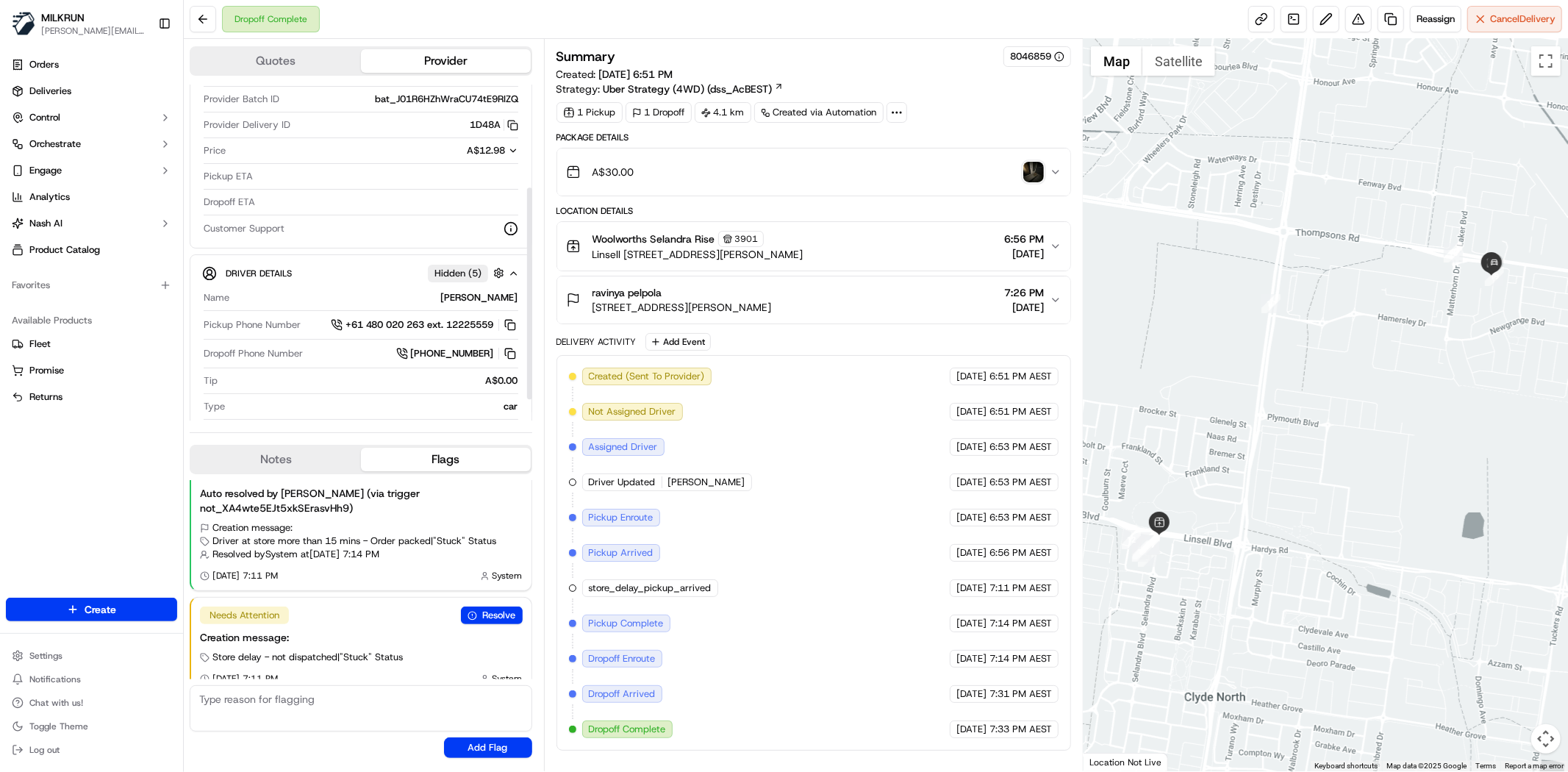
scroll to position [163, 0]
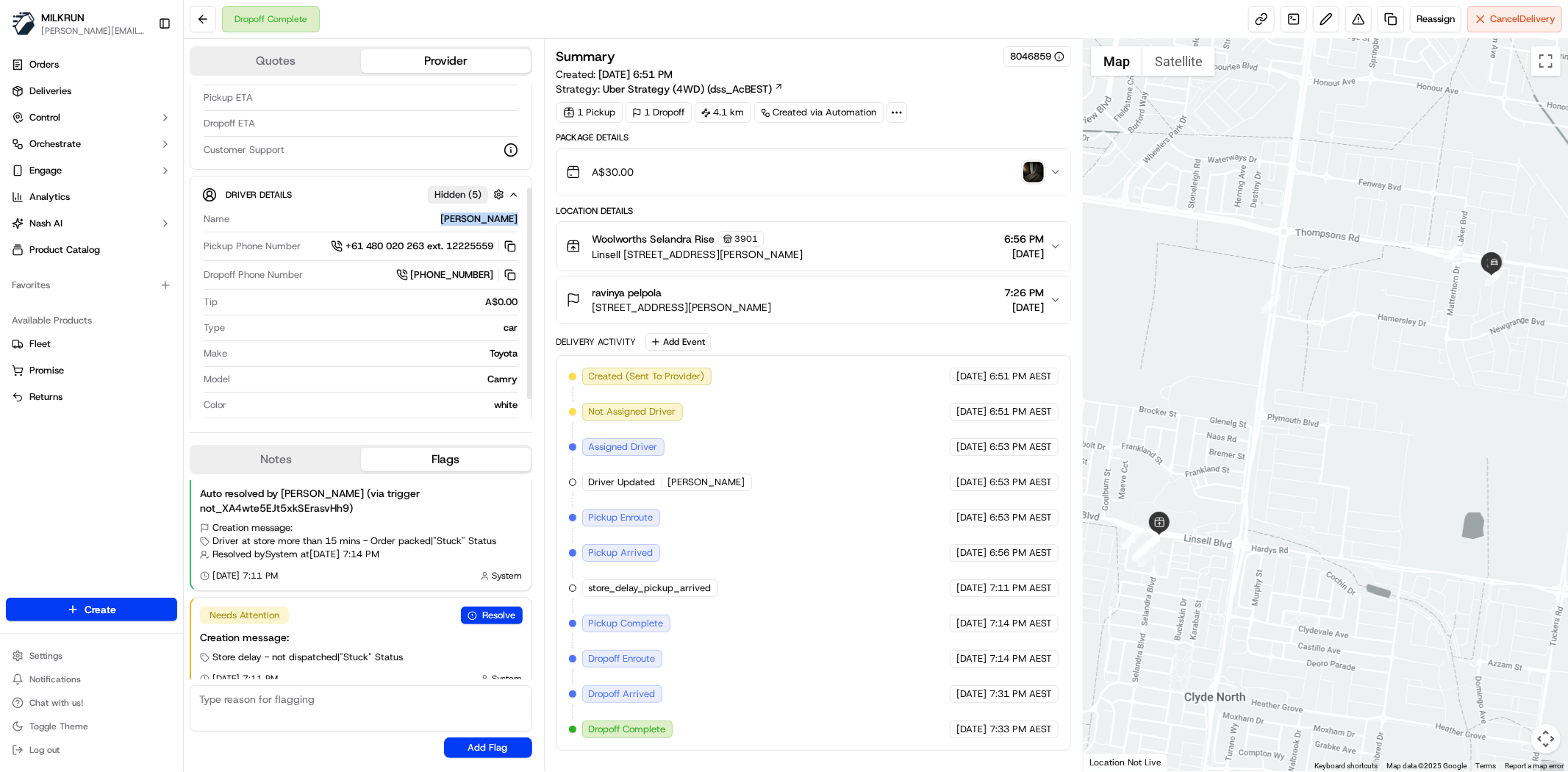
drag, startPoint x: 437, startPoint y: 211, endPoint x: 509, endPoint y: 217, distance: 72.2
click at [524, 219] on div "Driver Details Hidden ( 5 ) Name GAGANPREET S. Pickup Phone Number +61 480 020 …" at bounding box center [361, 312] width 343 height 274
copy div "[PERSON_NAME]"
click at [199, 16] on button at bounding box center [203, 18] width 26 height 26
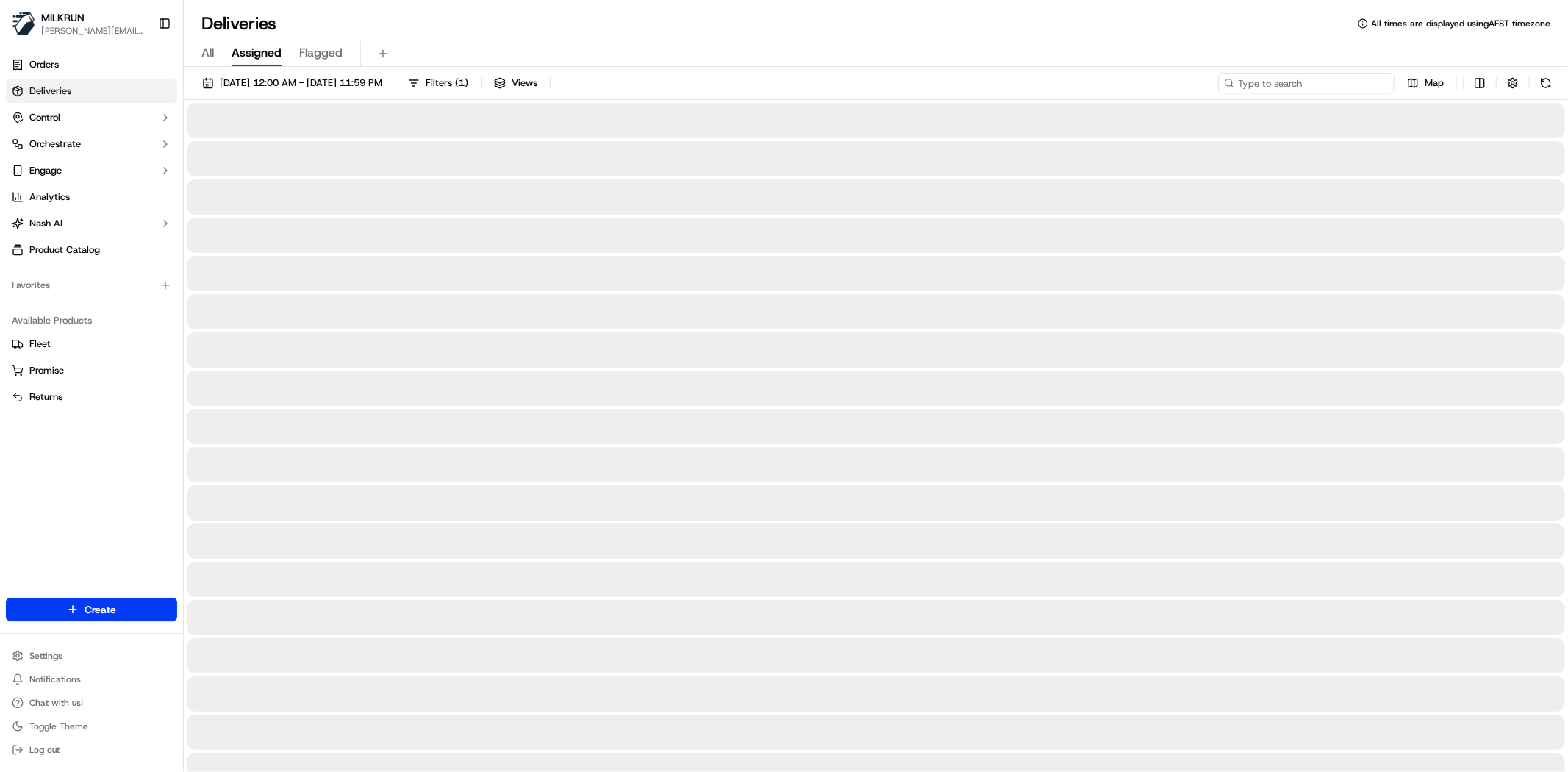
click at [1349, 74] on input at bounding box center [1306, 83] width 176 height 21
paste input "[PERSON_NAME]"
type input "[PERSON_NAME]"
click at [883, 58] on div "All Assigned Flagged" at bounding box center [875, 54] width 1384 height 26
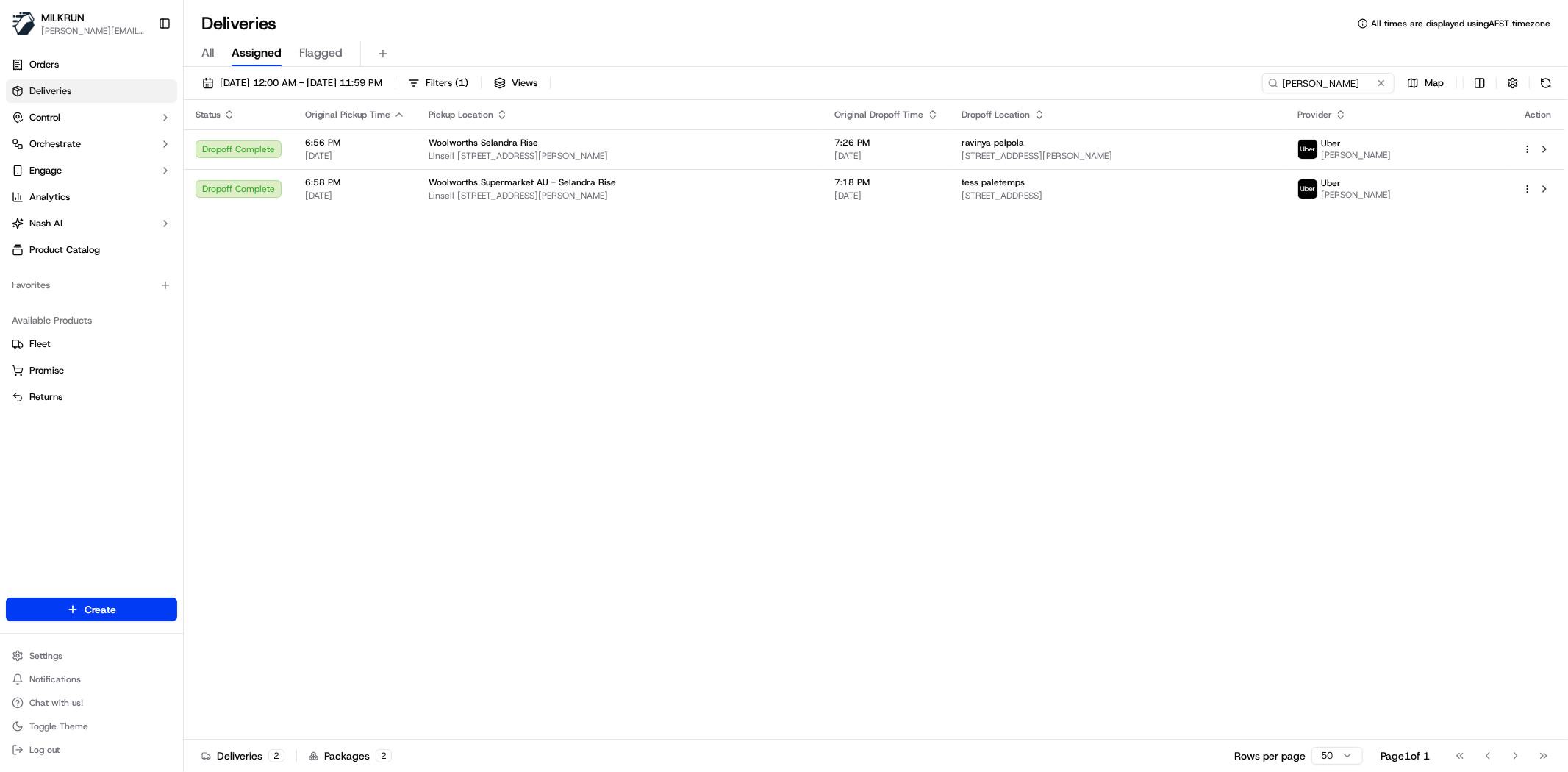
drag, startPoint x: 531, startPoint y: 431, endPoint x: 551, endPoint y: 410, distance: 29.0
click at [534, 432] on div "Status Original Pickup Time Pickup Location Original Dropoff Time Dropoff Locat…" at bounding box center [874, 420] width 1381 height 640
click at [468, 540] on div "Status Original Pickup Time Pickup Location Original Dropoff Time Dropoff Locat…" at bounding box center [874, 420] width 1381 height 640
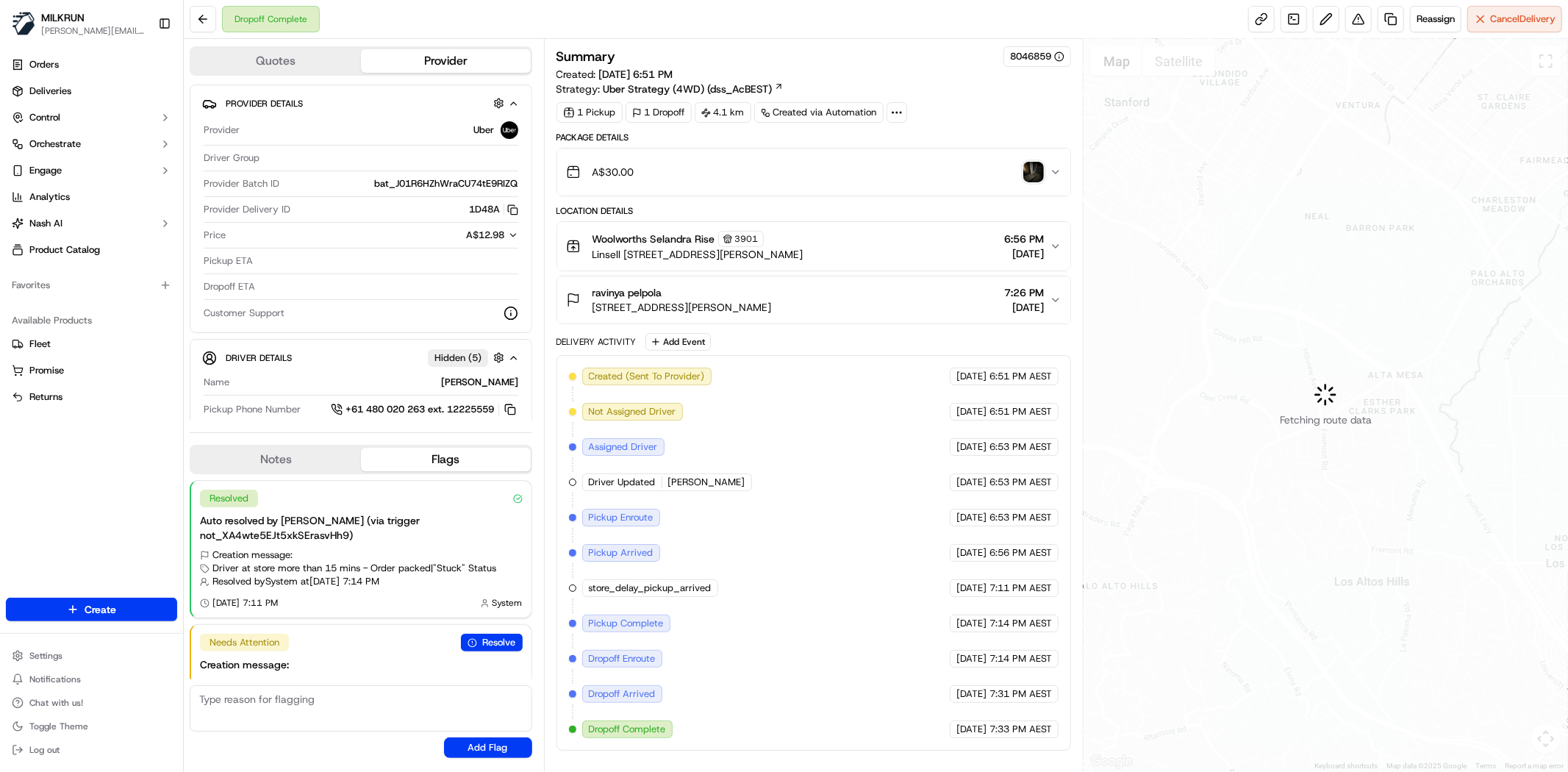
scroll to position [27, 0]
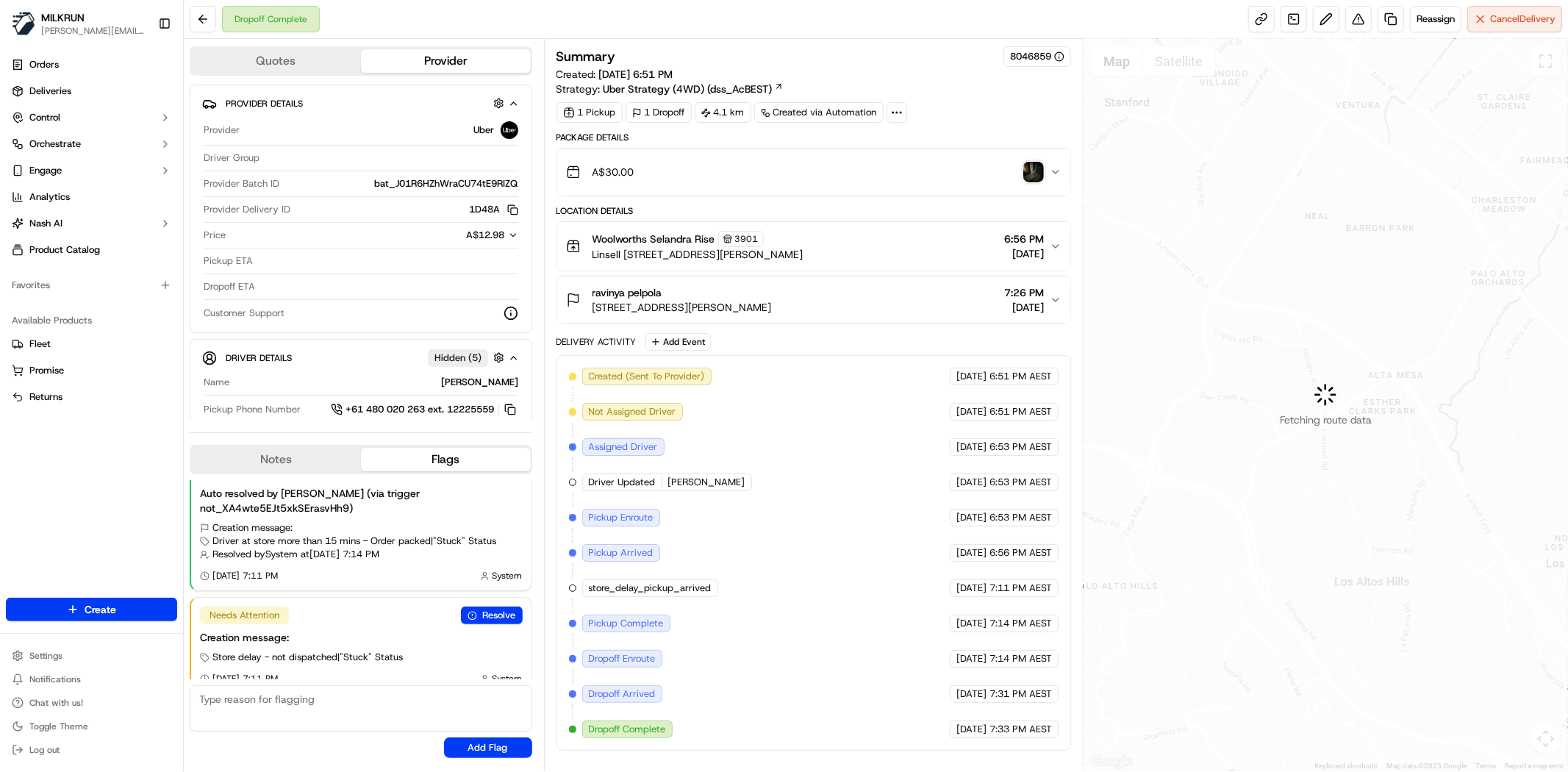
click at [1039, 165] on img "button" at bounding box center [1034, 172] width 21 height 21
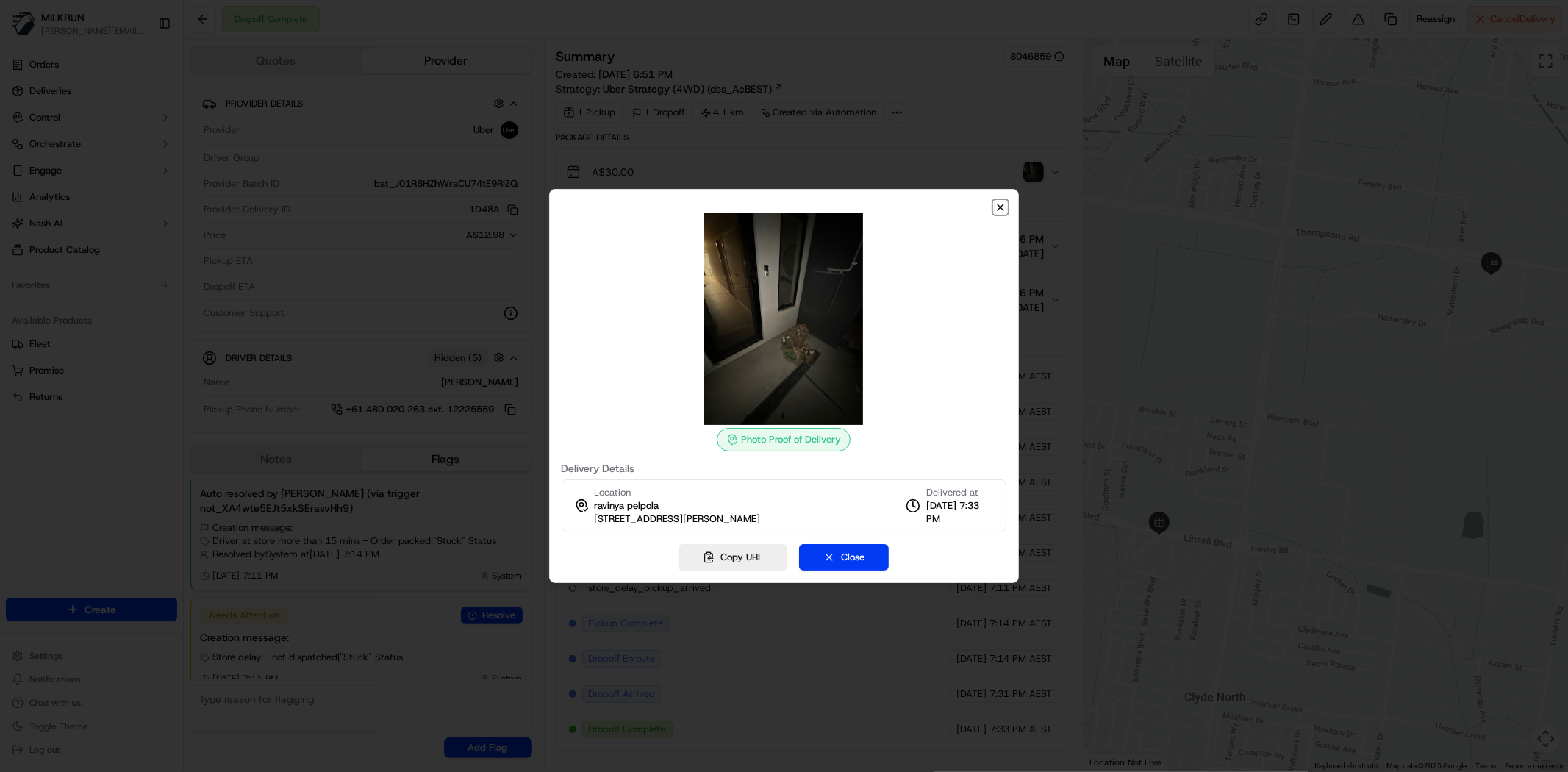
click at [1000, 207] on icon "button" at bounding box center [1000, 207] width 6 height 6
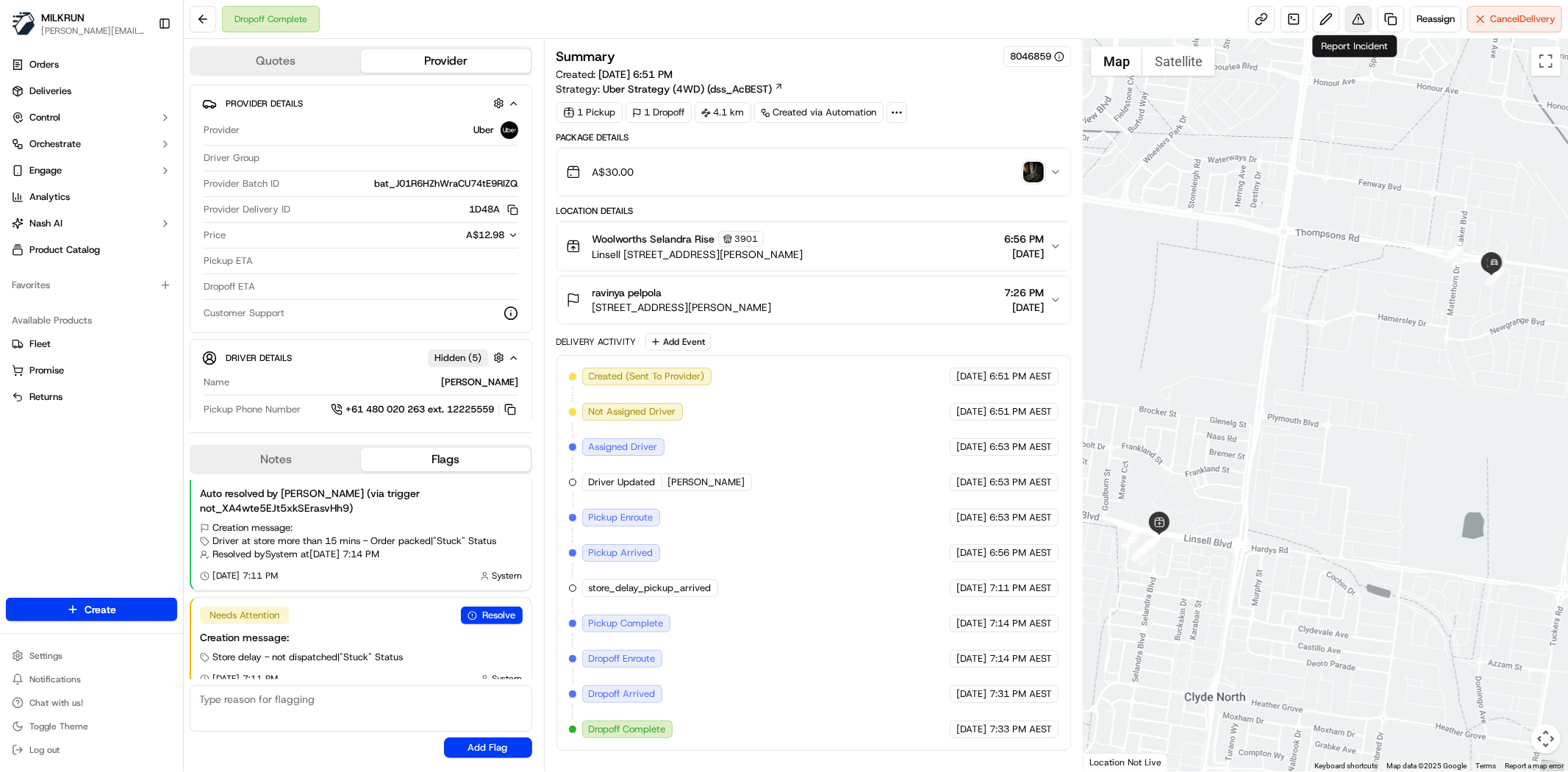
click at [1351, 18] on button at bounding box center [1358, 18] width 26 height 26
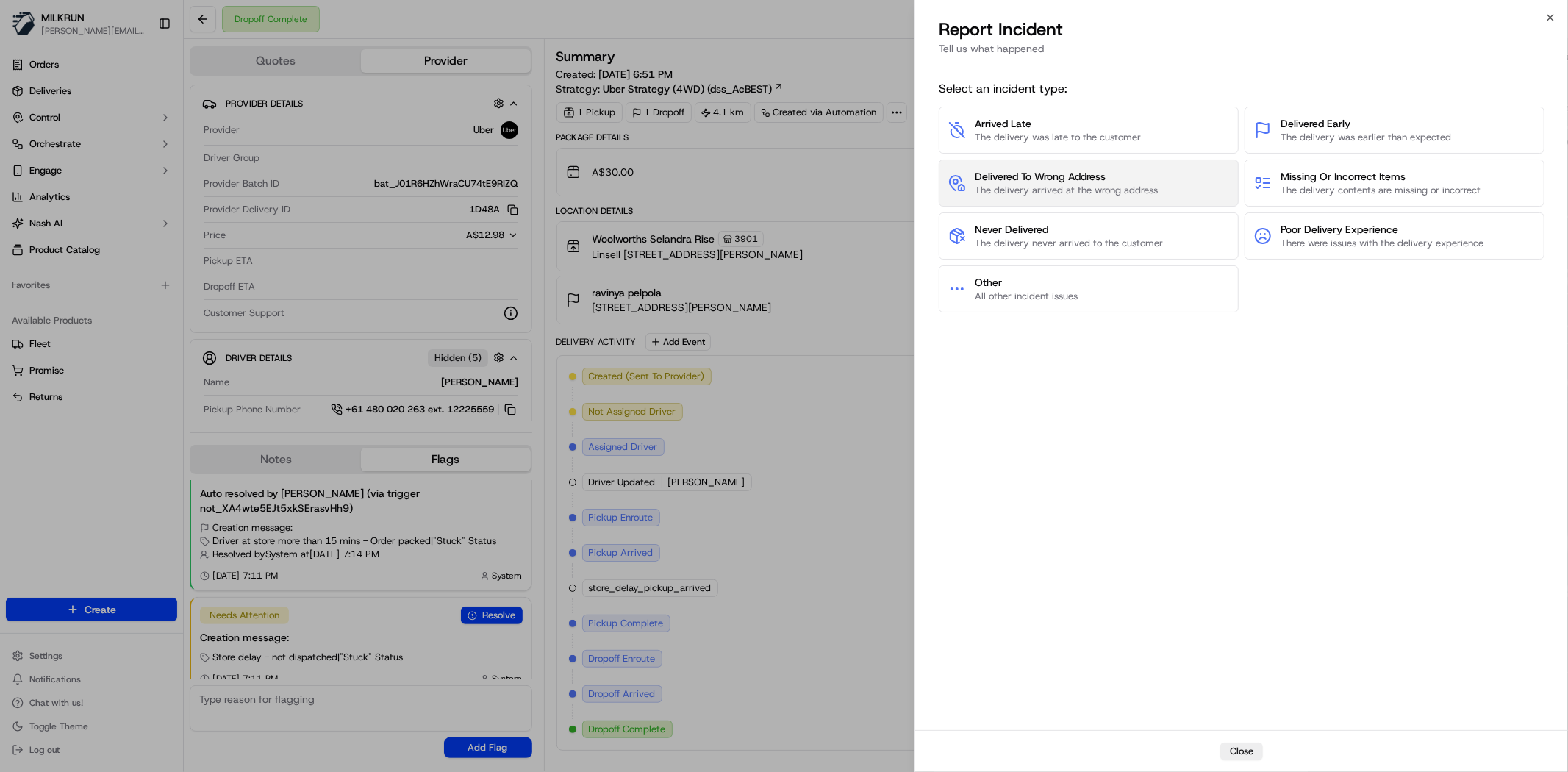
click at [1115, 182] on span "Delivered To Wrong Address" at bounding box center [1066, 176] width 183 height 14
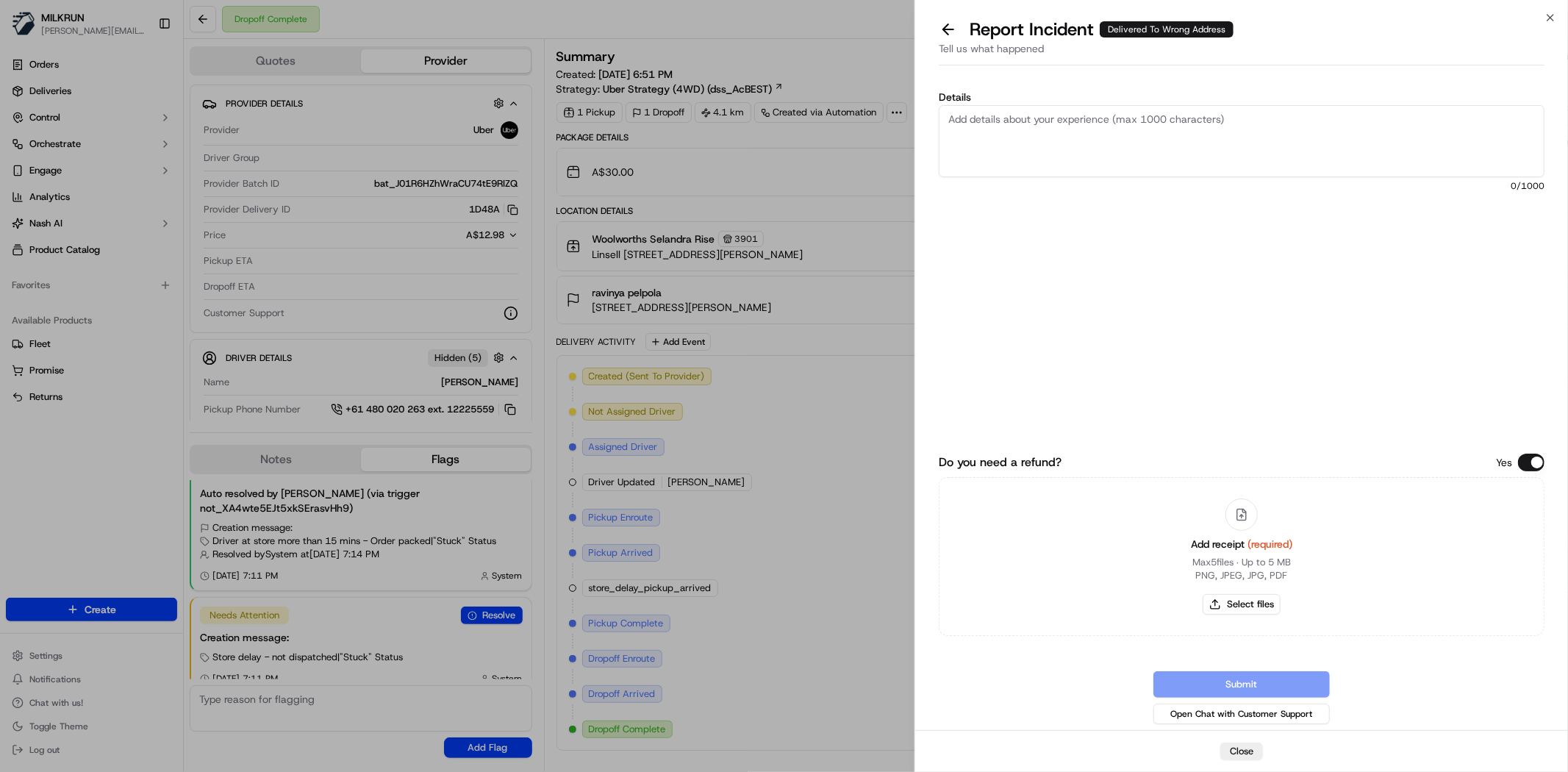
click at [1112, 163] on textarea "Details" at bounding box center [1241, 141] width 605 height 72
type textarea "O"
type textarea "Incorrect order for Tess was delivered to this customer Ravinya during batch de…"
click at [1240, 598] on button "Select files" at bounding box center [1241, 605] width 78 height 21
type input "C:\fakepath\ravinya 1.png"
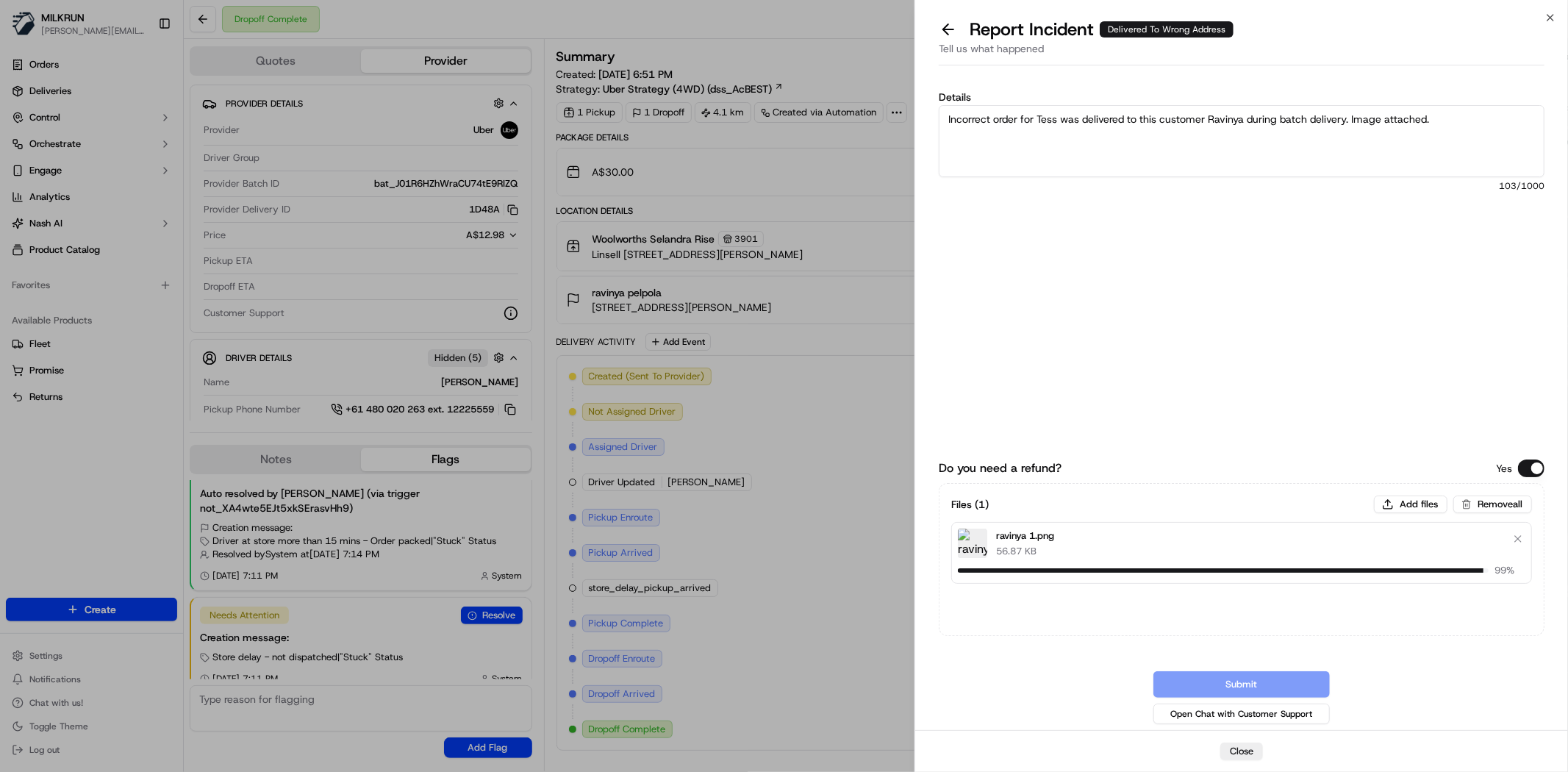
click at [1478, 158] on textarea "Incorrect order for Tess was delivered to this customer Ravinya during batch de…" at bounding box center [1241, 141] width 605 height 72
click at [1387, 508] on button "Add files" at bounding box center [1411, 505] width 74 height 18
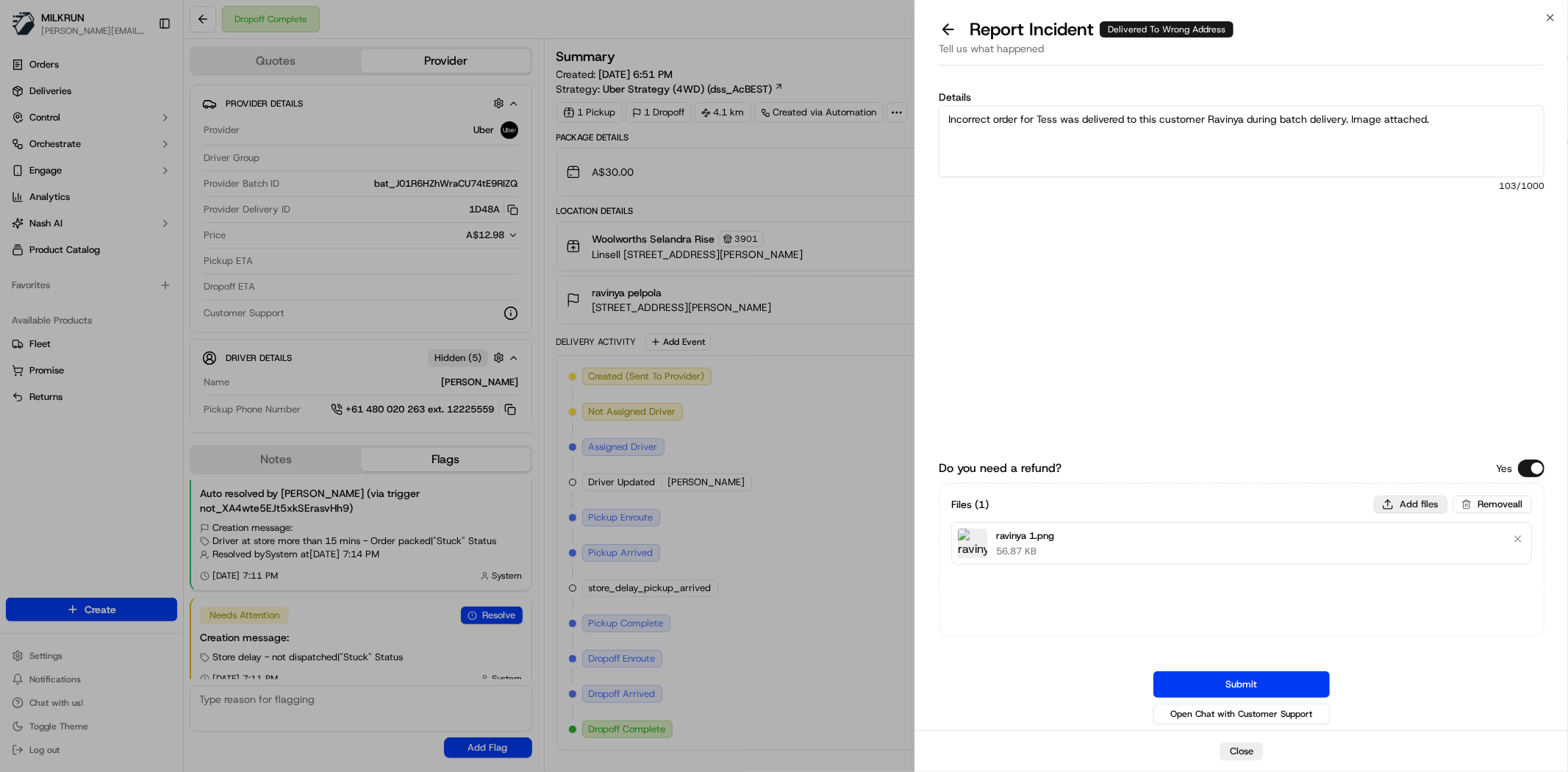
type input "C:\fakepath\tesss.png"
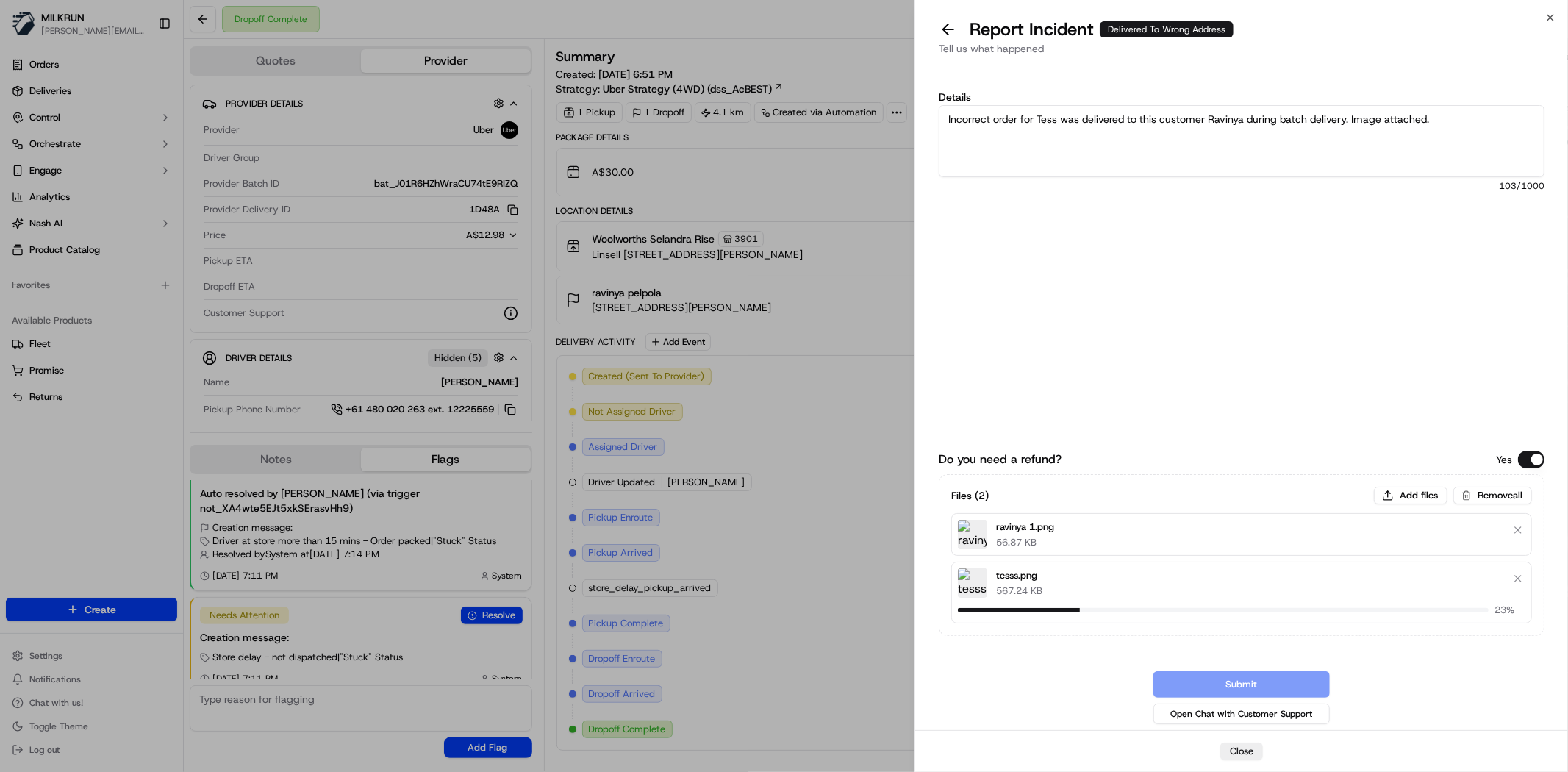
click at [1405, 143] on textarea "Incorrect order for Tess was delivered to this customer Ravinya during batch de…" at bounding box center [1241, 141] width 605 height 72
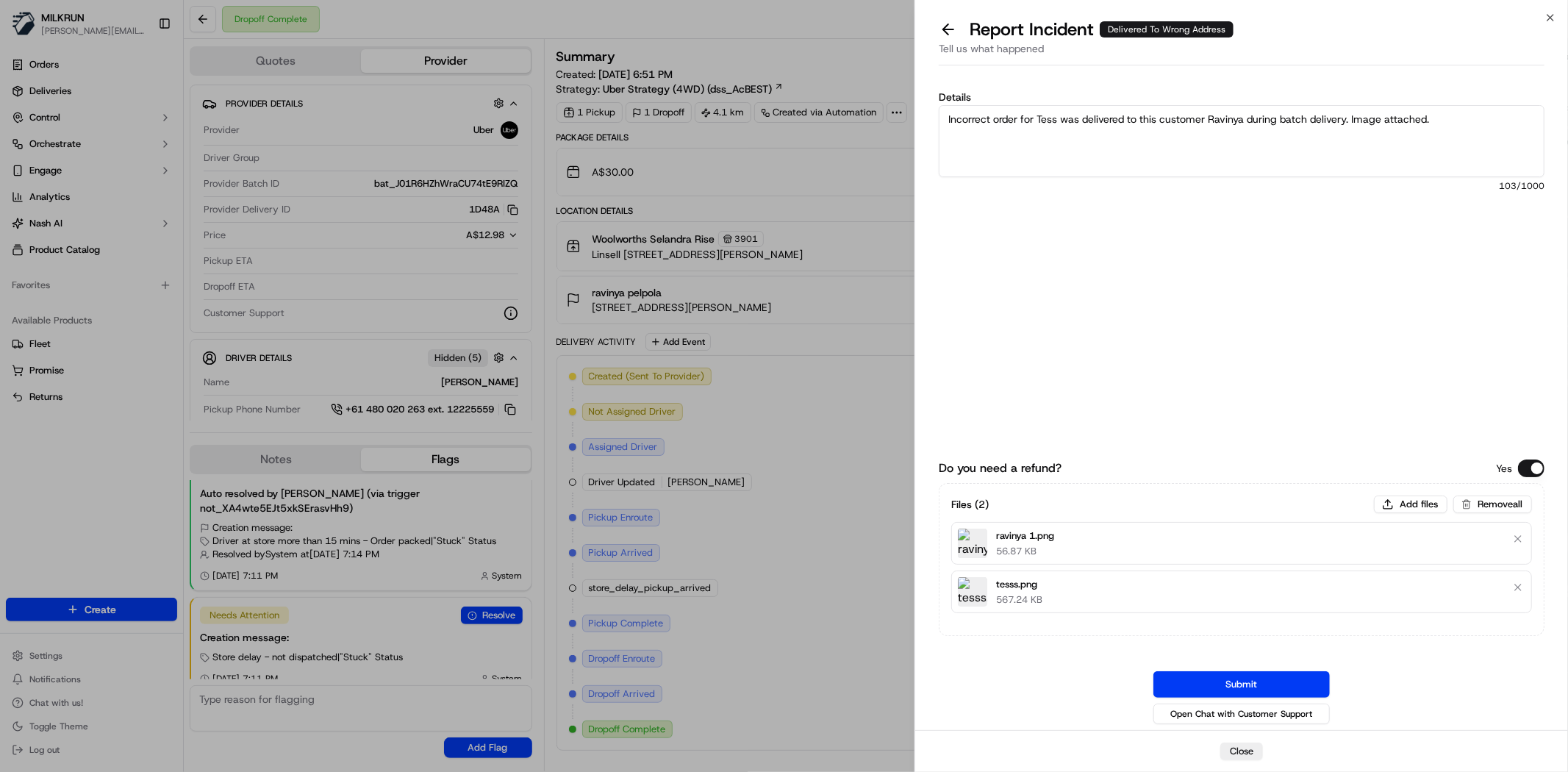
click at [1474, 139] on textarea "Incorrect order for Tess was delivered to this customer Ravinya during batch de…" at bounding box center [1241, 141] width 605 height 72
click at [1526, 119] on textarea "Incorrect order for Tess was delivered to this customer Ravinya during batch de…" at bounding box center [1241, 141] width 605 height 72
paste textarea "$25.25"
type textarea "Incorrect order for Tess was delivered to this customer Ravinya during batch de…"
click at [1260, 674] on button "Submit" at bounding box center [1241, 684] width 176 height 26
